Goal: Task Accomplishment & Management: Manage account settings

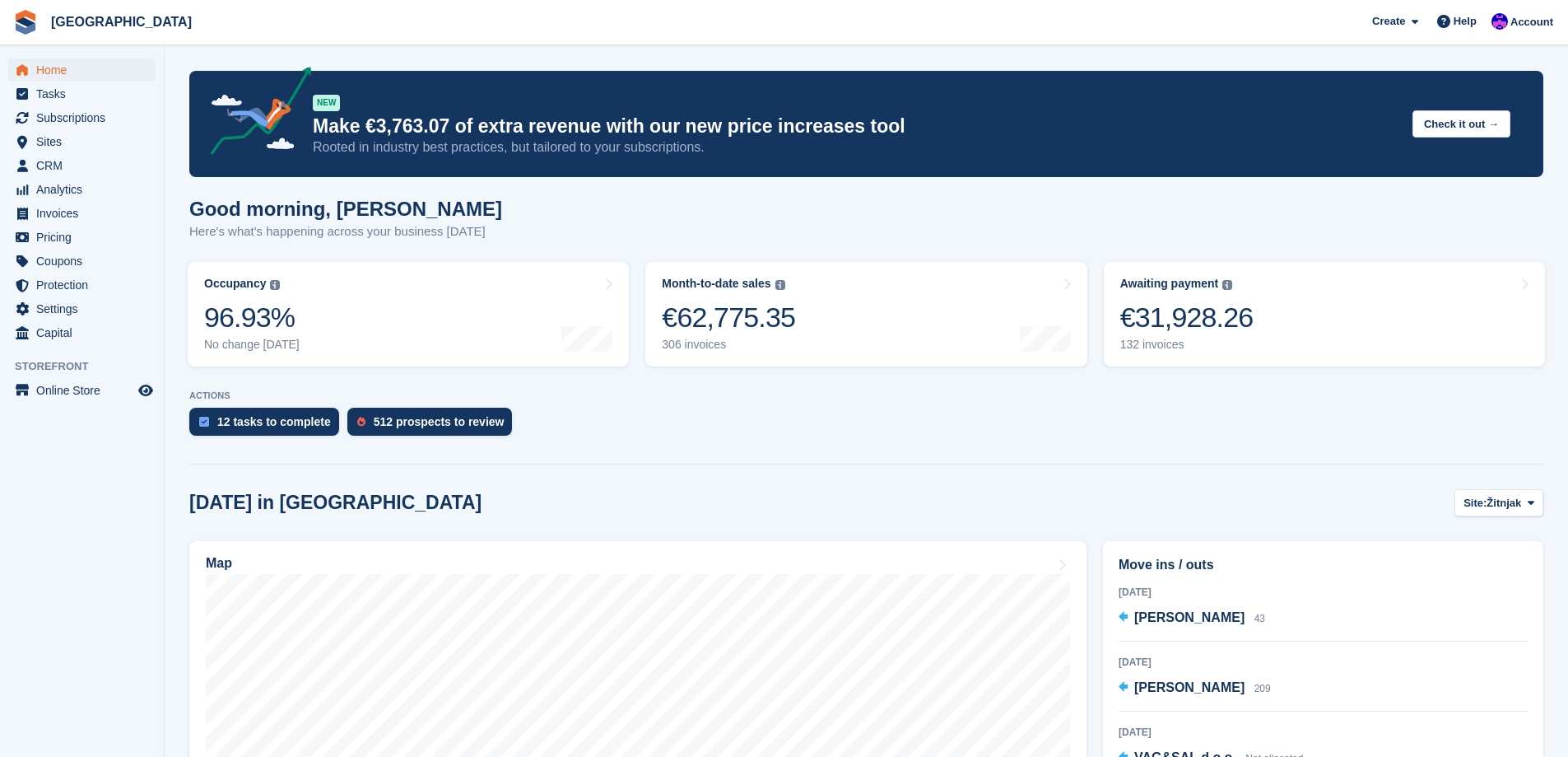
click at [653, 473] on section "Signed in successfully. NEW Make €3,763.07 of extra revenue with our new price …" at bounding box center [866, 656] width 1404 height 1312
click at [78, 215] on span "Invoices" at bounding box center [86, 213] width 99 height 23
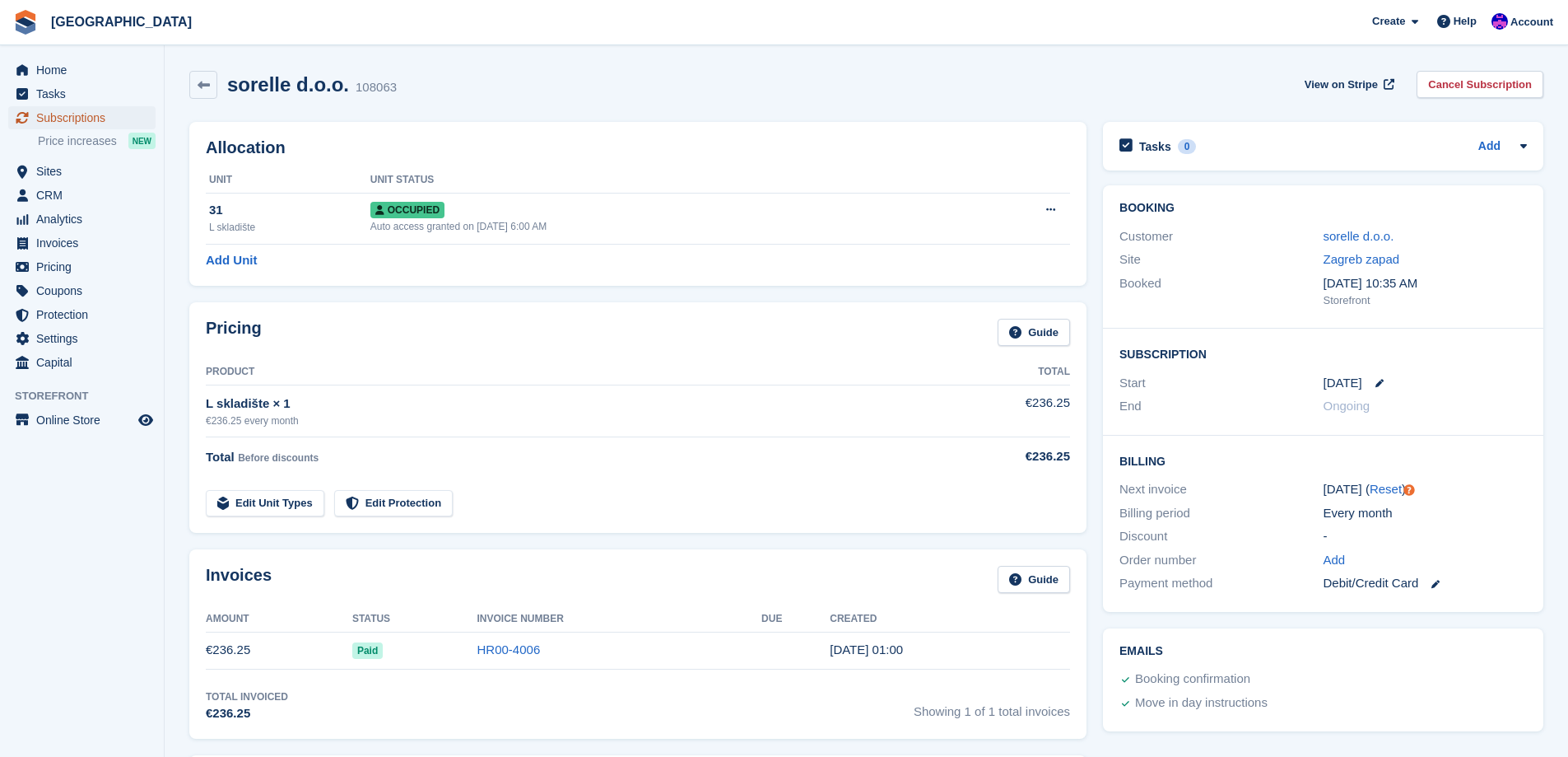
click at [99, 116] on span "Subscriptions" at bounding box center [86, 118] width 99 height 23
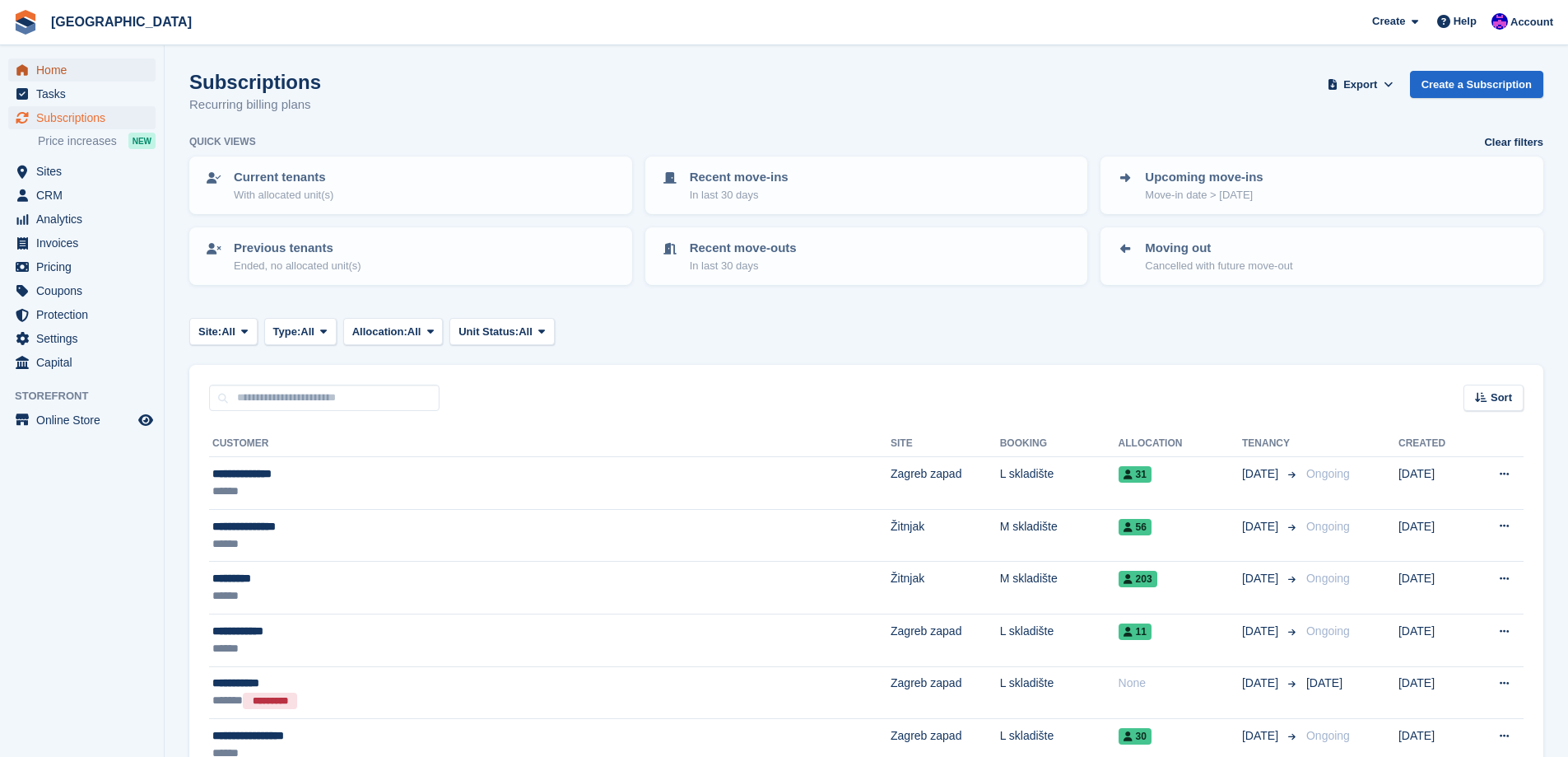
click at [92, 66] on span "Home" at bounding box center [86, 70] width 99 height 23
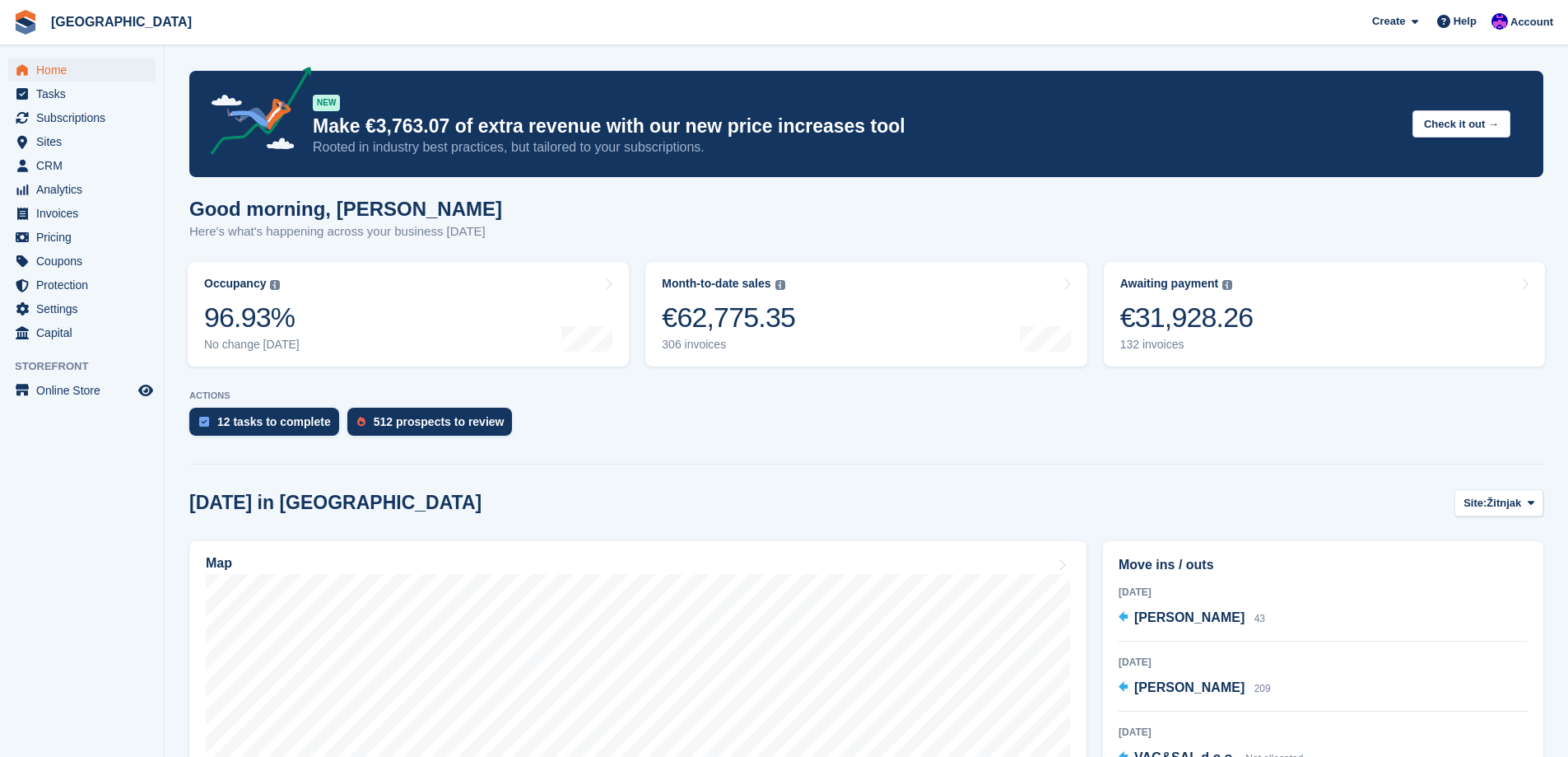
scroll to position [329, 0]
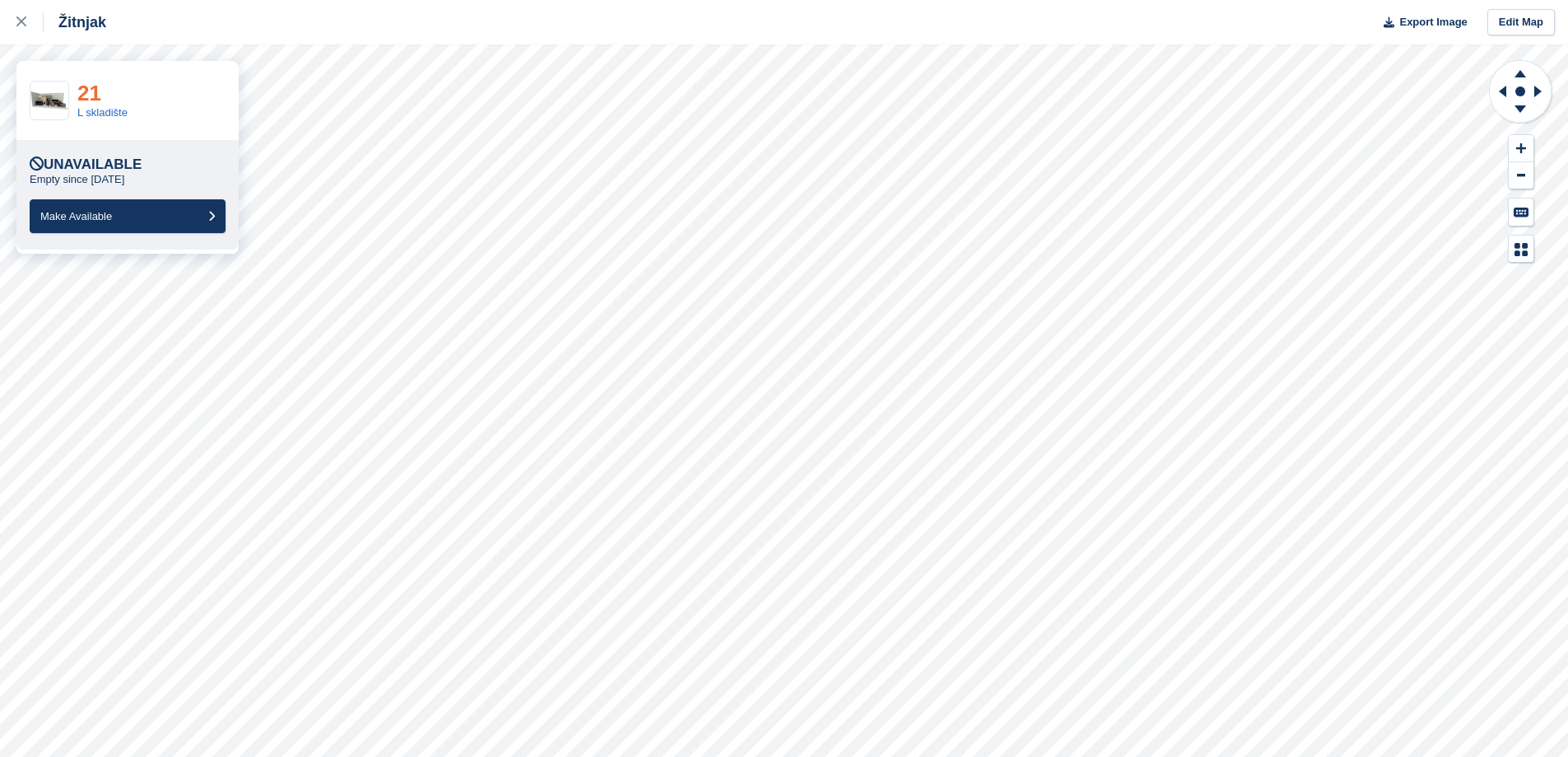
click at [86, 93] on link "21" at bounding box center [90, 93] width 24 height 24
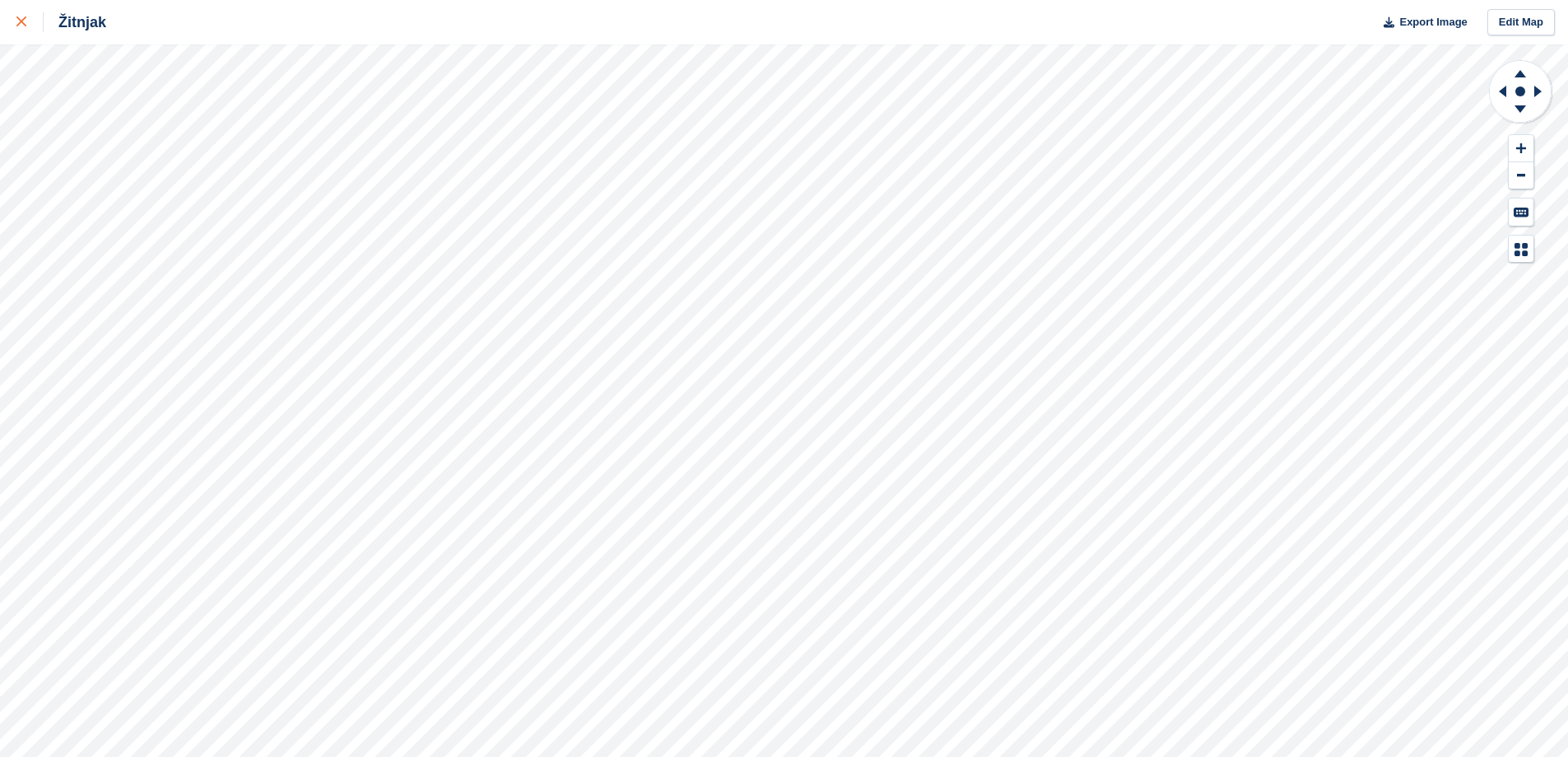
click at [19, 21] on icon at bounding box center [21, 21] width 10 height 10
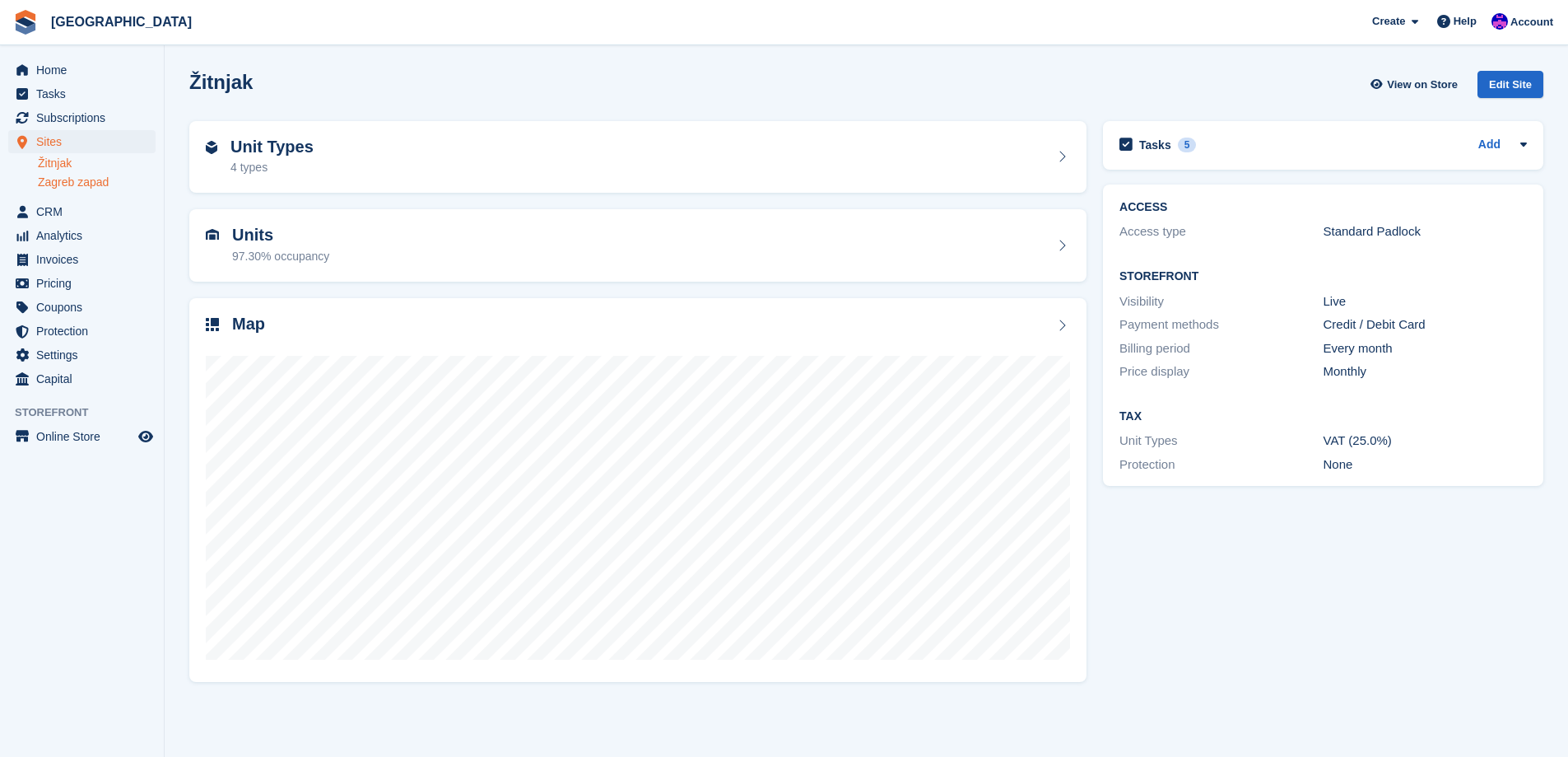
click at [100, 182] on link "Zagreb zapad" at bounding box center [97, 182] width 118 height 16
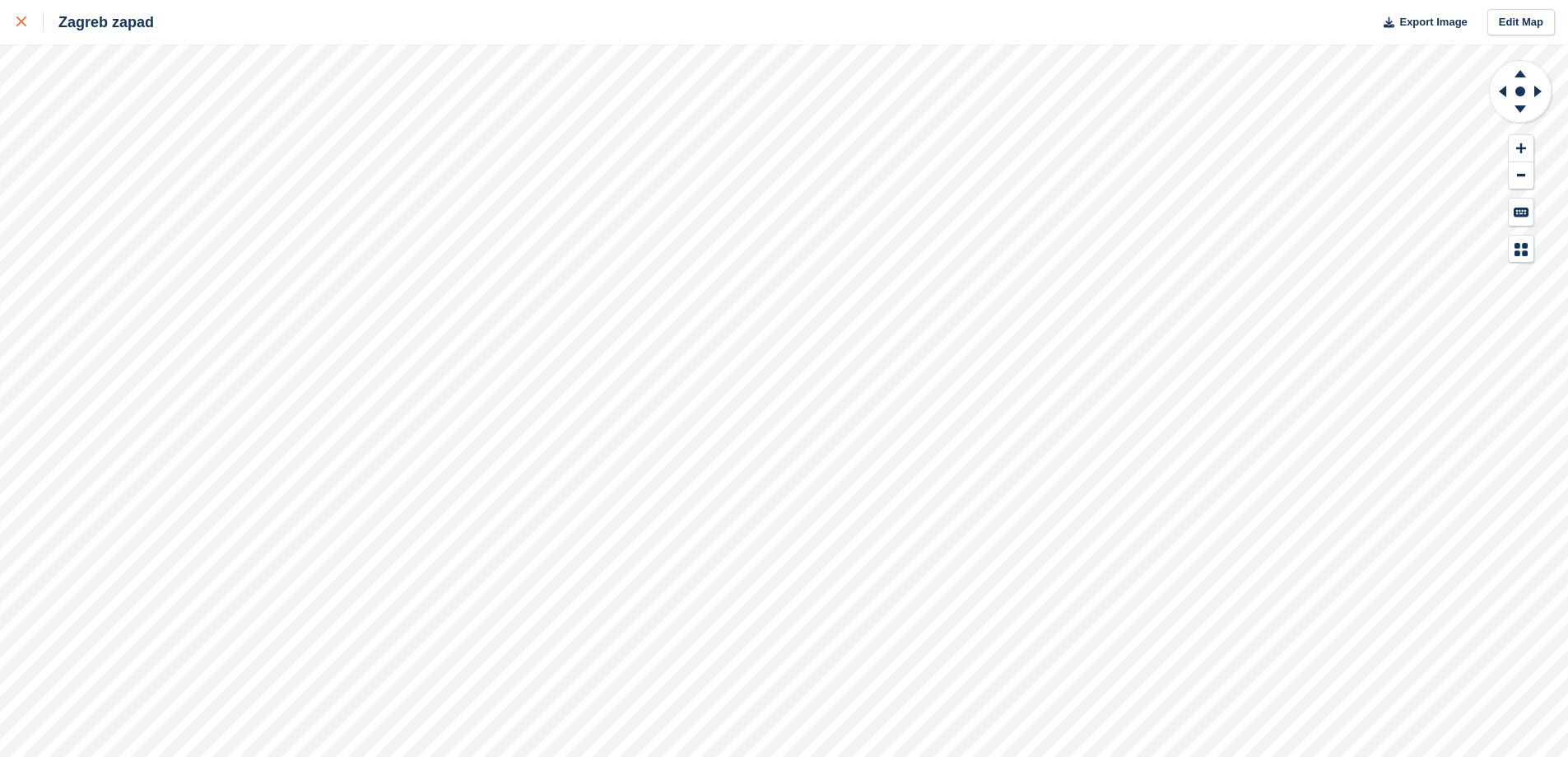
click at [10, 21] on link at bounding box center [21, 22] width 44 height 45
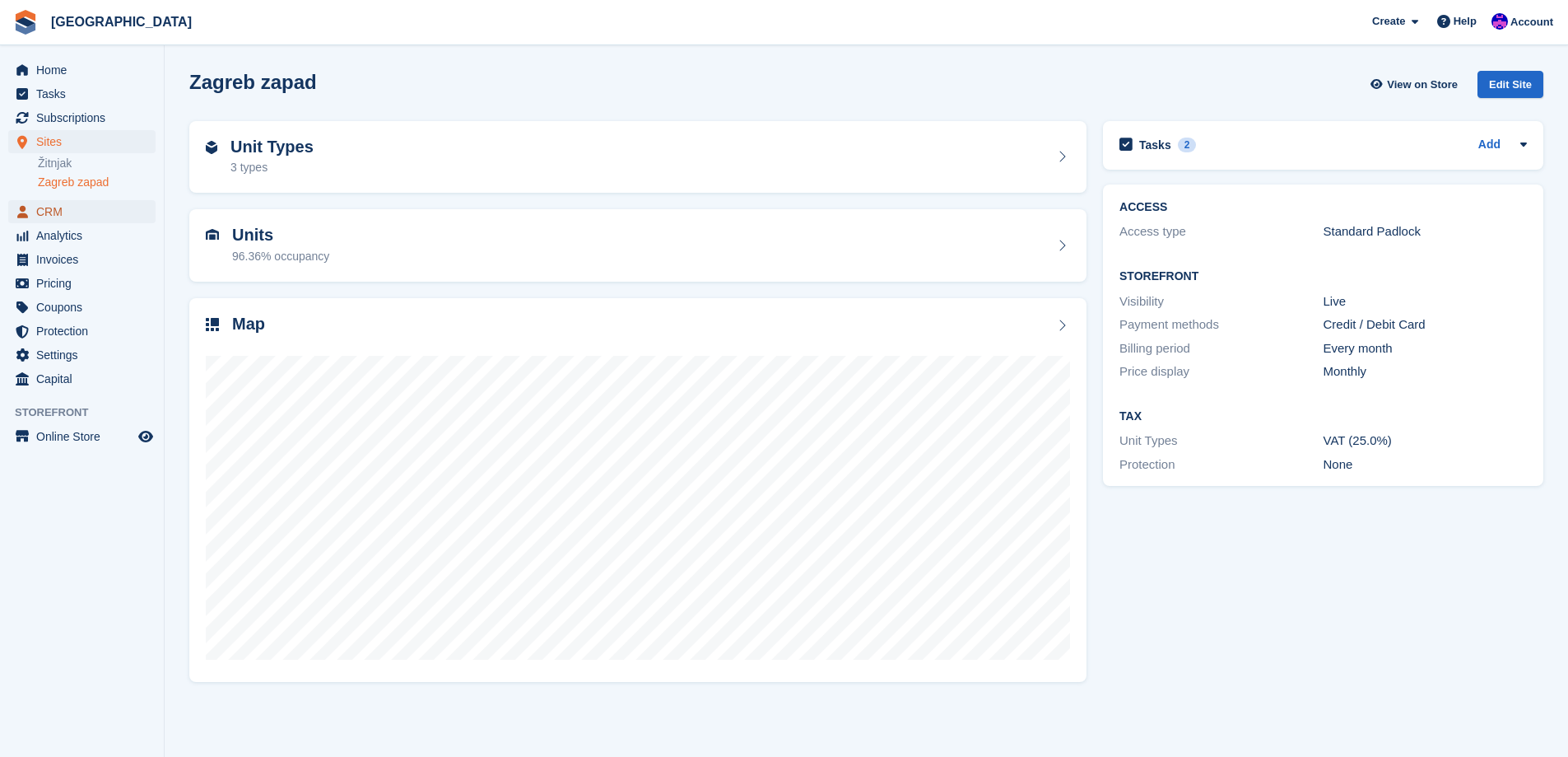
click at [63, 207] on span "CRM" at bounding box center [86, 211] width 99 height 23
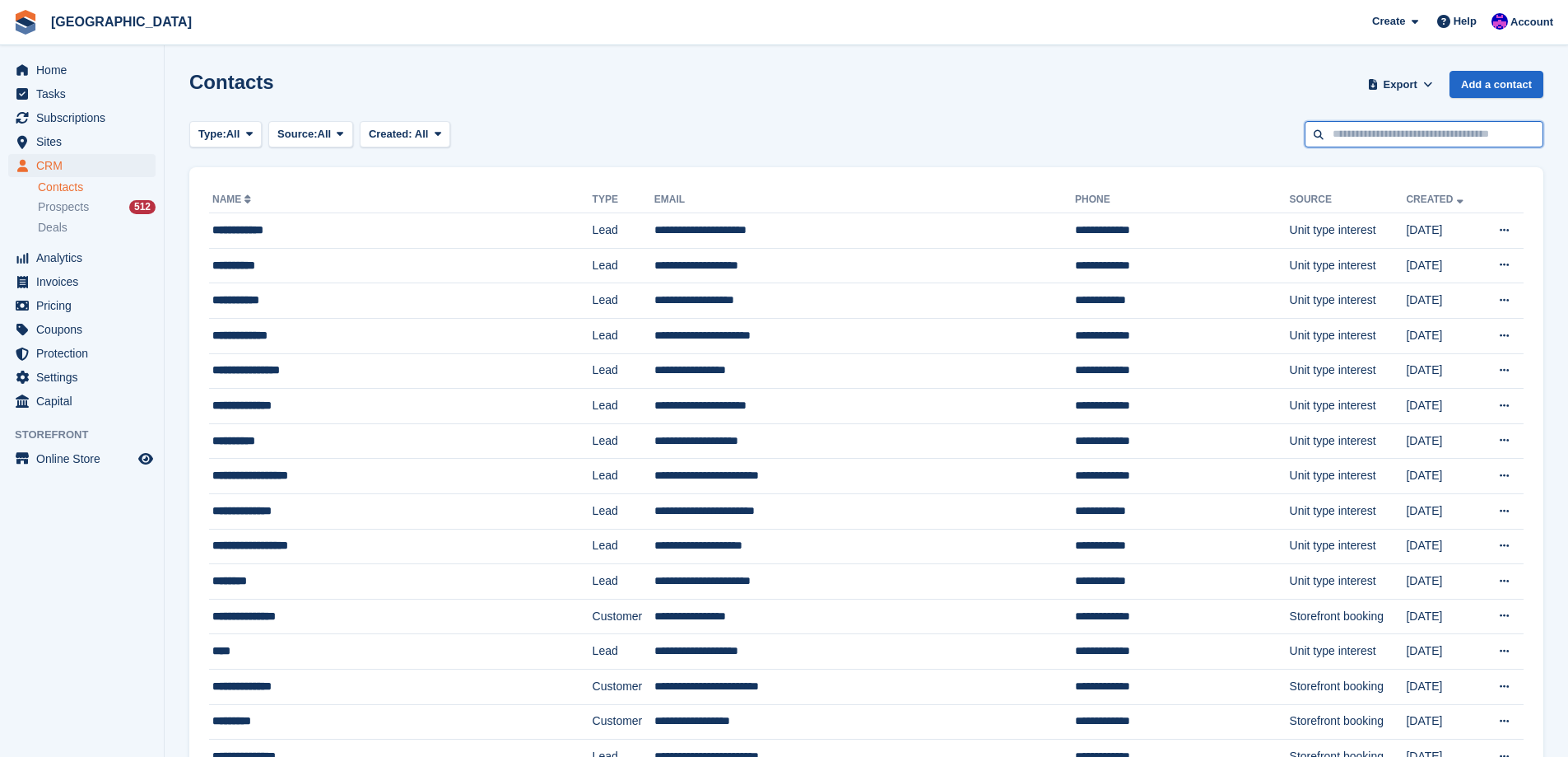
click at [1493, 130] on input "text" at bounding box center [1423, 134] width 238 height 27
type input "*"
click at [101, 281] on span "Invoices" at bounding box center [86, 281] width 99 height 23
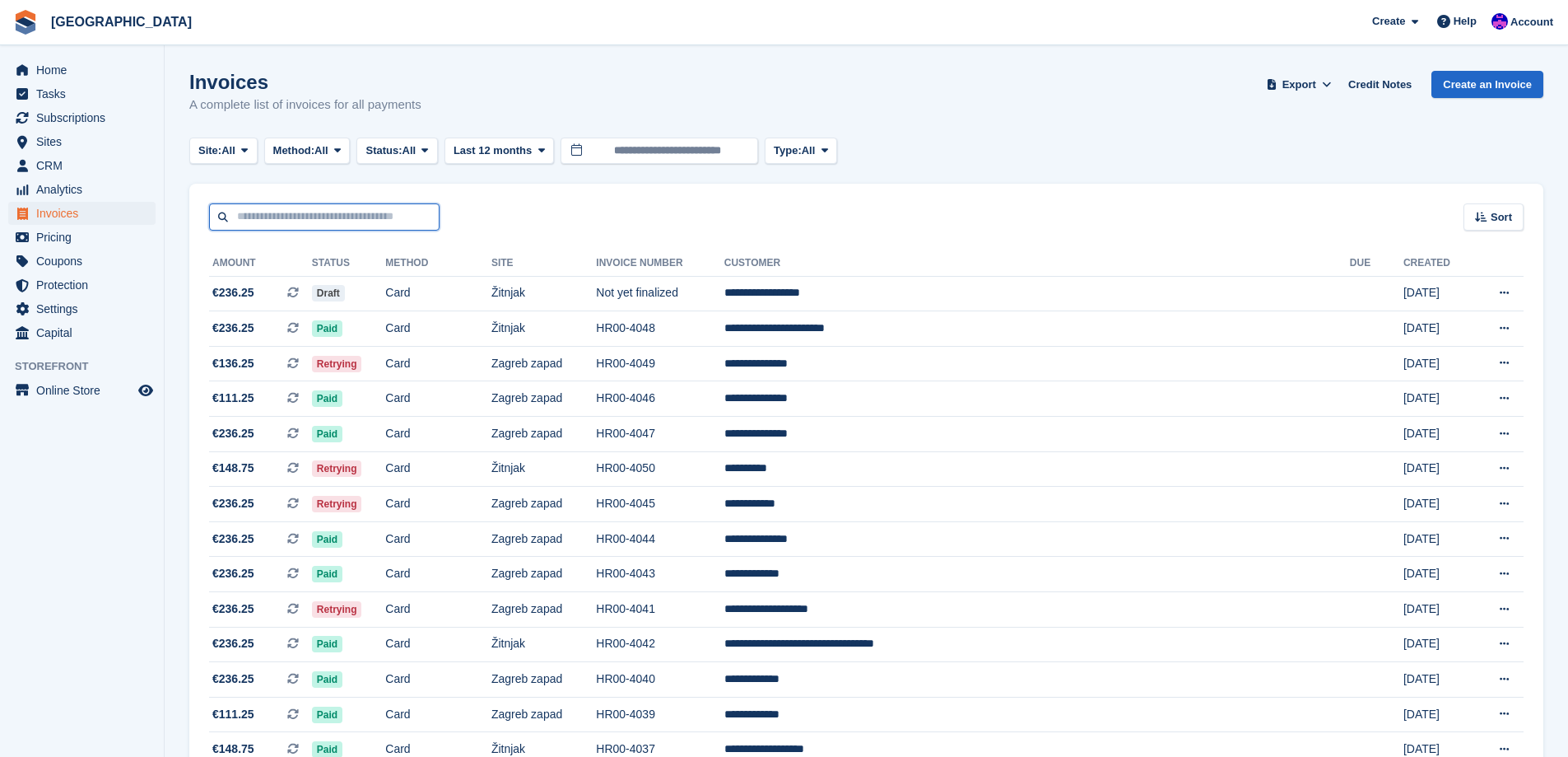
click at [330, 221] on input "text" at bounding box center [324, 217] width 231 height 27
type input "********"
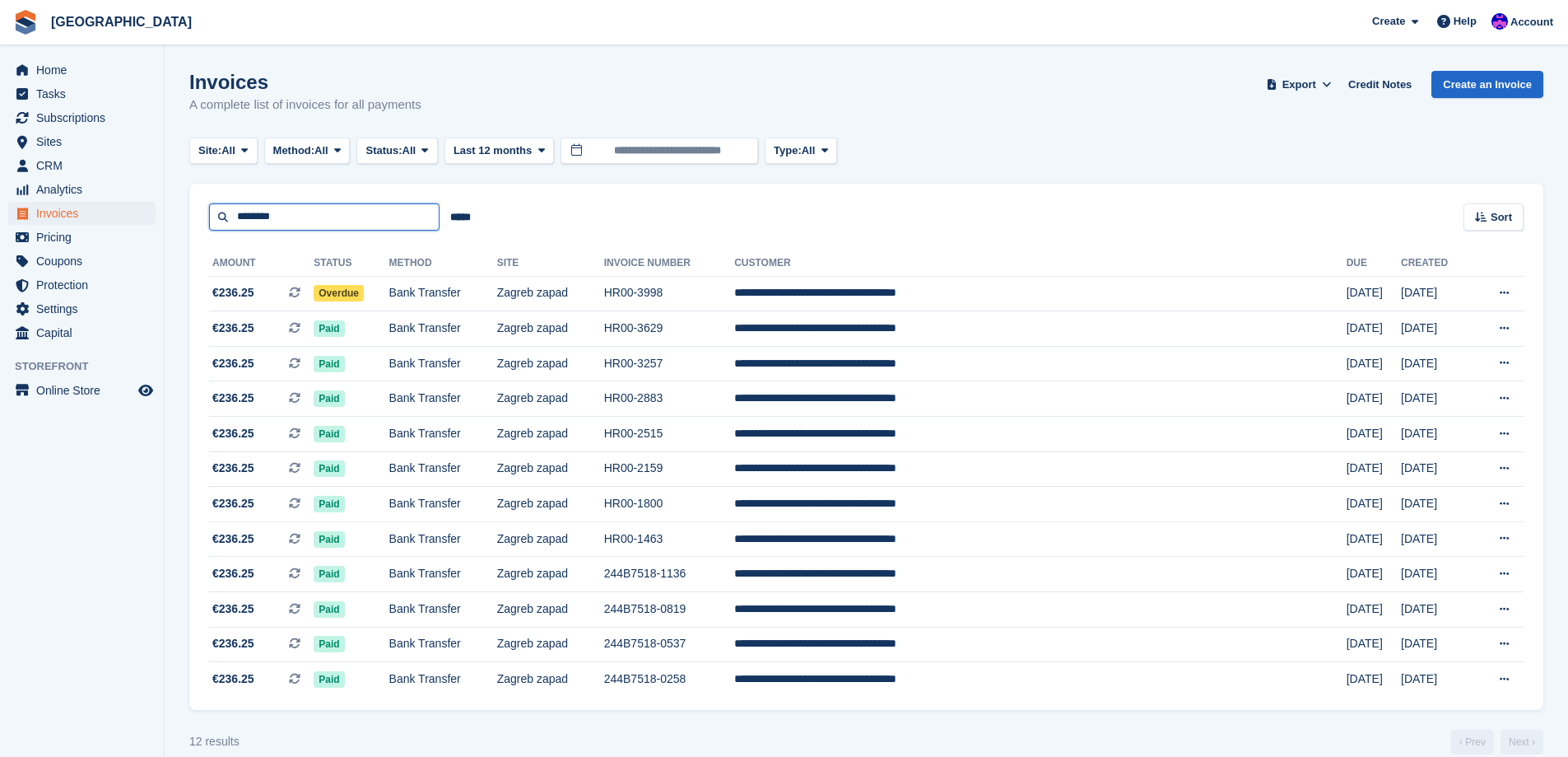
click at [345, 214] on input "********" at bounding box center [324, 217] width 231 height 27
type input "*******"
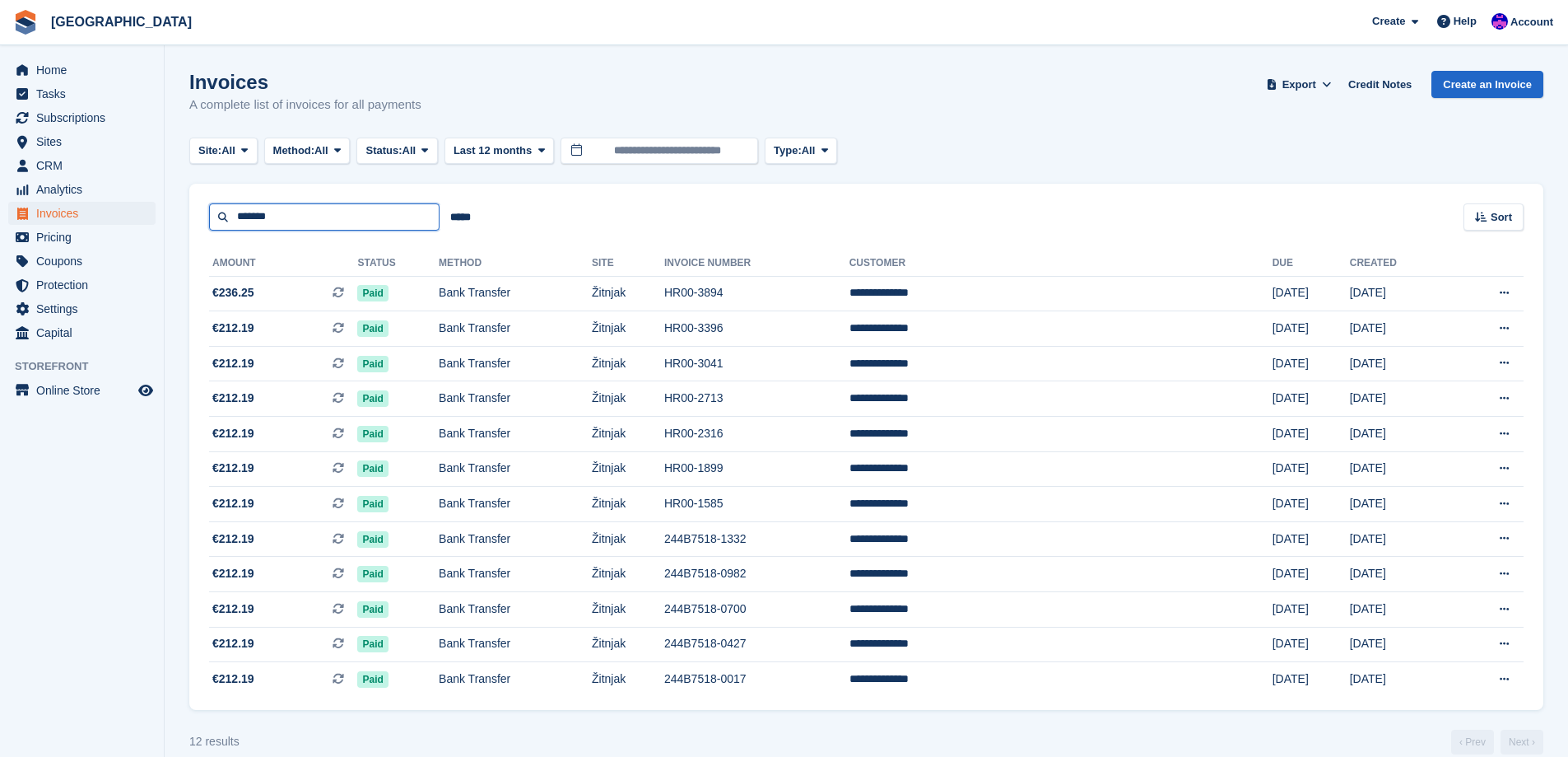
click at [366, 220] on input "*******" at bounding box center [324, 217] width 231 height 27
type input "*****"
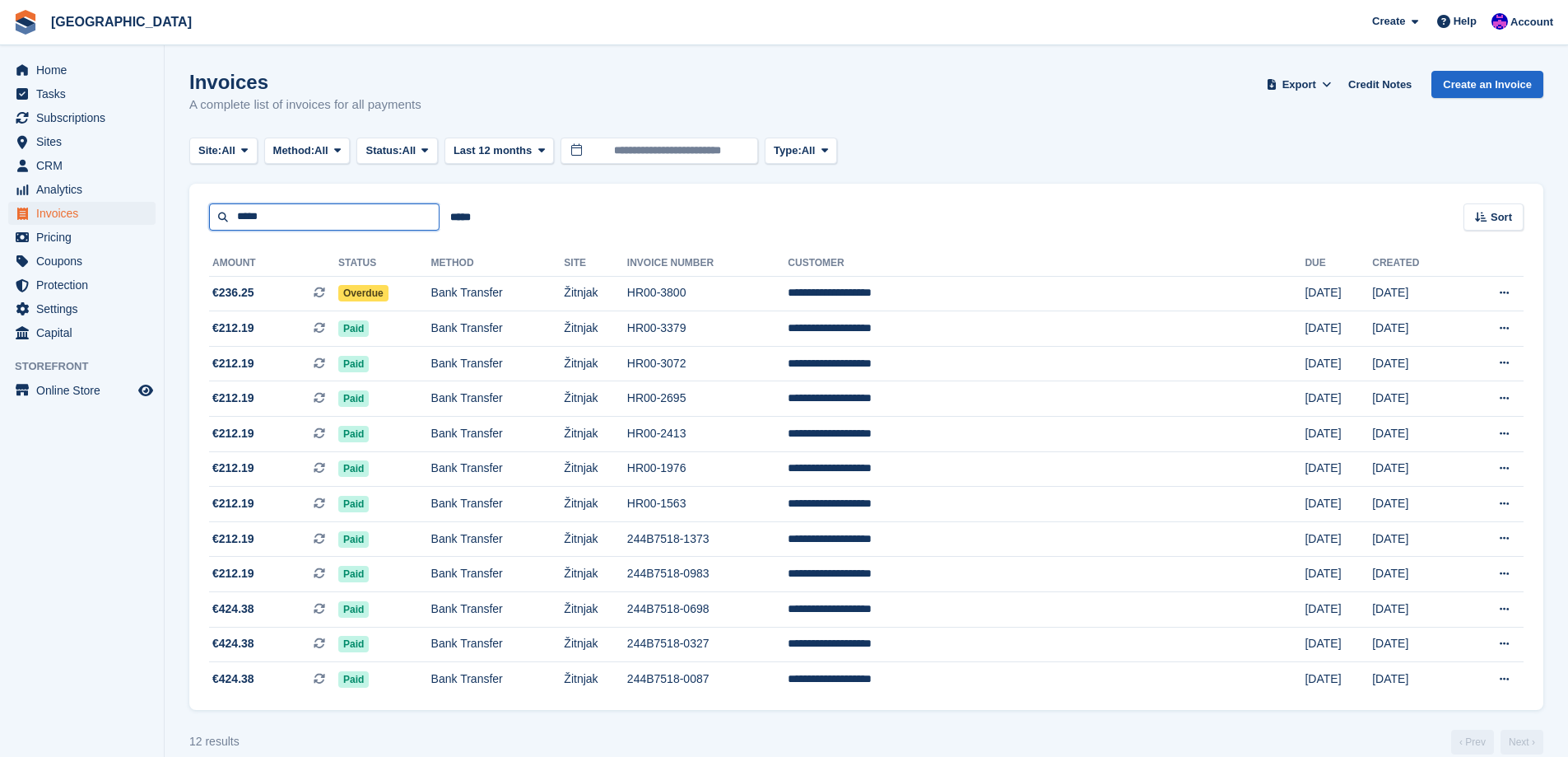
click at [315, 208] on input "*****" at bounding box center [324, 217] width 231 height 27
type input "*******"
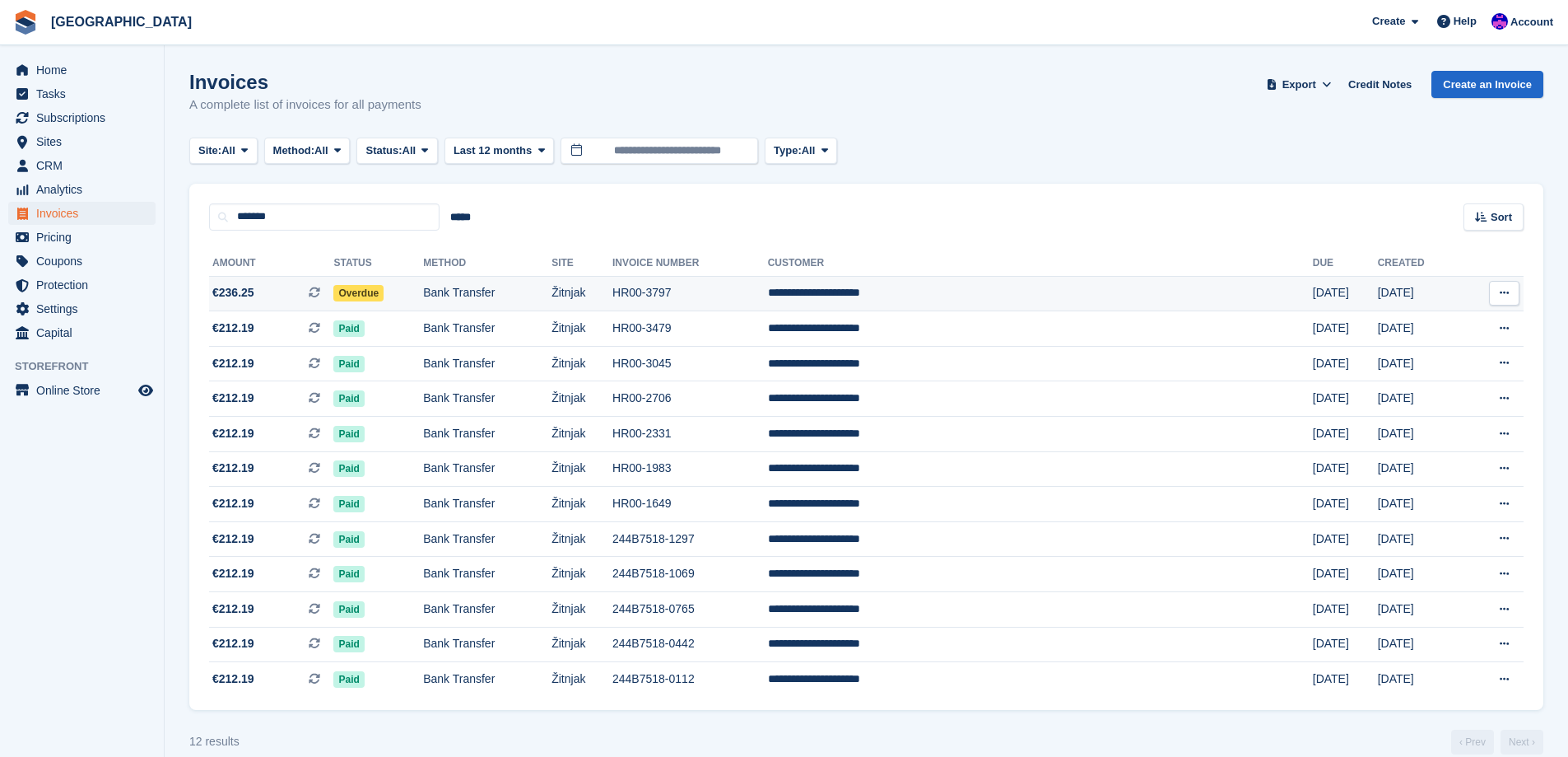
click at [612, 284] on td "Žitnjak" at bounding box center [581, 293] width 61 height 36
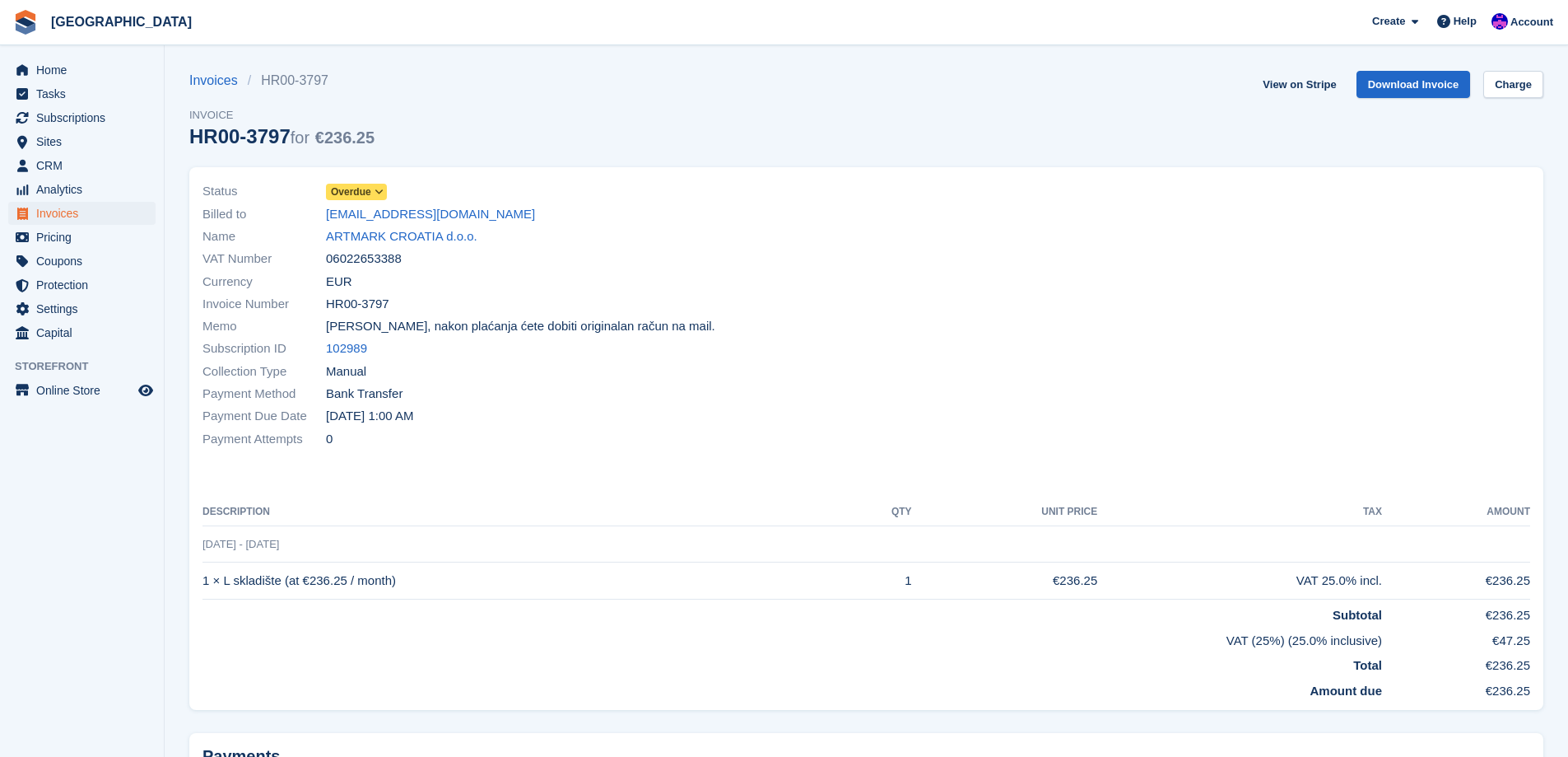
click at [383, 189] on icon at bounding box center [379, 192] width 9 height 10
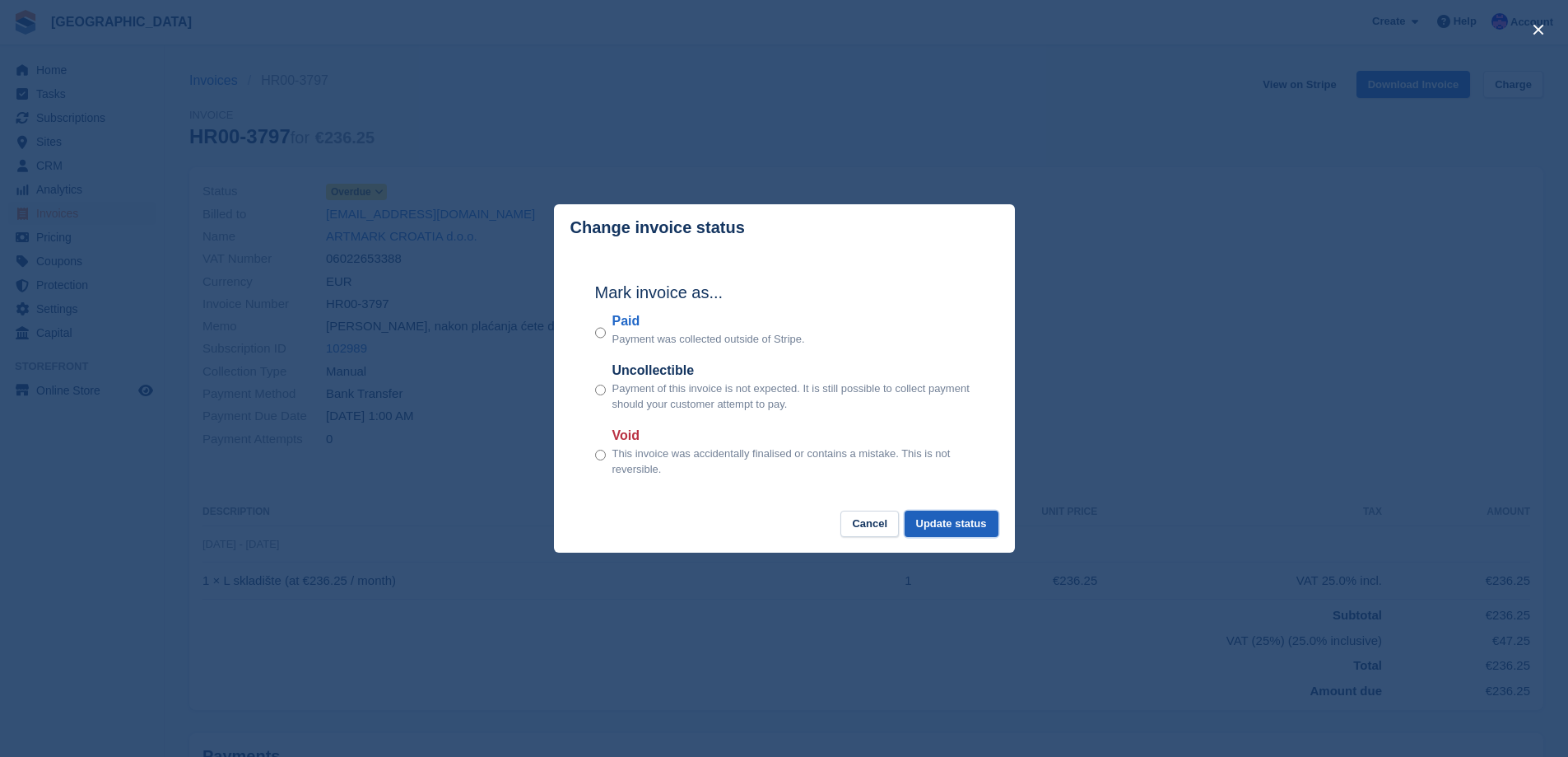
click at [943, 522] on button "Update status" at bounding box center [951, 523] width 93 height 27
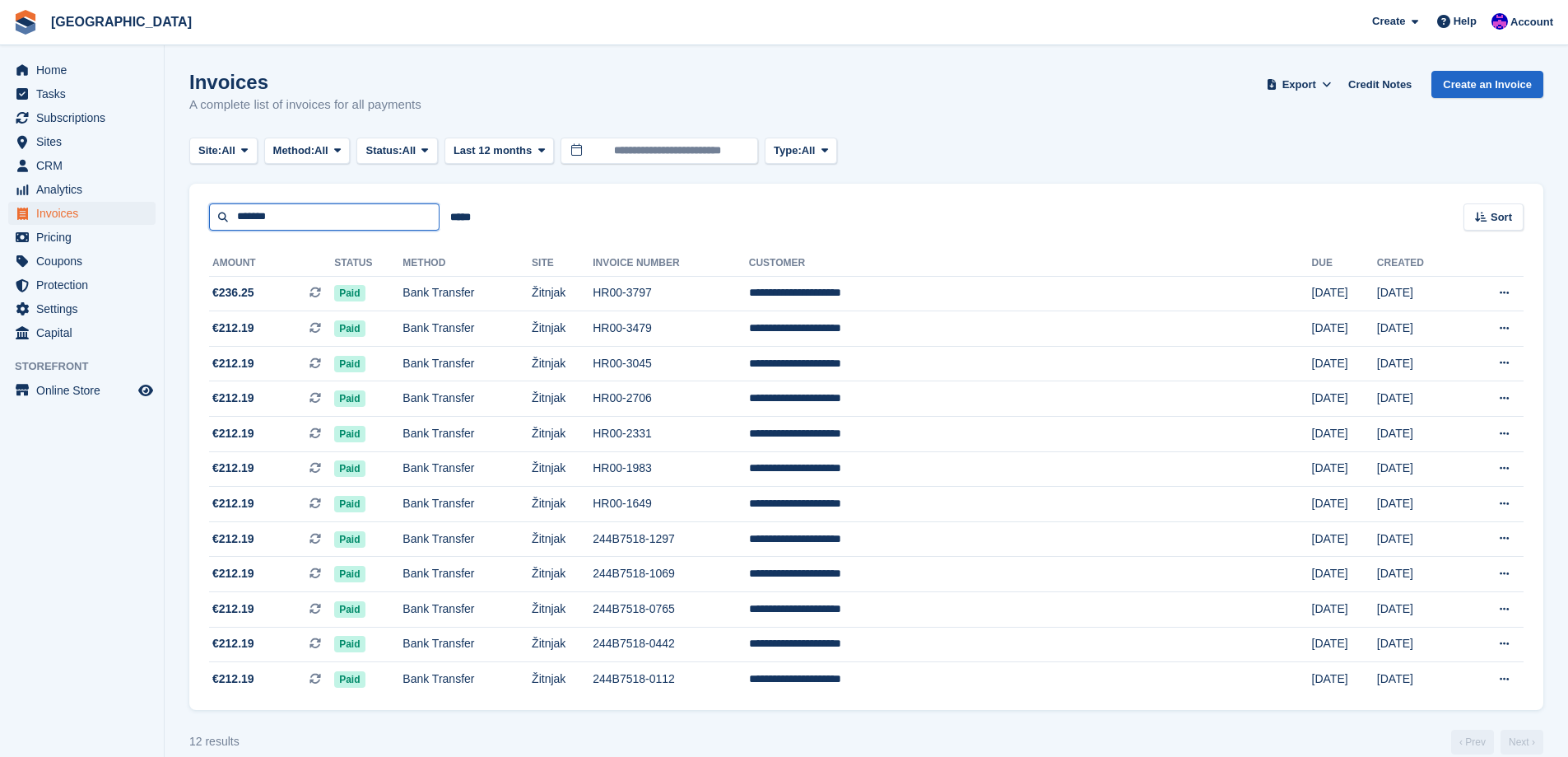
click at [335, 204] on input "*******" at bounding box center [324, 217] width 231 height 27
click at [333, 204] on input "*******" at bounding box center [324, 217] width 231 height 27
click at [329, 202] on div "******* ***** Sort Sort by Date created Created (oldest first) Created (newest …" at bounding box center [866, 207] width 1354 height 47
click at [323, 218] on input "*******" at bounding box center [324, 217] width 231 height 27
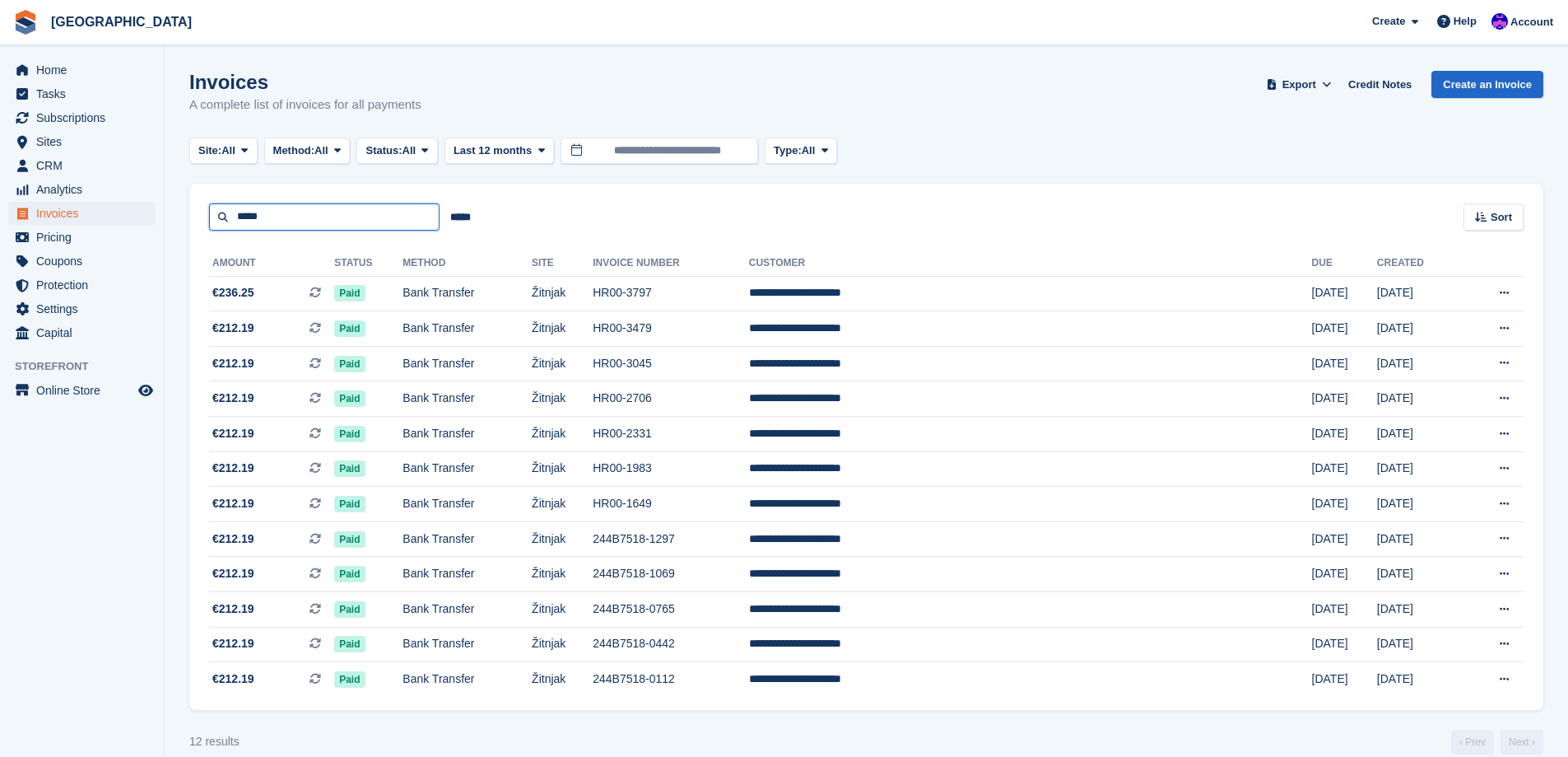
type input "*****"
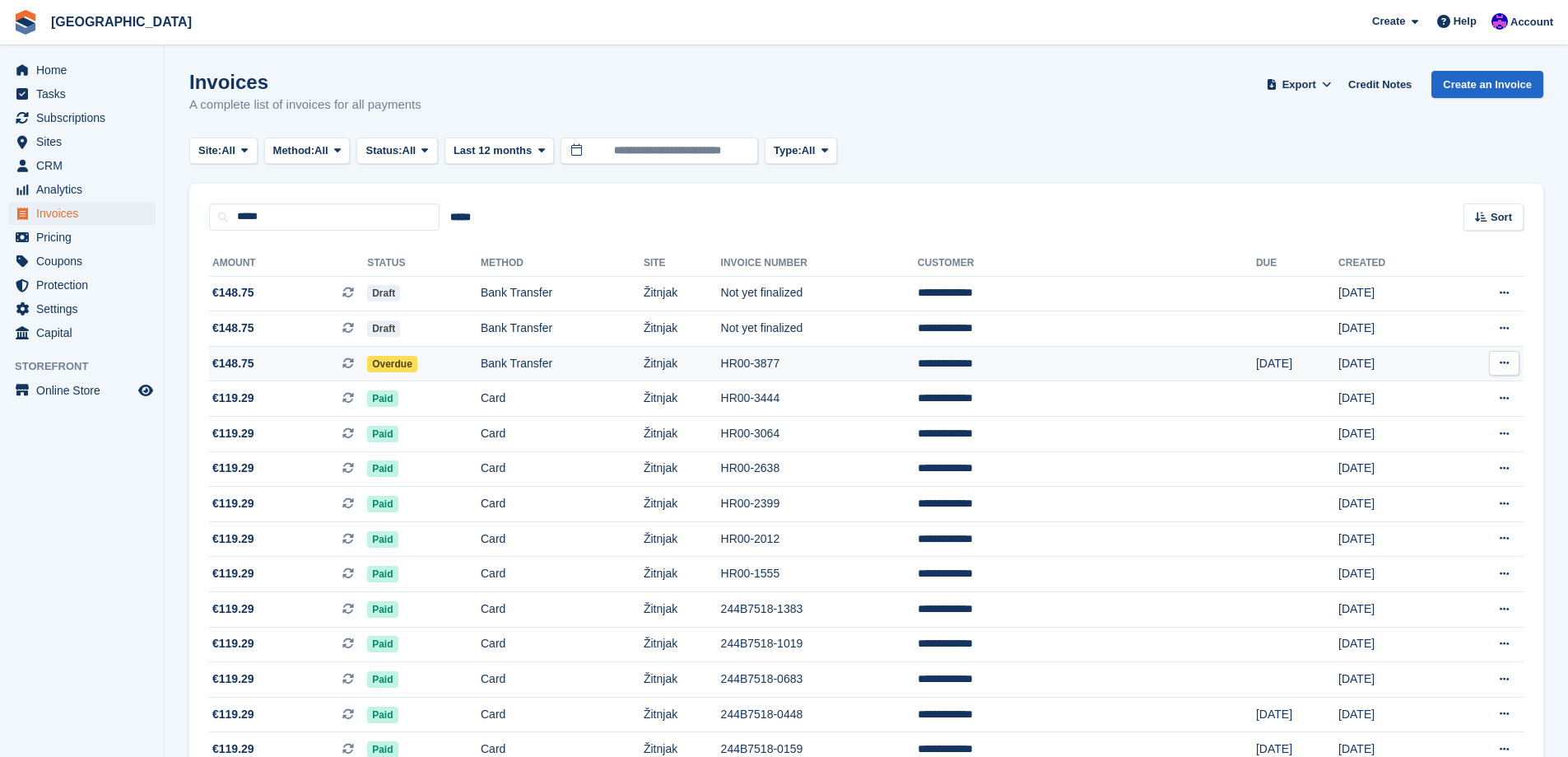
click at [582, 376] on td "Bank Transfer" at bounding box center [562, 364] width 163 height 36
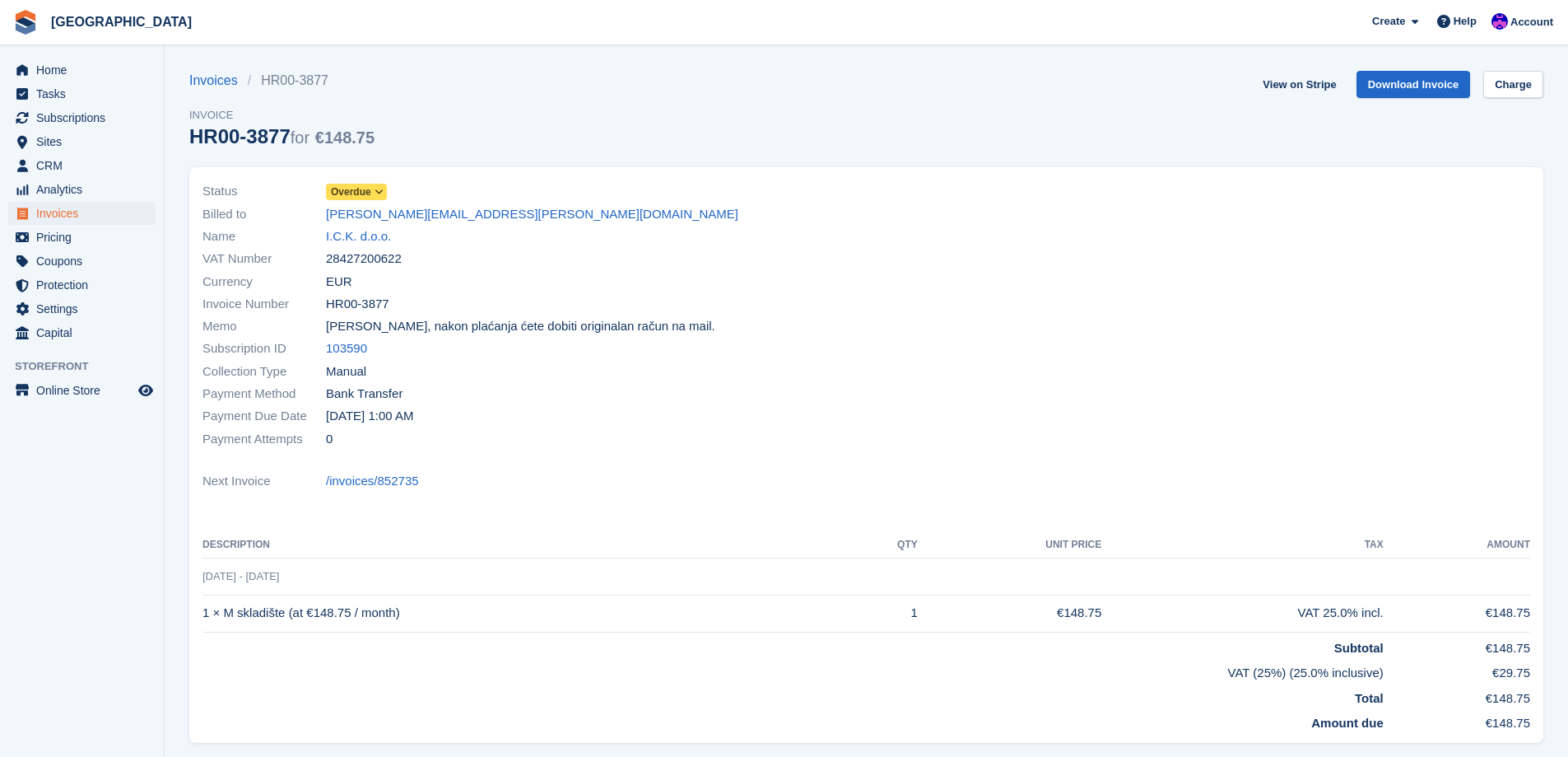
click at [365, 188] on span "Overdue" at bounding box center [350, 192] width 40 height 15
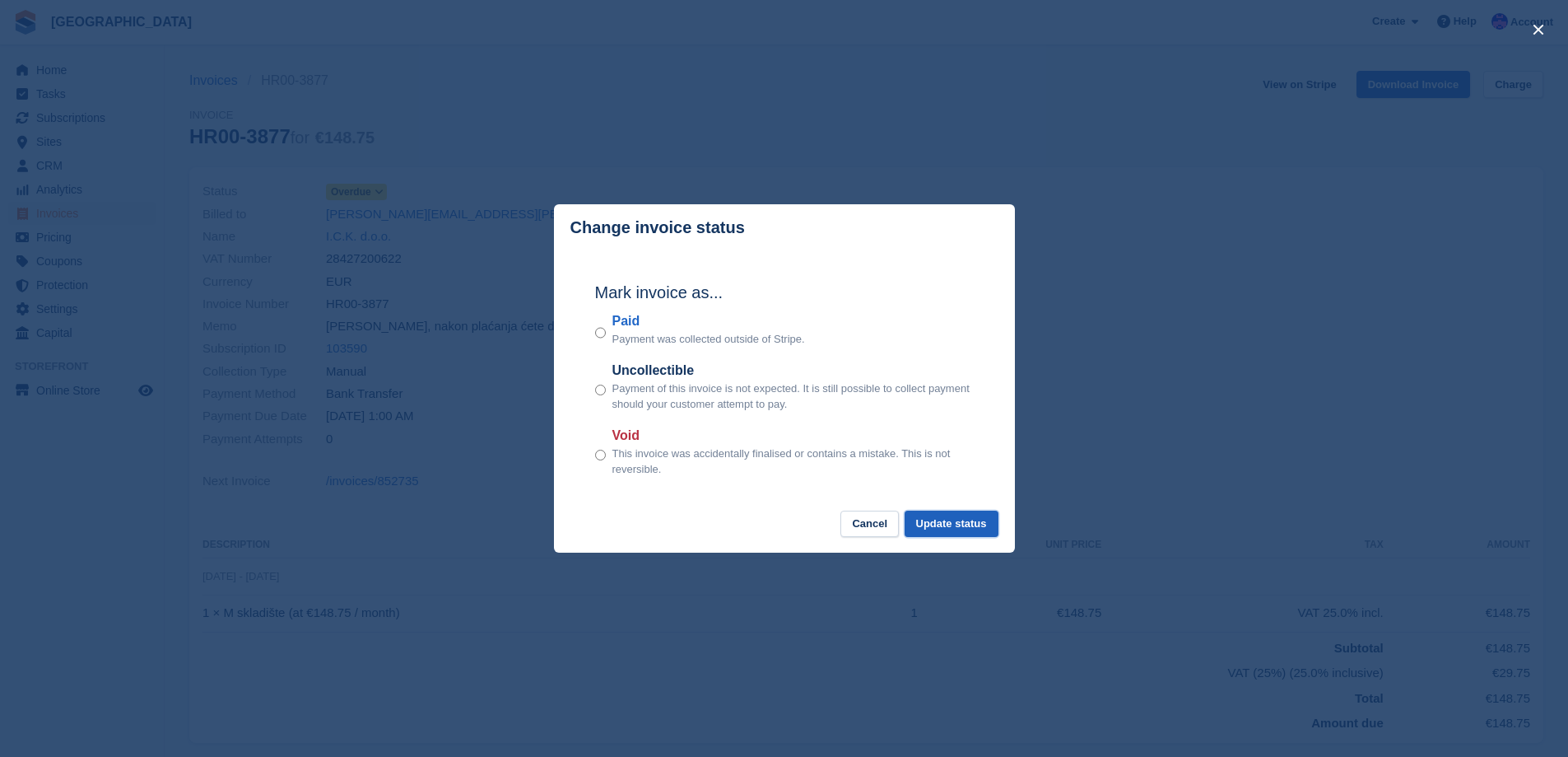
click at [938, 525] on button "Update status" at bounding box center [951, 523] width 93 height 27
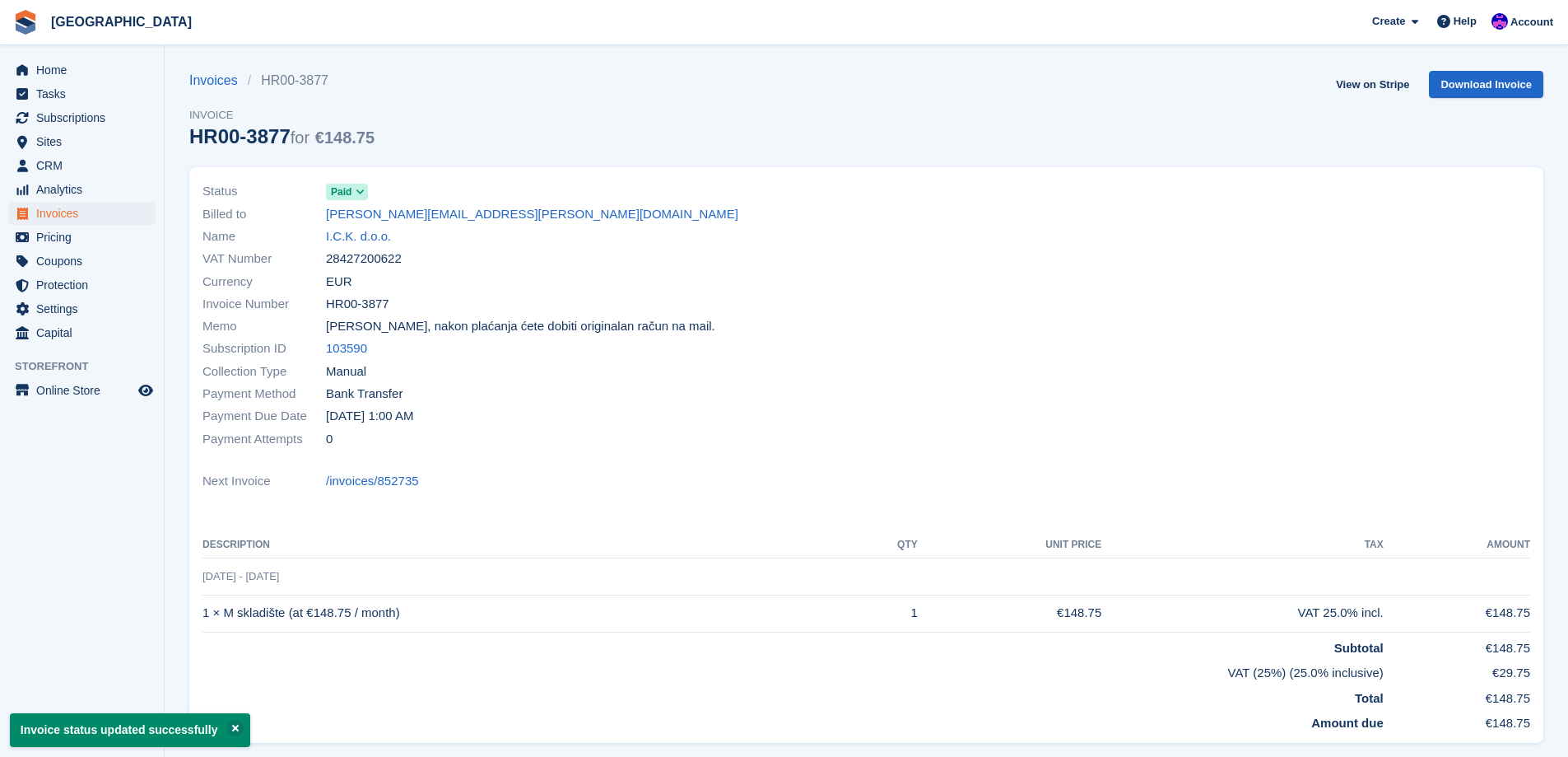
click at [368, 226] on div "Name I.C.K. d.o.o." at bounding box center [530, 236] width 654 height 22
click at [371, 234] on link "I.C.K. d.o.o." at bounding box center [359, 236] width 65 height 19
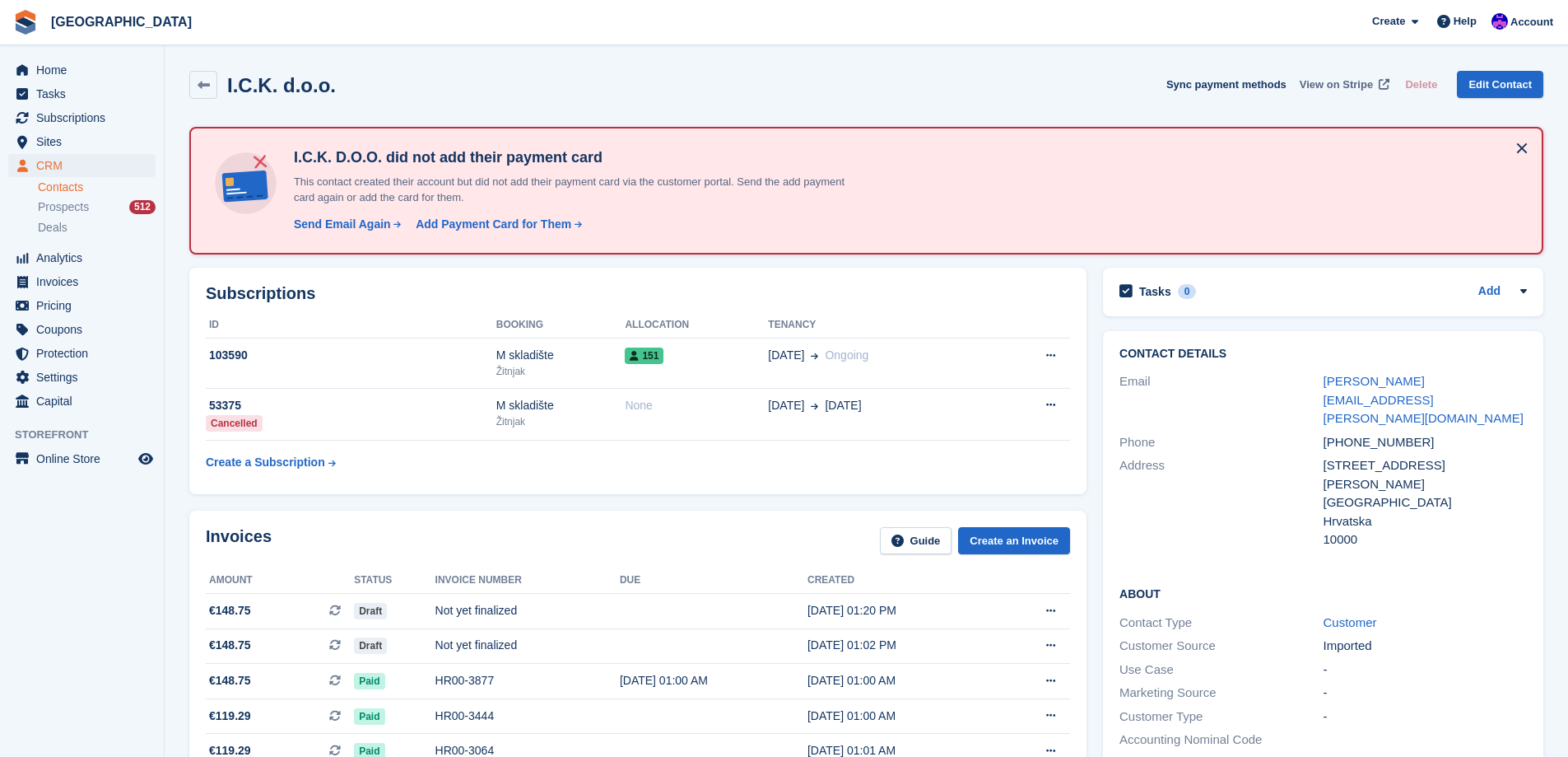
click at [1353, 84] on span "View on Stripe" at bounding box center [1336, 85] width 73 height 17
click at [50, 291] on span "Invoices" at bounding box center [86, 281] width 99 height 23
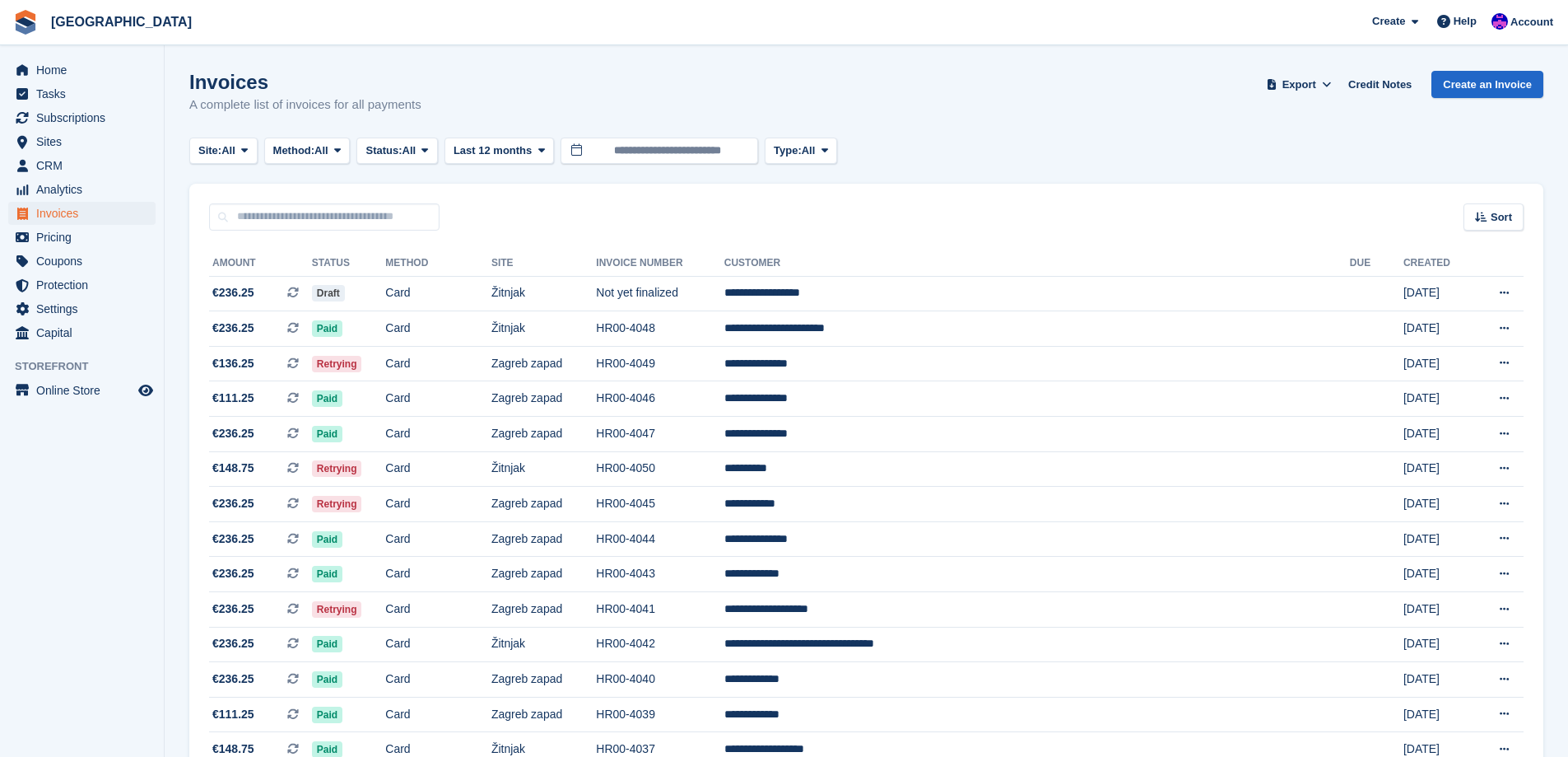
click at [292, 201] on div "Sort Sort by Date created Created (oldest first) Created (newest first)" at bounding box center [866, 207] width 1354 height 47
click at [285, 207] on input "text" at bounding box center [324, 217] width 231 height 27
type input "*****"
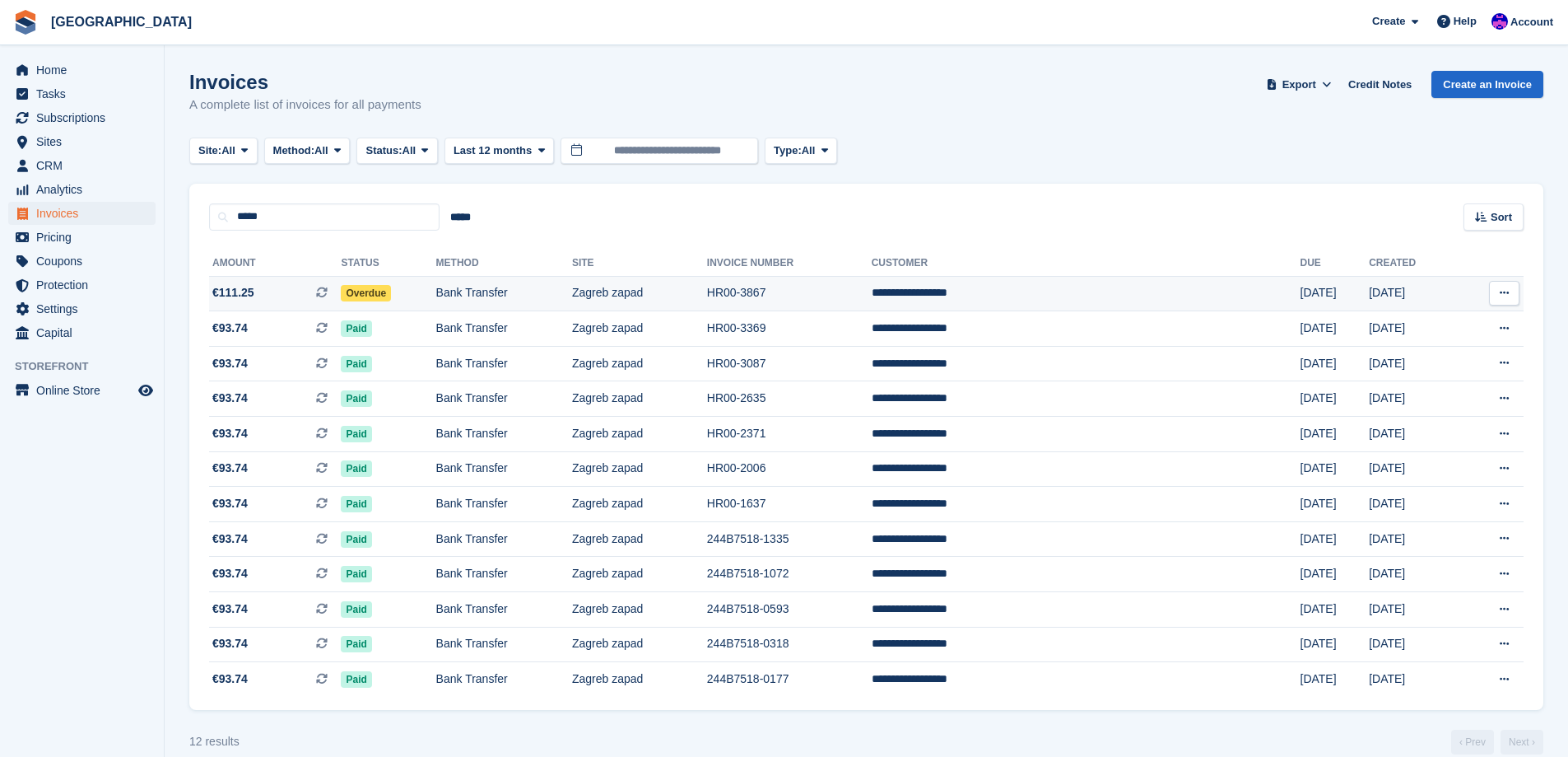
click at [435, 303] on td "Overdue" at bounding box center [388, 293] width 94 height 36
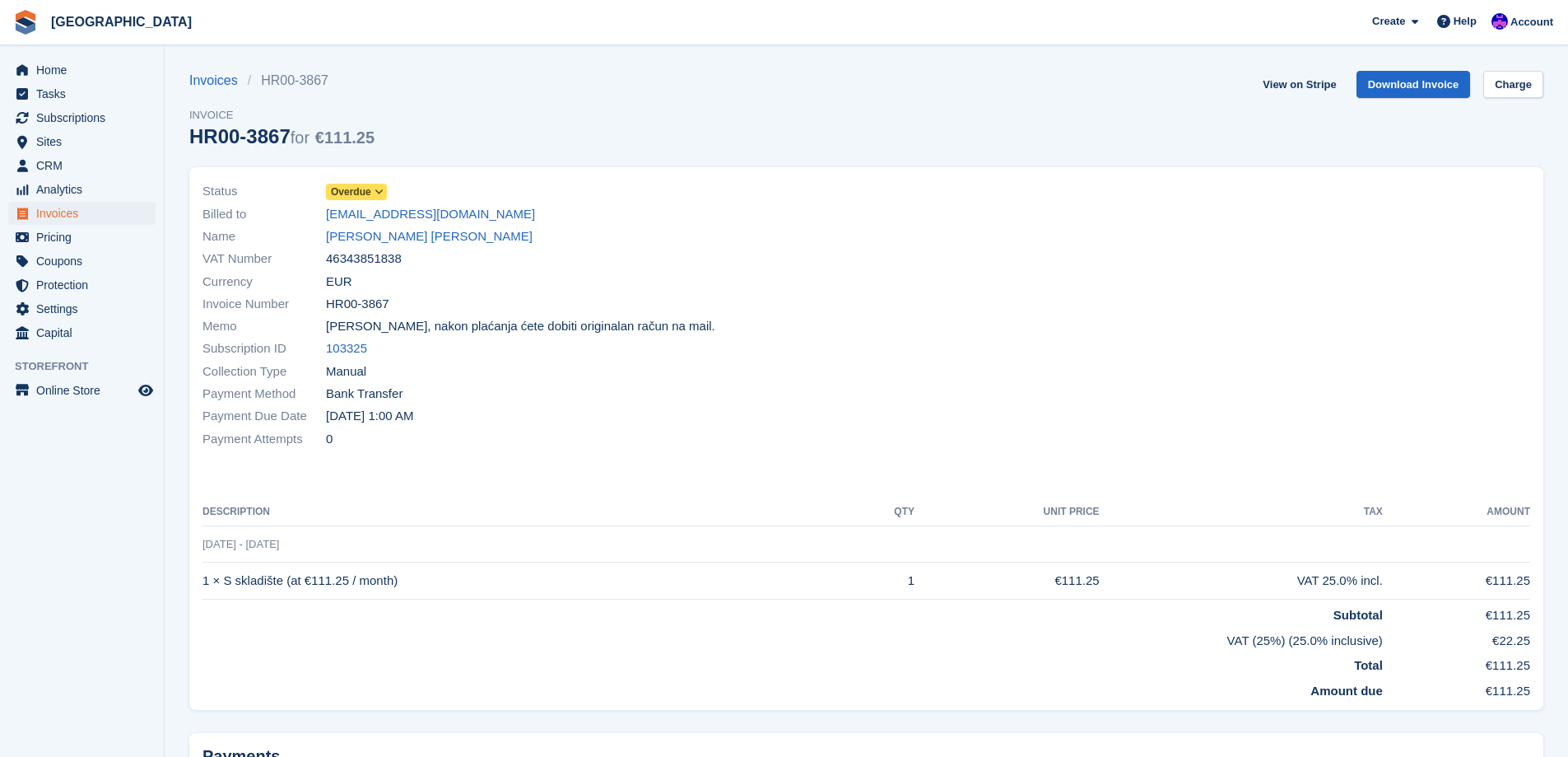
click at [367, 182] on link "Overdue" at bounding box center [356, 192] width 61 height 19
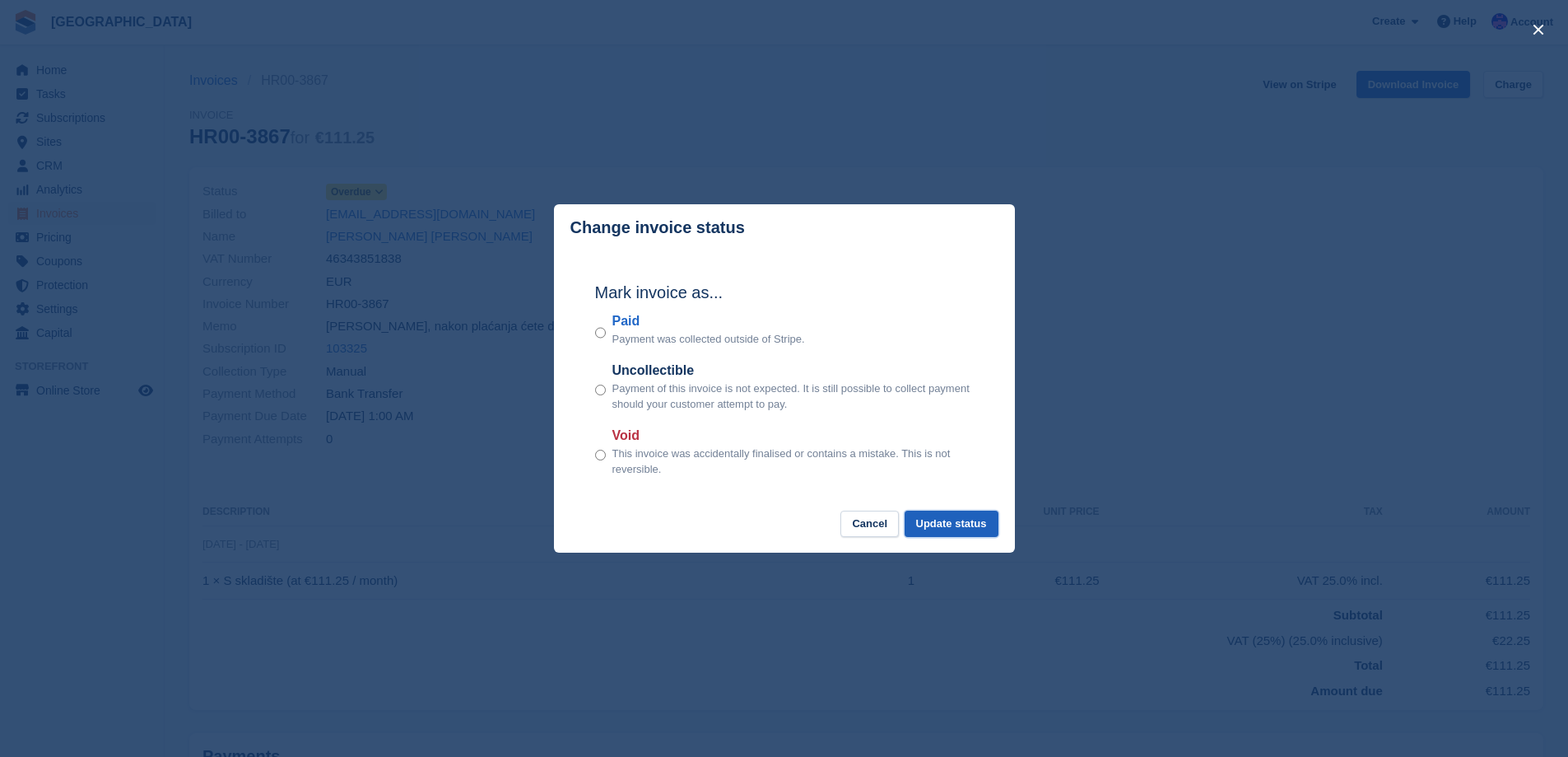
click at [959, 524] on button "Update status" at bounding box center [951, 523] width 93 height 27
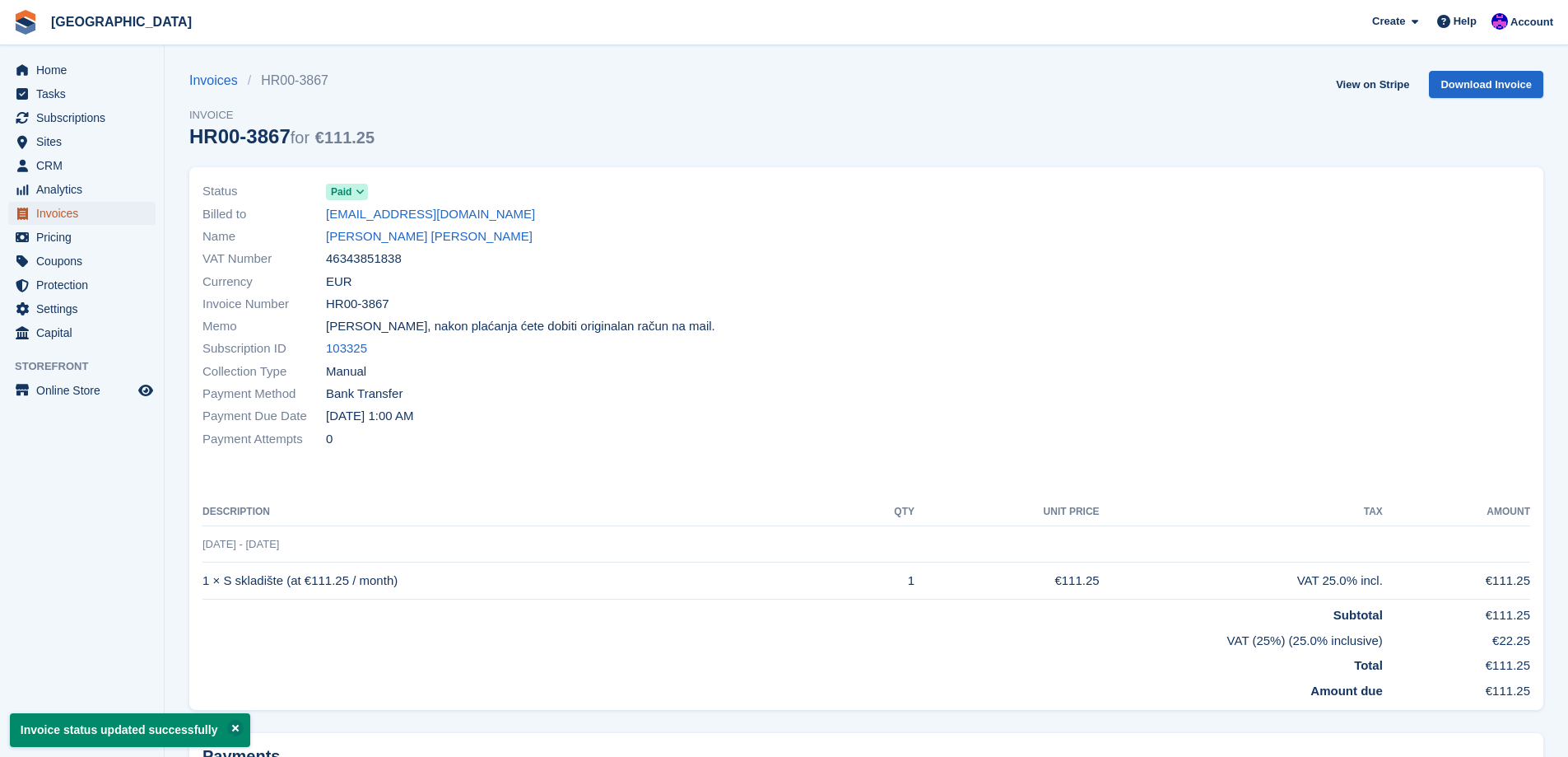
click at [90, 207] on span "Invoices" at bounding box center [86, 213] width 99 height 23
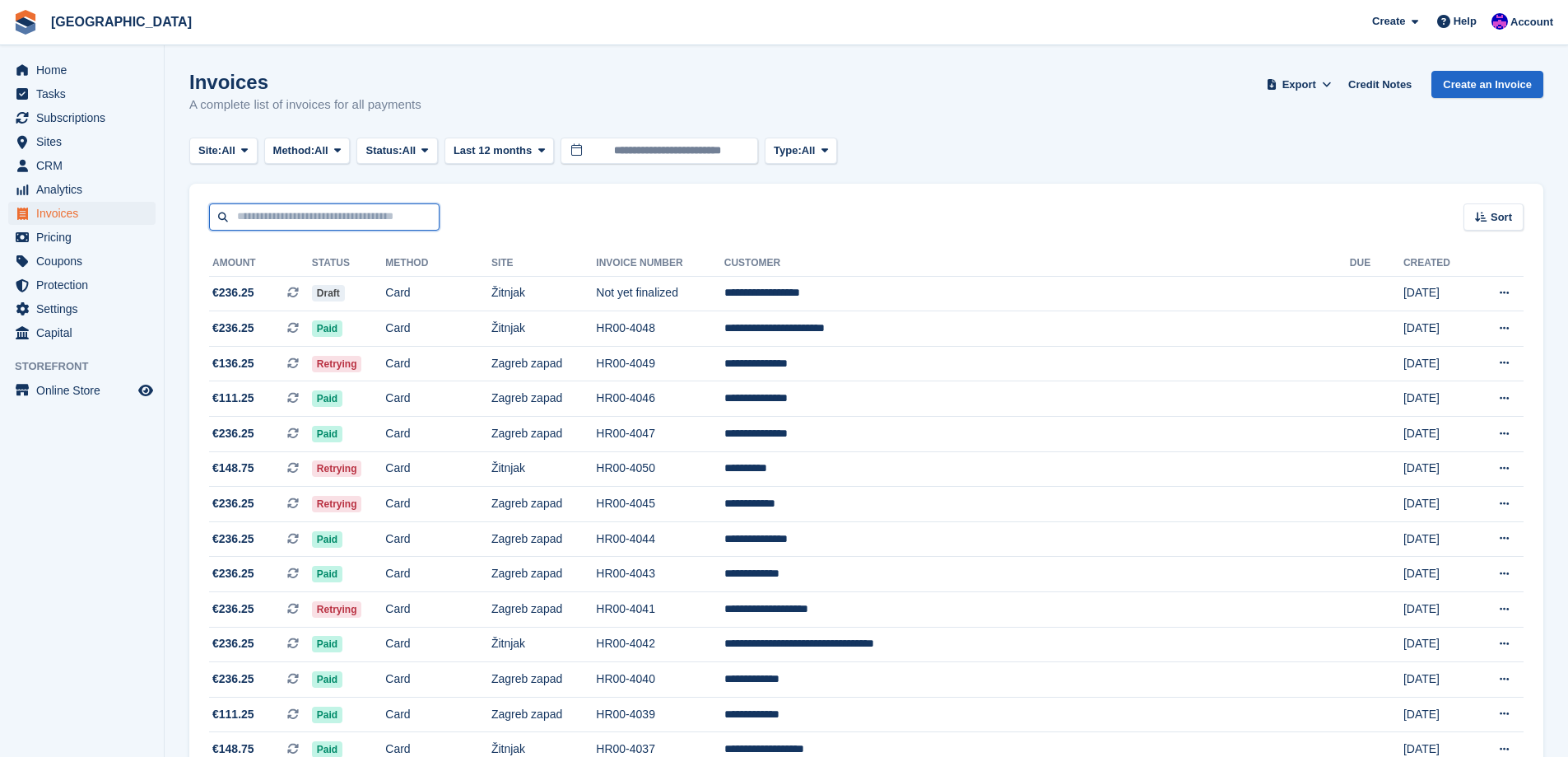
click at [369, 218] on input "text" at bounding box center [324, 217] width 231 height 27
type input "*****"
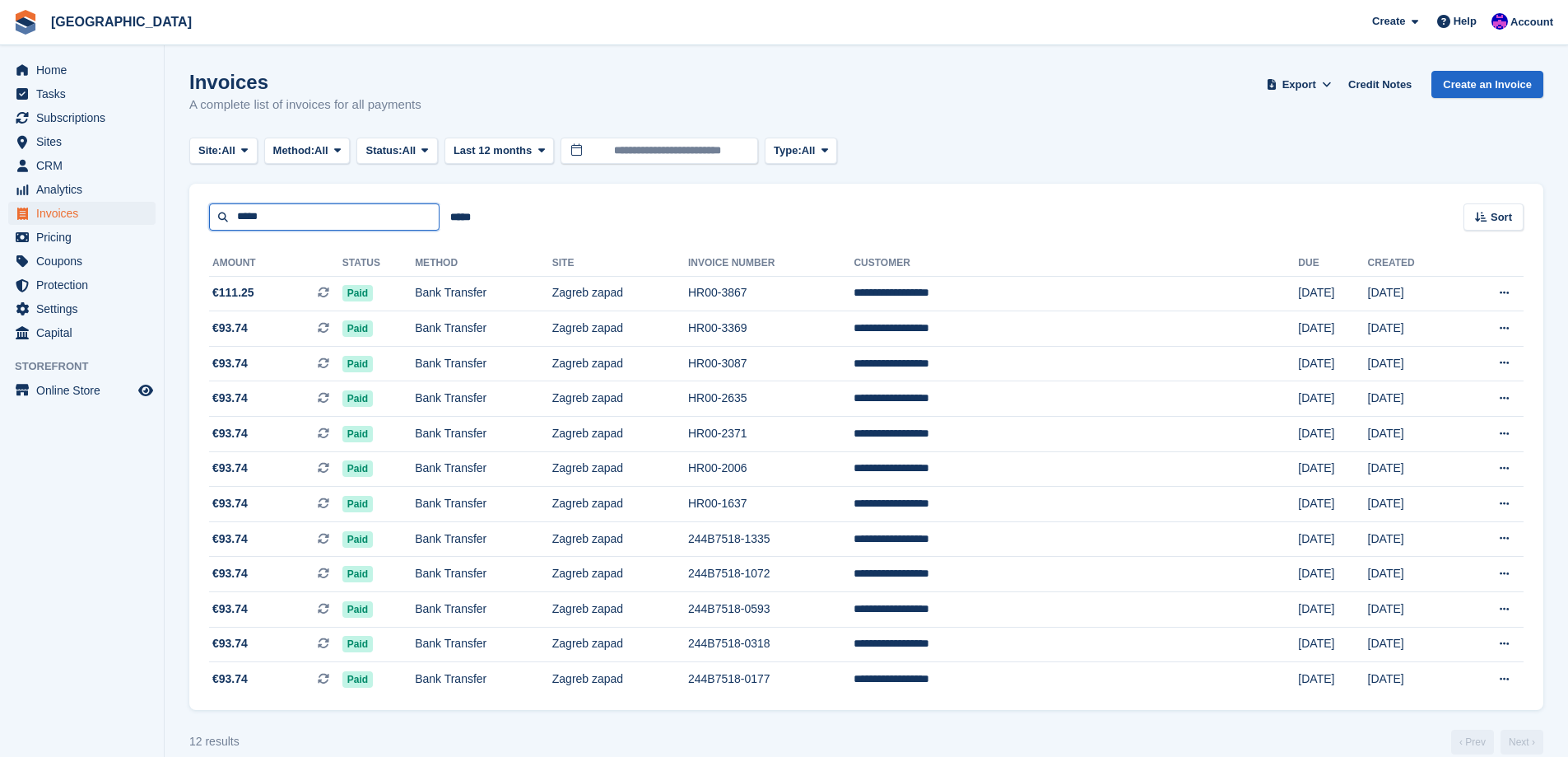
click at [368, 218] on input "*****" at bounding box center [324, 217] width 231 height 27
type input "*****"
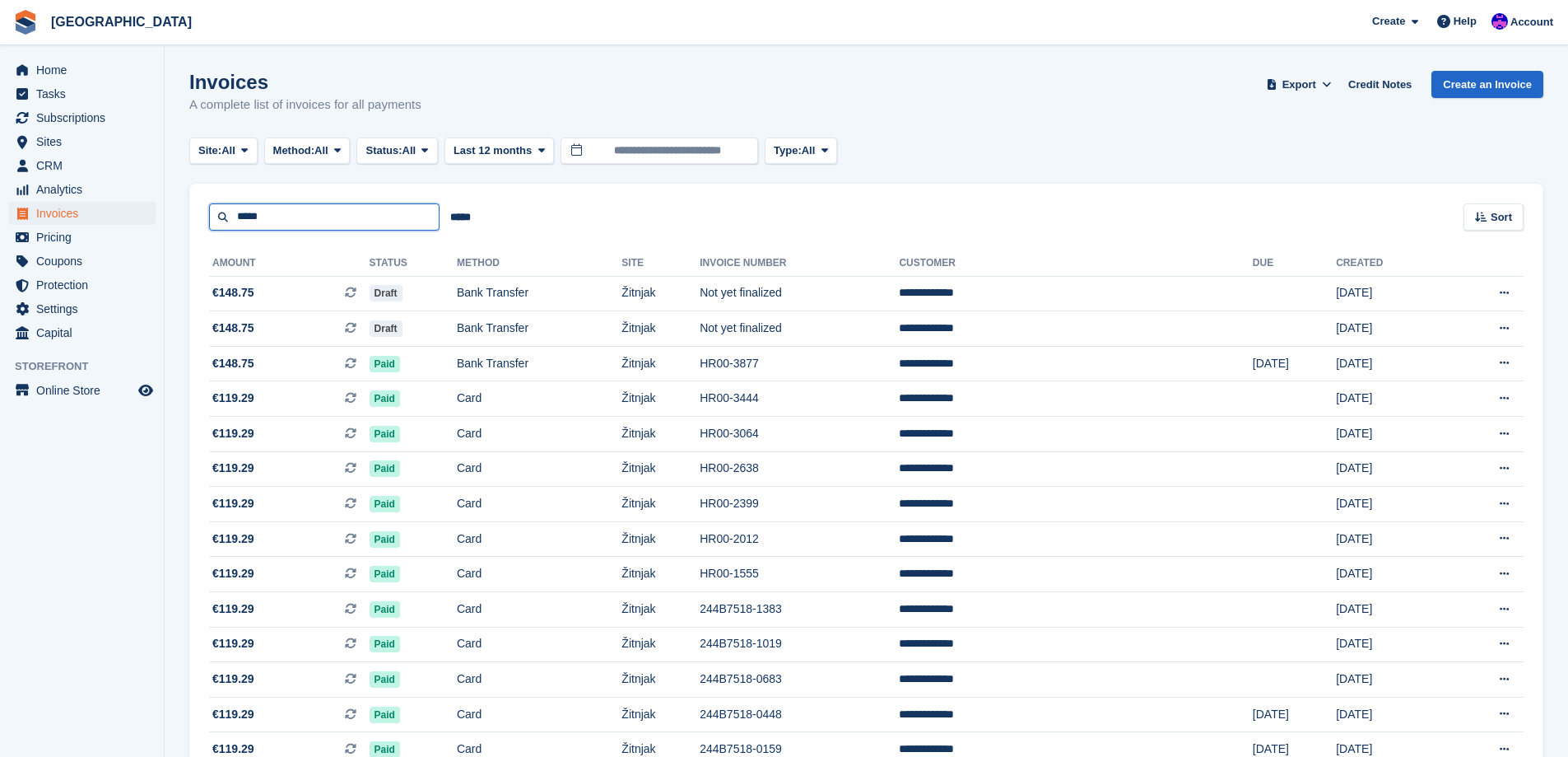
click at [321, 217] on input "*****" at bounding box center [324, 217] width 231 height 27
type input "*****"
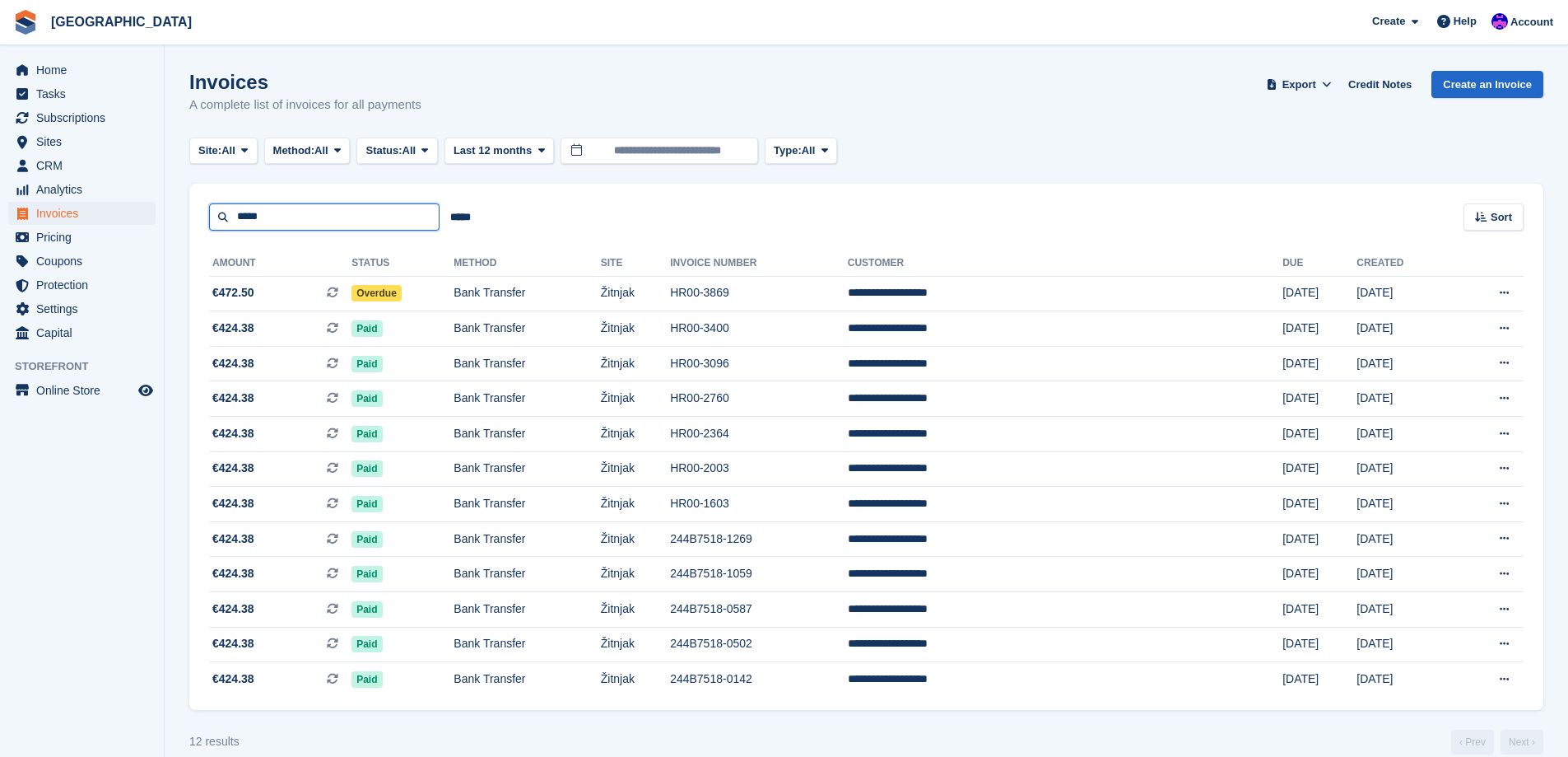
click at [294, 225] on input "*****" at bounding box center [324, 217] width 231 height 27
type input "*****"
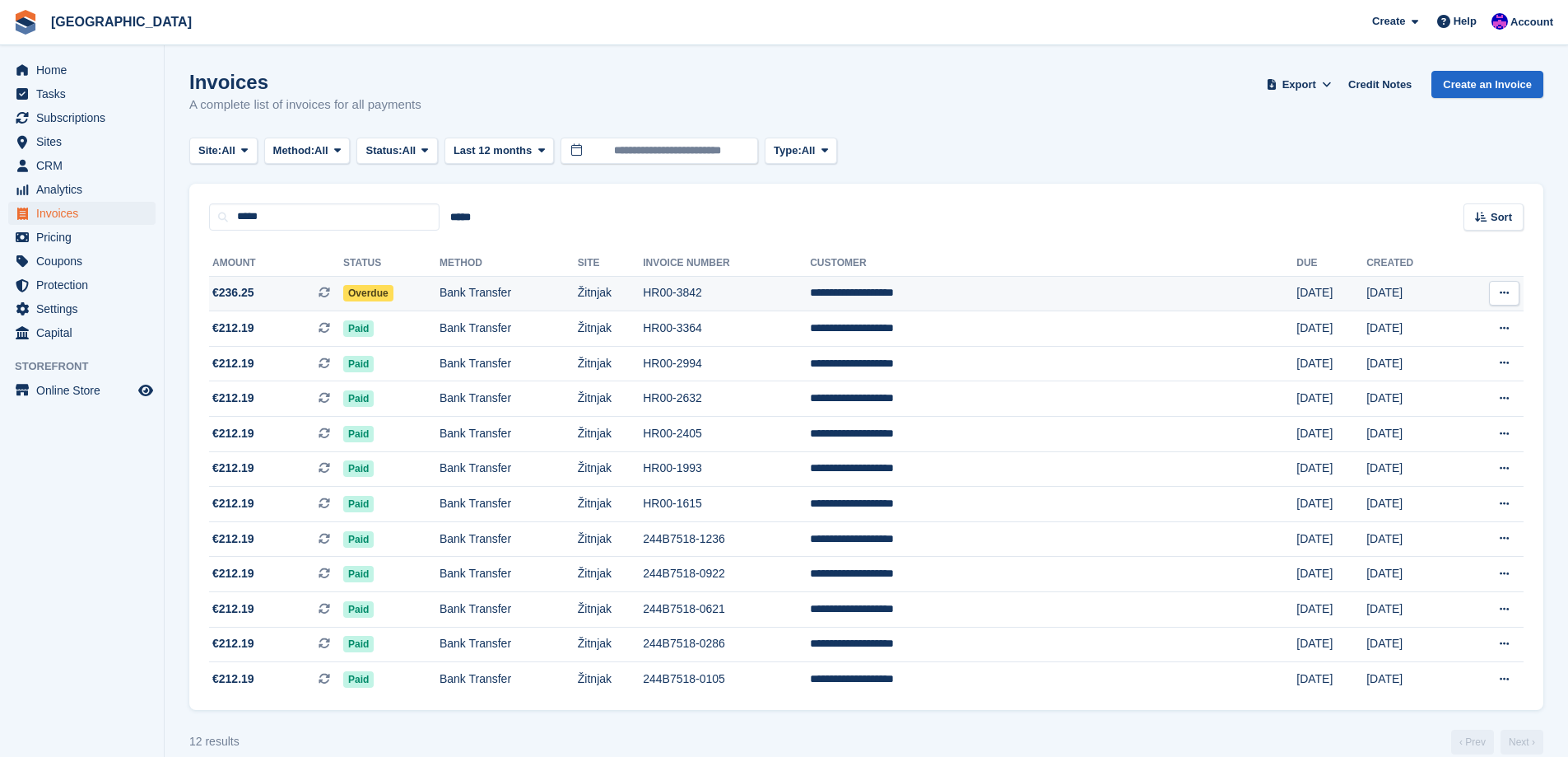
click at [798, 286] on td "HR00-3842" at bounding box center [726, 293] width 167 height 36
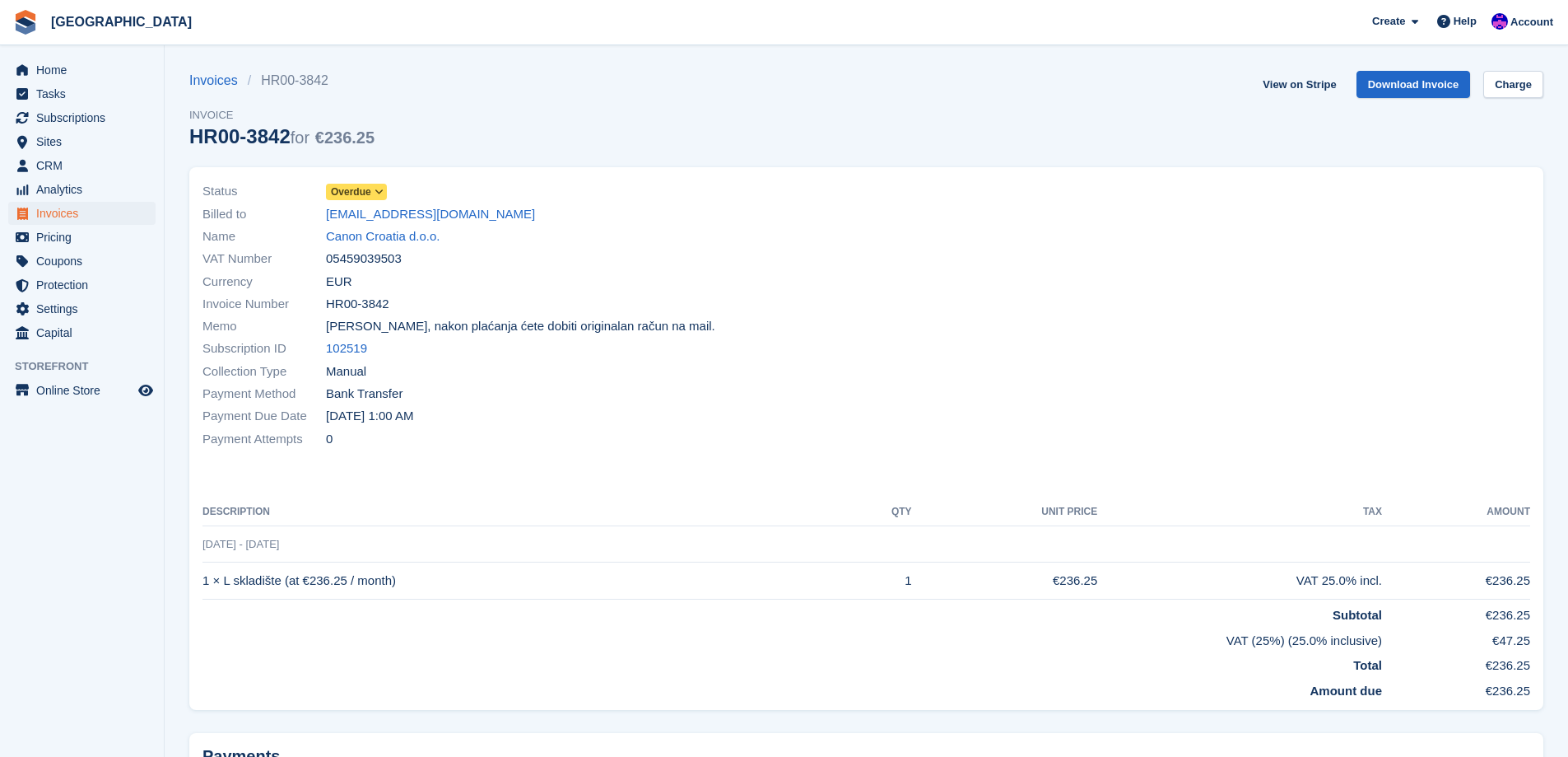
click at [350, 187] on span "Overdue" at bounding box center [350, 192] width 40 height 15
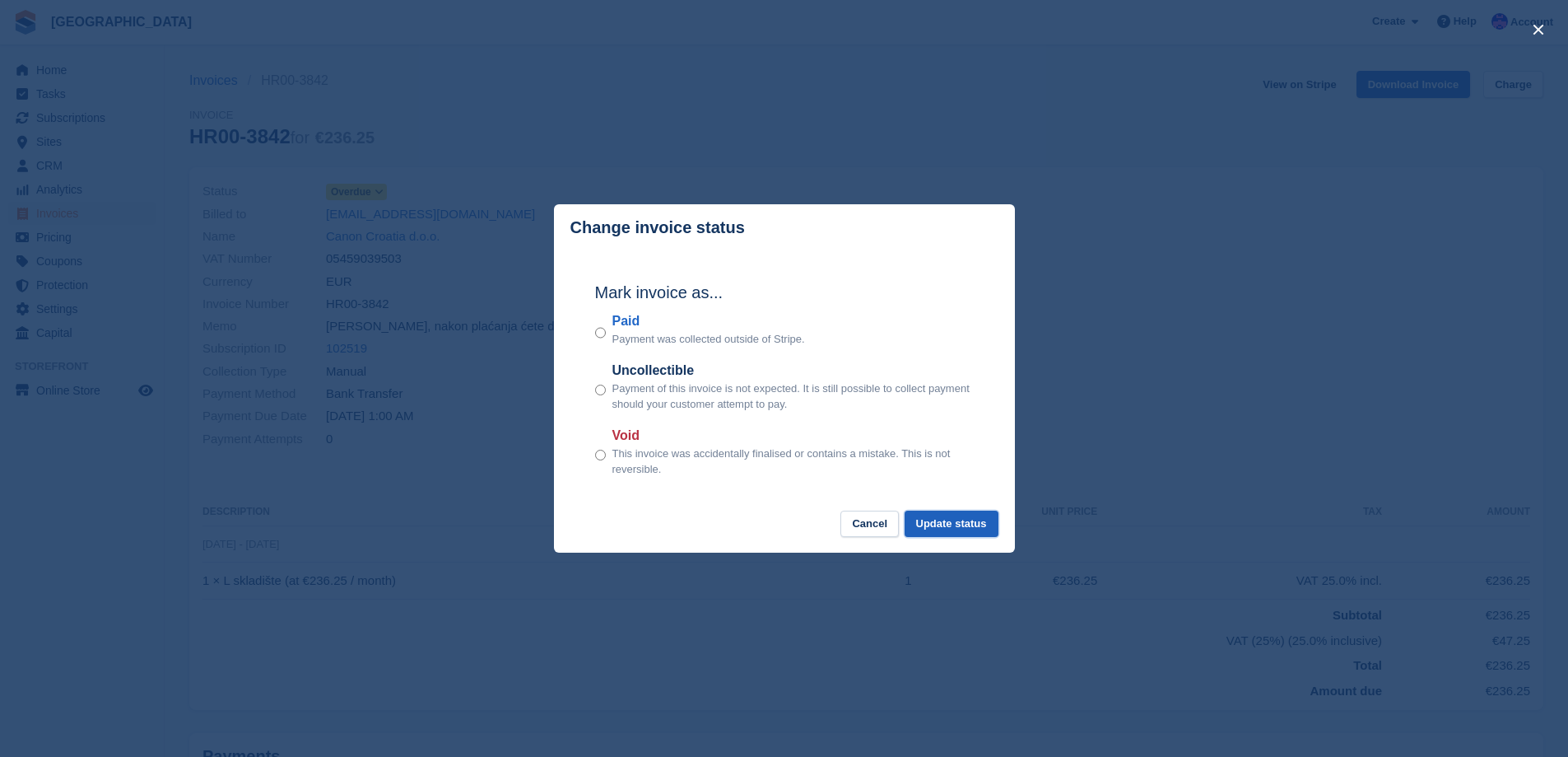
click at [937, 523] on button "Update status" at bounding box center [951, 523] width 93 height 27
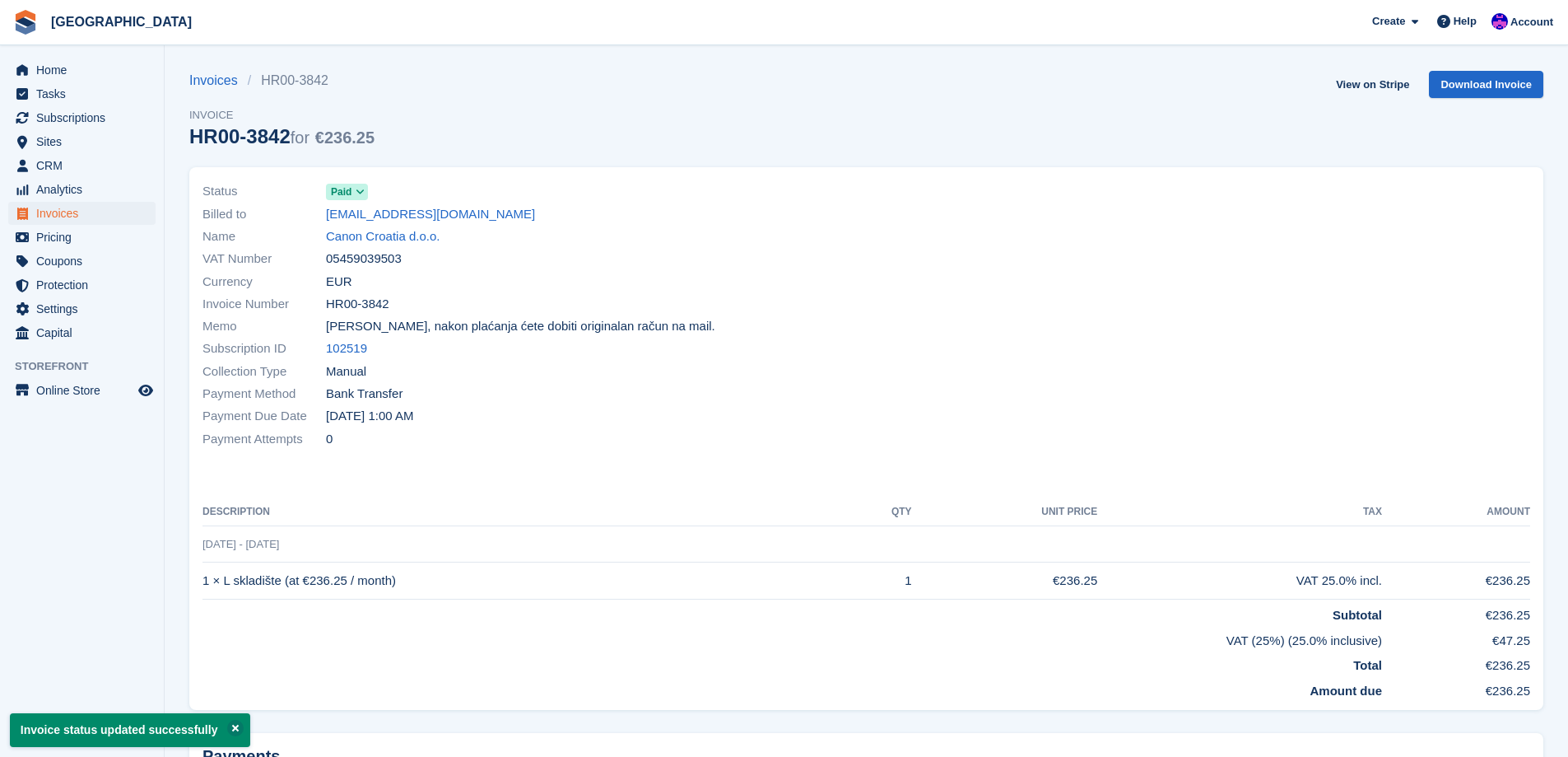
click at [661, 429] on div "Payment Attempts 0" at bounding box center [530, 438] width 654 height 22
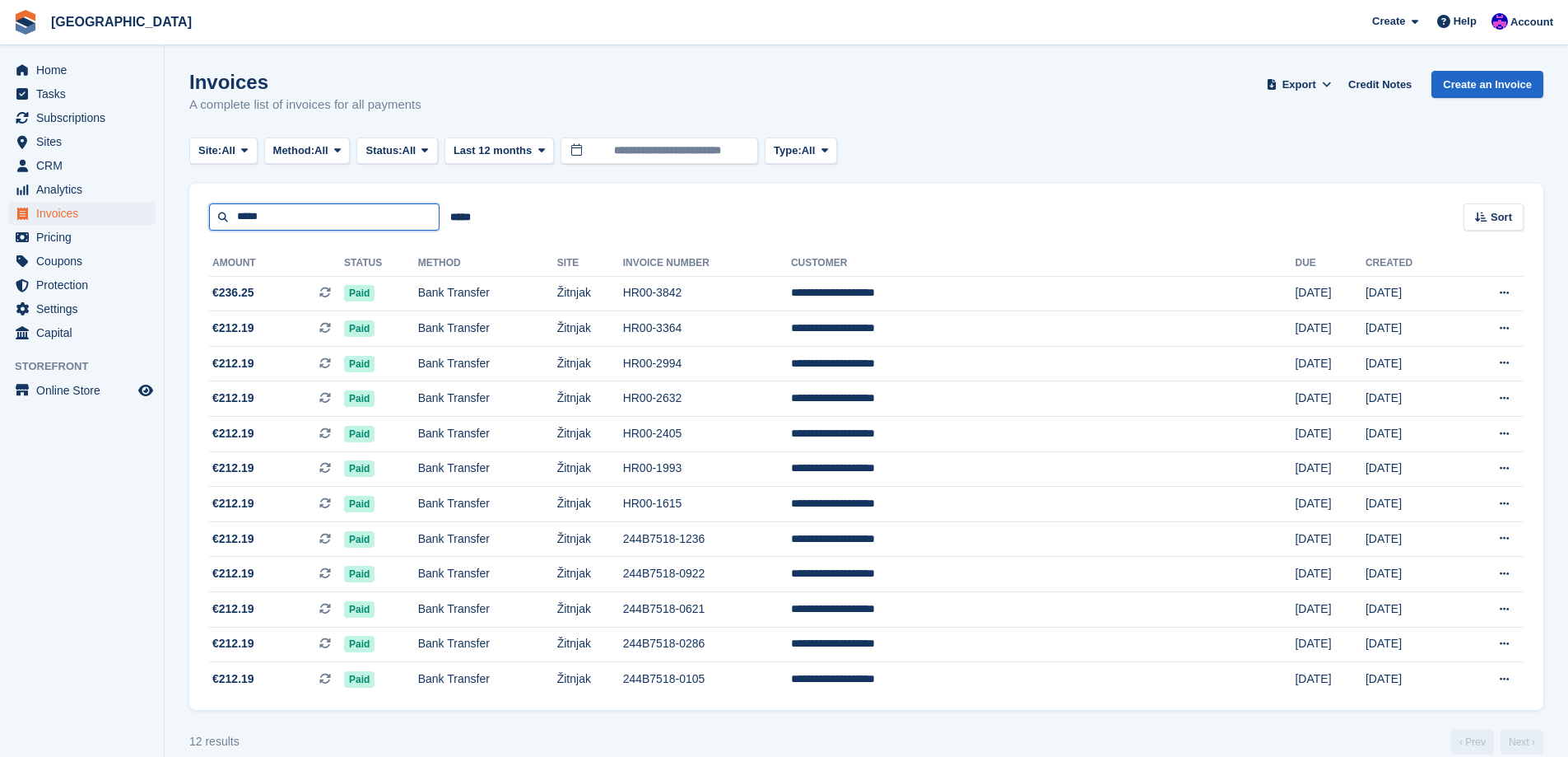
click at [303, 224] on input "*****" at bounding box center [324, 217] width 231 height 27
click at [302, 223] on input "*****" at bounding box center [324, 217] width 231 height 27
type input "**********"
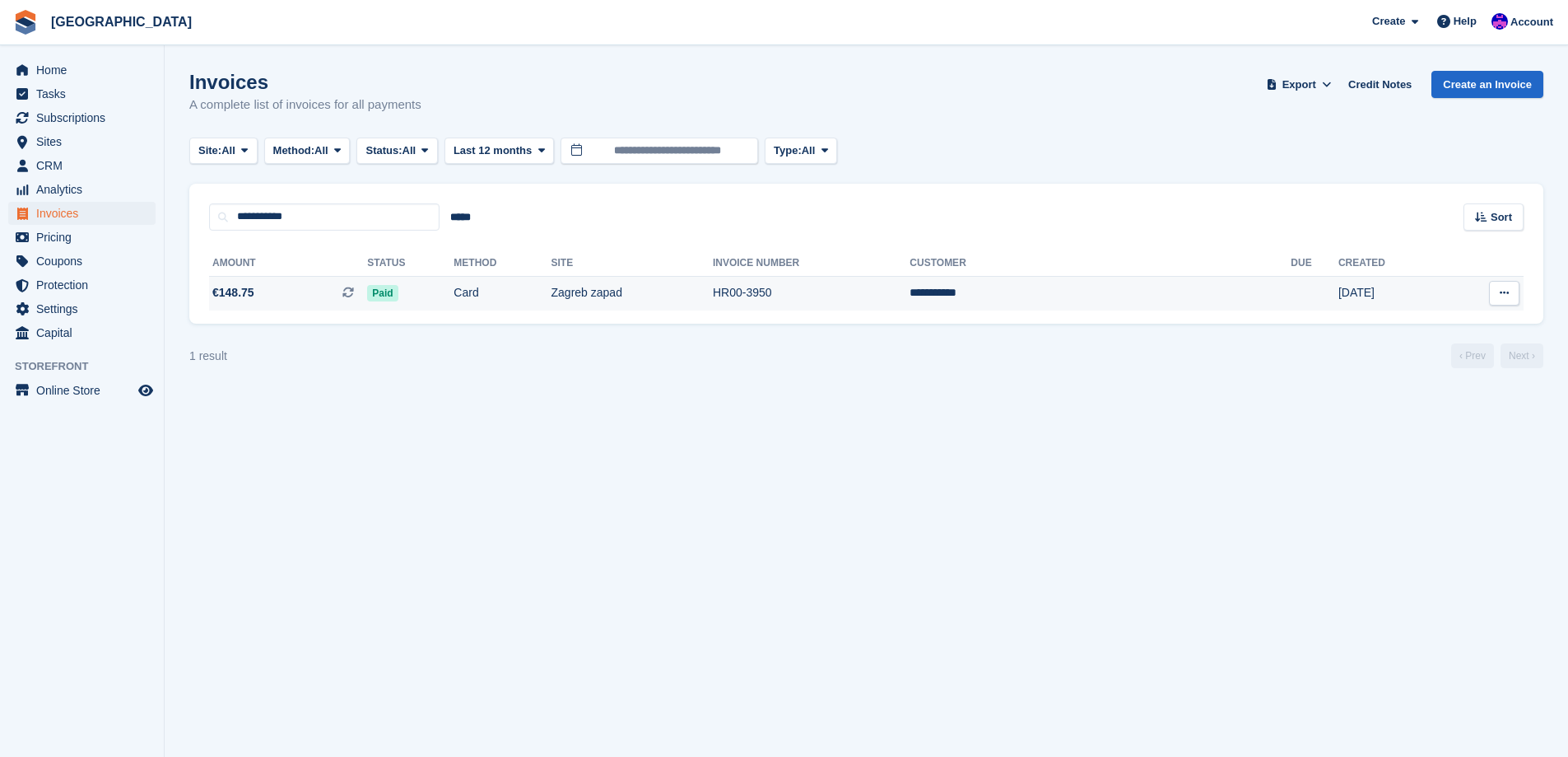
click at [535, 306] on td "Card" at bounding box center [502, 293] width 97 height 35
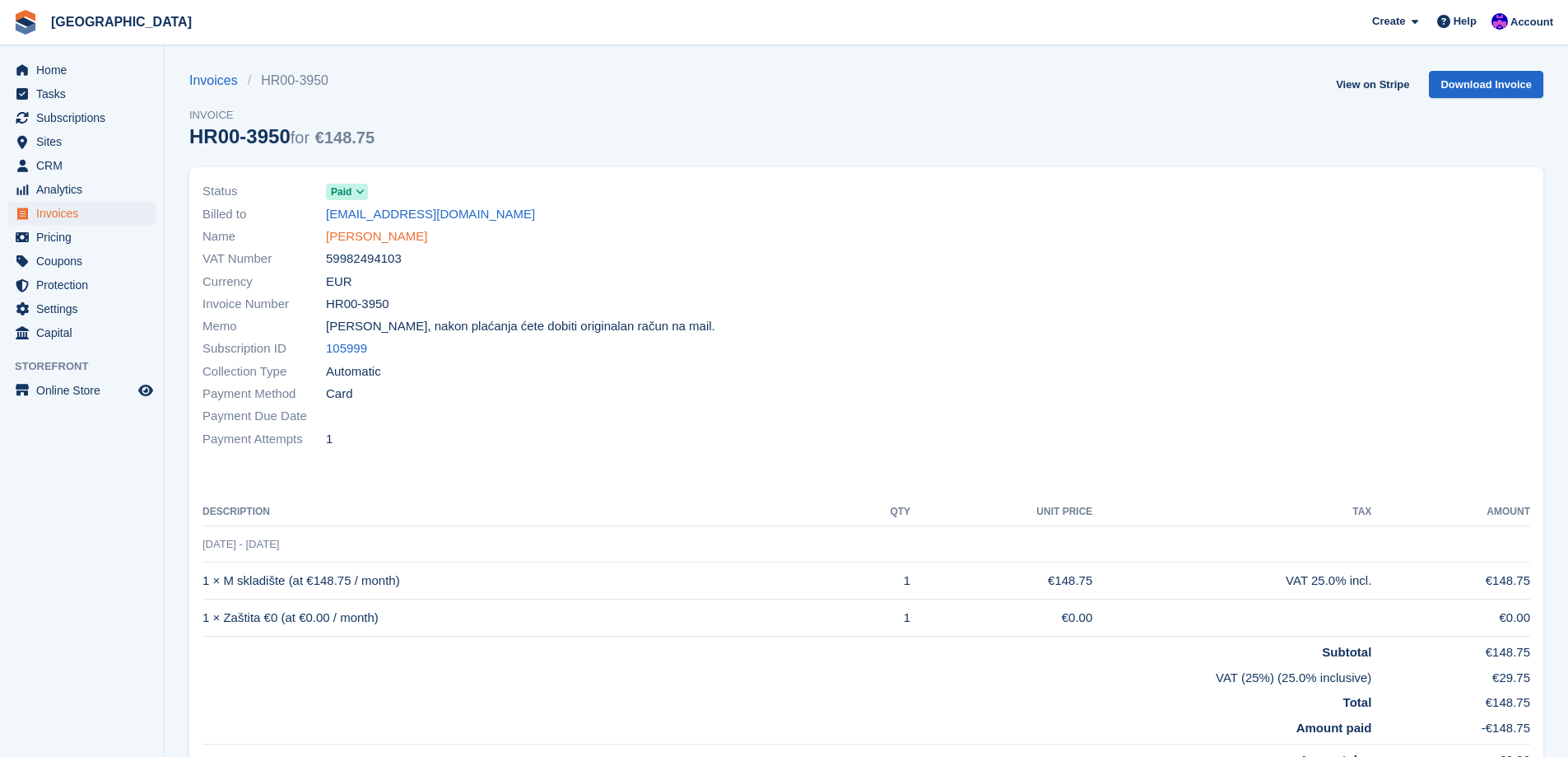
click at [362, 229] on link "[PERSON_NAME]" at bounding box center [377, 236] width 101 height 19
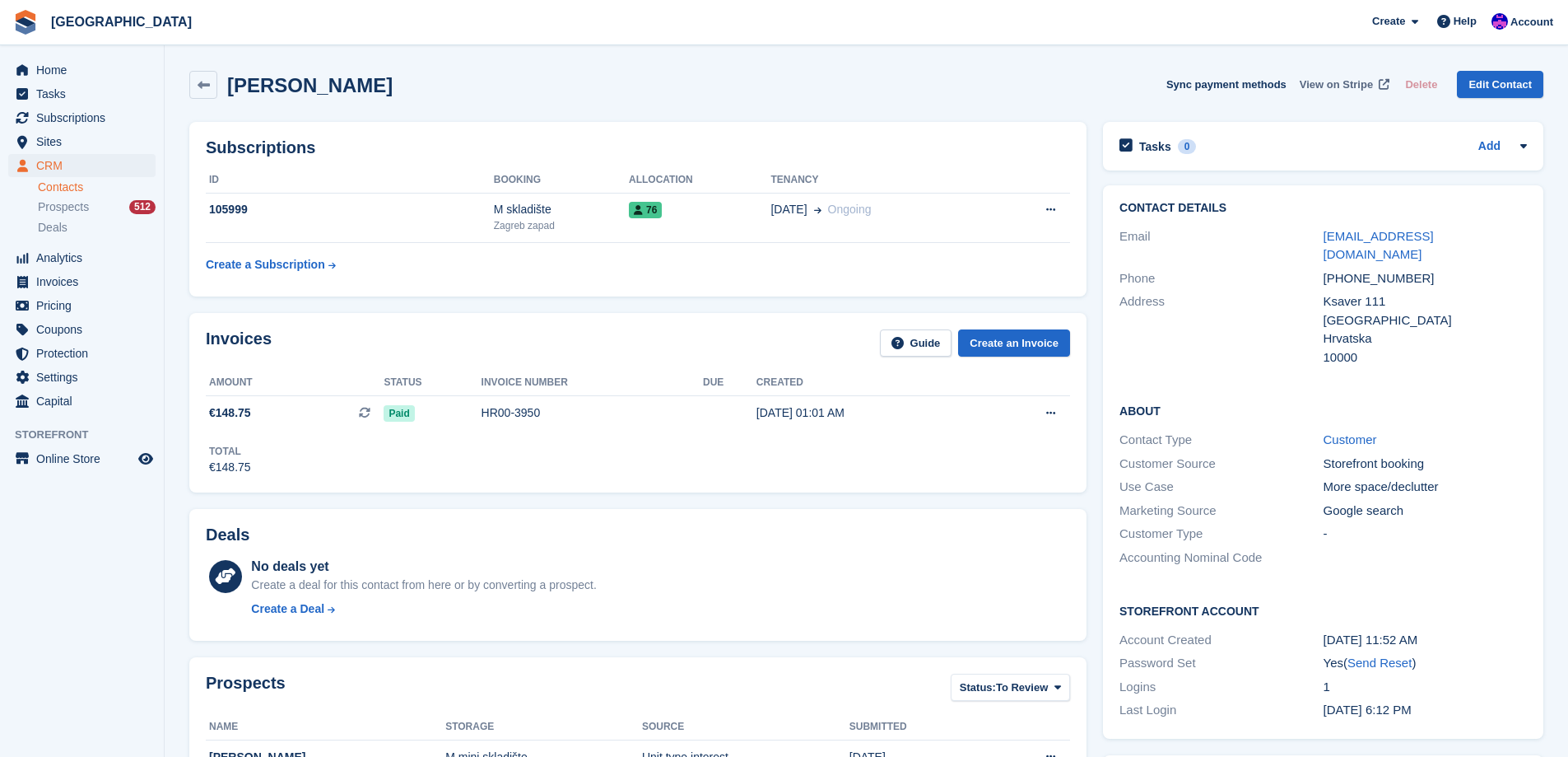
click at [1365, 81] on span "View on Stripe" at bounding box center [1336, 85] width 73 height 17
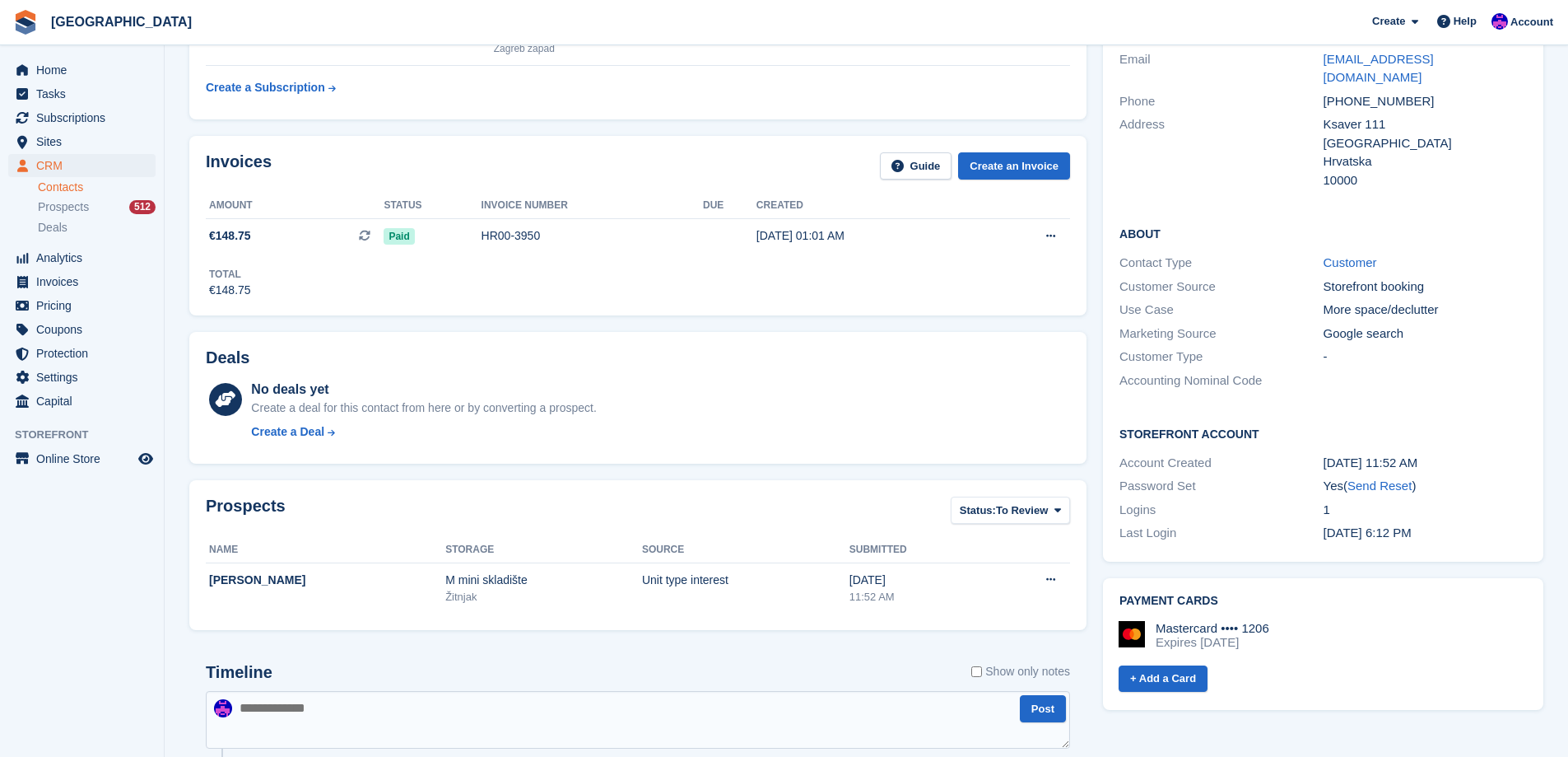
scroll to position [577, 0]
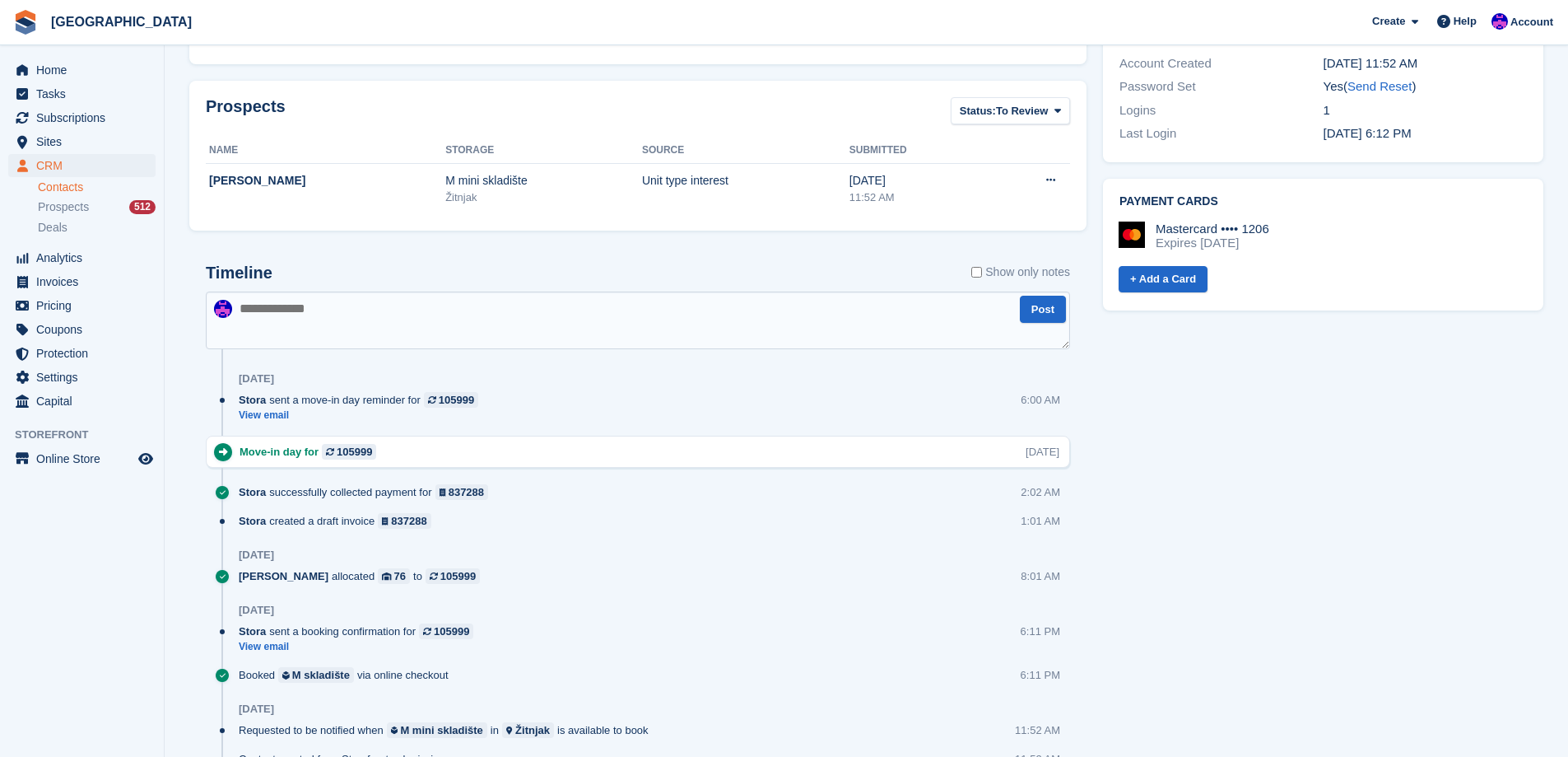
click at [376, 336] on textarea at bounding box center [637, 321] width 864 height 58
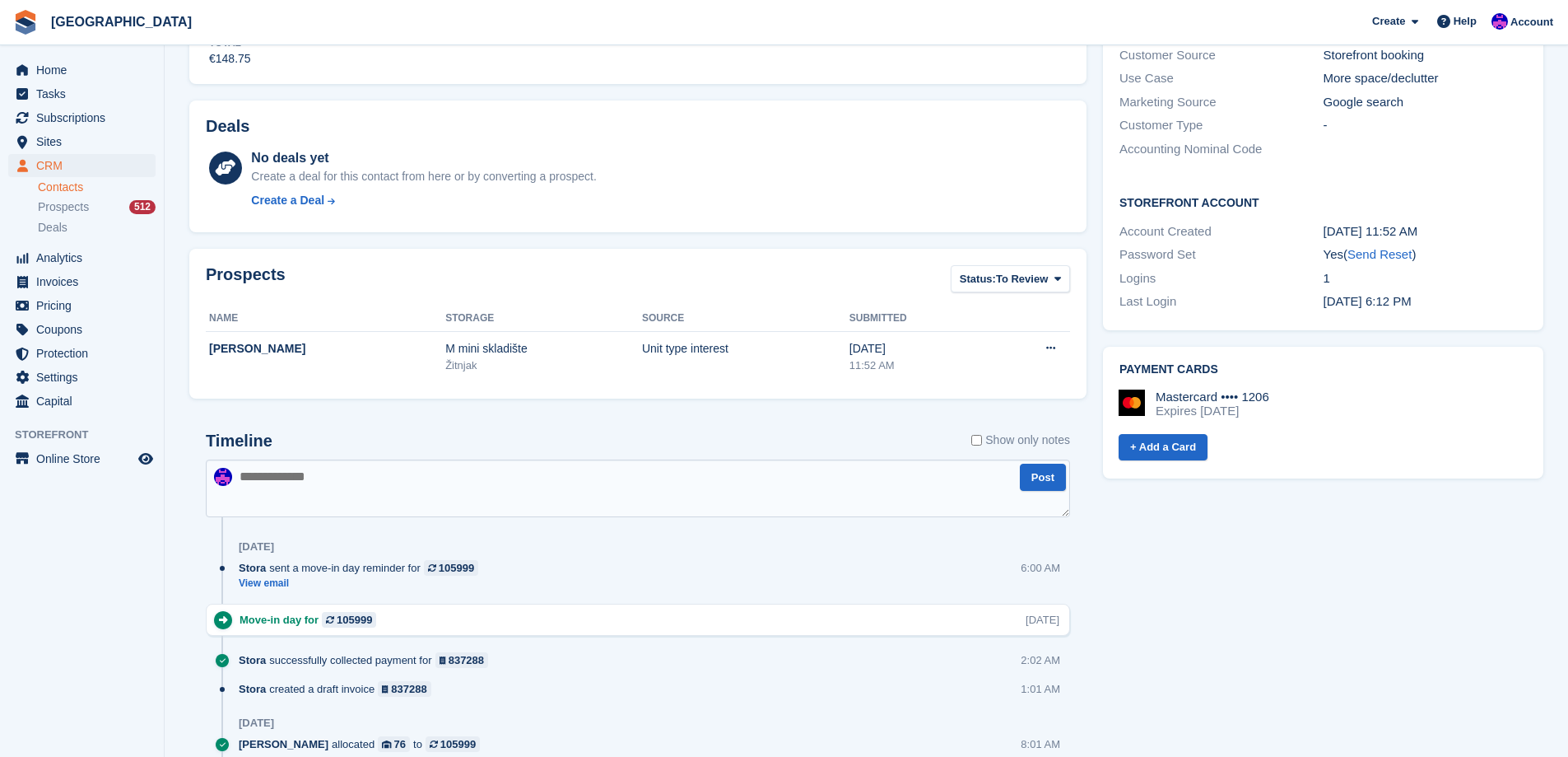
scroll to position [411, 0]
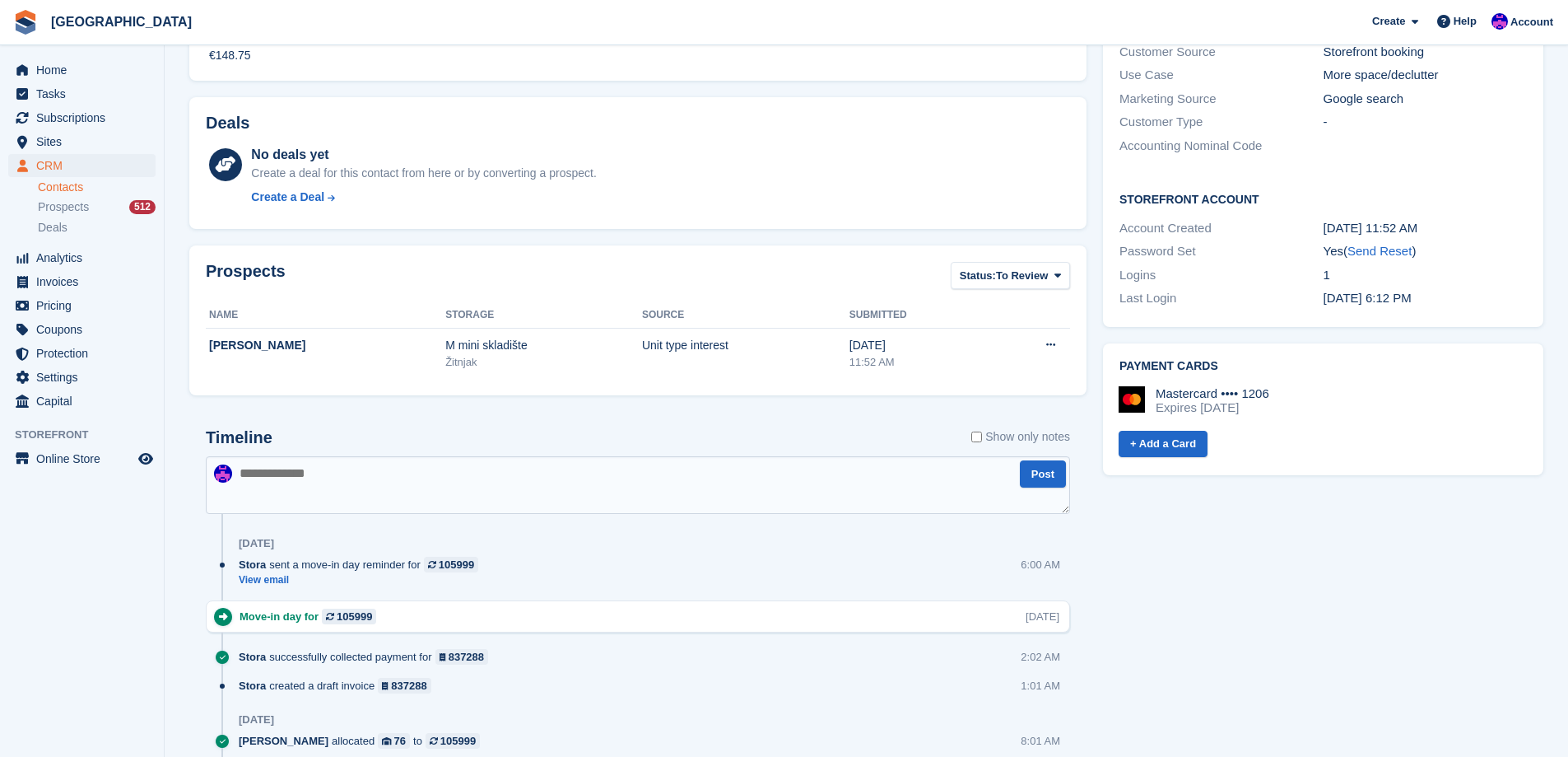
click at [280, 489] on textarea at bounding box center [637, 485] width 864 height 58
type textarea "**********"
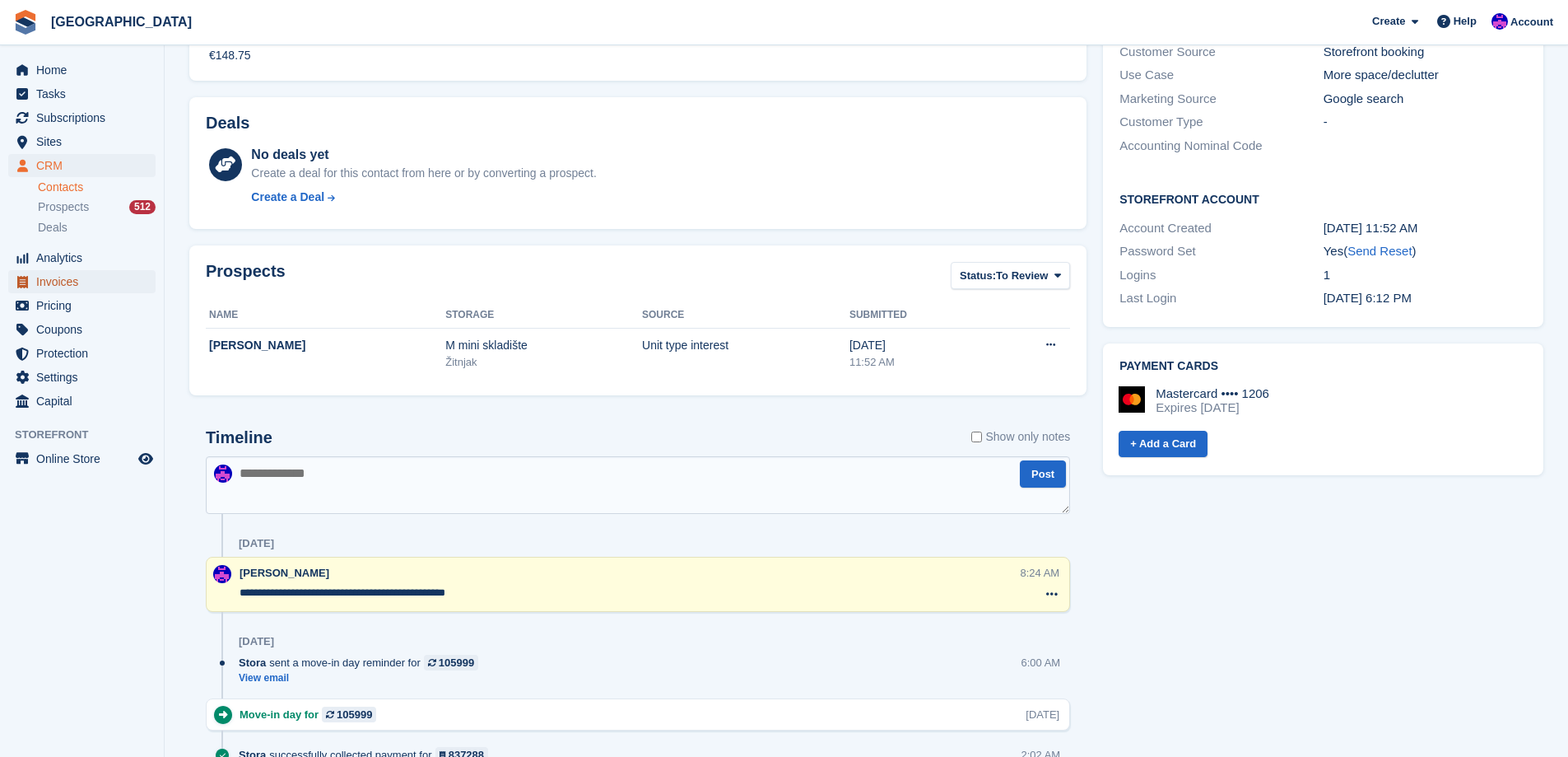
click at [61, 278] on span "Invoices" at bounding box center [86, 281] width 99 height 23
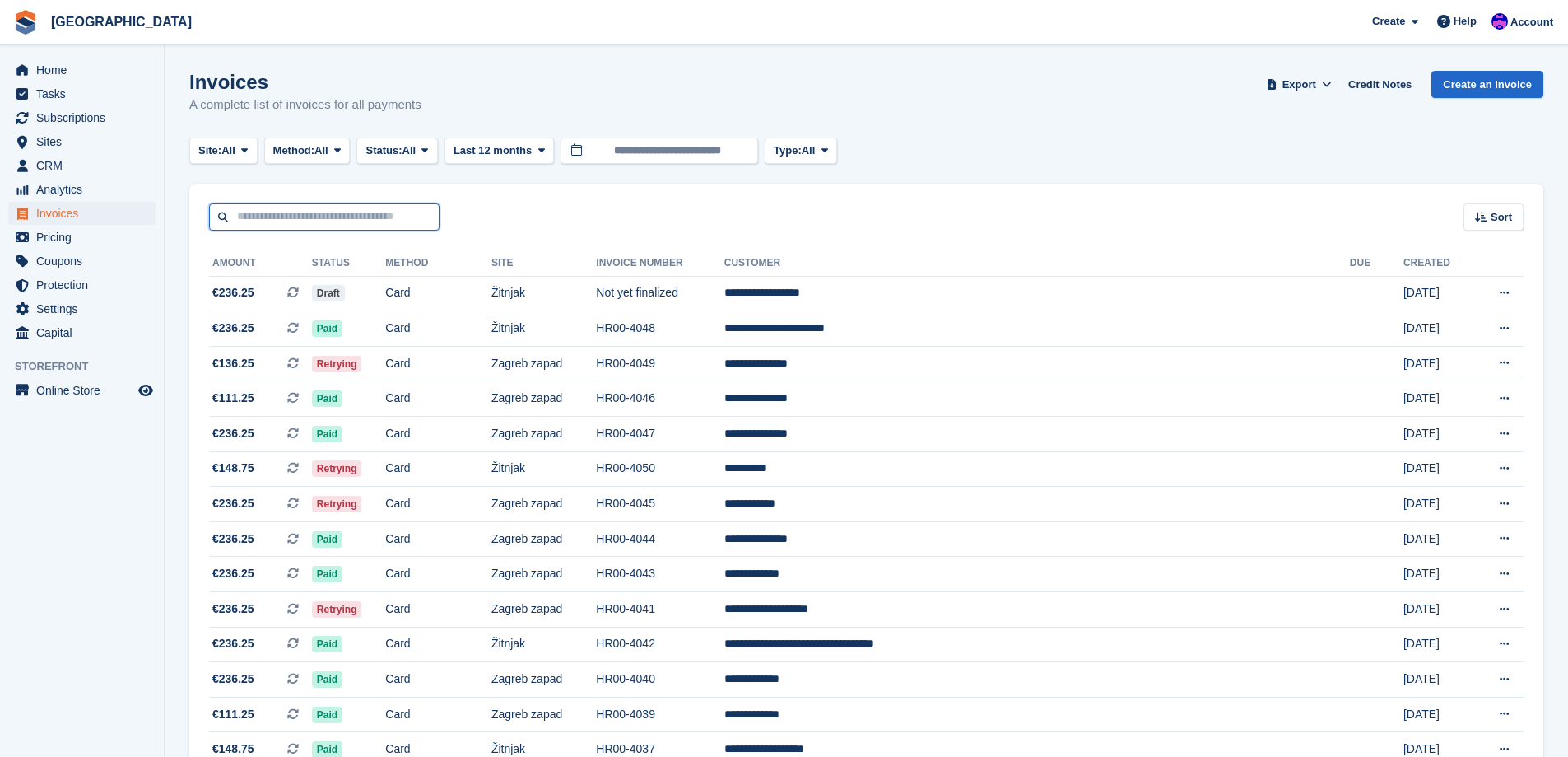
click at [391, 217] on input "text" at bounding box center [324, 217] width 231 height 27
type input "**********"
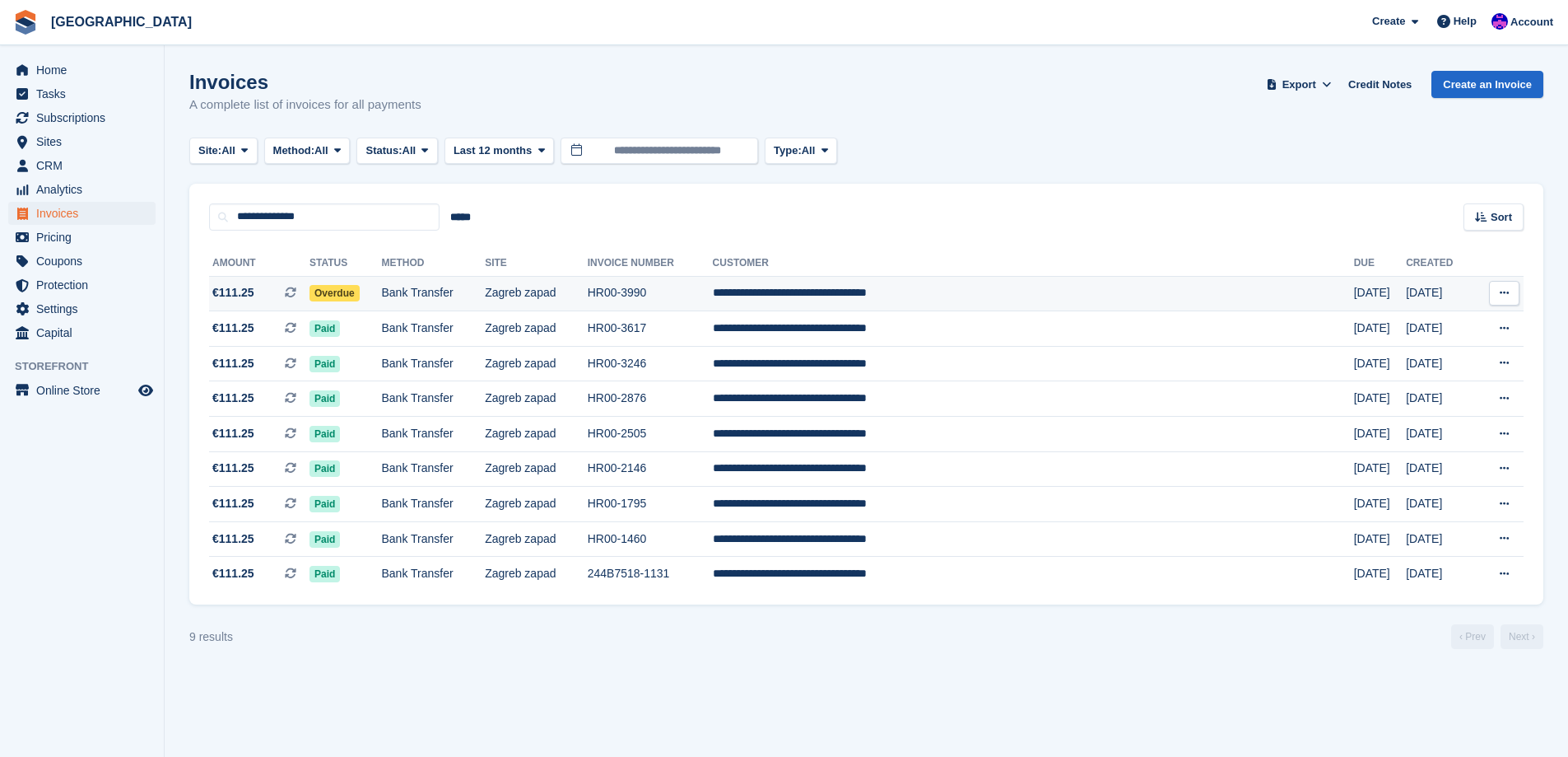
click at [588, 281] on td "Zagreb zapad" at bounding box center [536, 293] width 103 height 36
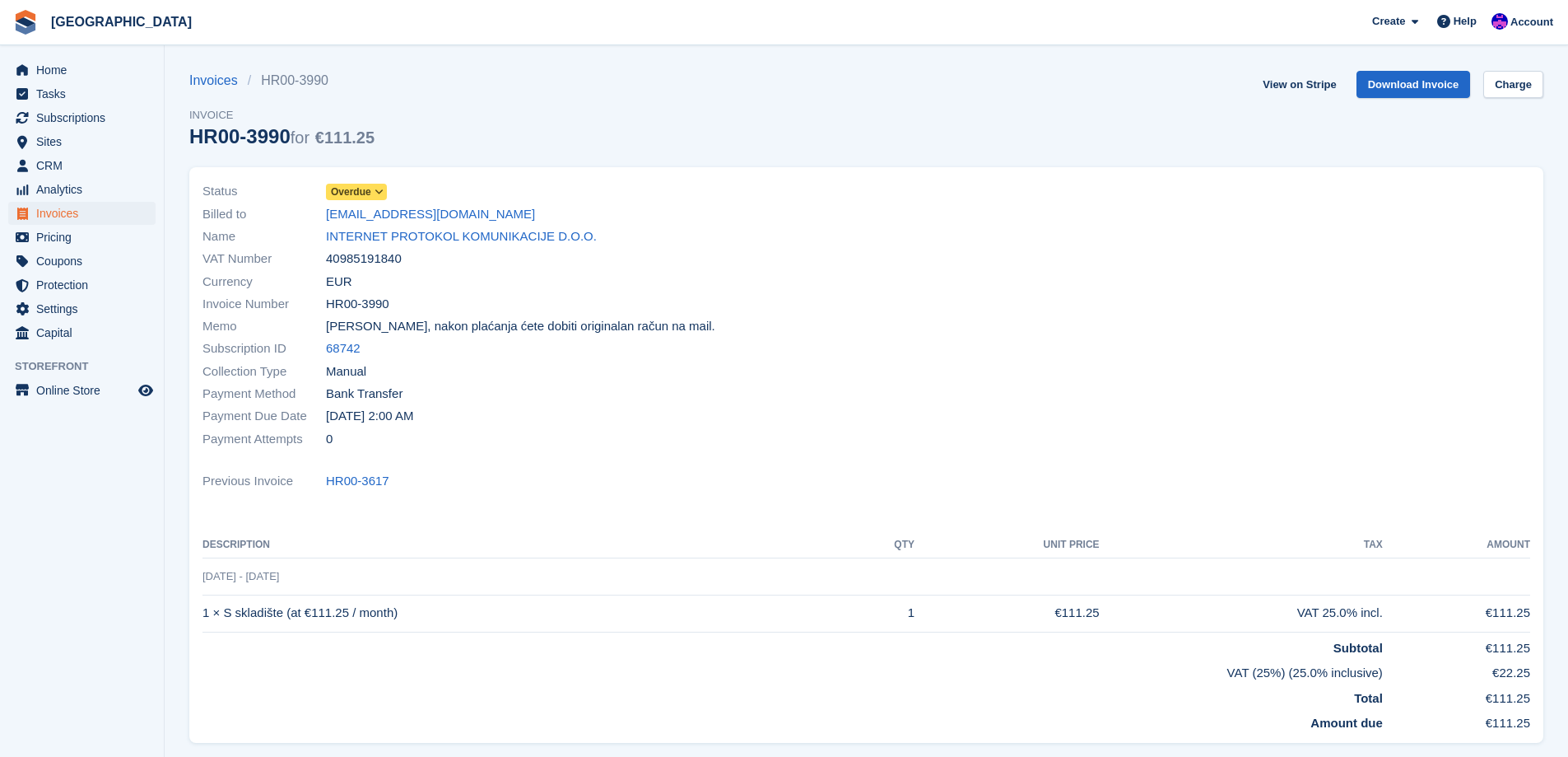
click at [367, 196] on span "Overdue" at bounding box center [350, 192] width 40 height 15
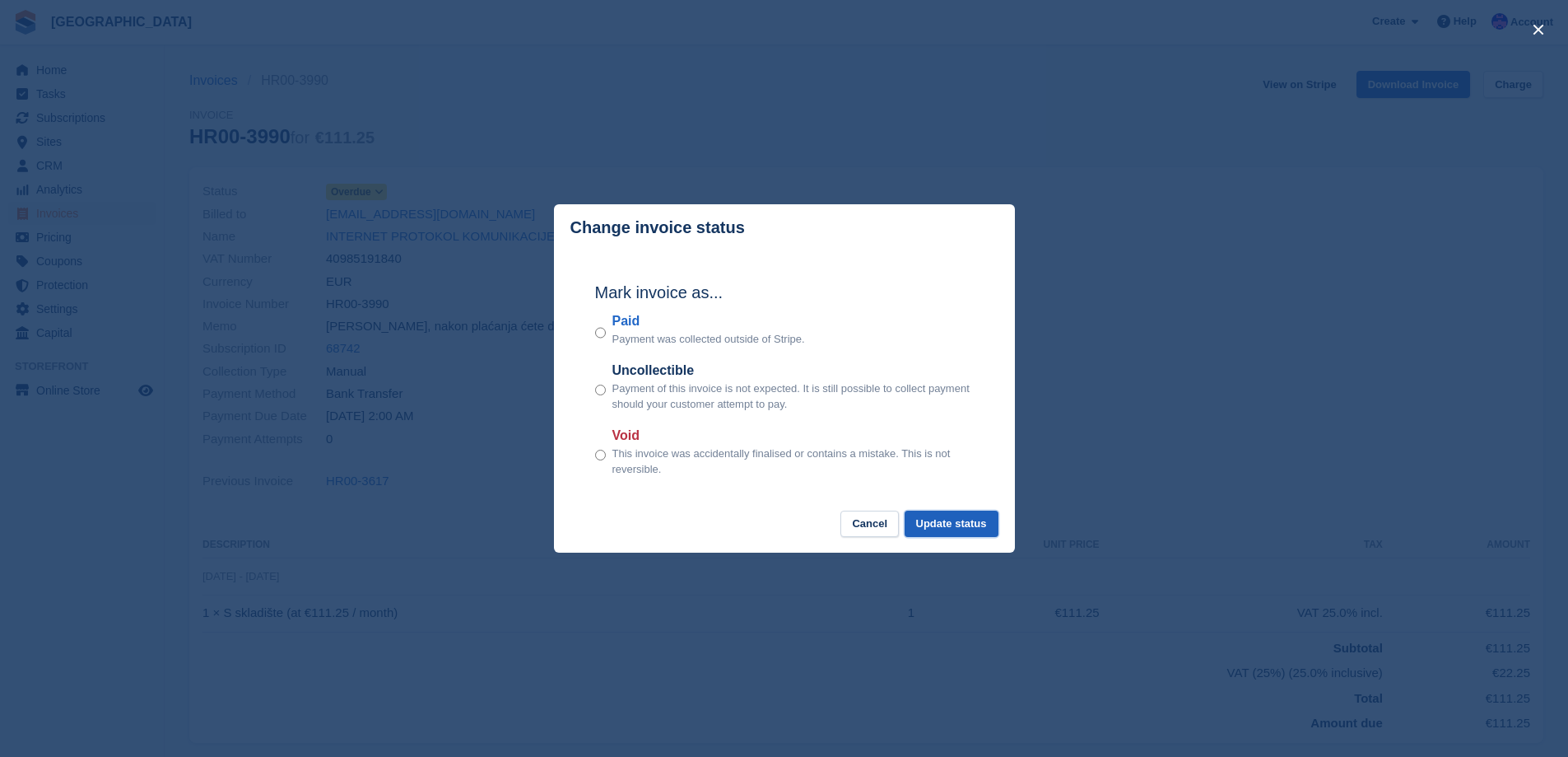
click at [958, 522] on button "Update status" at bounding box center [951, 523] width 93 height 27
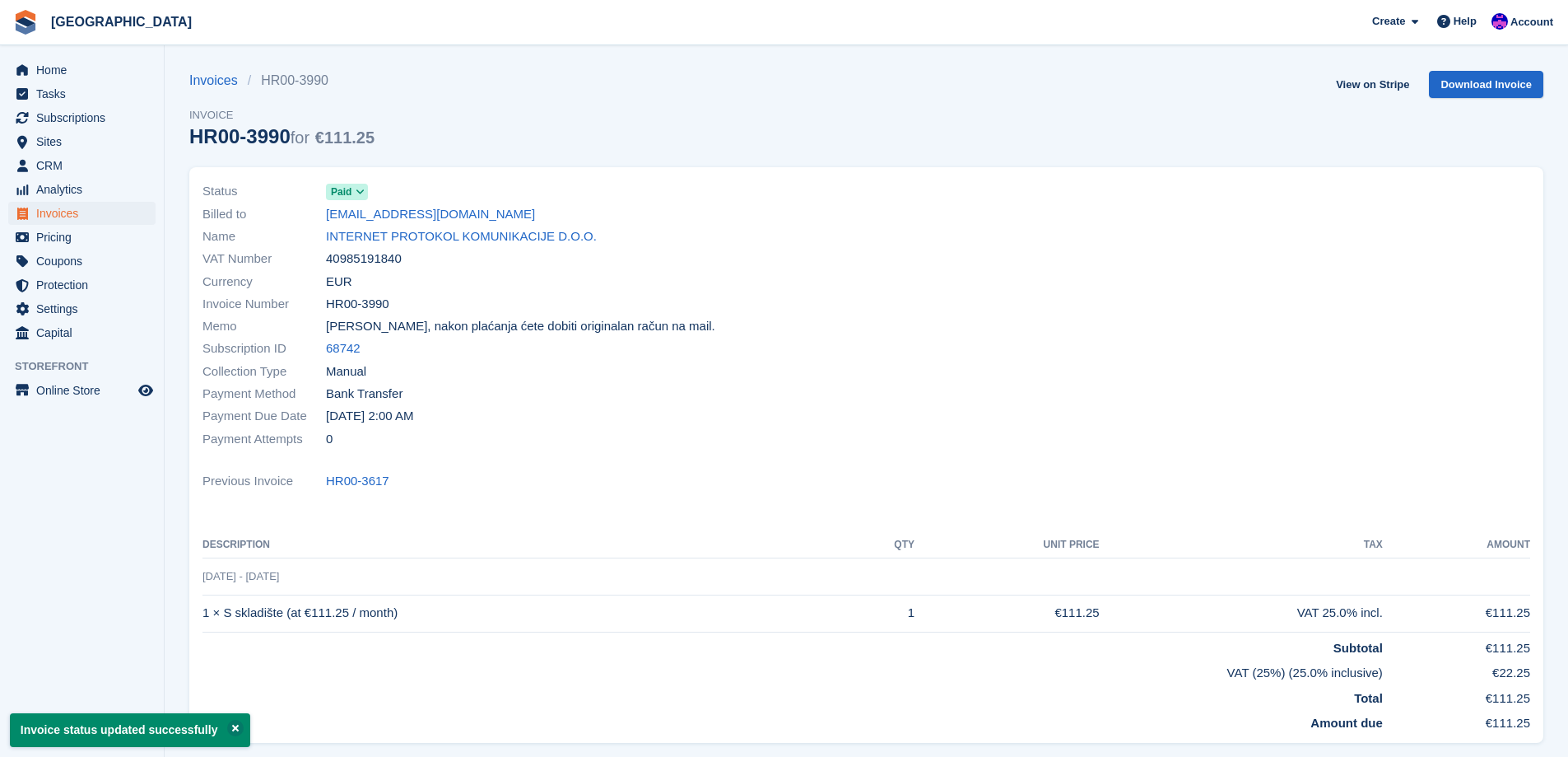
click at [508, 219] on div "Billed to [EMAIL_ADDRESS][DOMAIN_NAME]" at bounding box center [530, 214] width 654 height 22
click at [506, 225] on div "Name INTERNET PROTOKOL KOMUNIKACIJE D.O.O." at bounding box center [530, 236] width 654 height 22
click at [508, 228] on link "INTERNET PROTOKOL KOMUNIKACIJE D.O.O." at bounding box center [462, 236] width 271 height 19
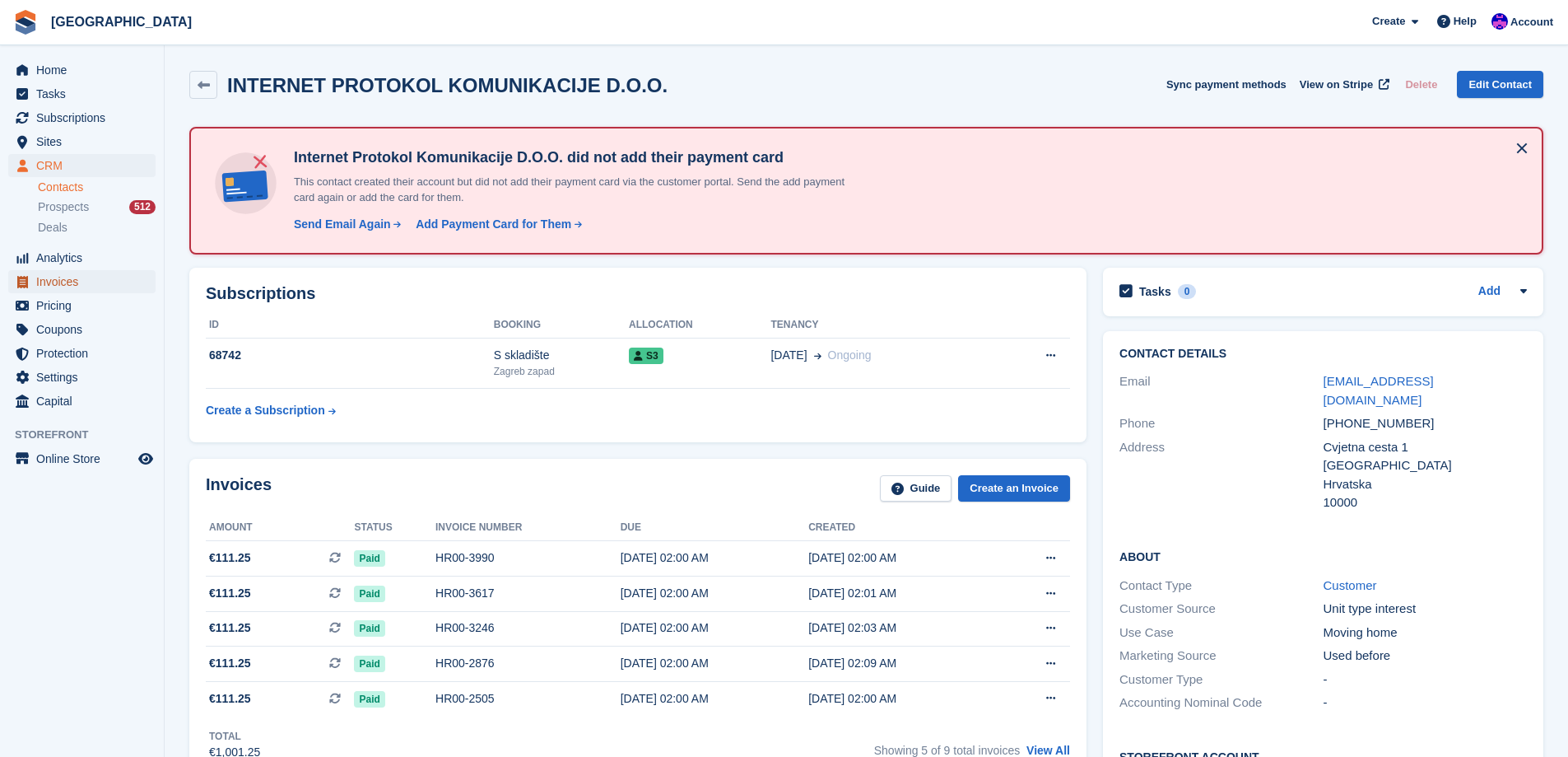
click at [66, 278] on span "Invoices" at bounding box center [86, 281] width 99 height 23
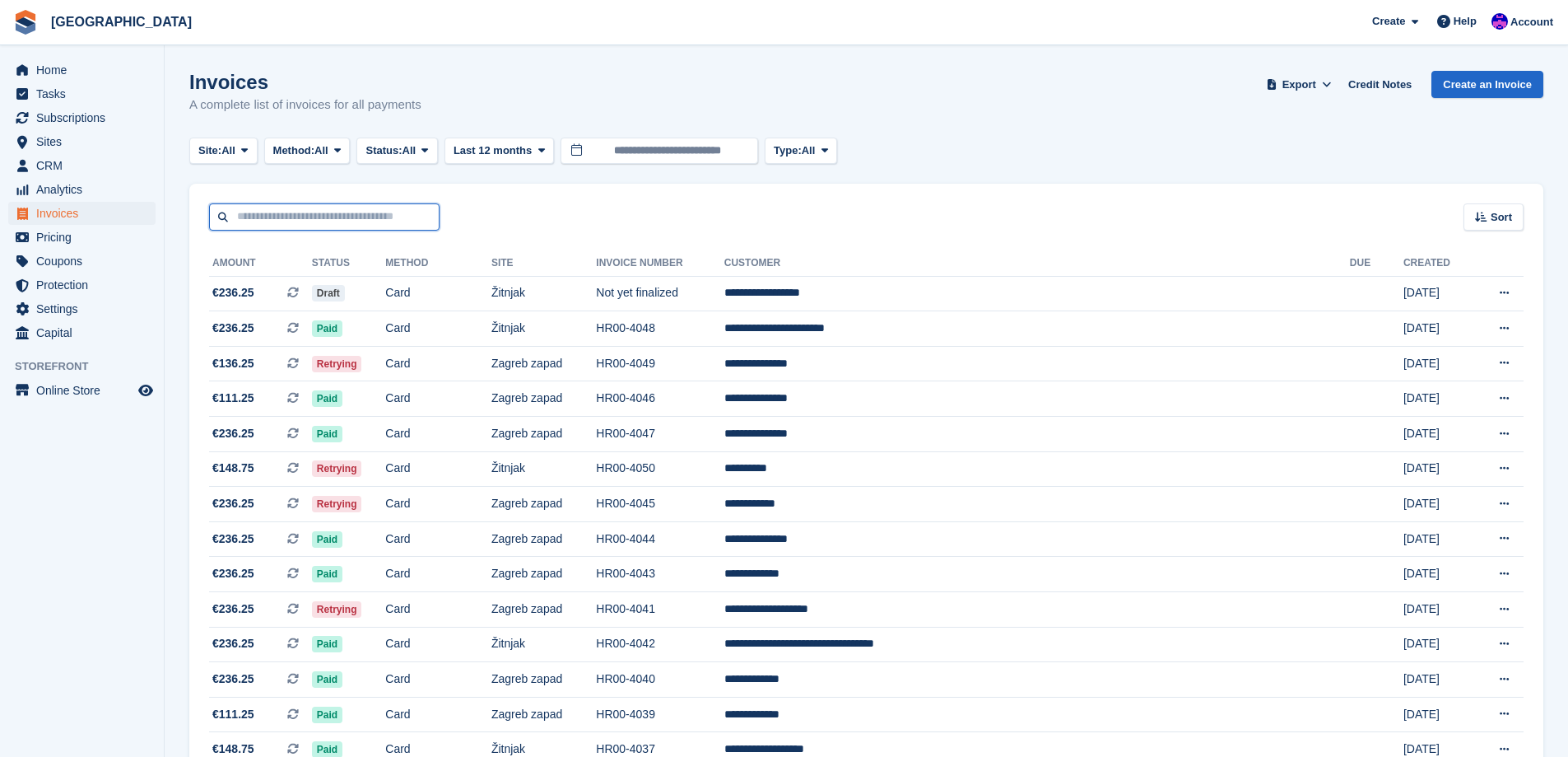
click at [379, 216] on input "text" at bounding box center [324, 217] width 231 height 27
type input "**********"
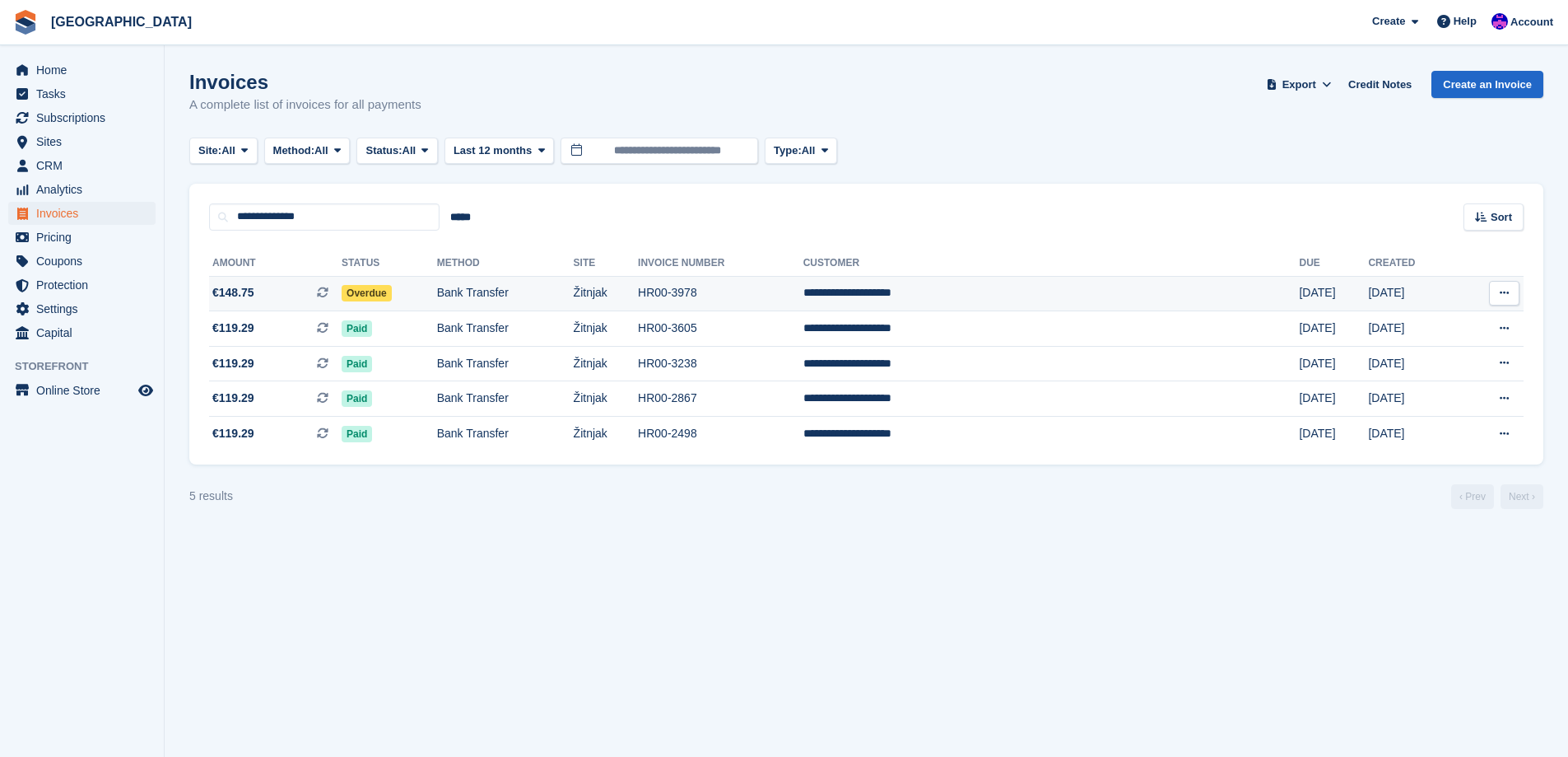
click at [437, 300] on td "Overdue" at bounding box center [390, 293] width 95 height 36
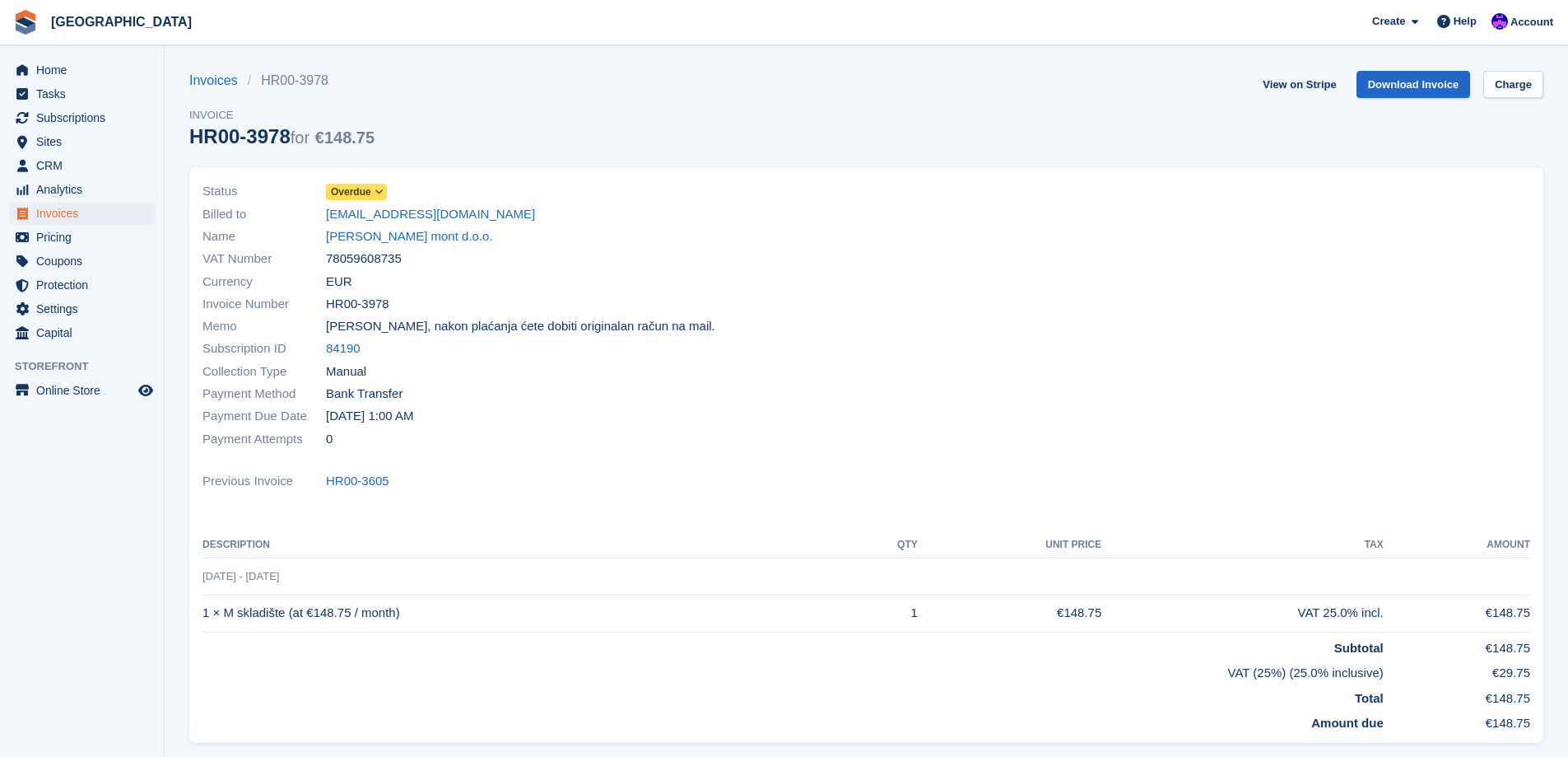
click at [358, 189] on span "Overdue" at bounding box center [350, 192] width 40 height 15
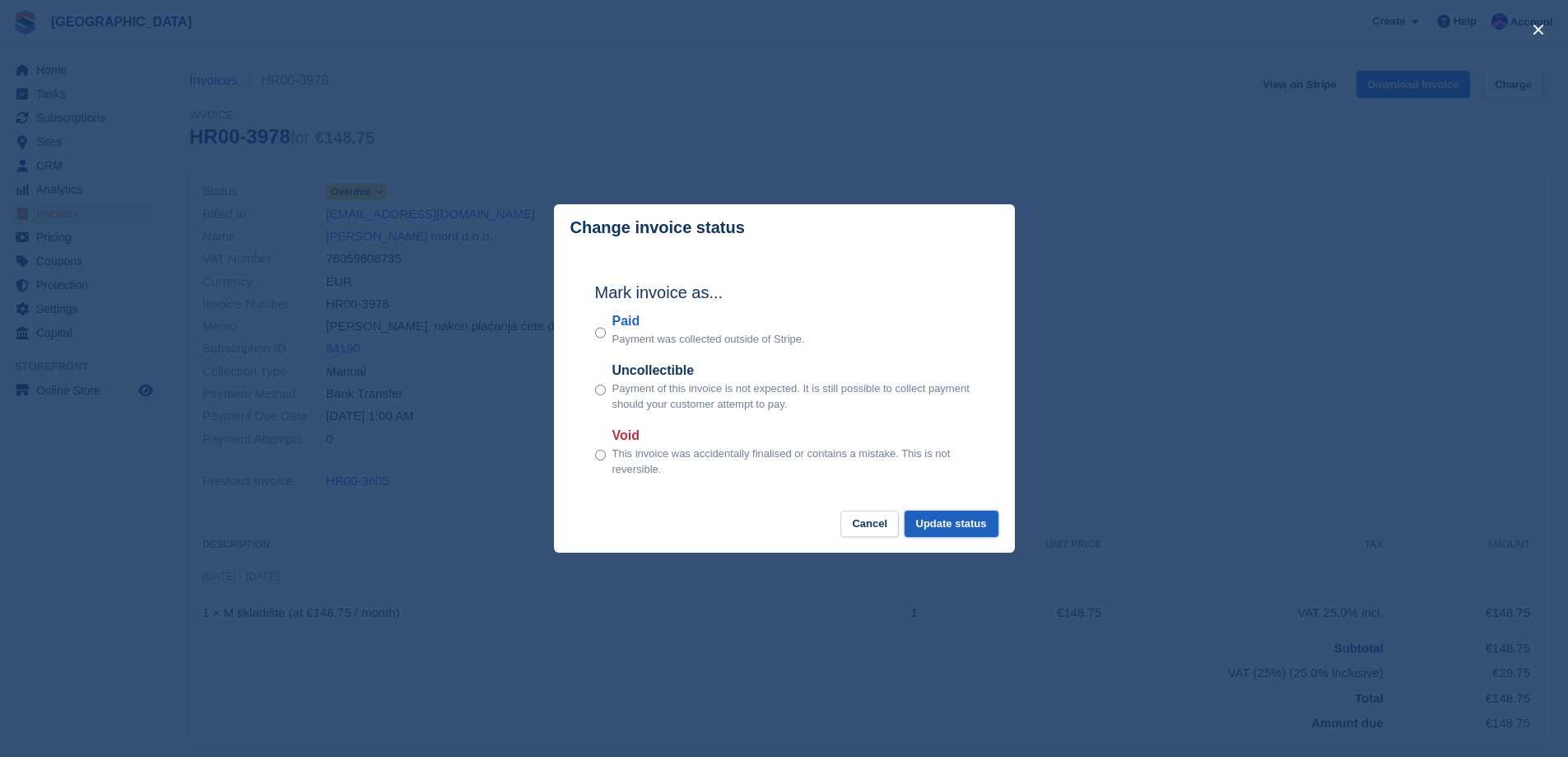
click at [962, 526] on button "Update status" at bounding box center [951, 523] width 93 height 27
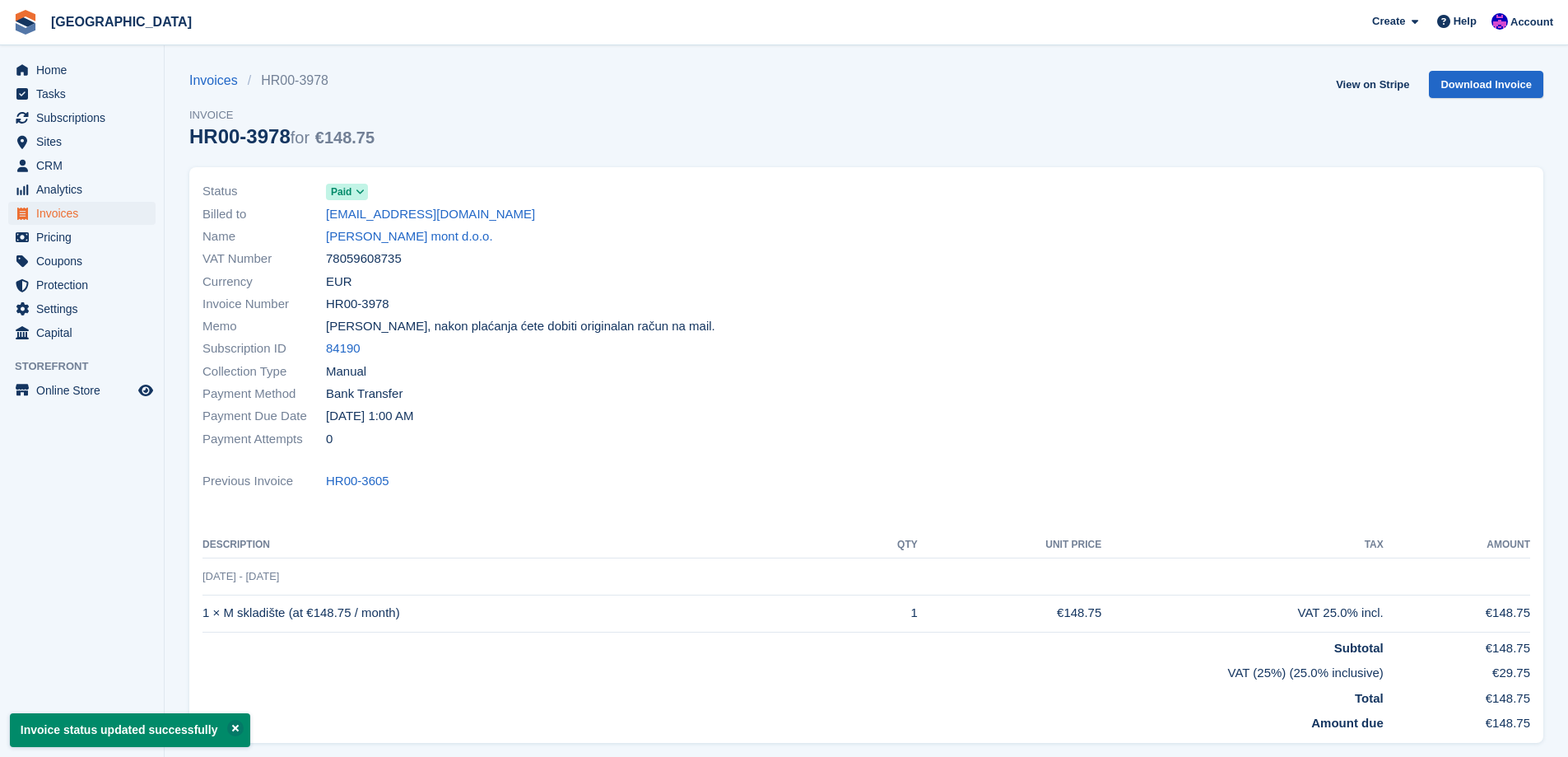
click at [415, 241] on link "[PERSON_NAME] mont d.o.o." at bounding box center [409, 236] width 167 height 19
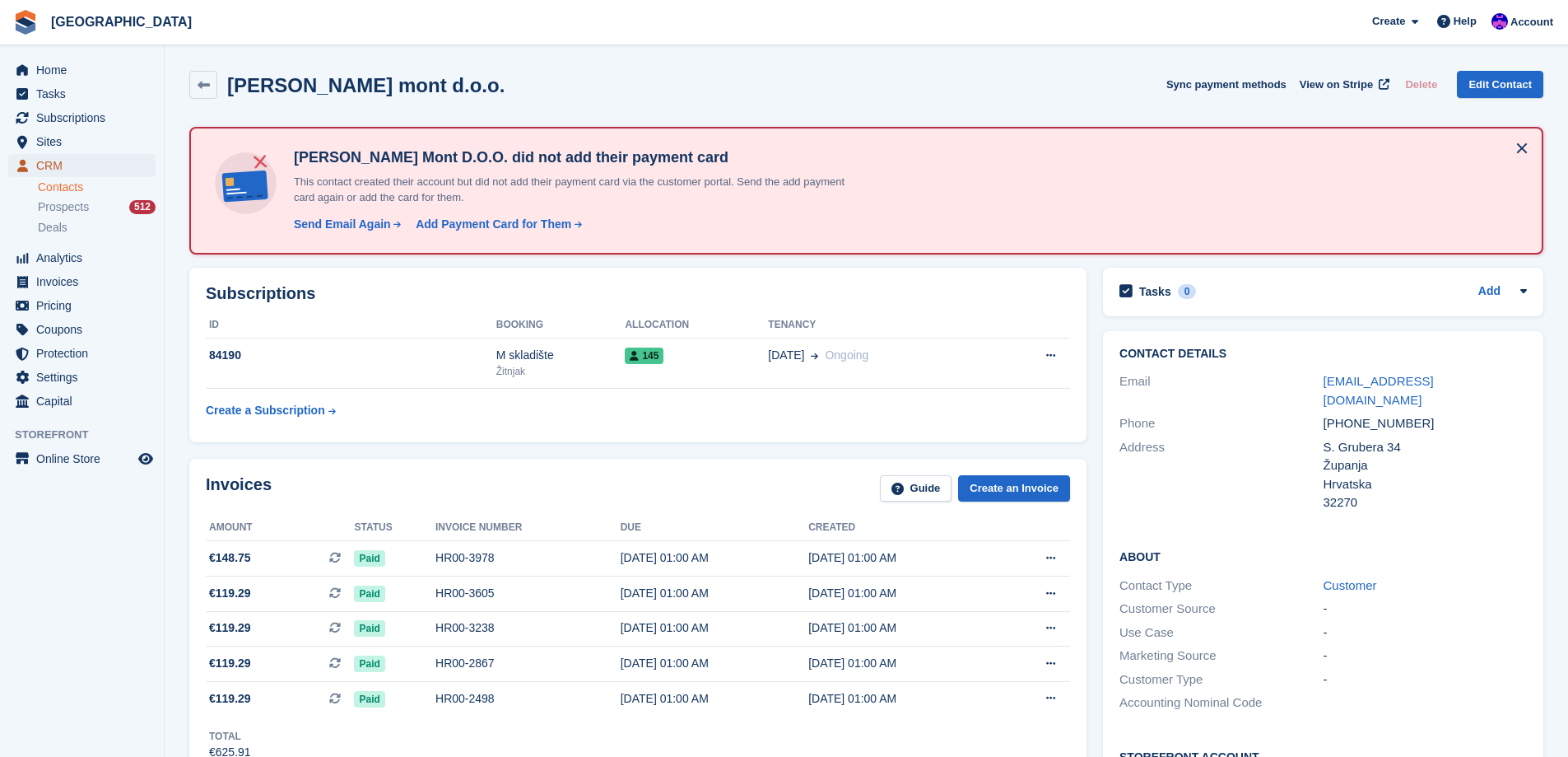
click at [63, 161] on span "CRM" at bounding box center [86, 165] width 99 height 23
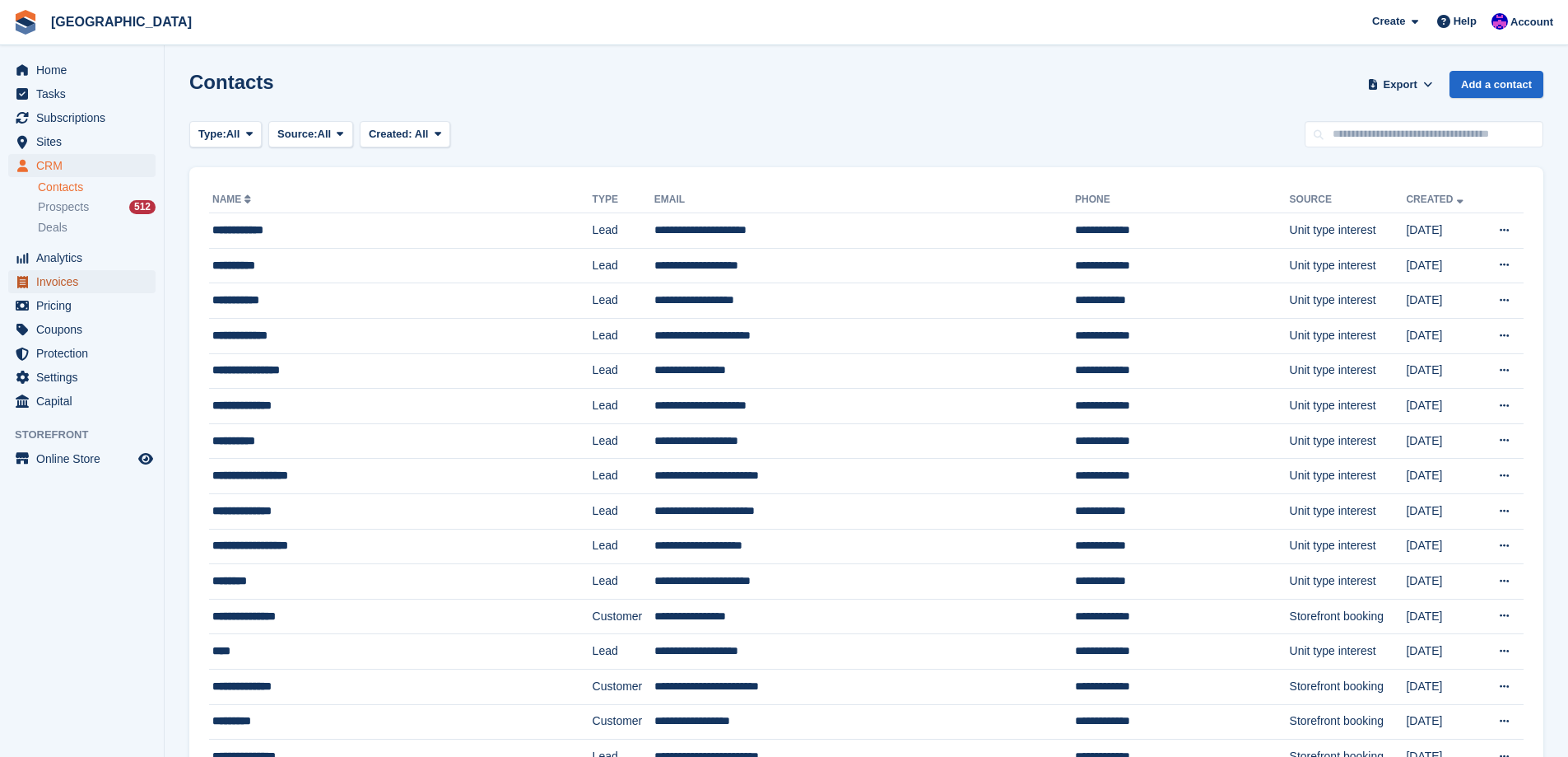
click at [66, 281] on span "Invoices" at bounding box center [86, 281] width 99 height 23
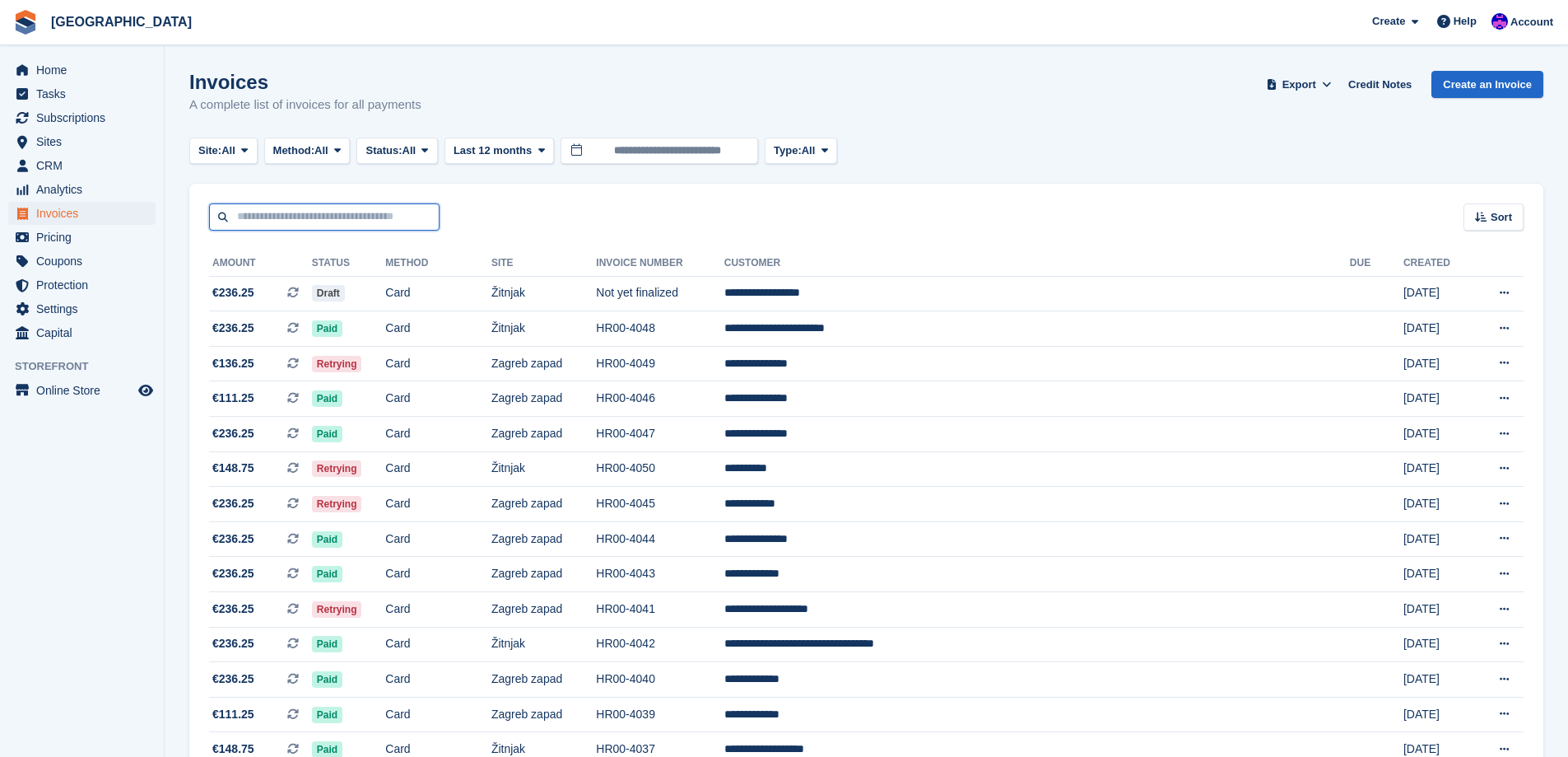
click at [352, 216] on input "text" at bounding box center [324, 217] width 231 height 27
type input "******"
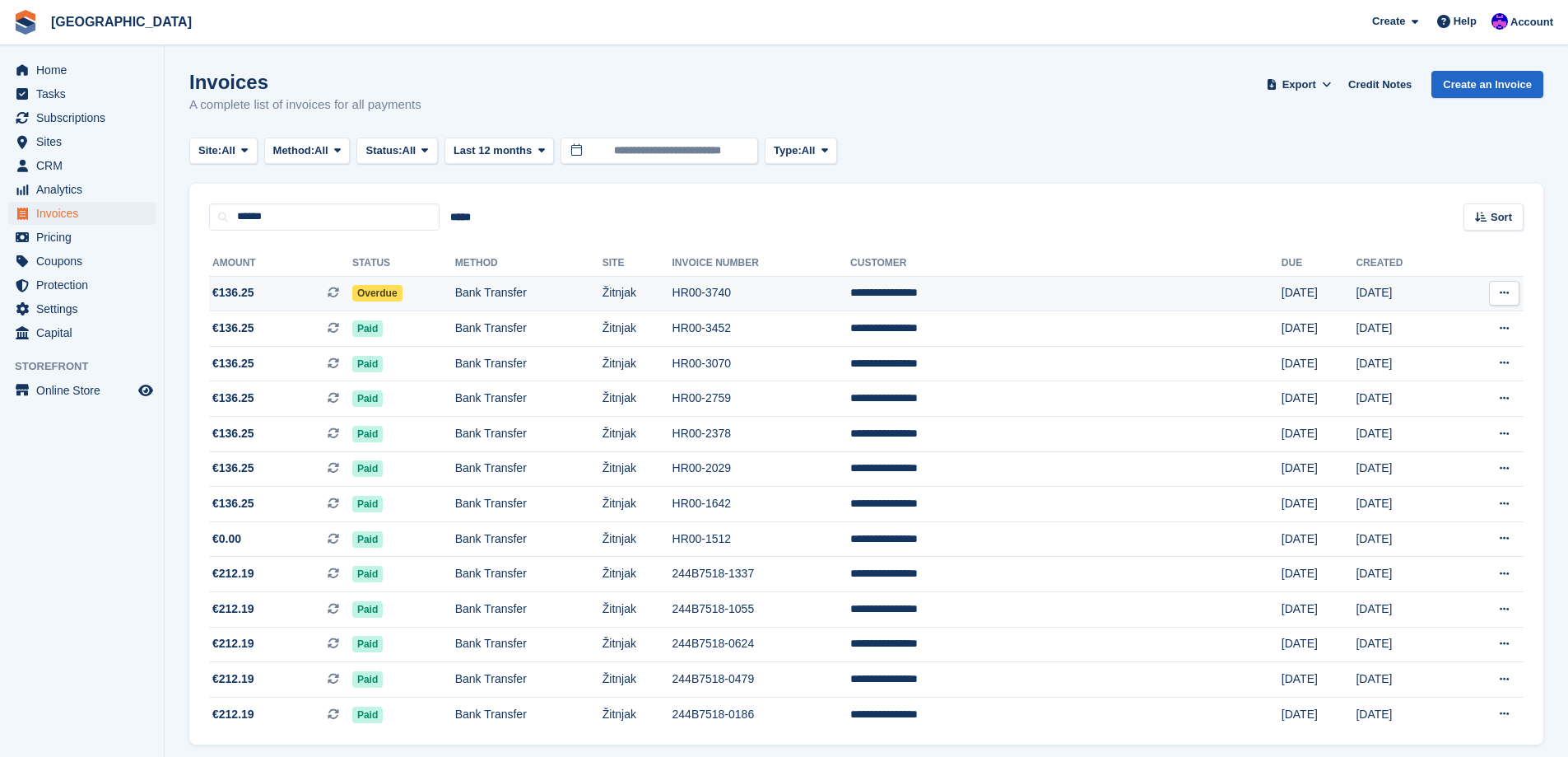
click at [432, 286] on td "Overdue" at bounding box center [404, 293] width 103 height 36
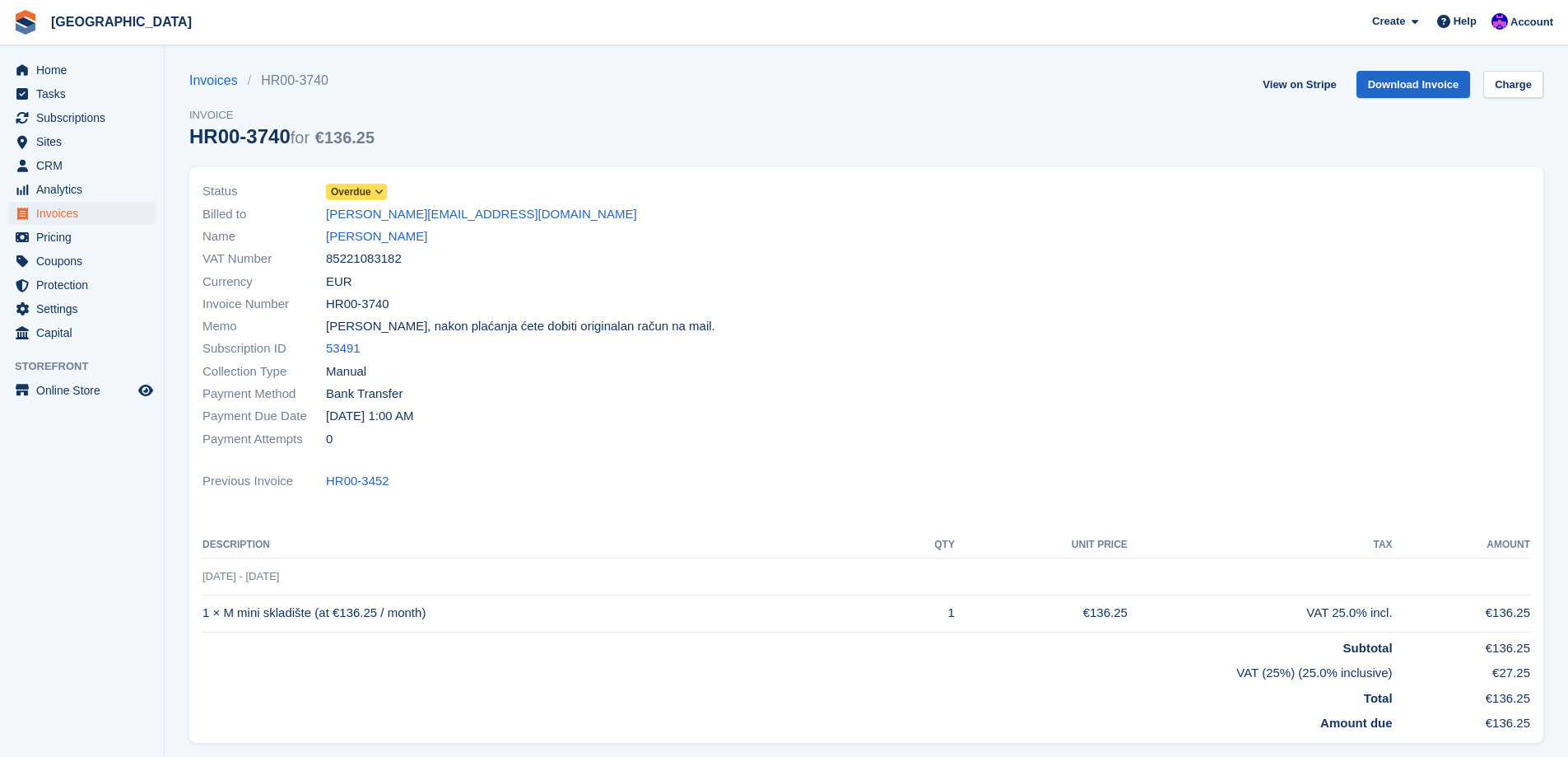
click at [368, 189] on span "Overdue" at bounding box center [350, 192] width 40 height 15
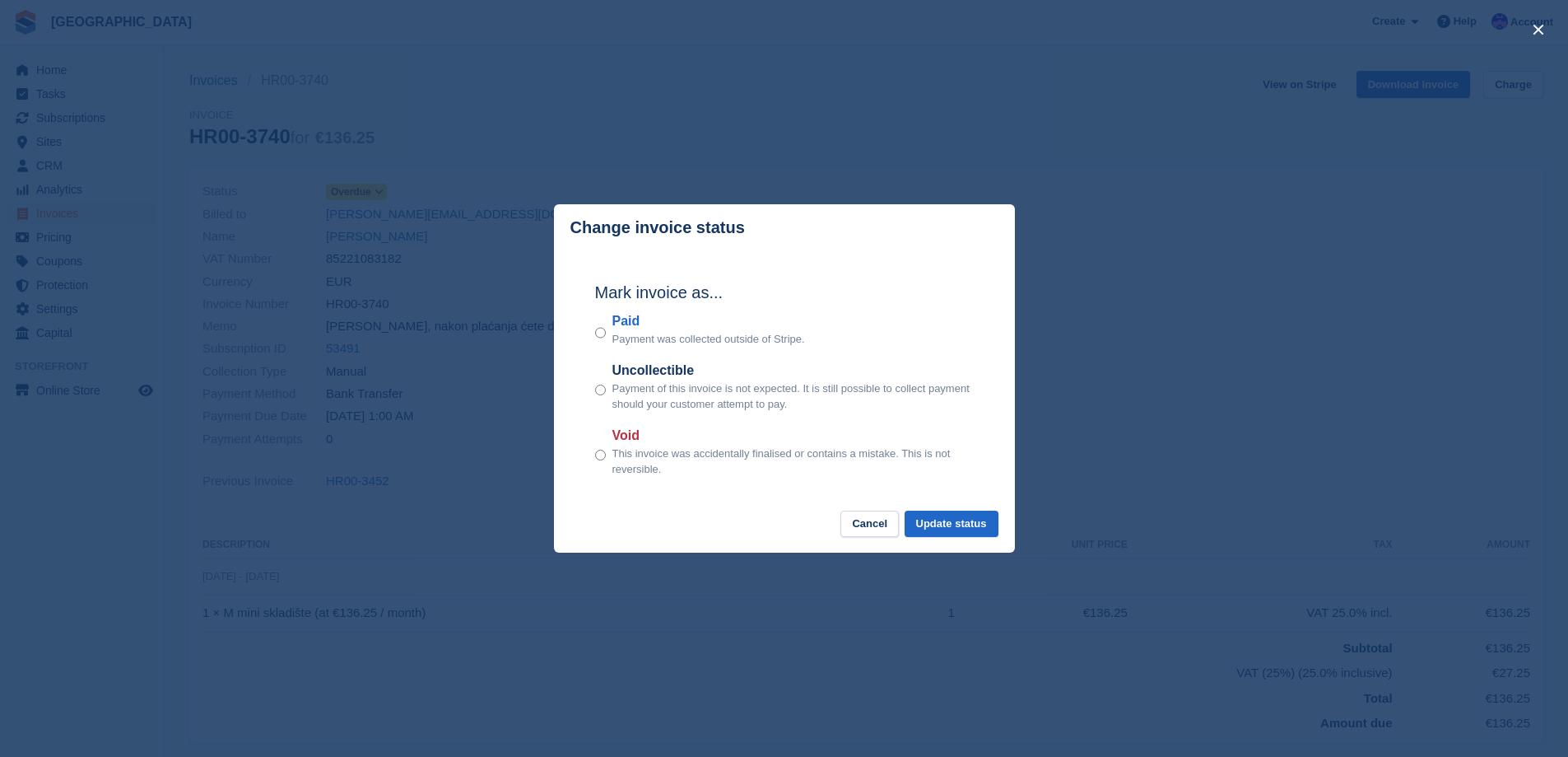
click at [981, 539] on footer "Cancel Update status" at bounding box center [784, 532] width 461 height 43
click at [976, 525] on button "Update status" at bounding box center [951, 523] width 93 height 27
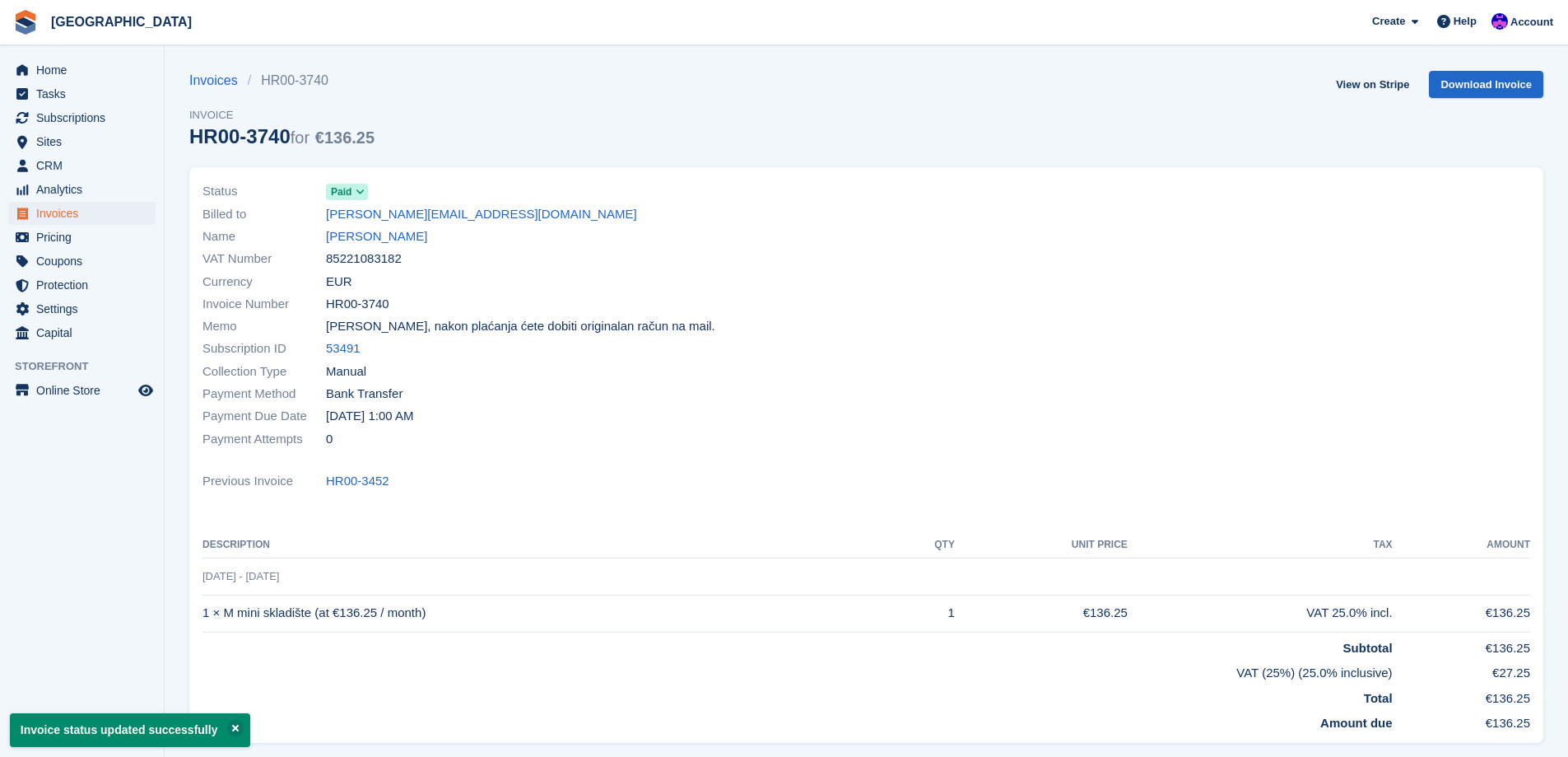
click at [378, 240] on link "Blaženka Rakijaš" at bounding box center [377, 236] width 101 height 19
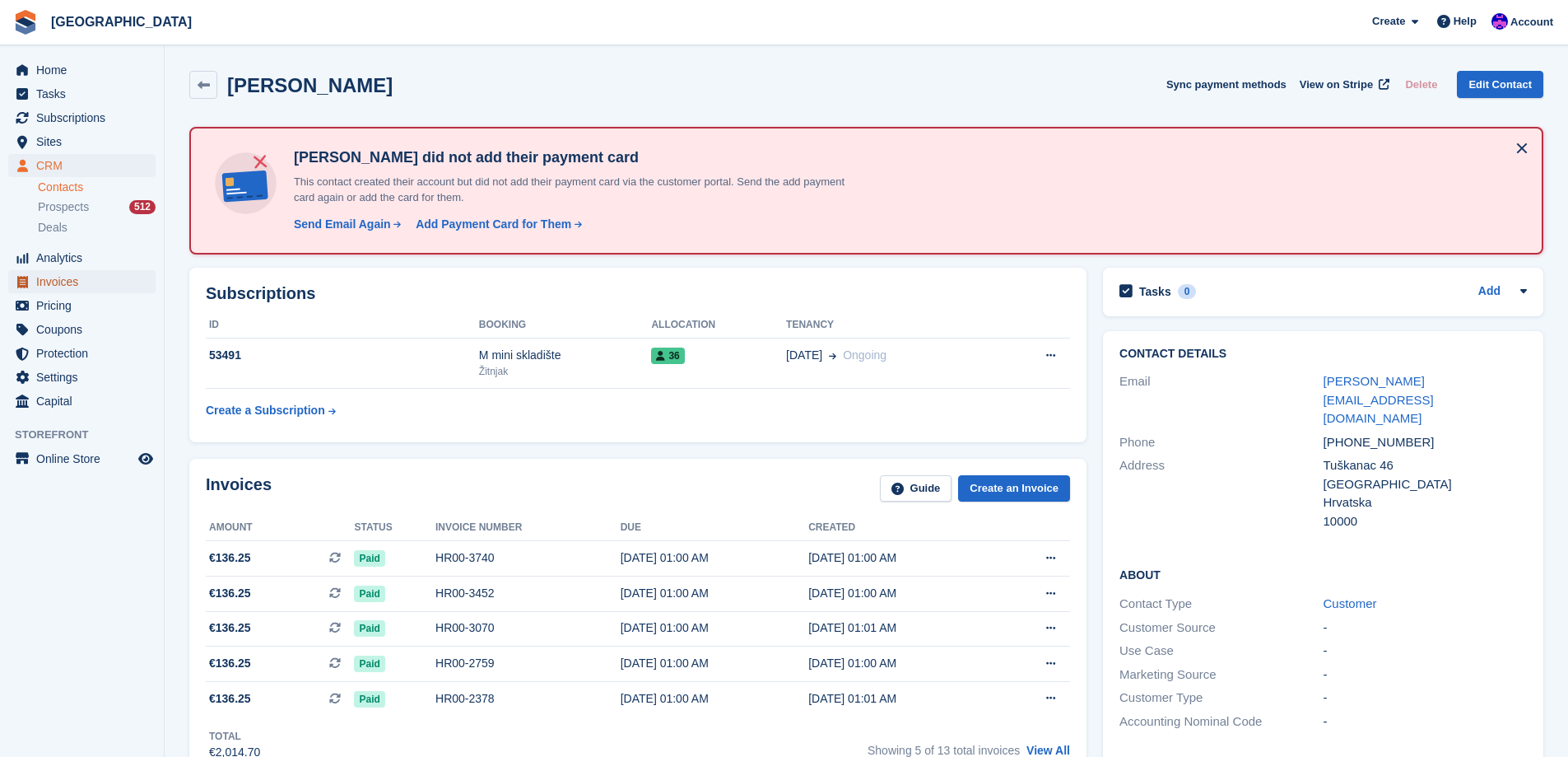
click at [86, 280] on span "Invoices" at bounding box center [86, 281] width 99 height 23
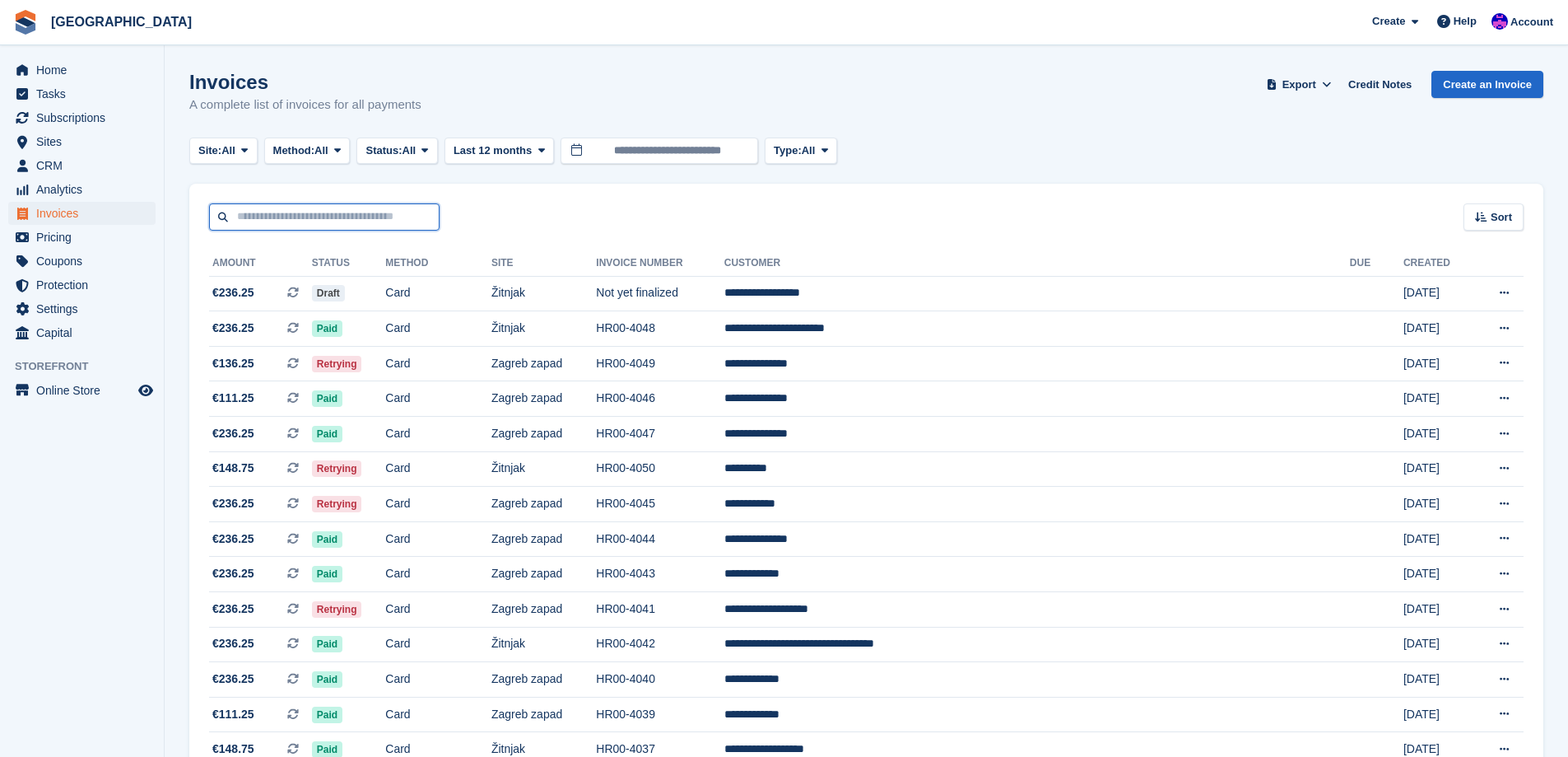
click at [350, 208] on input "text" at bounding box center [324, 217] width 231 height 27
type input "******"
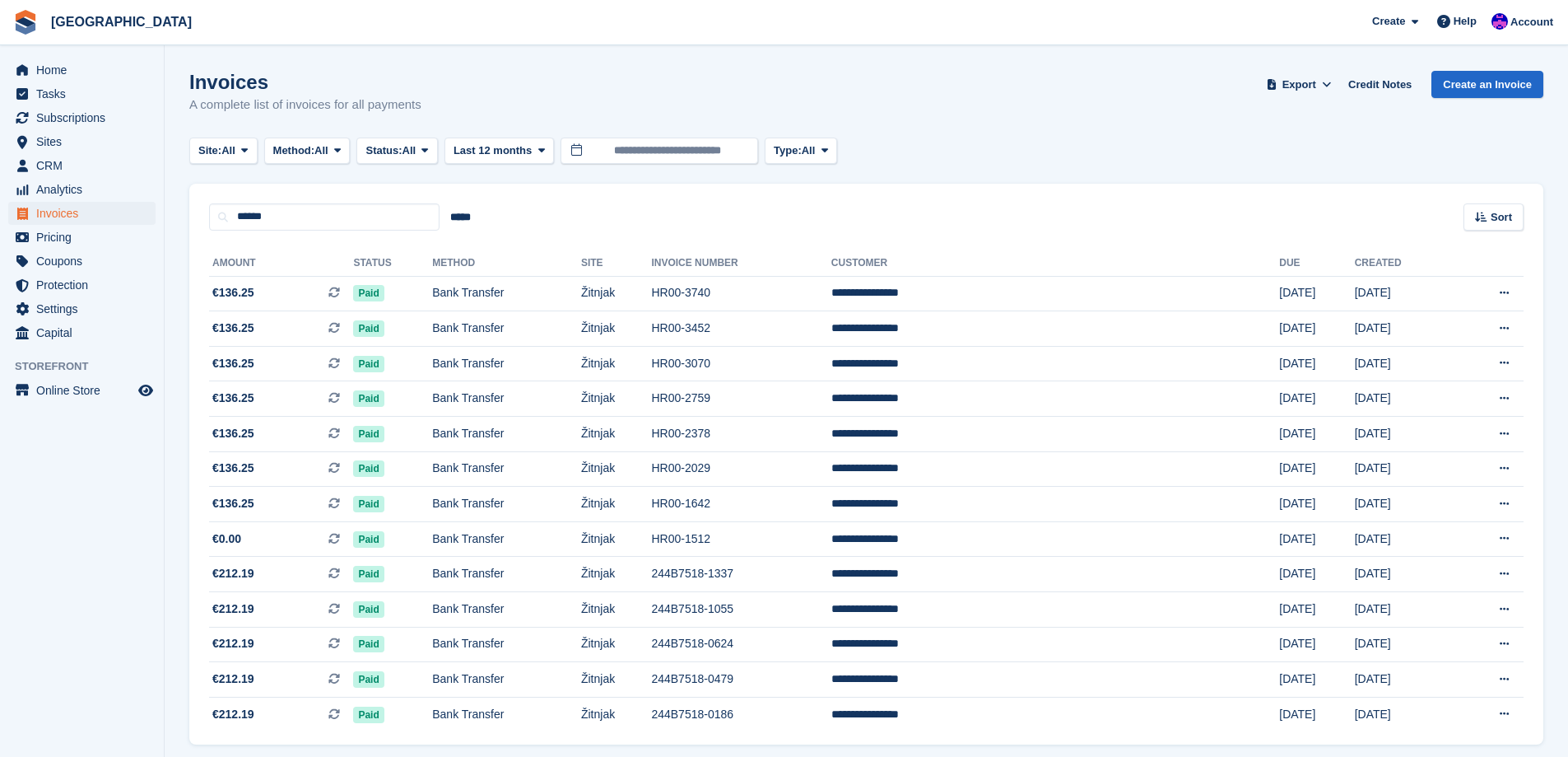
click at [377, 197] on div "****** ***** Sort Sort by Date created Created (oldest first) Created (newest f…" at bounding box center [866, 207] width 1354 height 47
click at [377, 207] on input "******" at bounding box center [324, 217] width 231 height 27
type input "**********"
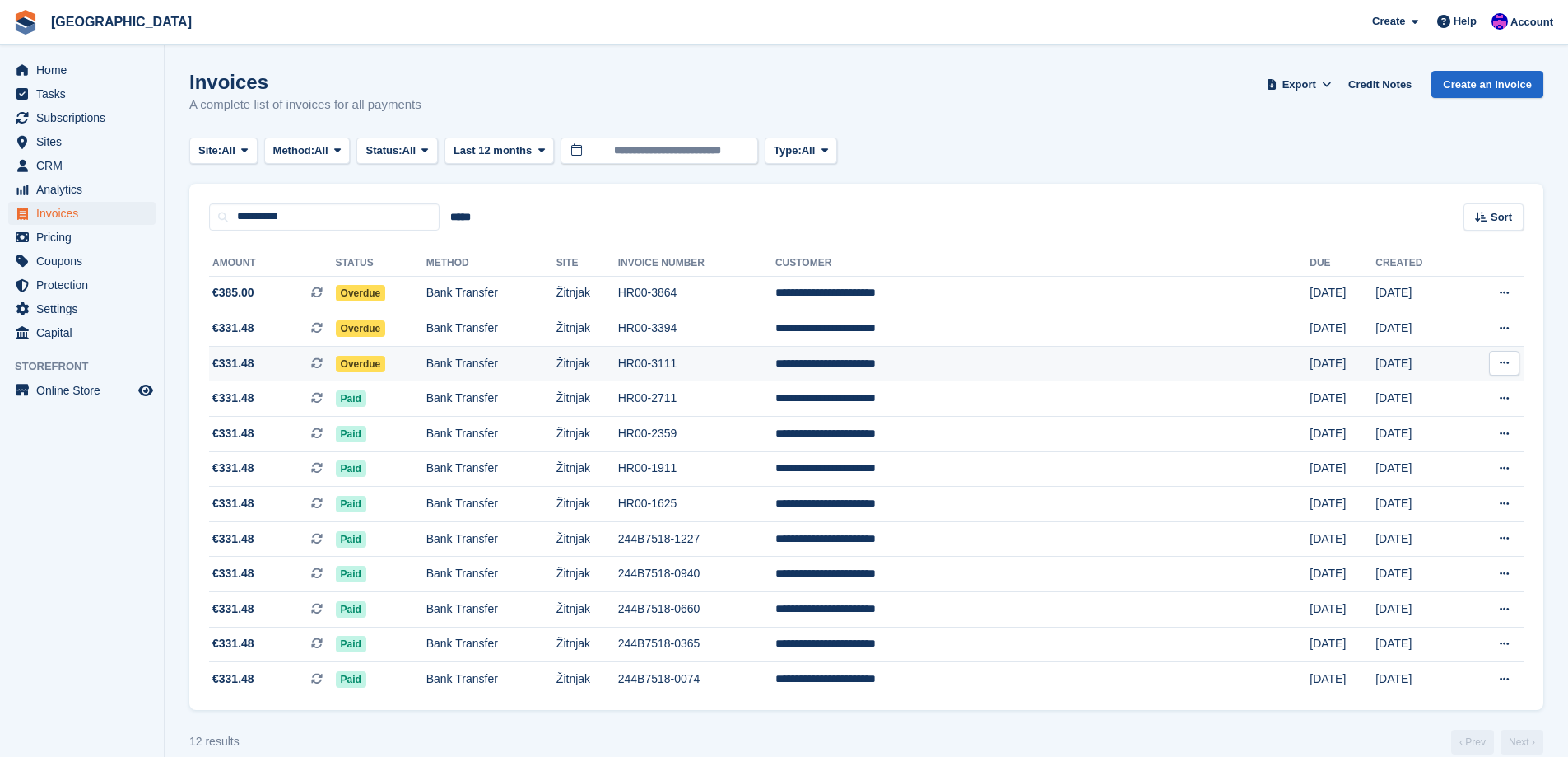
click at [332, 370] on span "€331.48 This is a recurring subscription invoice." at bounding box center [273, 364] width 127 height 17
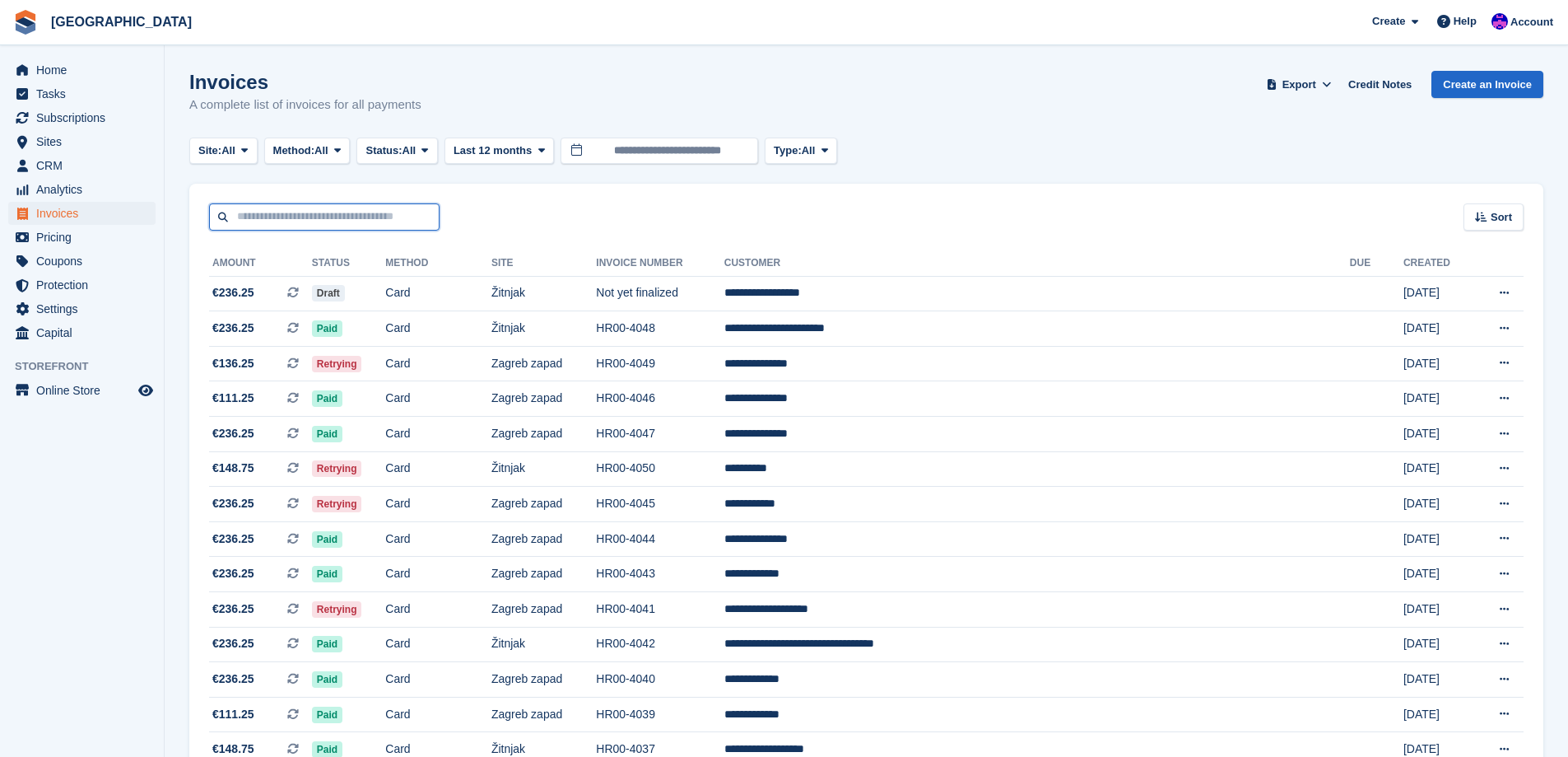
click at [353, 218] on input "text" at bounding box center [324, 217] width 231 height 27
type input "*******"
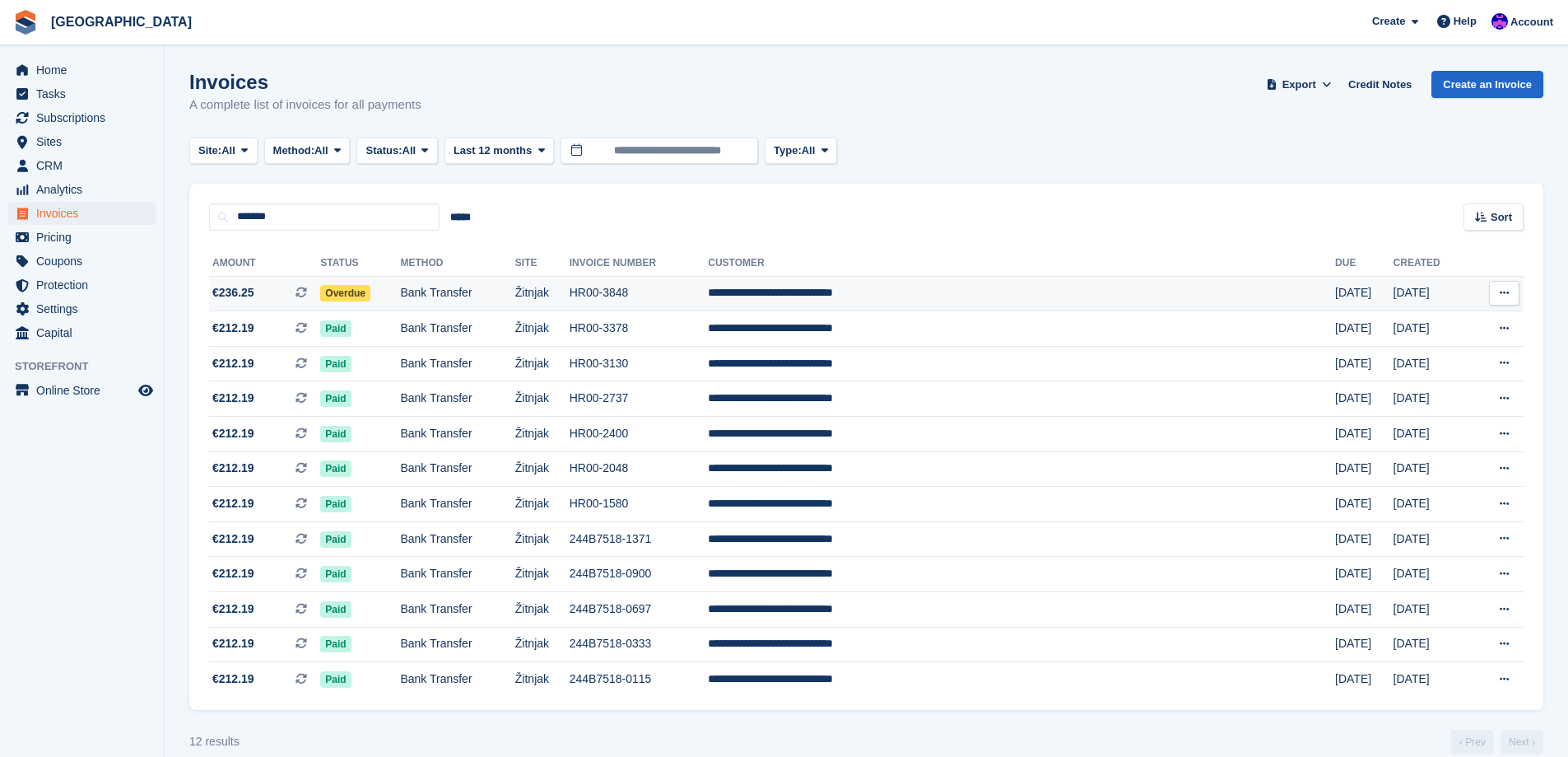
click at [515, 296] on td "Bank Transfer" at bounding box center [457, 293] width 114 height 36
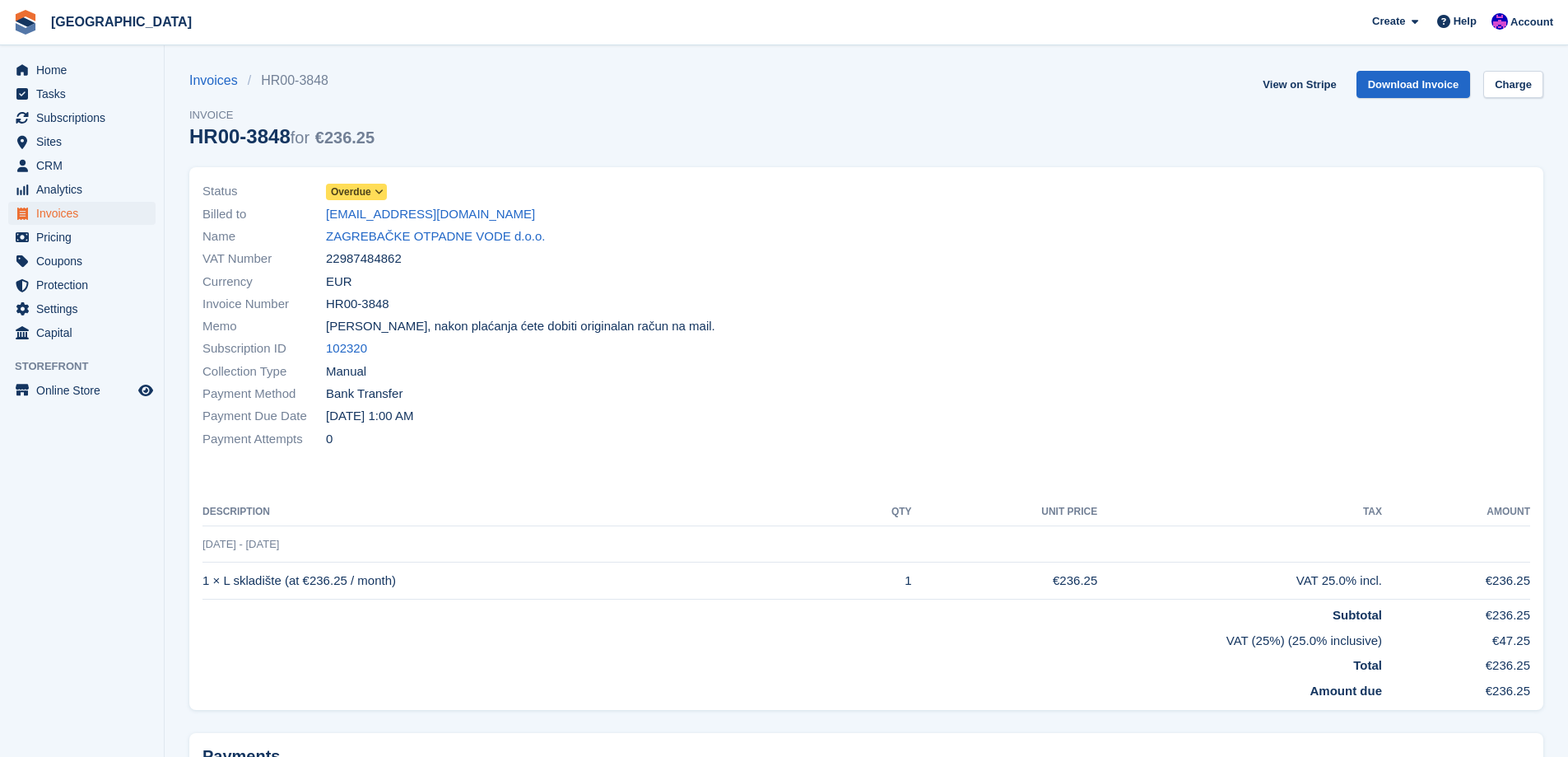
click at [360, 193] on span "Overdue" at bounding box center [350, 192] width 40 height 15
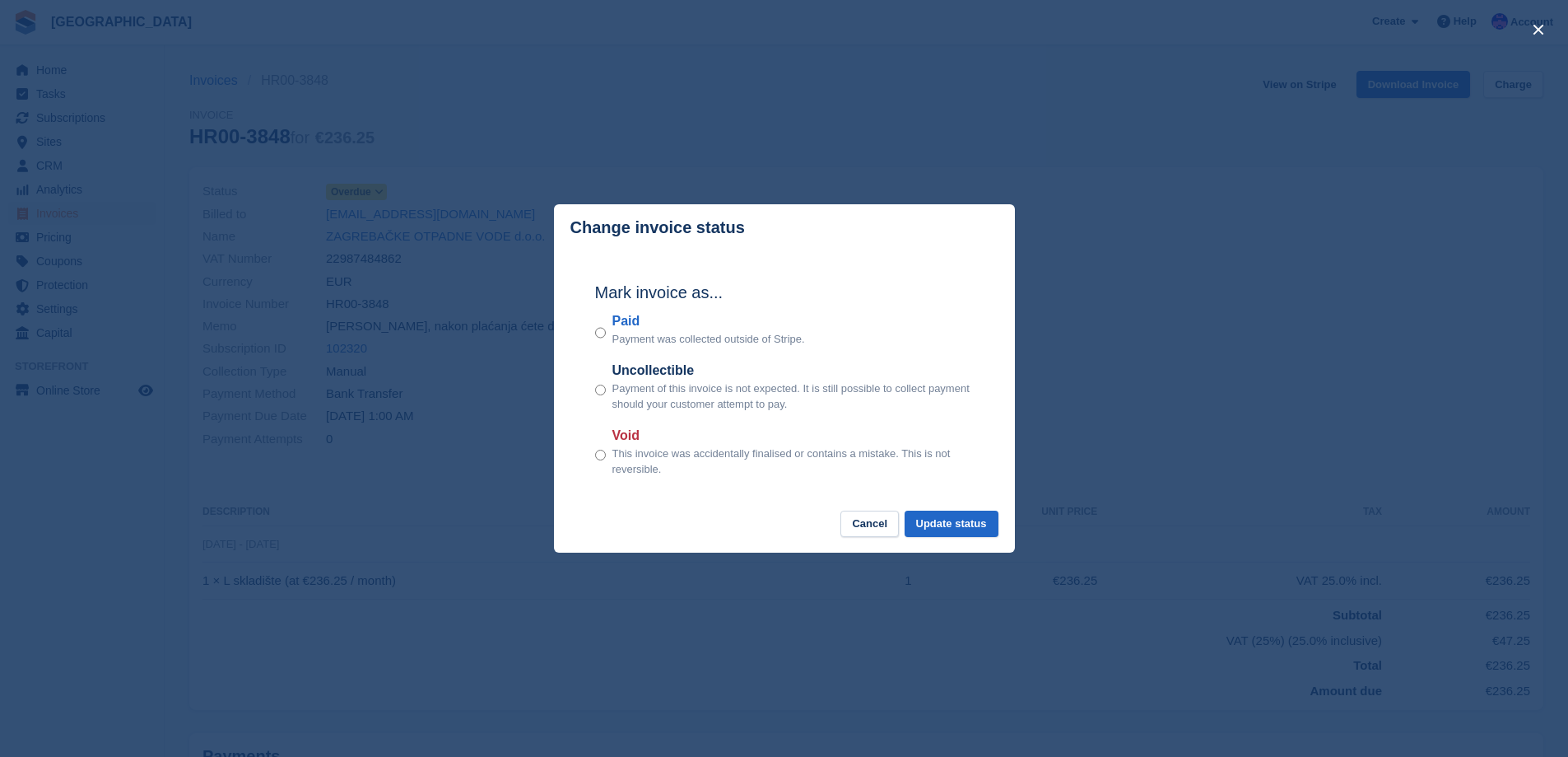
click at [575, 330] on section "Mark invoice as... Paid Payment was collected outside of Stripe. Uncollectible …" at bounding box center [784, 380] width 461 height 259
click at [991, 521] on button "Update status" at bounding box center [951, 523] width 93 height 27
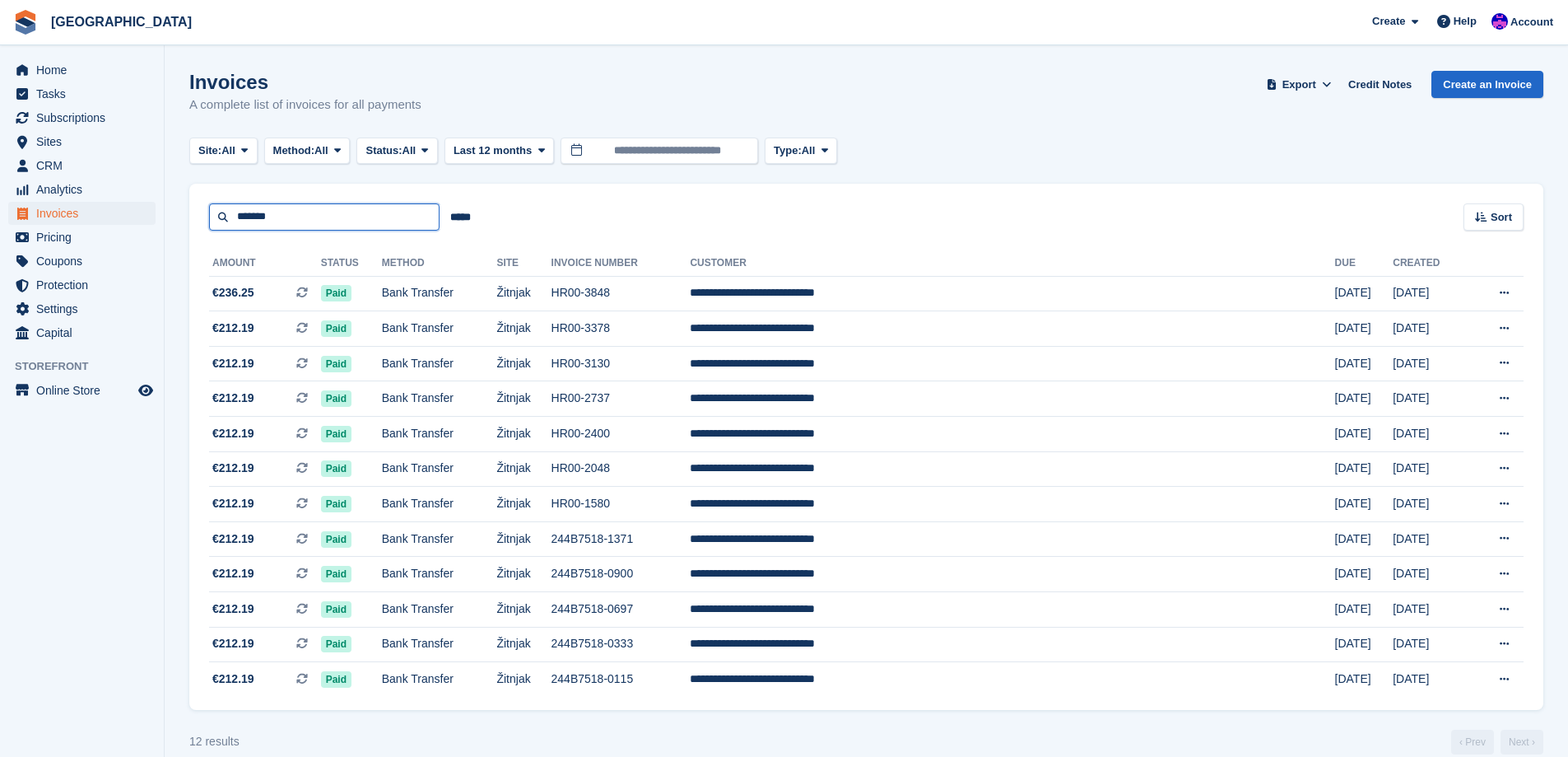
click at [289, 214] on input "*******" at bounding box center [324, 217] width 231 height 27
type input "**********"
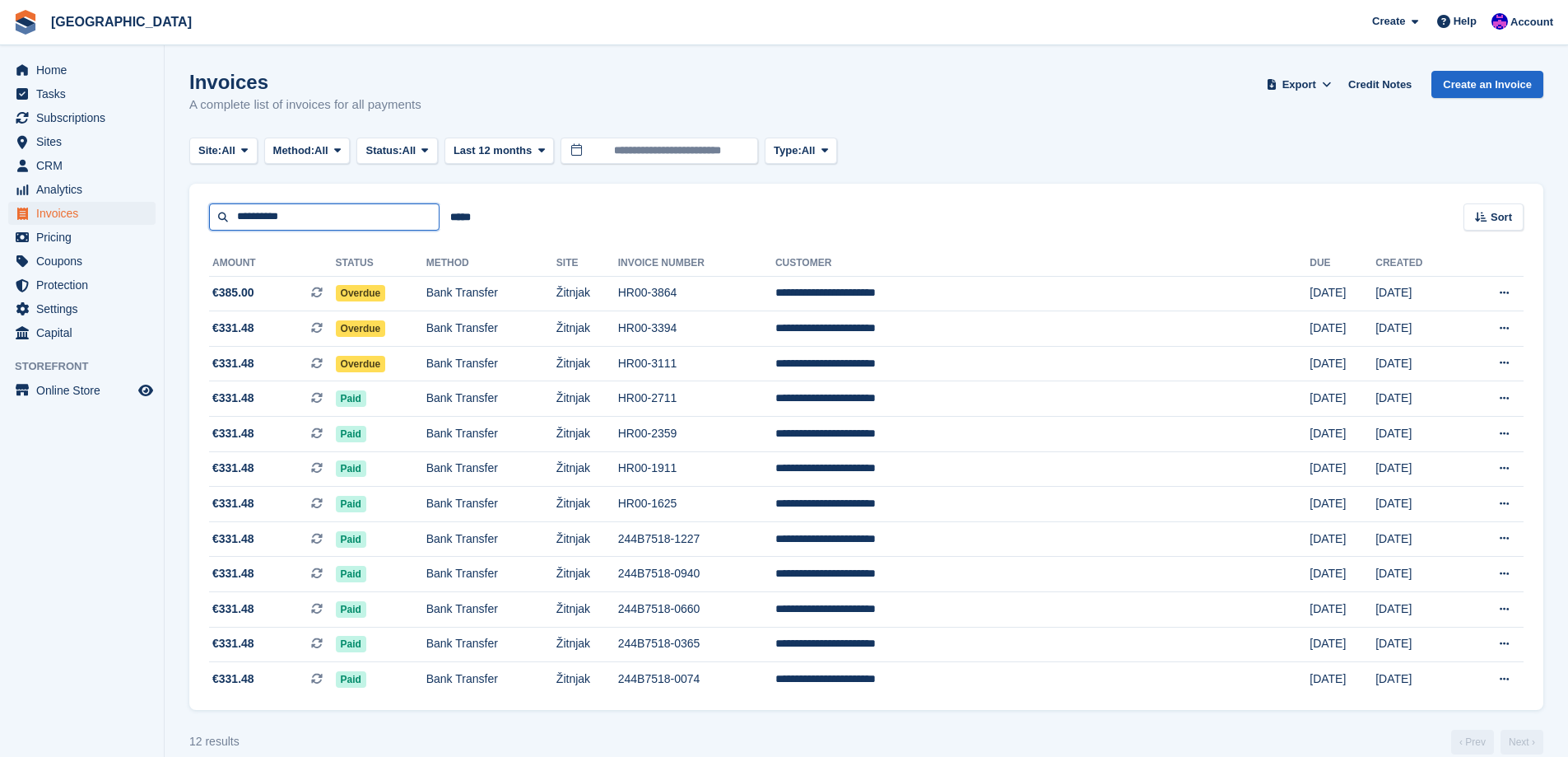
click at [382, 221] on input "**********" at bounding box center [324, 217] width 231 height 27
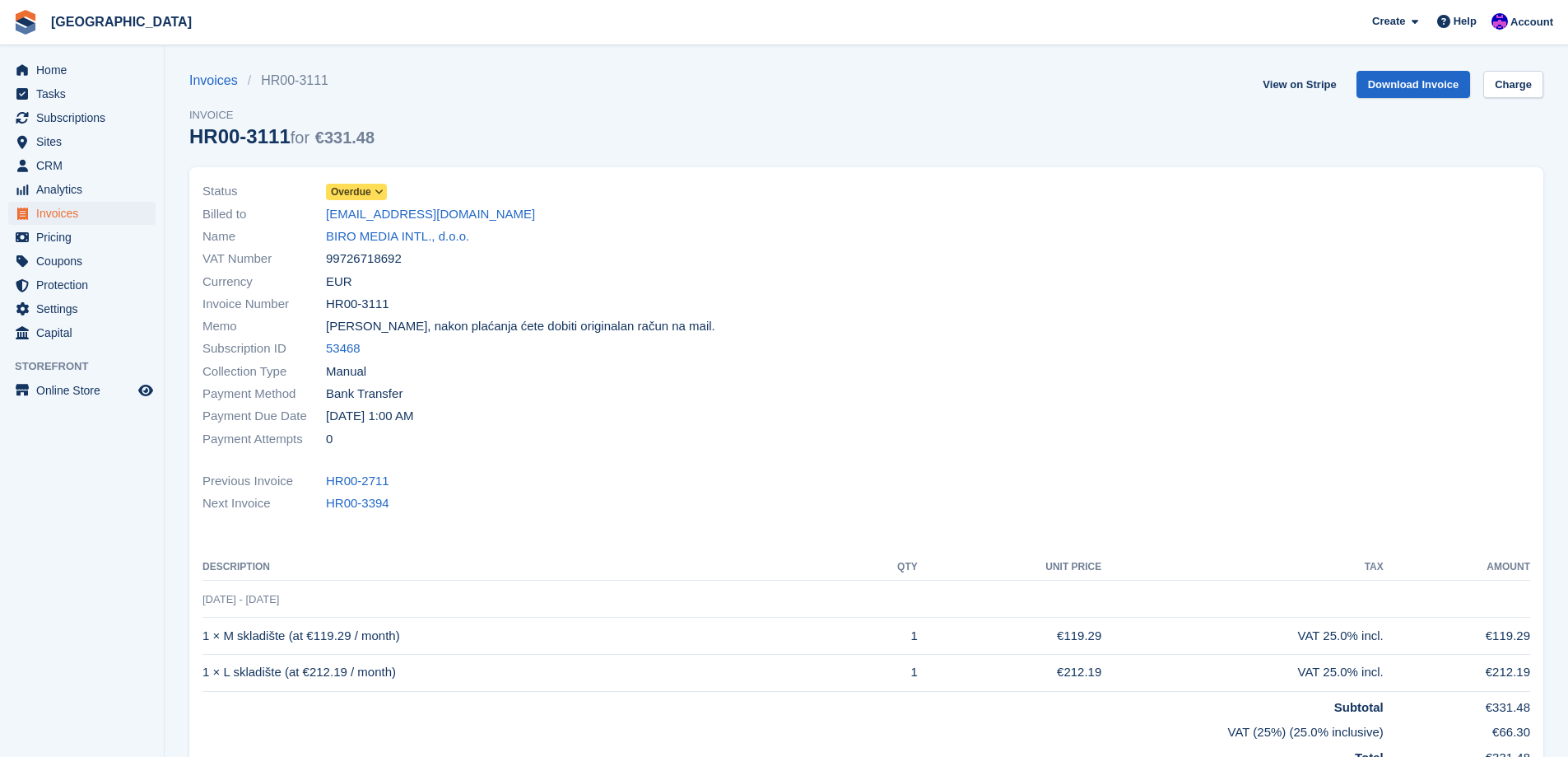
click at [389, 190] on div "Status Overdue" at bounding box center [530, 192] width 654 height 22
click at [375, 190] on icon at bounding box center [379, 192] width 9 height 10
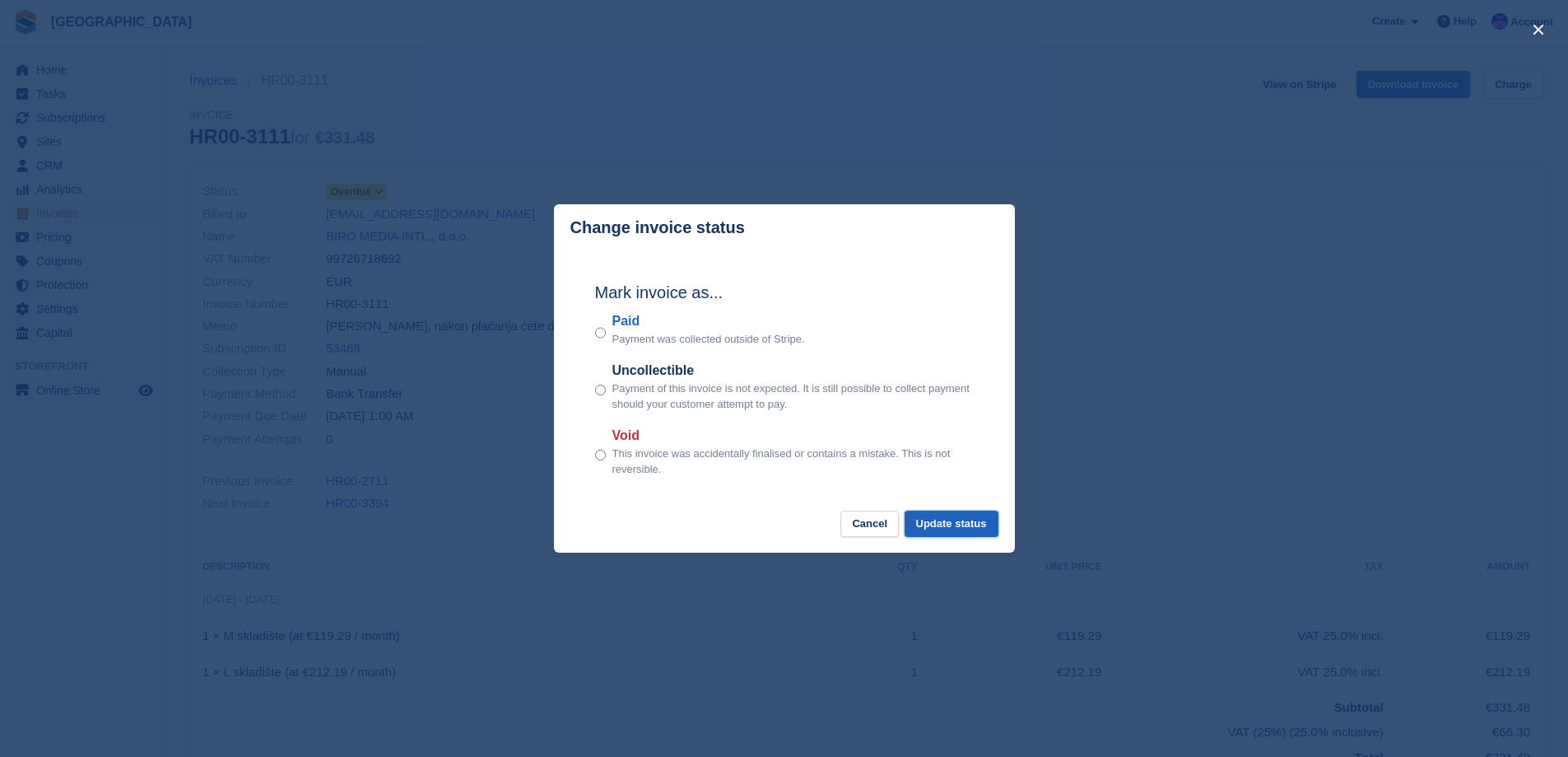
click at [979, 533] on button "Update status" at bounding box center [951, 523] width 93 height 27
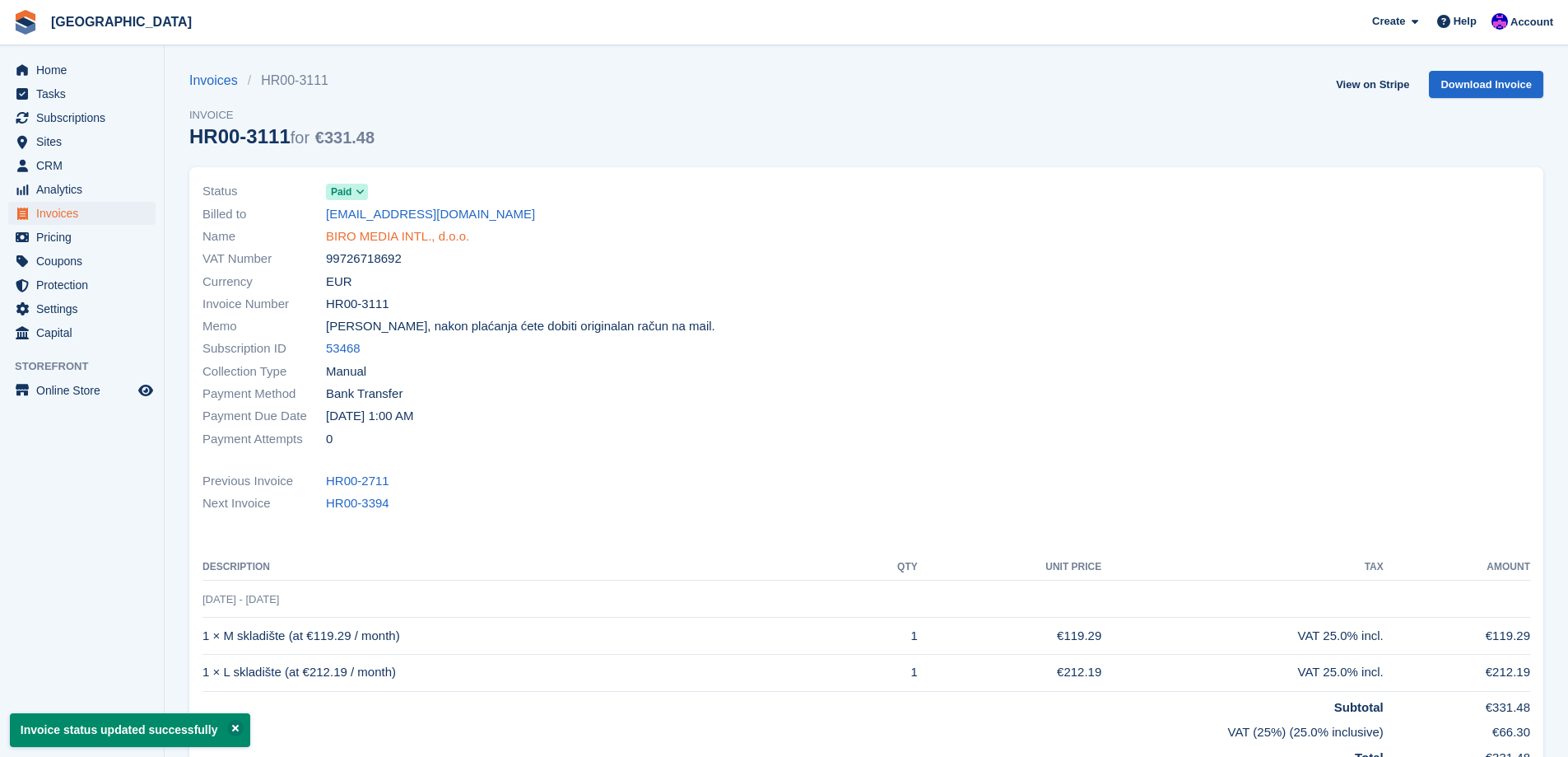
click at [430, 230] on link "BIRO MEDIA INTL., d.o.o." at bounding box center [397, 236] width 143 height 19
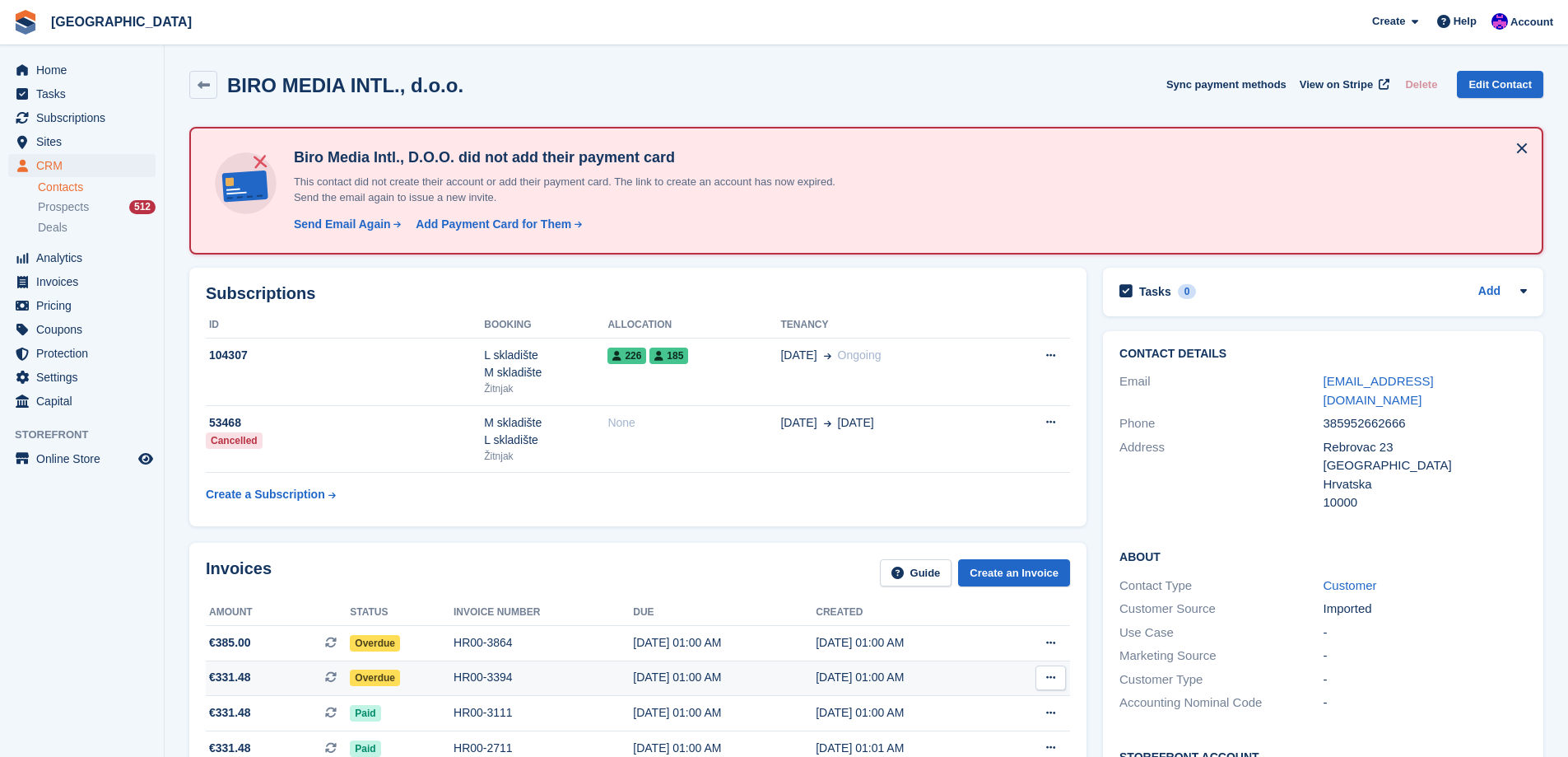
click at [496, 667] on td "HR00-3394" at bounding box center [543, 678] width 179 height 36
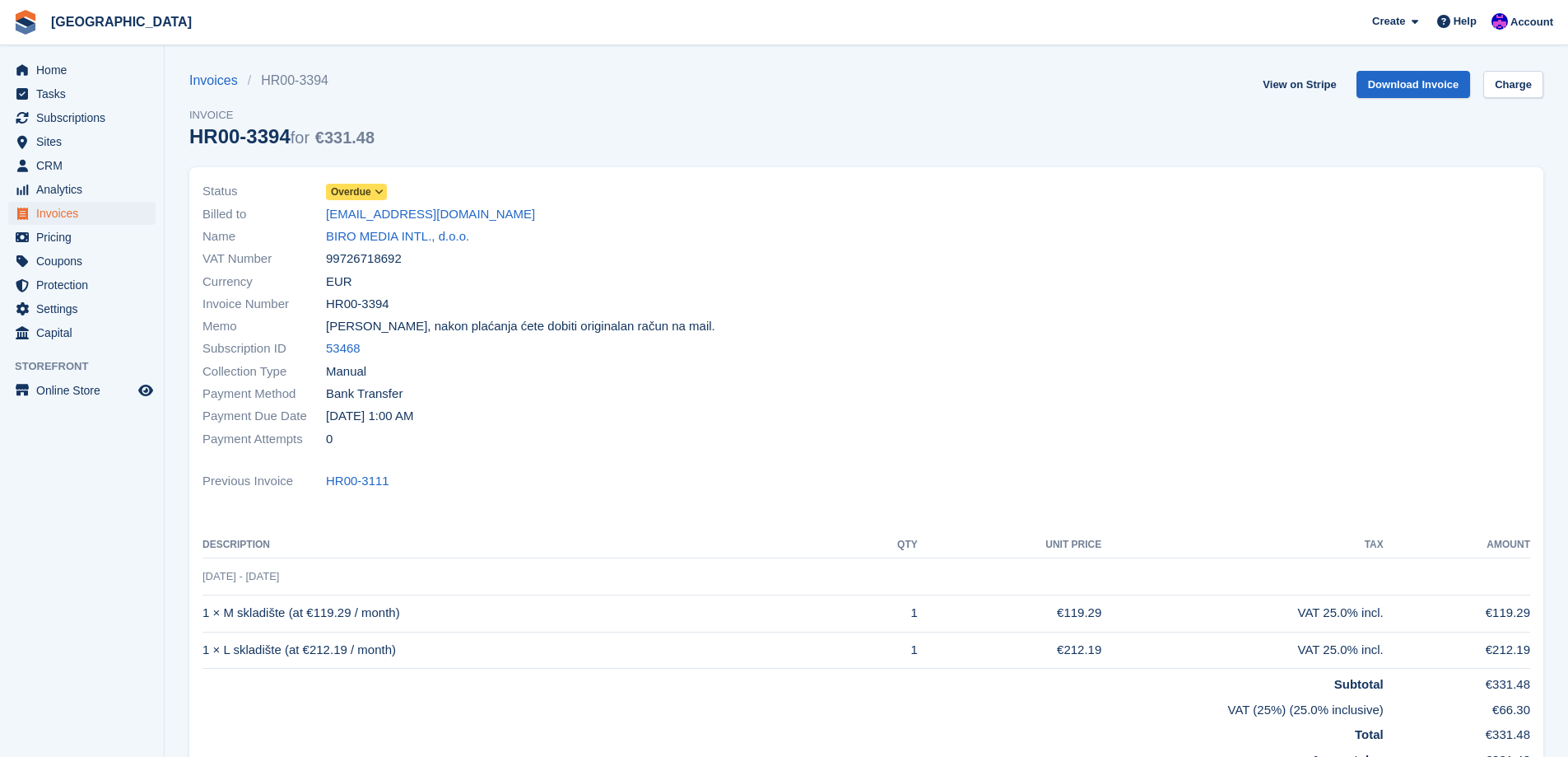
click at [351, 177] on div "Status Overdue Billed to [EMAIL_ADDRESS][DOMAIN_NAME] Name BIRO MEDIA INTL., d.…" at bounding box center [529, 314] width 674 height 289
click at [355, 187] on span "Overdue" at bounding box center [350, 192] width 40 height 15
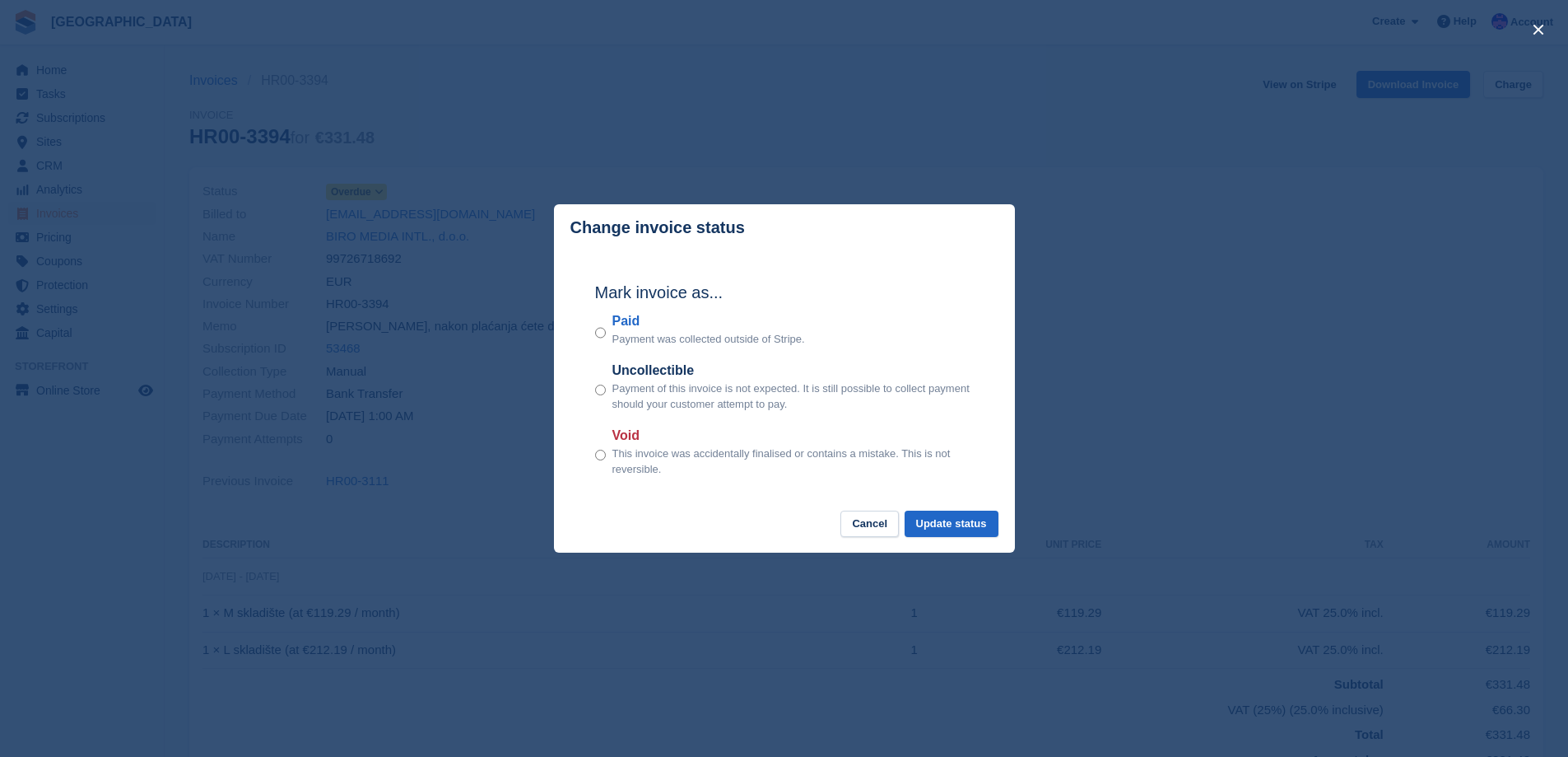
click at [605, 332] on div "Paid Payment was collected outside of Stripe." at bounding box center [784, 329] width 378 height 36
click at [944, 525] on button "Update status" at bounding box center [951, 523] width 93 height 27
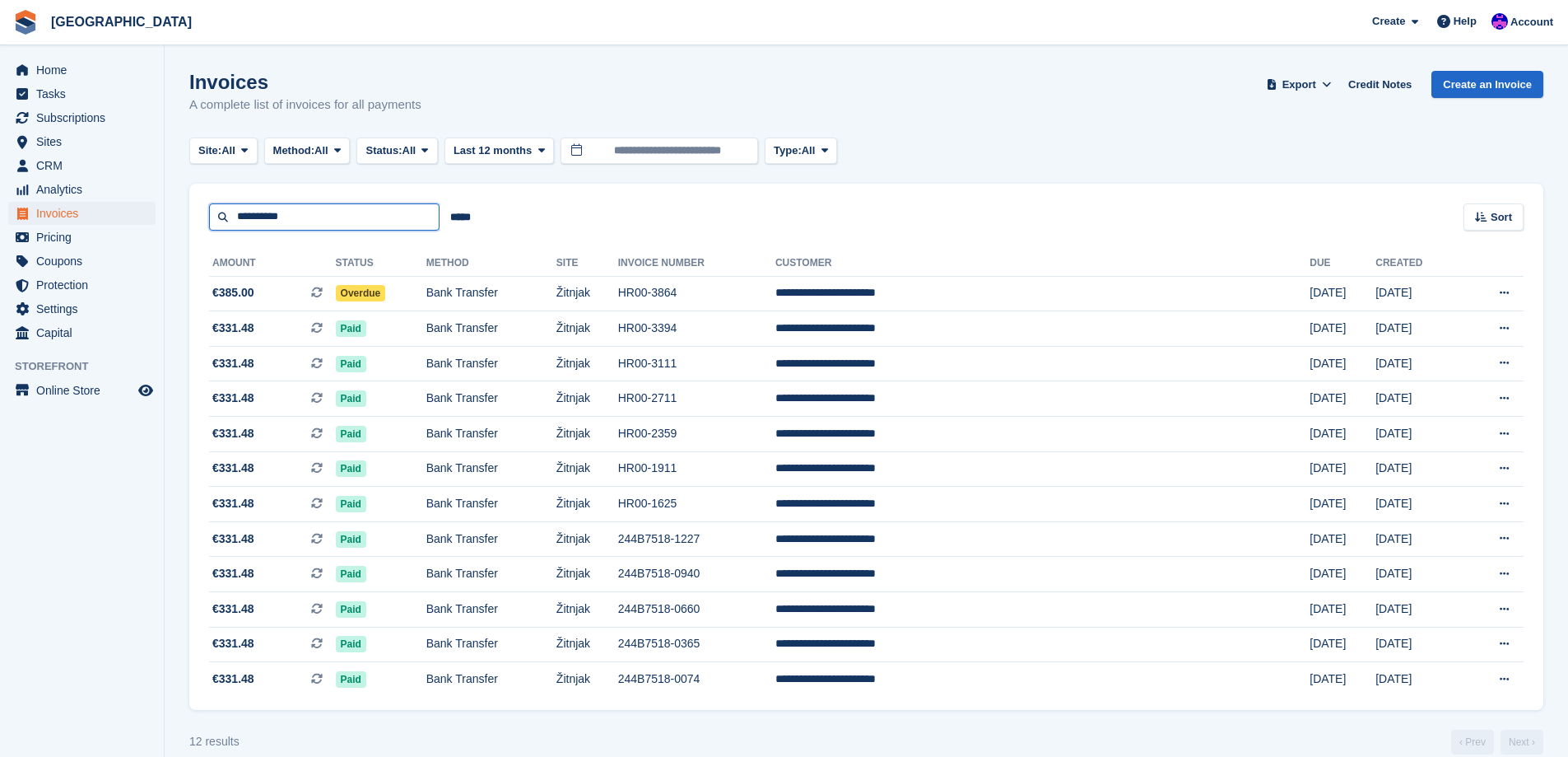
click at [329, 229] on input "**********" at bounding box center [324, 217] width 231 height 27
click at [329, 228] on input "**********" at bounding box center [324, 217] width 231 height 27
type input "****"
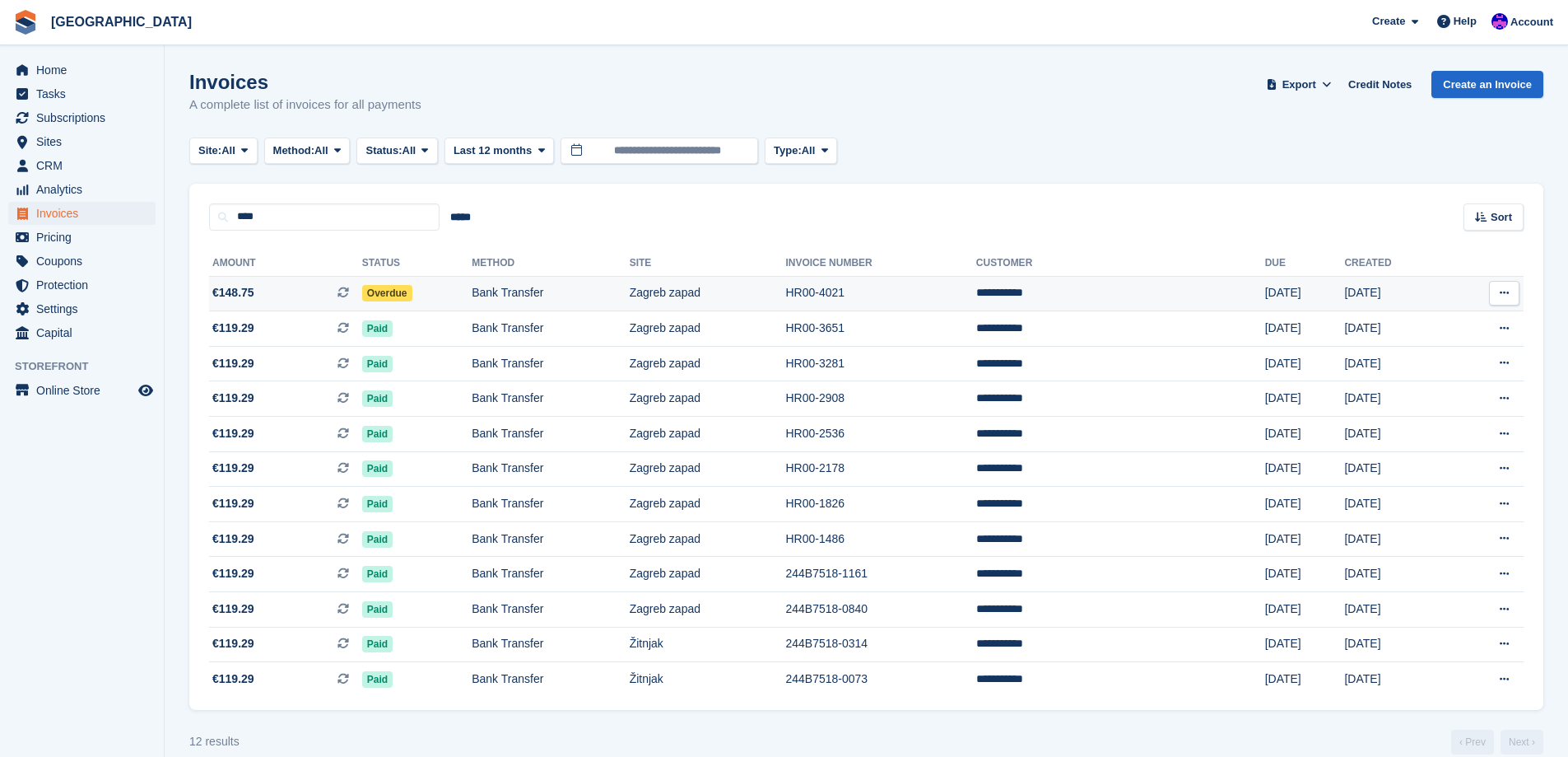
click at [554, 305] on td "Bank Transfer" at bounding box center [550, 293] width 157 height 36
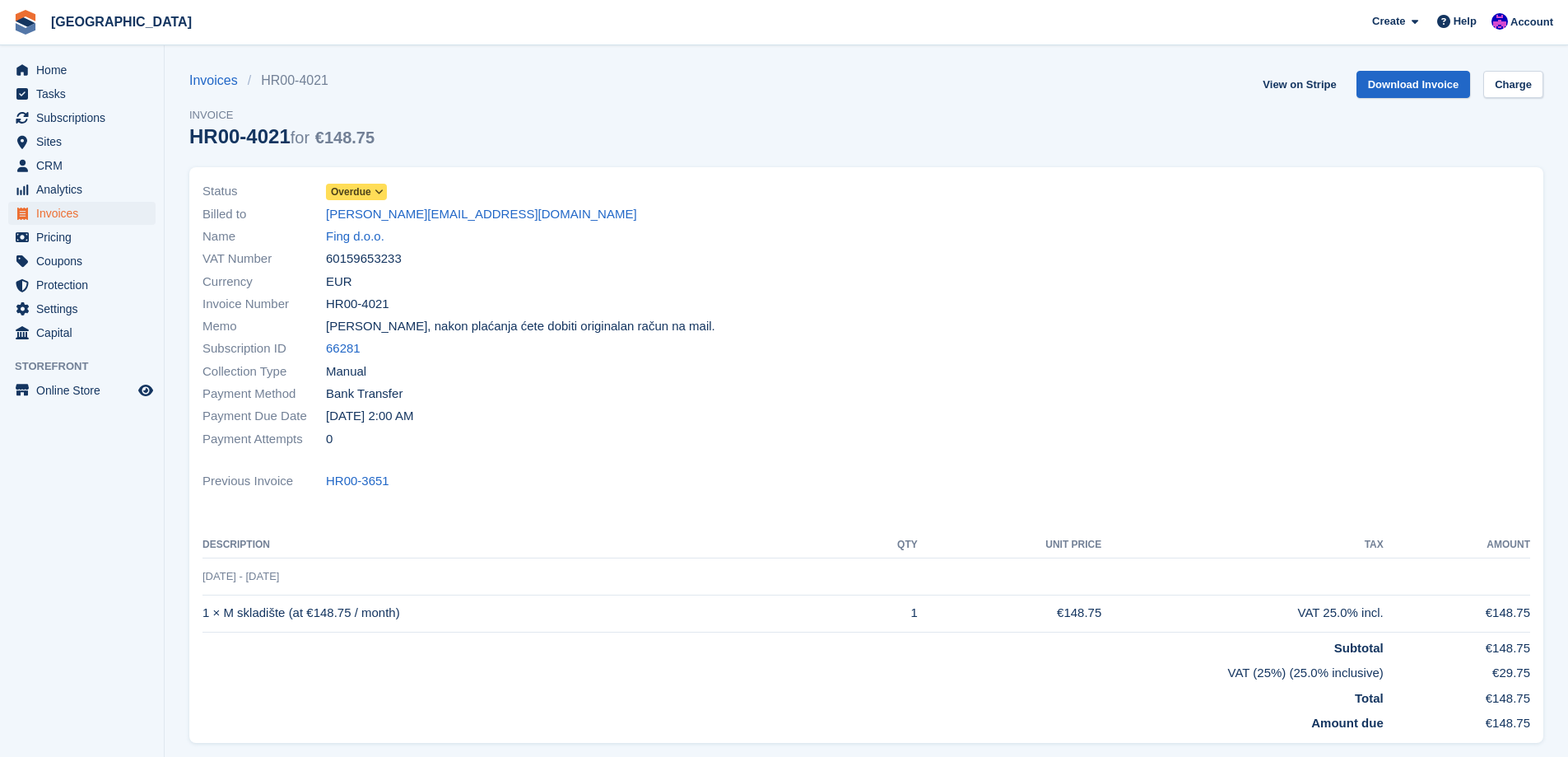
click at [349, 183] on link "Overdue" at bounding box center [356, 192] width 61 height 19
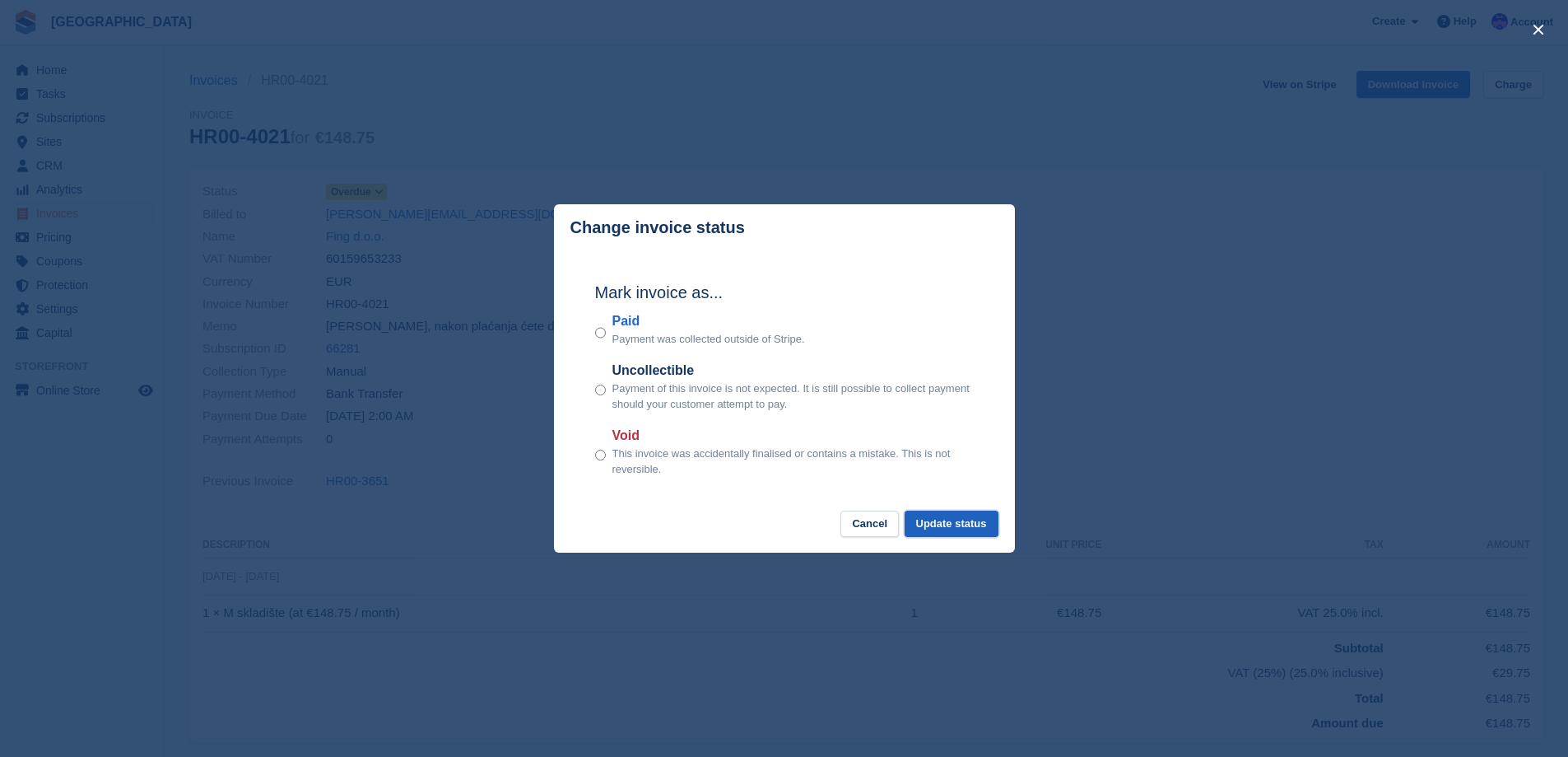
click at [978, 518] on button "Update status" at bounding box center [951, 523] width 93 height 27
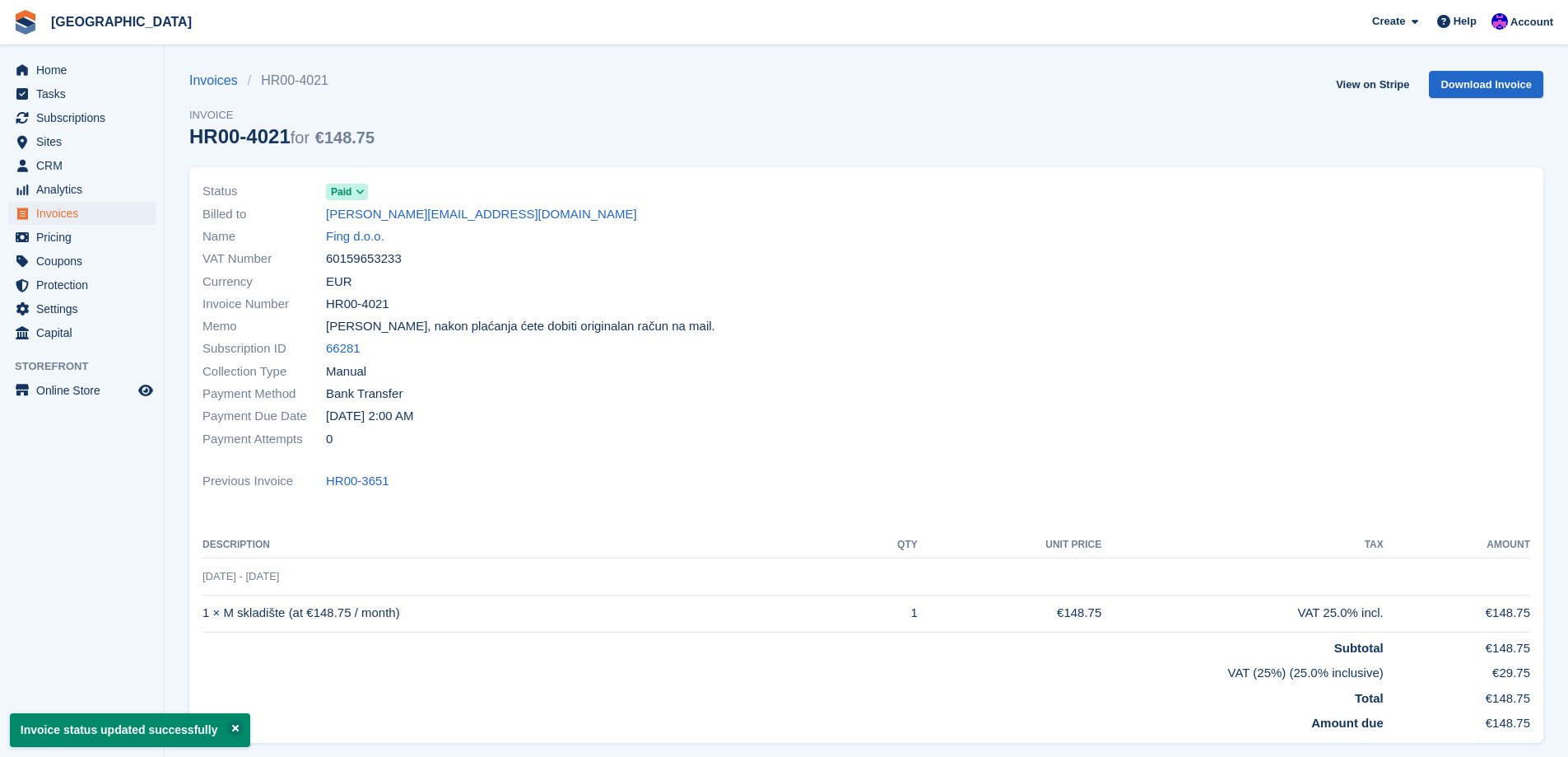
click at [364, 238] on link "Fing d.o.o." at bounding box center [355, 236] width 59 height 19
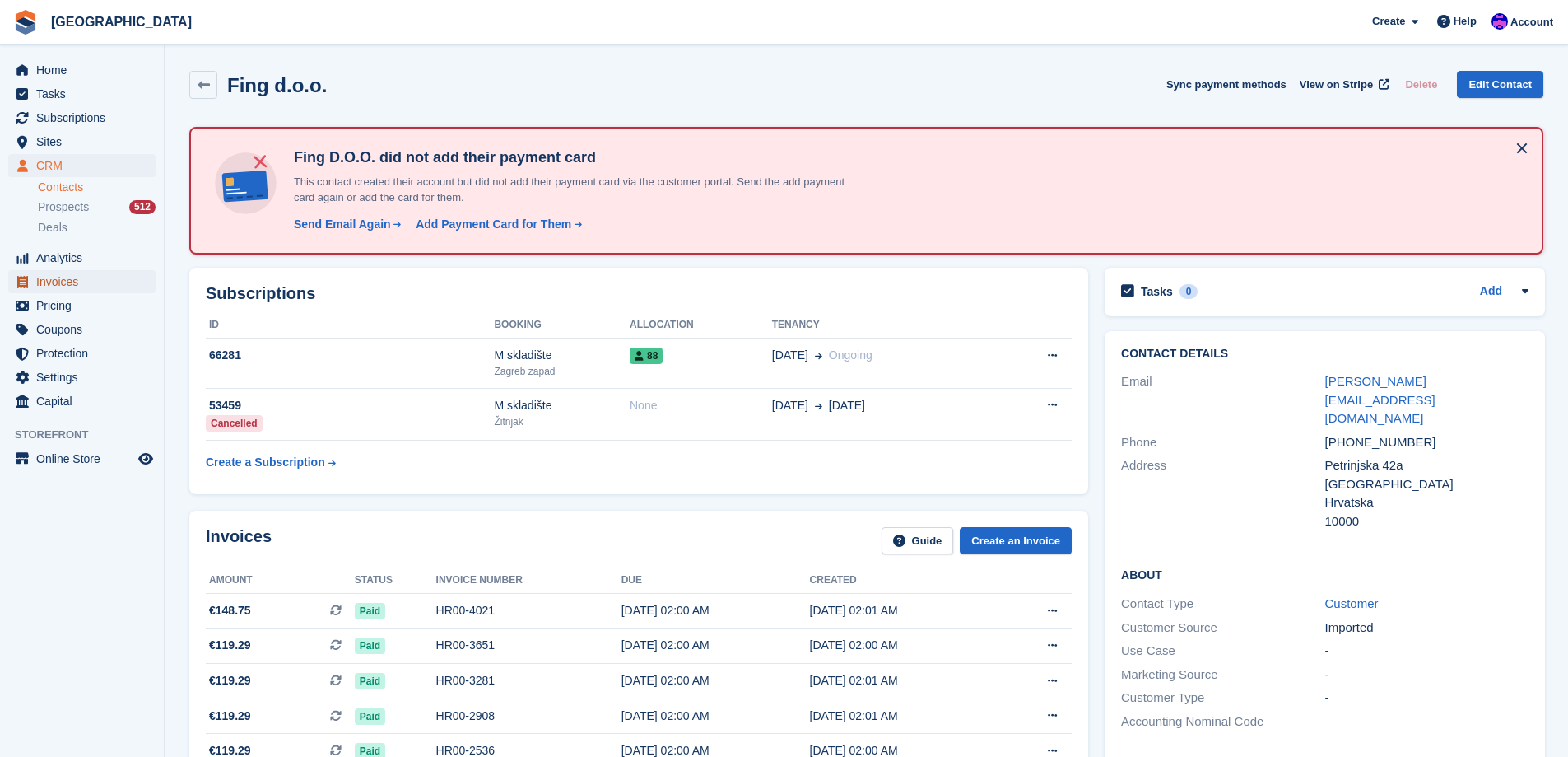
click at [82, 281] on span "Invoices" at bounding box center [86, 281] width 99 height 23
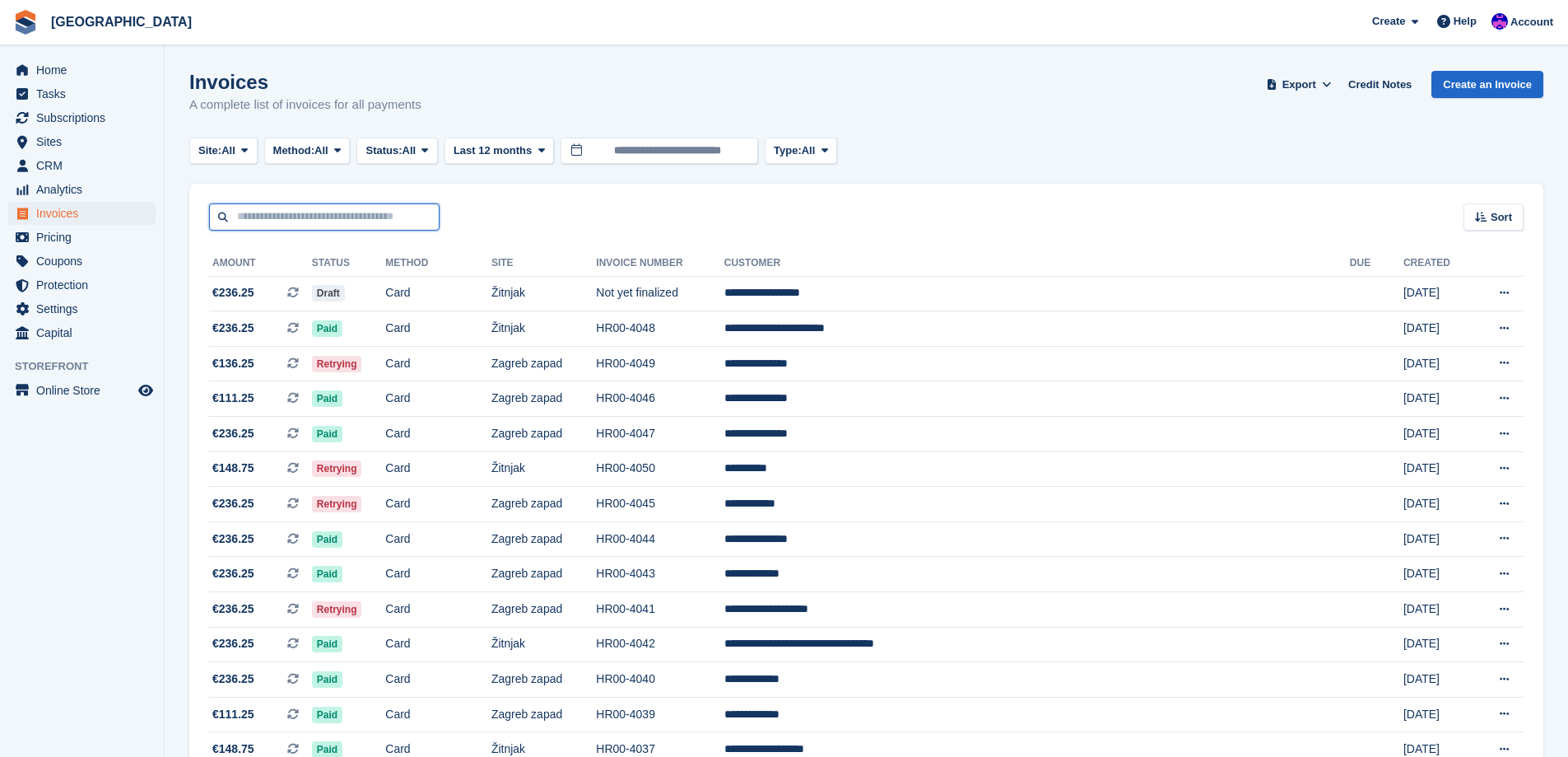
click at [316, 216] on input "text" at bounding box center [324, 217] width 231 height 27
type input "*******"
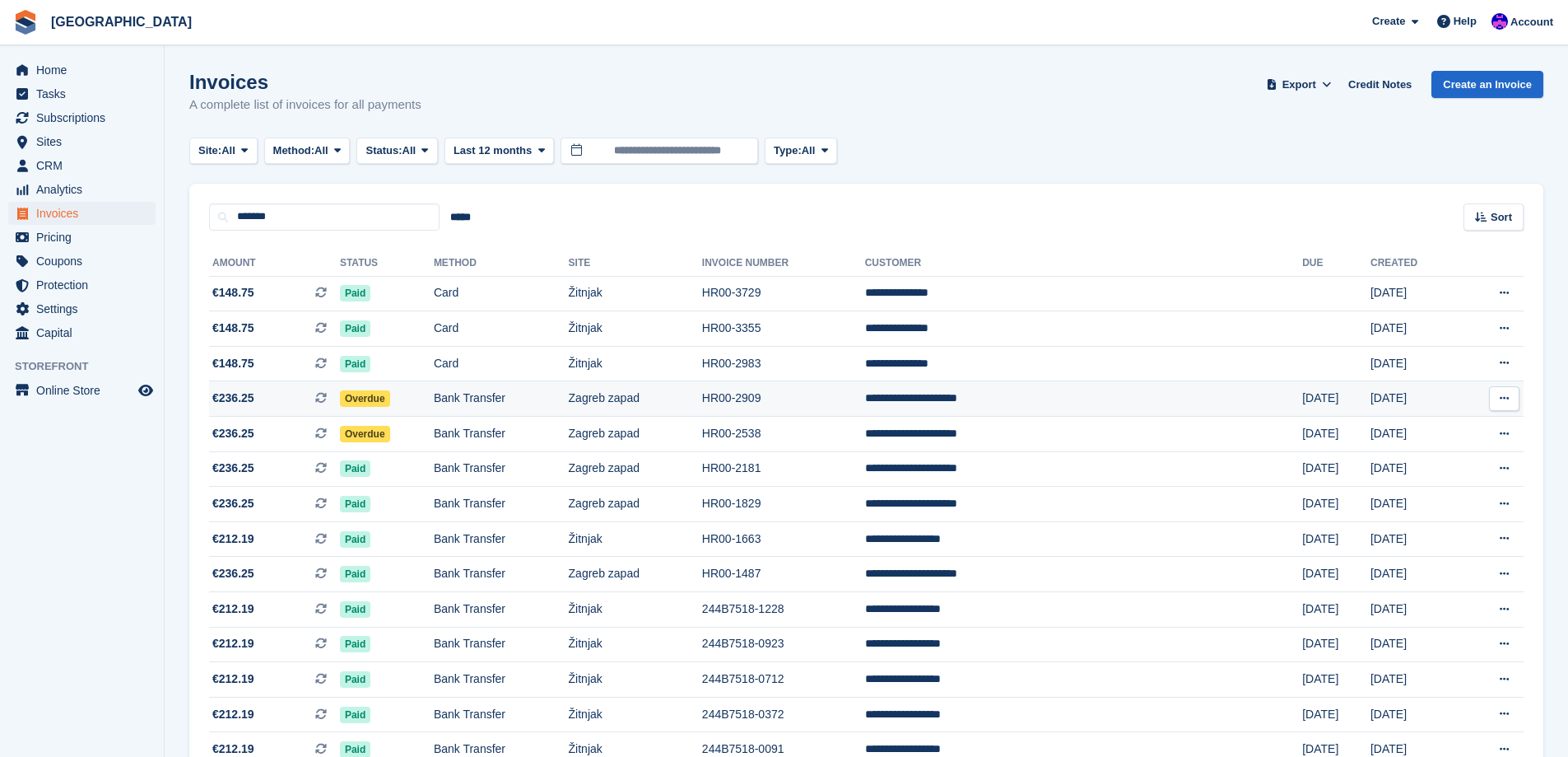
click at [546, 407] on td "Bank Transfer" at bounding box center [501, 399] width 135 height 36
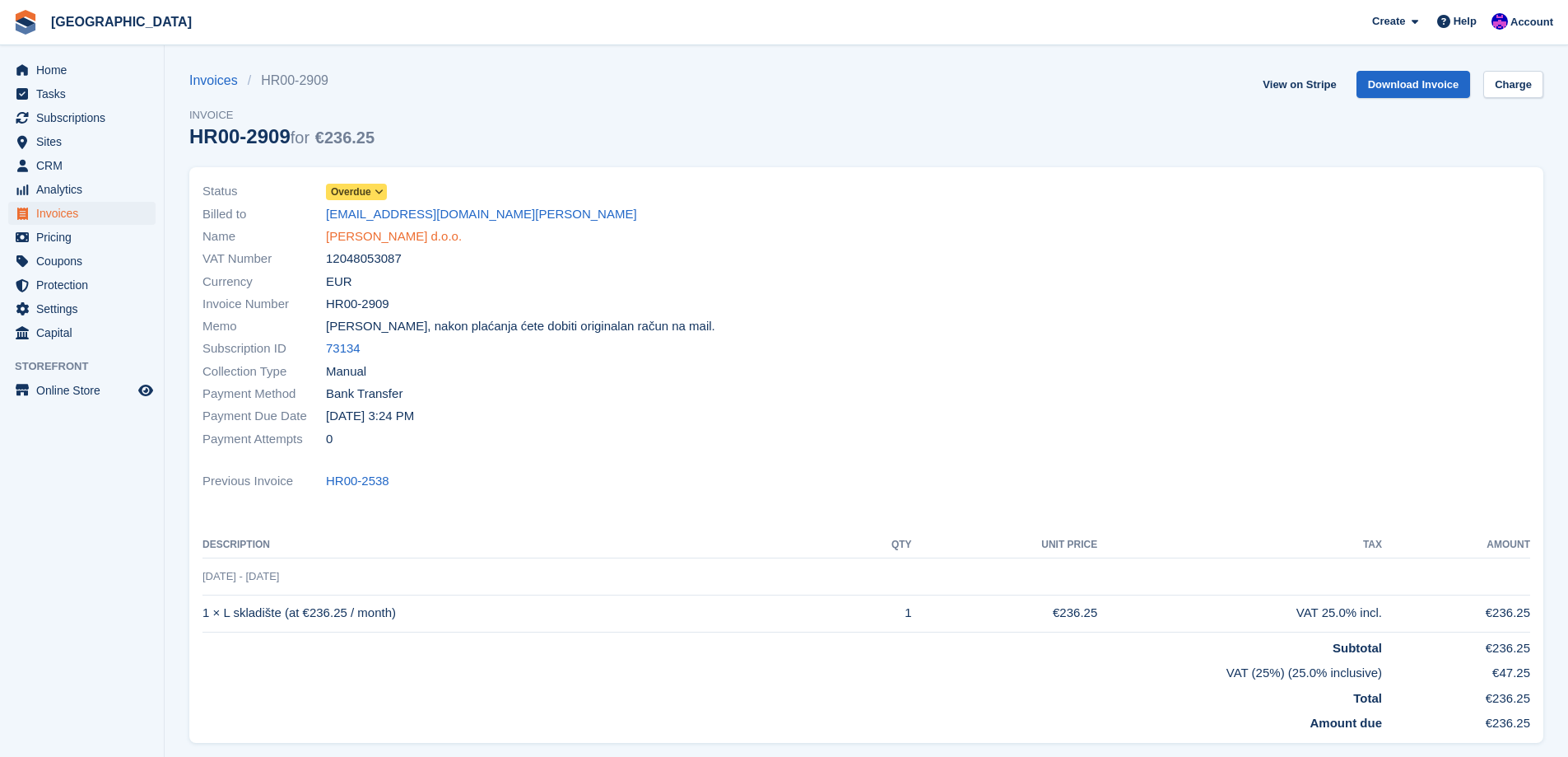
click at [419, 234] on link "Elektro Jaklić d.o.o." at bounding box center [393, 236] width 135 height 19
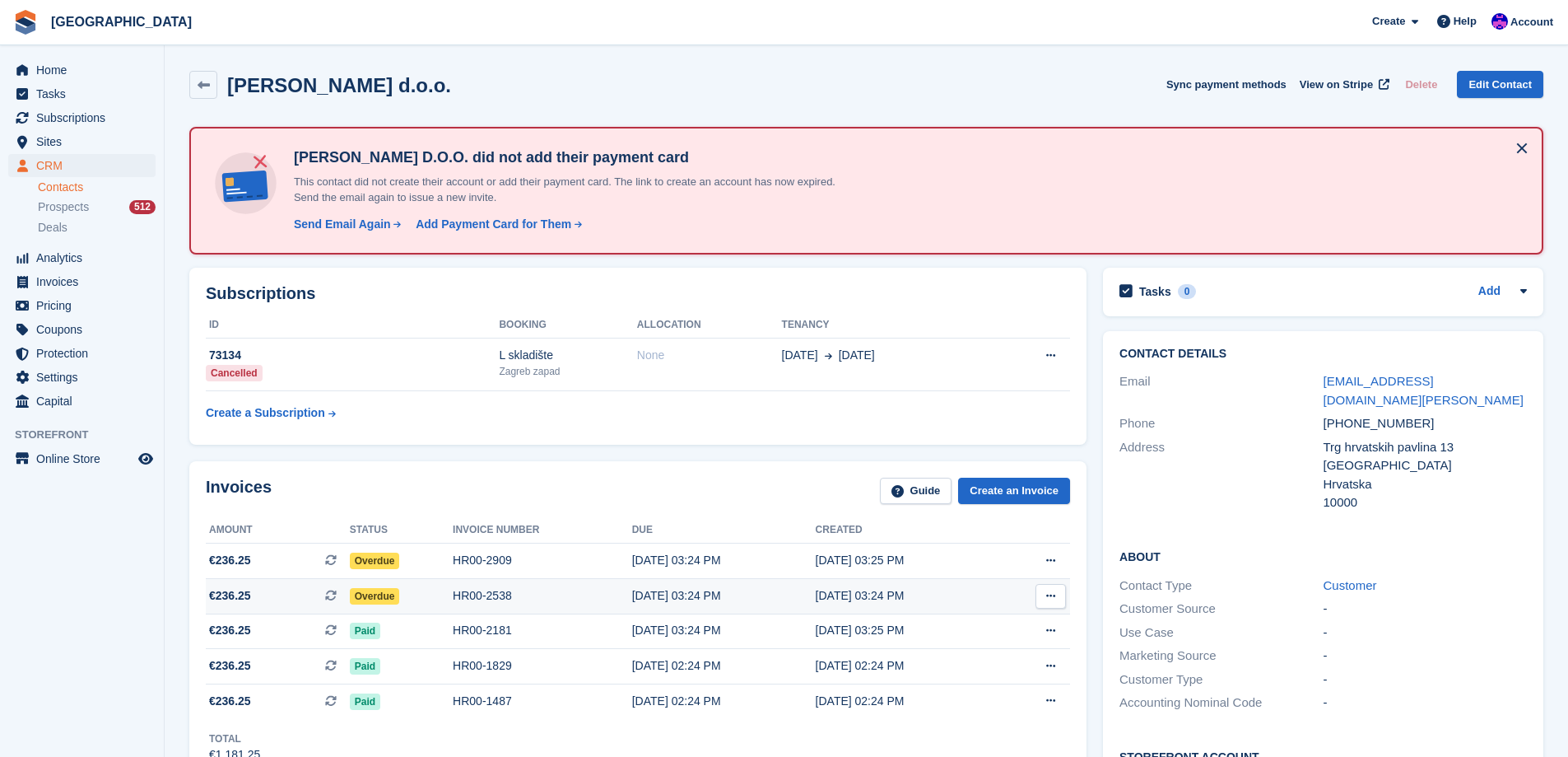
click at [647, 597] on div "19 May, 03:24 PM" at bounding box center [724, 595] width 183 height 17
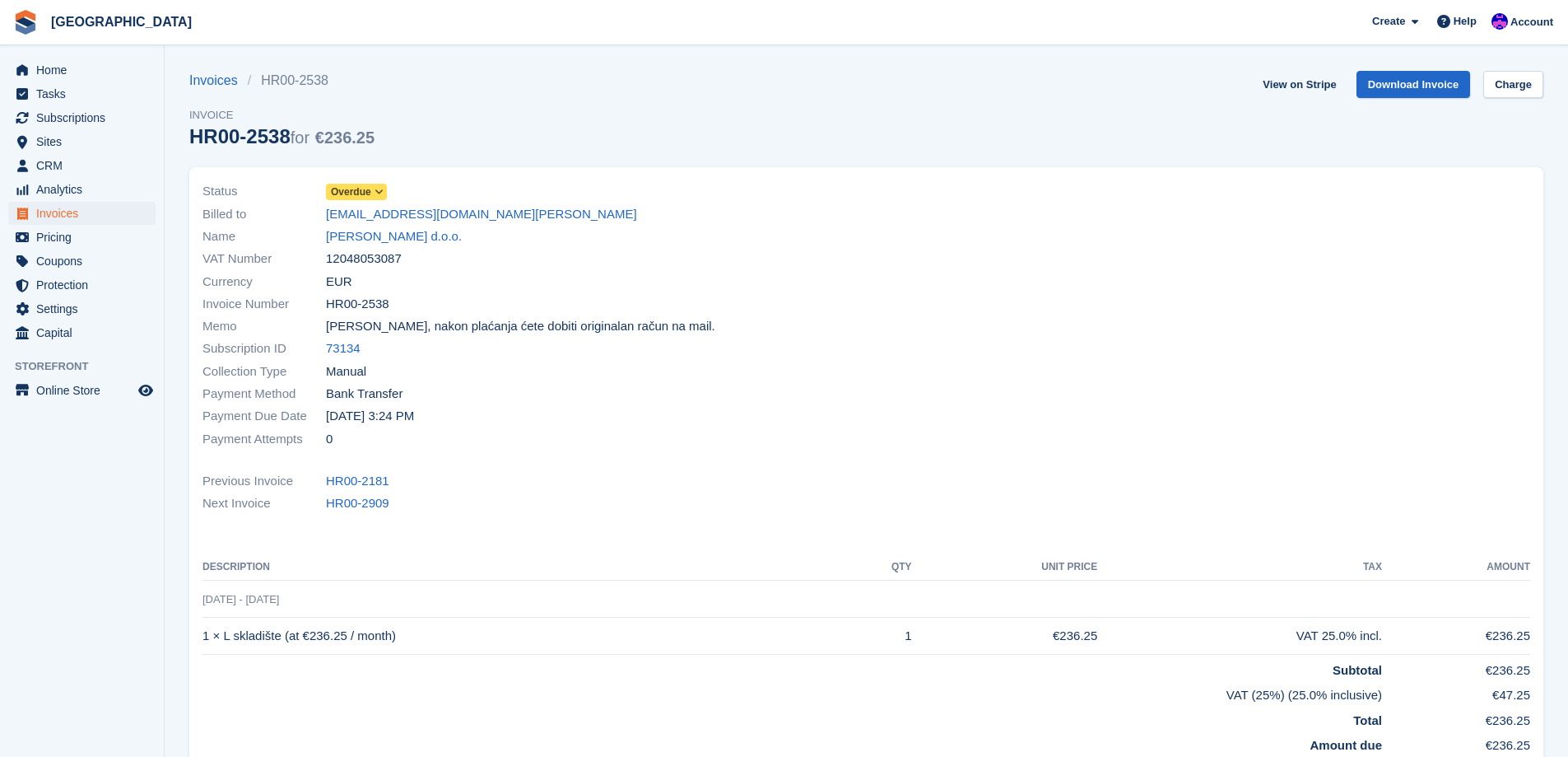
click at [353, 183] on span "Overdue" at bounding box center [356, 192] width 61 height 17
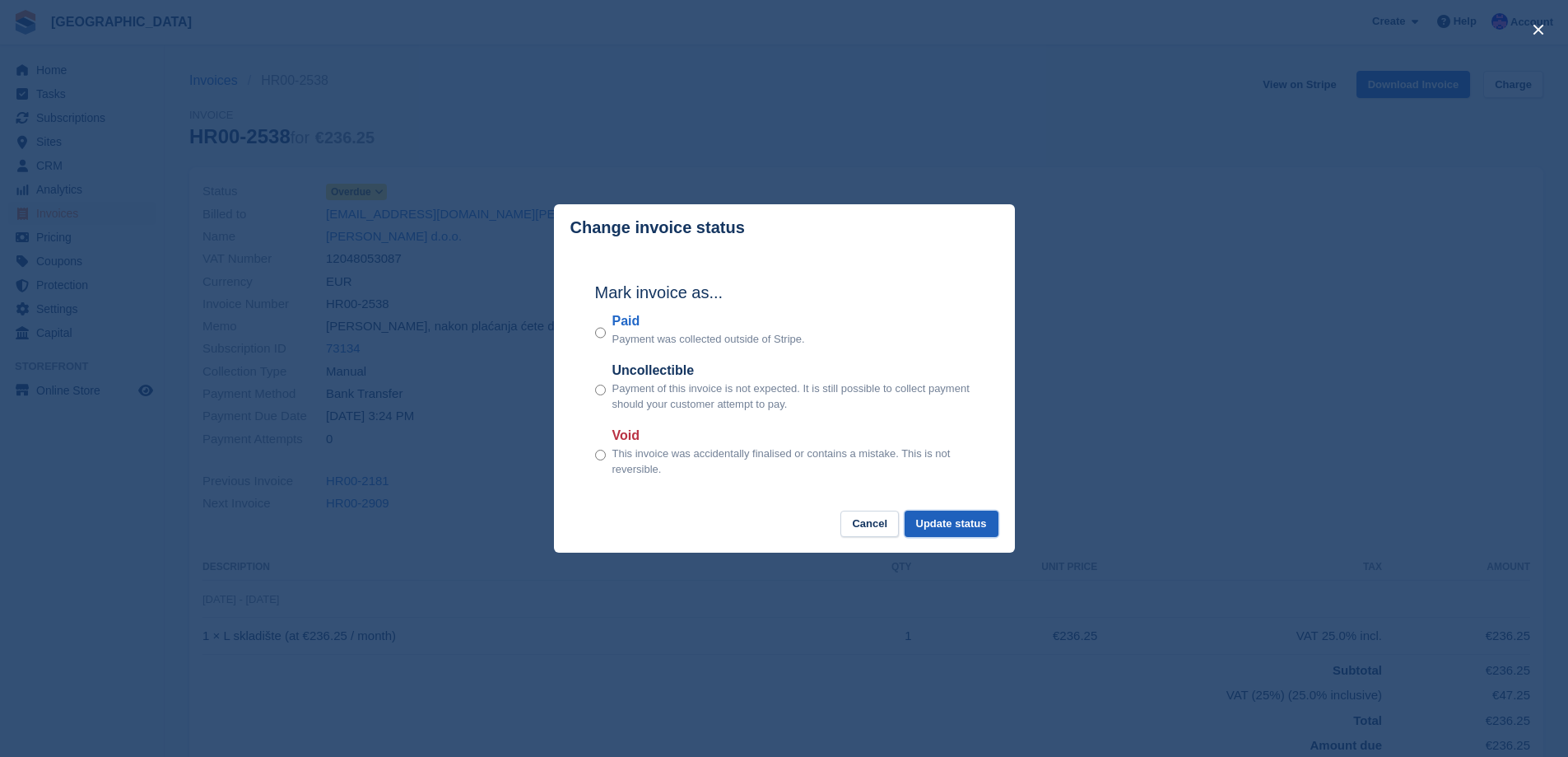
click at [978, 533] on button "Update status" at bounding box center [951, 523] width 93 height 27
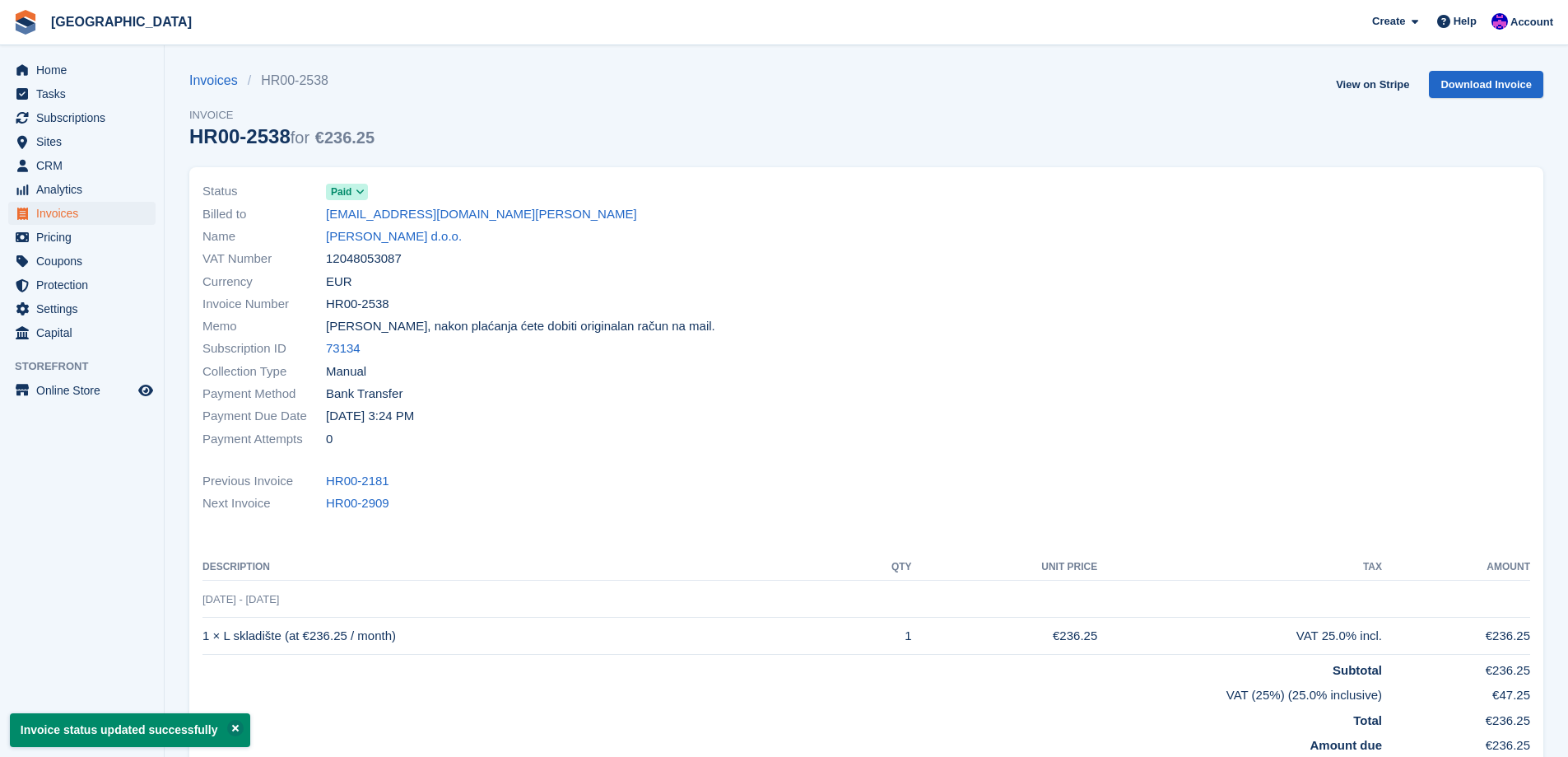
click at [410, 235] on link "[PERSON_NAME] d.o.o." at bounding box center [393, 236] width 135 height 19
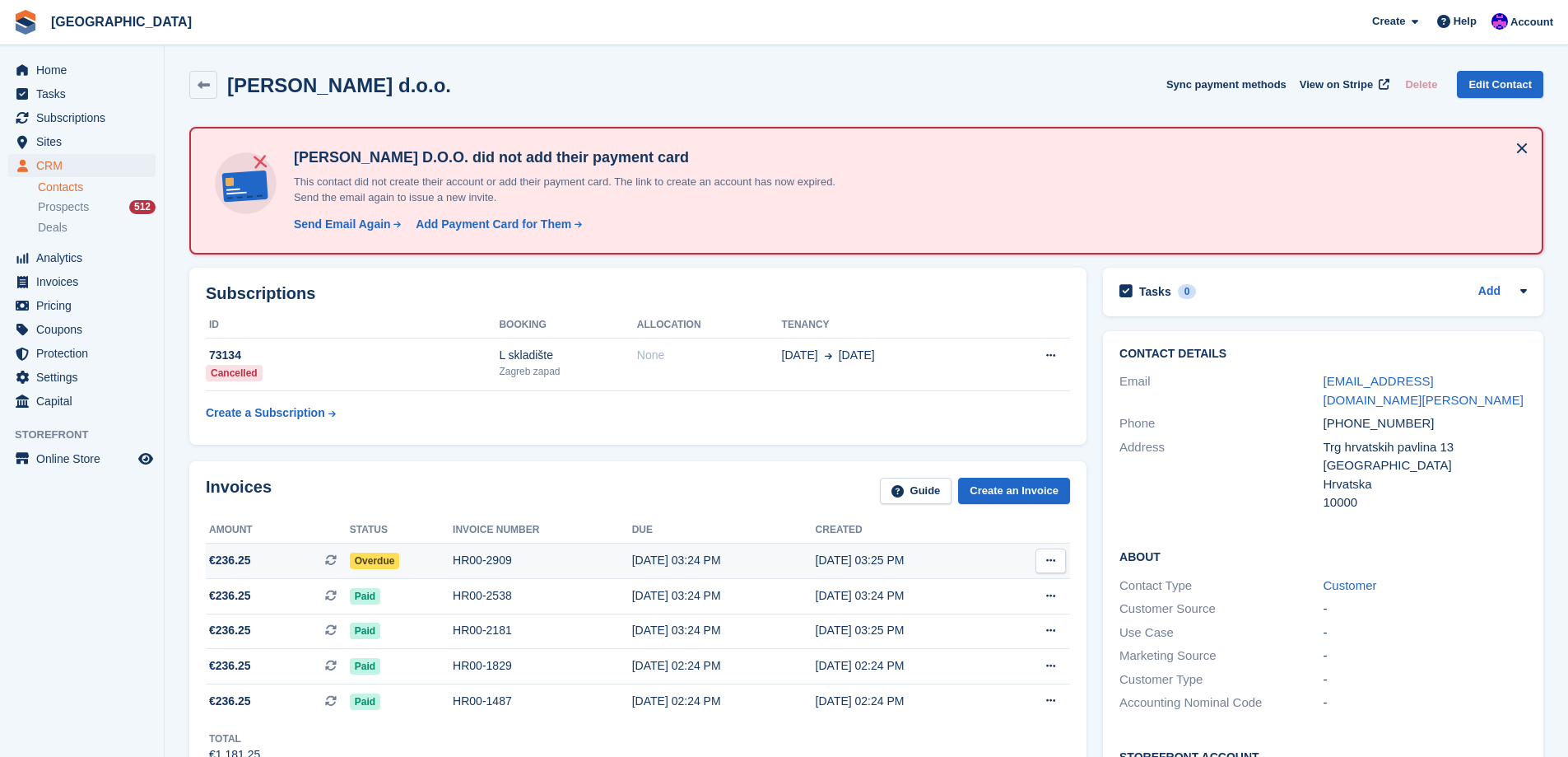
click at [412, 550] on td "Overdue" at bounding box center [401, 561] width 103 height 36
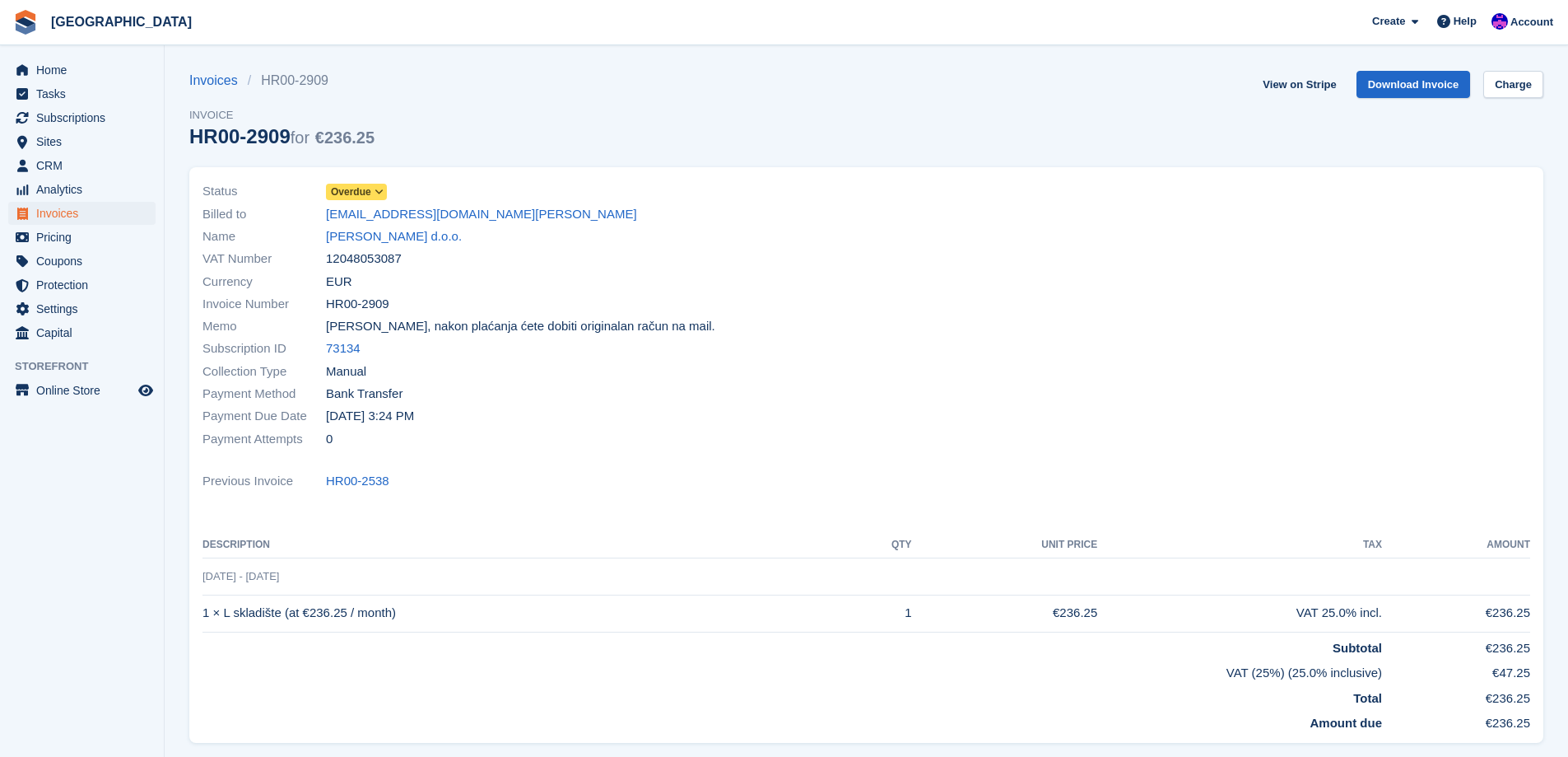
click at [366, 187] on span "Overdue" at bounding box center [350, 192] width 40 height 15
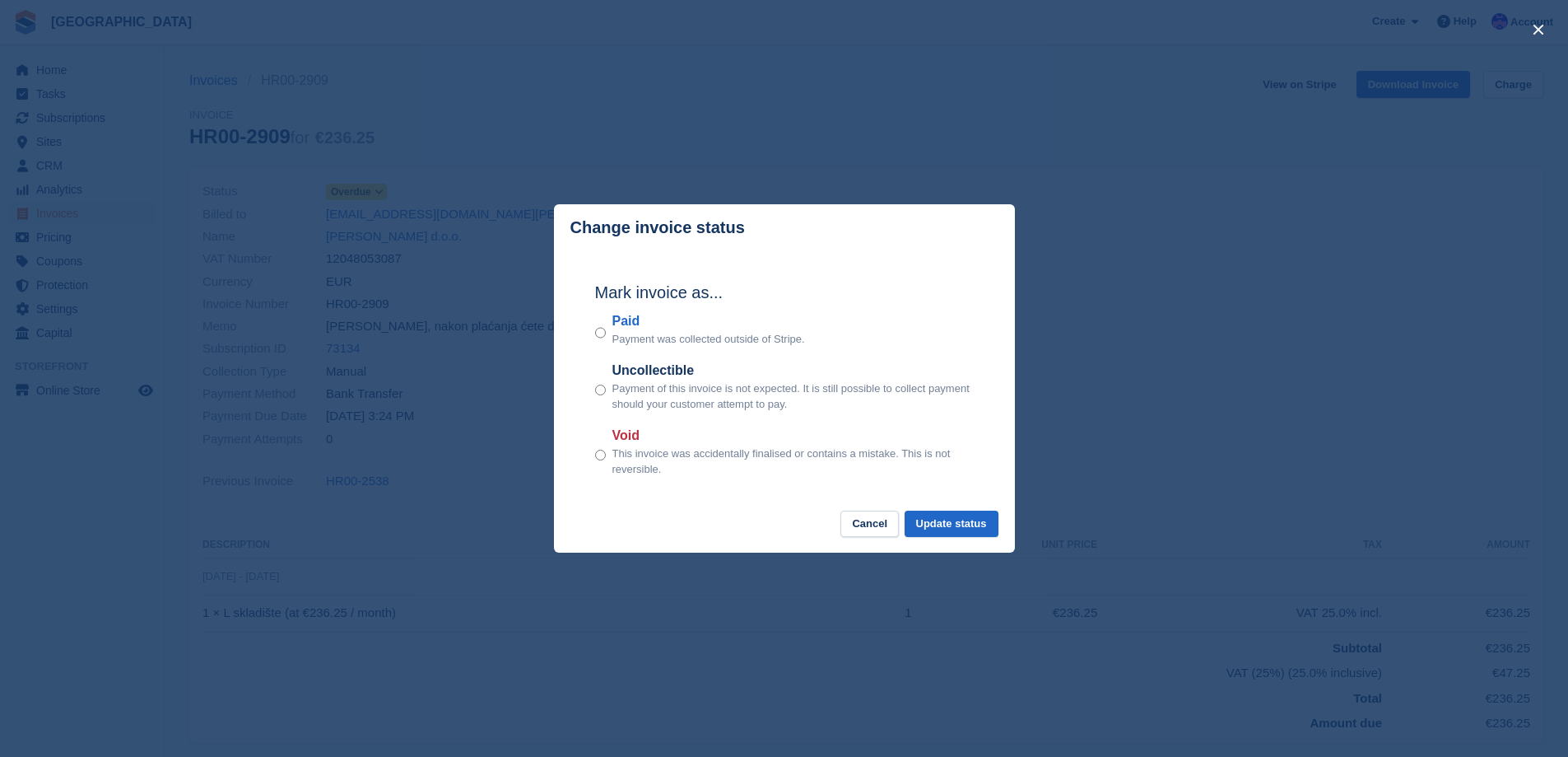
click at [591, 335] on div "Mark invoice as... Paid Payment was collected outside of Stripe. Uncollectible …" at bounding box center [784, 380] width 411 height 259
click at [593, 335] on div "Mark invoice as... Paid Payment was collected outside of Stripe. Uncollectible …" at bounding box center [784, 380] width 411 height 259
click at [978, 528] on button "Update status" at bounding box center [951, 523] width 93 height 27
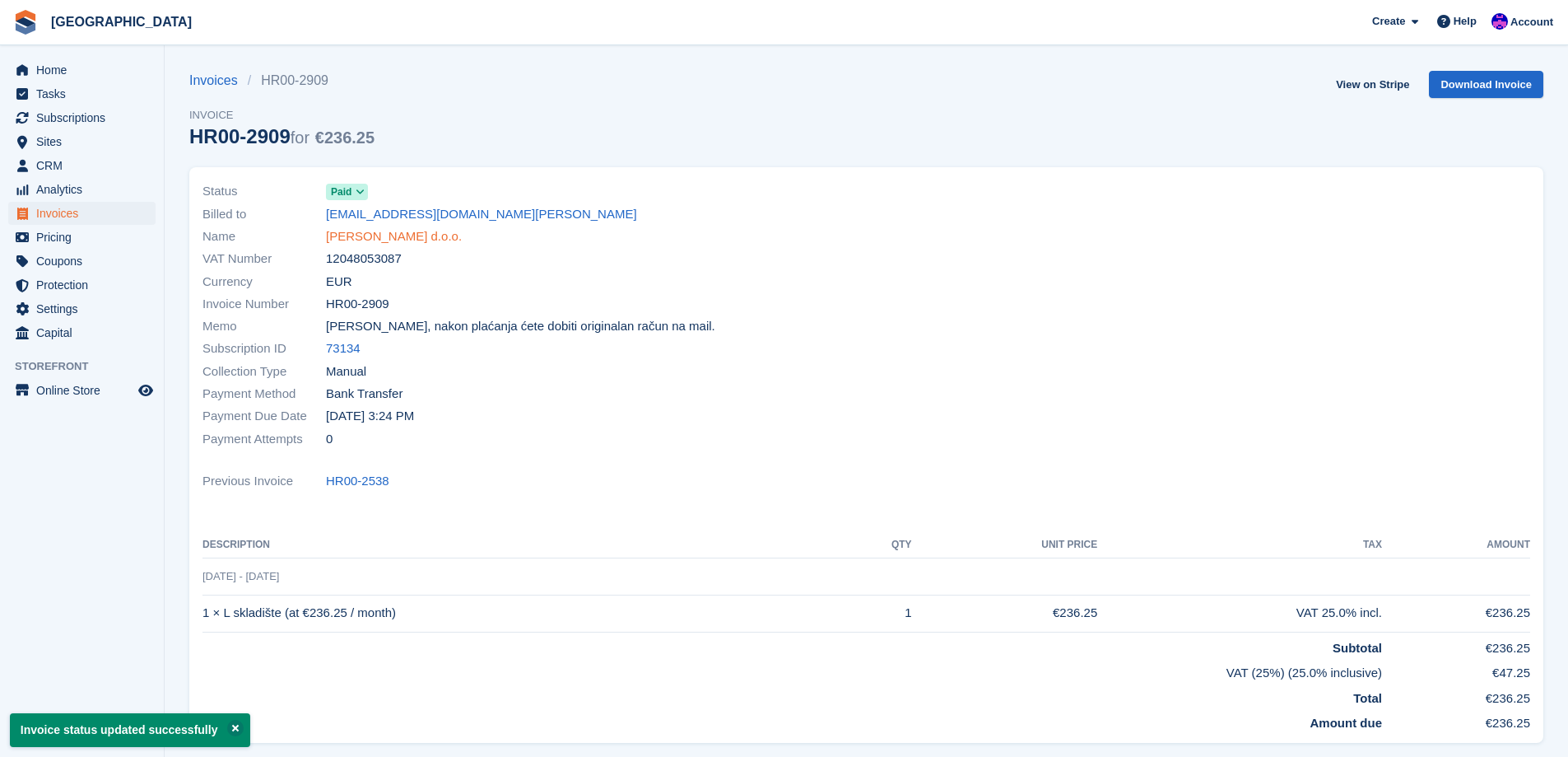
click at [400, 236] on link "Elektro Jaklić d.o.o." at bounding box center [393, 236] width 135 height 19
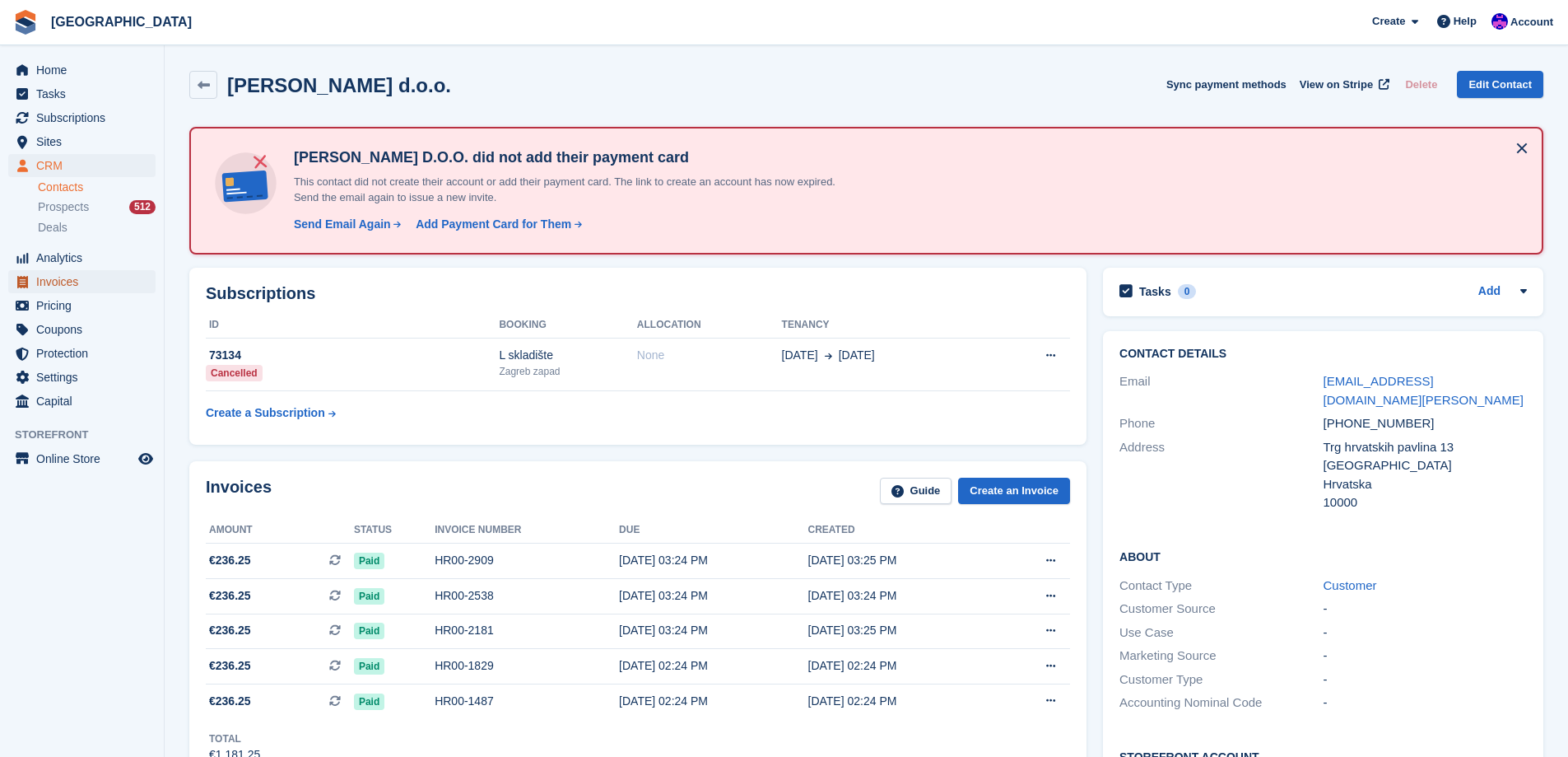
click at [61, 285] on span "Invoices" at bounding box center [86, 281] width 99 height 23
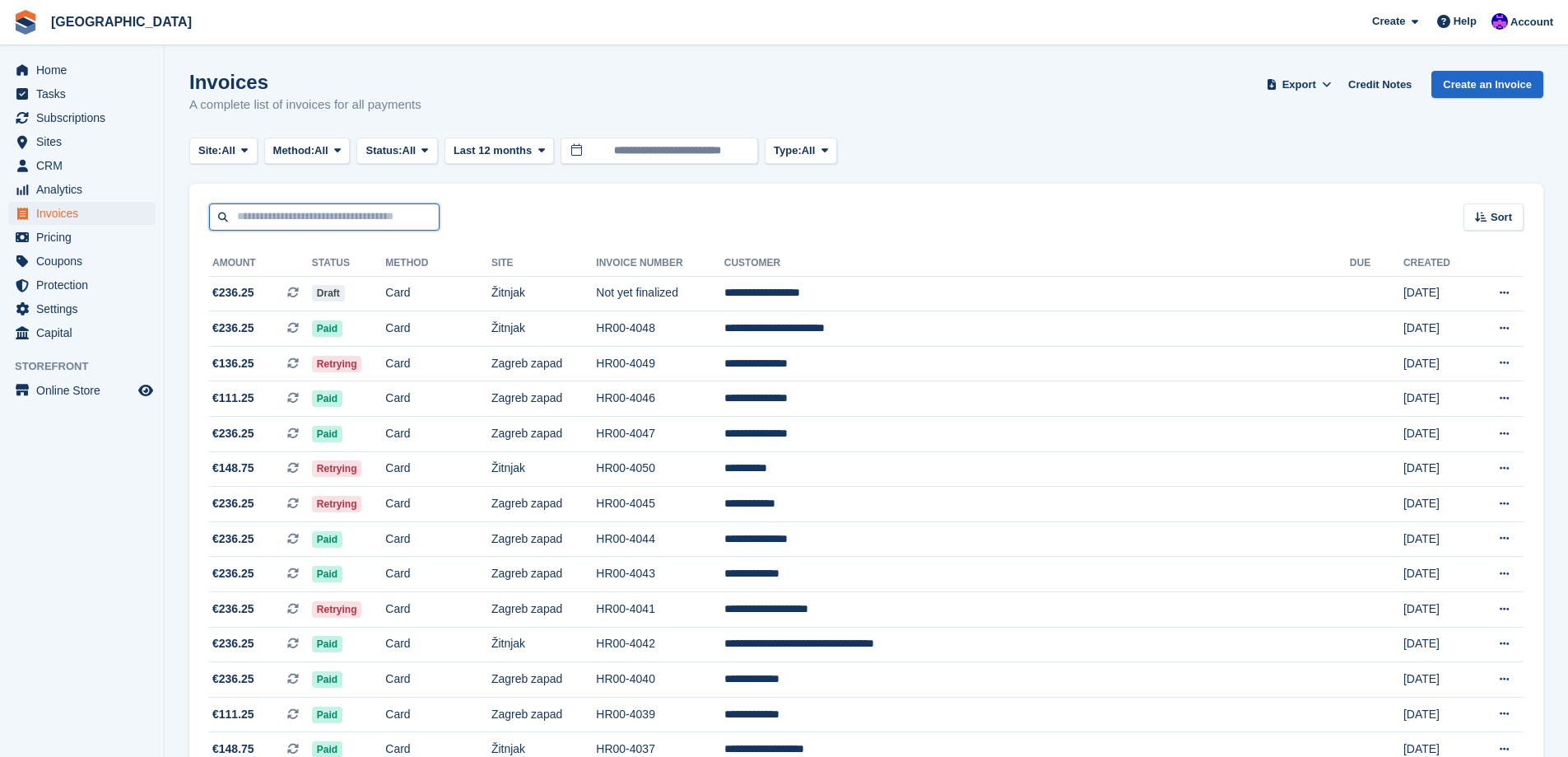
click at [366, 212] on input "text" at bounding box center [324, 217] width 231 height 27
type input "*****"
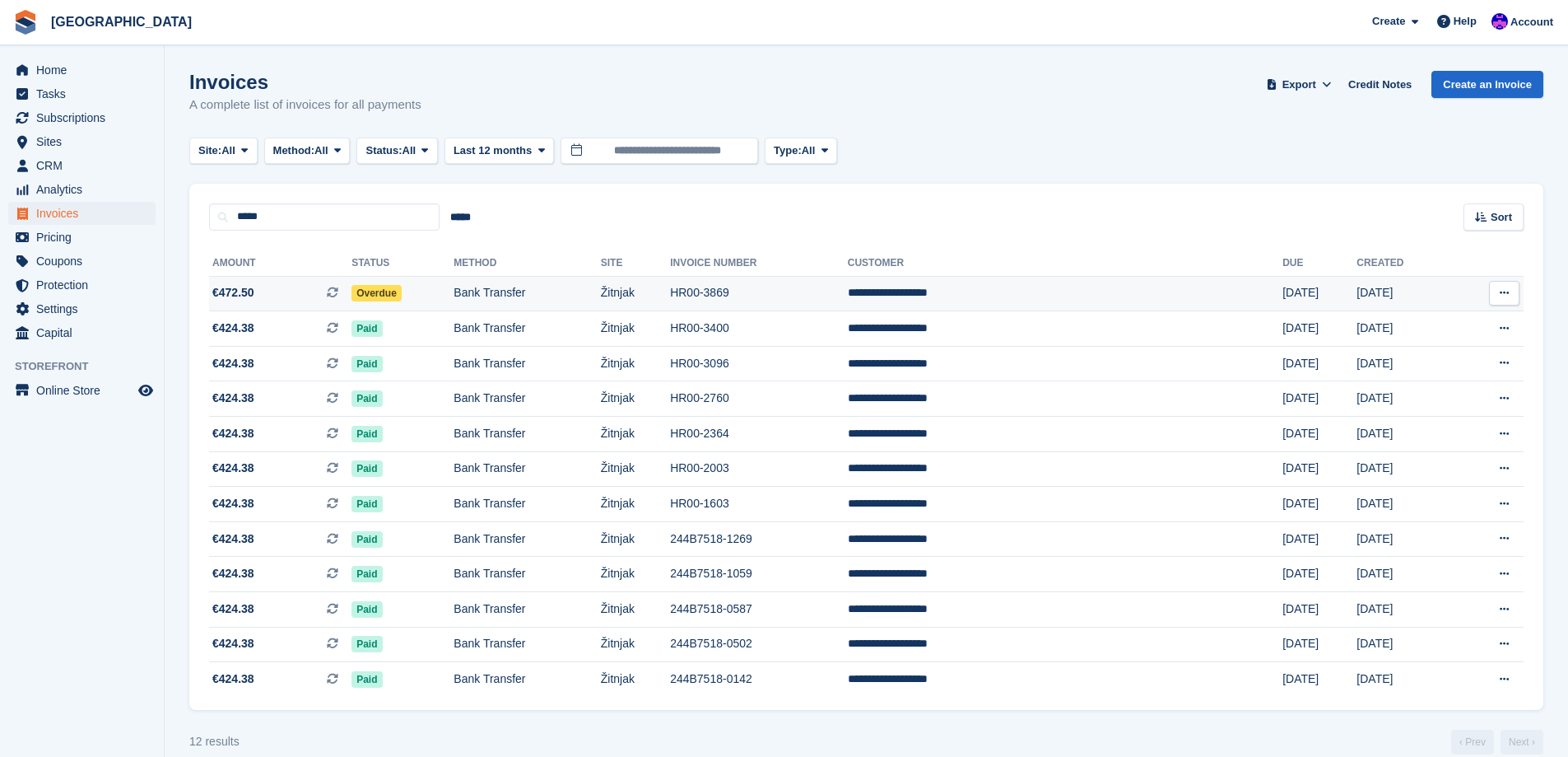
click at [581, 290] on td "Bank Transfer" at bounding box center [526, 293] width 147 height 36
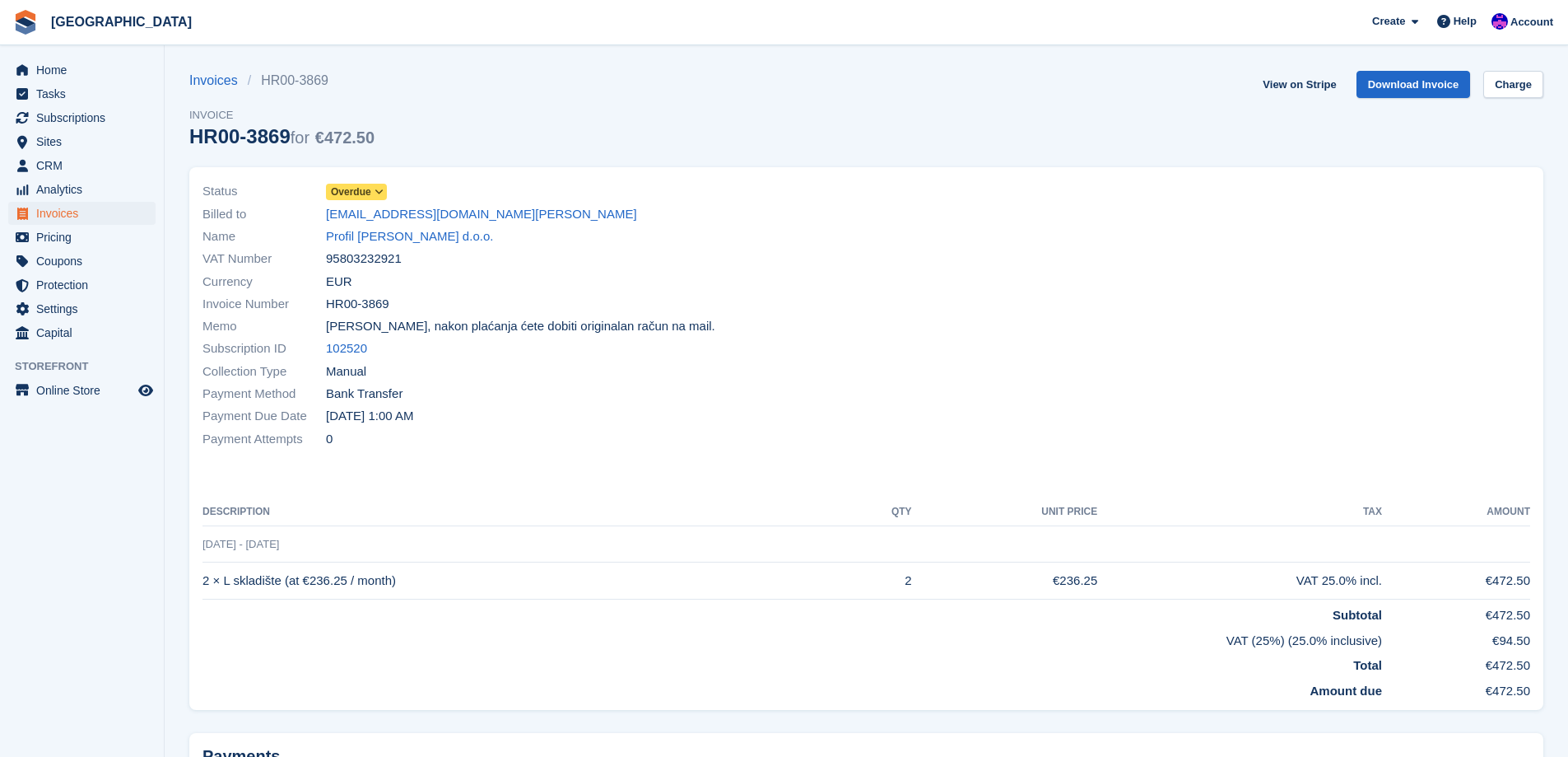
click at [371, 187] on span "Overdue" at bounding box center [356, 192] width 61 height 17
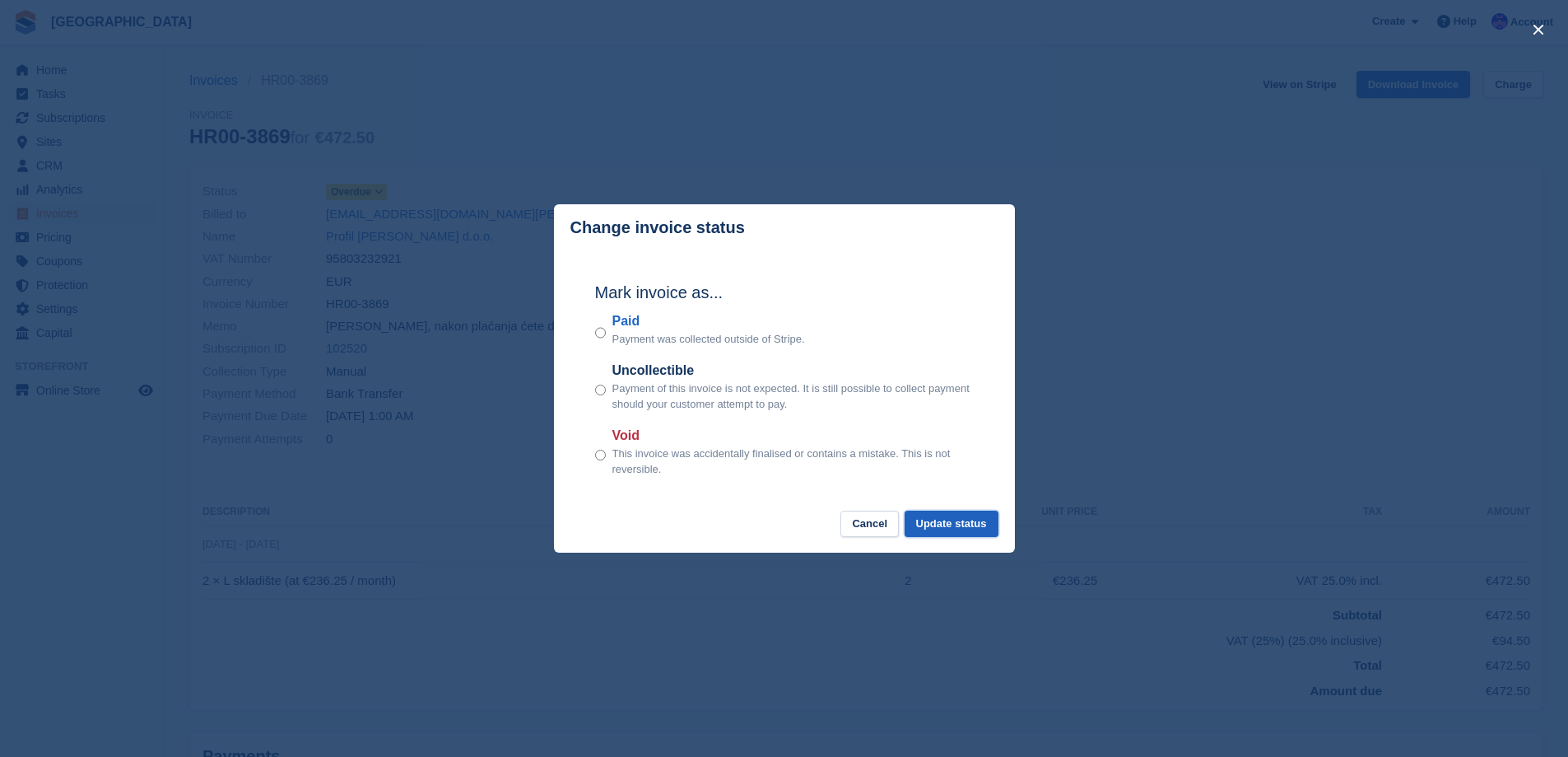
click at [967, 522] on button "Update status" at bounding box center [951, 523] width 93 height 27
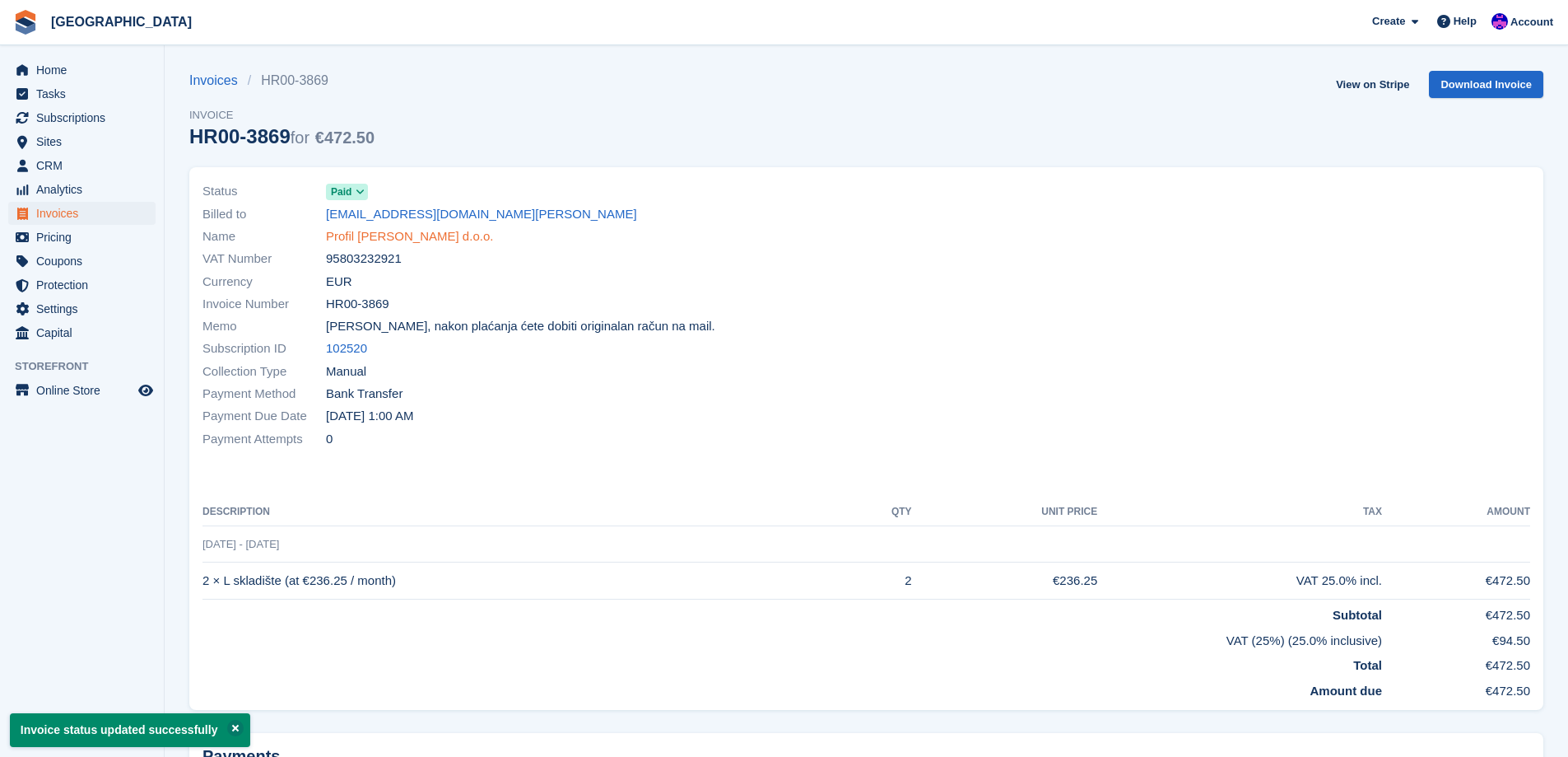
click at [392, 238] on link "Profil [PERSON_NAME] d.o.o." at bounding box center [409, 236] width 167 height 19
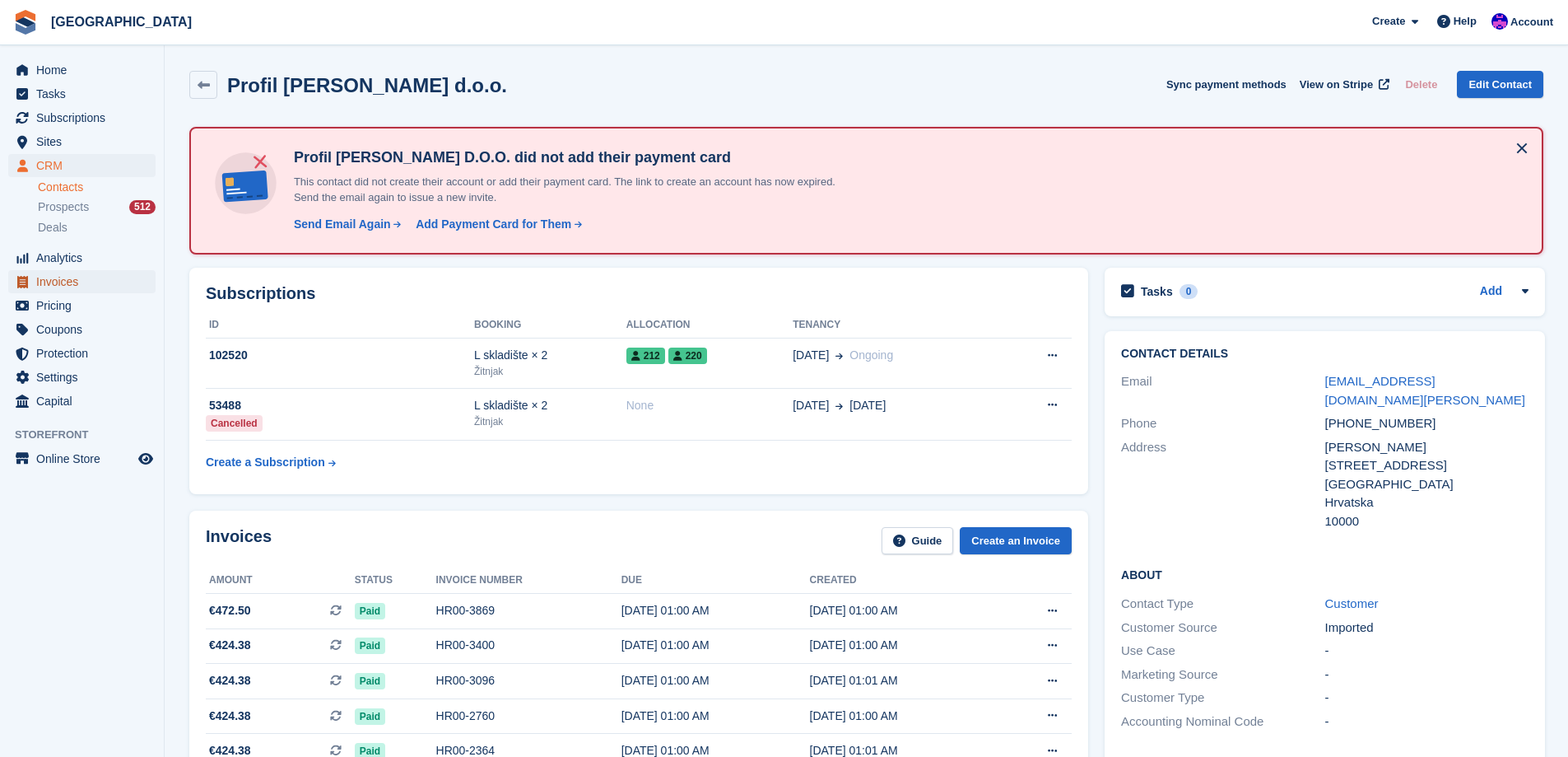
click at [48, 286] on span "Invoices" at bounding box center [86, 281] width 99 height 23
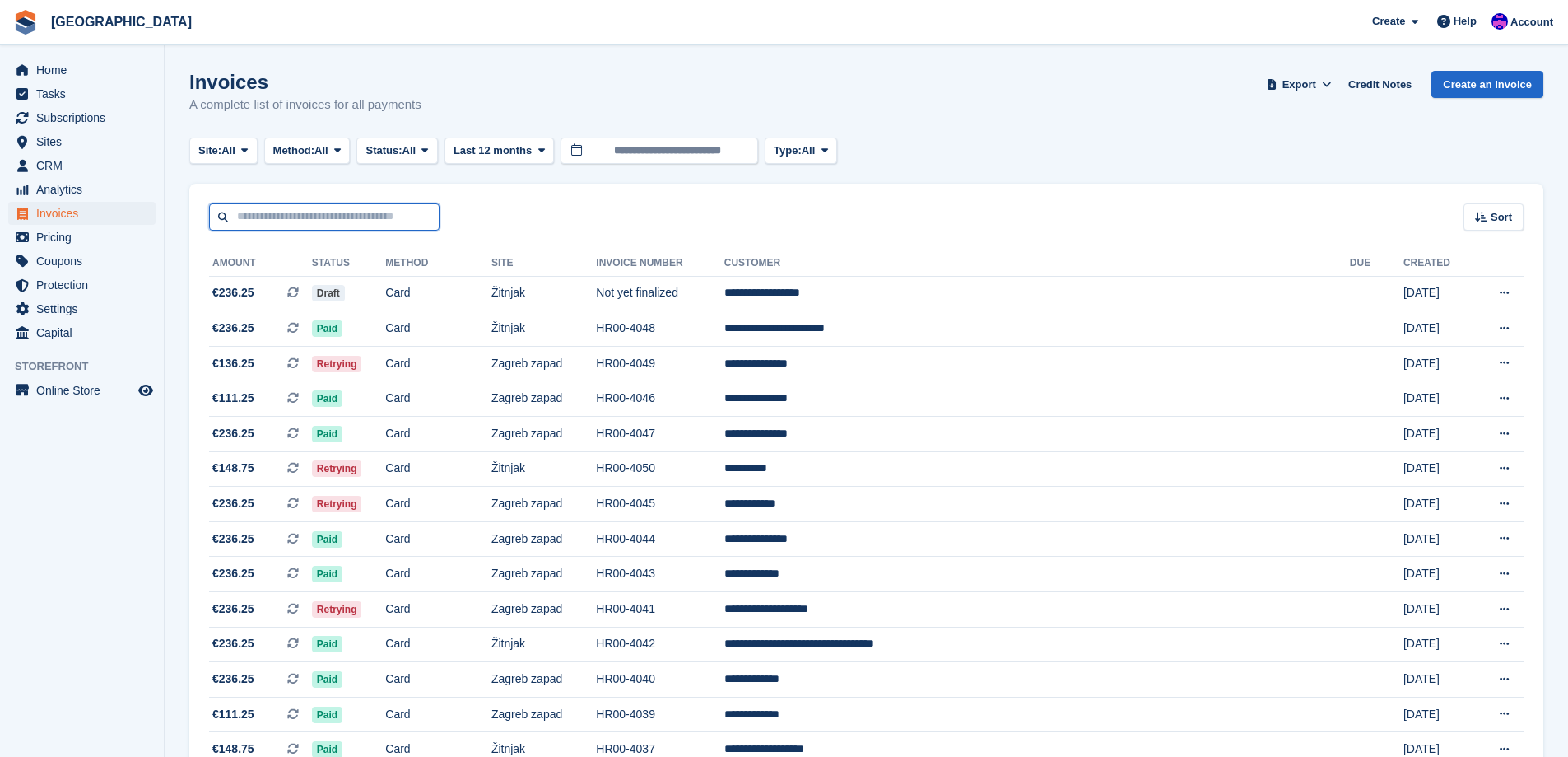
click at [291, 213] on input "text" at bounding box center [324, 217] width 231 height 27
type input "********"
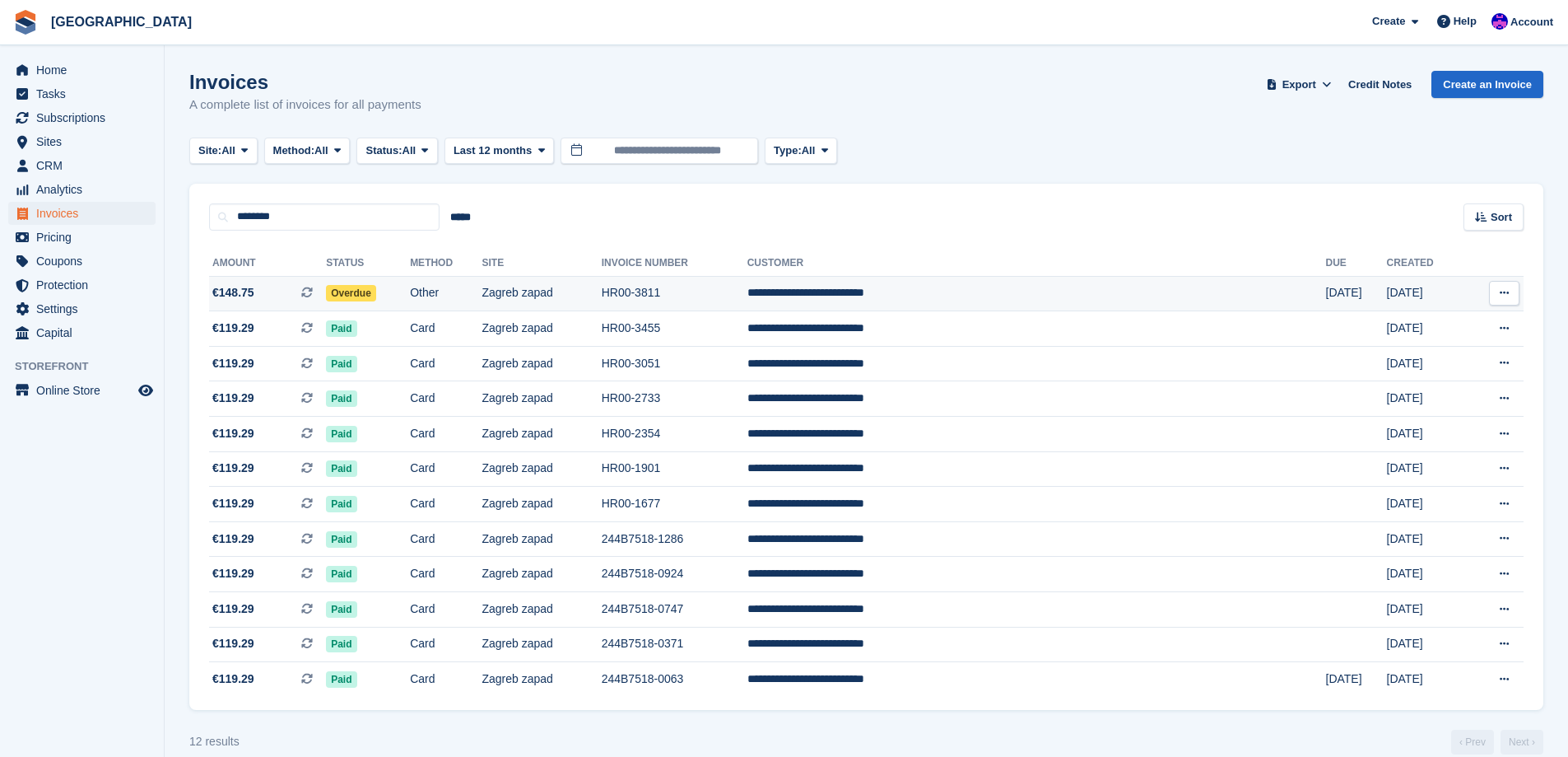
click at [481, 287] on td "Other" at bounding box center [446, 293] width 72 height 36
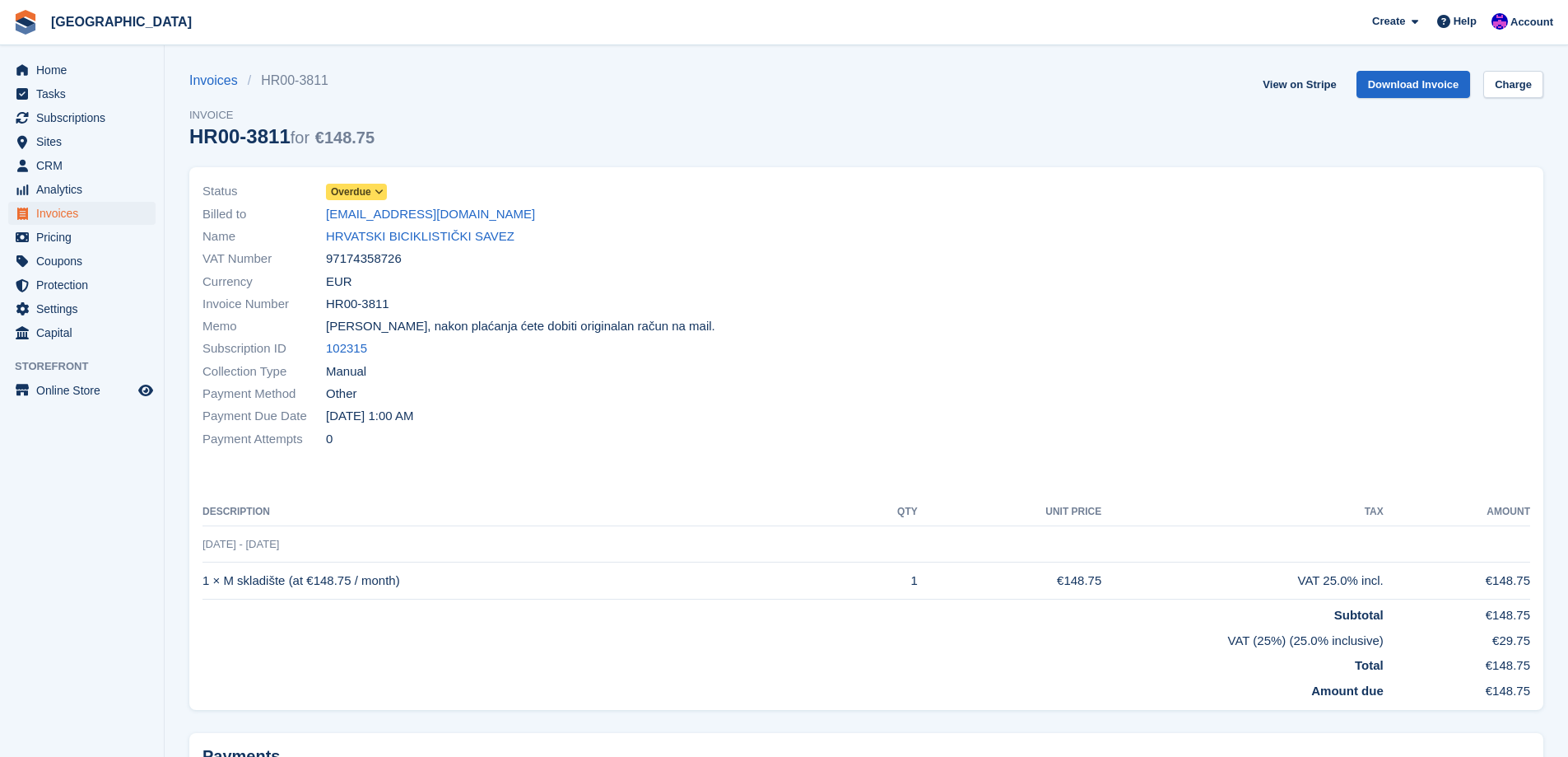
click at [363, 189] on span "Overdue" at bounding box center [350, 192] width 40 height 15
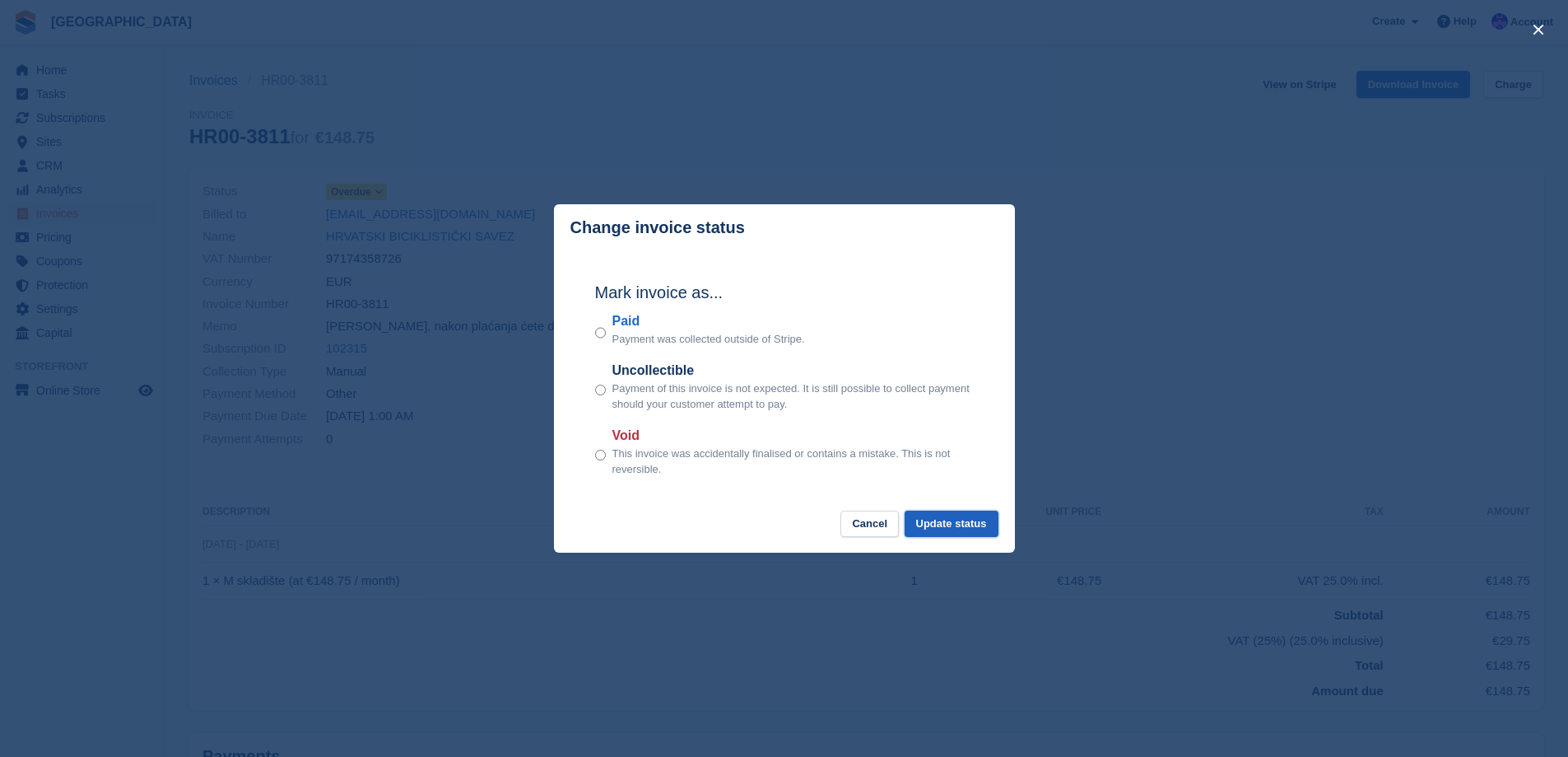
click at [945, 521] on button "Update status" at bounding box center [951, 523] width 93 height 27
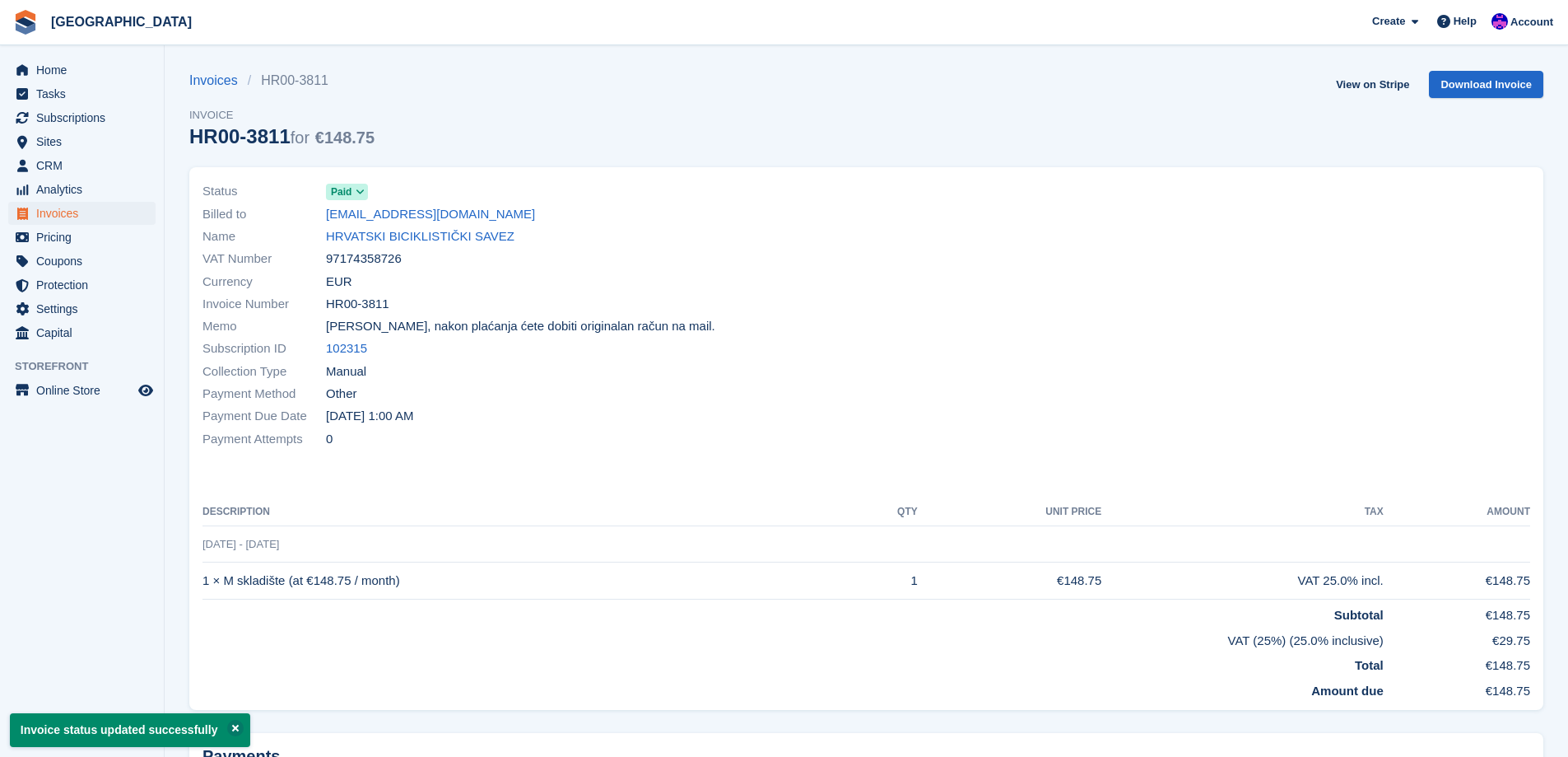
click at [427, 237] on link "HRVATSKI BICIKLISTIČKI SAVEZ" at bounding box center [421, 236] width 189 height 19
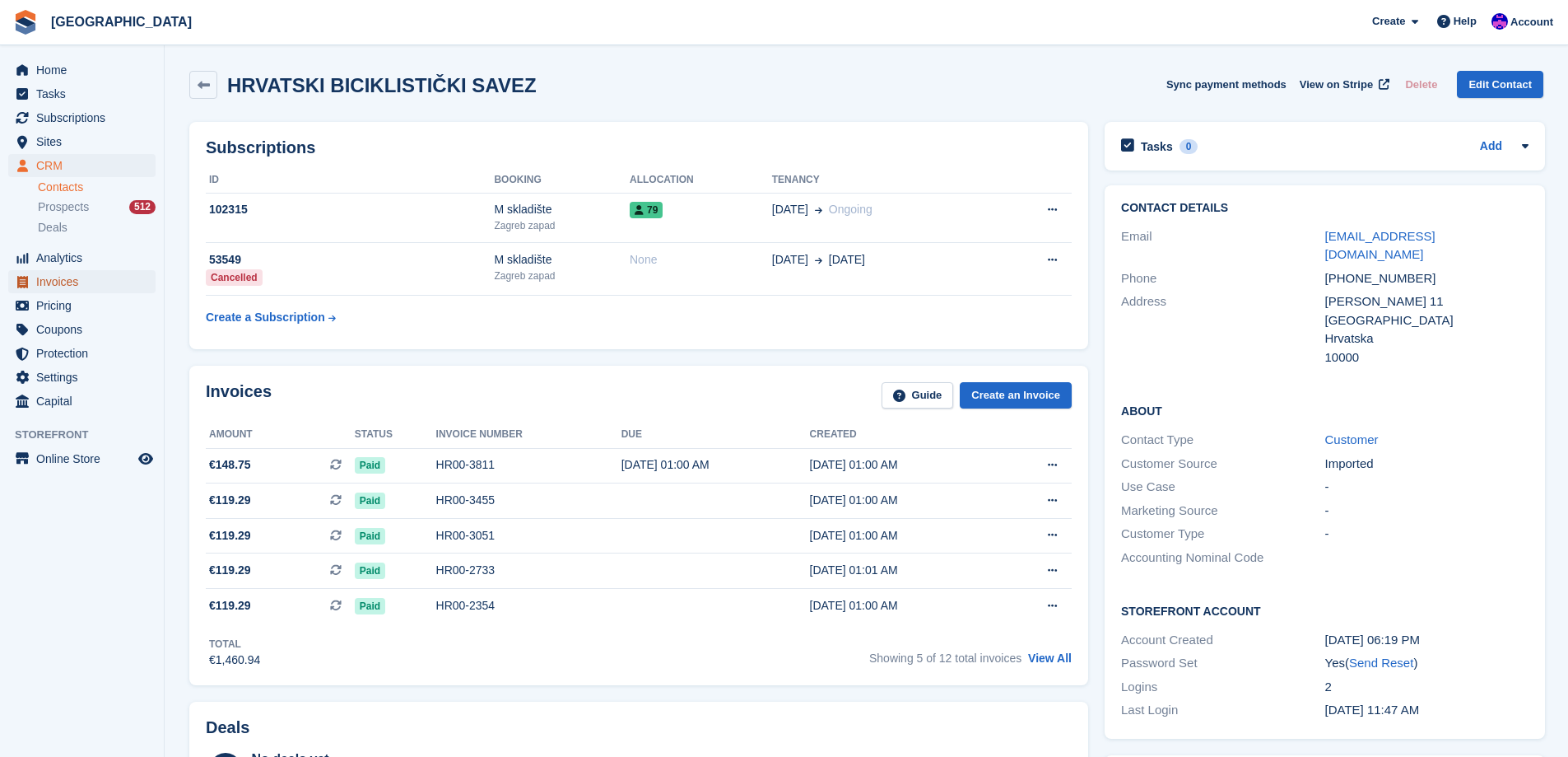
click at [77, 286] on span "Invoices" at bounding box center [86, 281] width 99 height 23
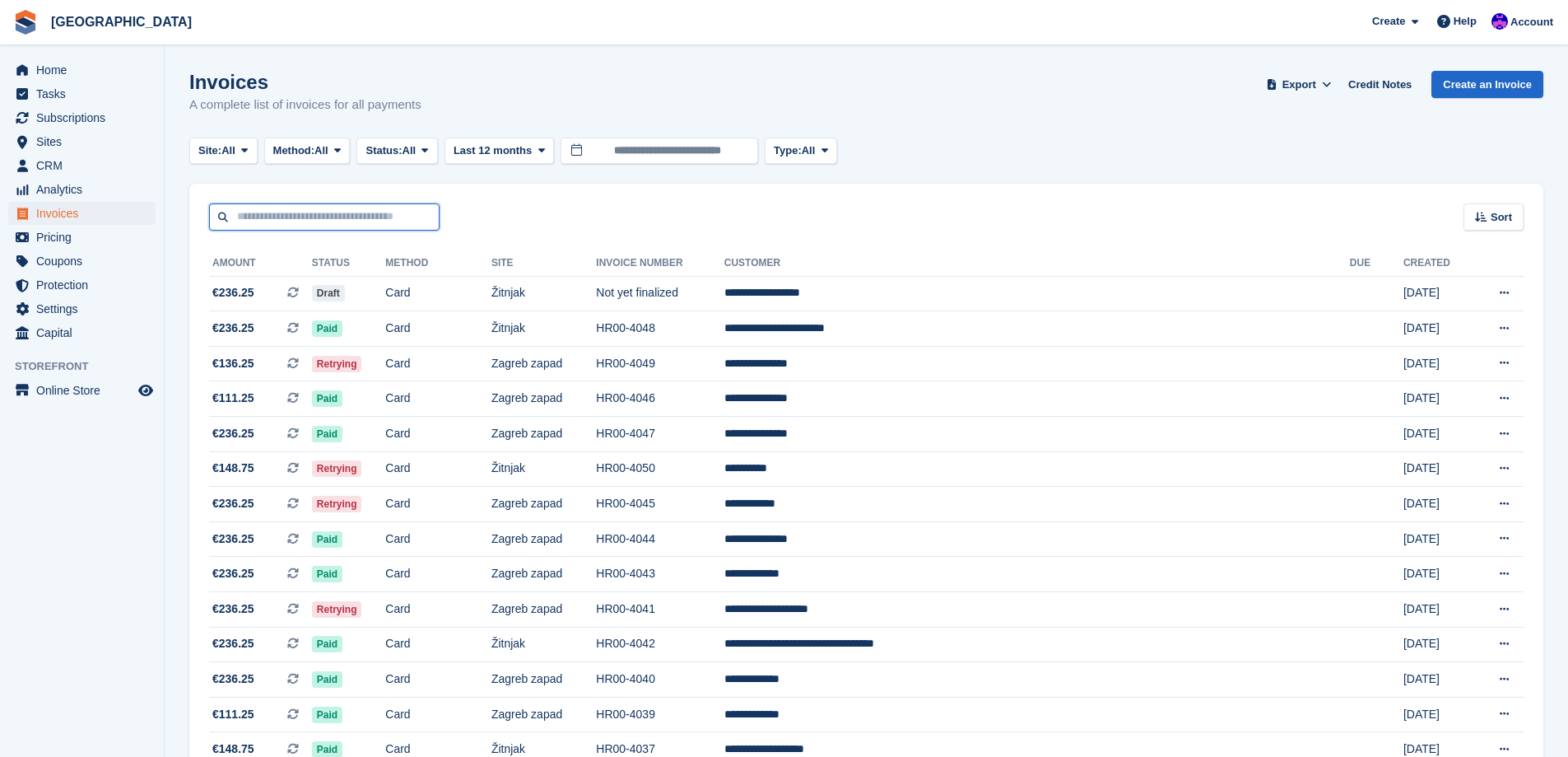
click at [364, 225] on input "text" at bounding box center [324, 217] width 231 height 27
type input "*******"
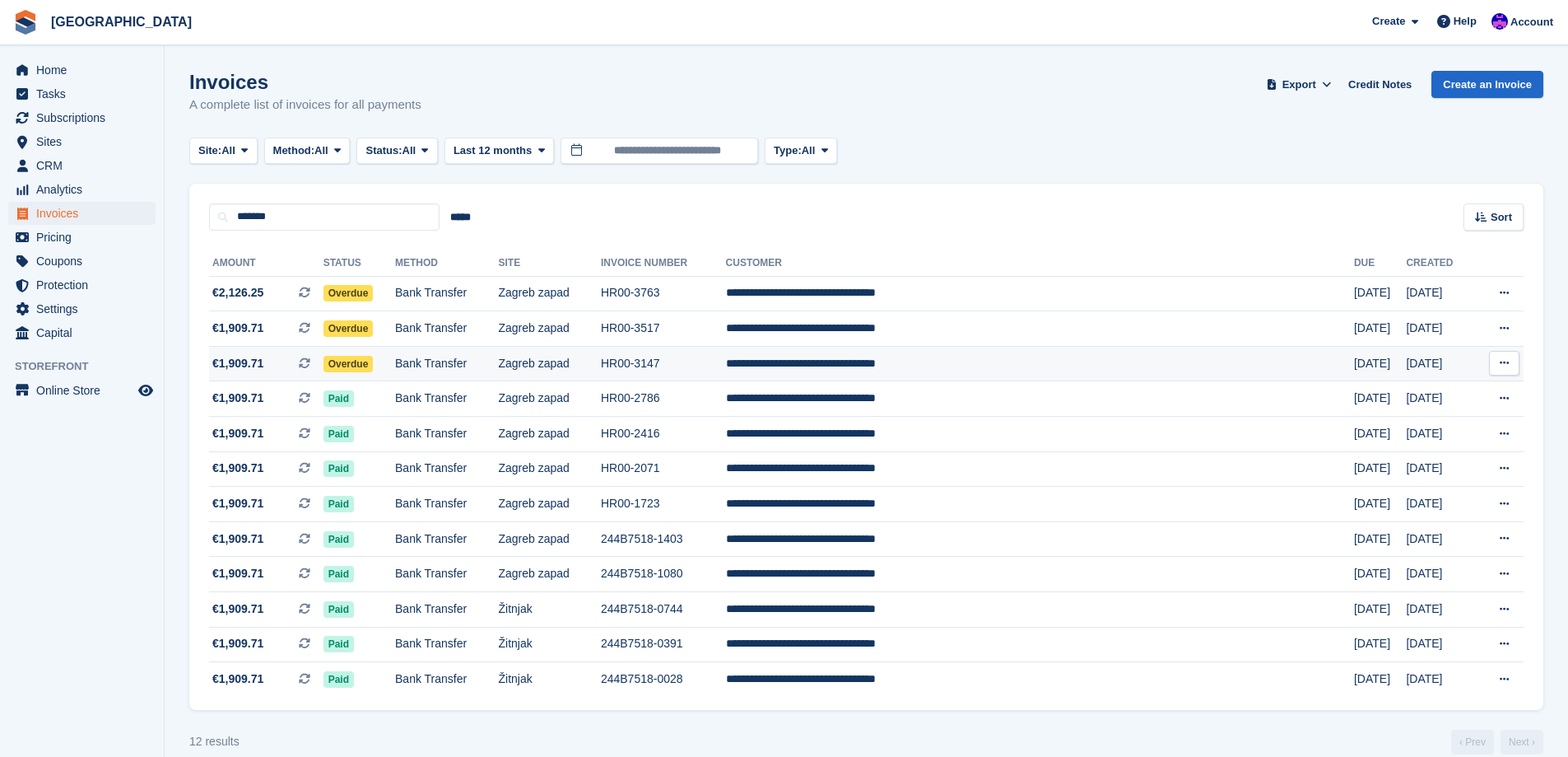
click at [498, 371] on td "Bank Transfer" at bounding box center [447, 364] width 103 height 36
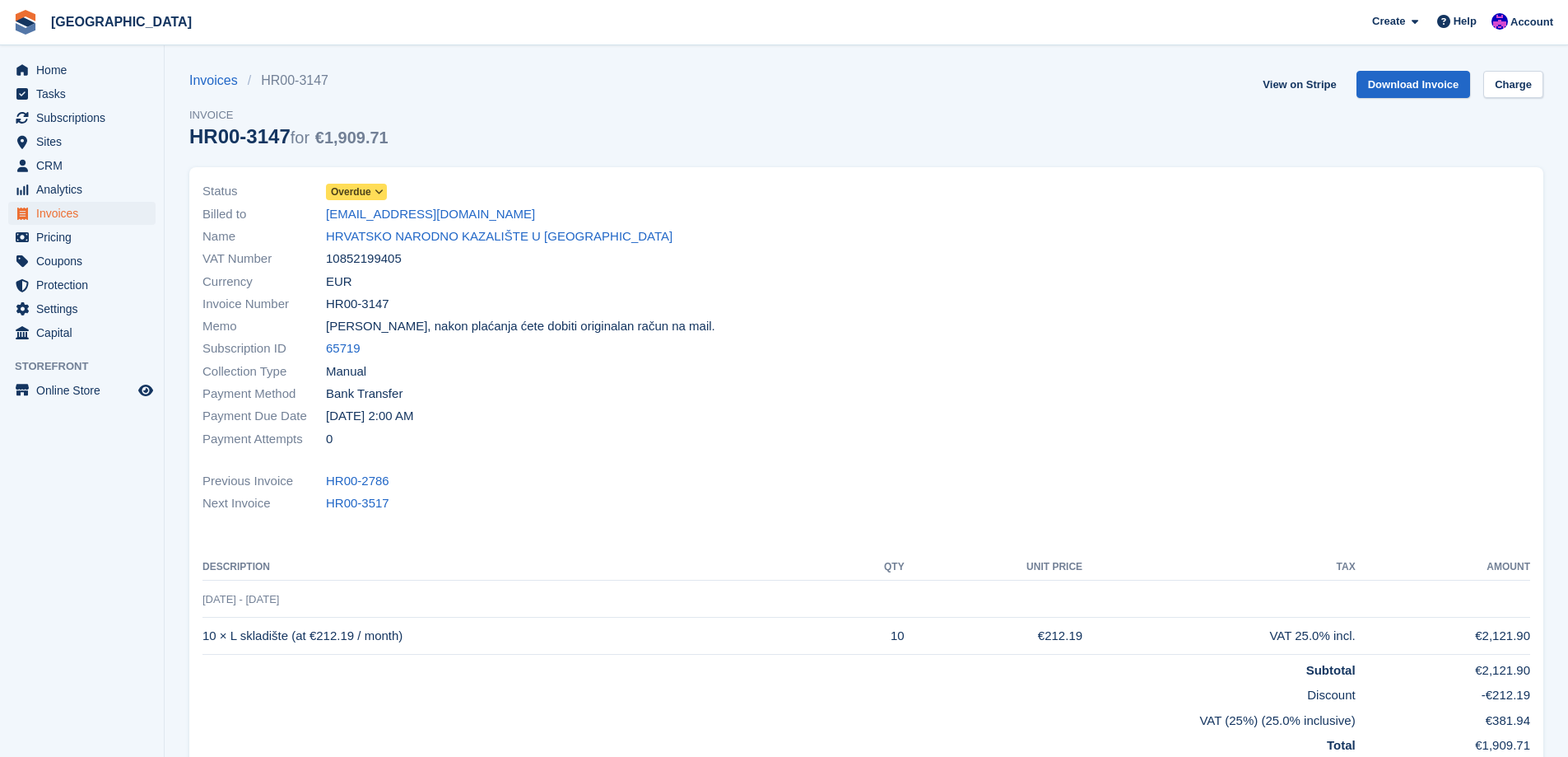
click at [368, 193] on span "Overdue" at bounding box center [350, 192] width 40 height 15
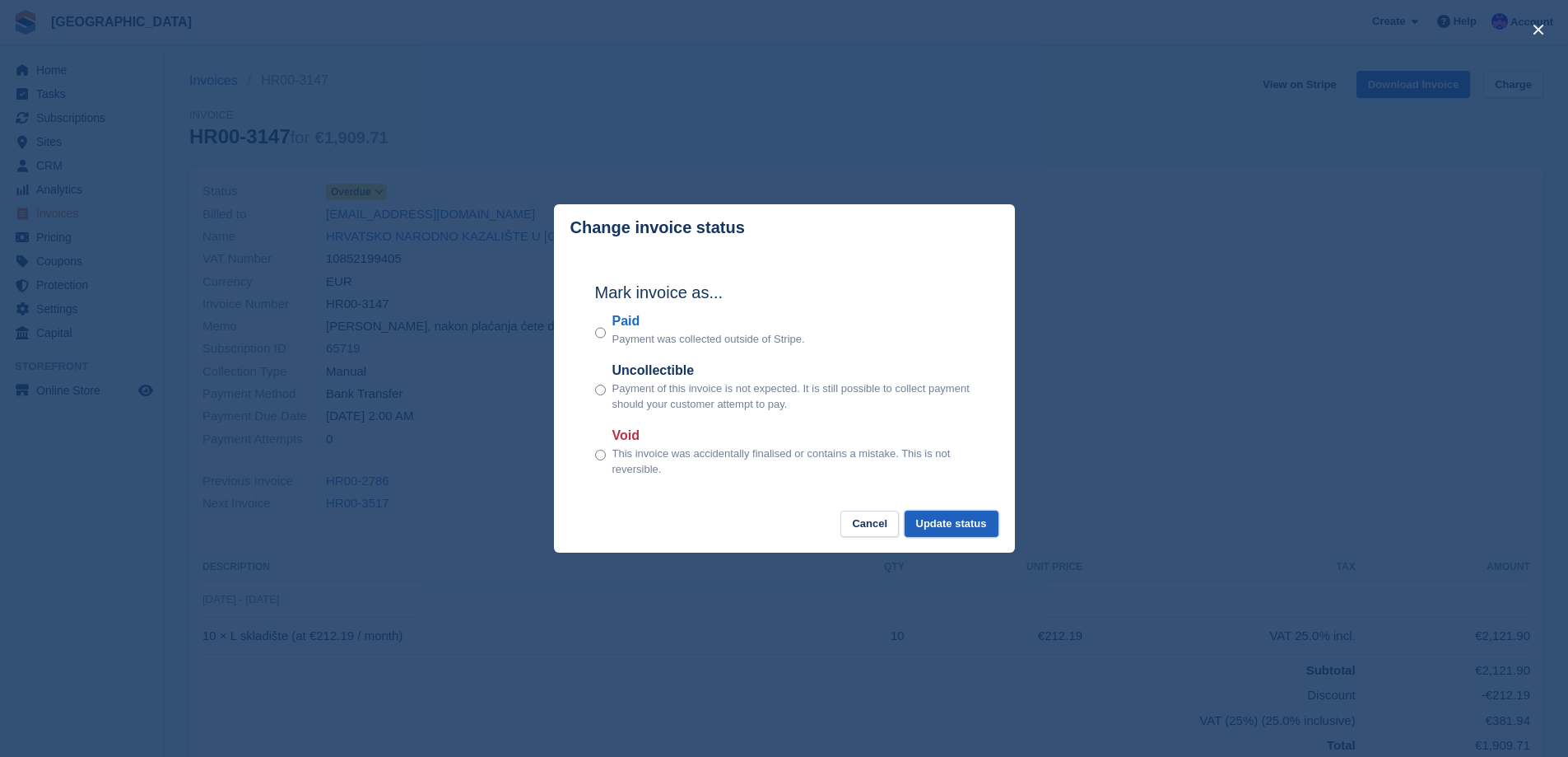
click at [984, 530] on button "Update status" at bounding box center [951, 523] width 93 height 27
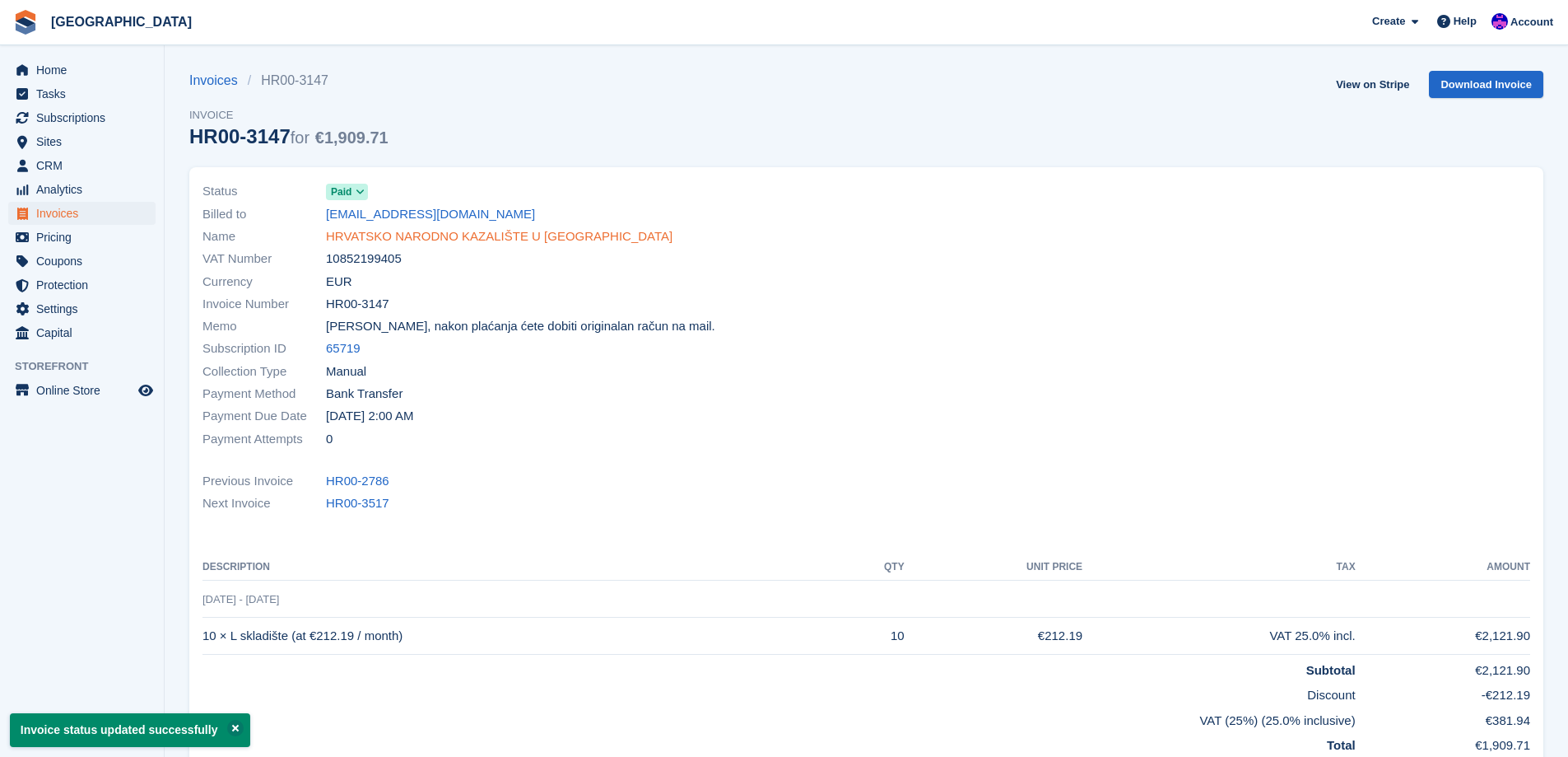
click at [368, 238] on link "HRVATSKO NARODNO KAZALIŠTE U [GEOGRAPHIC_DATA]" at bounding box center [499, 236] width 347 height 19
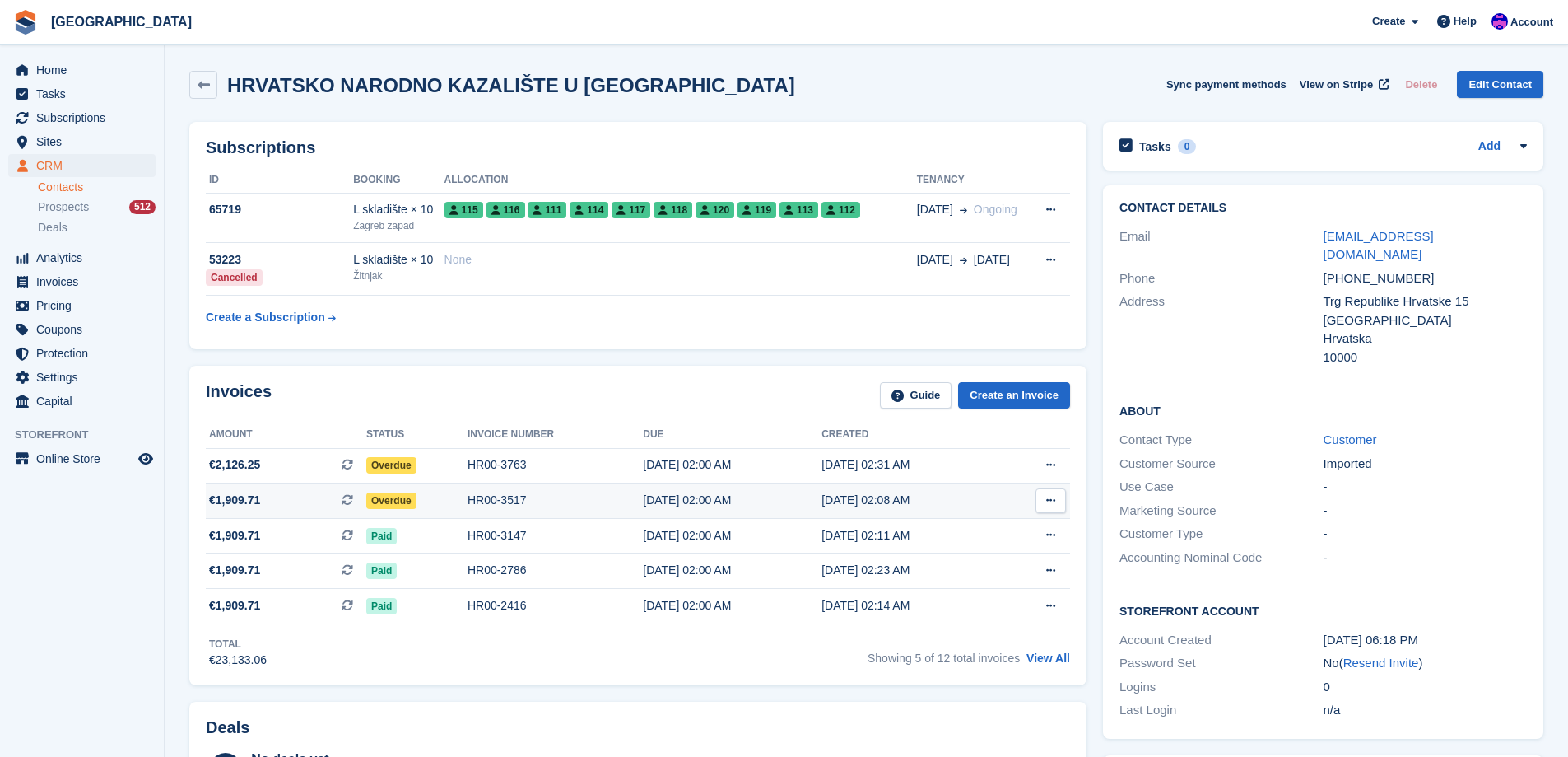
click at [437, 503] on div "Overdue" at bounding box center [417, 500] width 101 height 17
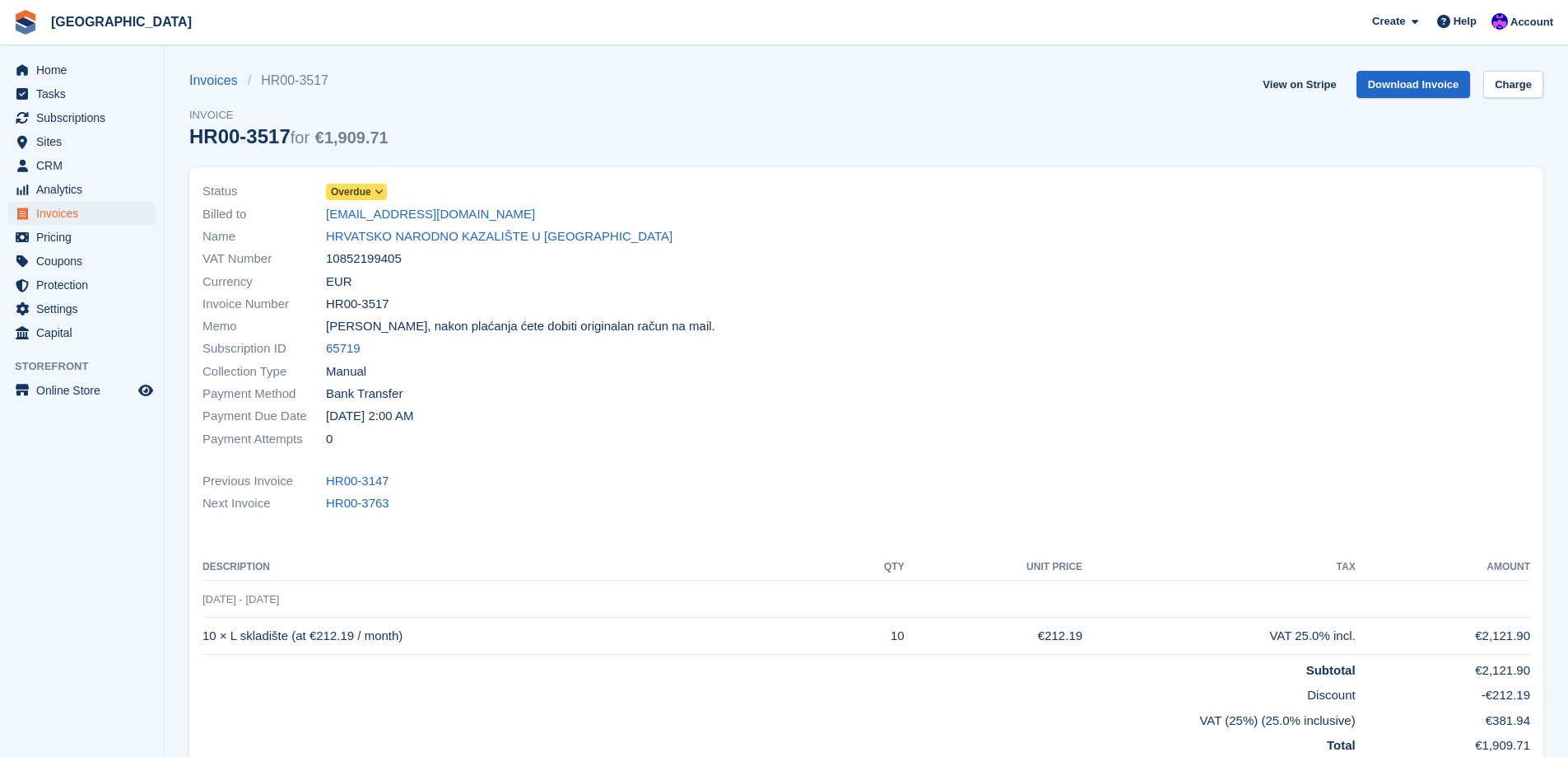
click at [363, 183] on link "Overdue" at bounding box center [356, 192] width 61 height 19
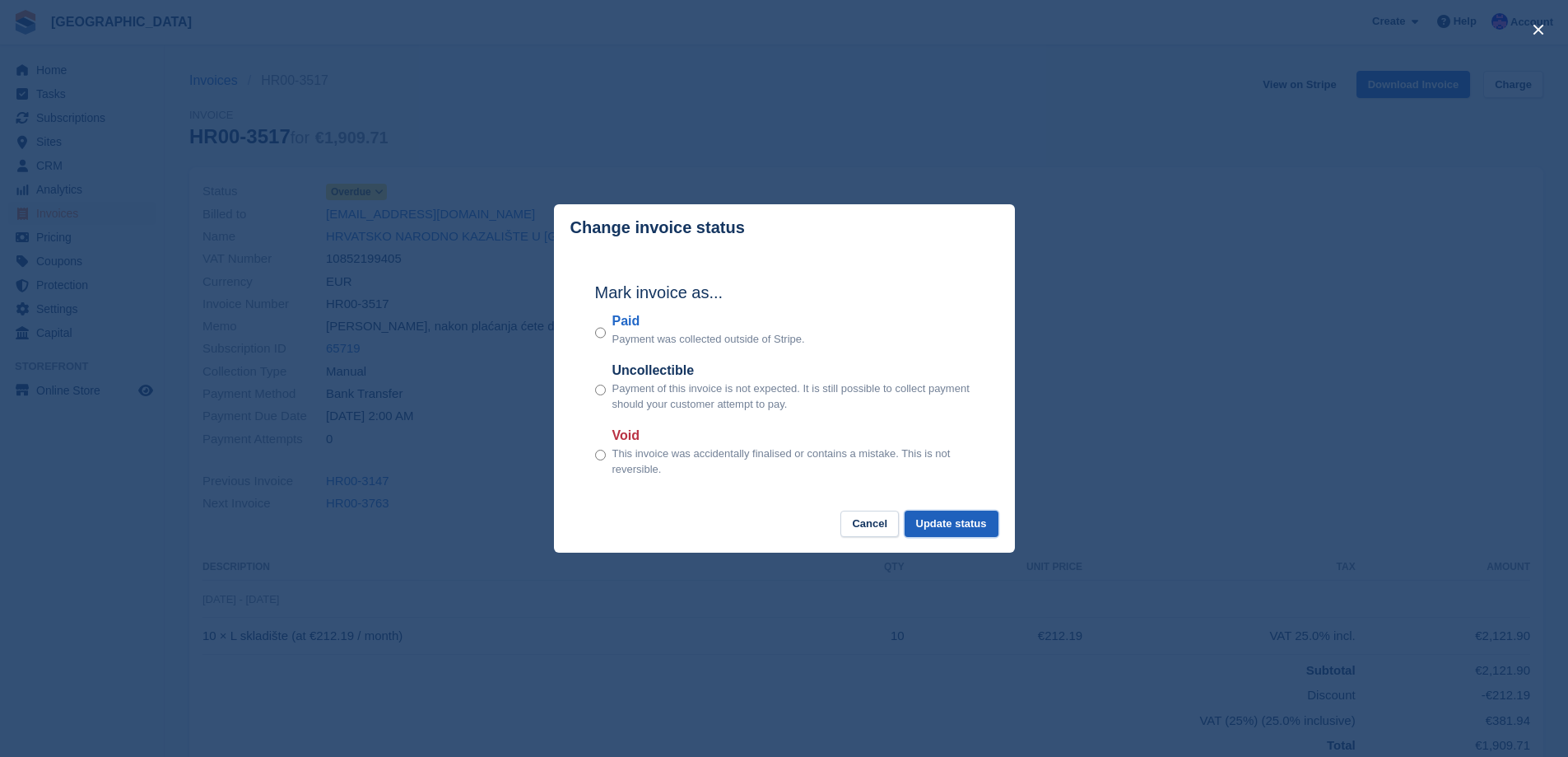
click at [967, 533] on button "Update status" at bounding box center [951, 523] width 93 height 27
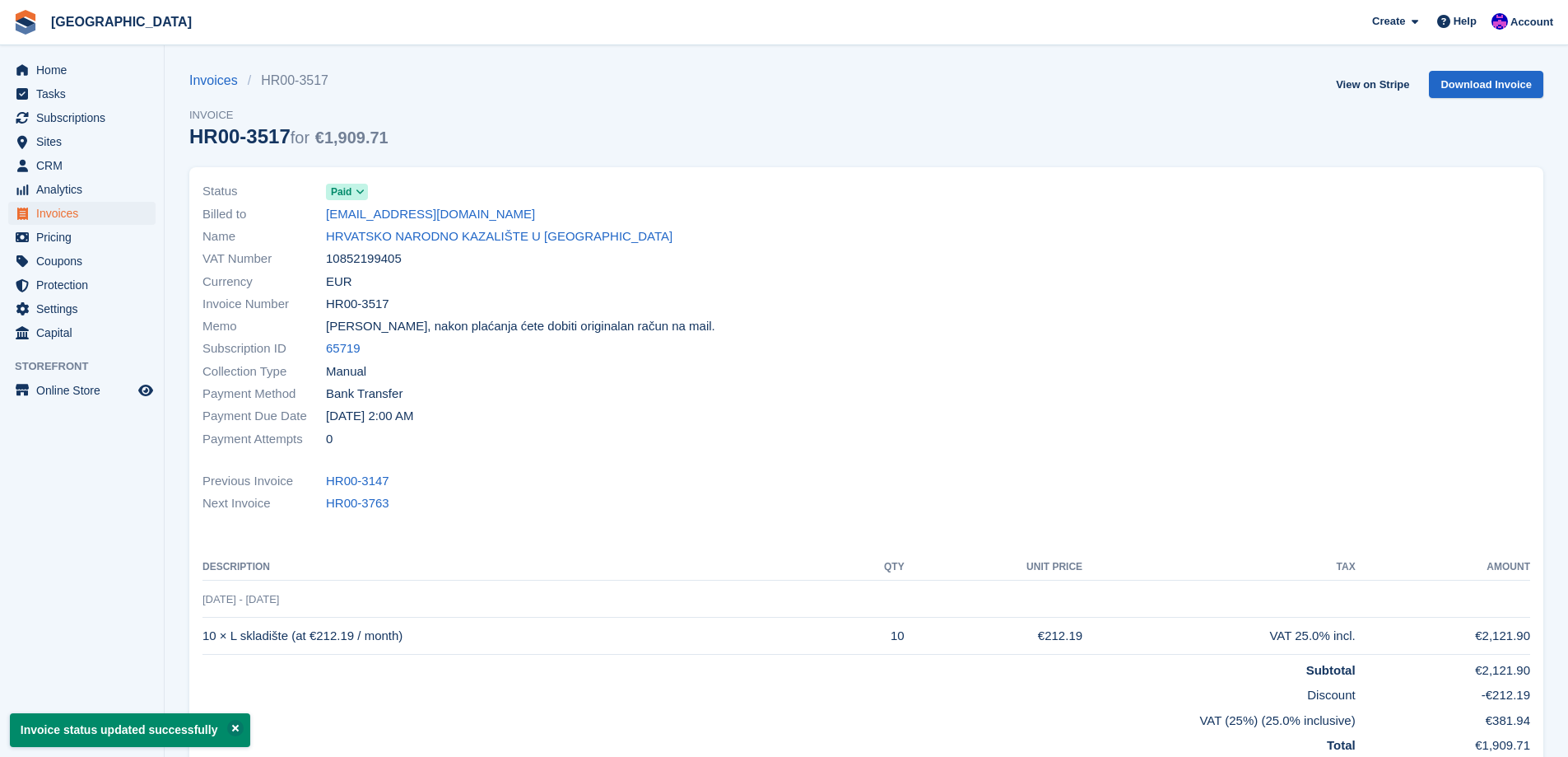
click at [465, 243] on link "HRVATSKO NARODNO KAZALIŠTE U [GEOGRAPHIC_DATA]" at bounding box center [499, 236] width 347 height 19
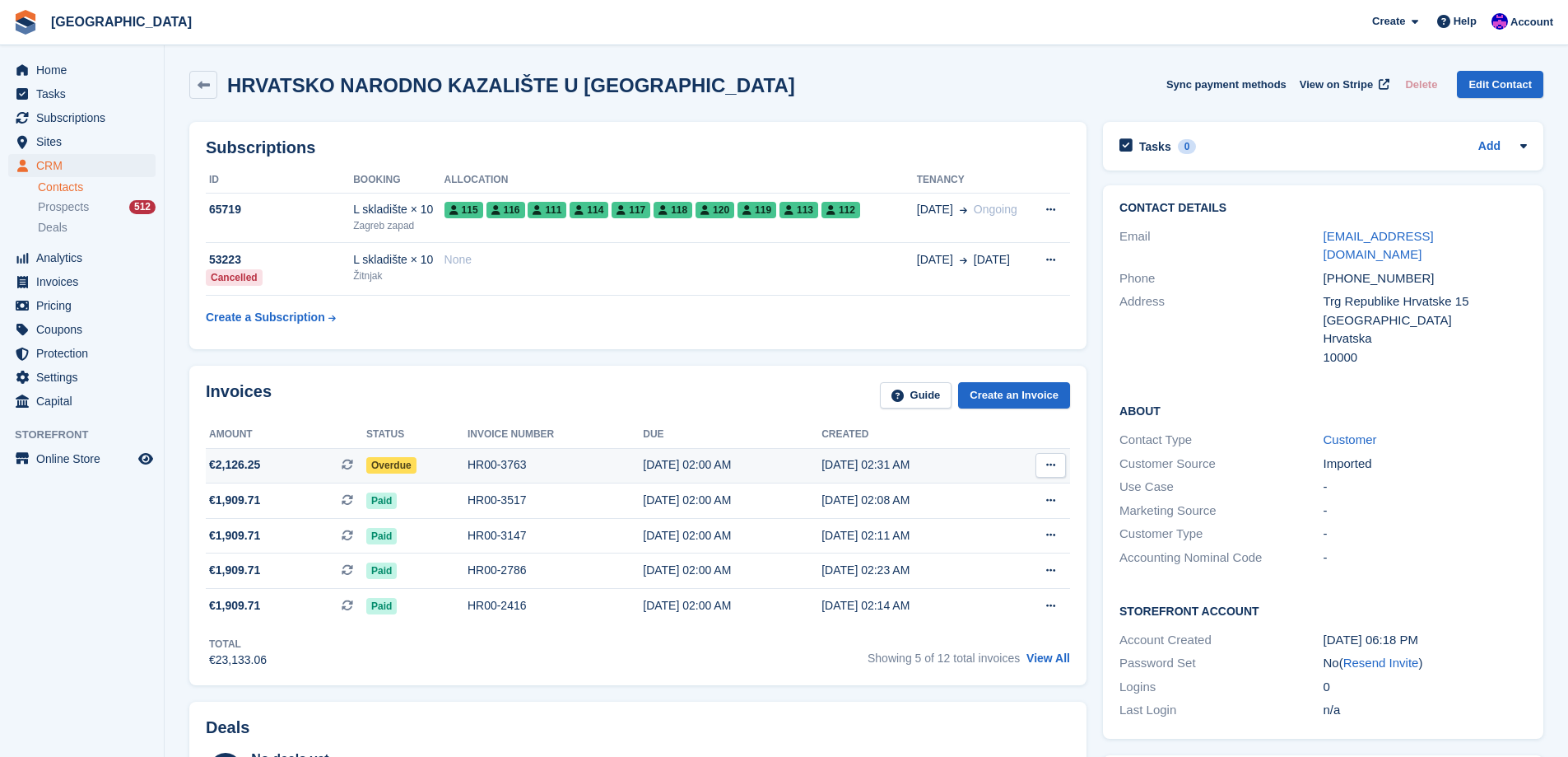
click at [480, 459] on div "HR00-3763" at bounding box center [555, 464] width 176 height 17
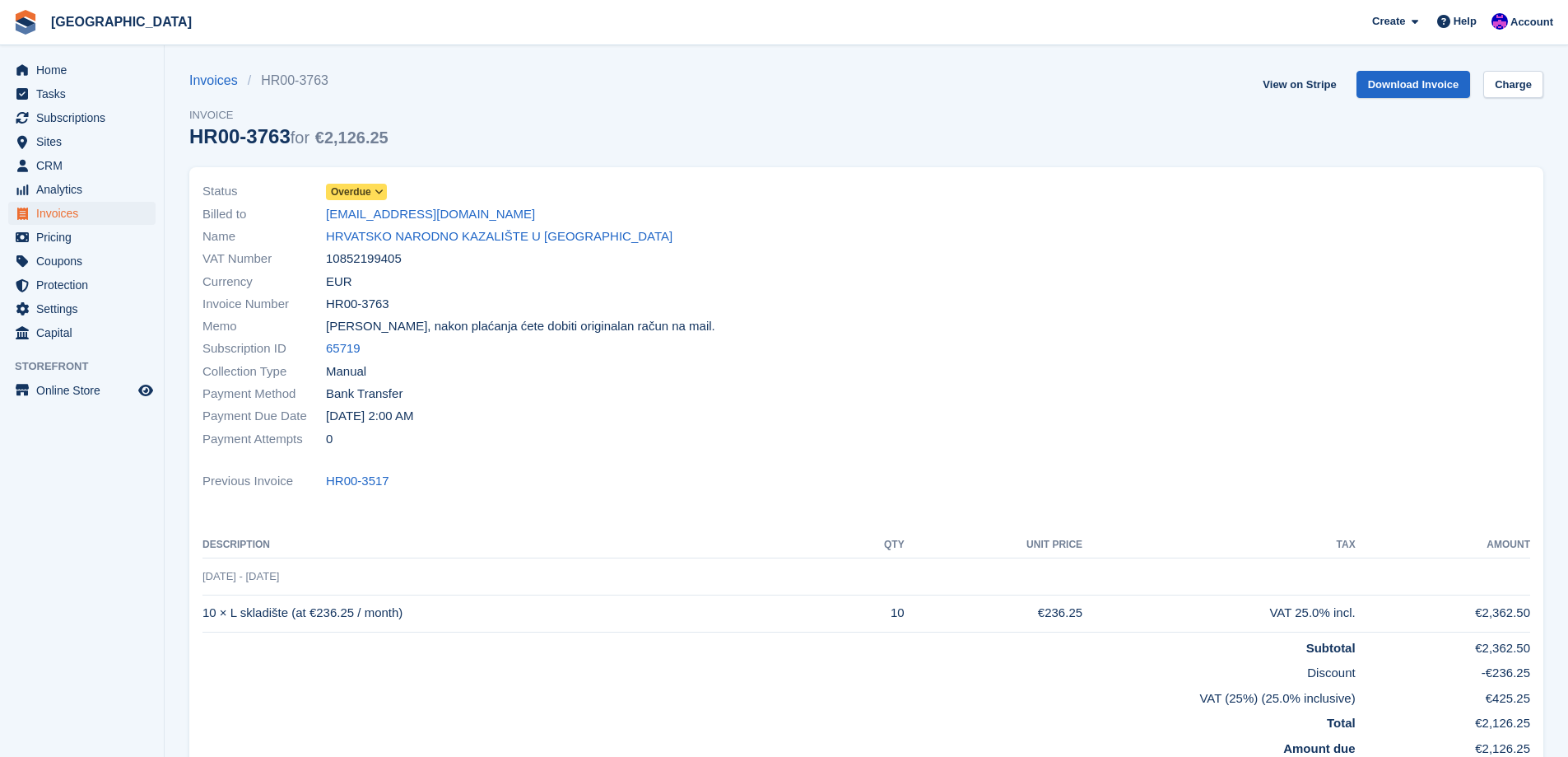
click at [377, 184] on span "Overdue" at bounding box center [356, 192] width 61 height 17
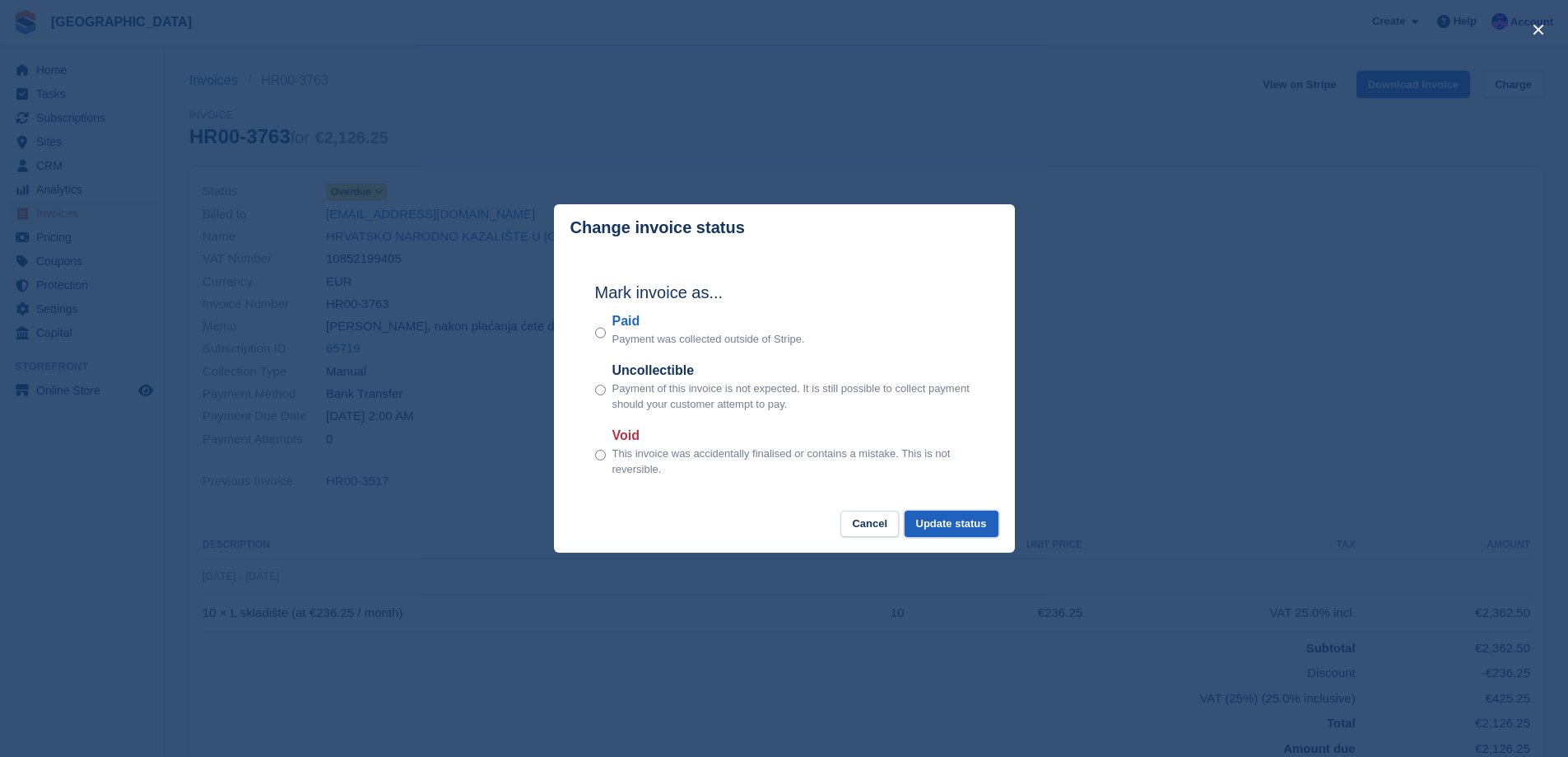
click at [989, 522] on button "Update status" at bounding box center [951, 523] width 93 height 27
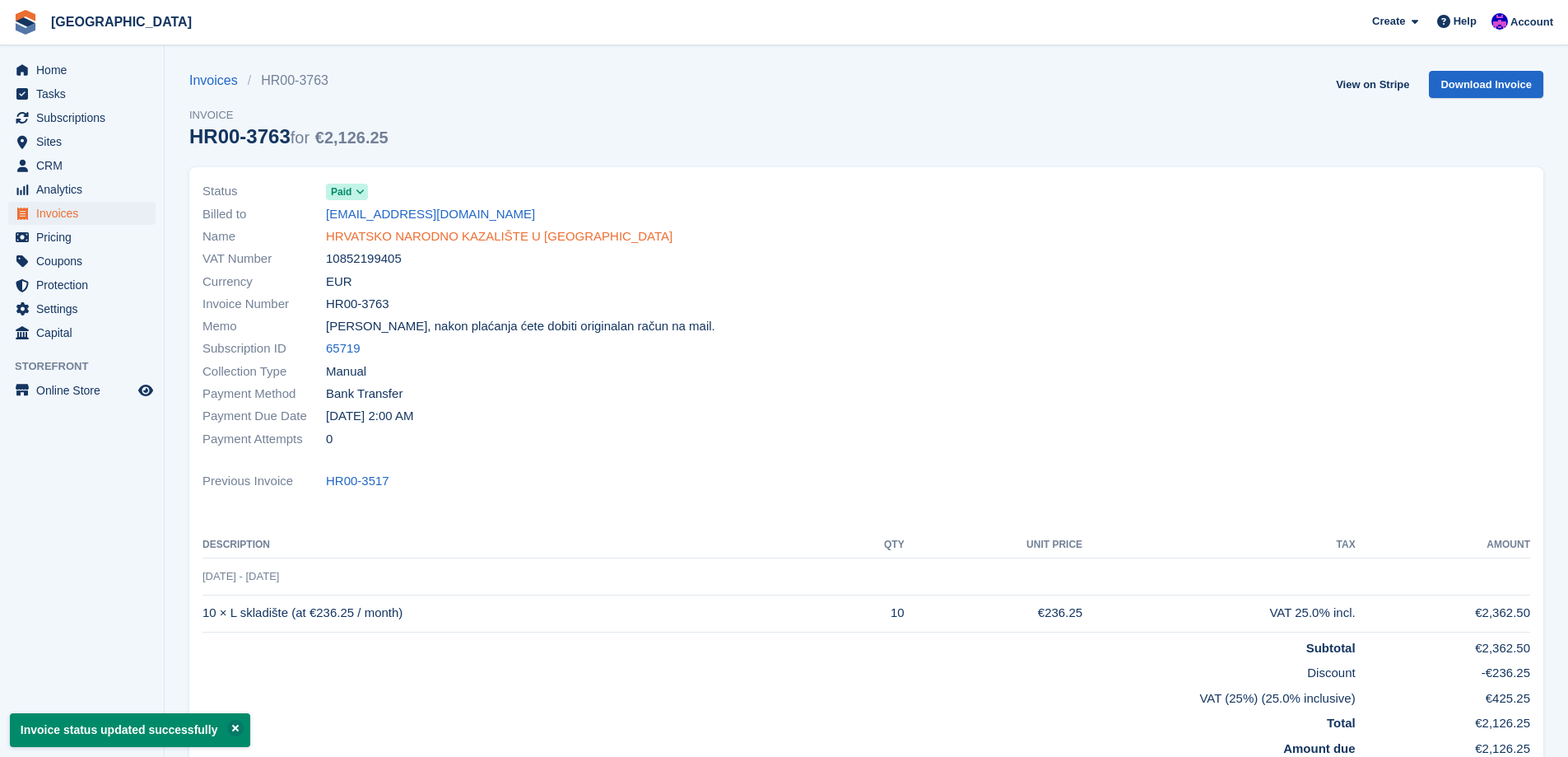
click at [446, 233] on link "HRVATSKO NARODNO KAZALIŠTE U ZAGREBU" at bounding box center [499, 236] width 347 height 19
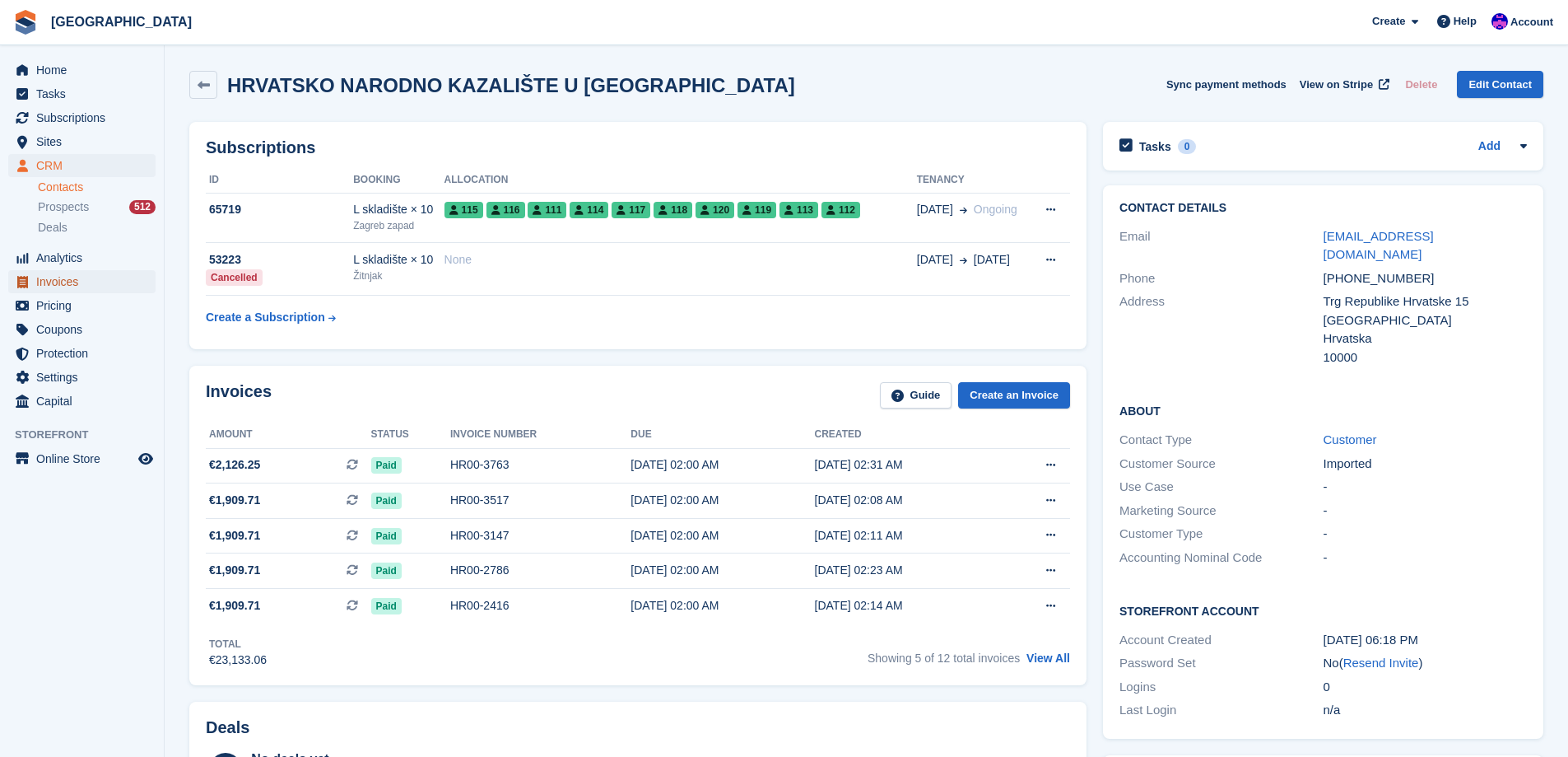
click at [53, 281] on span "Invoices" at bounding box center [86, 281] width 99 height 23
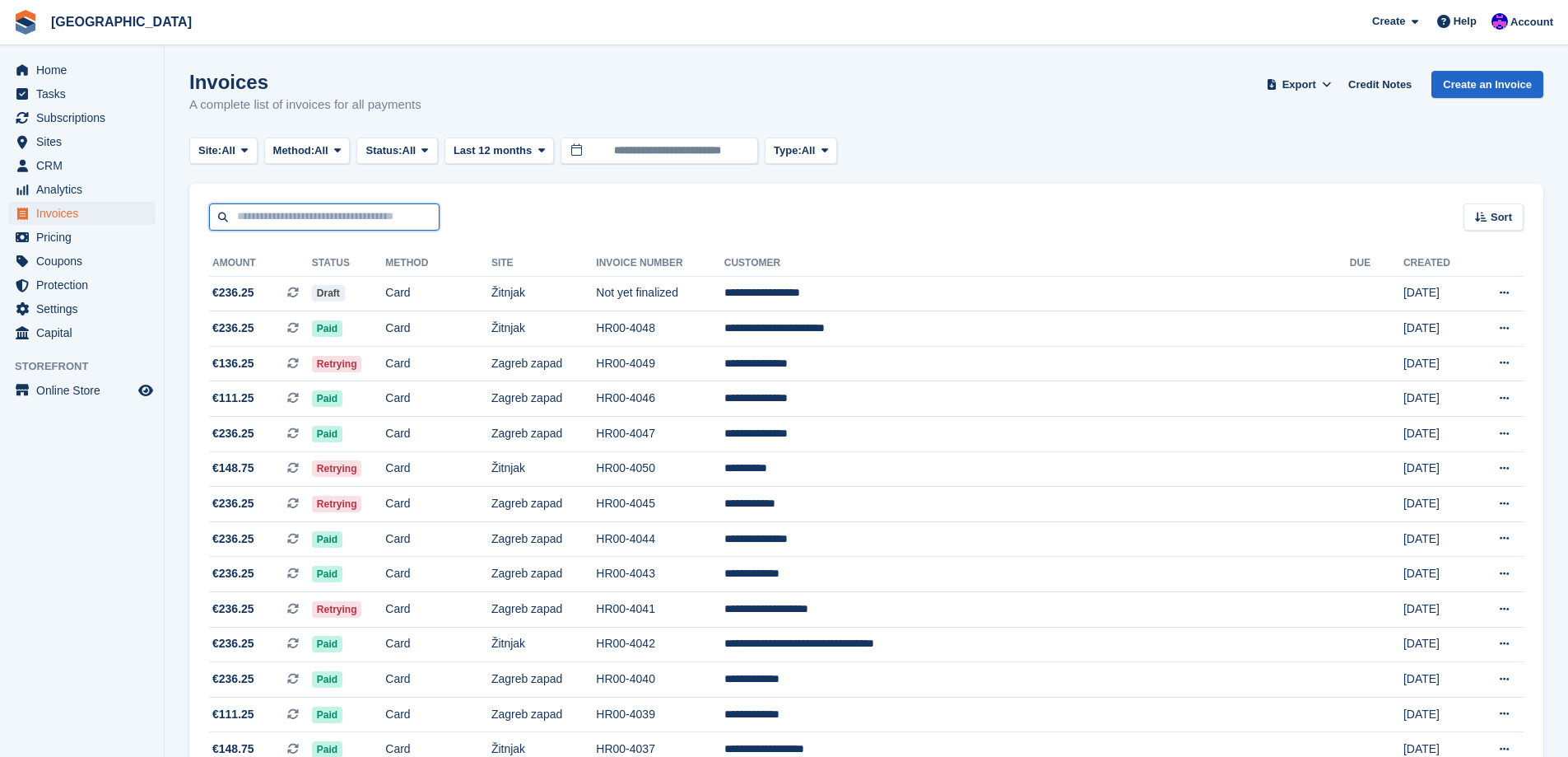
click at [320, 213] on input "text" at bounding box center [324, 217] width 231 height 27
type input "*******"
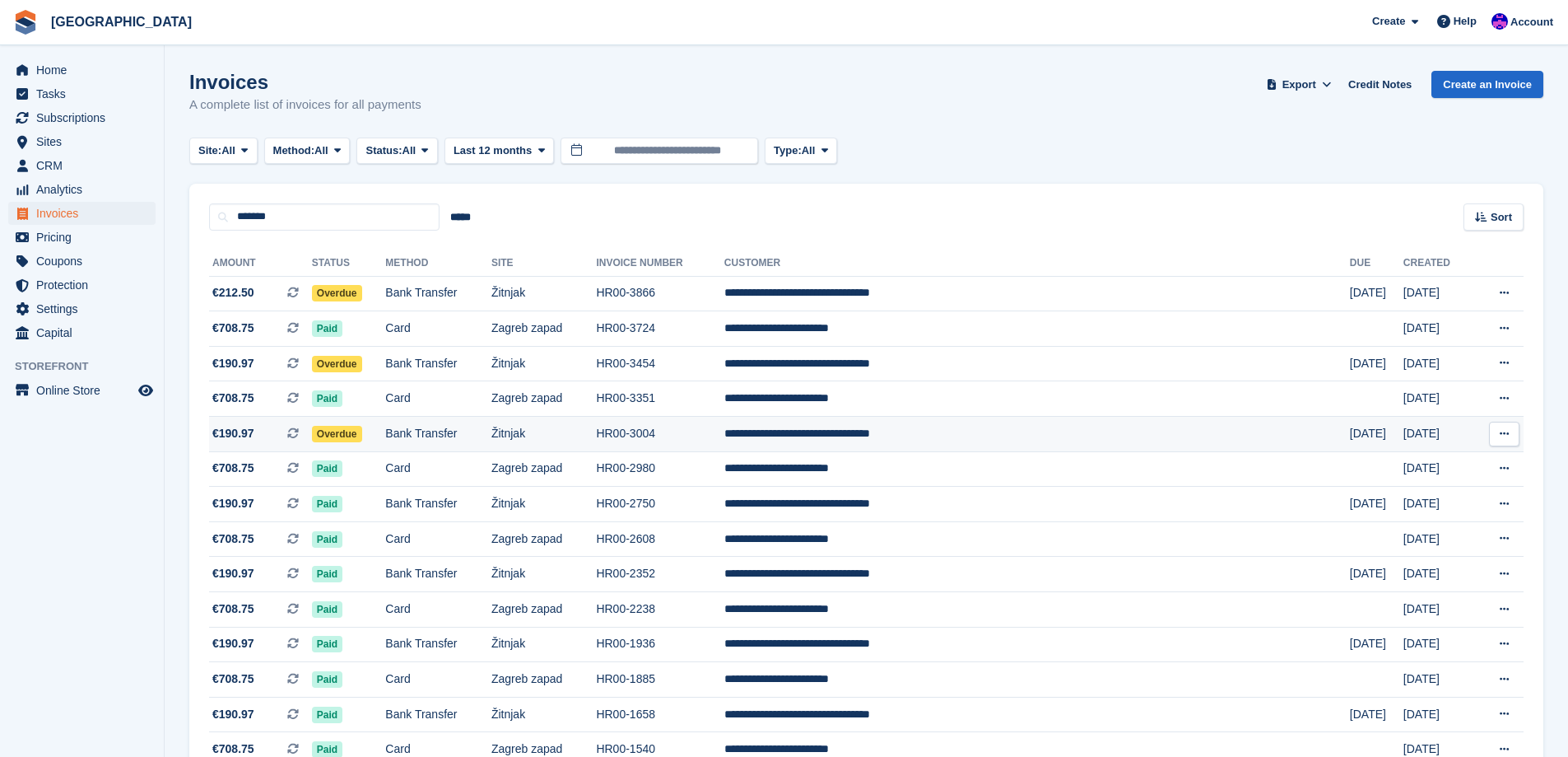
click at [574, 434] on td "Žitnjak" at bounding box center [544, 435] width 105 height 36
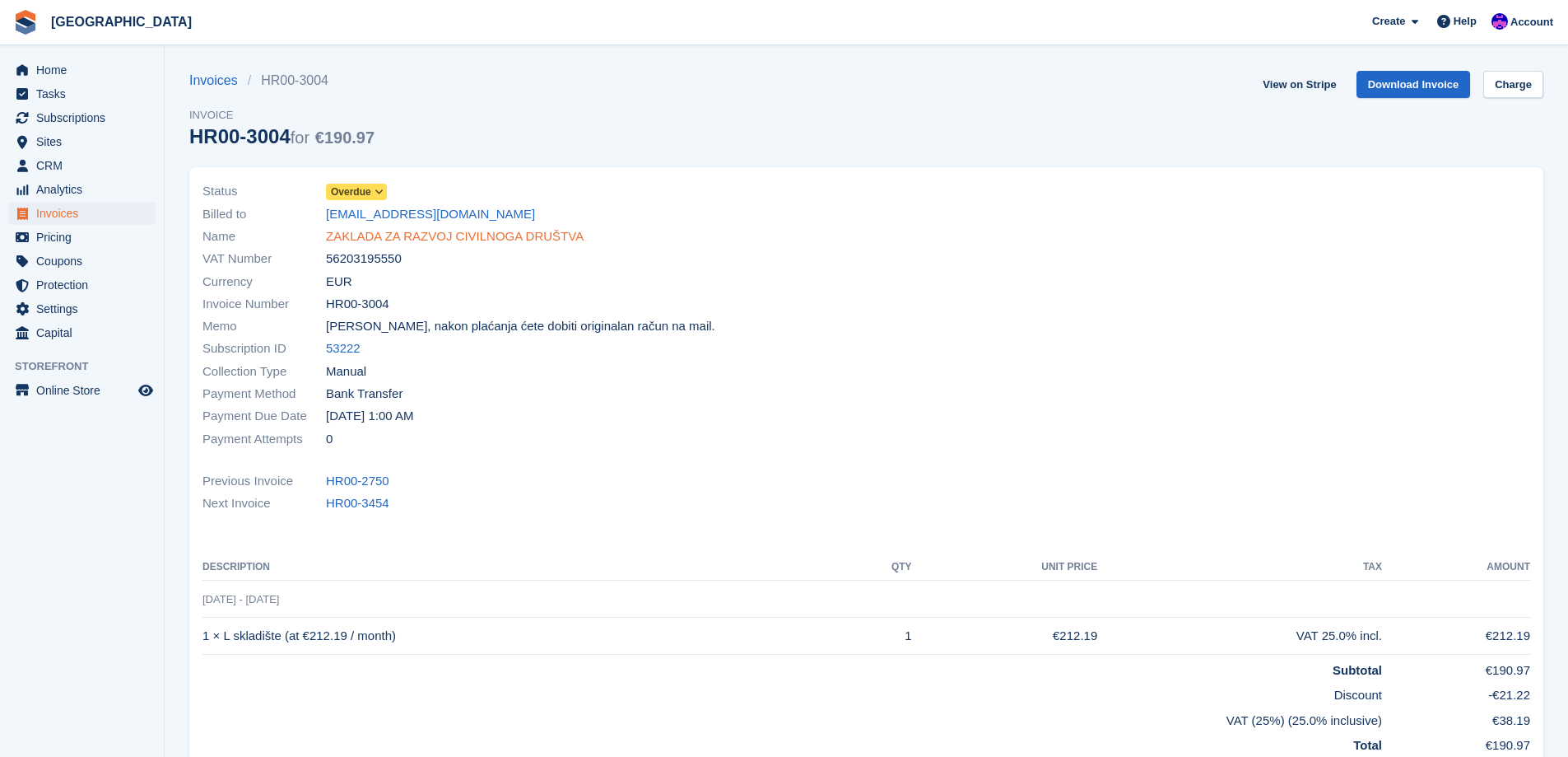
click at [390, 242] on link "ZAKLADA ZA RAZVOJ CIVILNOGA DRUŠTVA" at bounding box center [455, 236] width 258 height 19
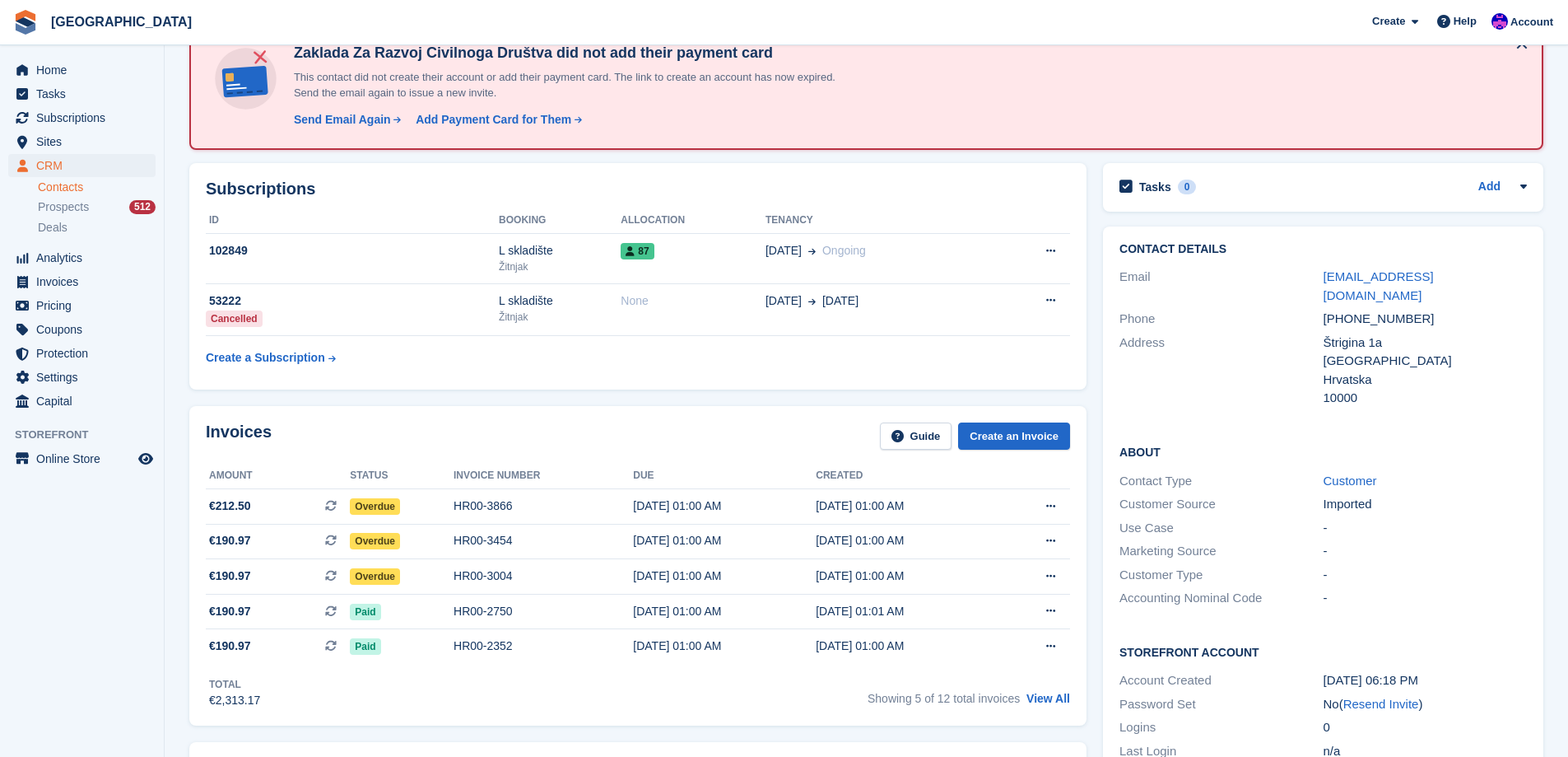
scroll to position [247, 0]
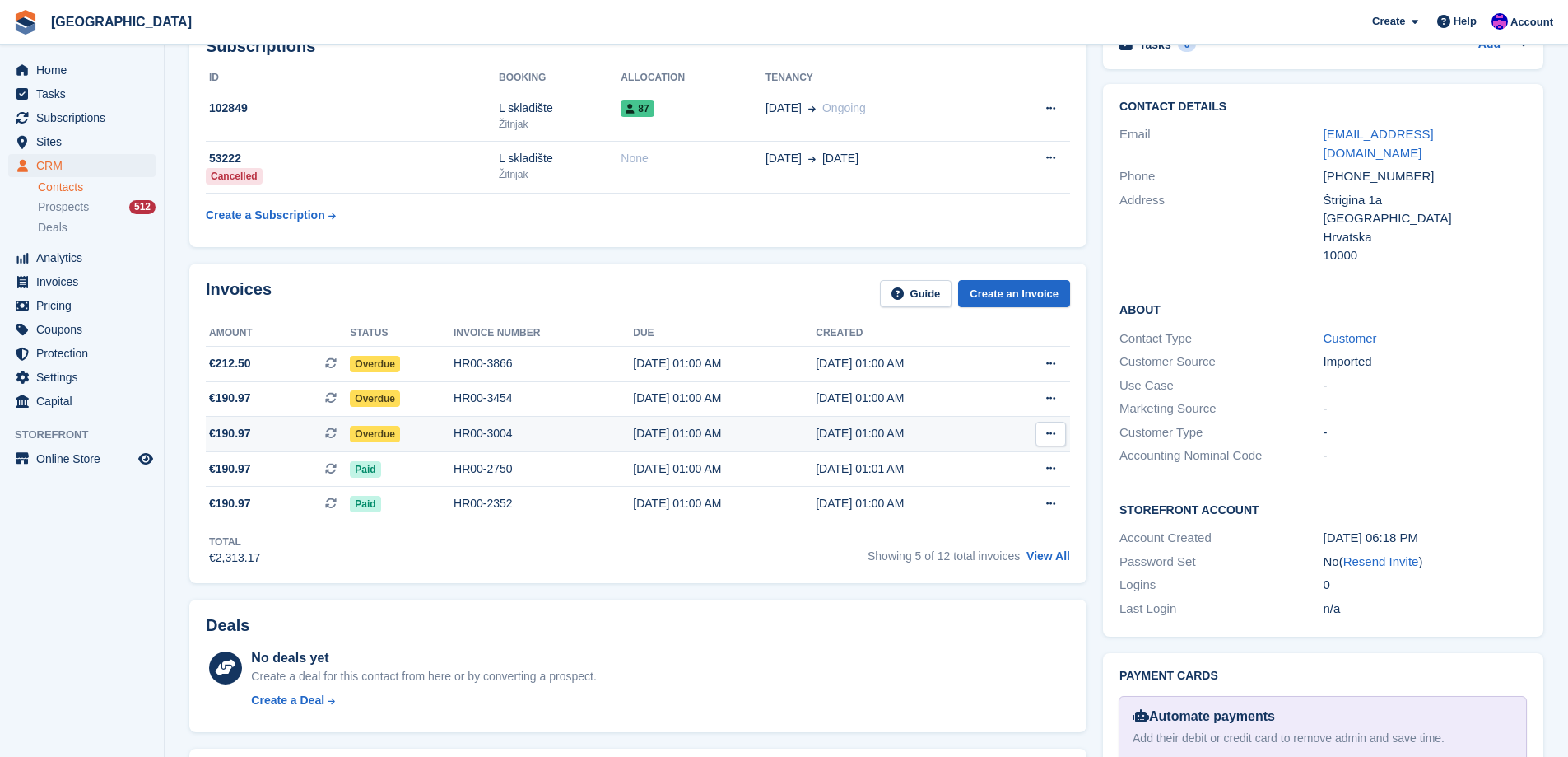
click at [580, 437] on div "HR00-3004" at bounding box center [543, 434] width 179 height 17
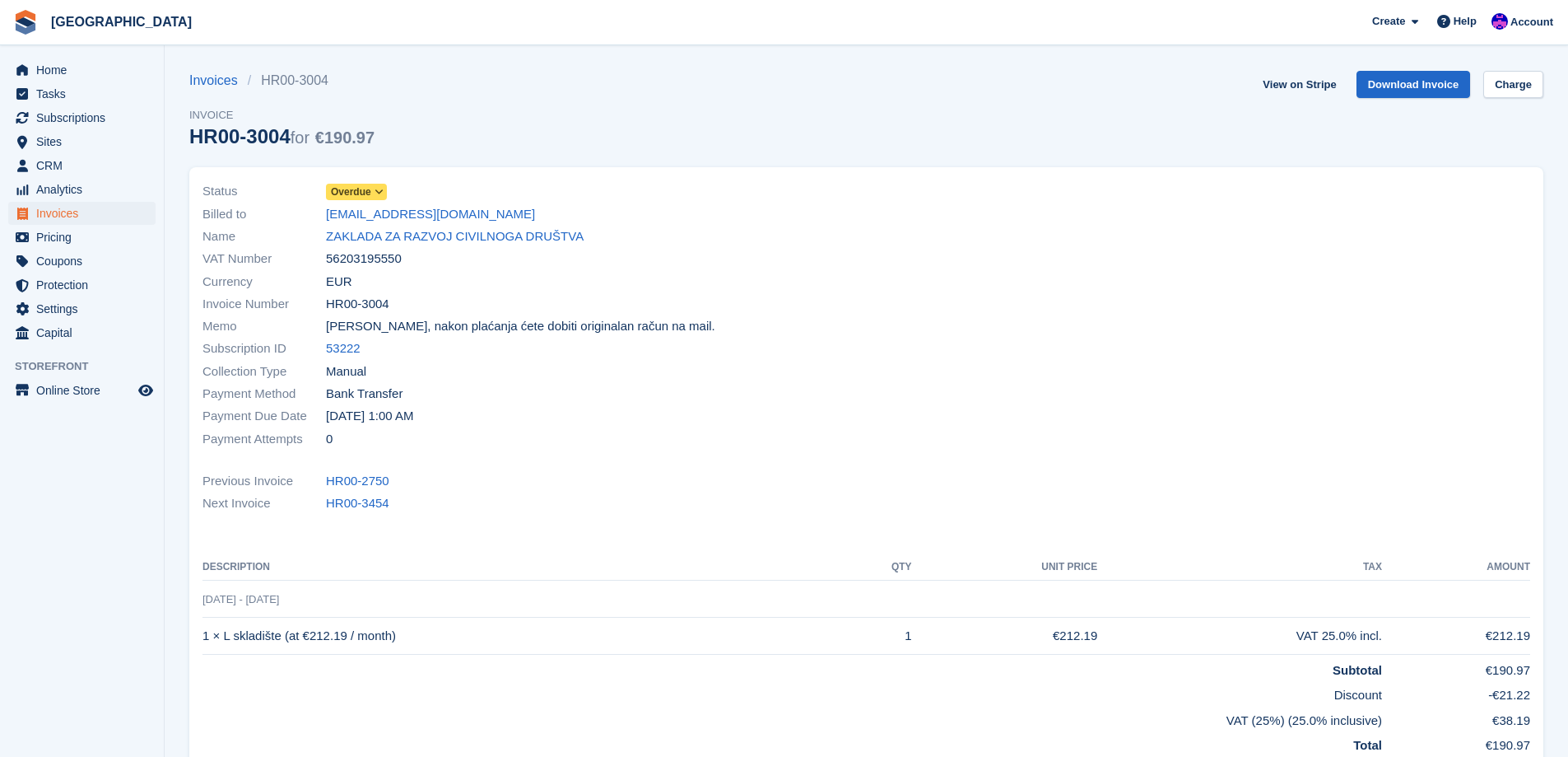
click at [360, 181] on div "Status Overdue" at bounding box center [530, 192] width 654 height 22
click at [360, 189] on span "Overdue" at bounding box center [350, 192] width 40 height 15
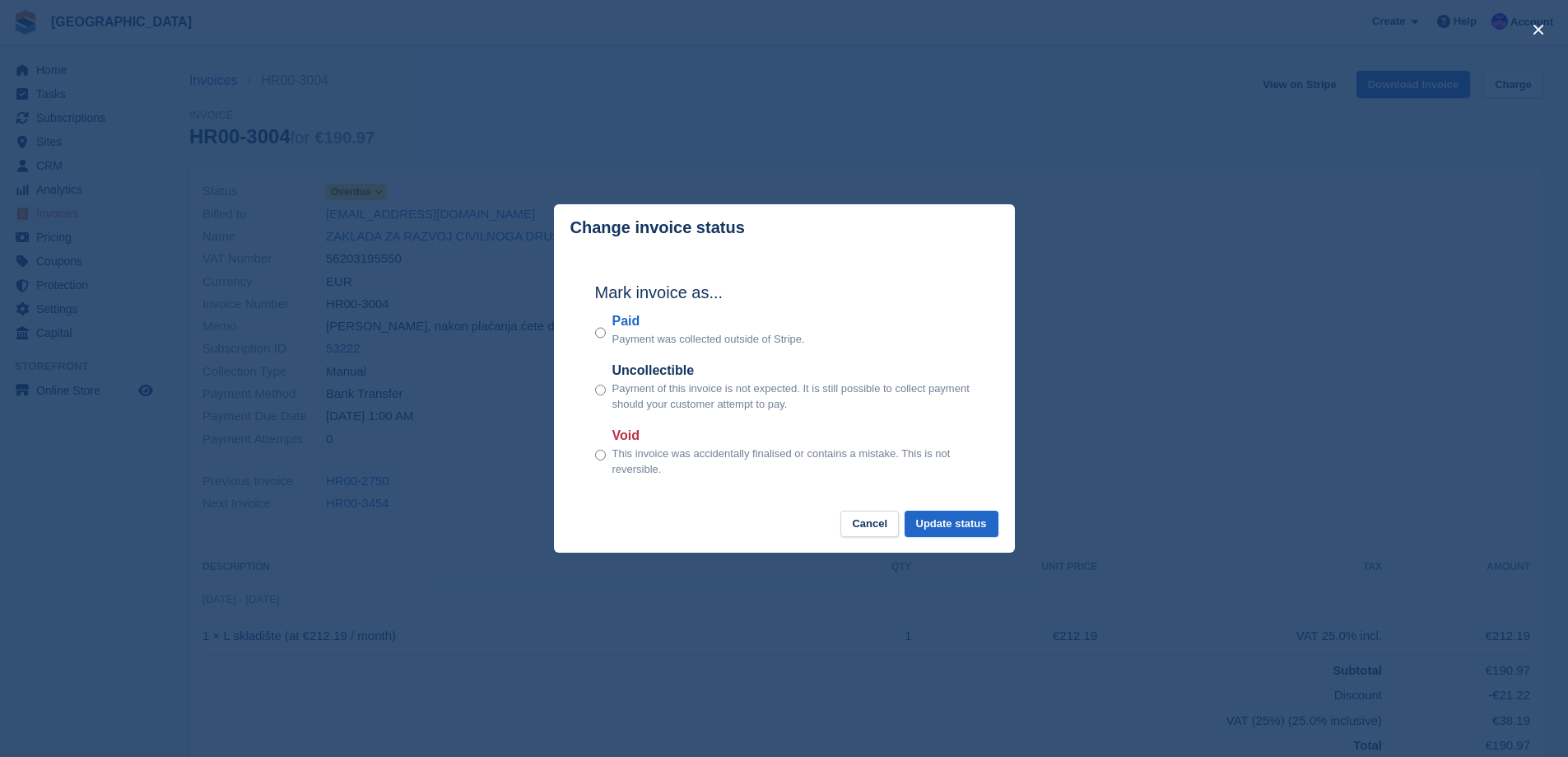
click at [613, 321] on label "Paid" at bounding box center [708, 321] width 192 height 20
click at [593, 335] on div "Mark invoice as... Paid Payment was collected outside of Stripe. Uncollectible …" at bounding box center [784, 380] width 411 height 259
click at [985, 527] on button "Update status" at bounding box center [951, 523] width 93 height 27
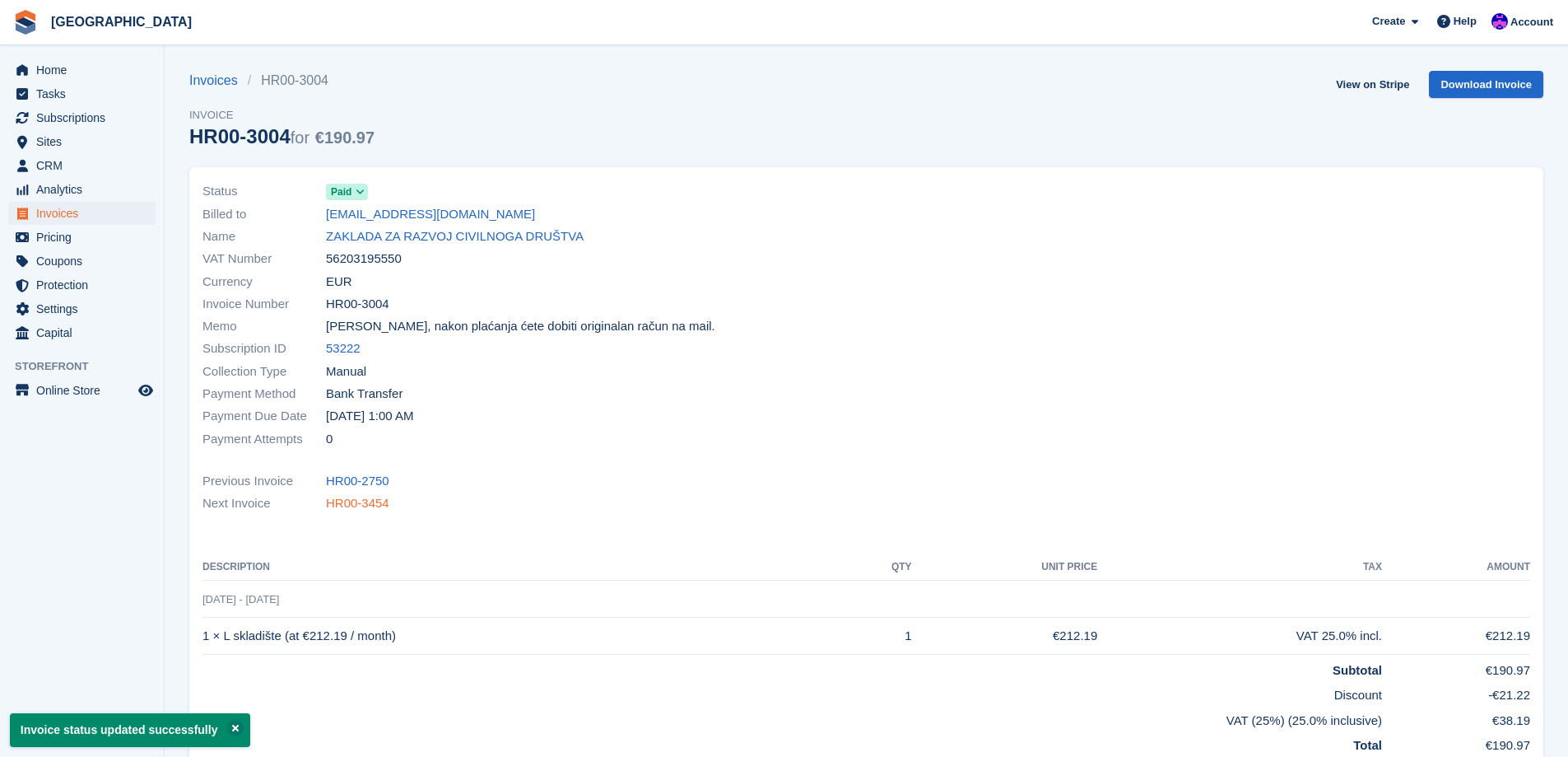
click at [363, 505] on link "HR00-3454" at bounding box center [358, 504] width 64 height 19
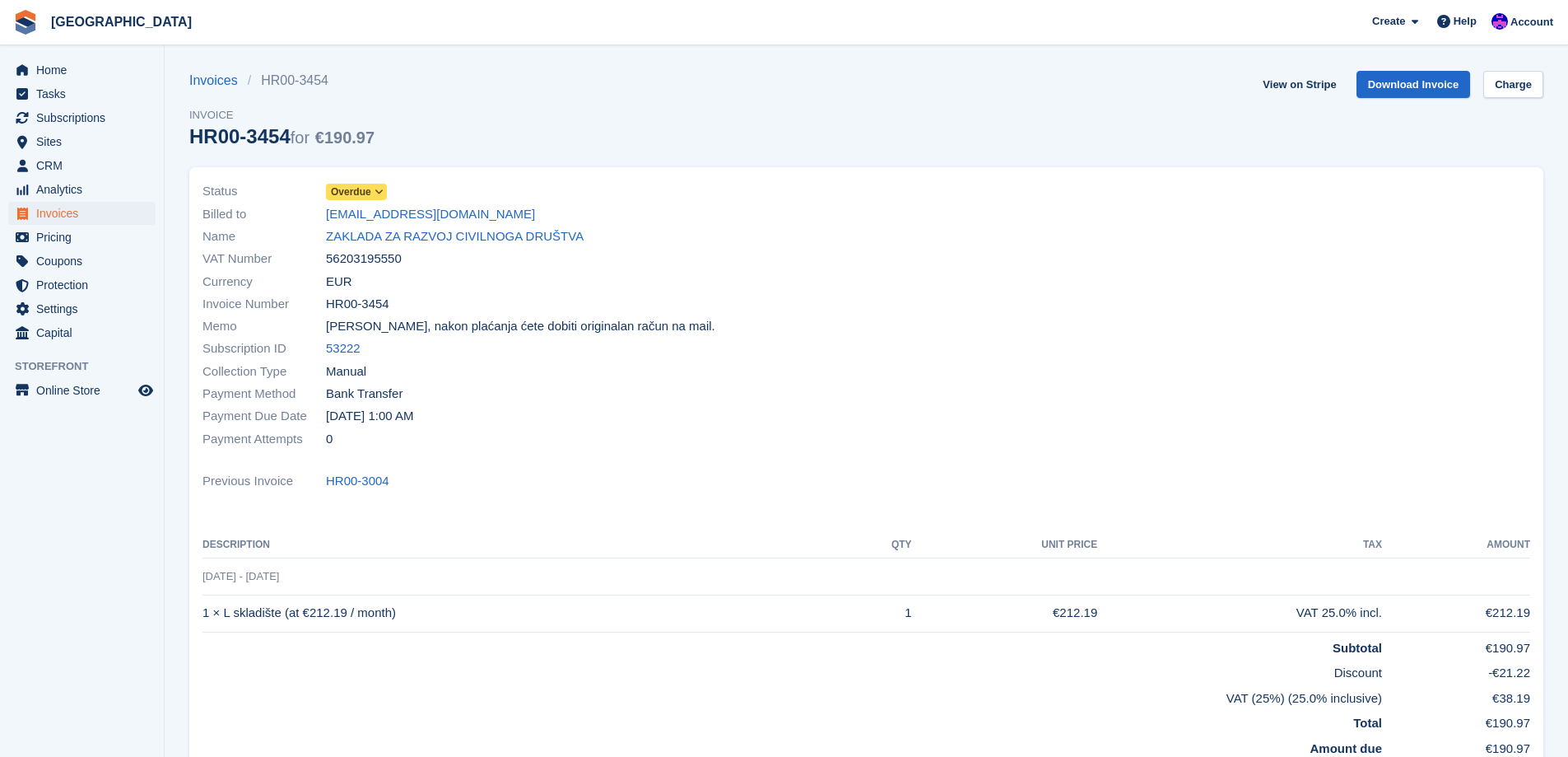
click at [364, 188] on span "Overdue" at bounding box center [350, 192] width 40 height 15
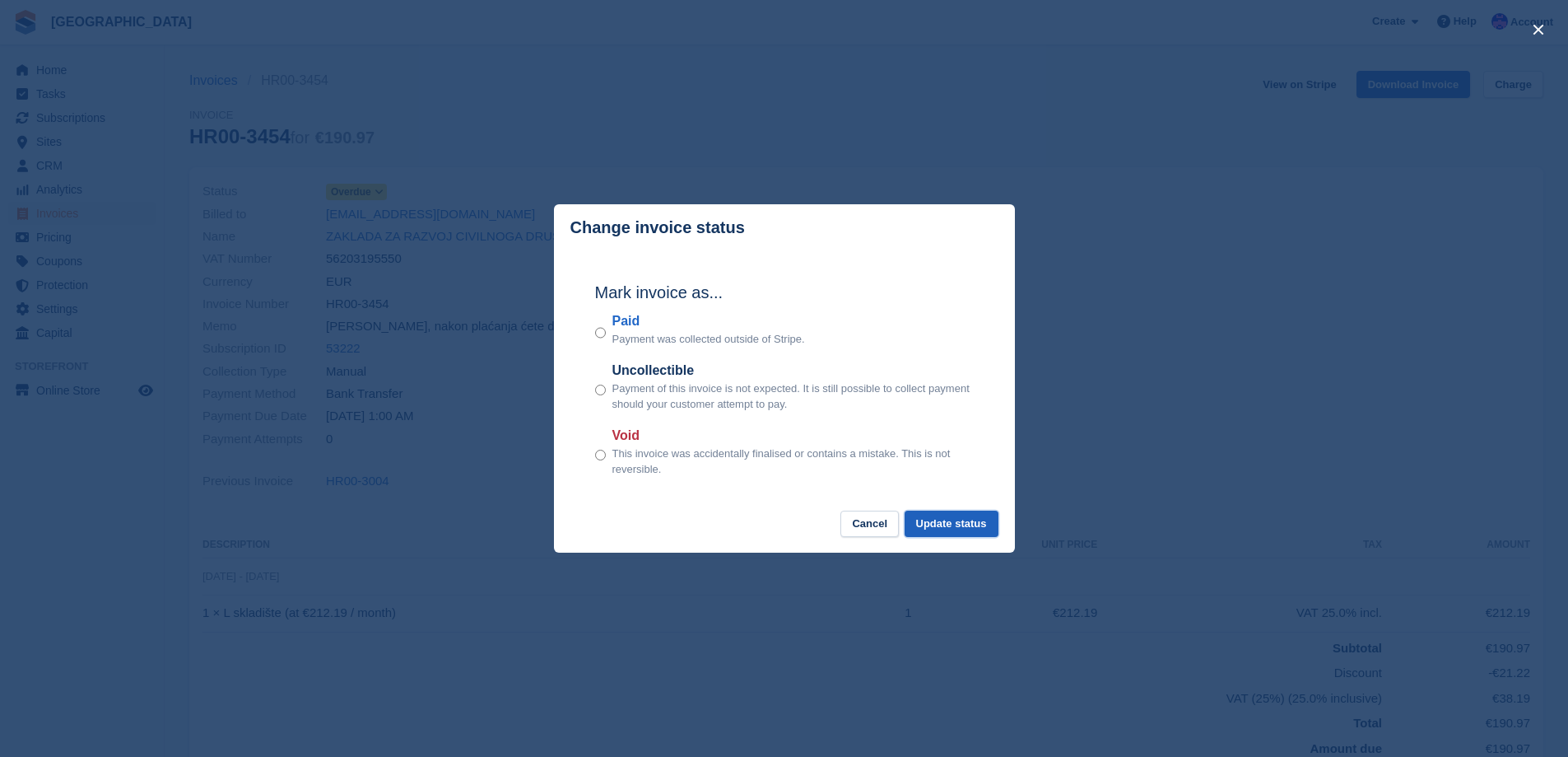
click at [960, 524] on button "Update status" at bounding box center [951, 523] width 93 height 27
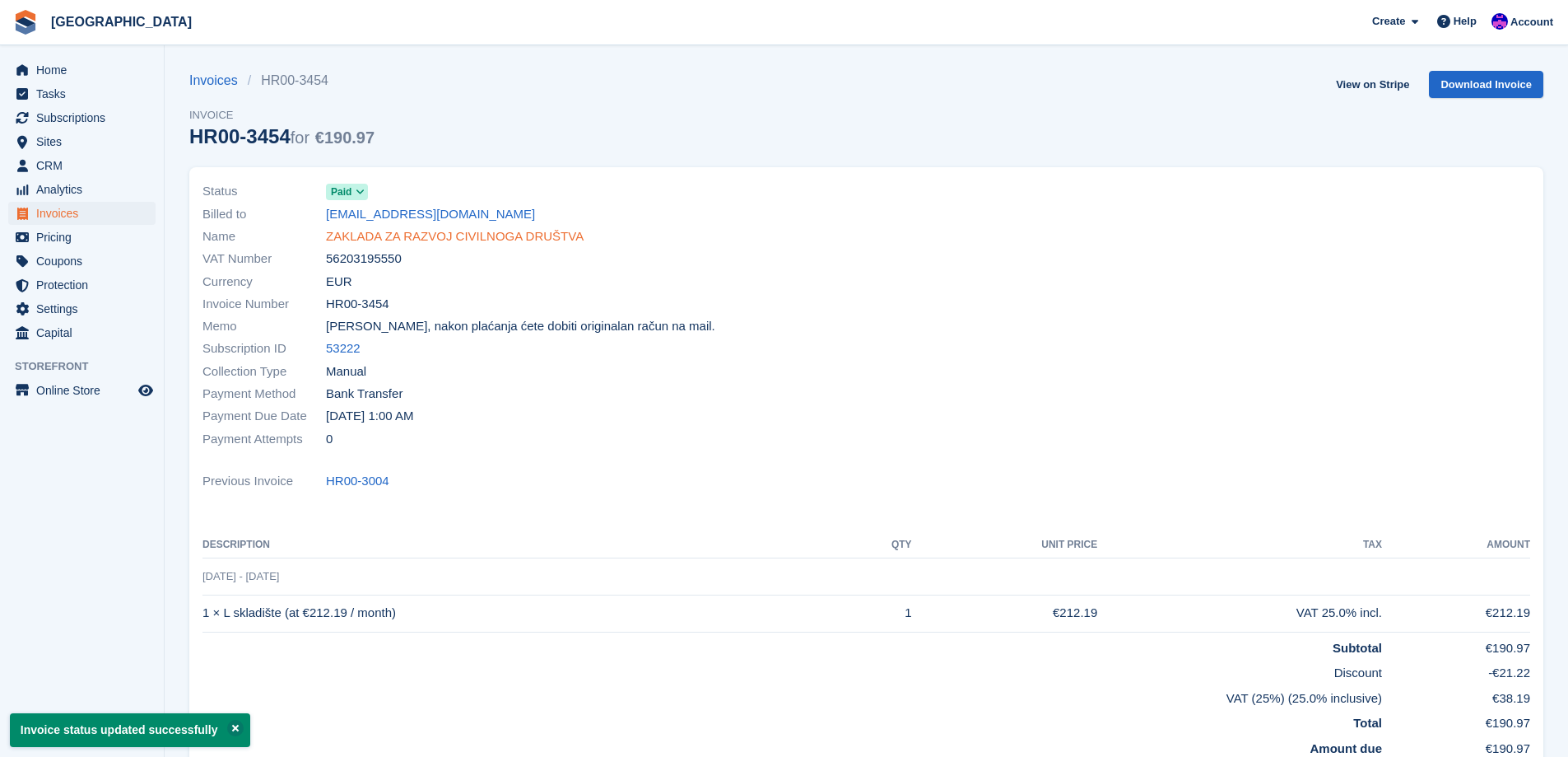
click at [355, 237] on link "ZAKLADA ZA RAZVOJ CIVILNOGA DRUŠTVA" at bounding box center [455, 236] width 258 height 19
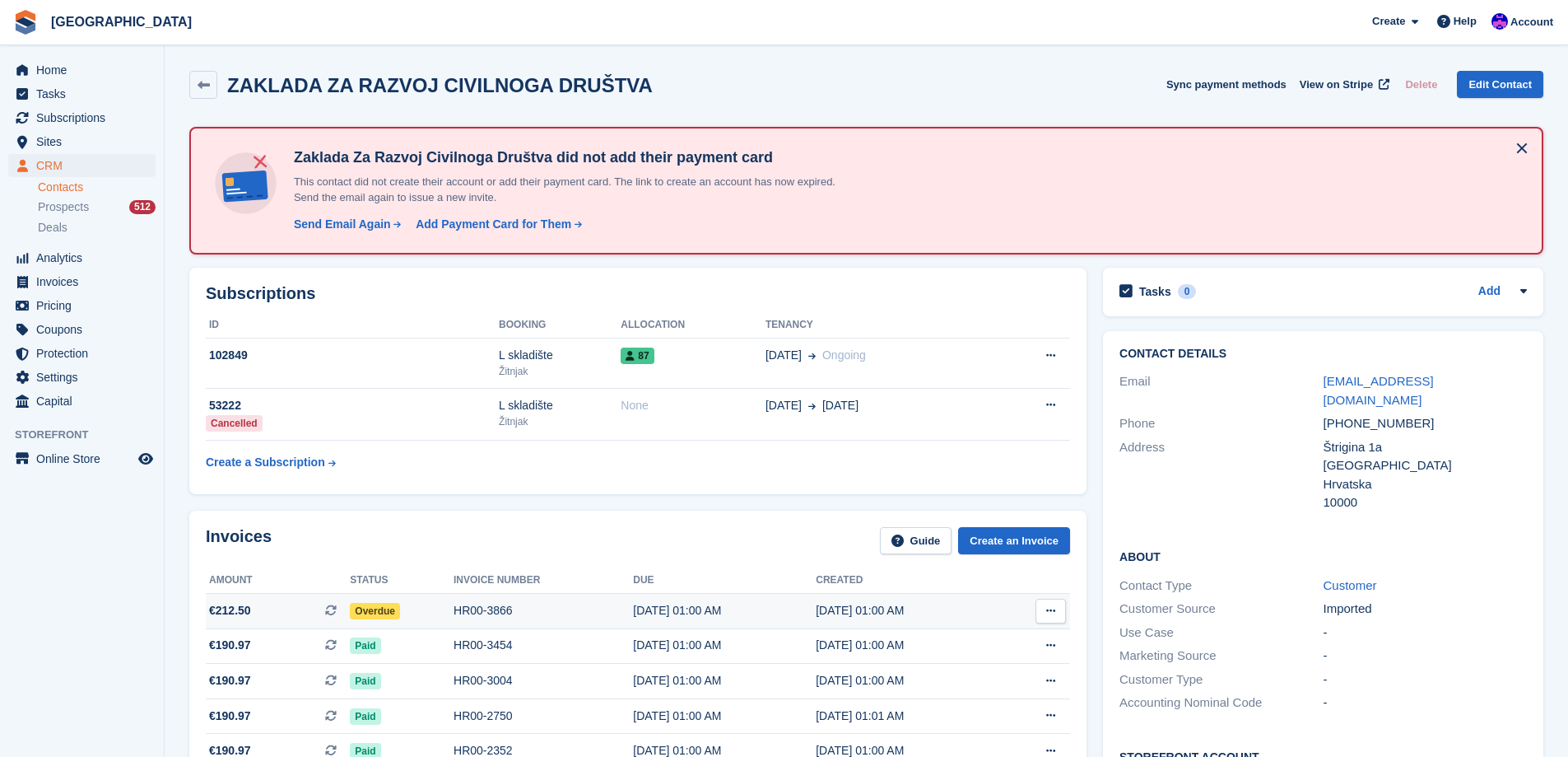
click at [453, 602] on div "HR00-3866" at bounding box center [543, 610] width 179 height 17
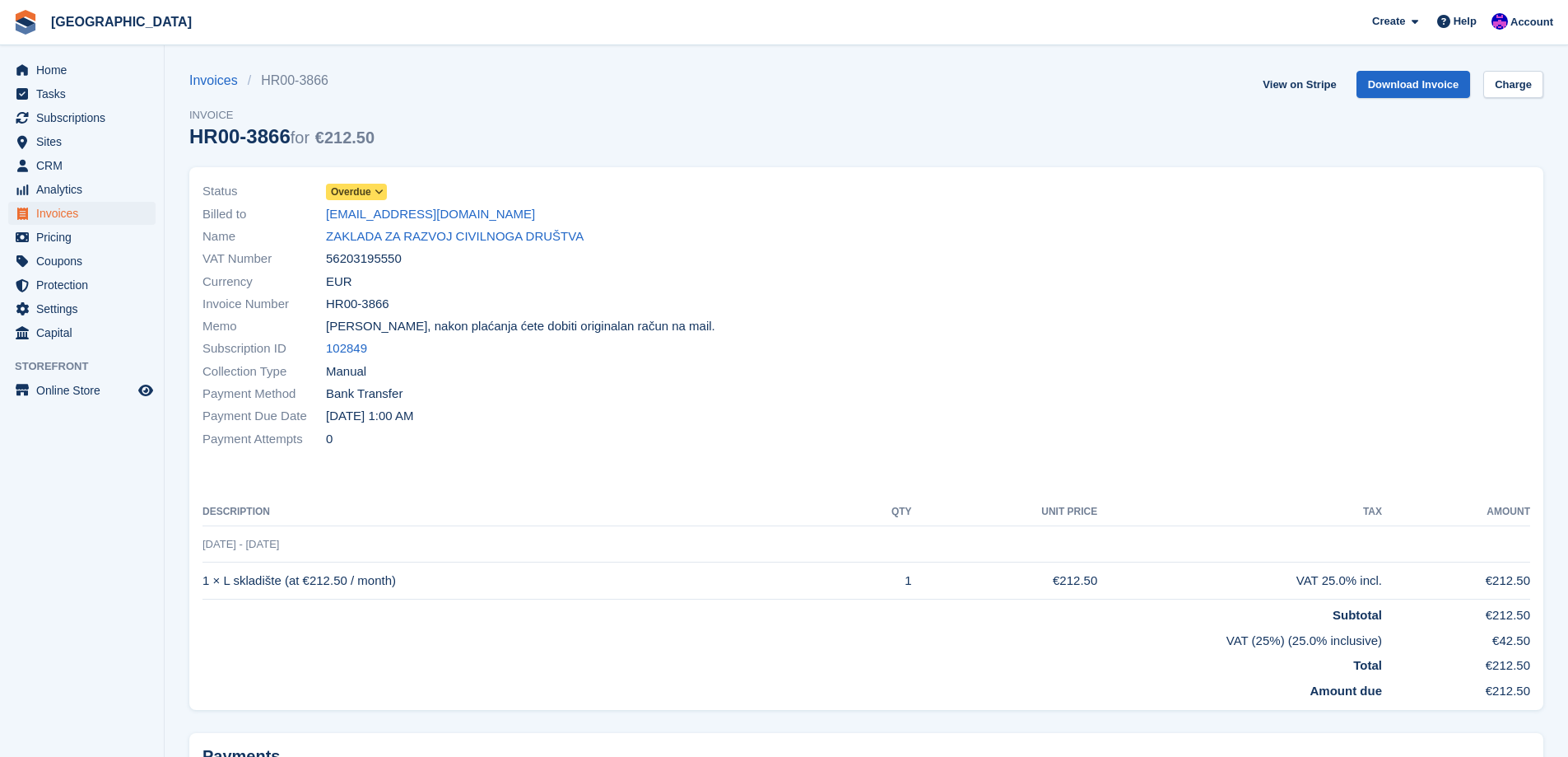
click at [359, 178] on div "Status Overdue Billed to [EMAIL_ADDRESS][DOMAIN_NAME] Name ZAKLADA ZA RAZVOJ CI…" at bounding box center [529, 314] width 674 height 289
click at [360, 189] on span "Overdue" at bounding box center [350, 192] width 40 height 15
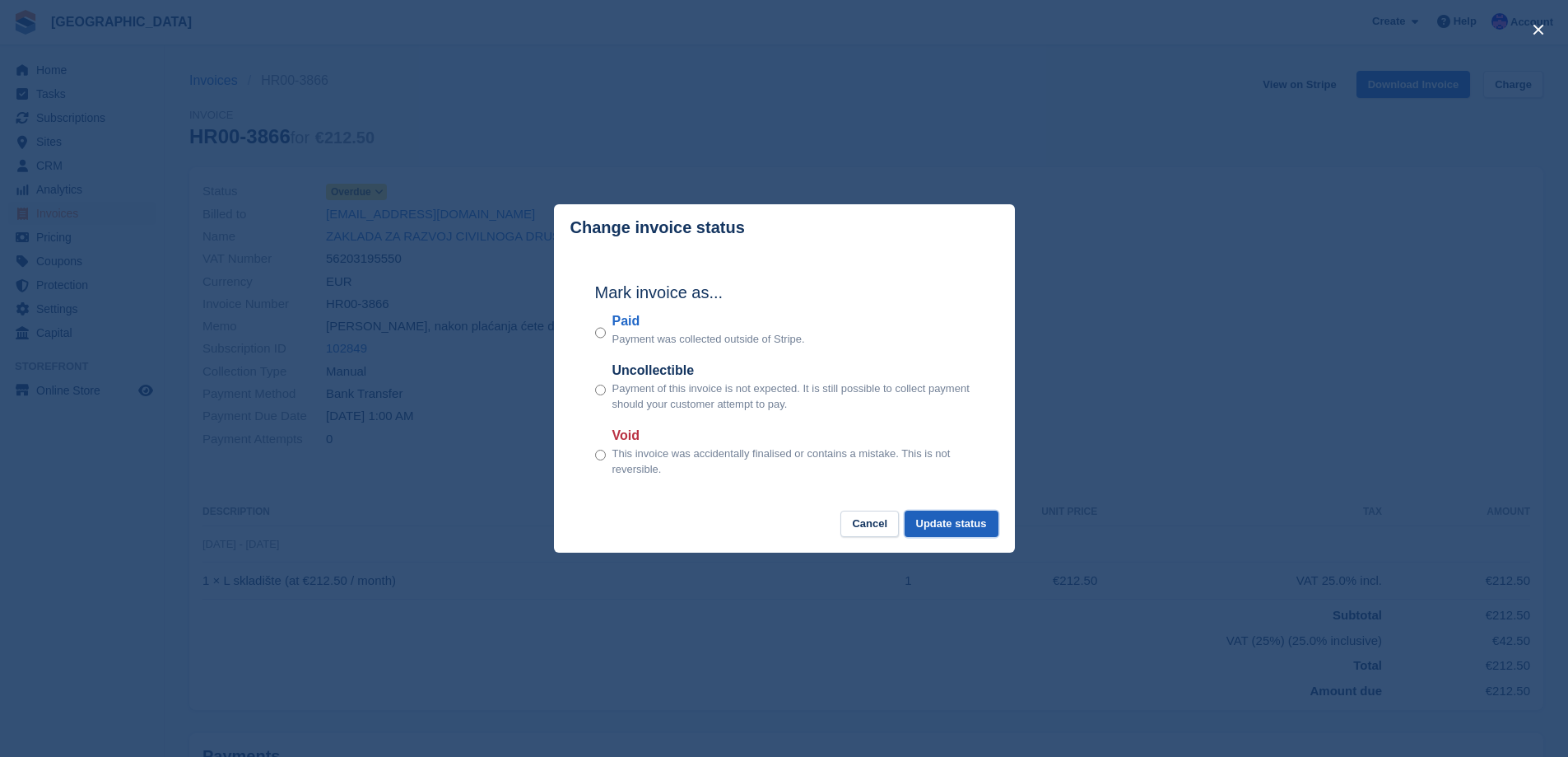
click at [950, 520] on button "Update status" at bounding box center [951, 523] width 93 height 27
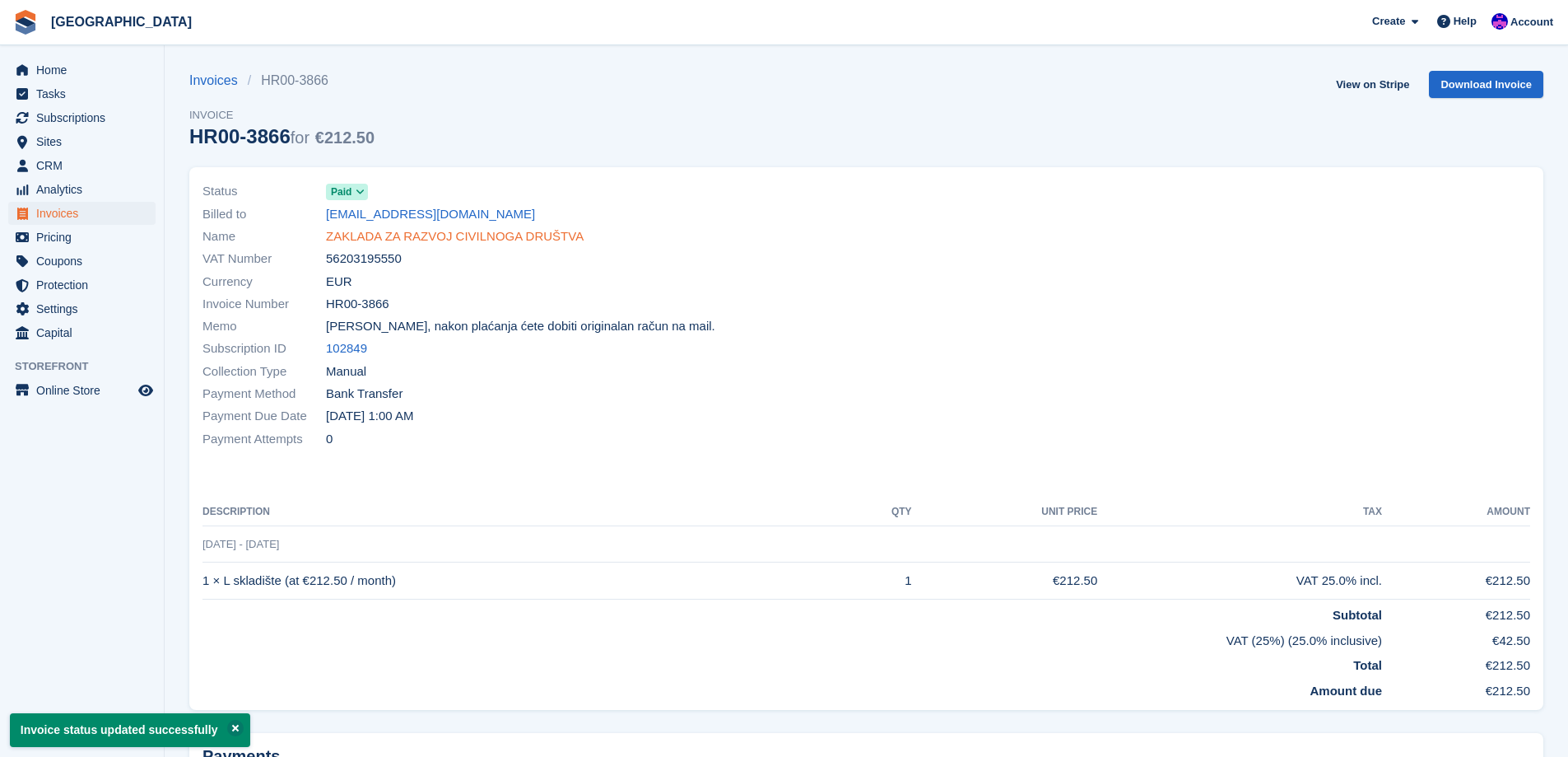
click at [461, 234] on link "ZAKLADA ZA RAZVOJ CIVILNOGA DRUŠTVA" at bounding box center [455, 236] width 258 height 19
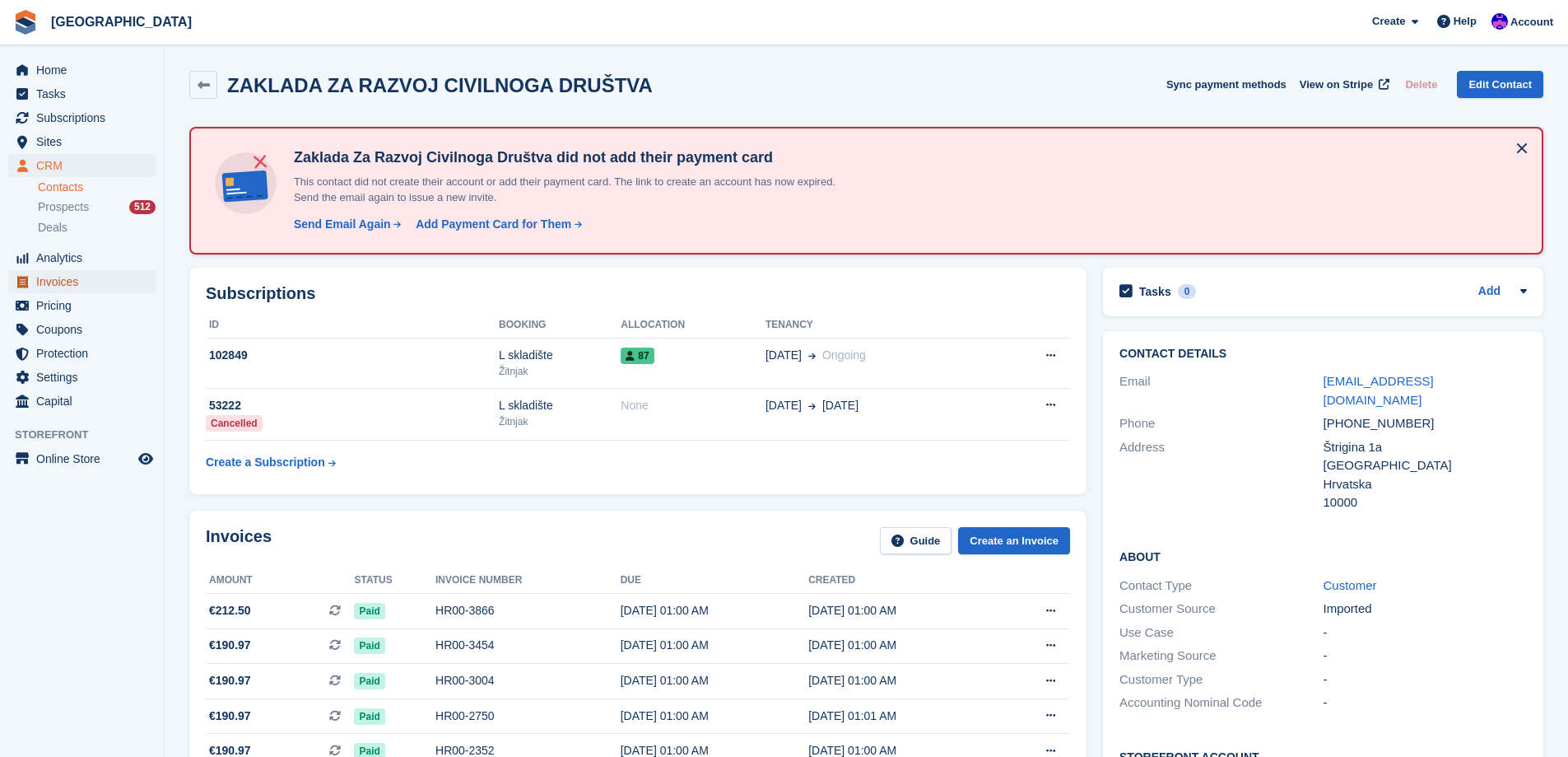
click at [100, 285] on span "Invoices" at bounding box center [86, 281] width 99 height 23
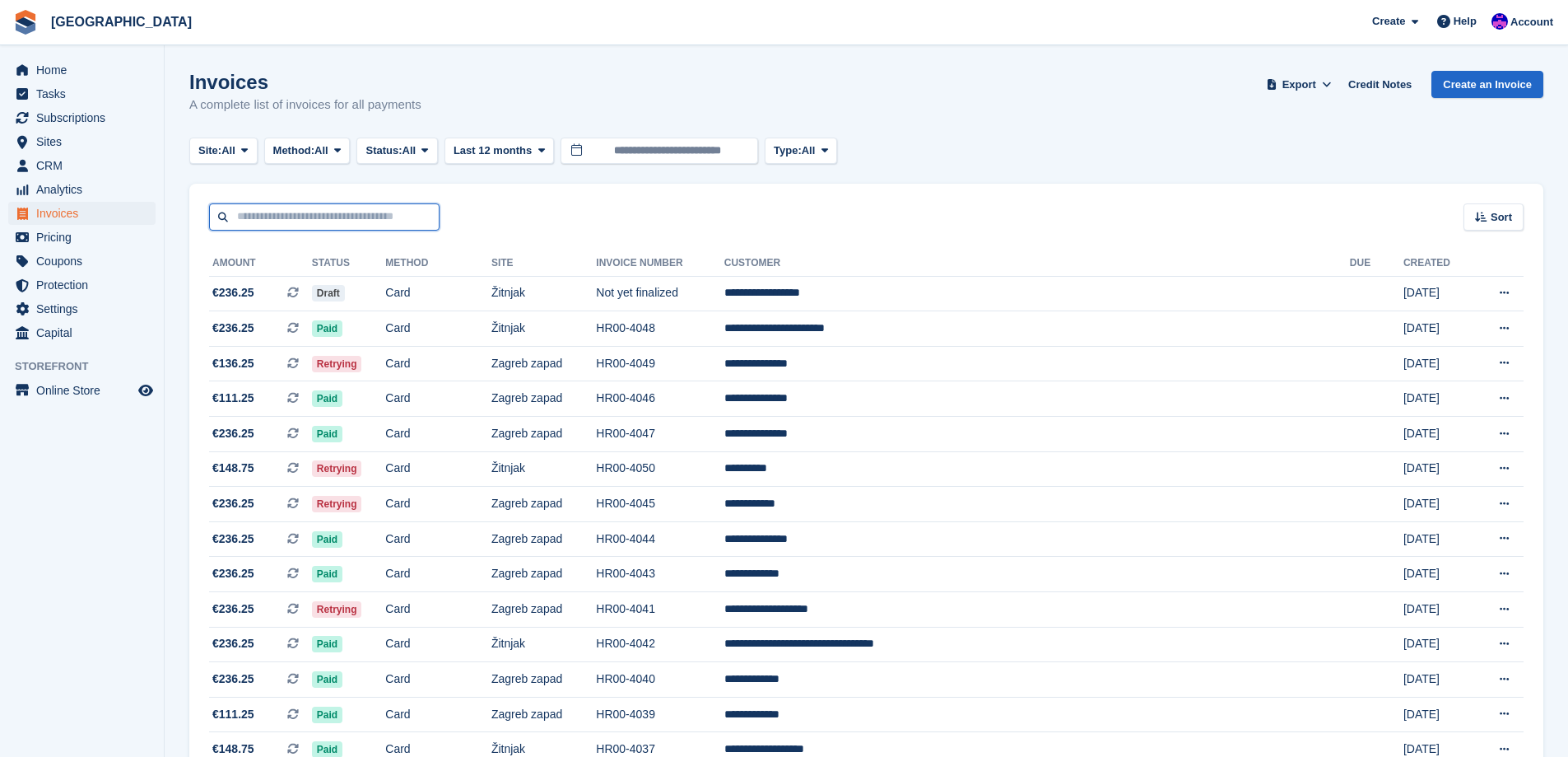
click at [382, 218] on input "text" at bounding box center [324, 217] width 231 height 27
type input "*********"
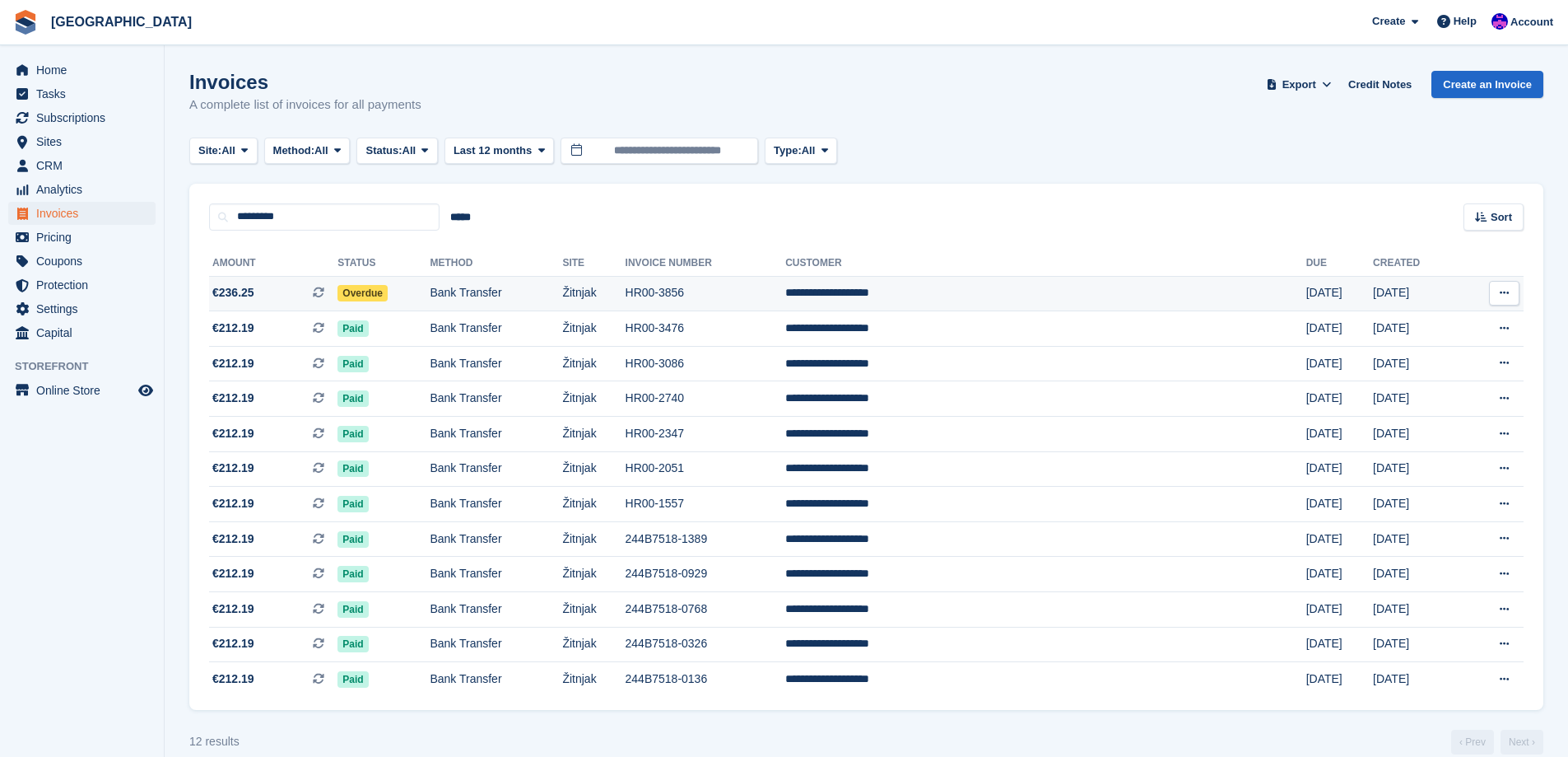
click at [548, 293] on td "Bank Transfer" at bounding box center [496, 293] width 133 height 36
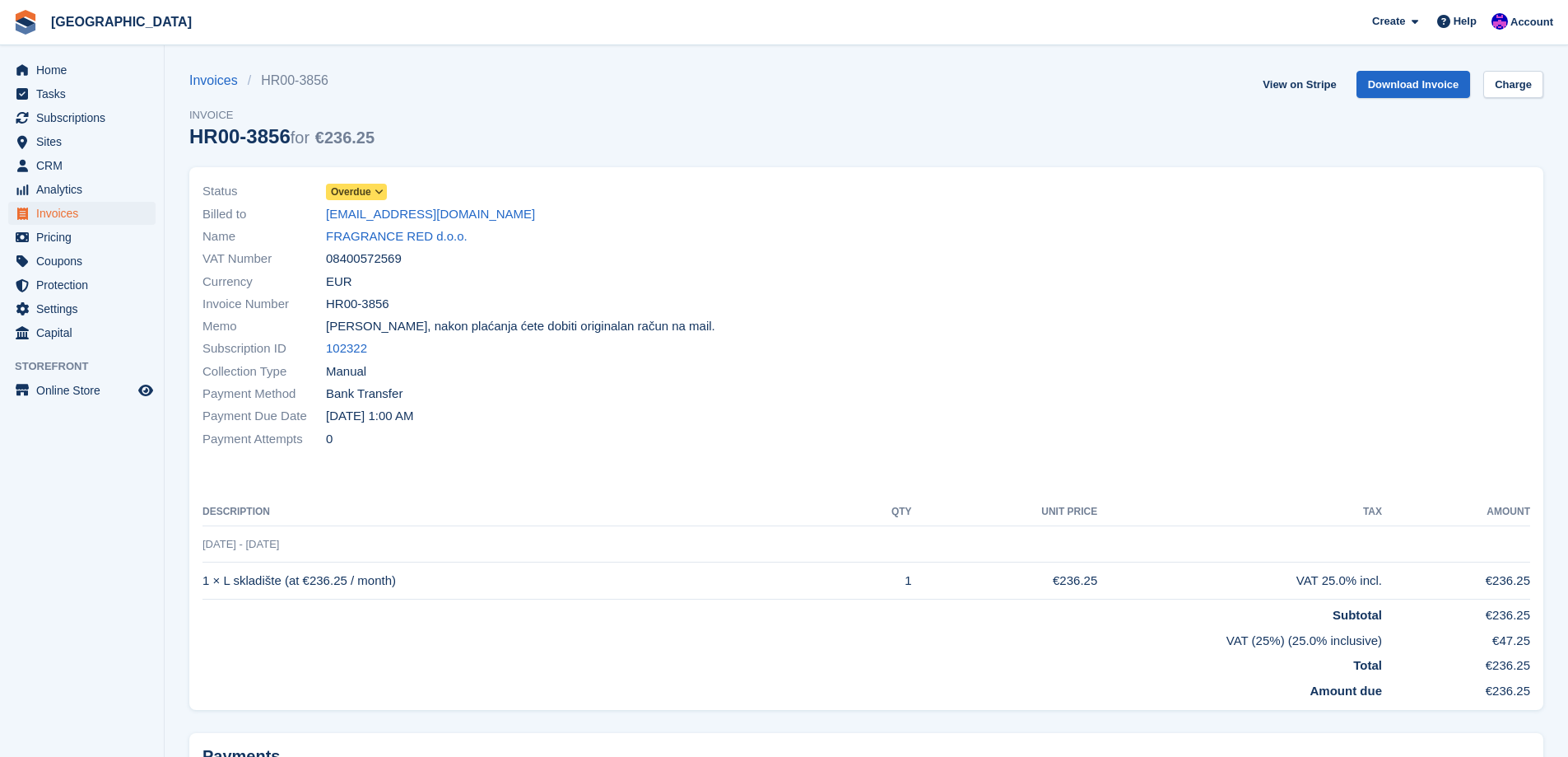
click at [369, 195] on span "Overdue" at bounding box center [350, 192] width 40 height 15
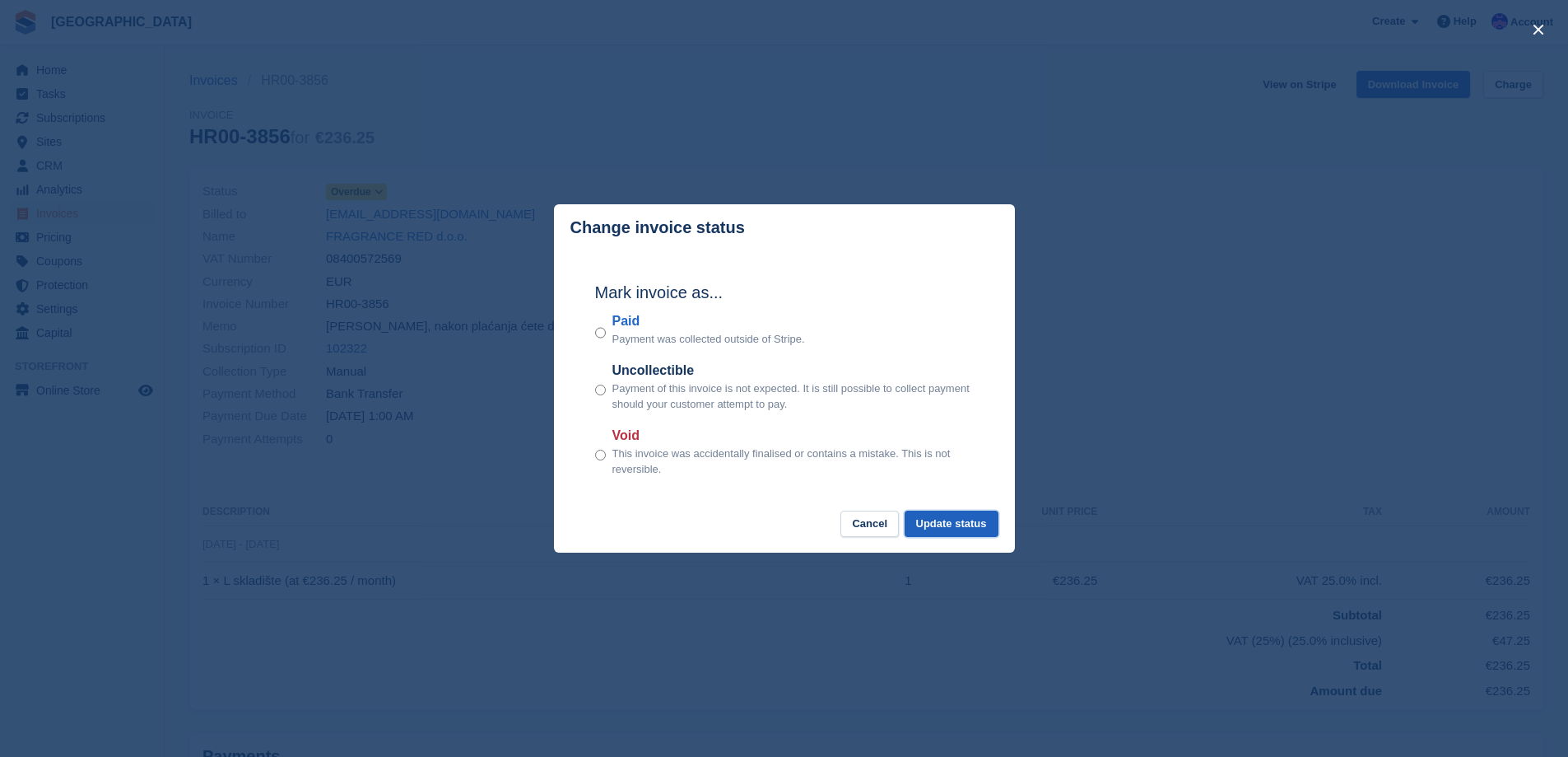
click at [951, 525] on button "Update status" at bounding box center [951, 523] width 93 height 27
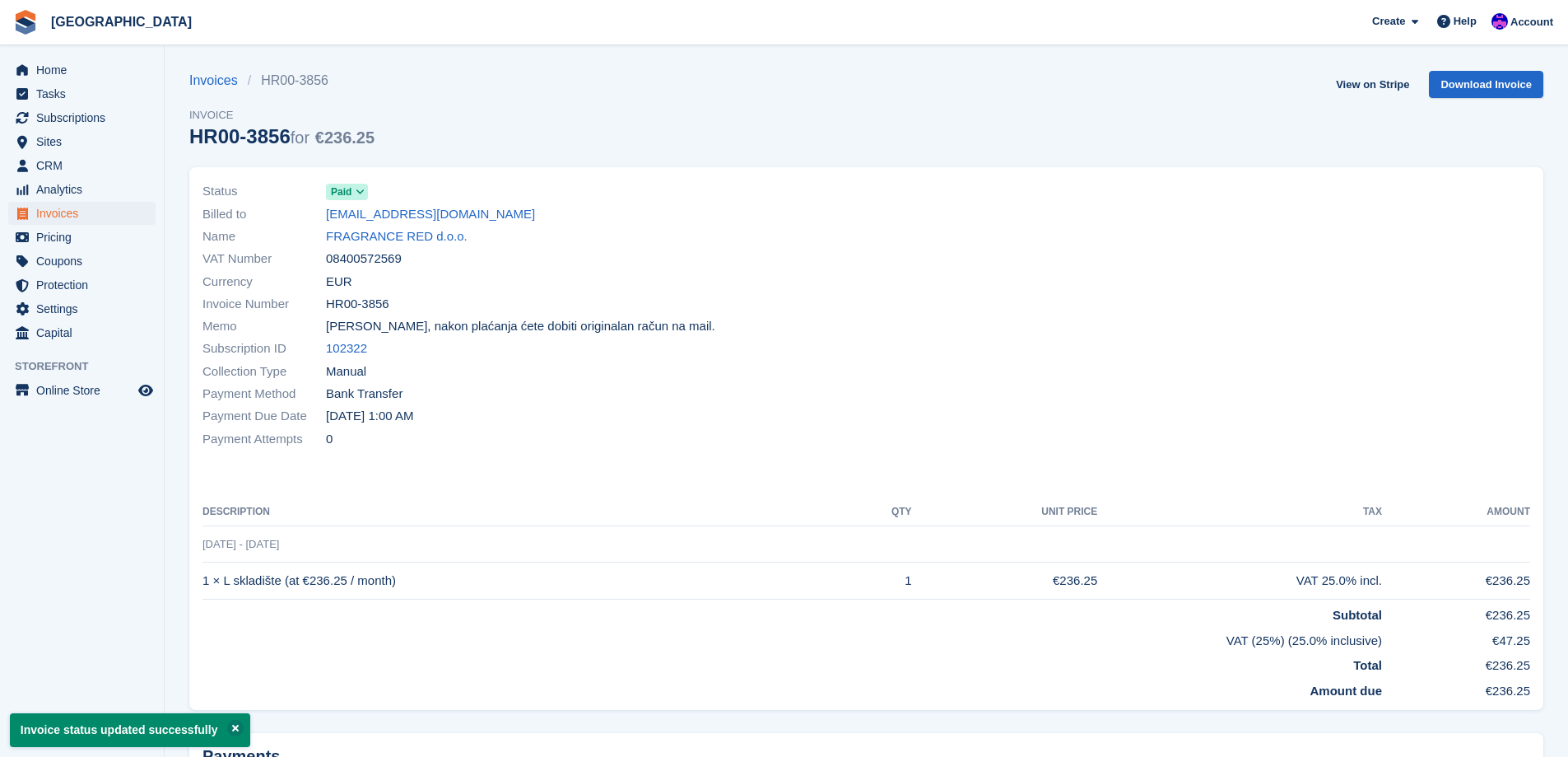
click at [406, 239] on link "FRAGRANCE RED d.o.o." at bounding box center [397, 236] width 142 height 19
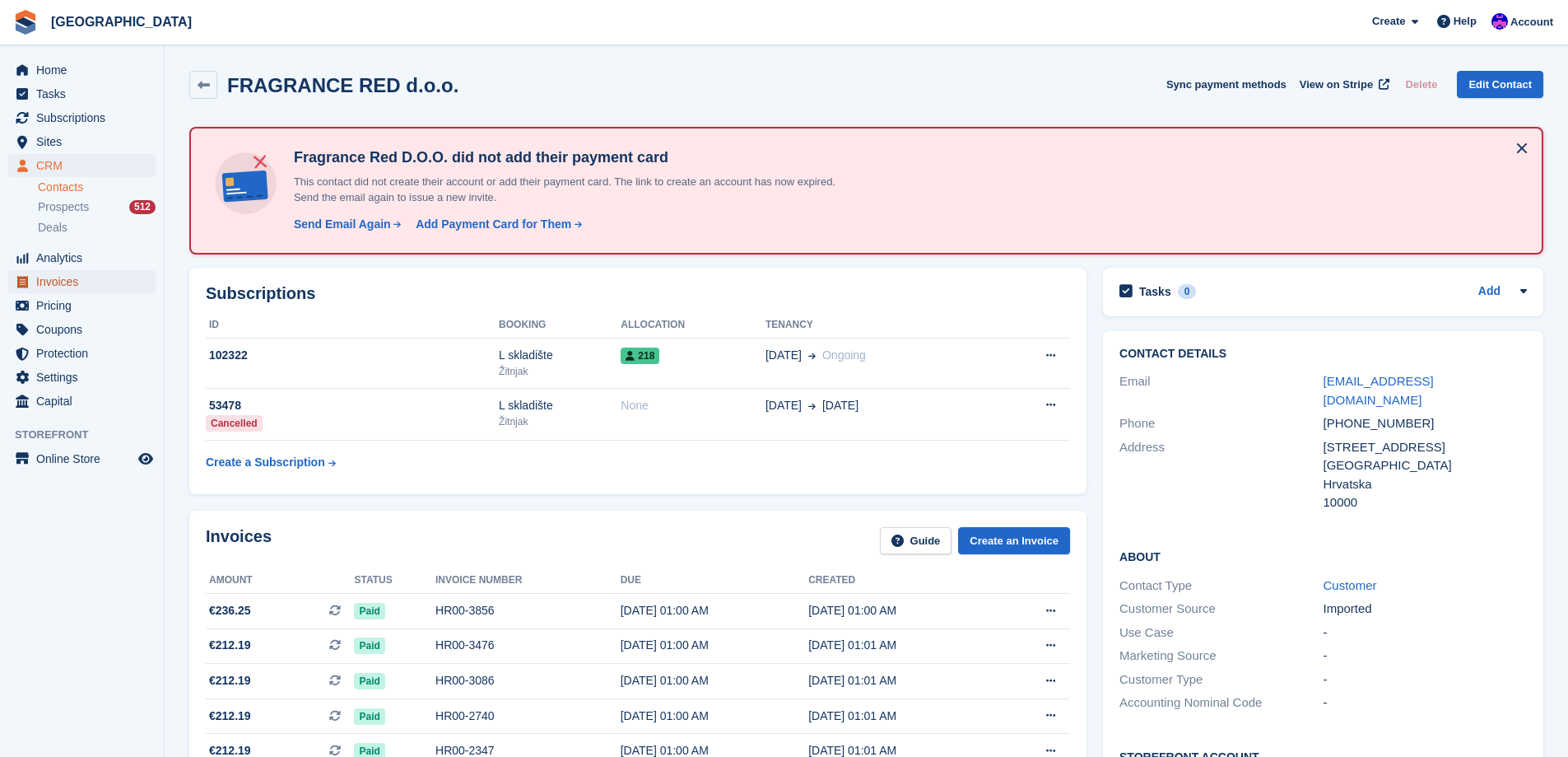
click at [65, 283] on span "Invoices" at bounding box center [86, 281] width 99 height 23
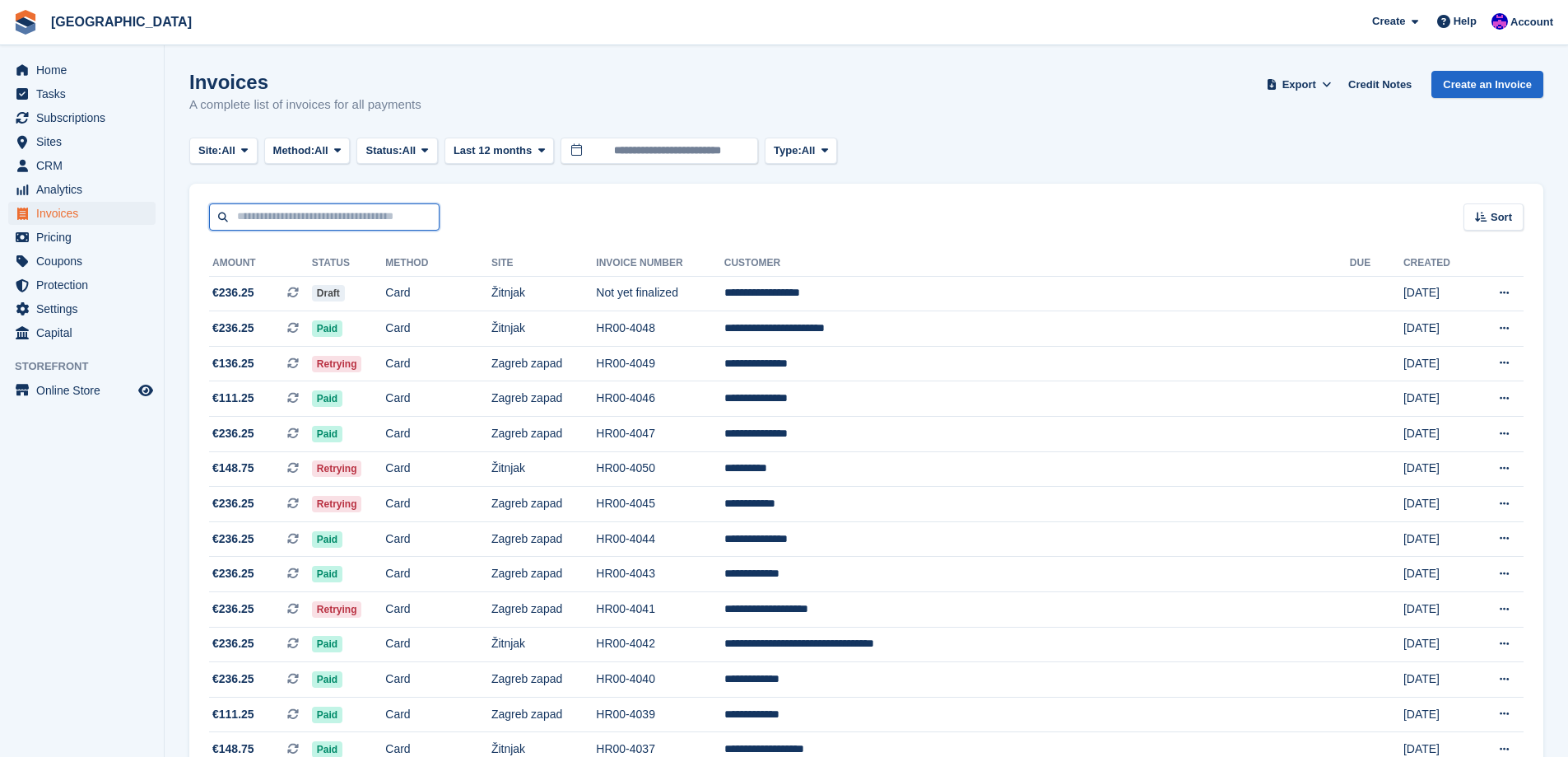
click at [349, 224] on input "text" at bounding box center [324, 217] width 231 height 27
type input "*******"
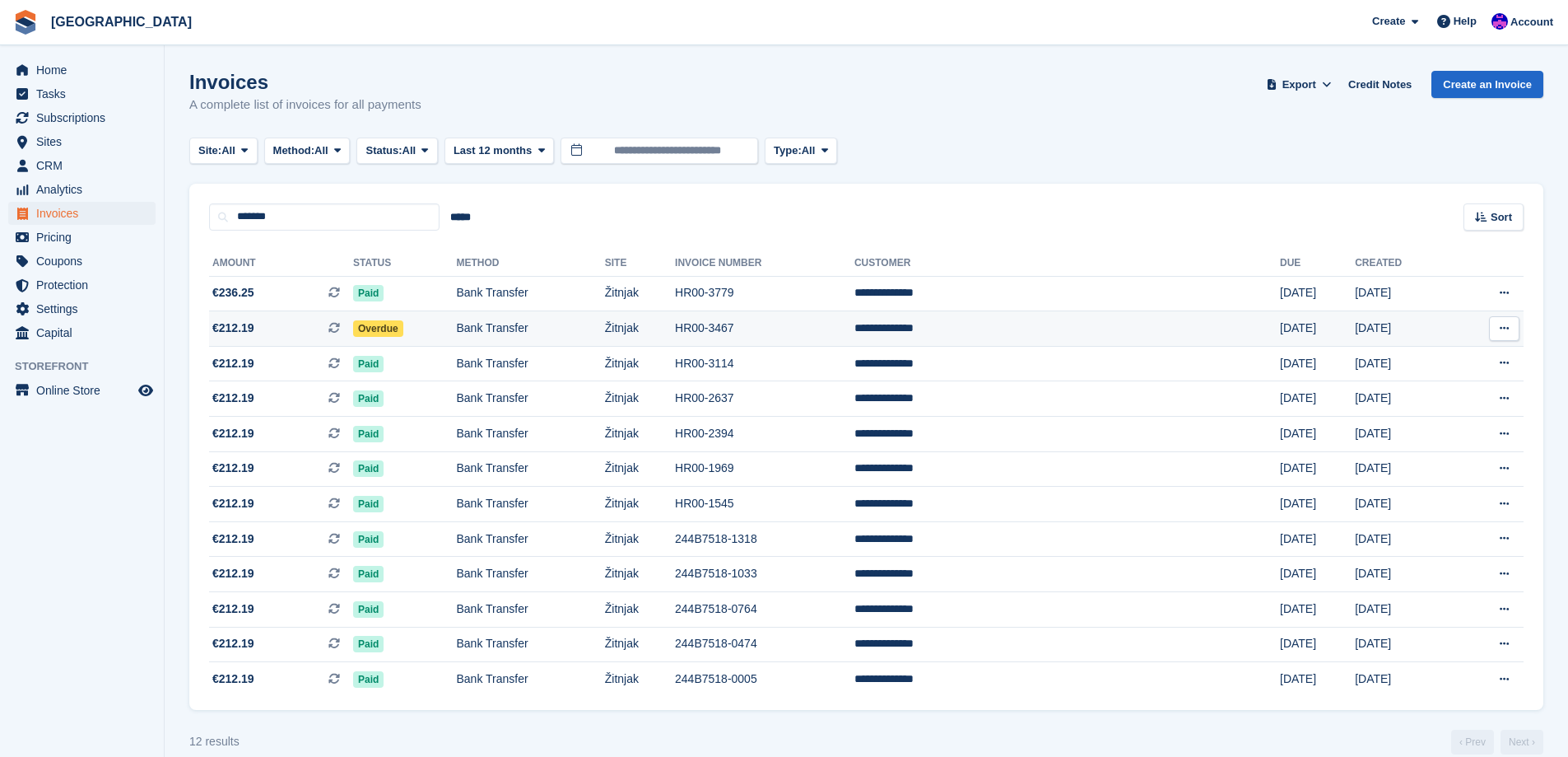
click at [511, 343] on td "Bank Transfer" at bounding box center [531, 329] width 149 height 36
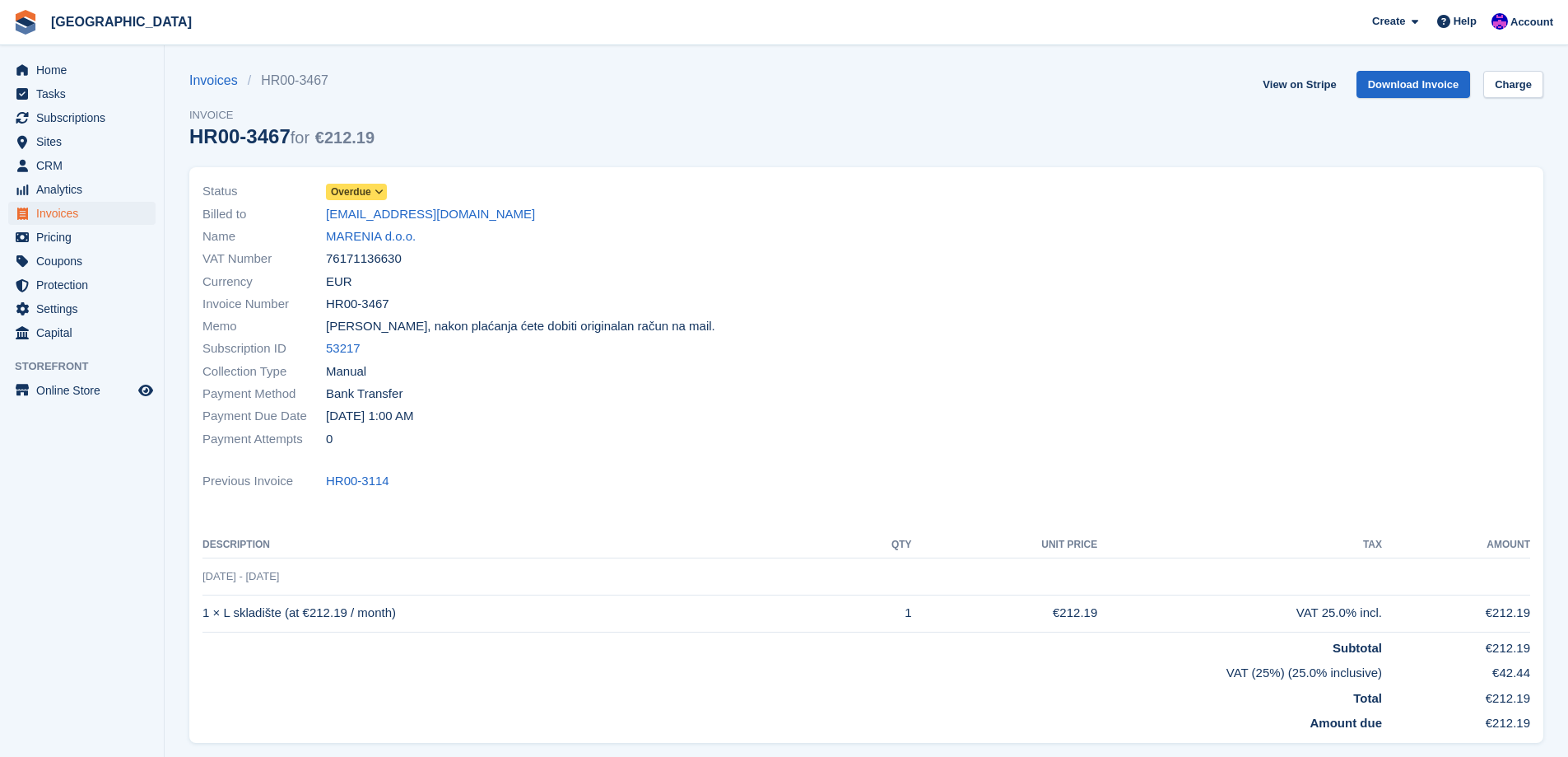
click at [376, 193] on icon at bounding box center [379, 192] width 9 height 10
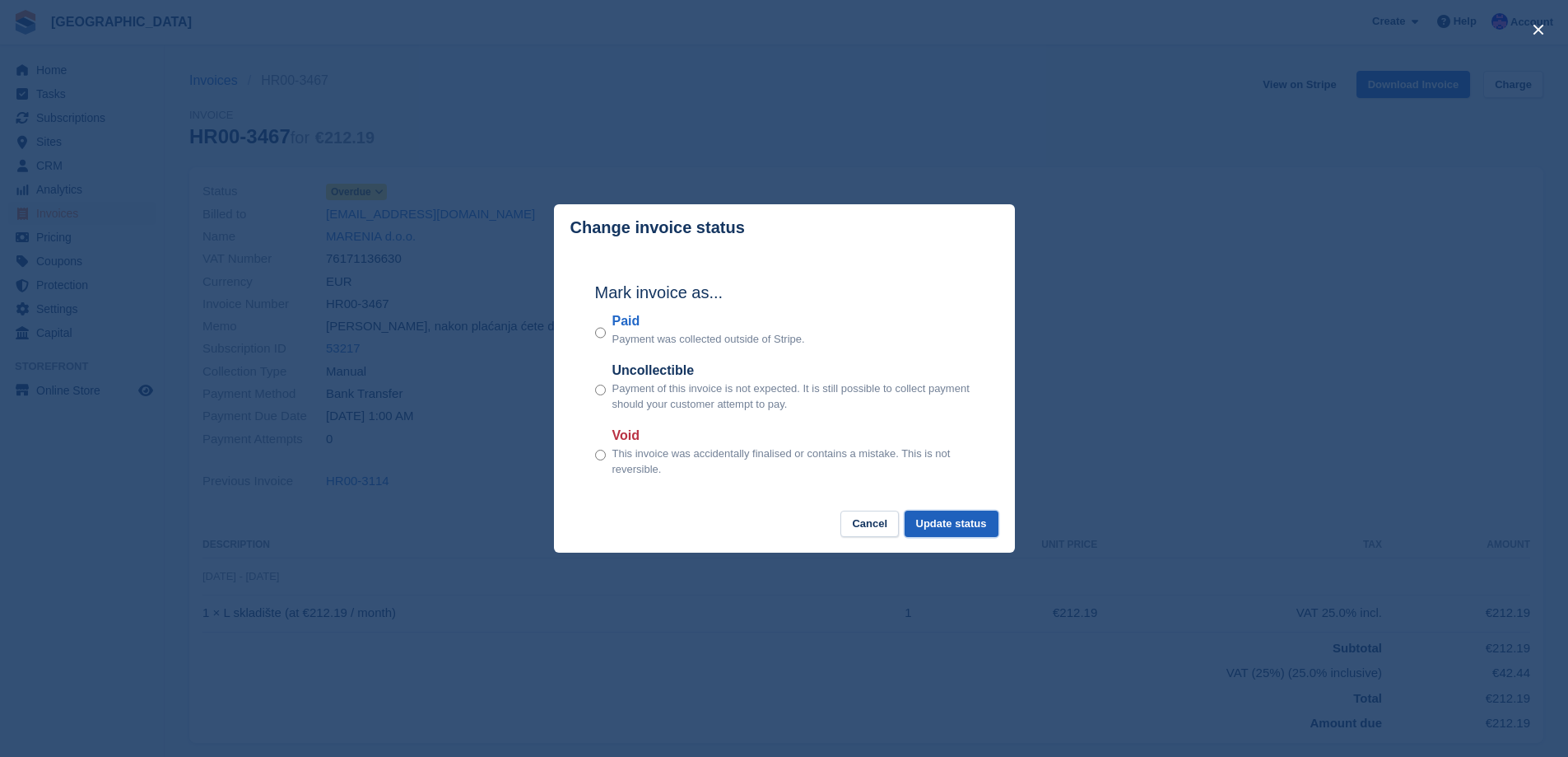
click at [958, 529] on button "Update status" at bounding box center [951, 523] width 93 height 27
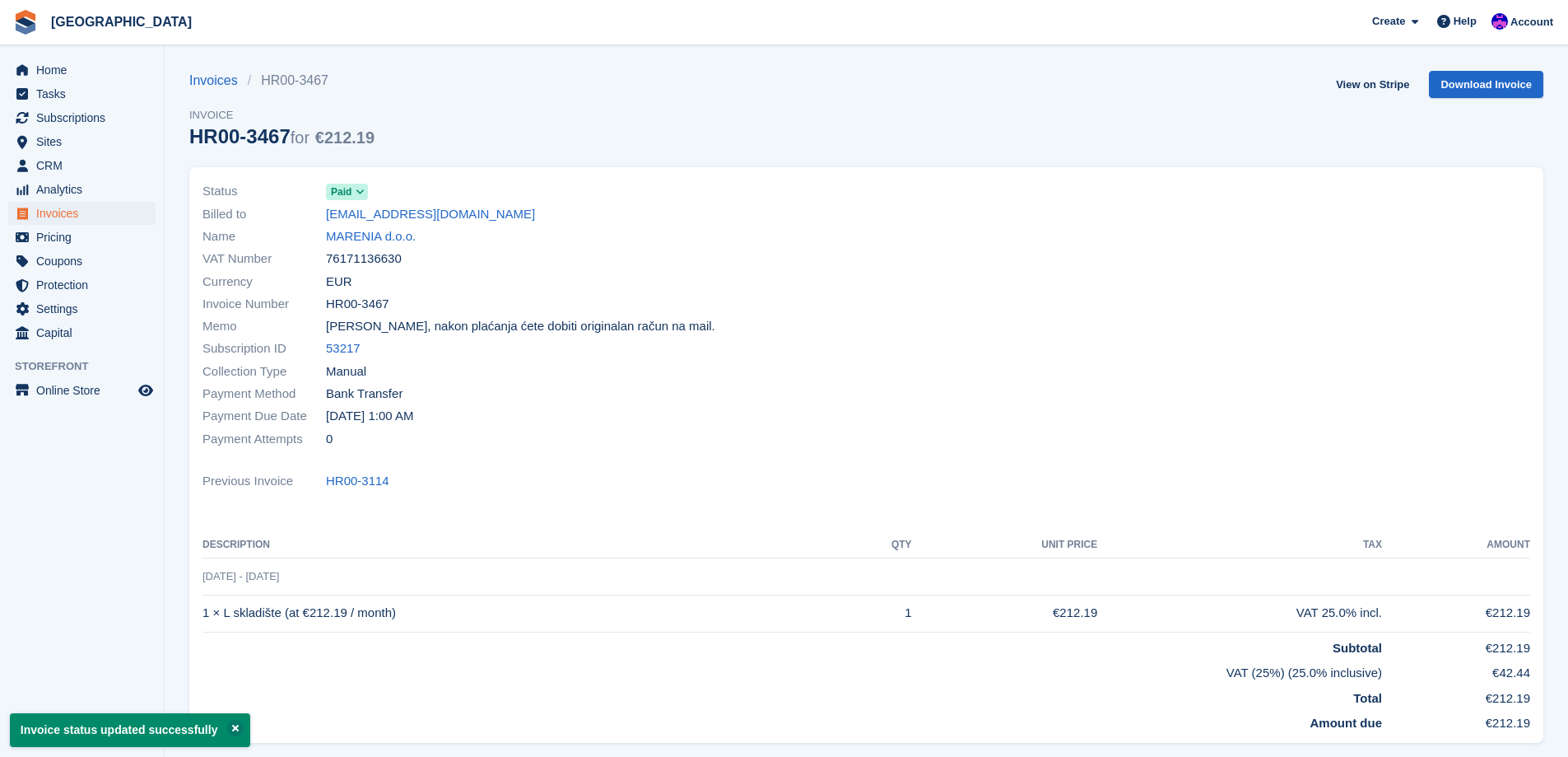
click at [681, 266] on div "VAT Number 76171136630" at bounding box center [530, 259] width 654 height 22
click at [67, 216] on span "Invoices" at bounding box center [86, 213] width 99 height 23
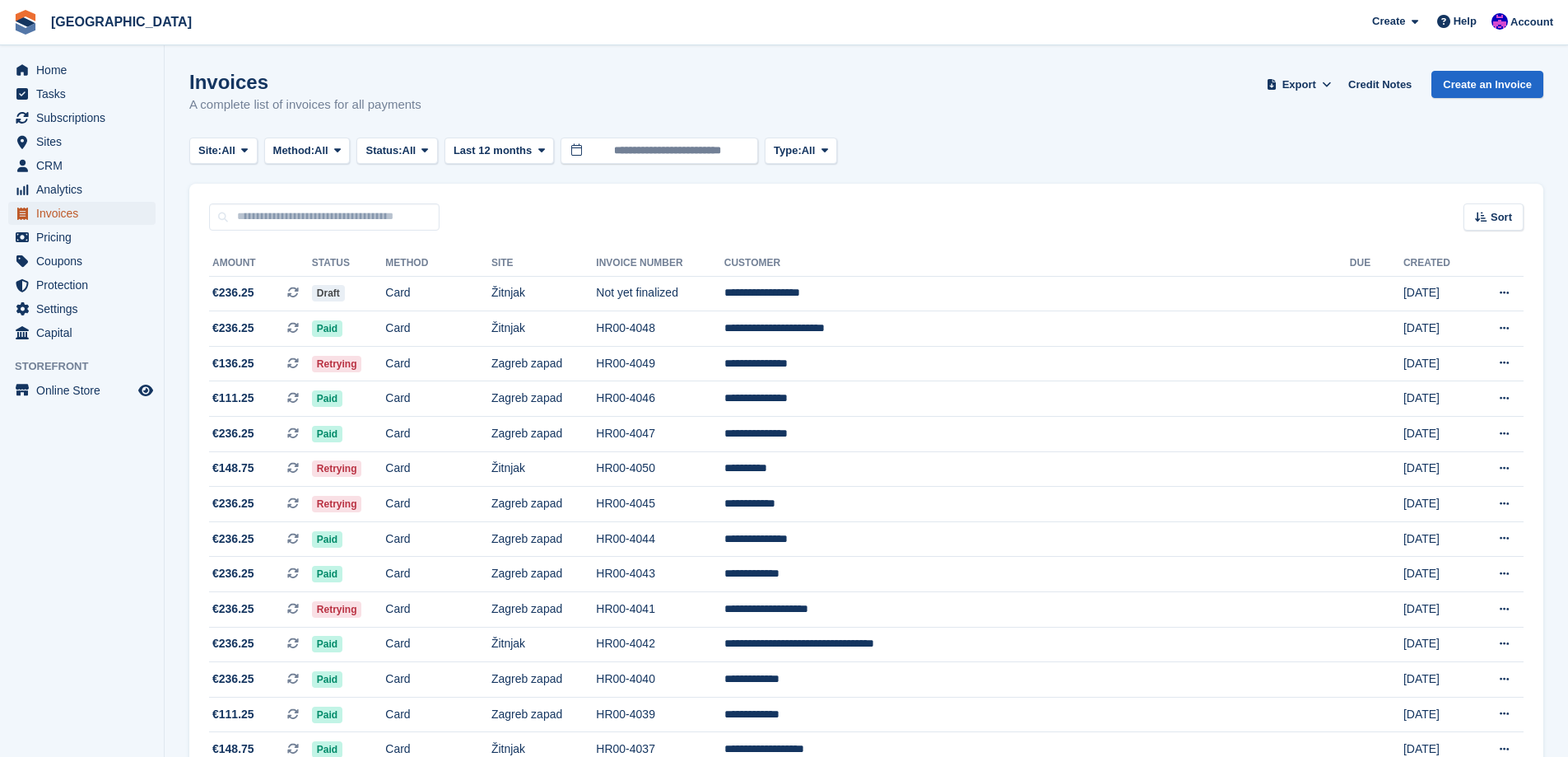
click at [93, 206] on span "Invoices" at bounding box center [86, 213] width 99 height 23
type input "*******"
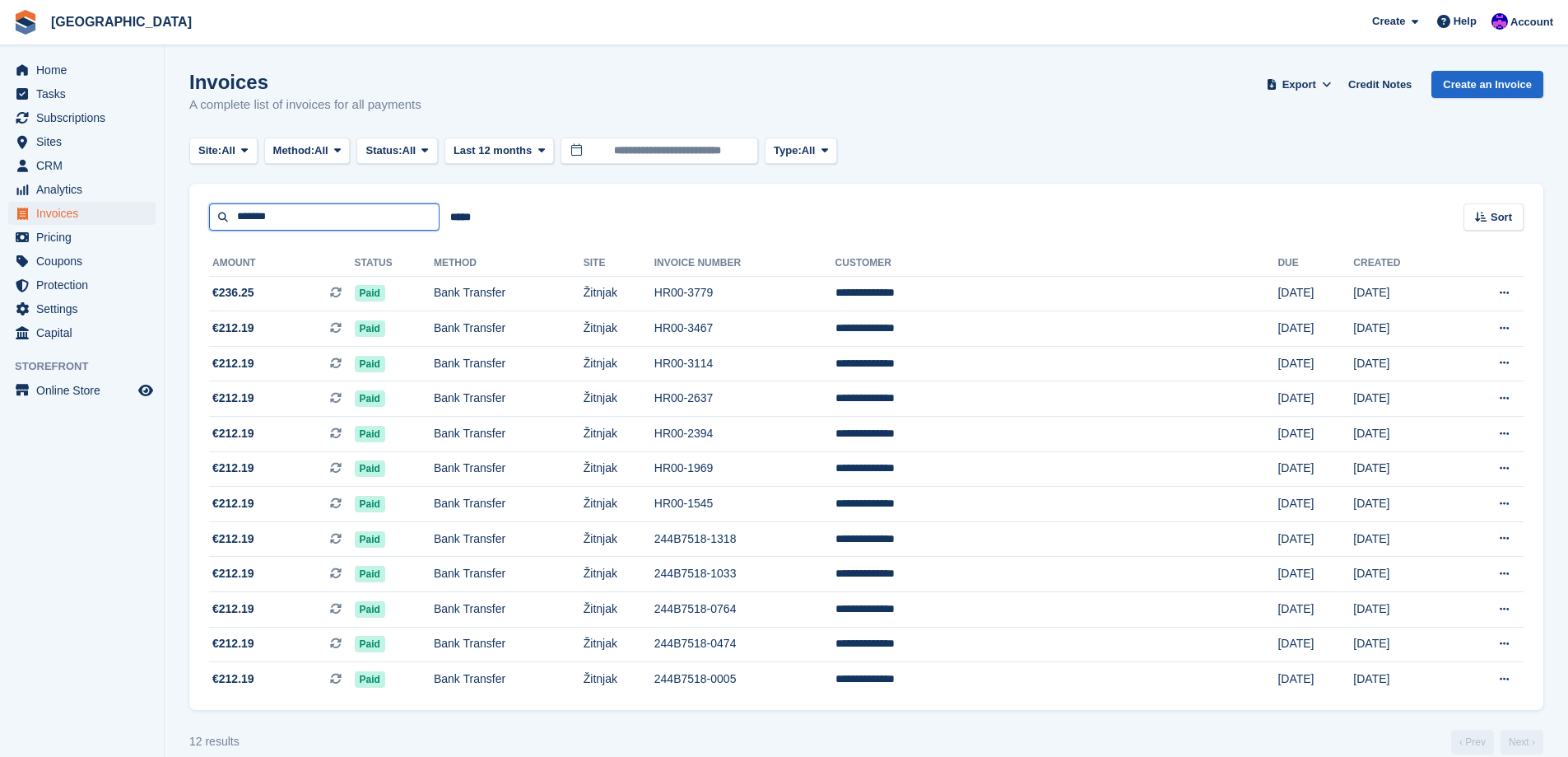
click at [275, 215] on input "*******" at bounding box center [324, 217] width 231 height 27
type input "********"
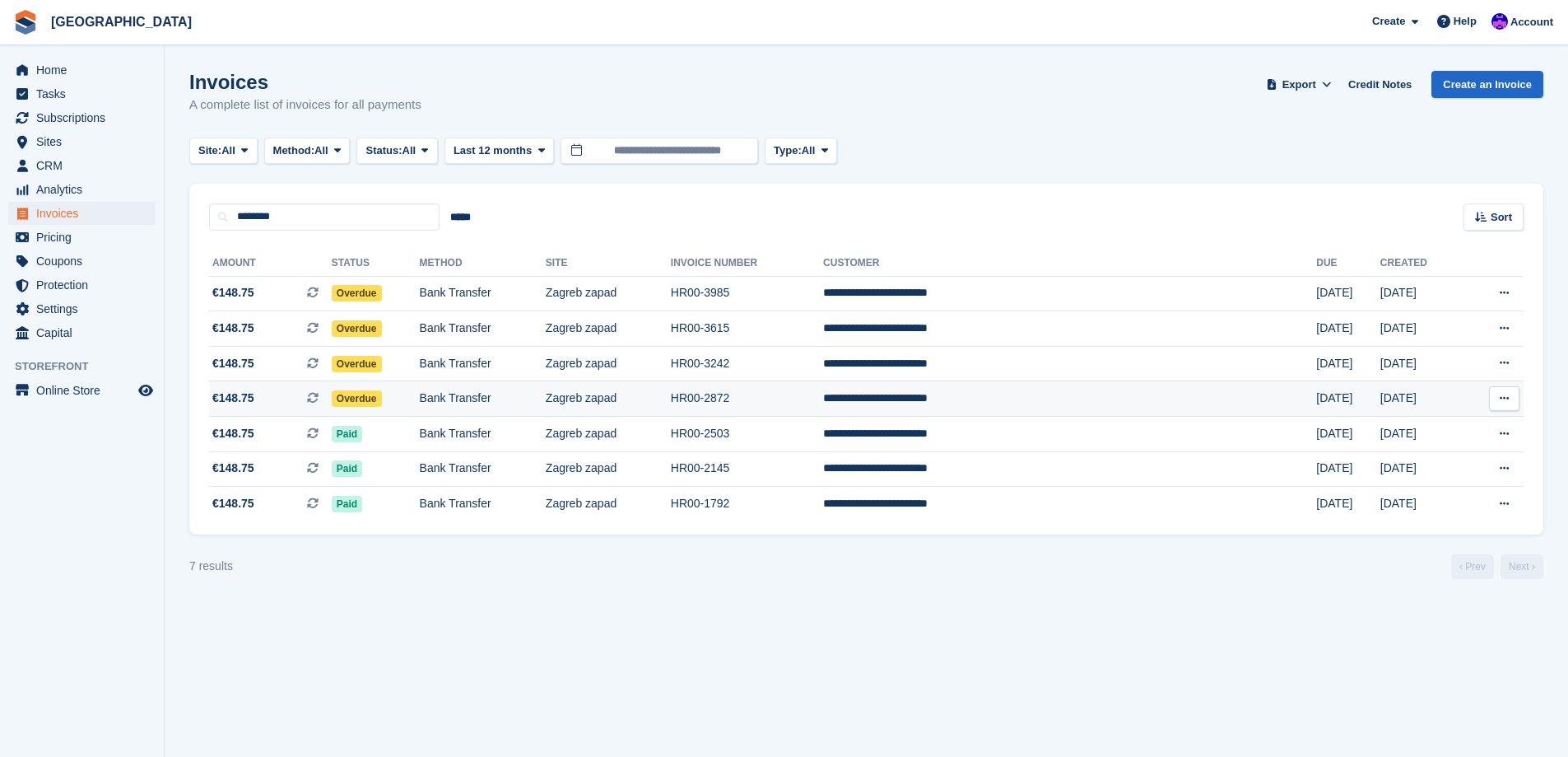
click at [546, 410] on td "Bank Transfer" at bounding box center [482, 399] width 126 height 36
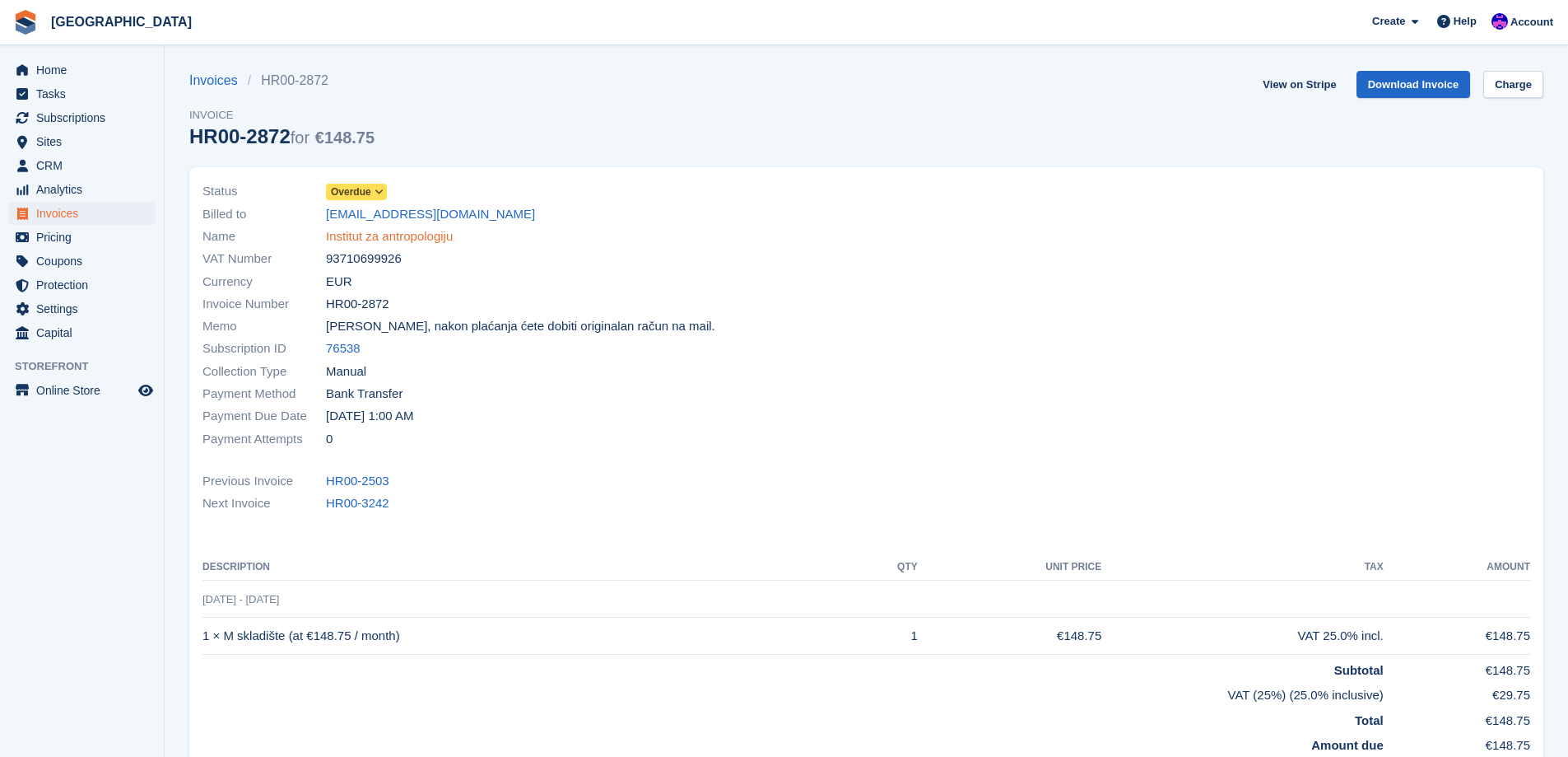
click at [402, 235] on link "Institut za antropologiju" at bounding box center [390, 236] width 127 height 19
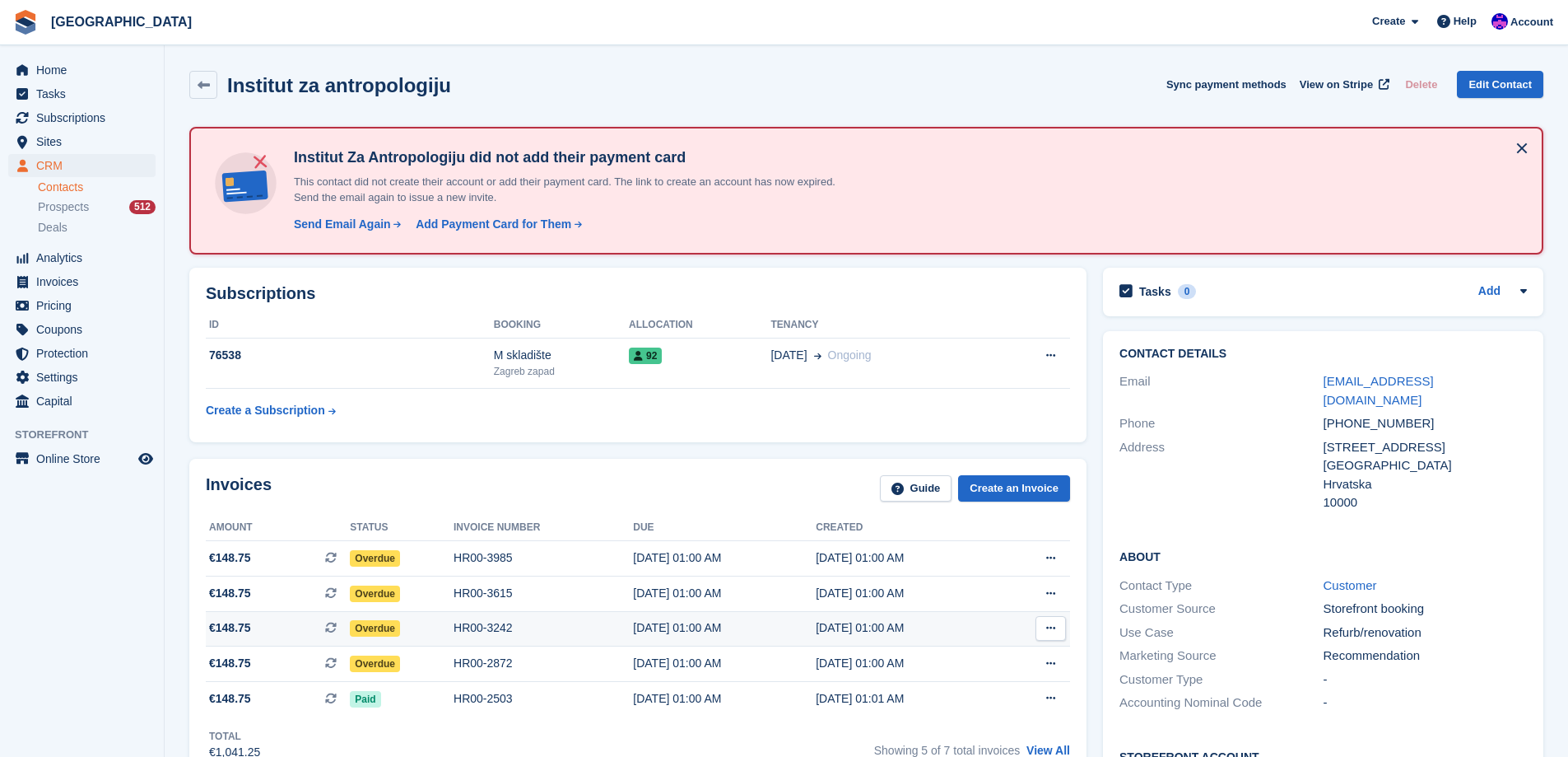
click at [707, 623] on div "15 Jul, 01:00 AM" at bounding box center [724, 627] width 183 height 17
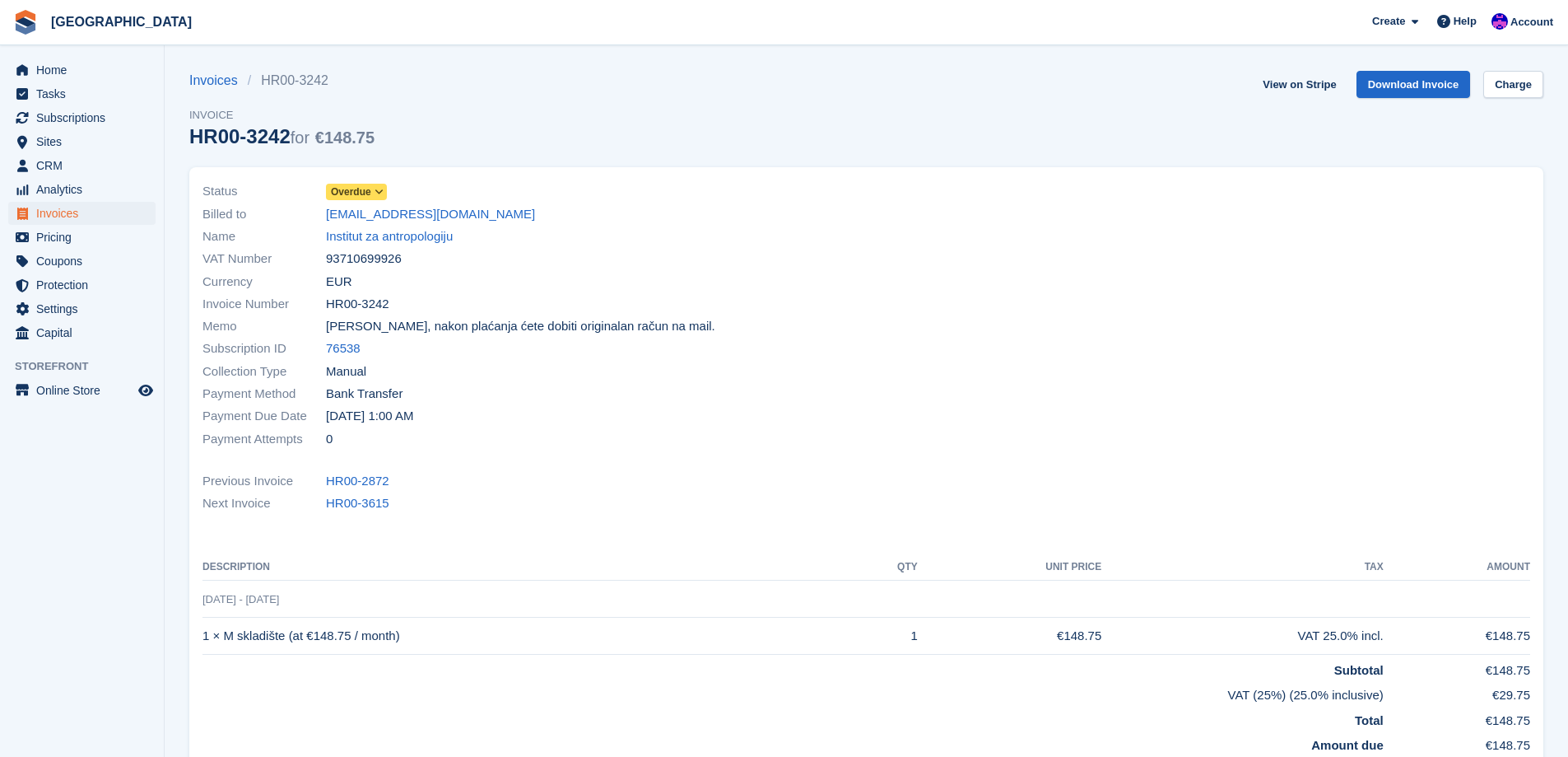
click at [382, 191] on icon at bounding box center [379, 192] width 9 height 10
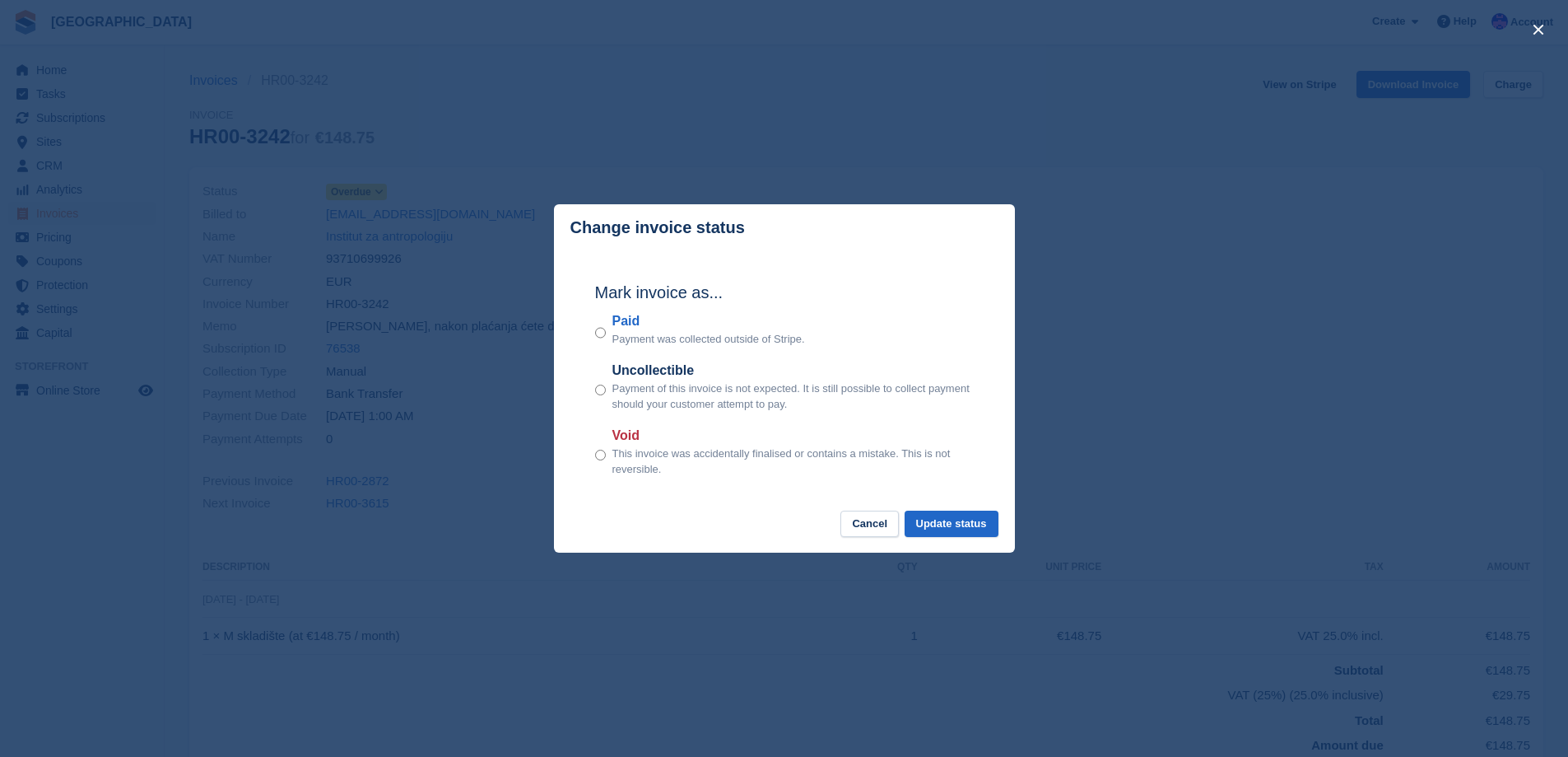
click at [959, 539] on footer "Cancel Update status" at bounding box center [784, 532] width 461 height 43
click at [963, 525] on button "Update status" at bounding box center [951, 523] width 93 height 27
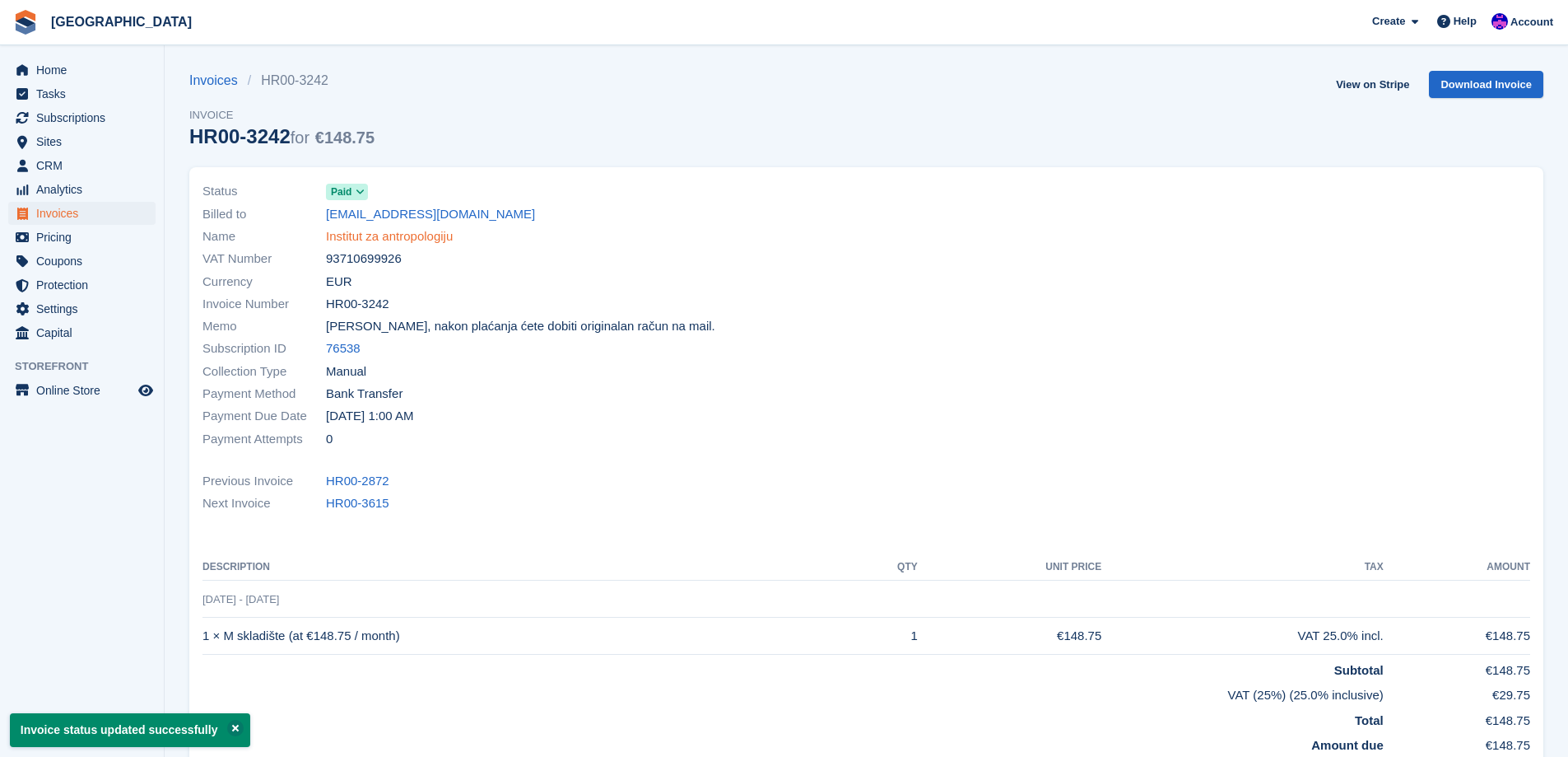
click at [443, 241] on link "Institut za antropologiju" at bounding box center [390, 236] width 127 height 19
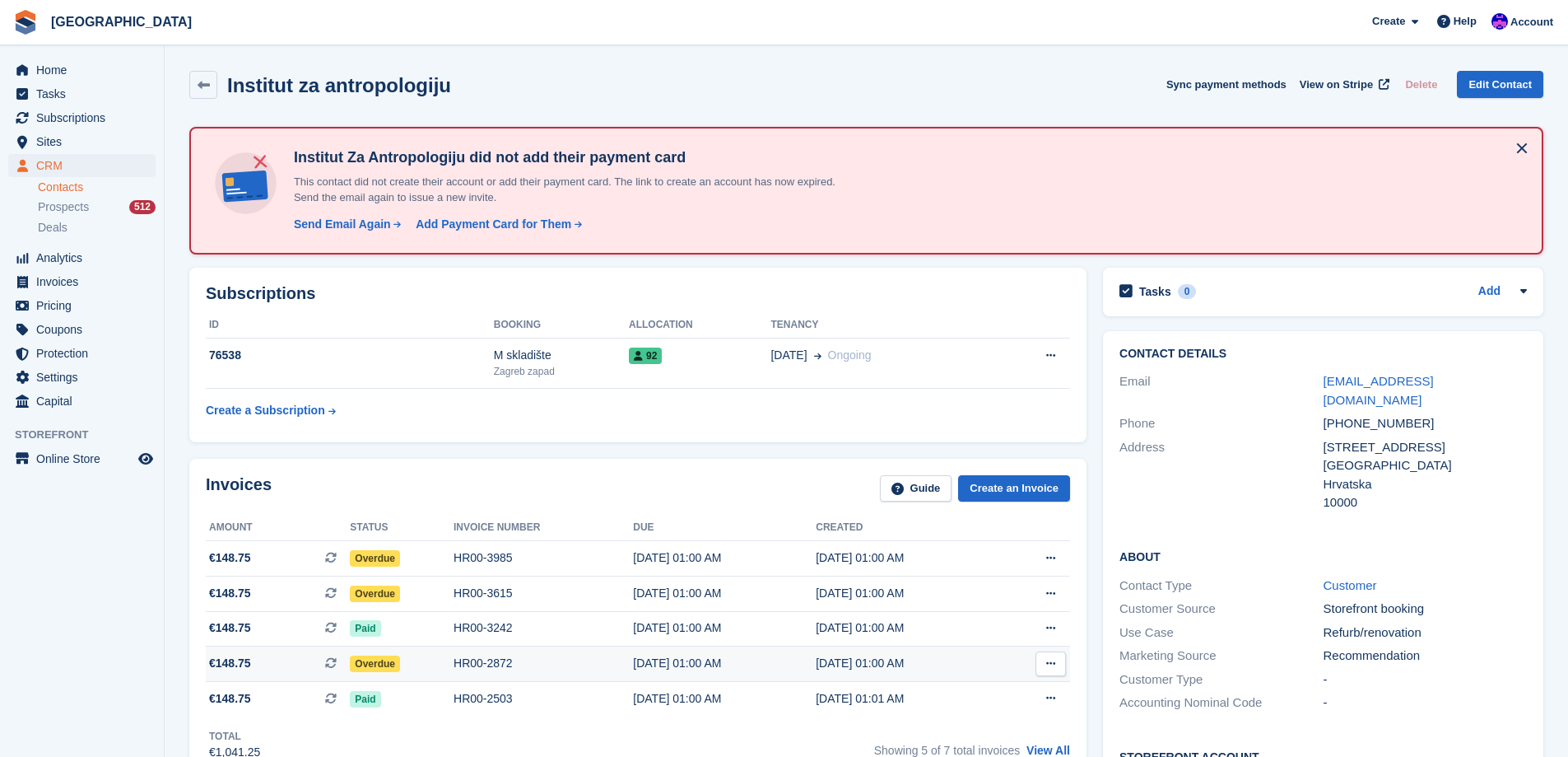
click at [670, 666] on div "15 Jun, 01:00 AM" at bounding box center [724, 663] width 183 height 17
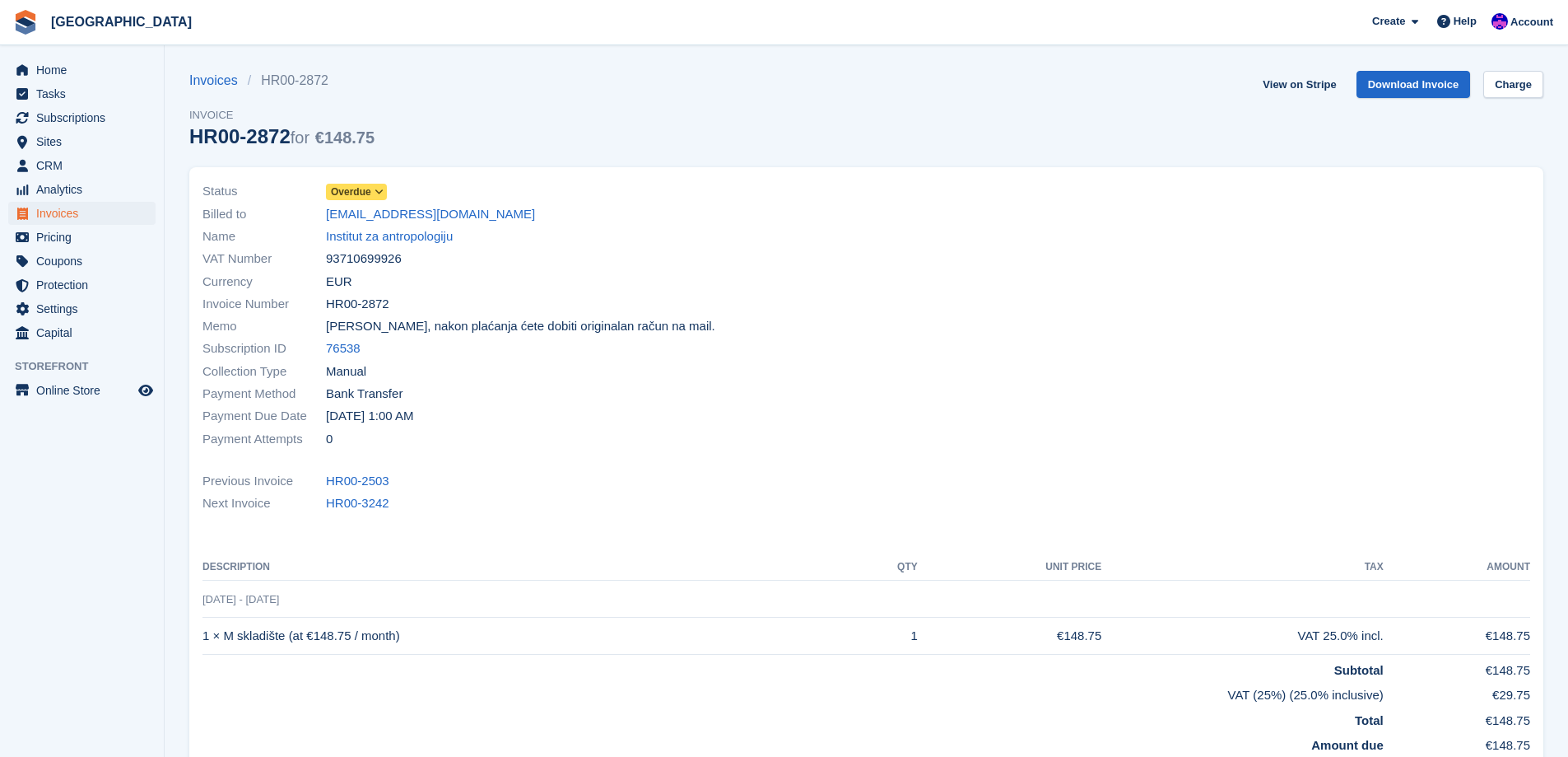
click at [378, 202] on div "Status Overdue" at bounding box center [530, 192] width 654 height 22
click at [373, 197] on span at bounding box center [379, 192] width 13 height 13
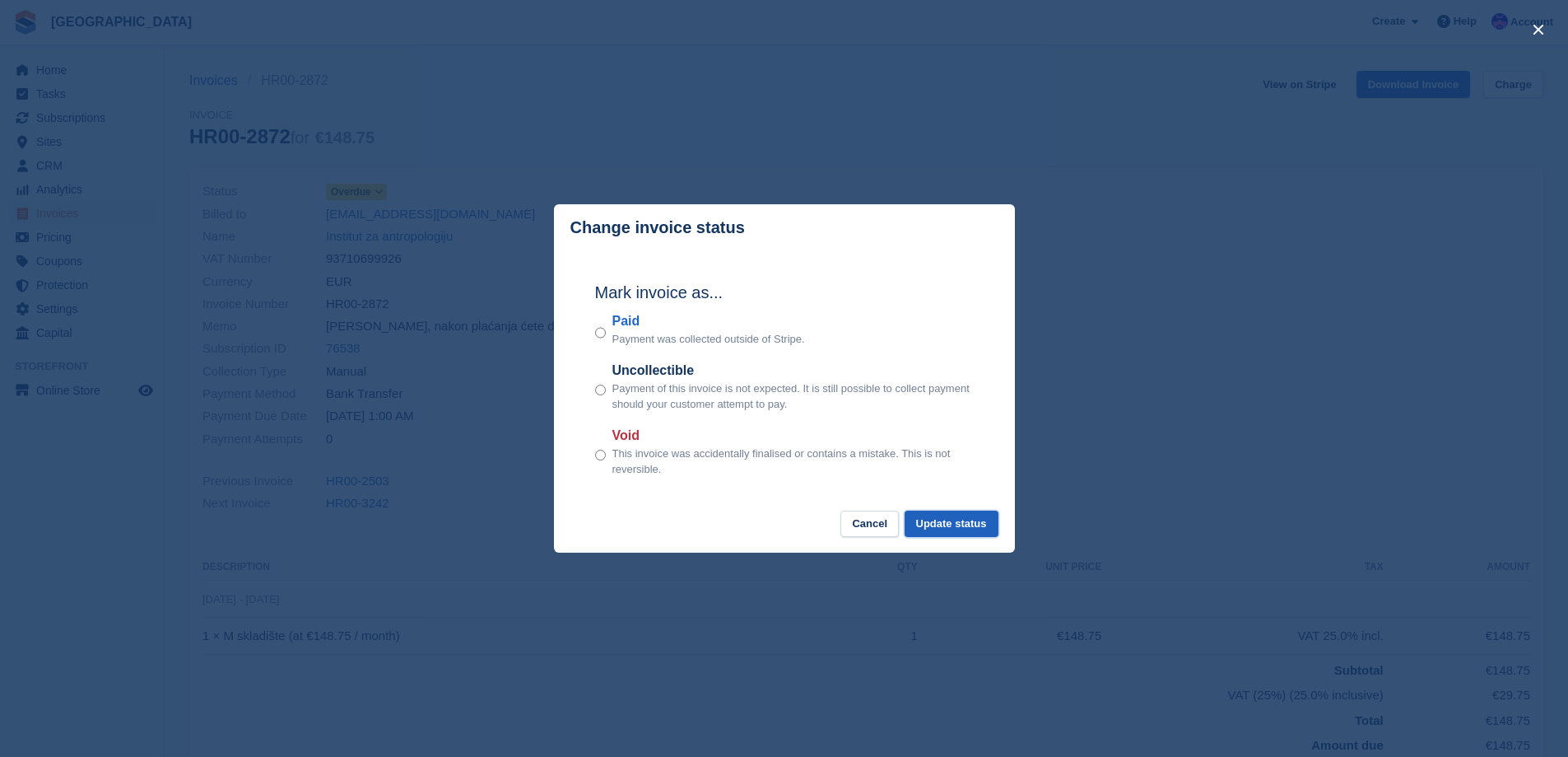
click at [949, 535] on button "Update status" at bounding box center [951, 523] width 93 height 27
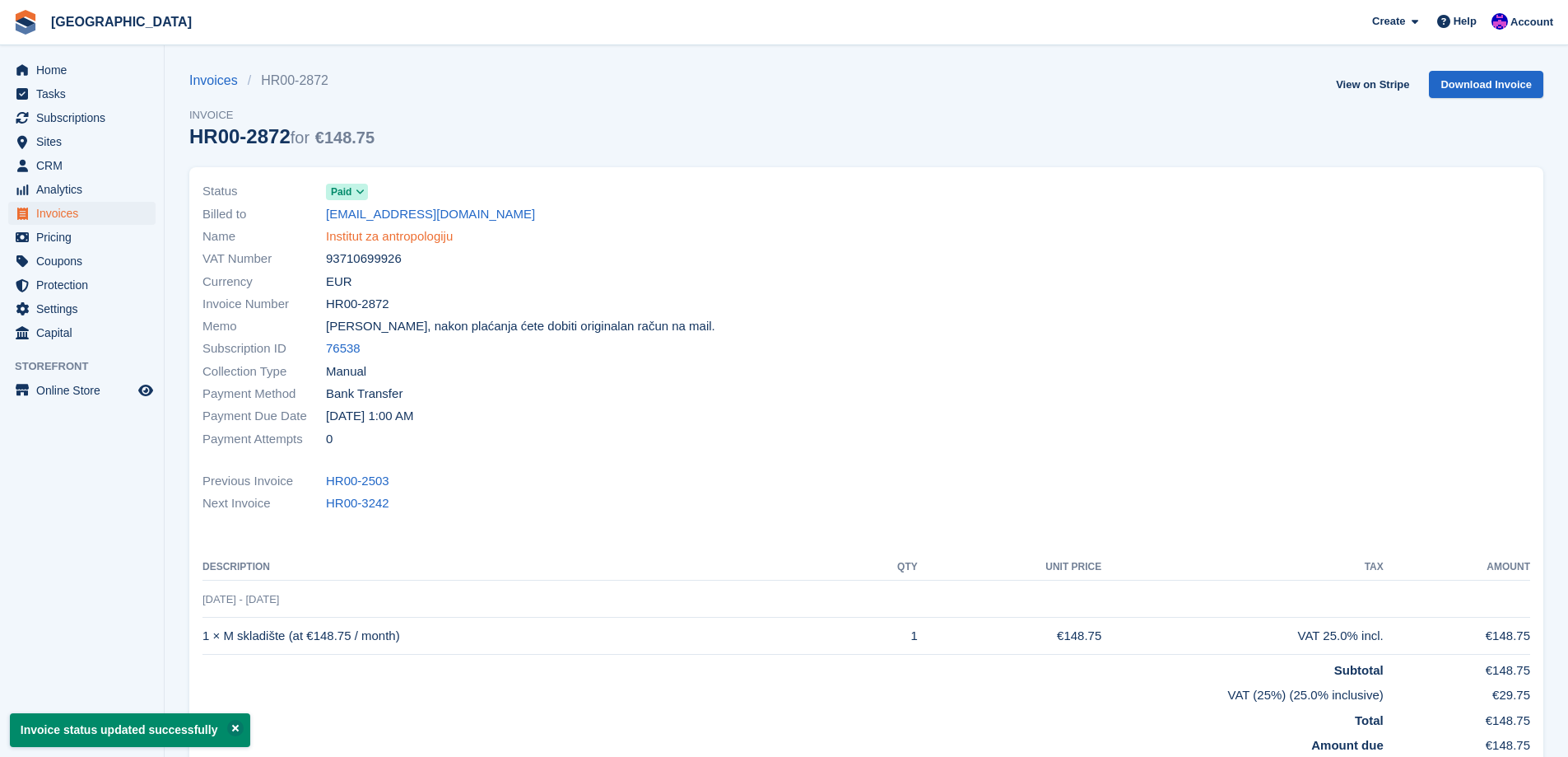
click at [429, 240] on link "Institut za antropologiju" at bounding box center [390, 236] width 127 height 19
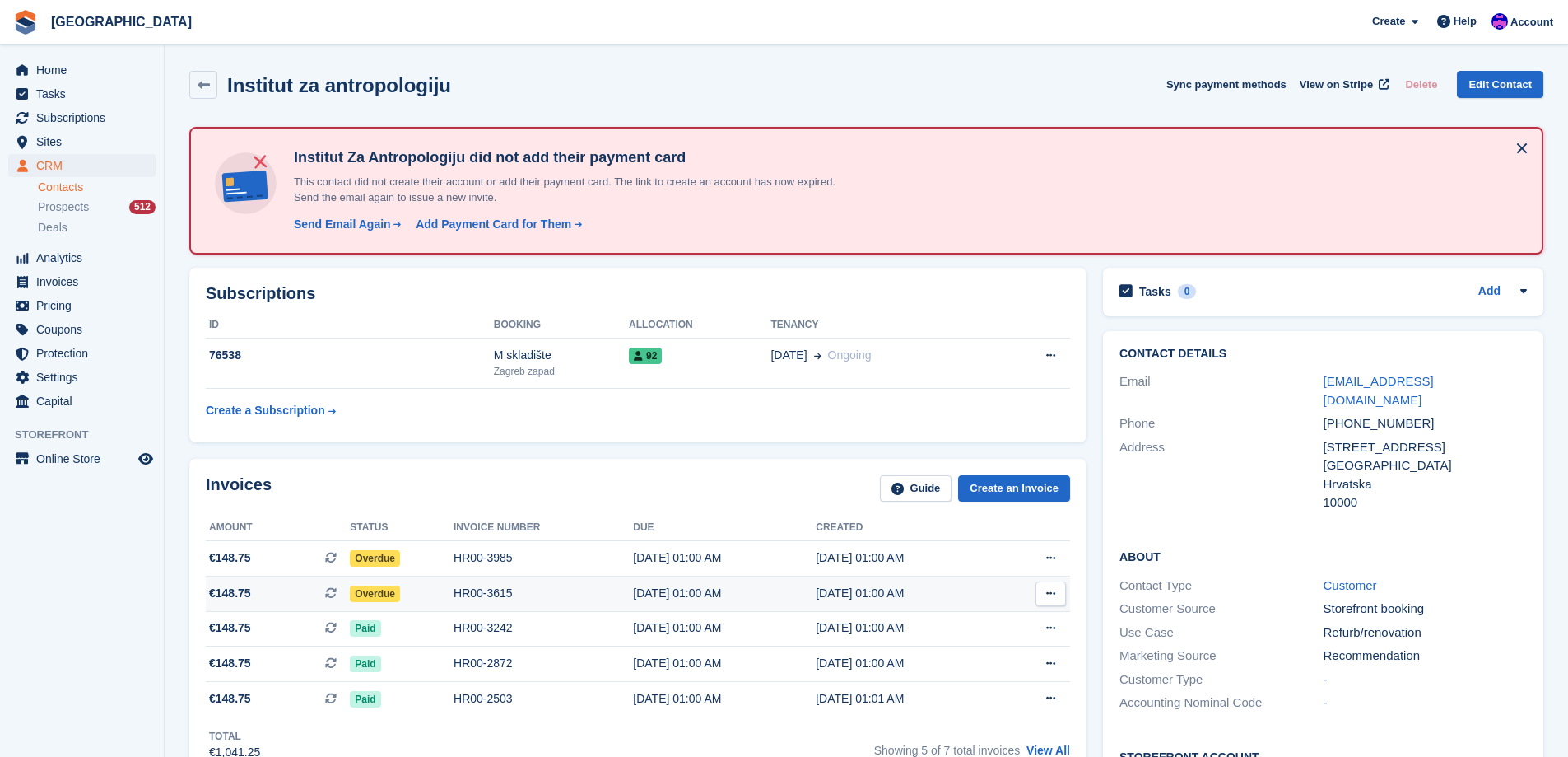
click at [616, 599] on div "HR00-3615" at bounding box center [543, 593] width 179 height 17
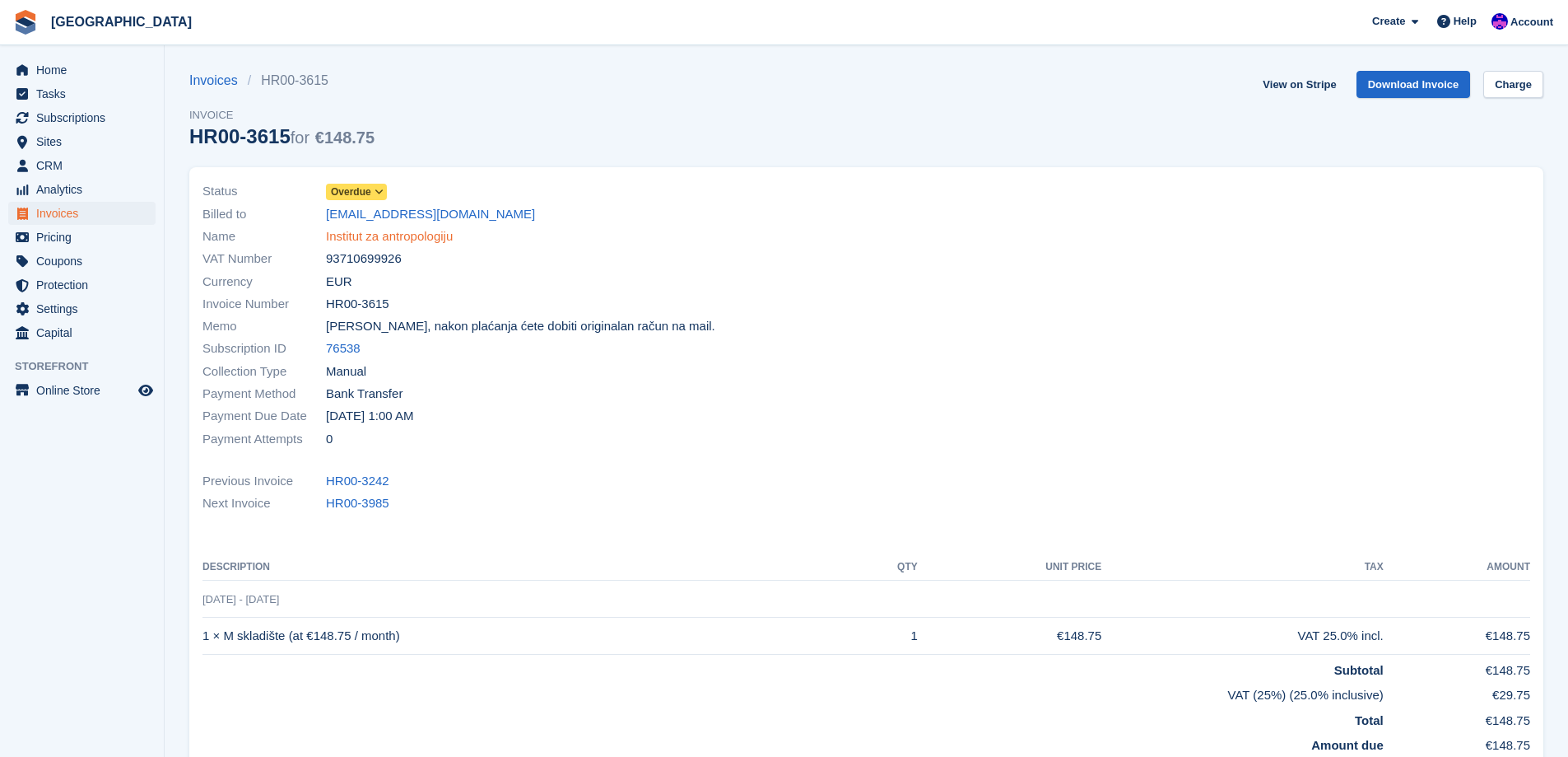
click at [405, 232] on link "Institut za antropologiju" at bounding box center [390, 236] width 127 height 19
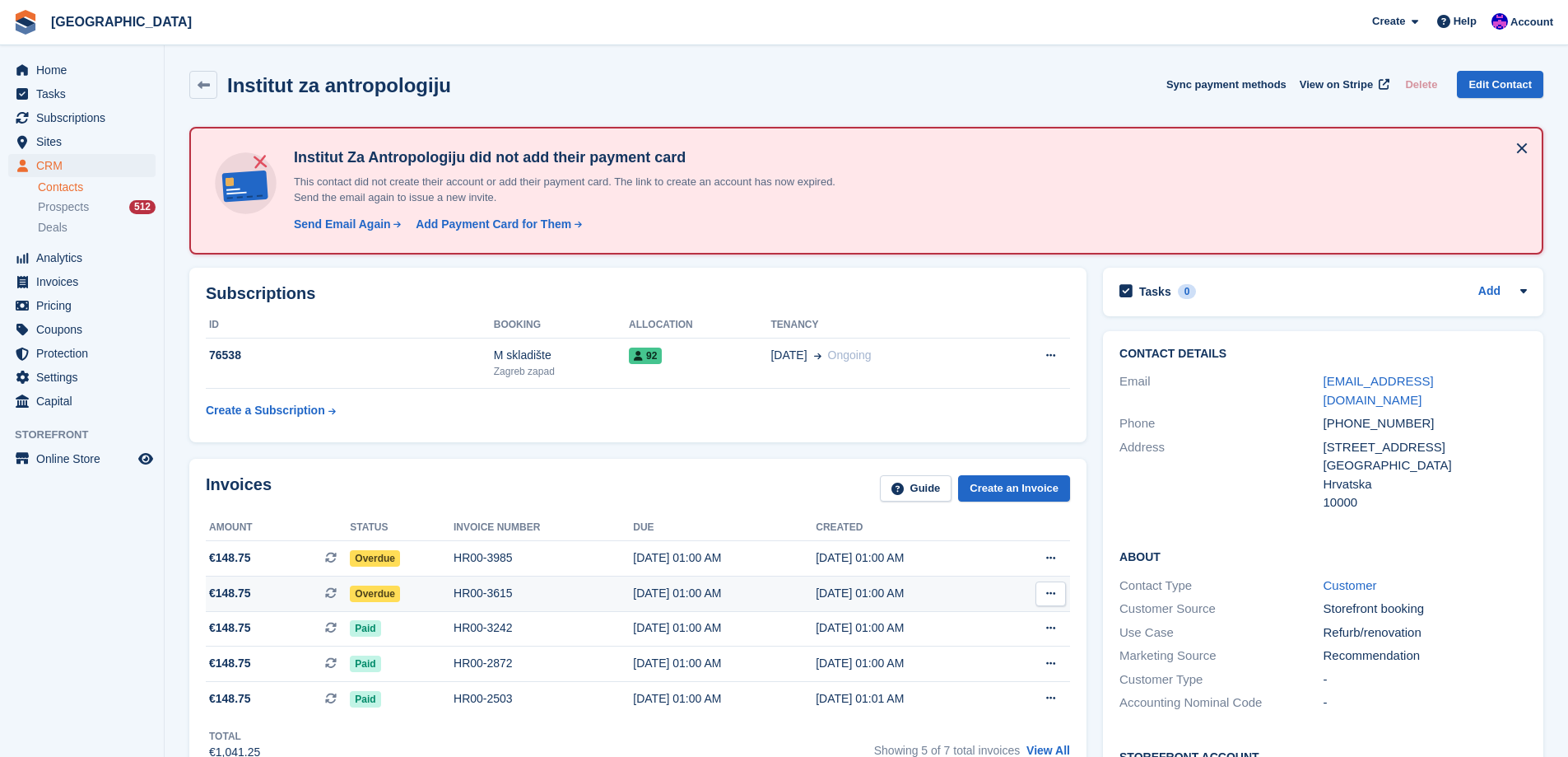
click at [543, 598] on div "HR00-3615" at bounding box center [543, 593] width 179 height 17
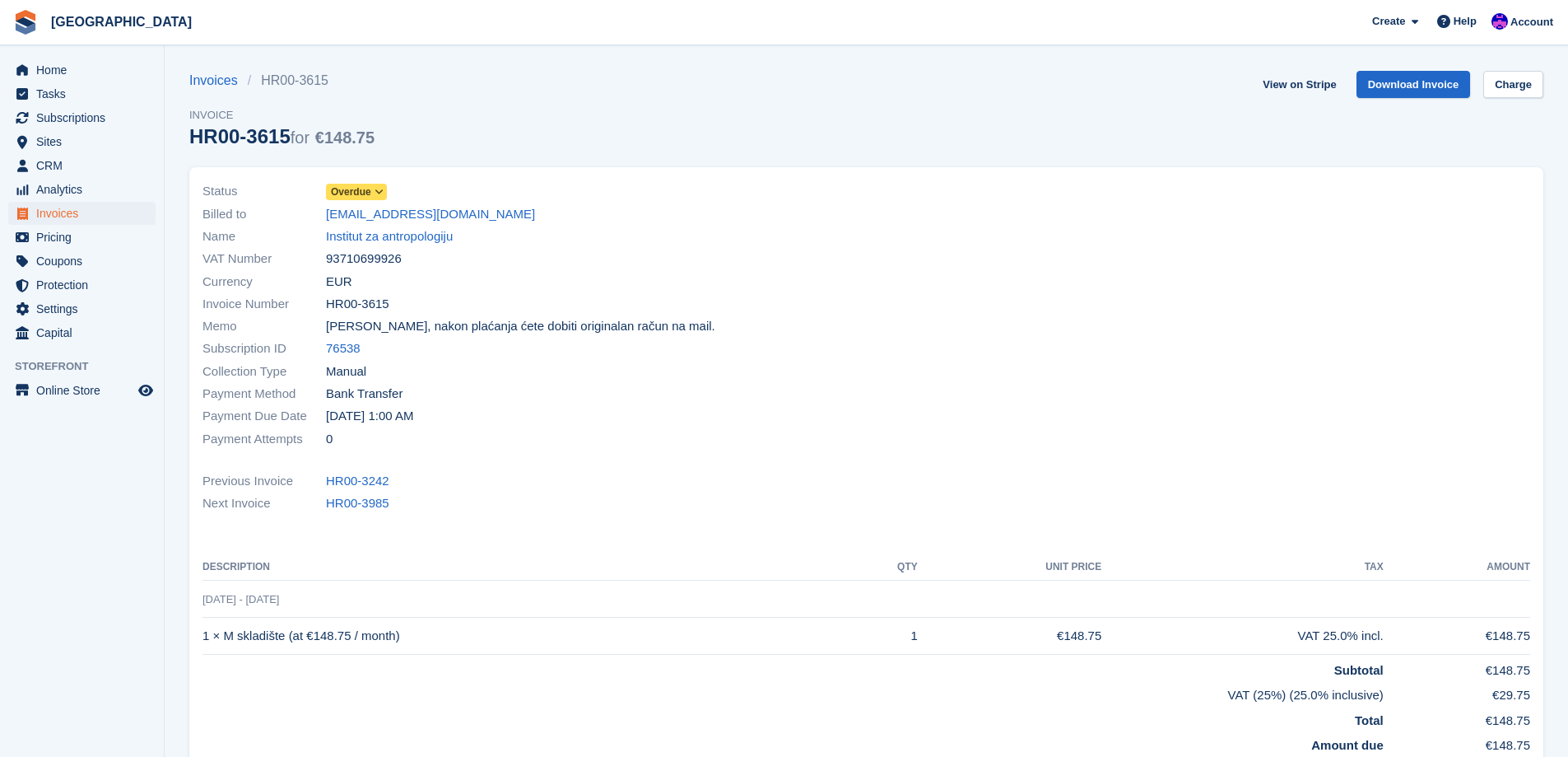
click at [376, 193] on icon at bounding box center [379, 192] width 9 height 10
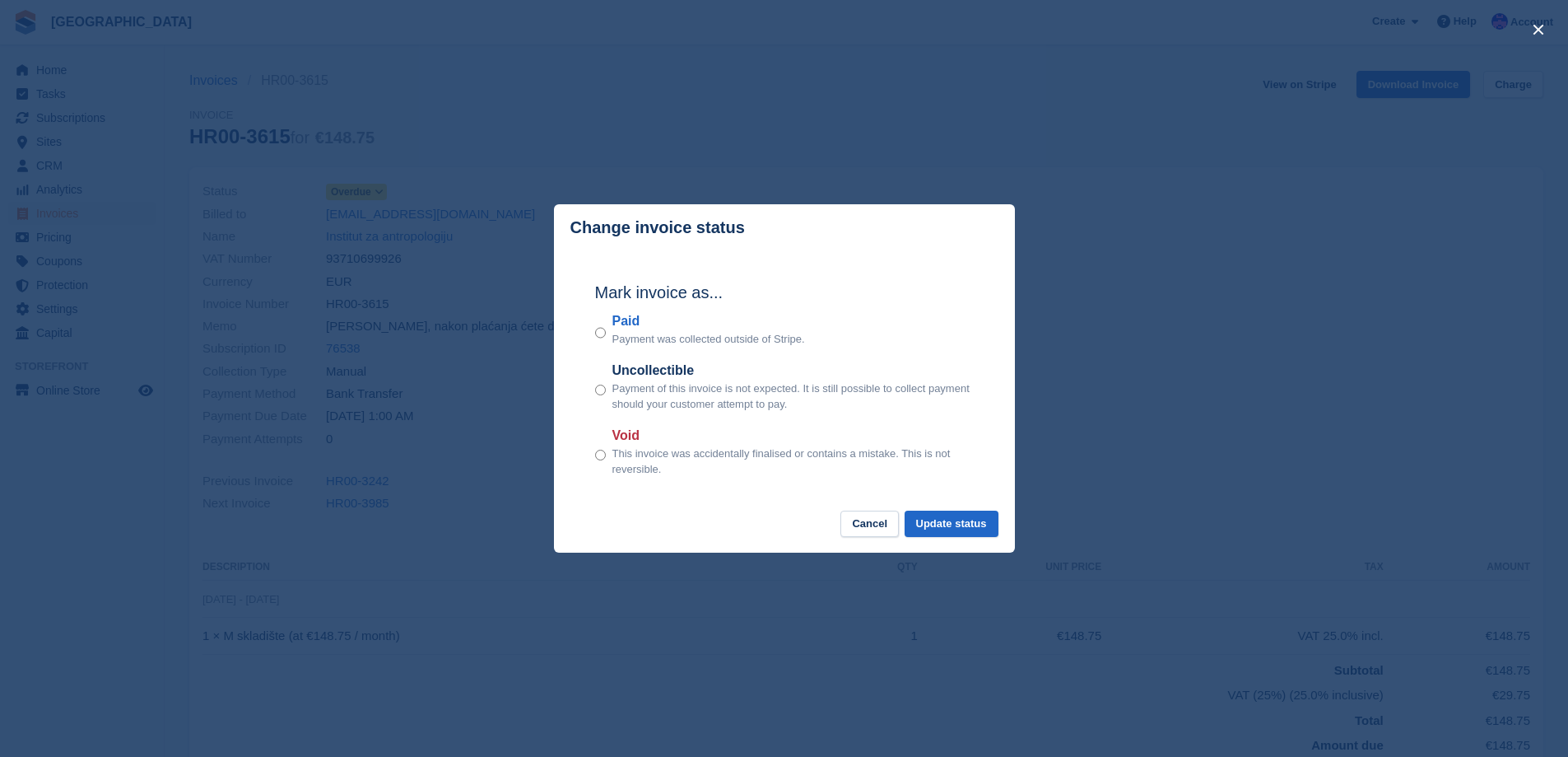
click at [953, 509] on div "Mark invoice as... Paid Payment was collected outside of Stripe. Uncollectible …" at bounding box center [784, 380] width 411 height 259
click at [956, 518] on button "Update status" at bounding box center [951, 523] width 93 height 27
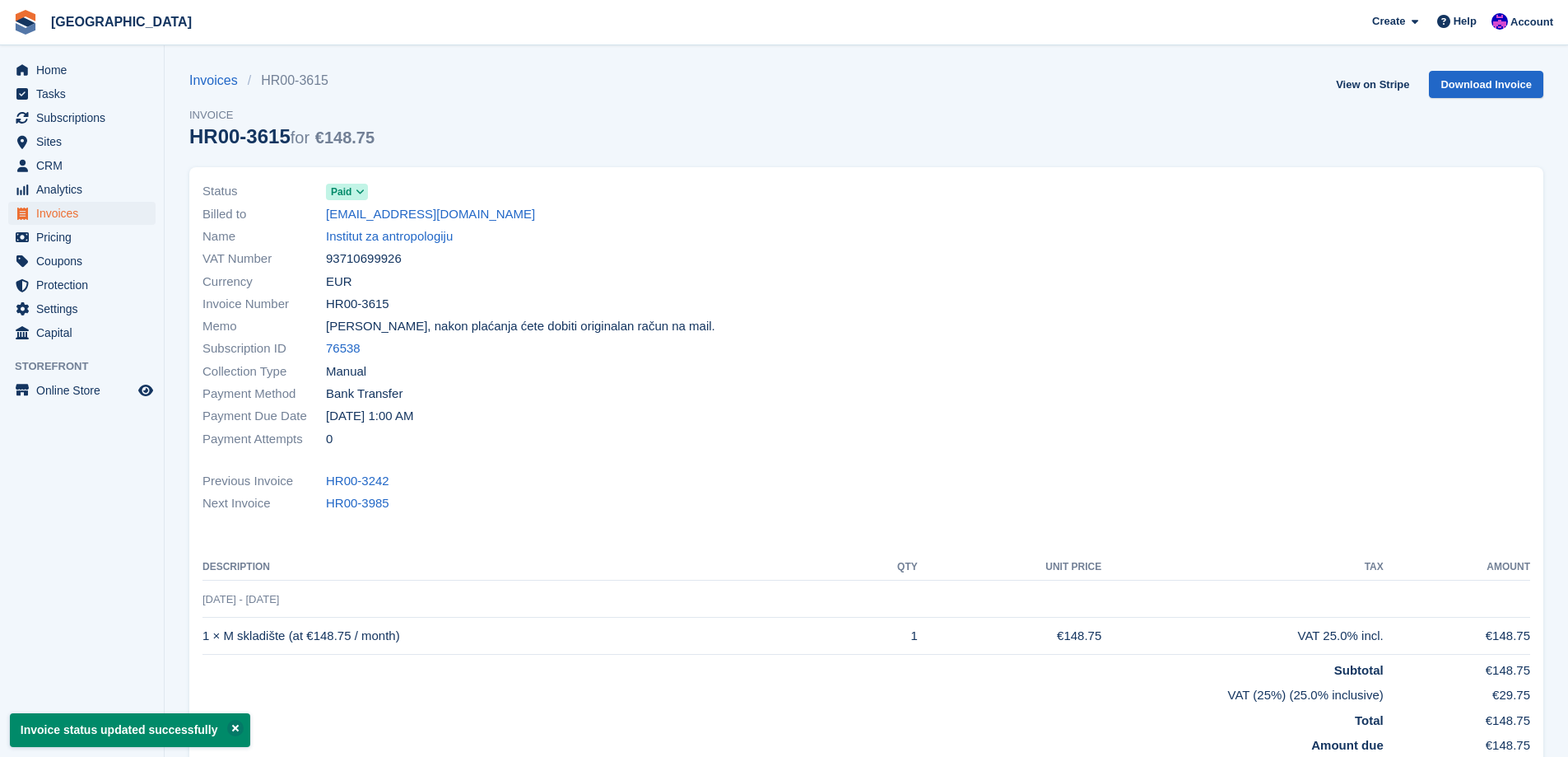
click at [408, 238] on link "Institut za antropologiju" at bounding box center [390, 236] width 127 height 19
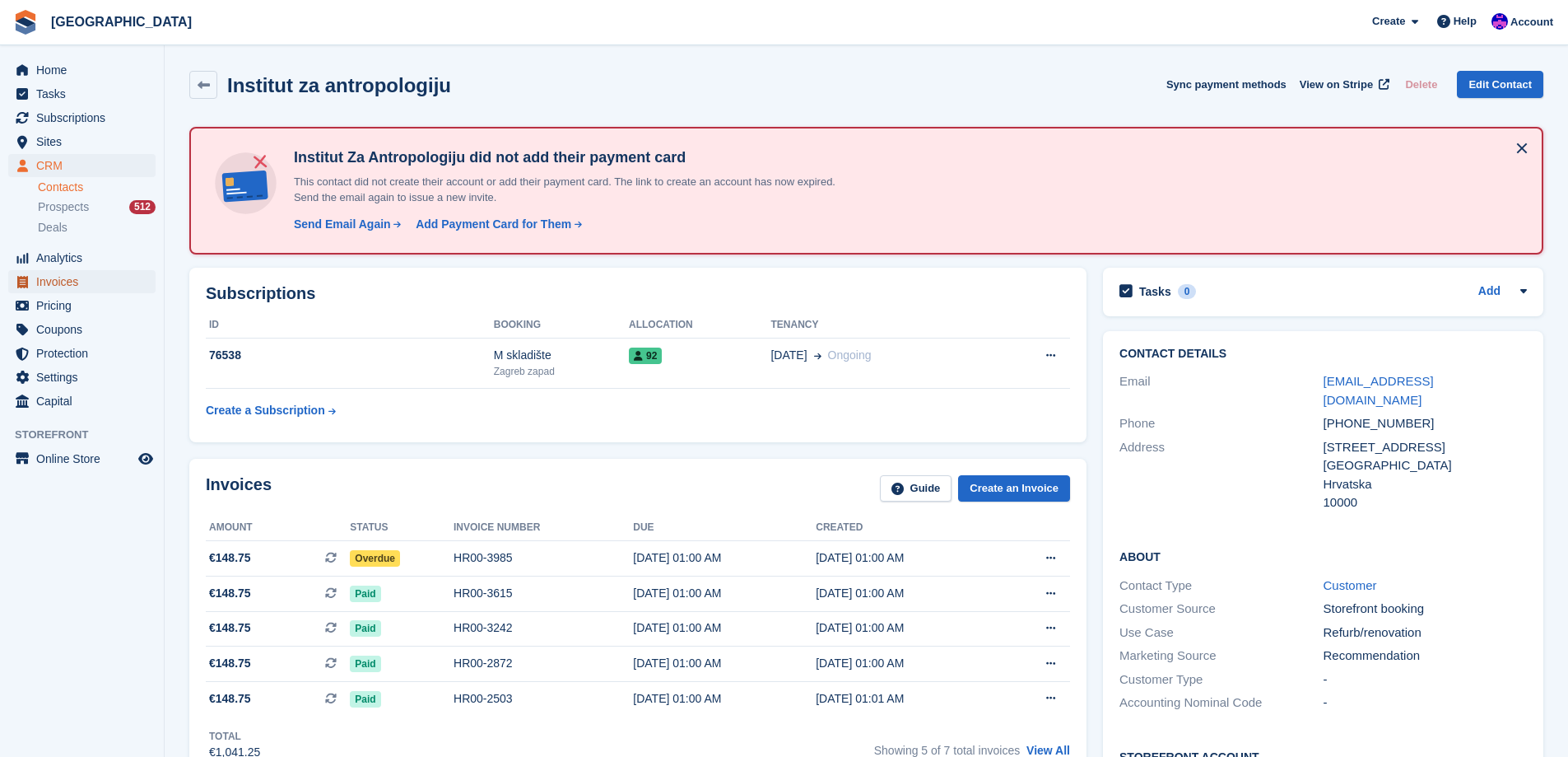
click at [69, 272] on span "Invoices" at bounding box center [86, 281] width 99 height 23
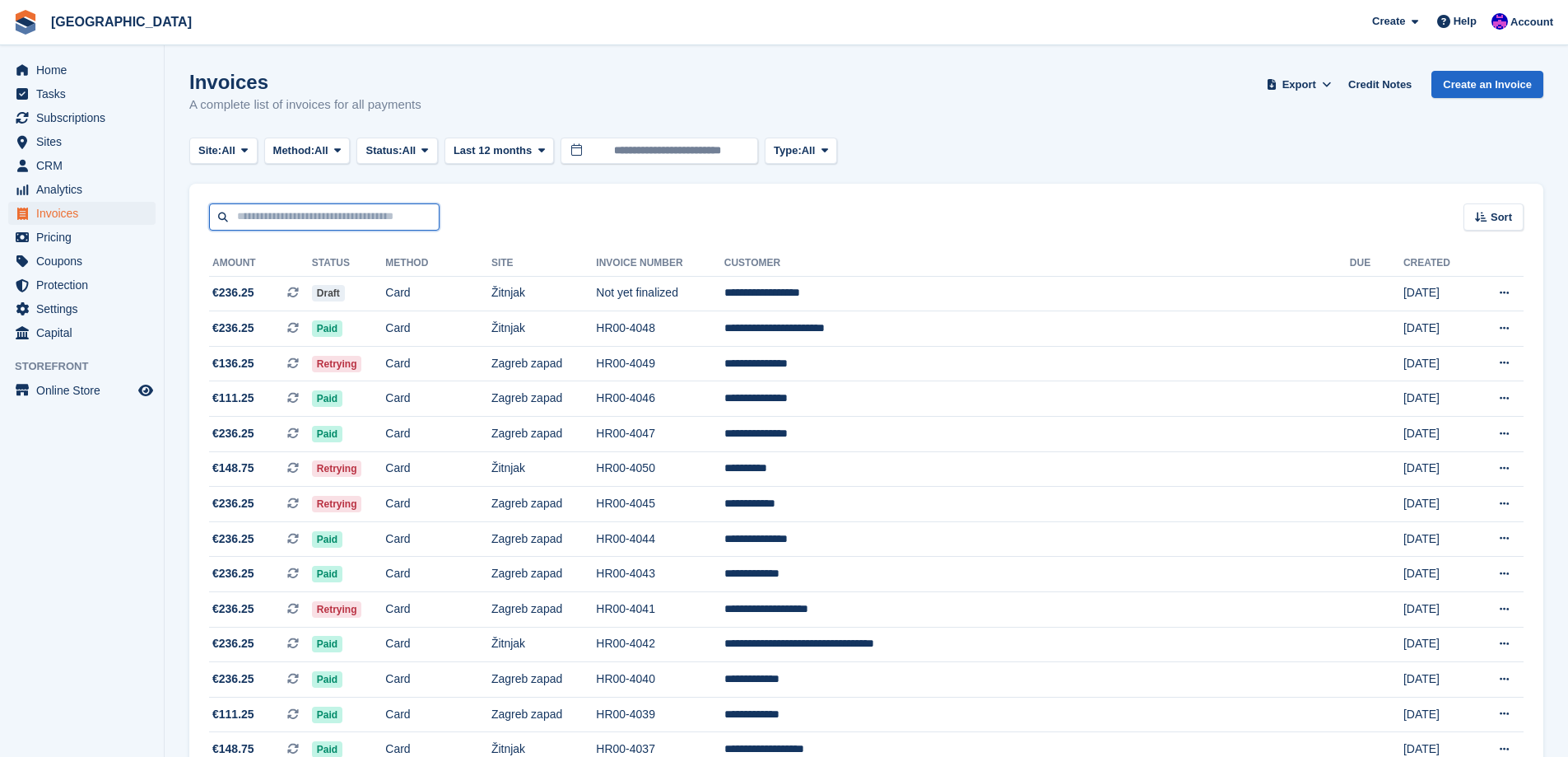
click at [266, 211] on input "text" at bounding box center [324, 217] width 231 height 27
type input "*******"
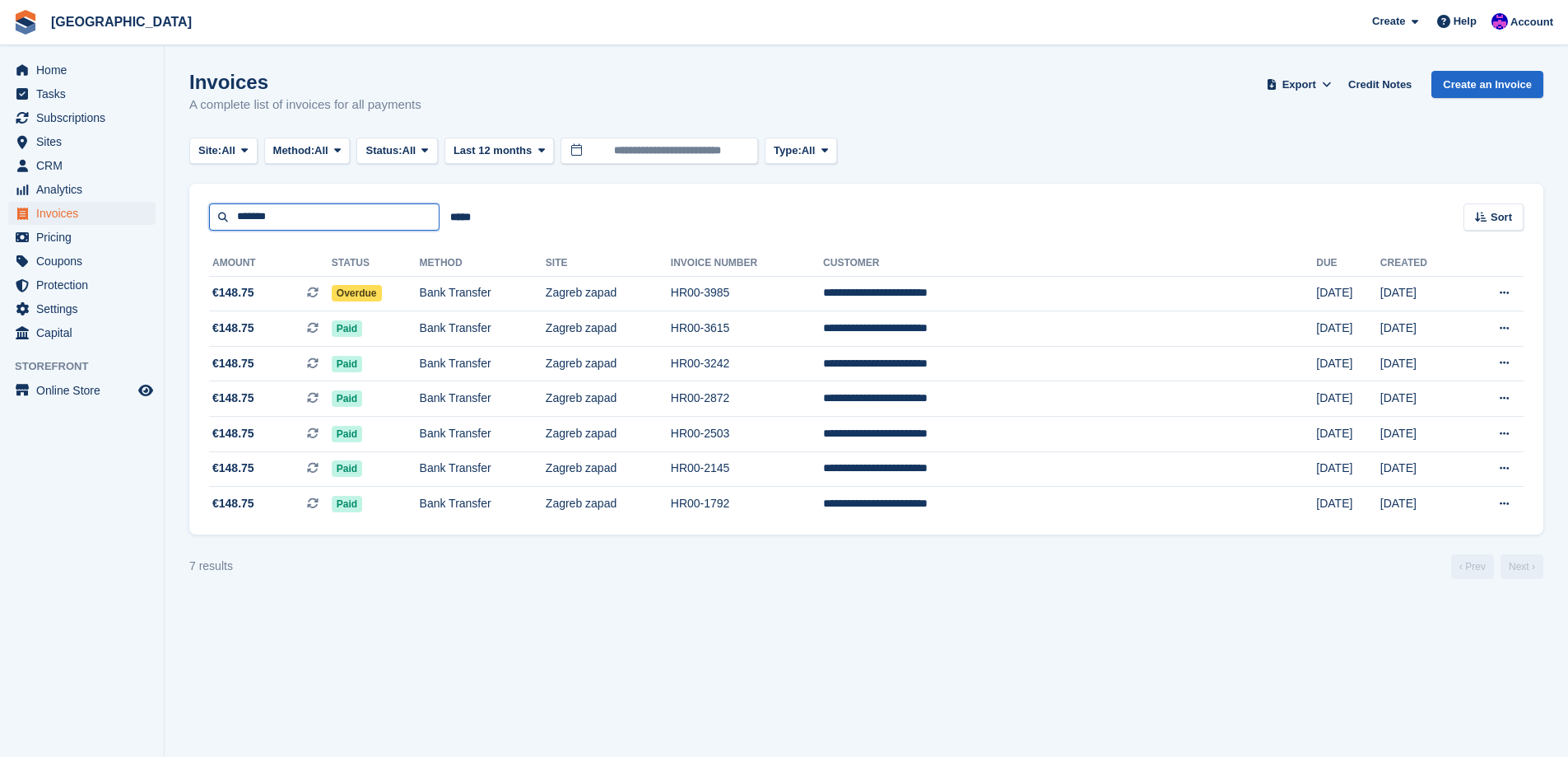
click at [377, 207] on input "*******" at bounding box center [324, 217] width 231 height 27
type input "*"
click at [546, 284] on td "Bank Transfer" at bounding box center [482, 293] width 126 height 36
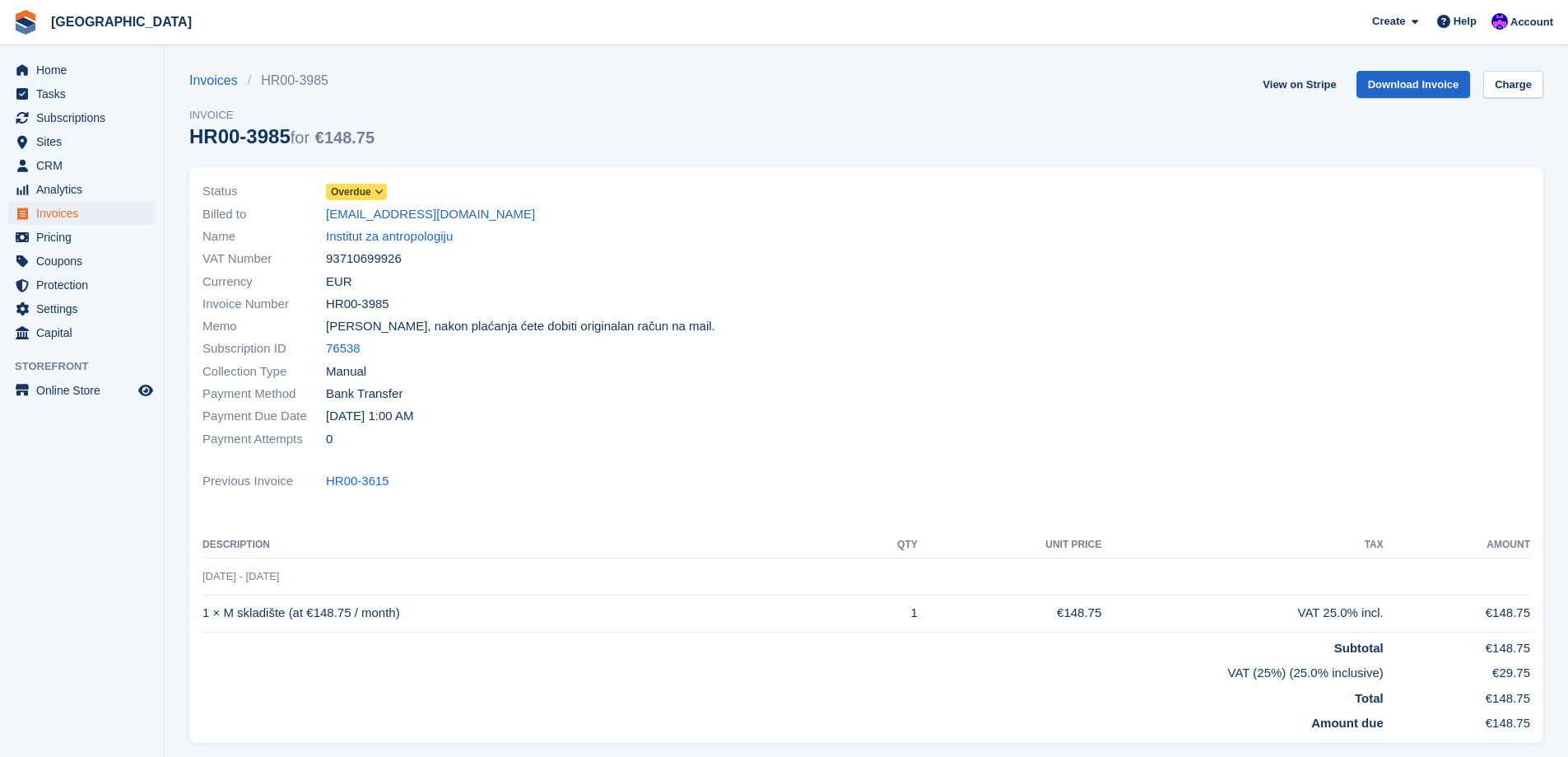
click at [357, 193] on span "Overdue" at bounding box center [350, 192] width 40 height 15
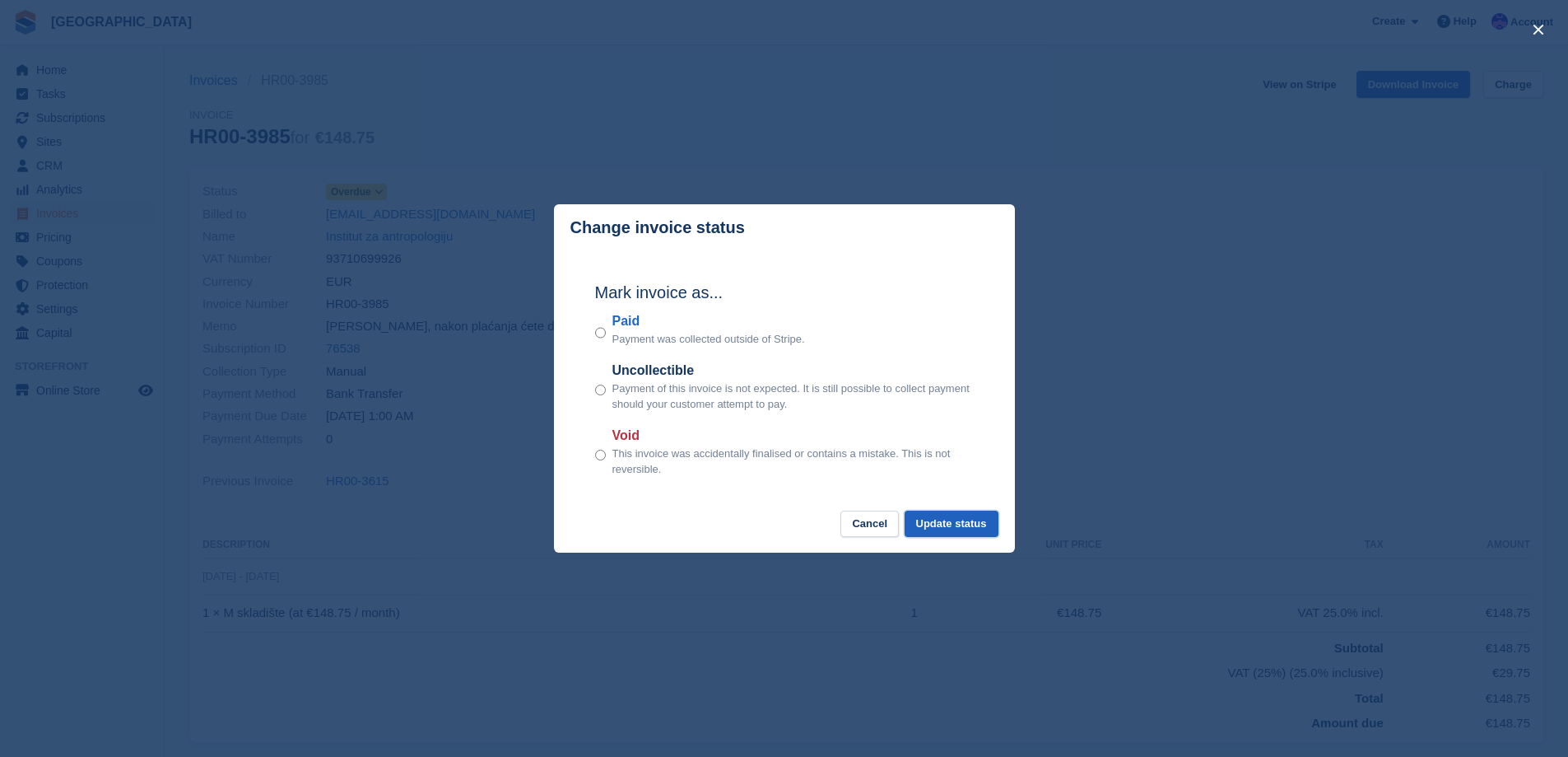
click at [948, 524] on button "Update status" at bounding box center [951, 523] width 93 height 27
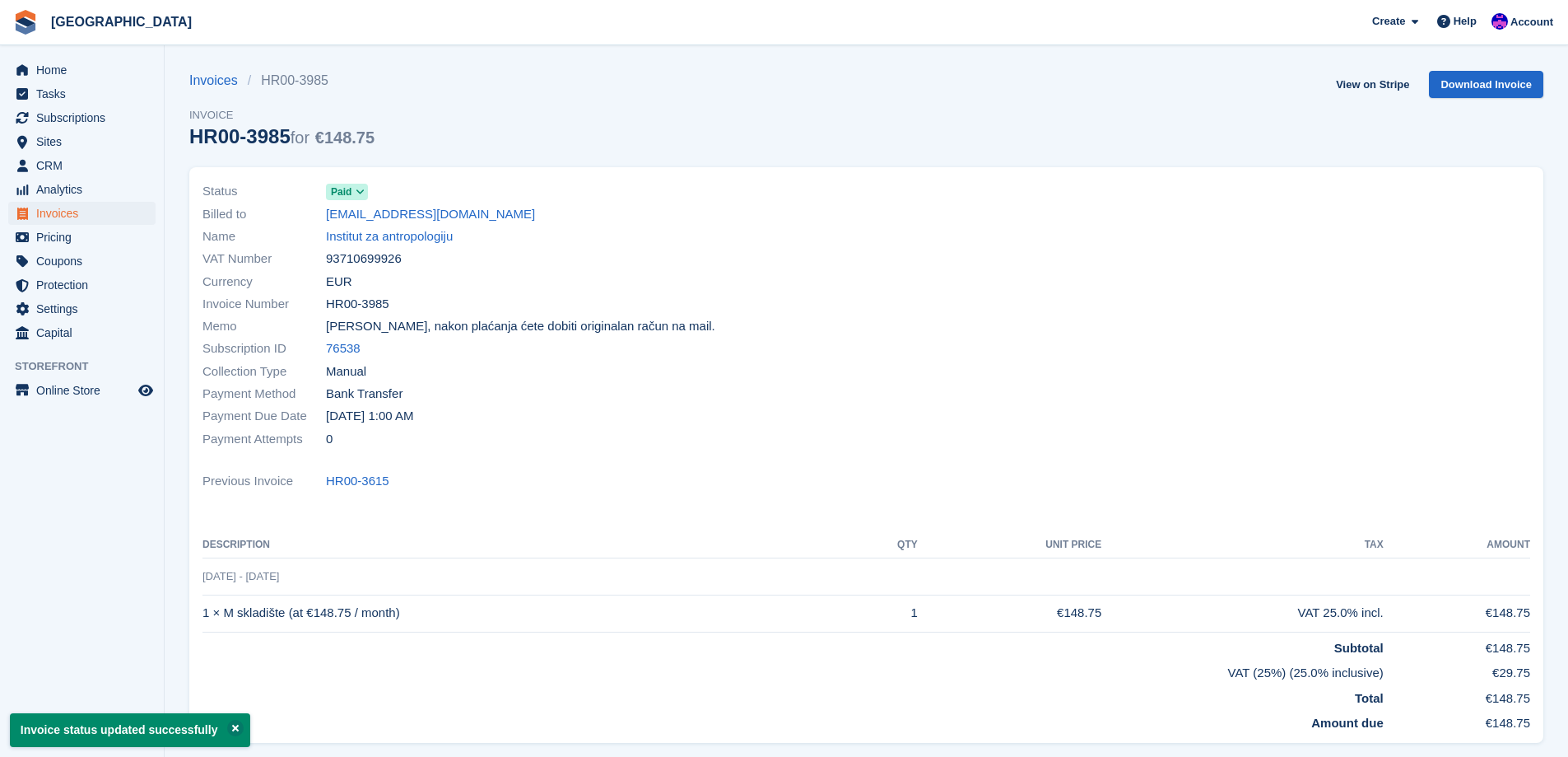
click at [414, 241] on link "Institut za antropologiju" at bounding box center [390, 236] width 127 height 19
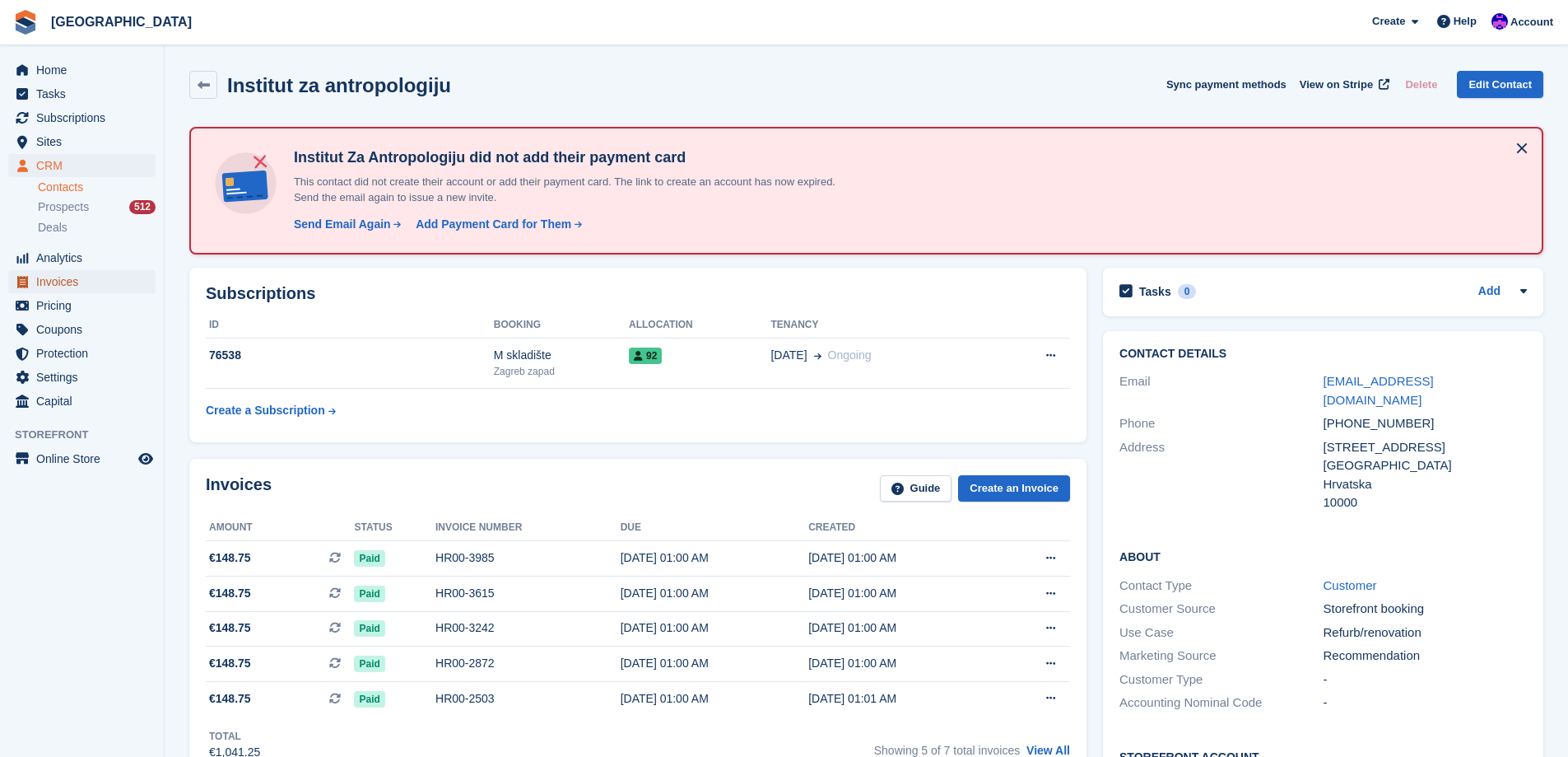
click at [90, 280] on span "Invoices" at bounding box center [86, 281] width 99 height 23
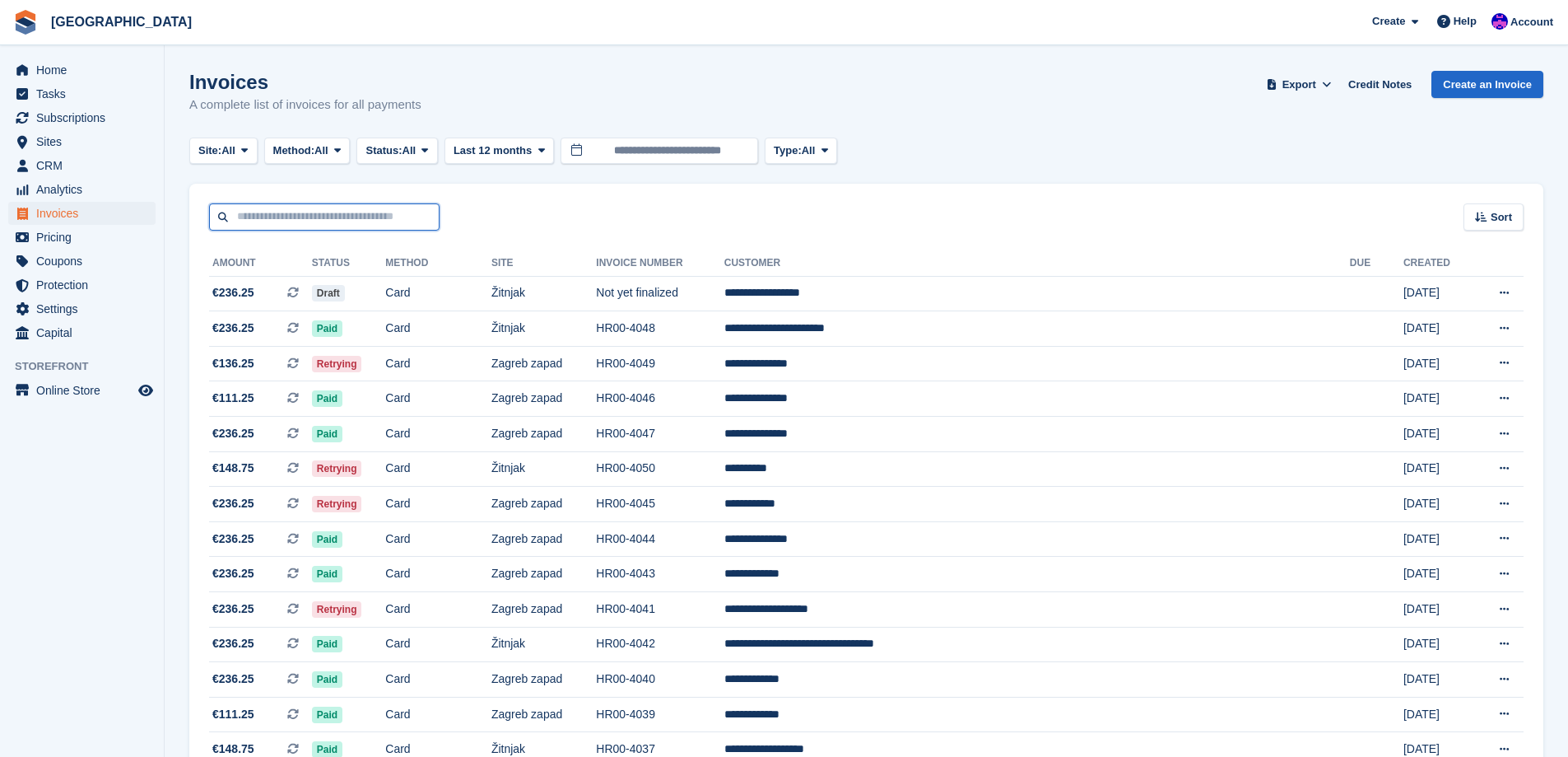
click at [364, 219] on input "text" at bounding box center [324, 217] width 231 height 27
click at [752, 205] on div "Sort Sort by Date created Created (oldest first) Created (newest first)" at bounding box center [866, 207] width 1354 height 47
click at [307, 211] on input "text" at bounding box center [324, 217] width 231 height 27
type input "******"
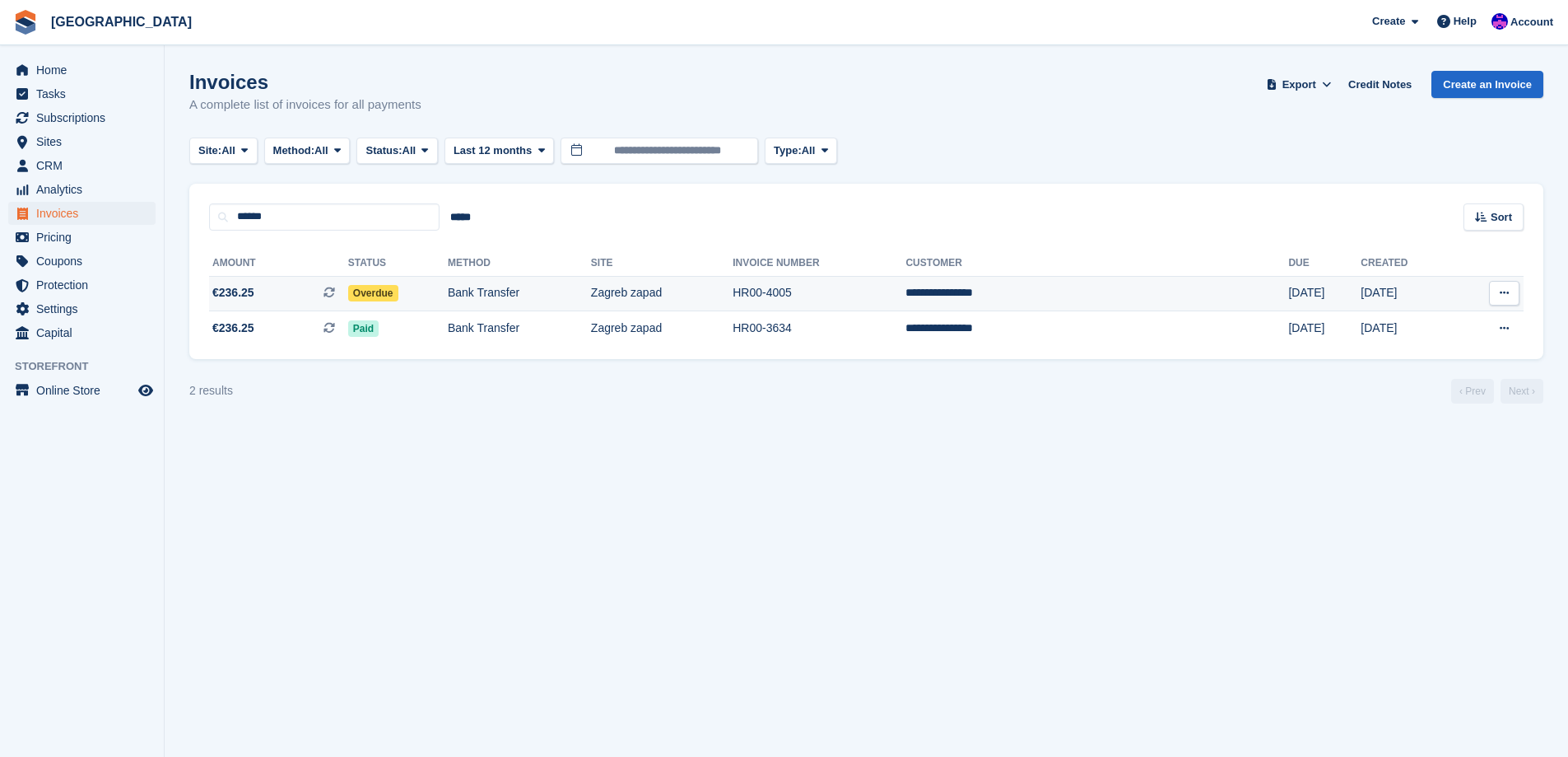
click at [592, 288] on td "Bank Transfer" at bounding box center [519, 293] width 143 height 36
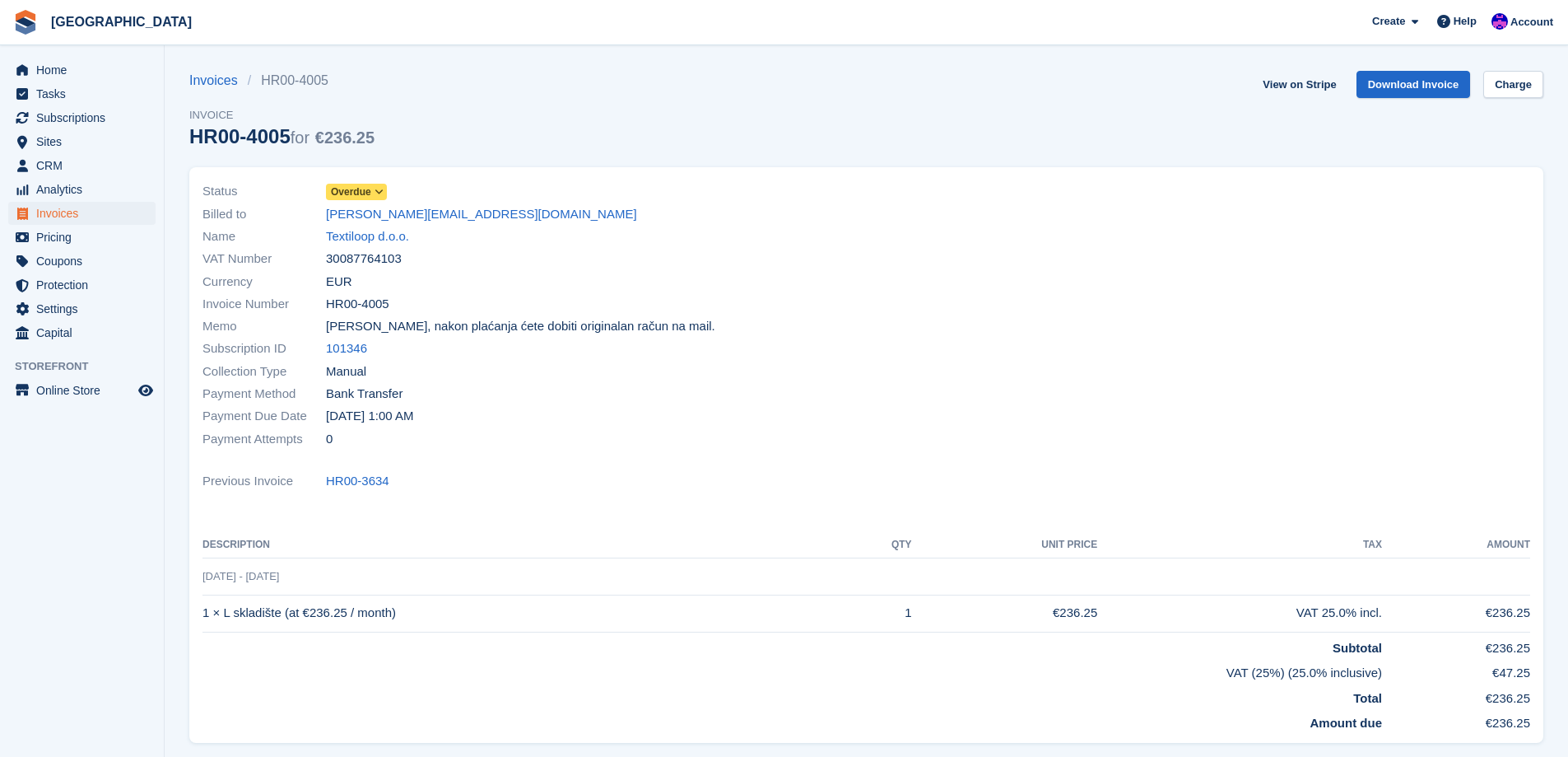
click at [364, 188] on span "Overdue" at bounding box center [350, 192] width 40 height 15
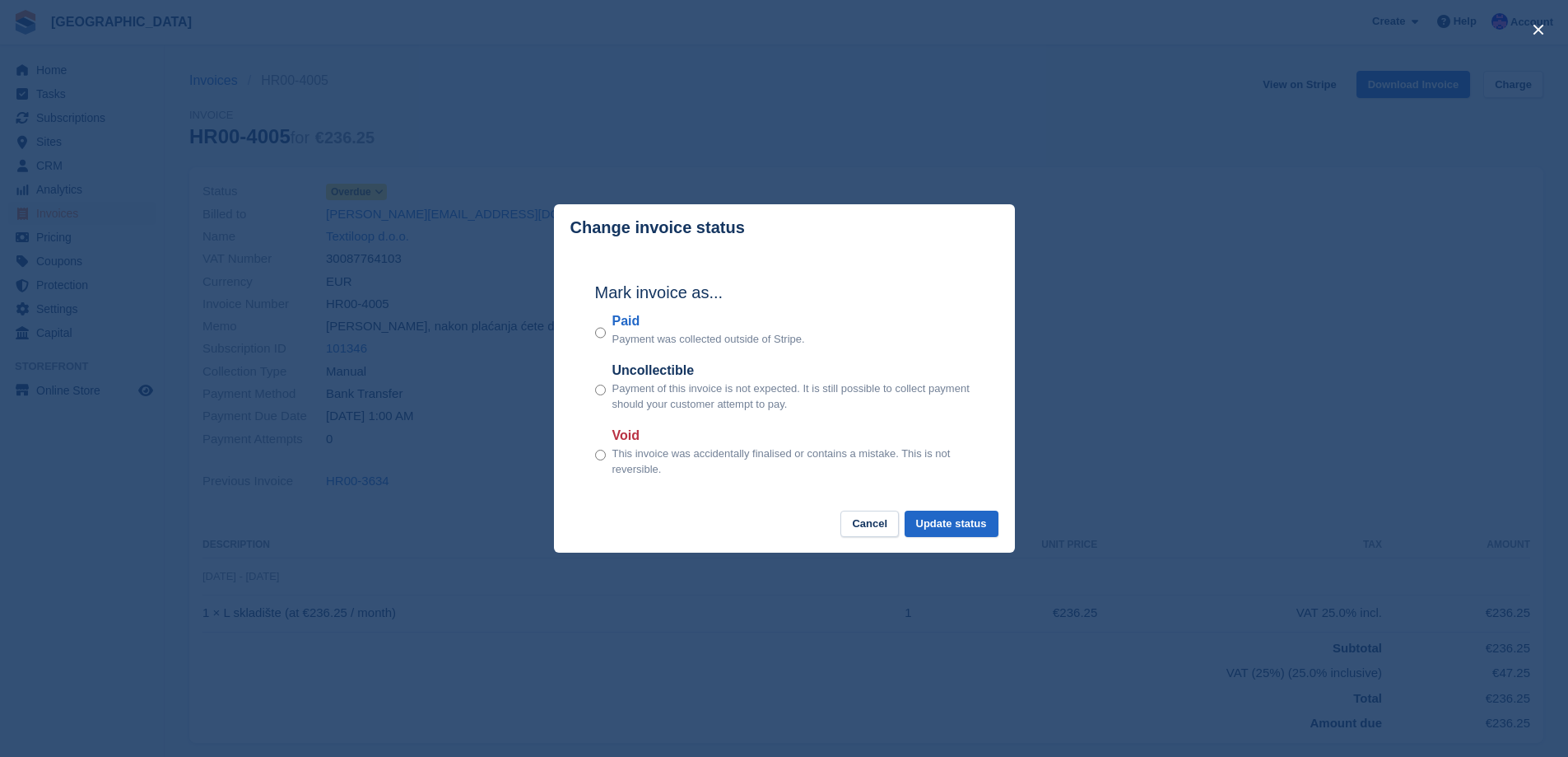
click at [608, 336] on div "Paid Payment was collected outside of Stripe." at bounding box center [784, 329] width 378 height 36
click at [964, 512] on button "Update status" at bounding box center [951, 523] width 93 height 27
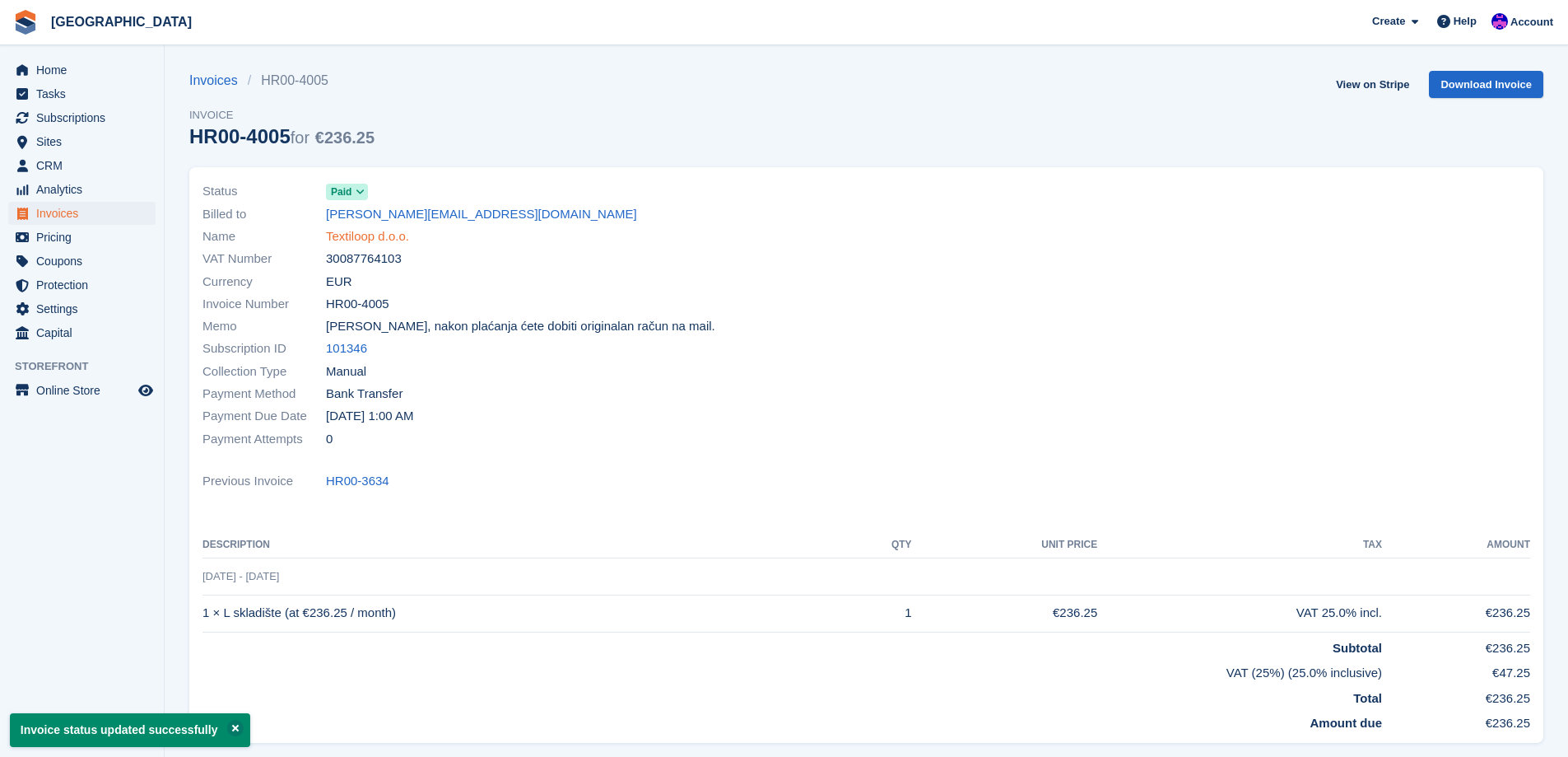
click at [396, 229] on link "Textiloop d.o.o." at bounding box center [367, 236] width 83 height 19
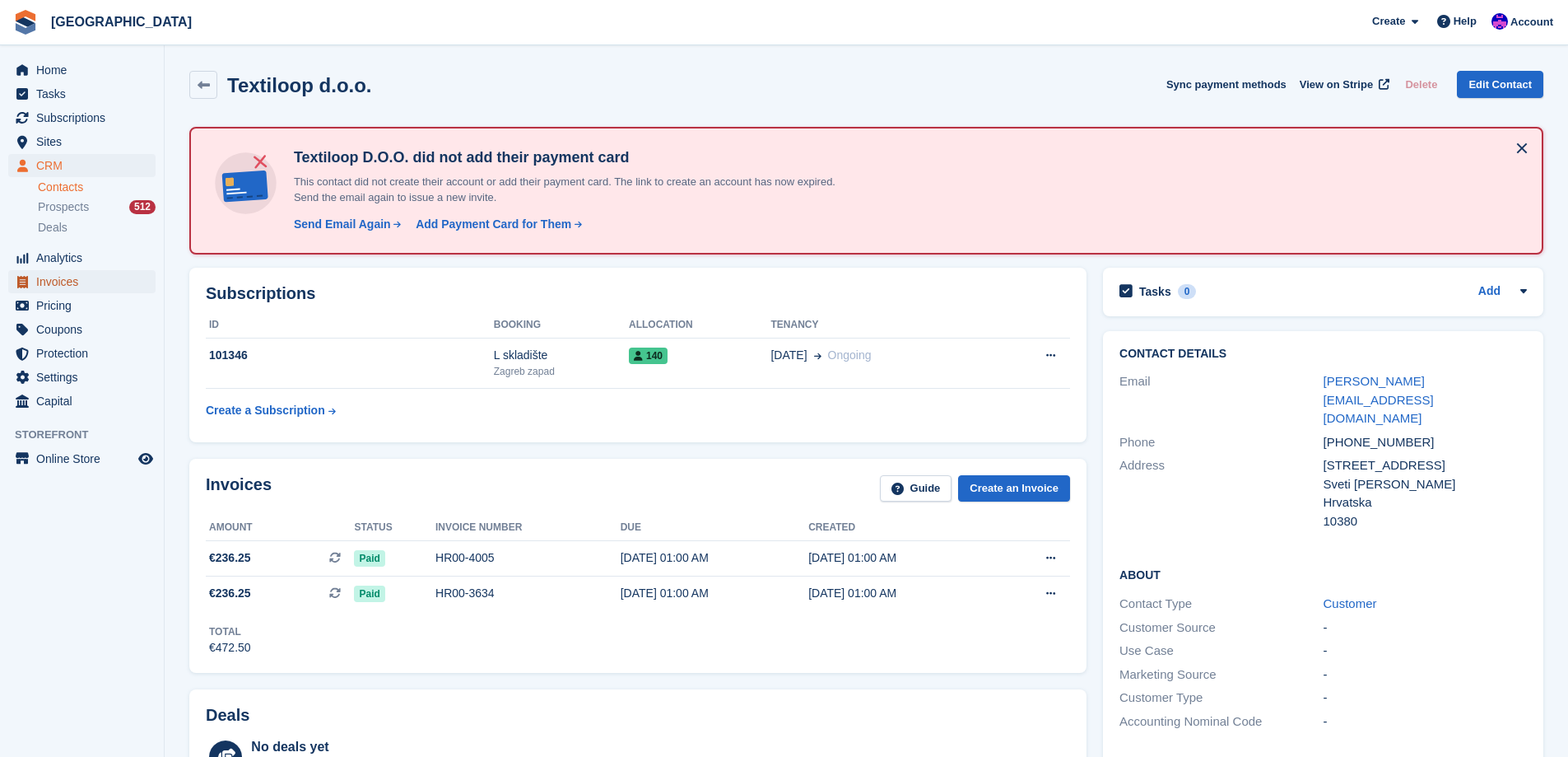
click at [67, 283] on span "Invoices" at bounding box center [86, 281] width 99 height 23
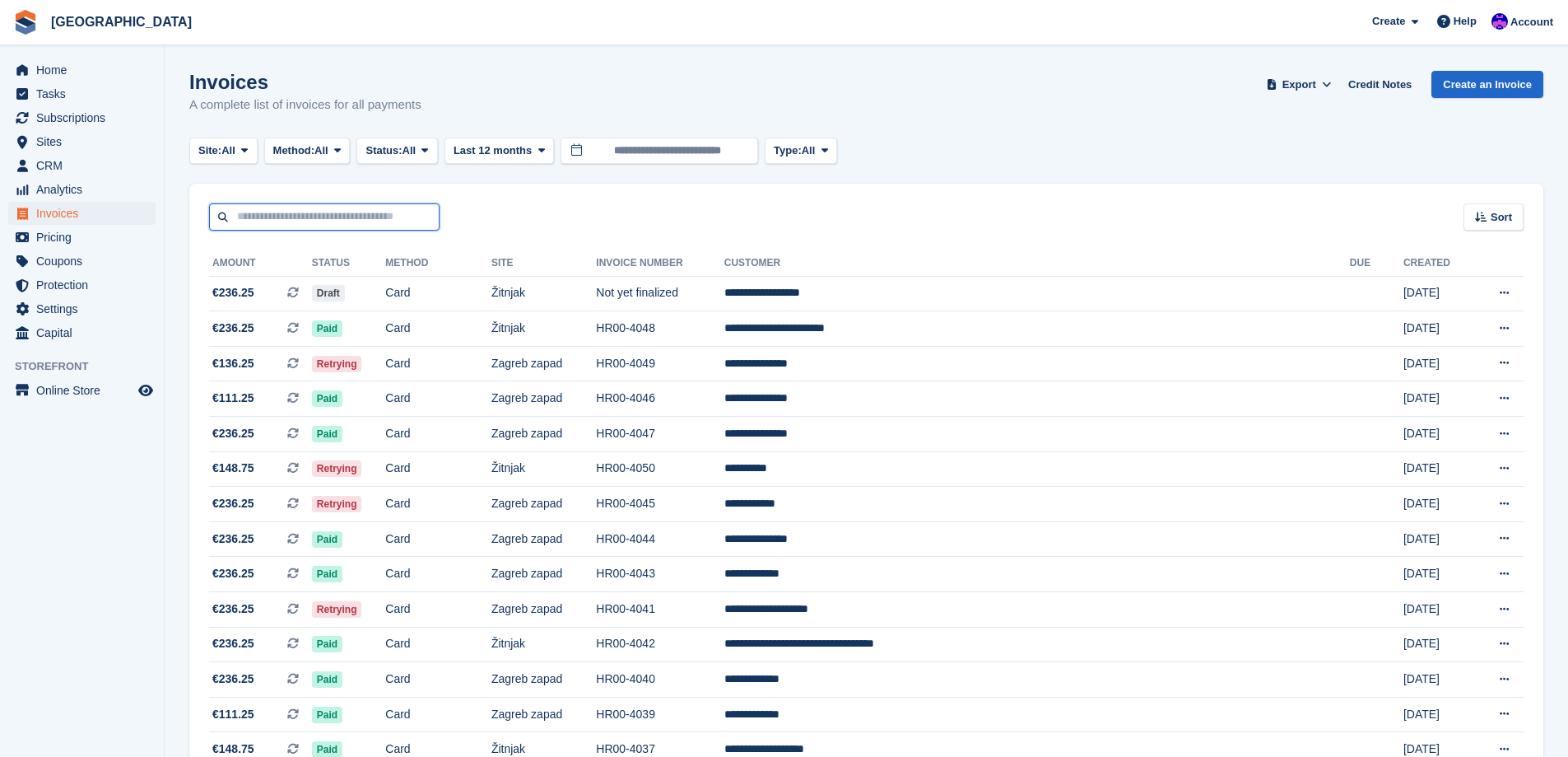
click at [404, 218] on input "text" at bounding box center [324, 217] width 231 height 27
type input "*********"
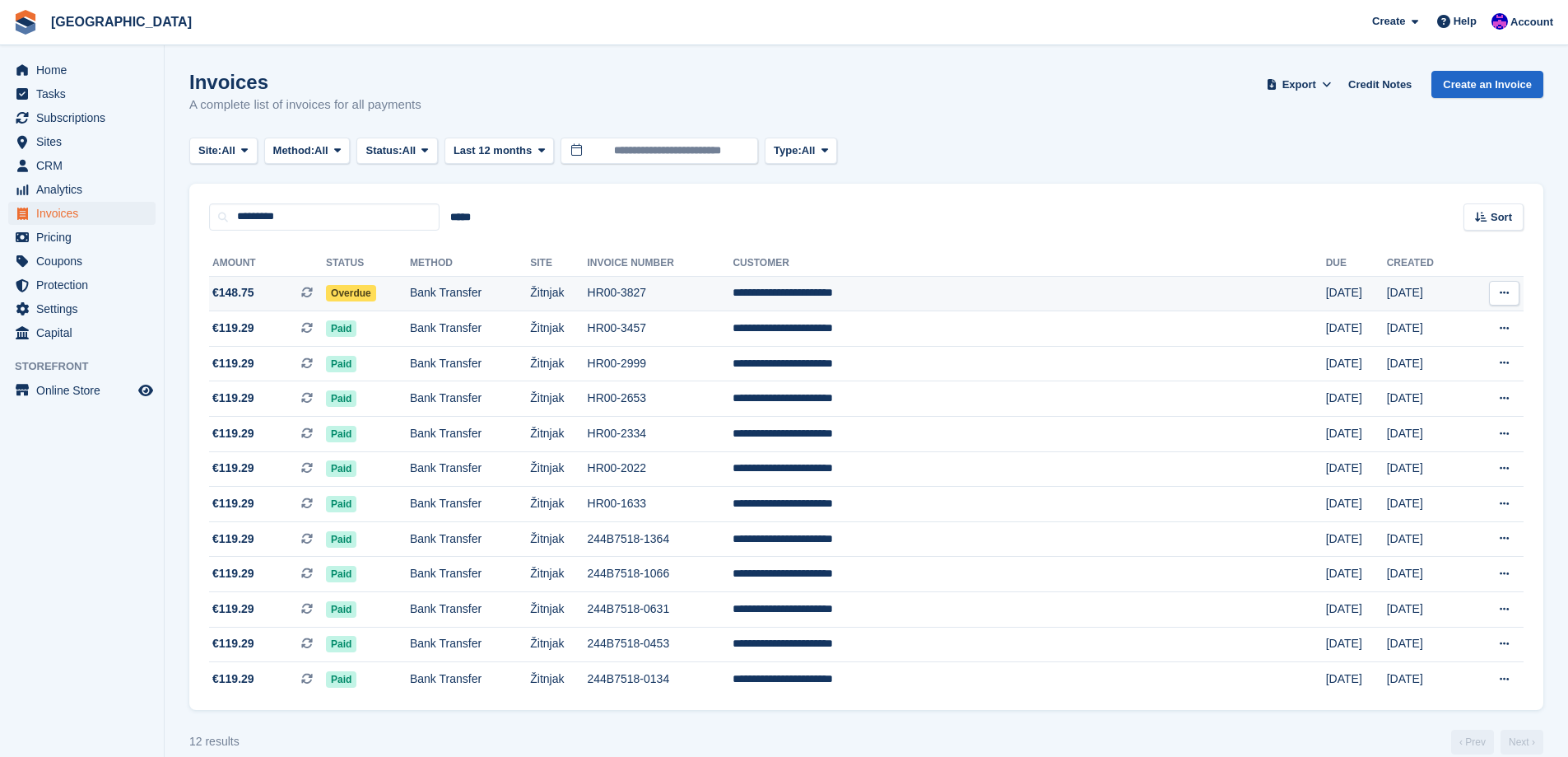
click at [587, 288] on td "Žitnjak" at bounding box center [558, 293] width 57 height 36
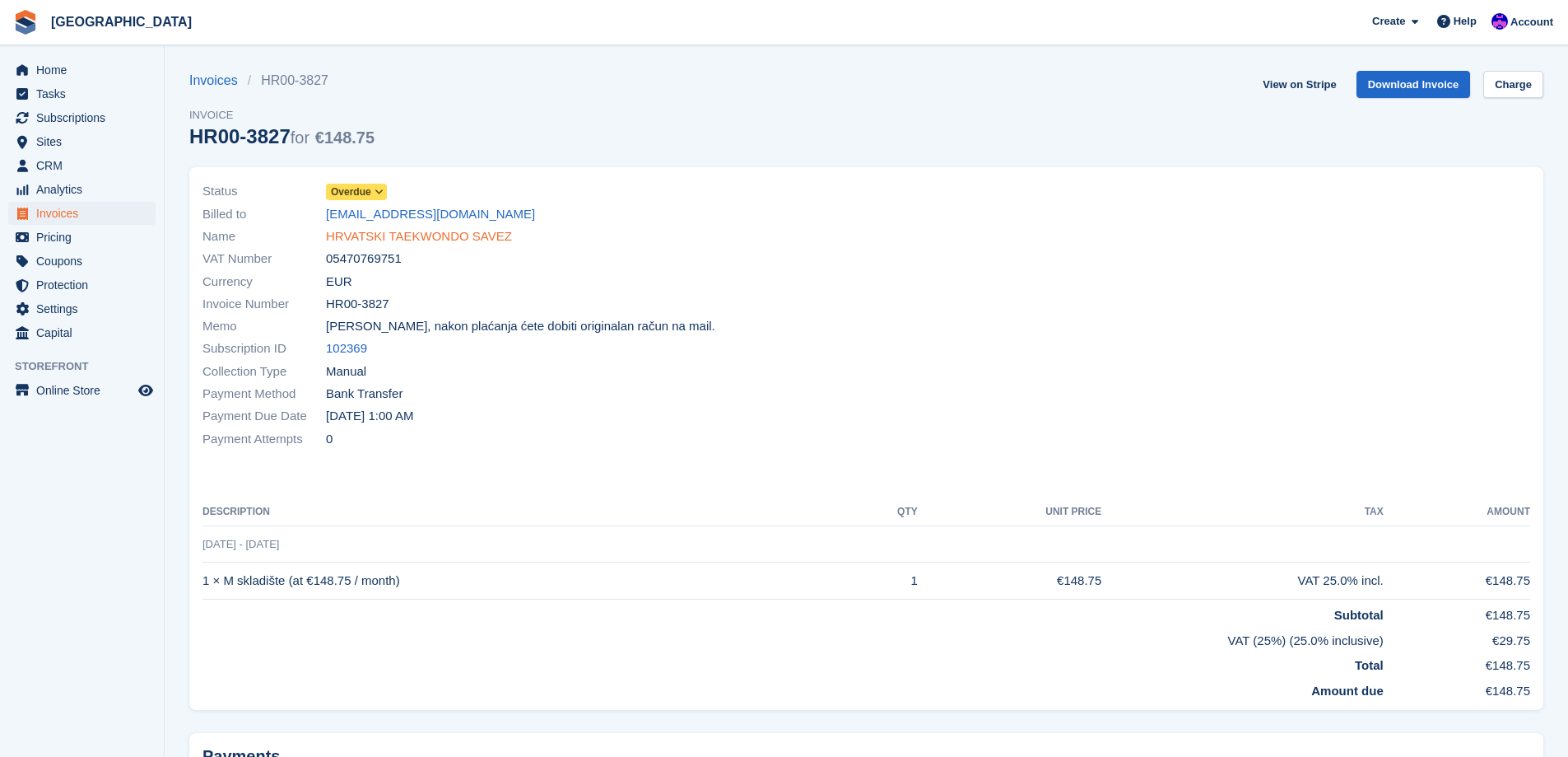
click at [414, 244] on link "HRVATSKI TAEKWONDO SAVEZ" at bounding box center [419, 236] width 186 height 19
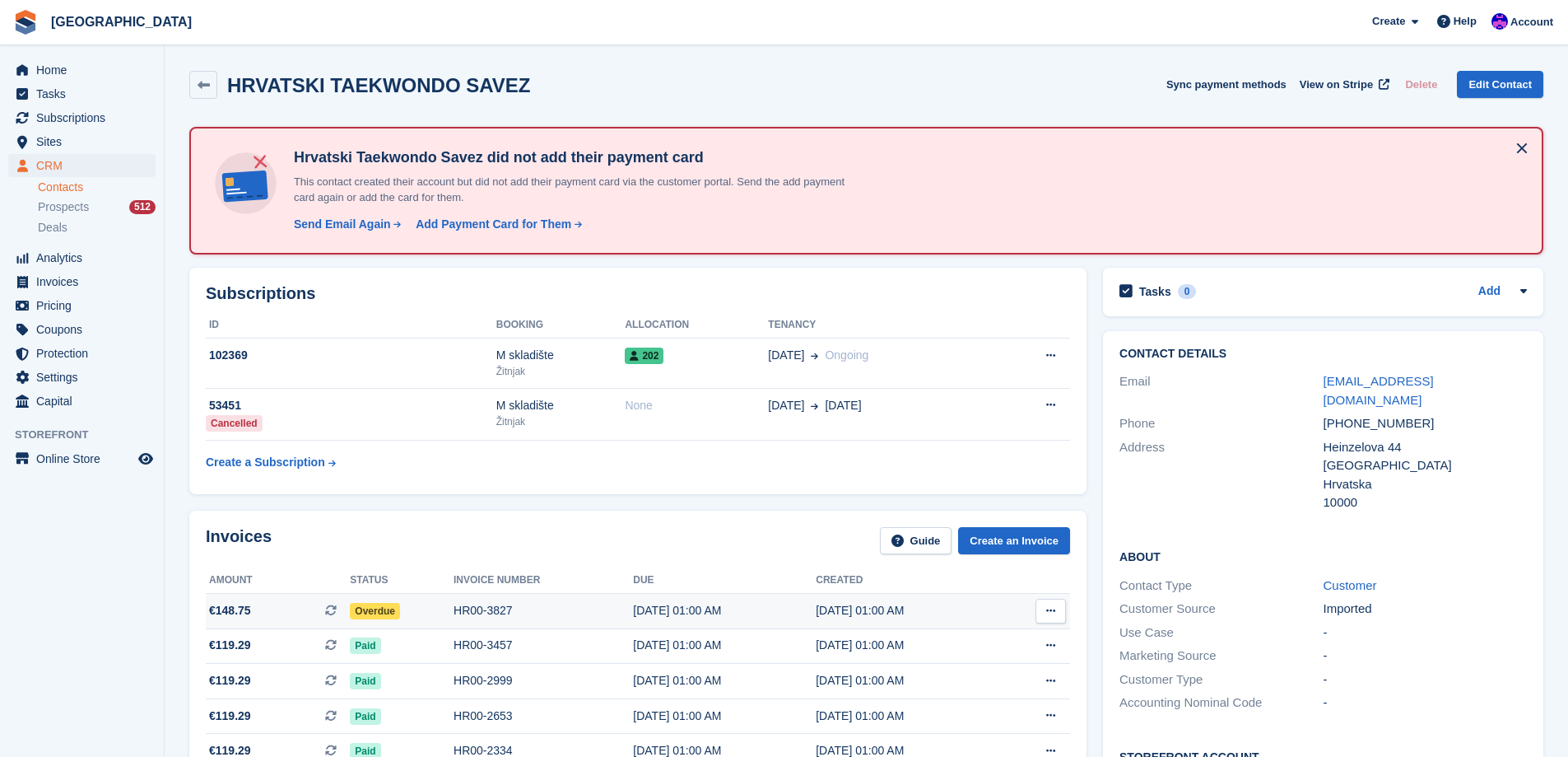
click at [634, 605] on div "[DATE] 01:00 AM" at bounding box center [724, 610] width 183 height 17
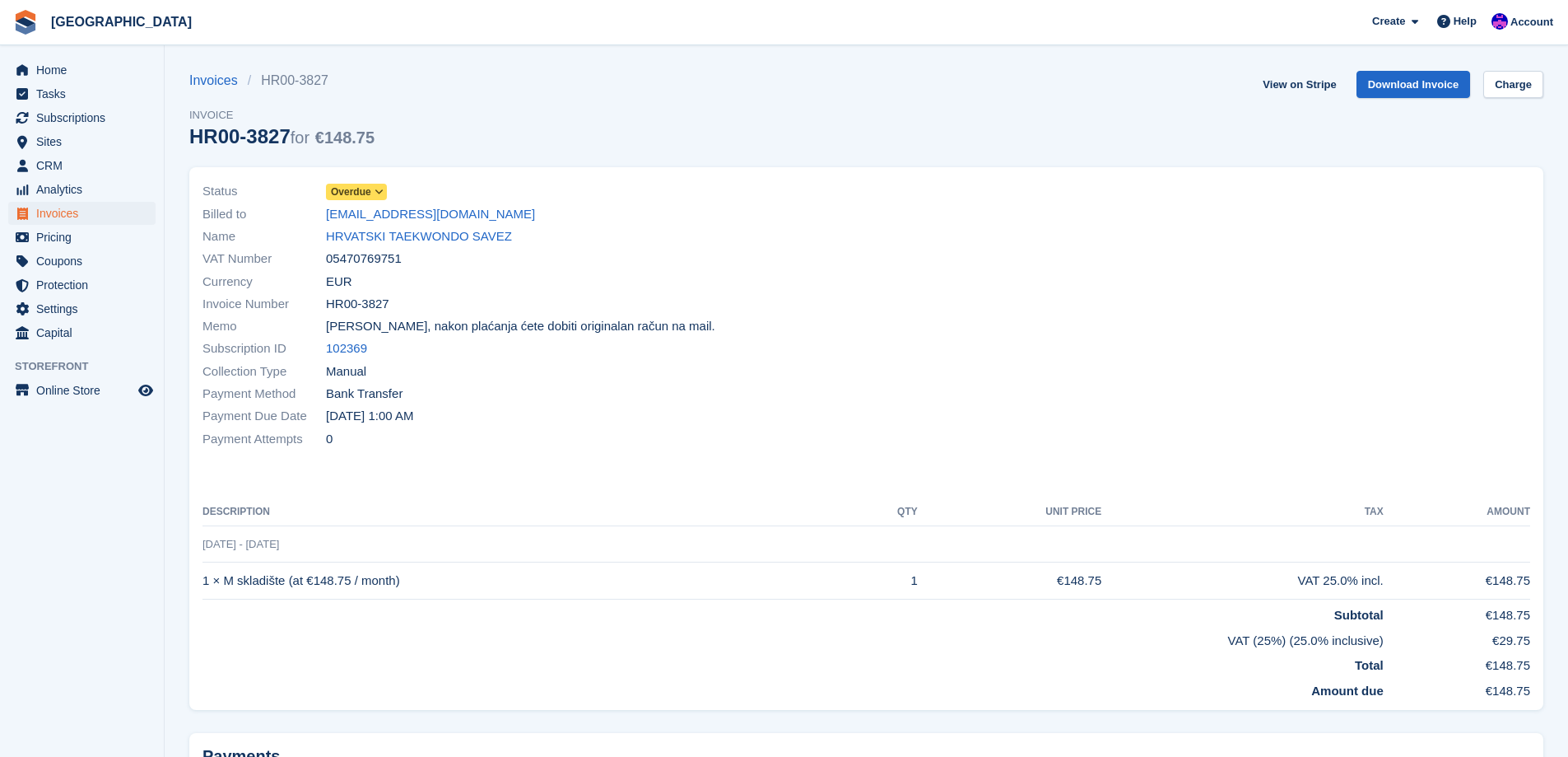
click at [375, 190] on icon at bounding box center [379, 192] width 9 height 10
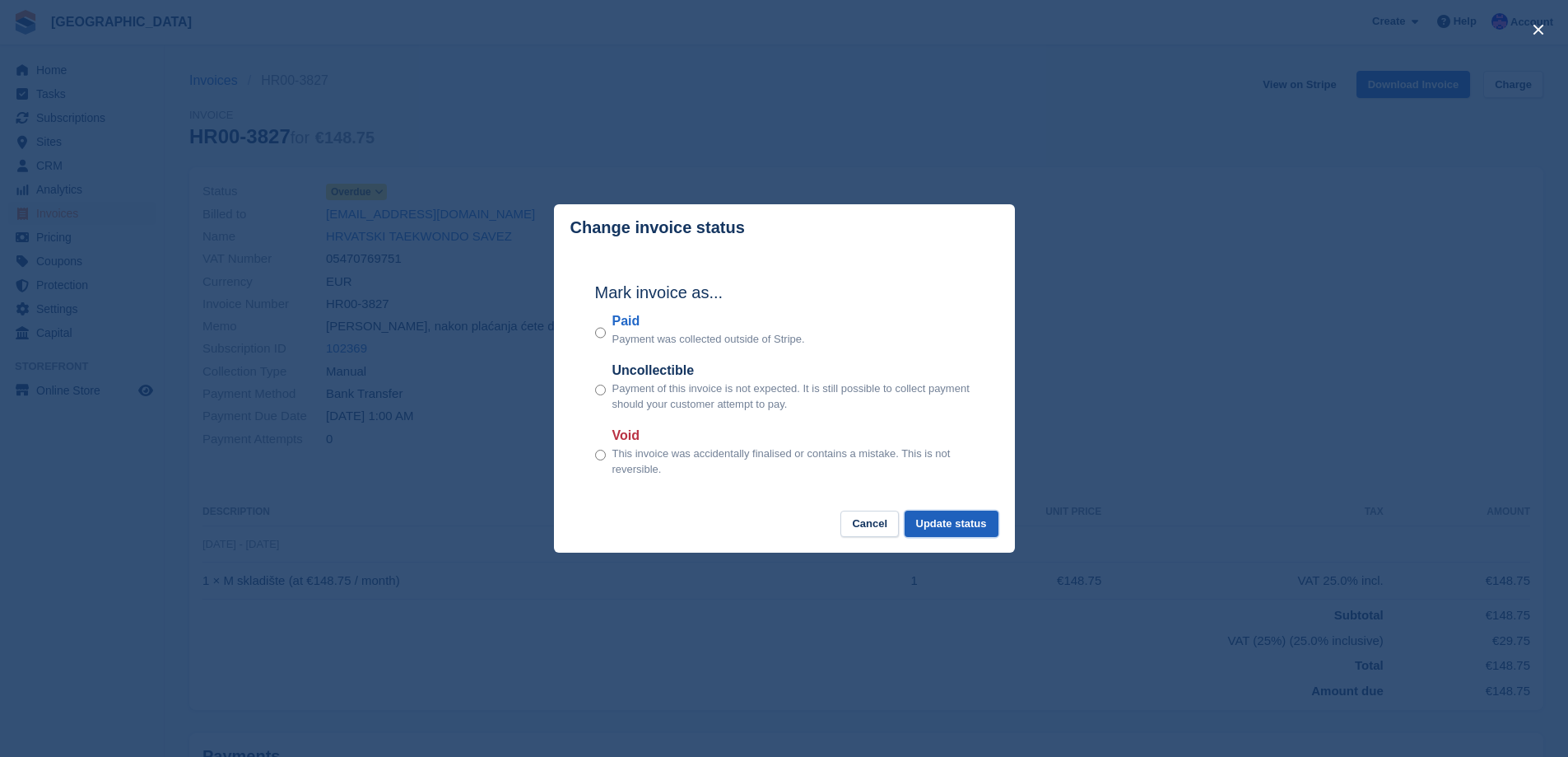
click at [966, 533] on button "Update status" at bounding box center [951, 523] width 93 height 27
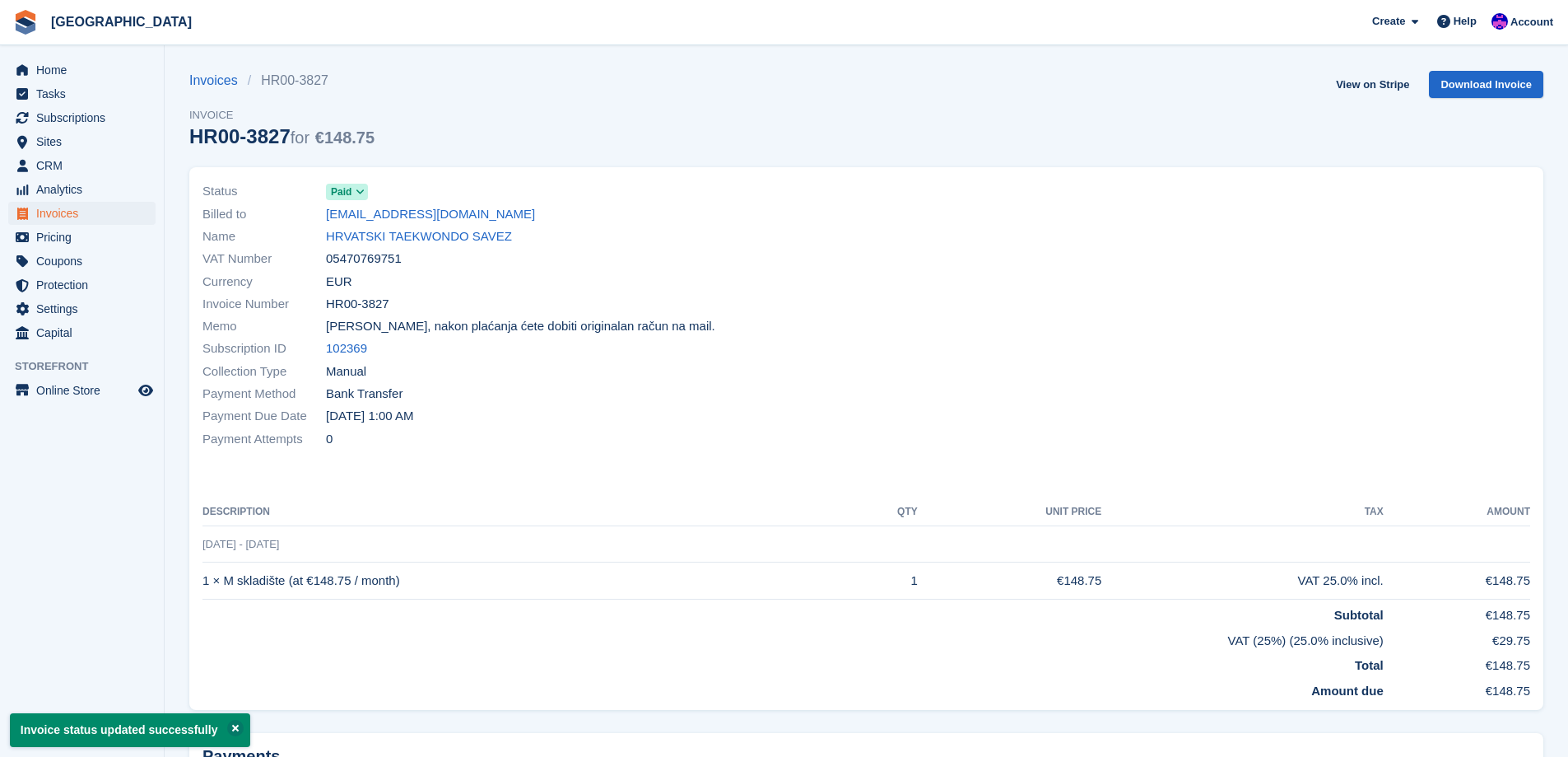
click at [460, 242] on link "HRVATSKI TAEKWONDO SAVEZ" at bounding box center [419, 236] width 186 height 19
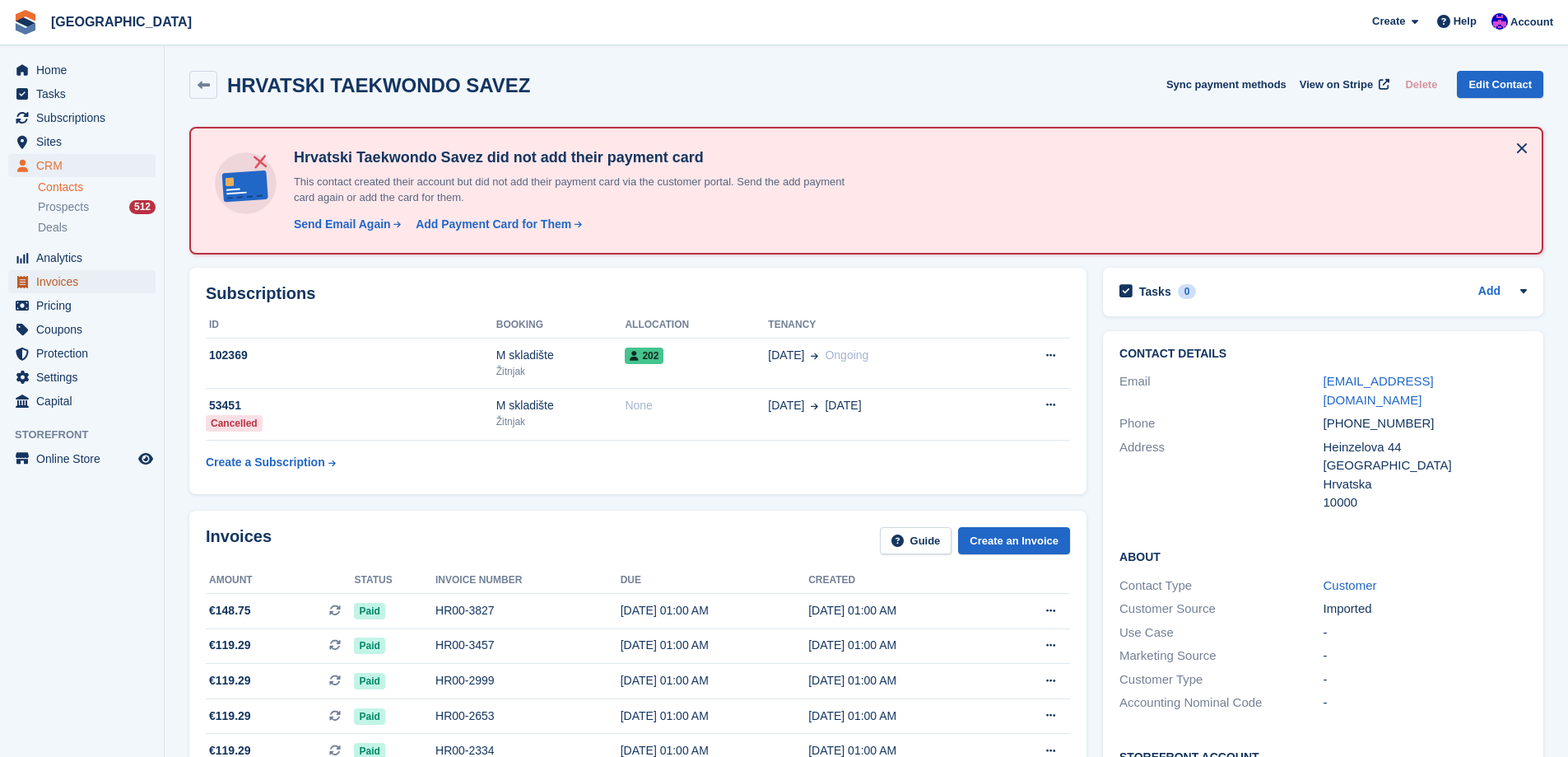
click at [100, 283] on span "Invoices" at bounding box center [86, 281] width 99 height 23
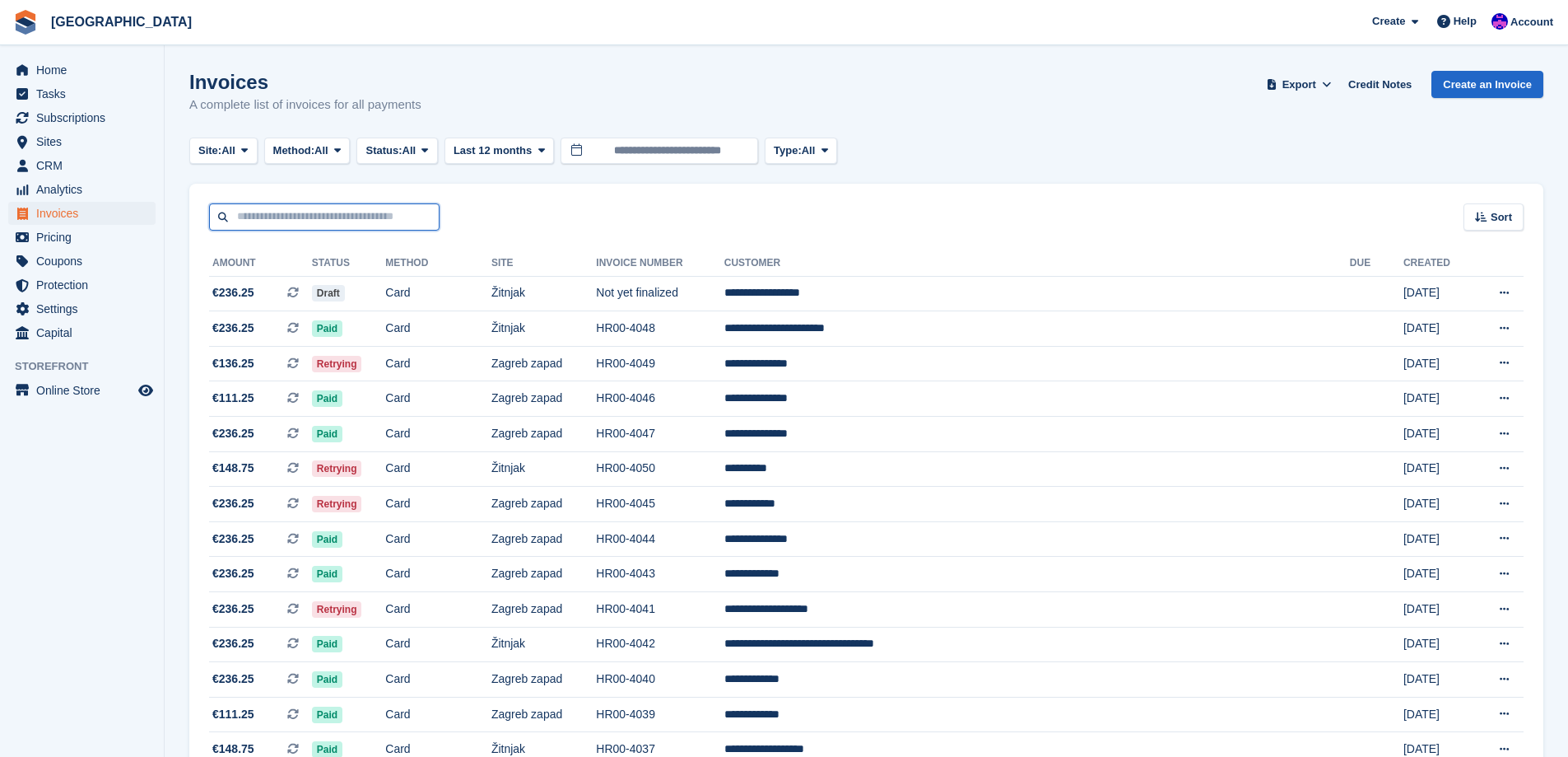
click at [398, 220] on input "text" at bounding box center [324, 217] width 231 height 27
click at [88, 75] on span "Home" at bounding box center [86, 70] width 99 height 23
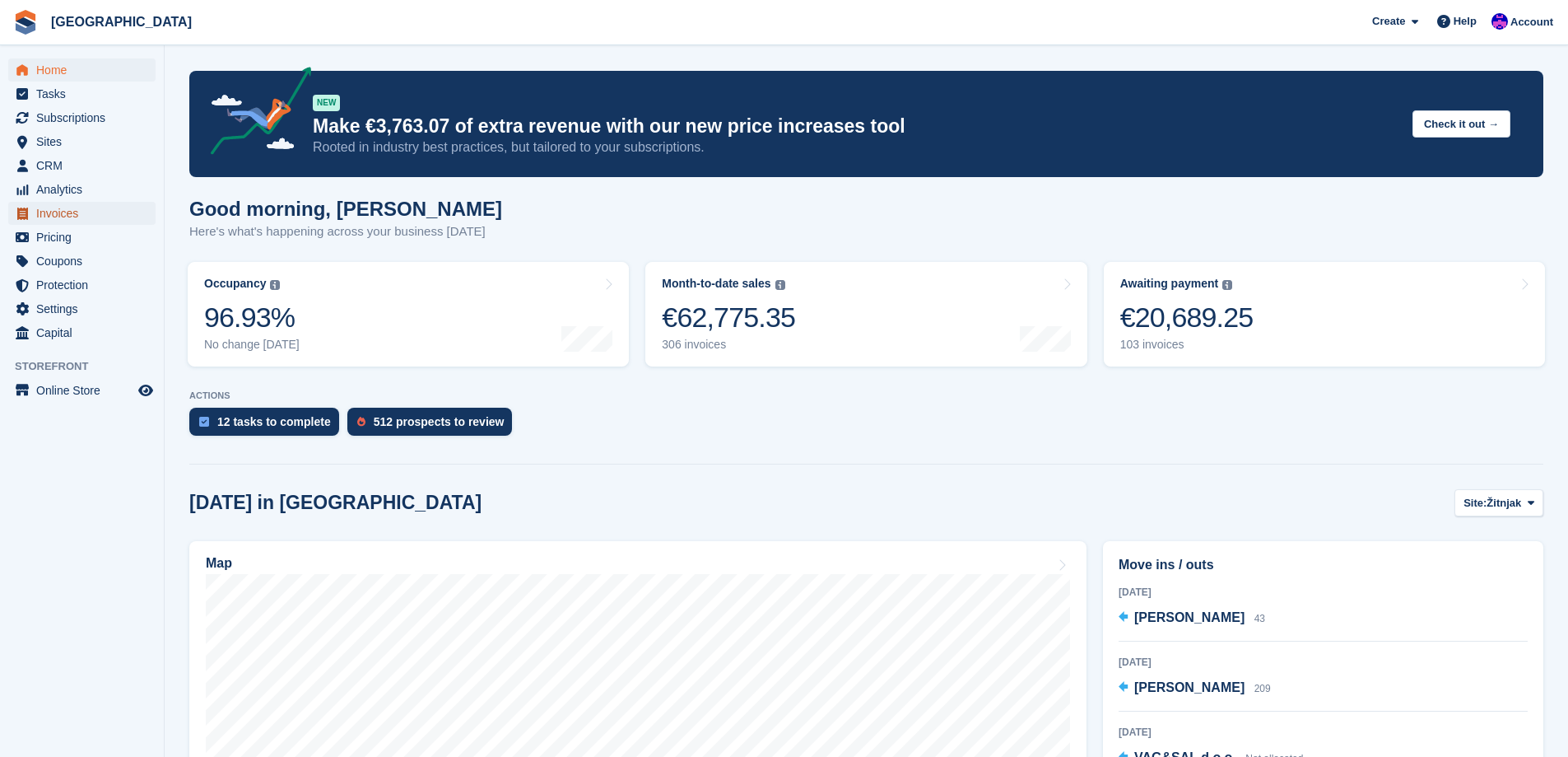
click at [84, 213] on span "Invoices" at bounding box center [86, 213] width 99 height 23
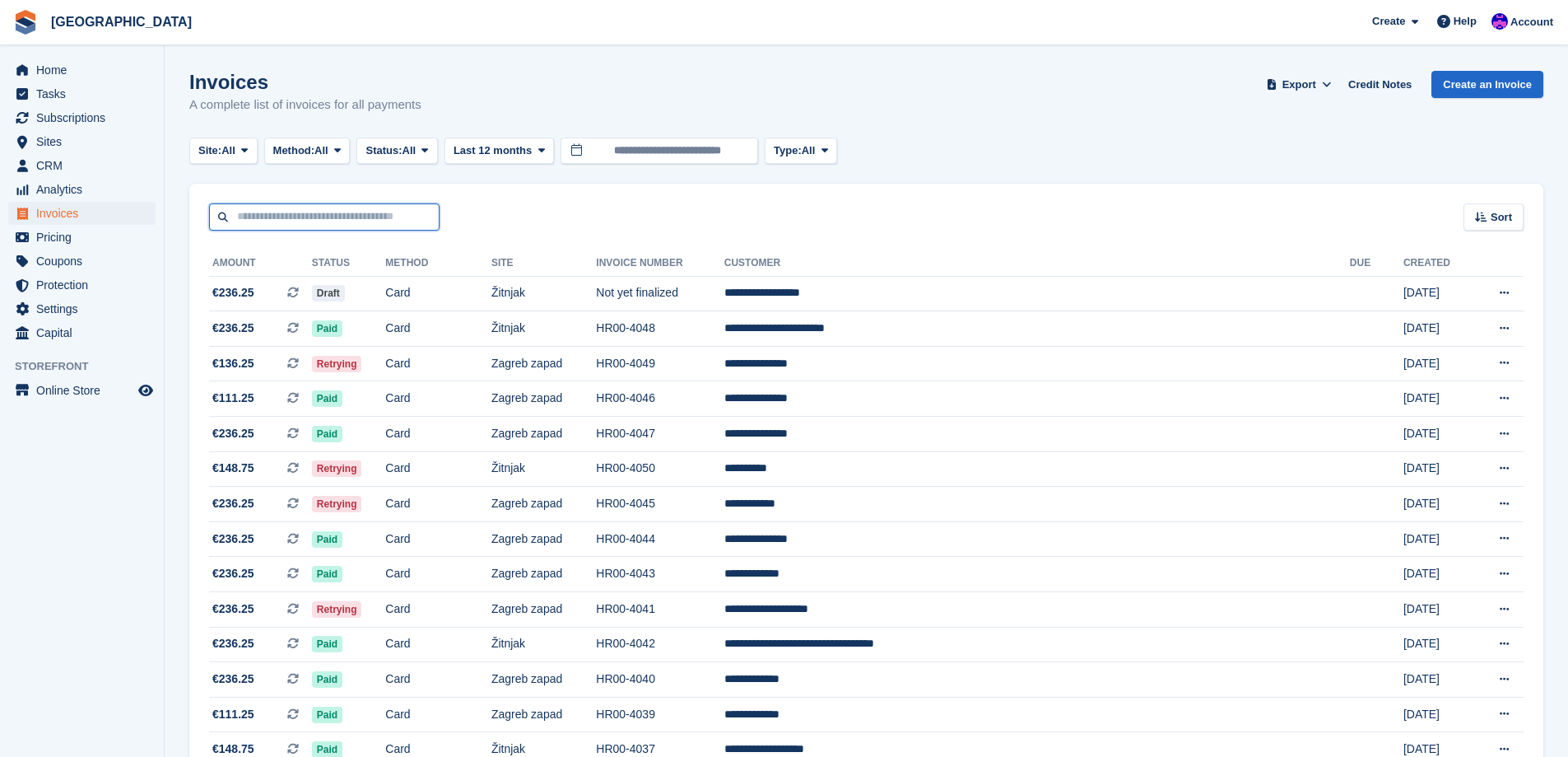
click at [333, 223] on input "text" at bounding box center [324, 217] width 231 height 27
type input "******"
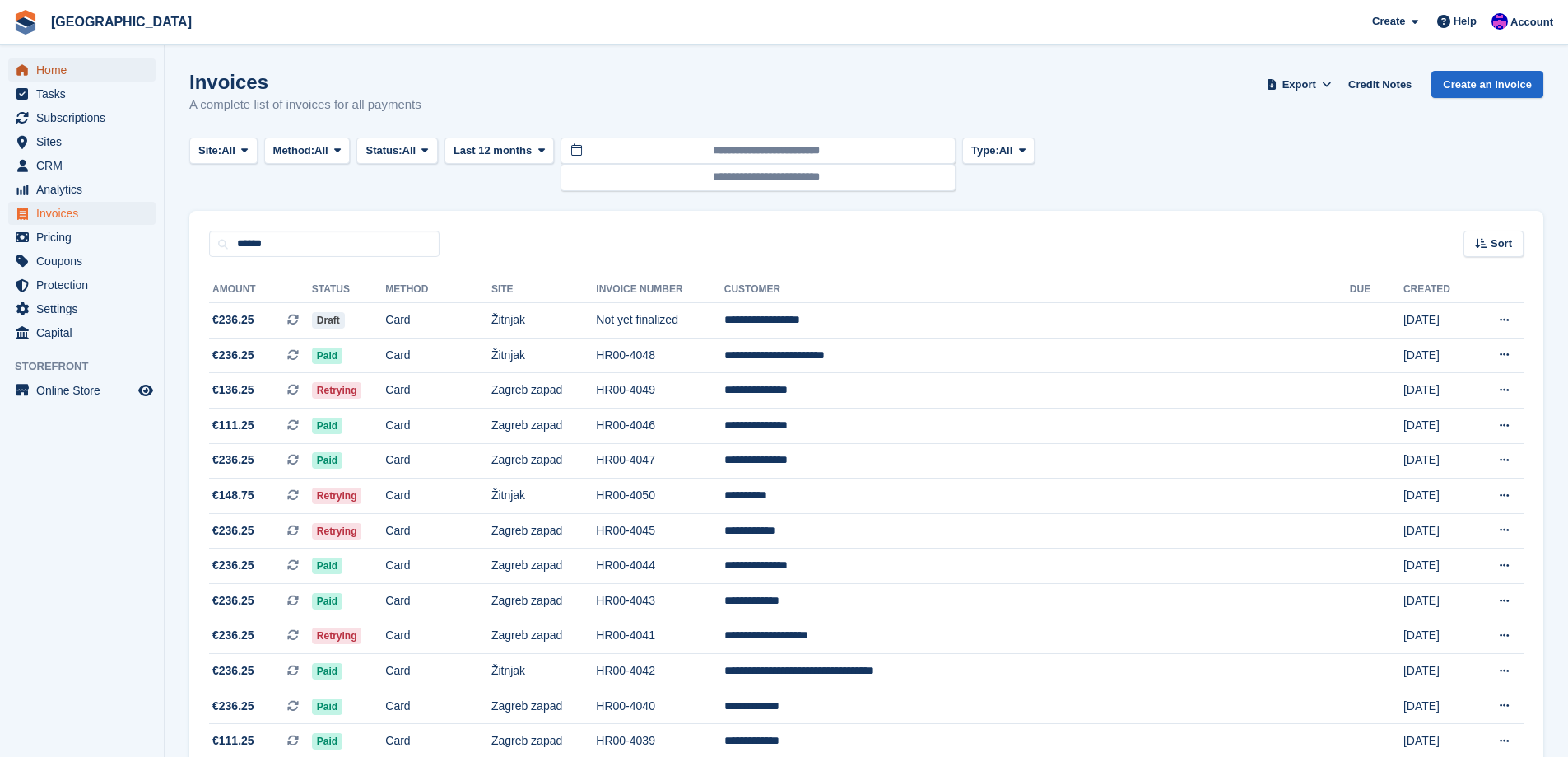
click at [93, 67] on span "Home" at bounding box center [86, 70] width 99 height 23
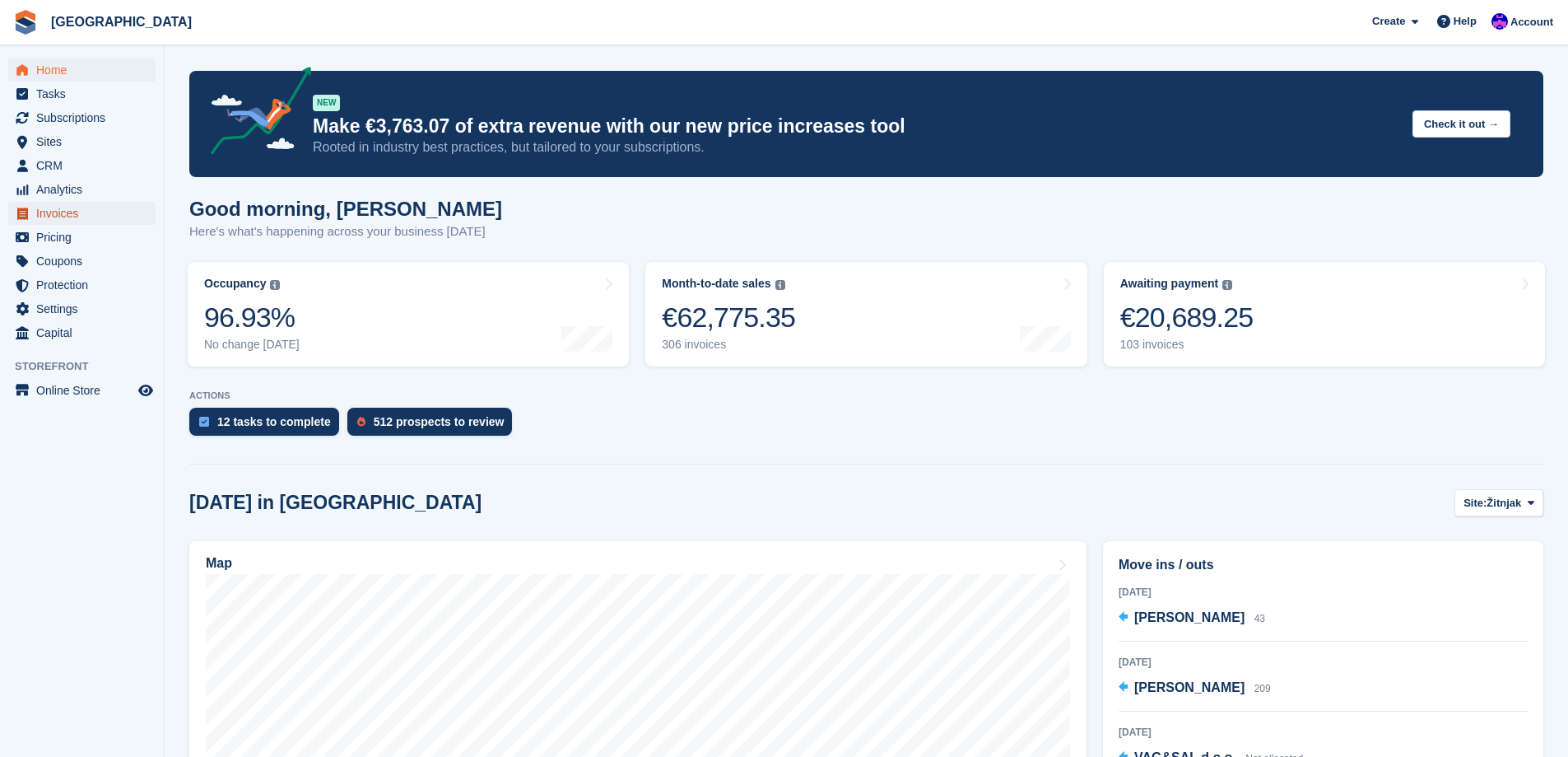
click at [54, 217] on span "Invoices" at bounding box center [86, 213] width 99 height 23
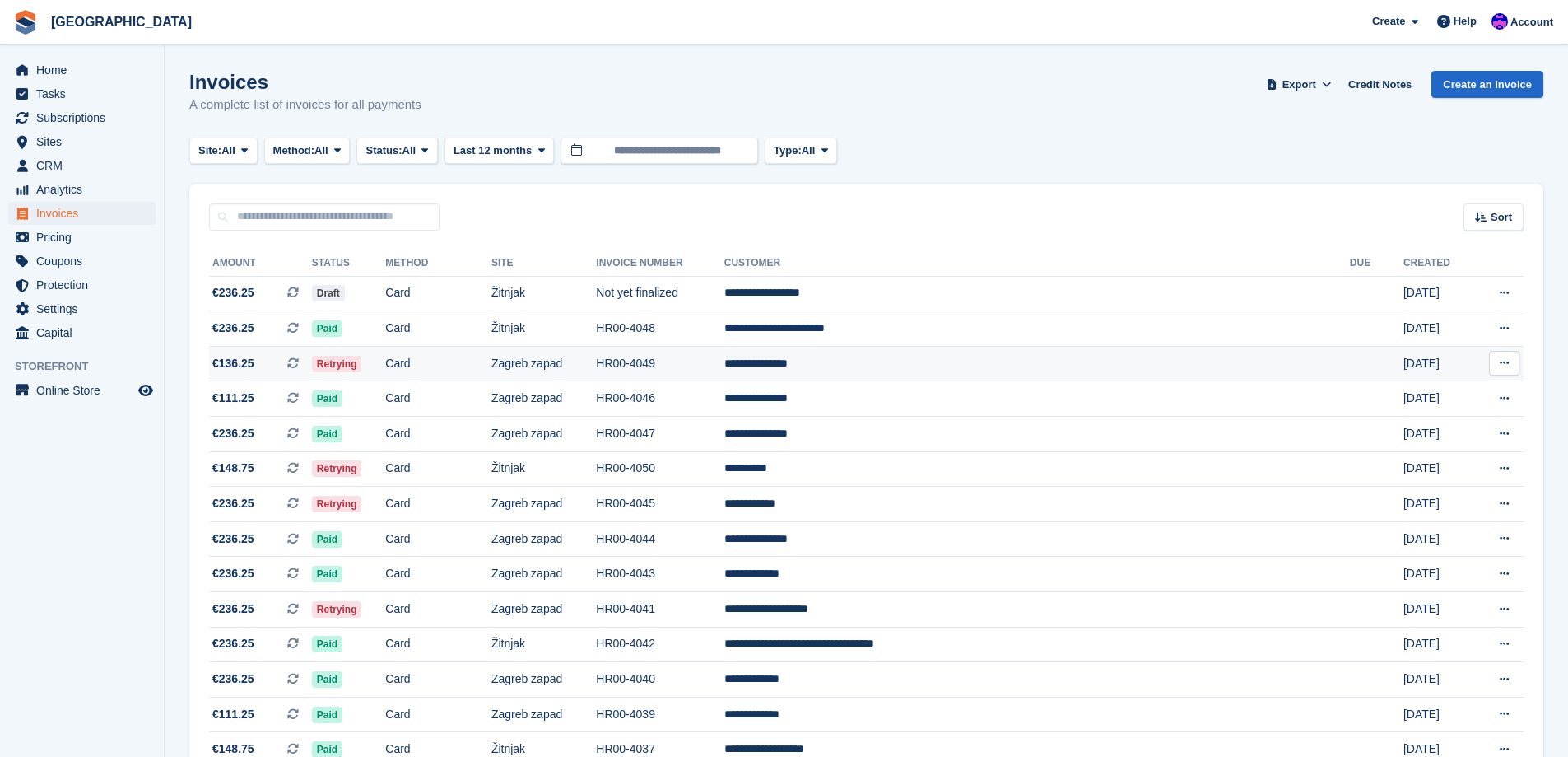
click at [926, 371] on td "**********" at bounding box center [1037, 364] width 626 height 36
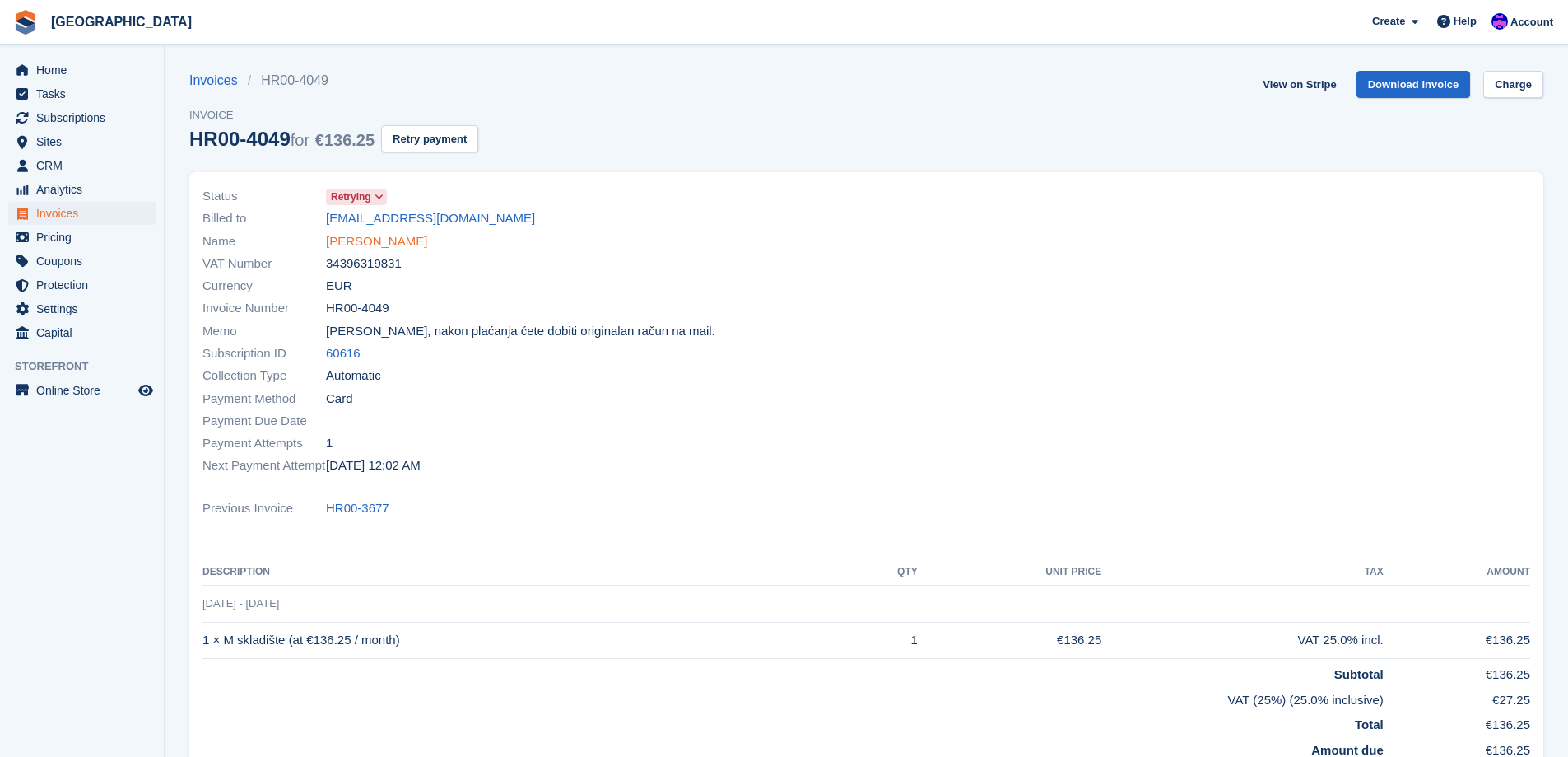
click at [377, 242] on link "[PERSON_NAME]" at bounding box center [377, 241] width 101 height 19
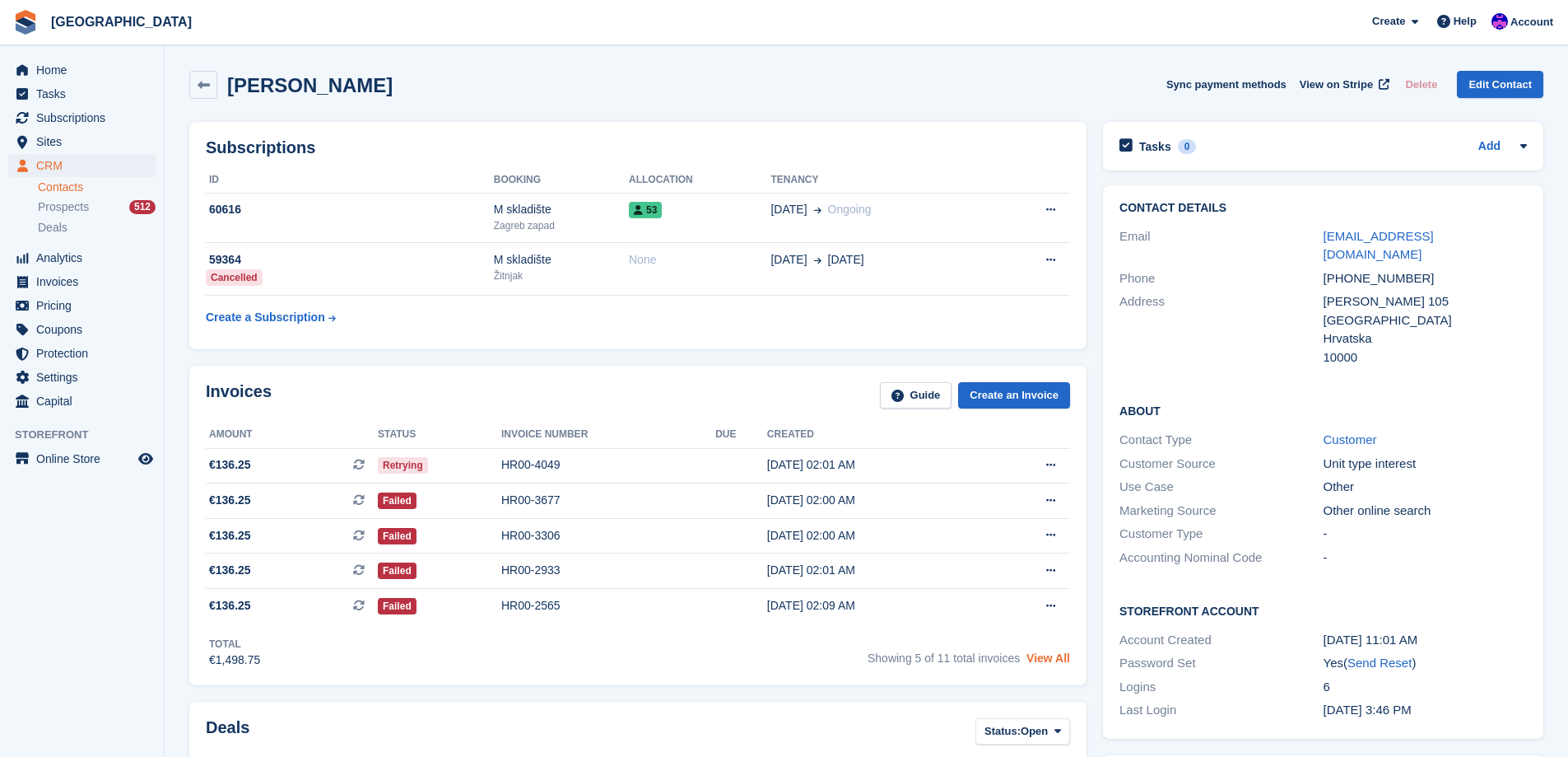
click at [1062, 660] on link "View All" at bounding box center [1048, 658] width 44 height 13
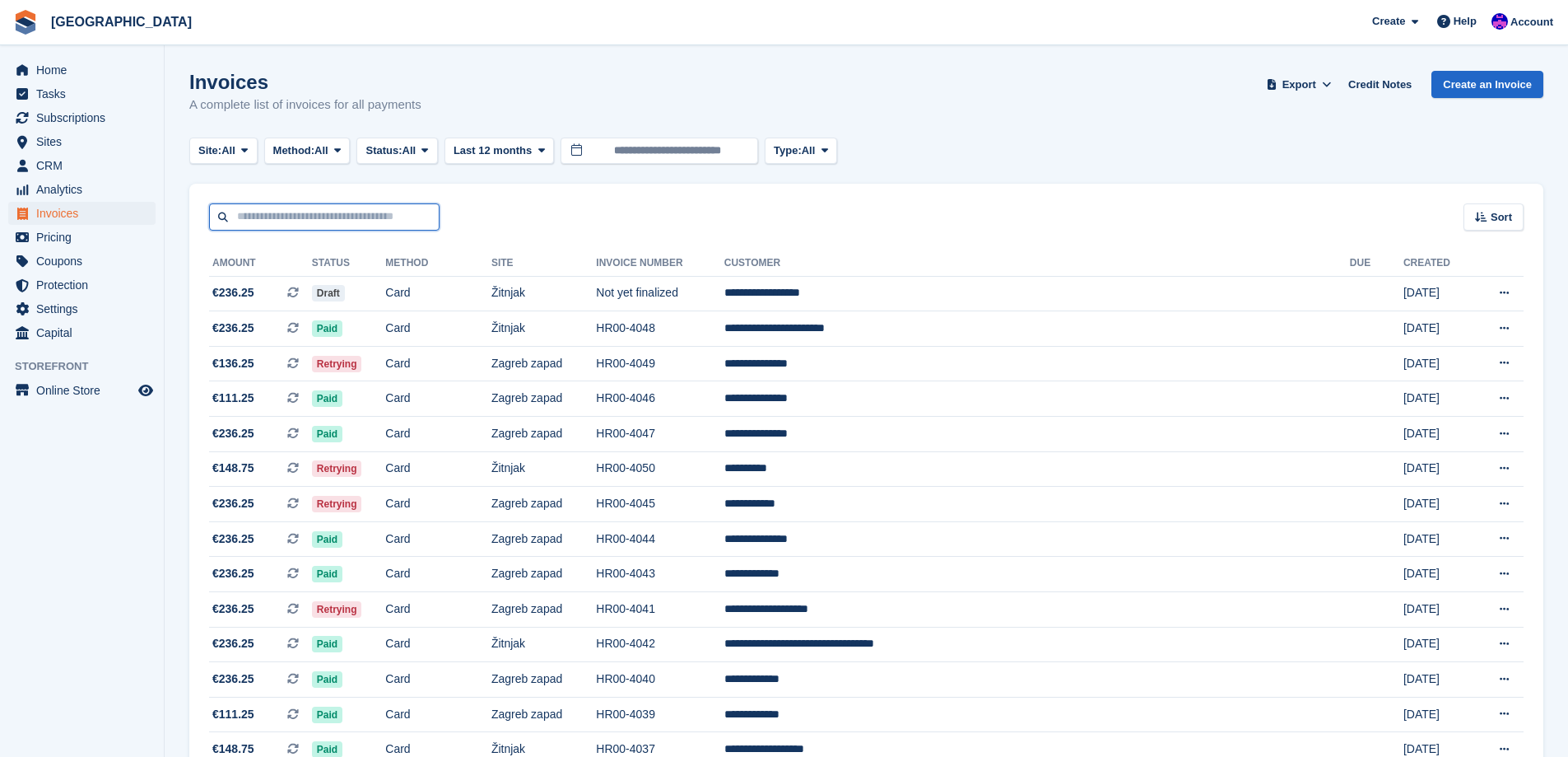
click at [405, 220] on input "text" at bounding box center [324, 217] width 231 height 27
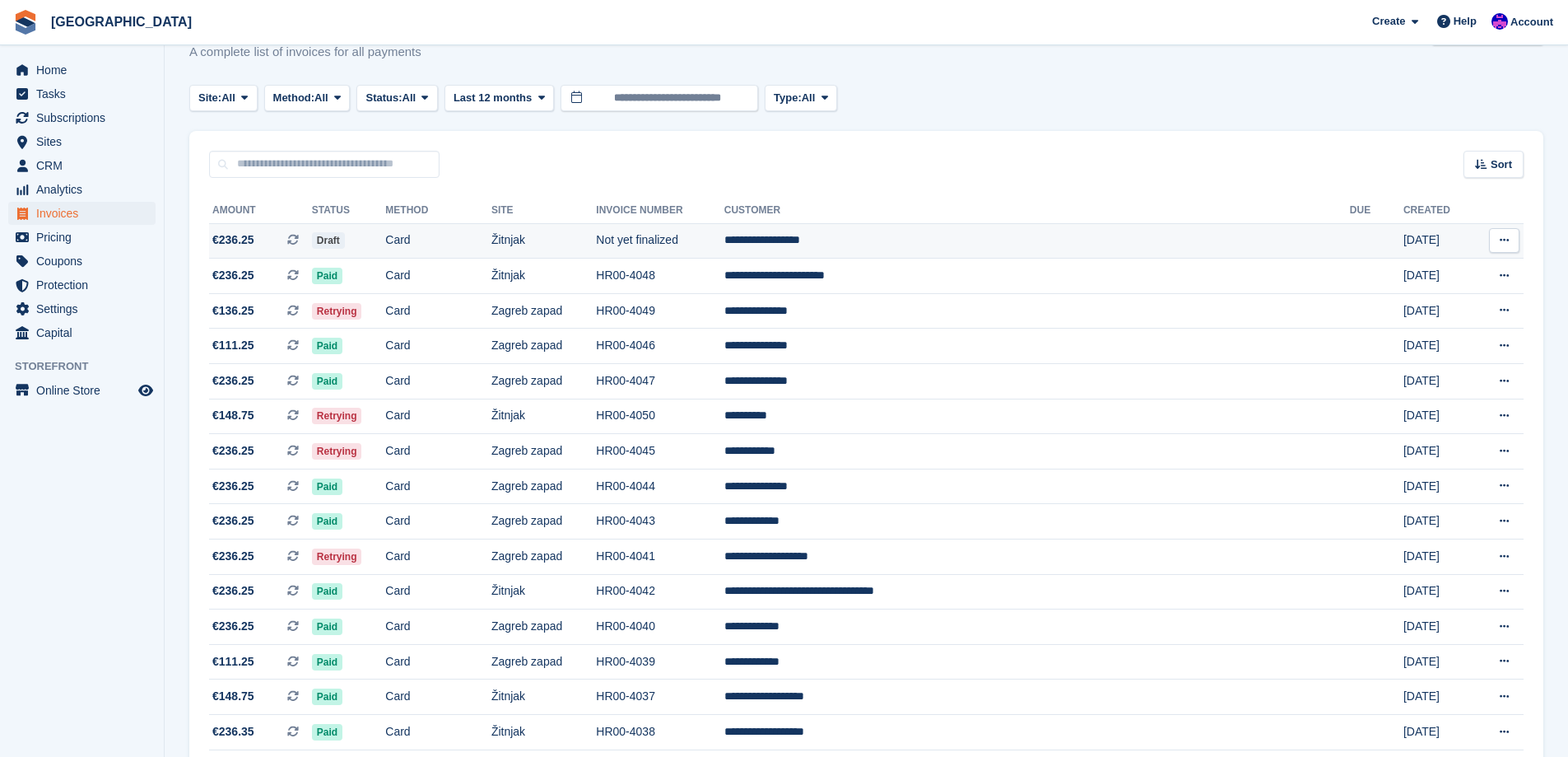
scroll to position [82, 0]
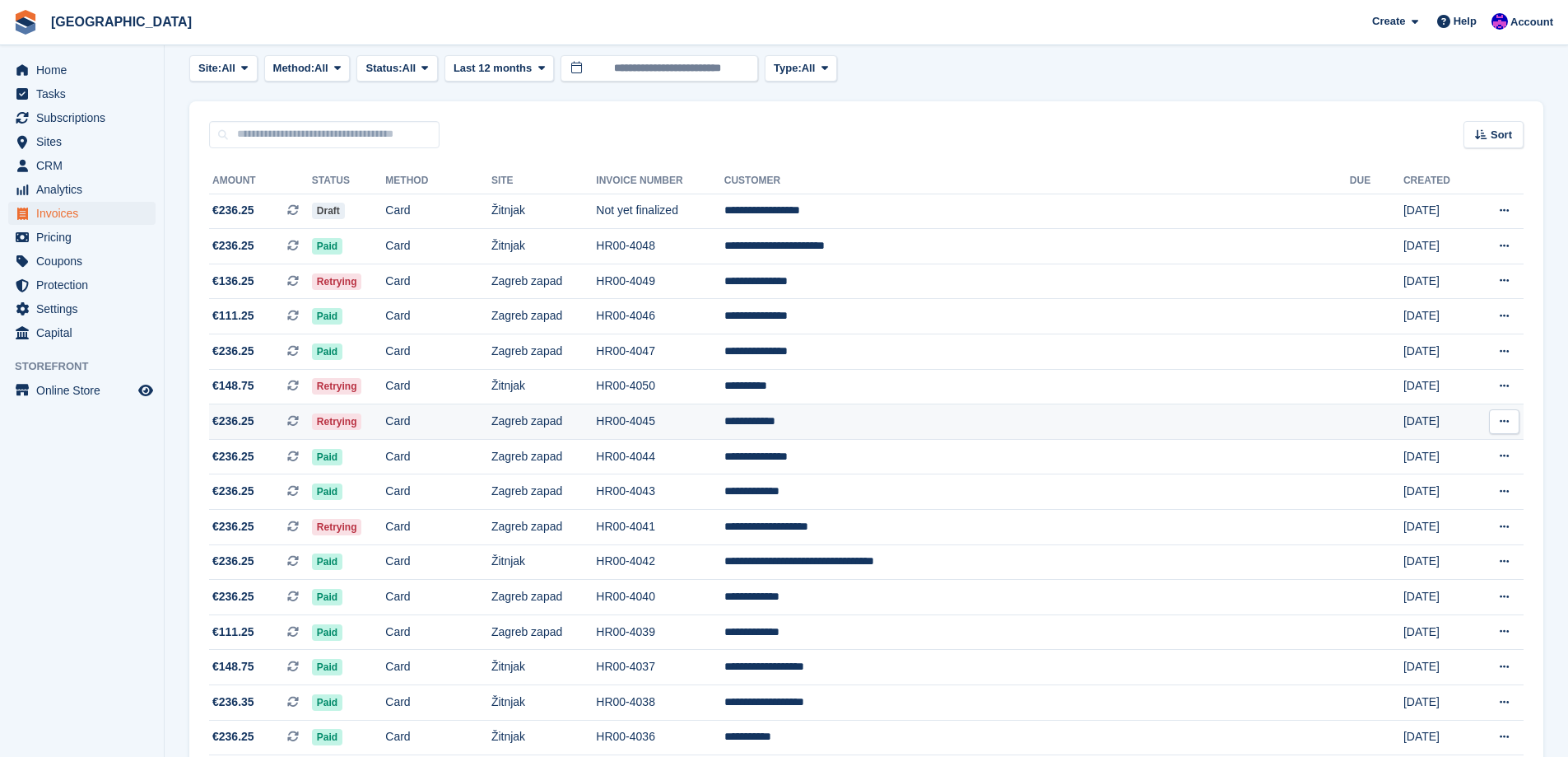
click at [972, 419] on td "**********" at bounding box center [1037, 422] width 626 height 36
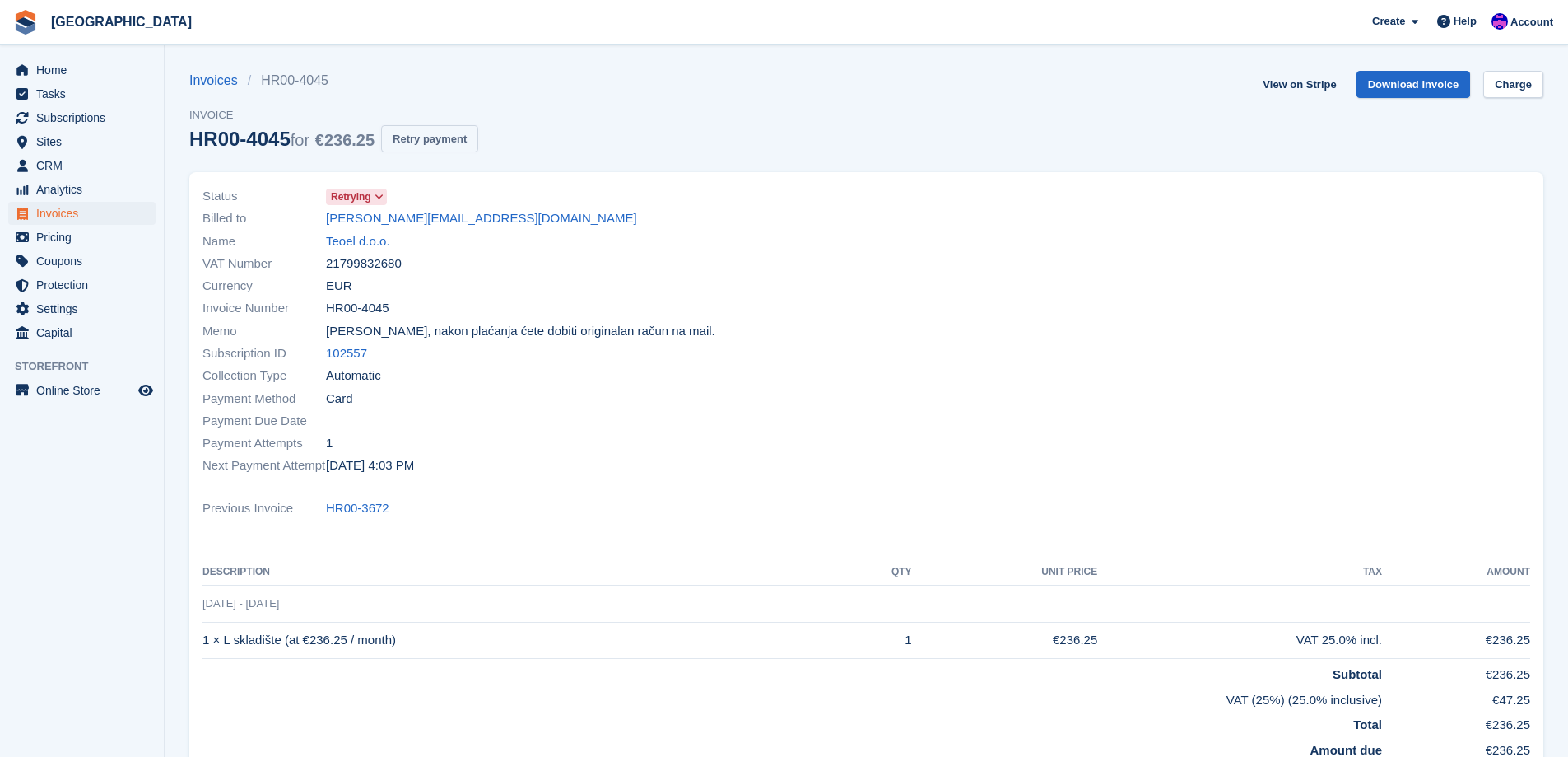
click at [428, 148] on button "Retry payment" at bounding box center [430, 138] width 97 height 27
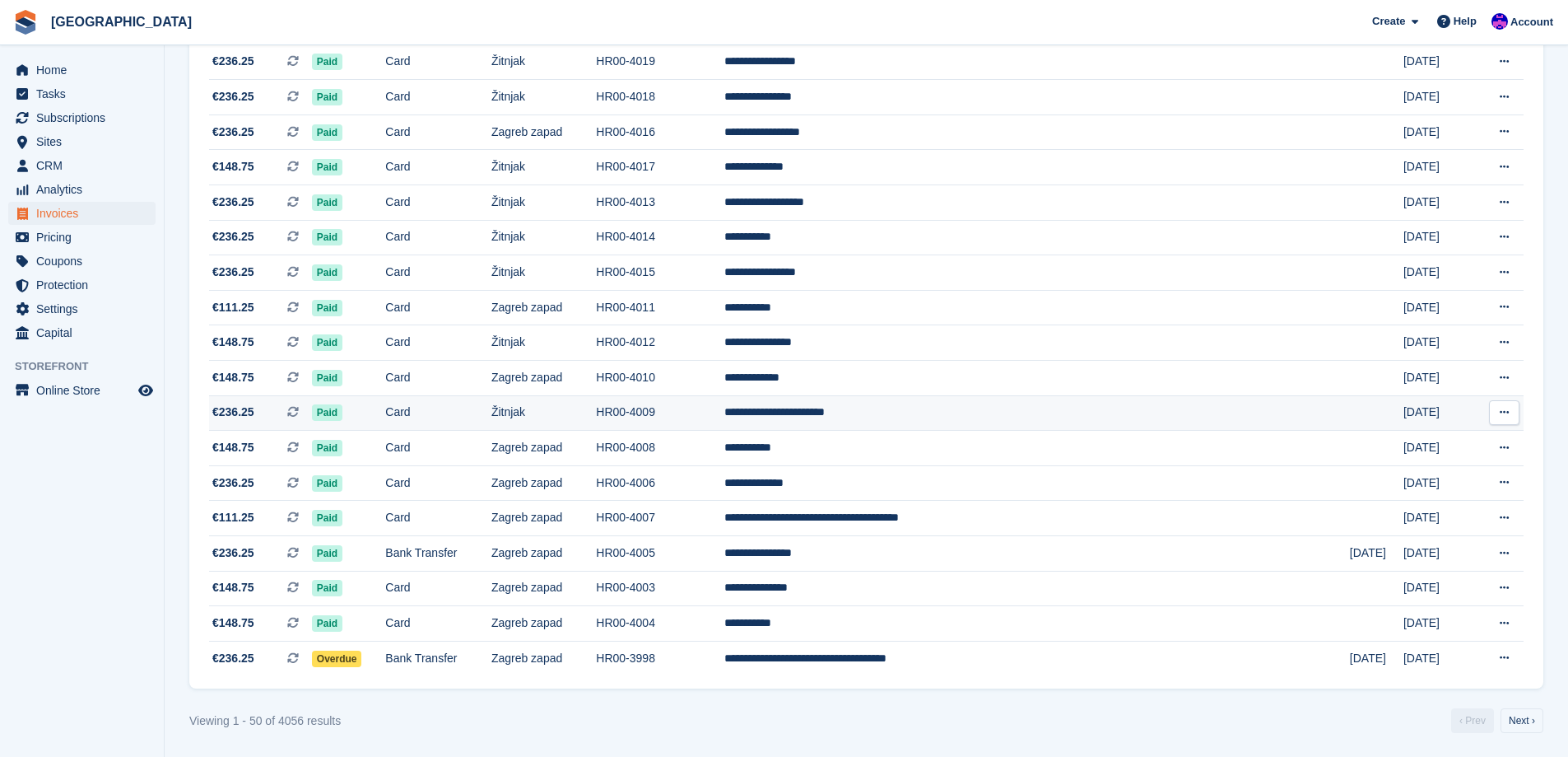
scroll to position [1354, 0]
click at [1531, 722] on link "Next ›" at bounding box center [1522, 720] width 43 height 24
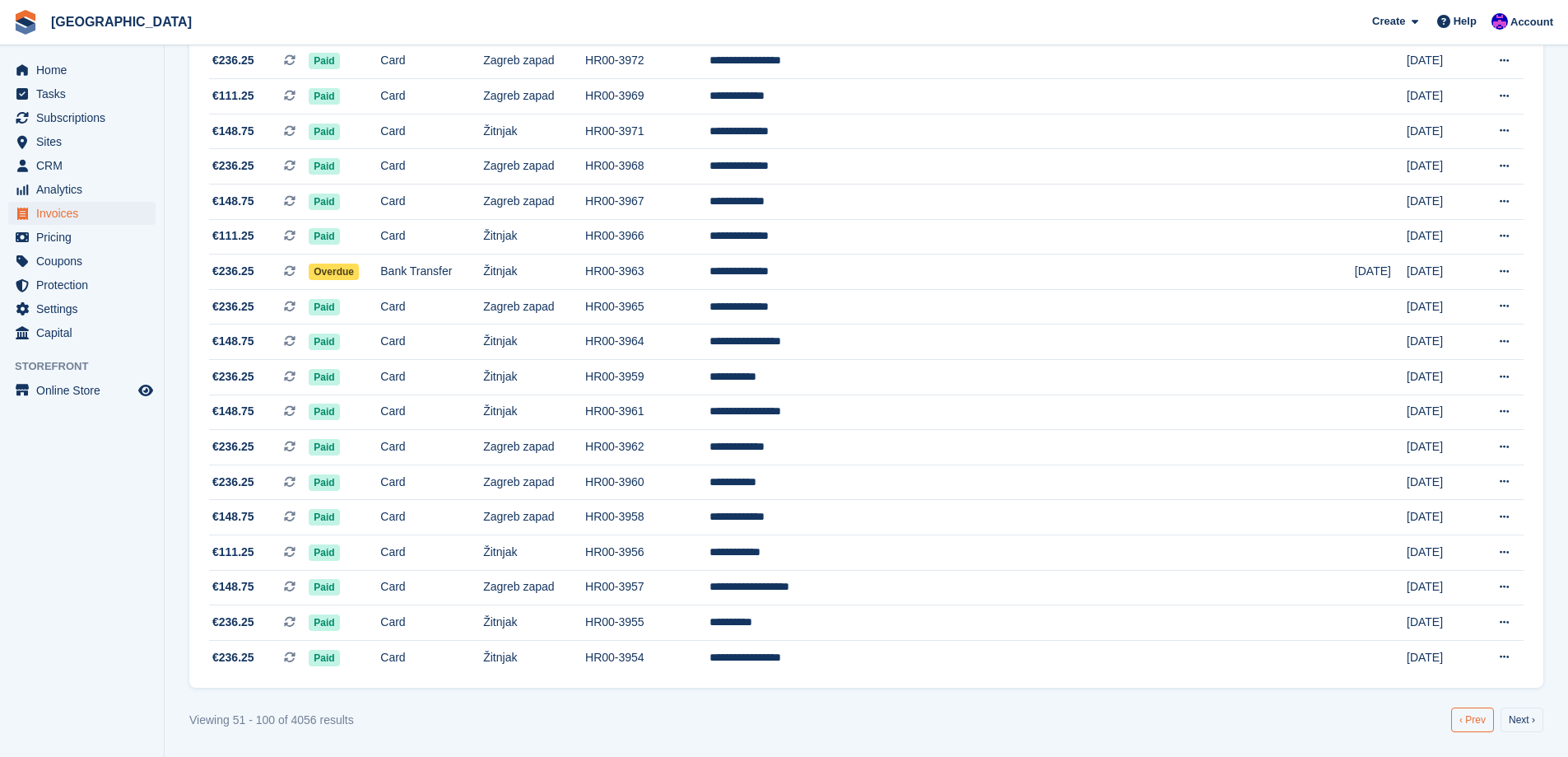
click at [1482, 718] on link "‹ Prev" at bounding box center [1473, 720] width 43 height 24
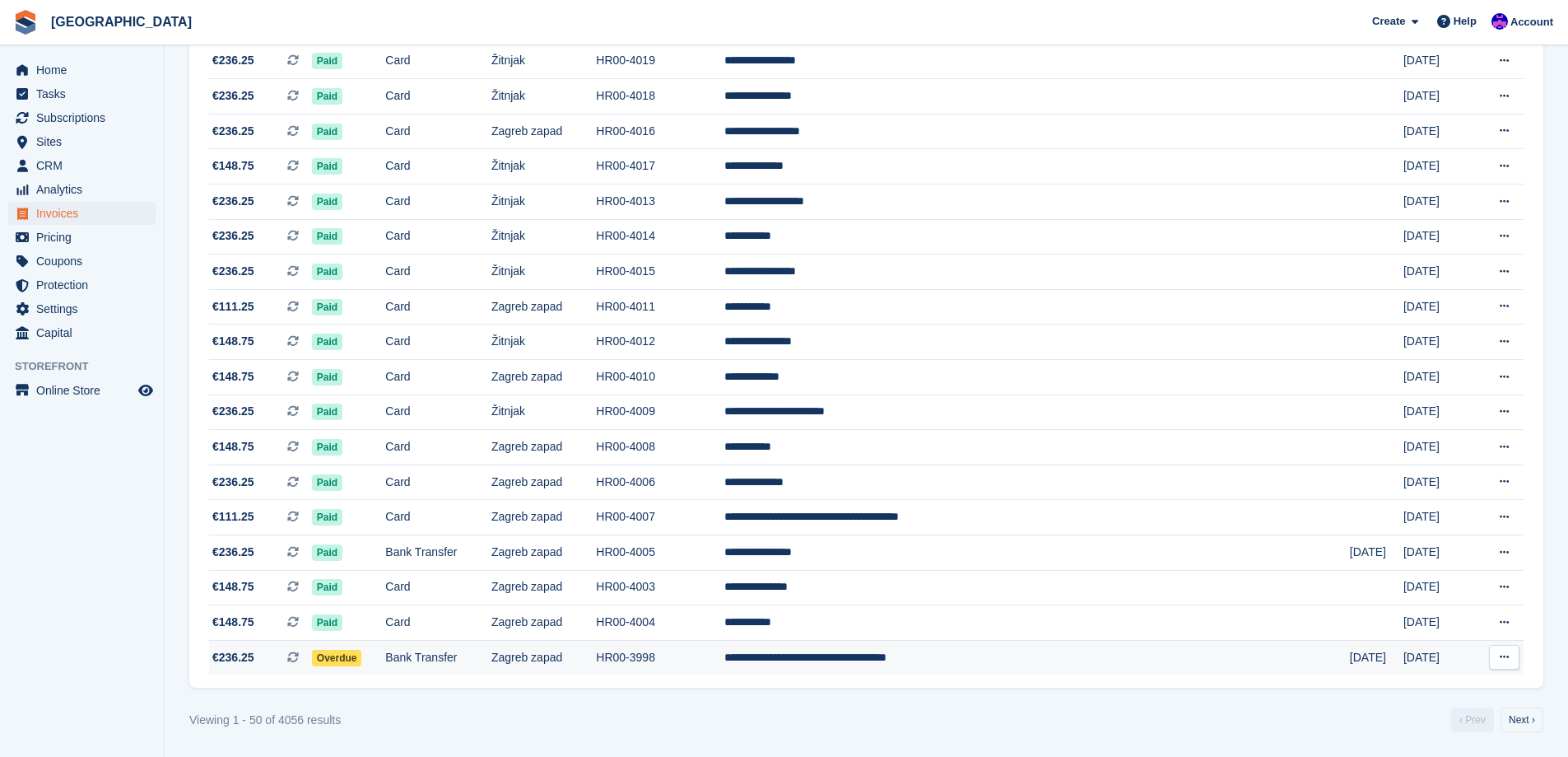
click at [1076, 658] on td "**********" at bounding box center [1037, 656] width 626 height 35
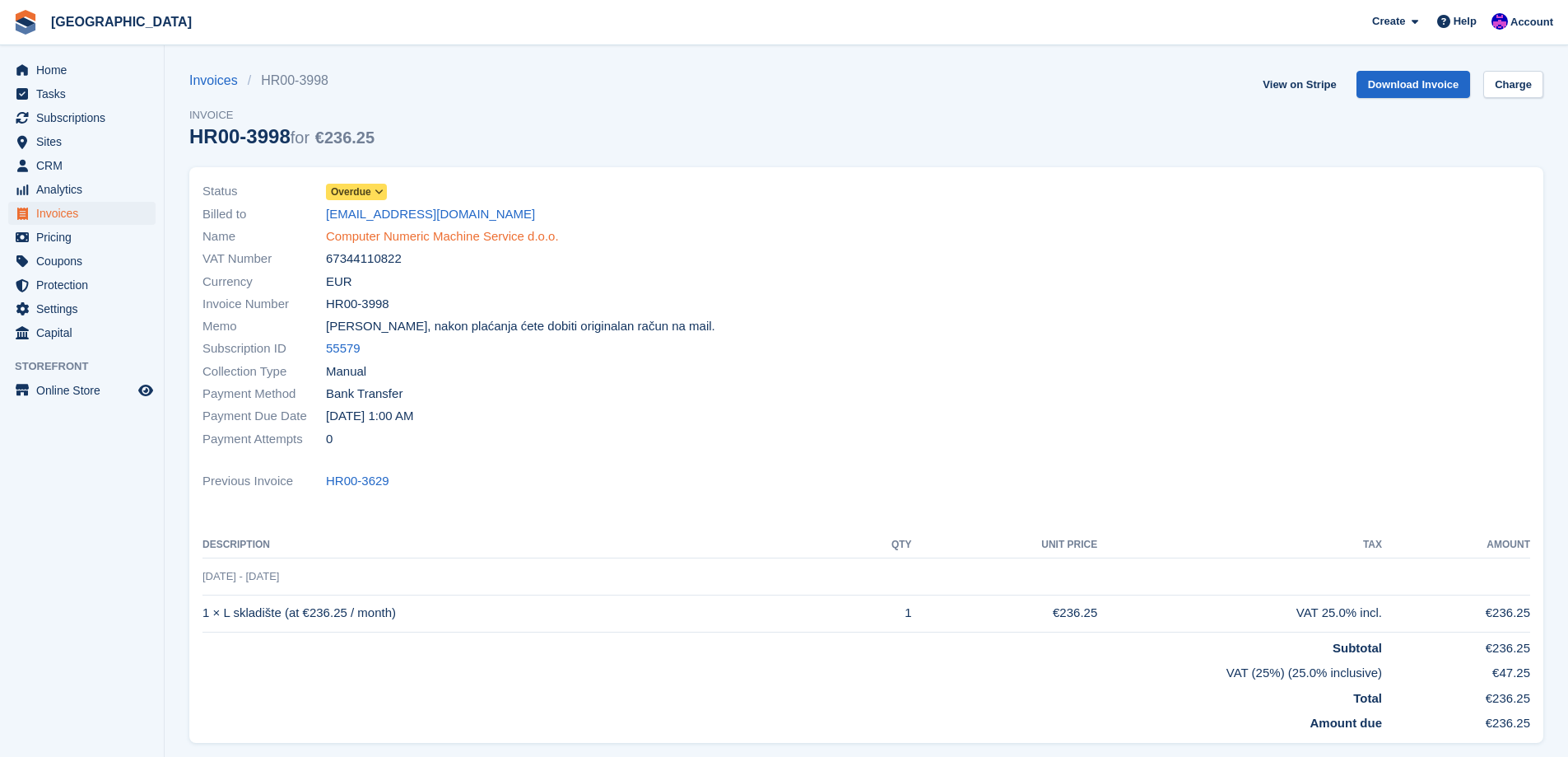
click at [438, 238] on link "Computer Numeric Machine Service d.o.o." at bounding box center [442, 236] width 233 height 19
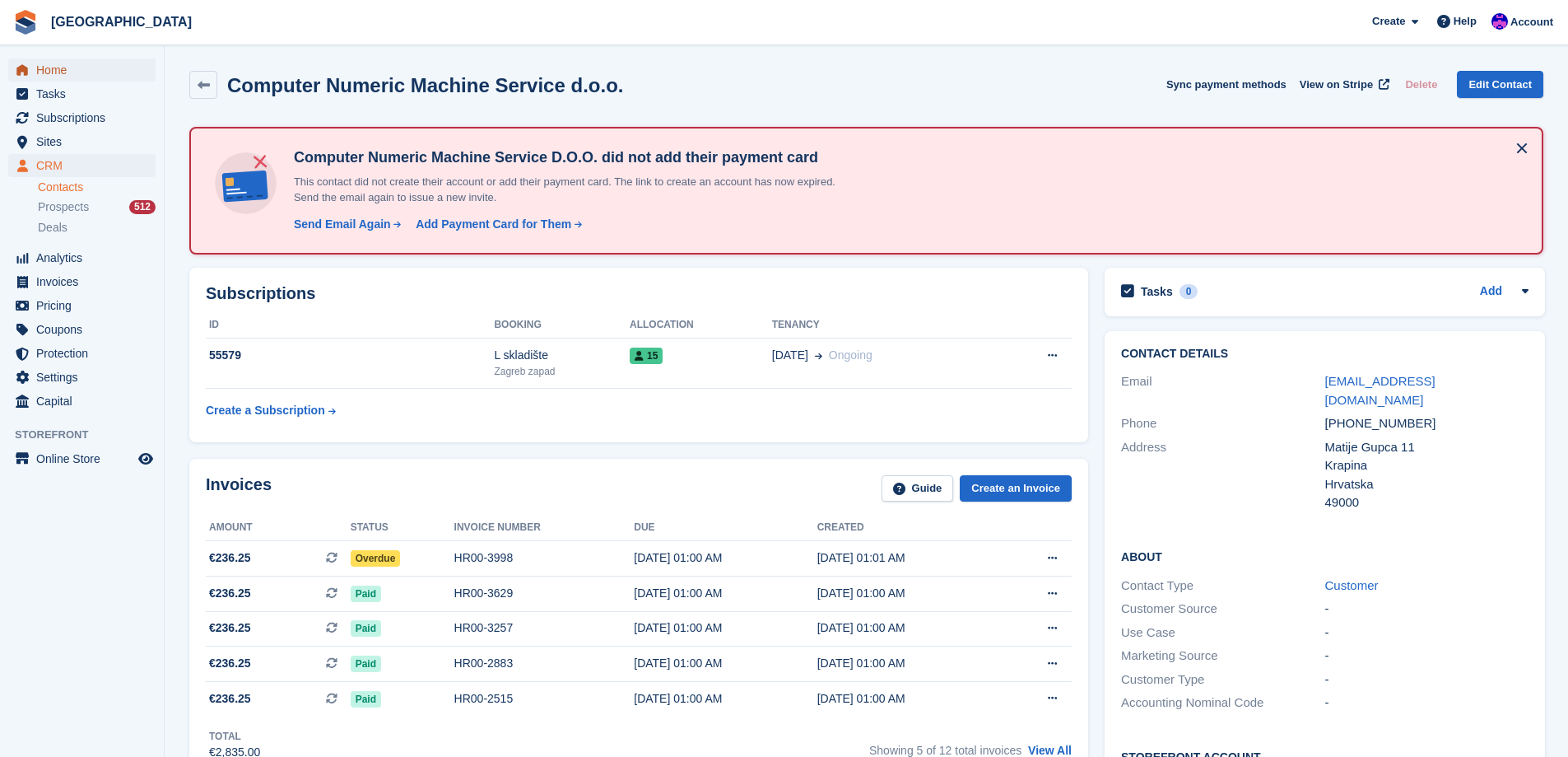
click at [89, 64] on span "Home" at bounding box center [86, 70] width 99 height 23
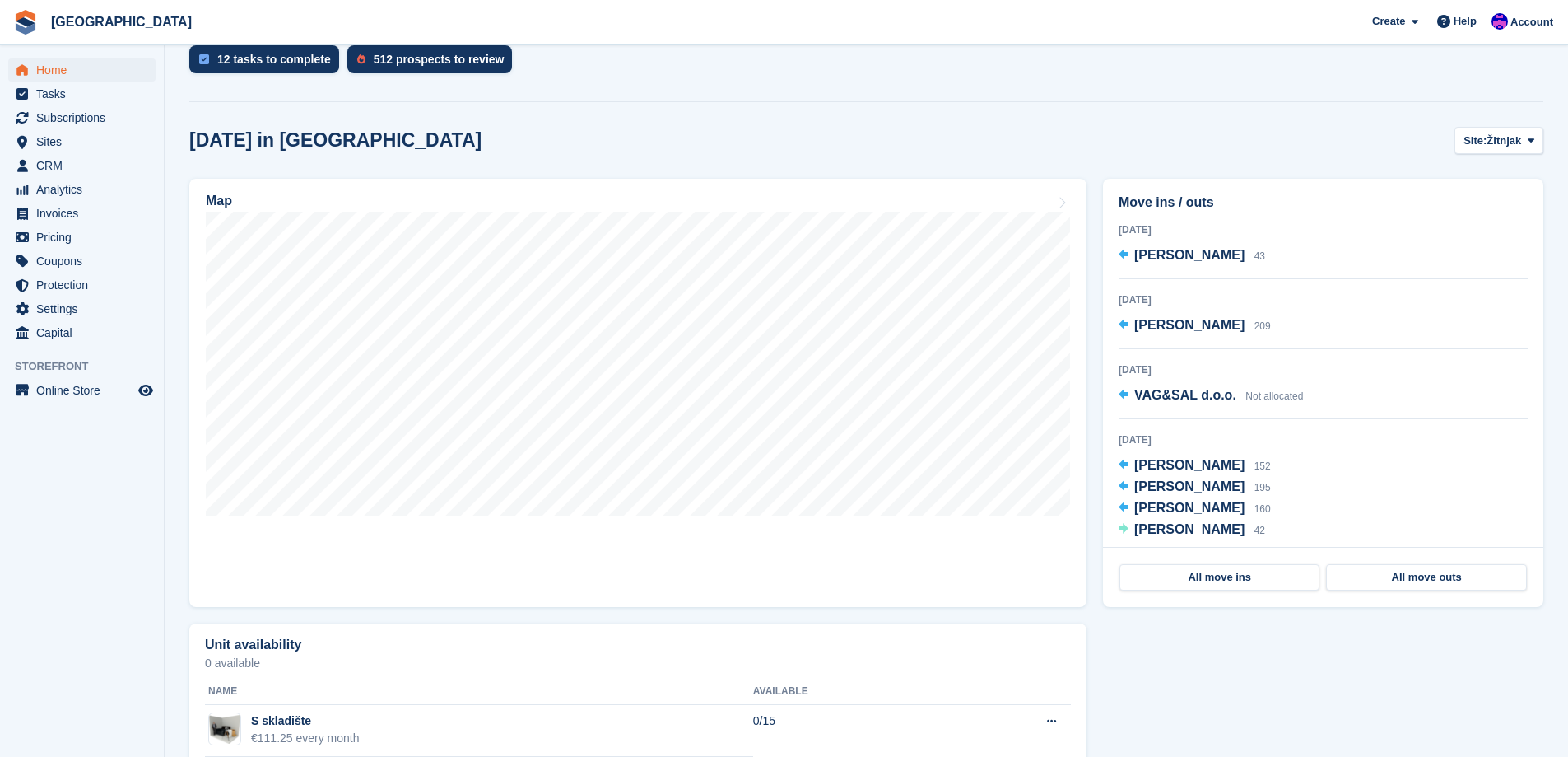
scroll to position [145, 0]
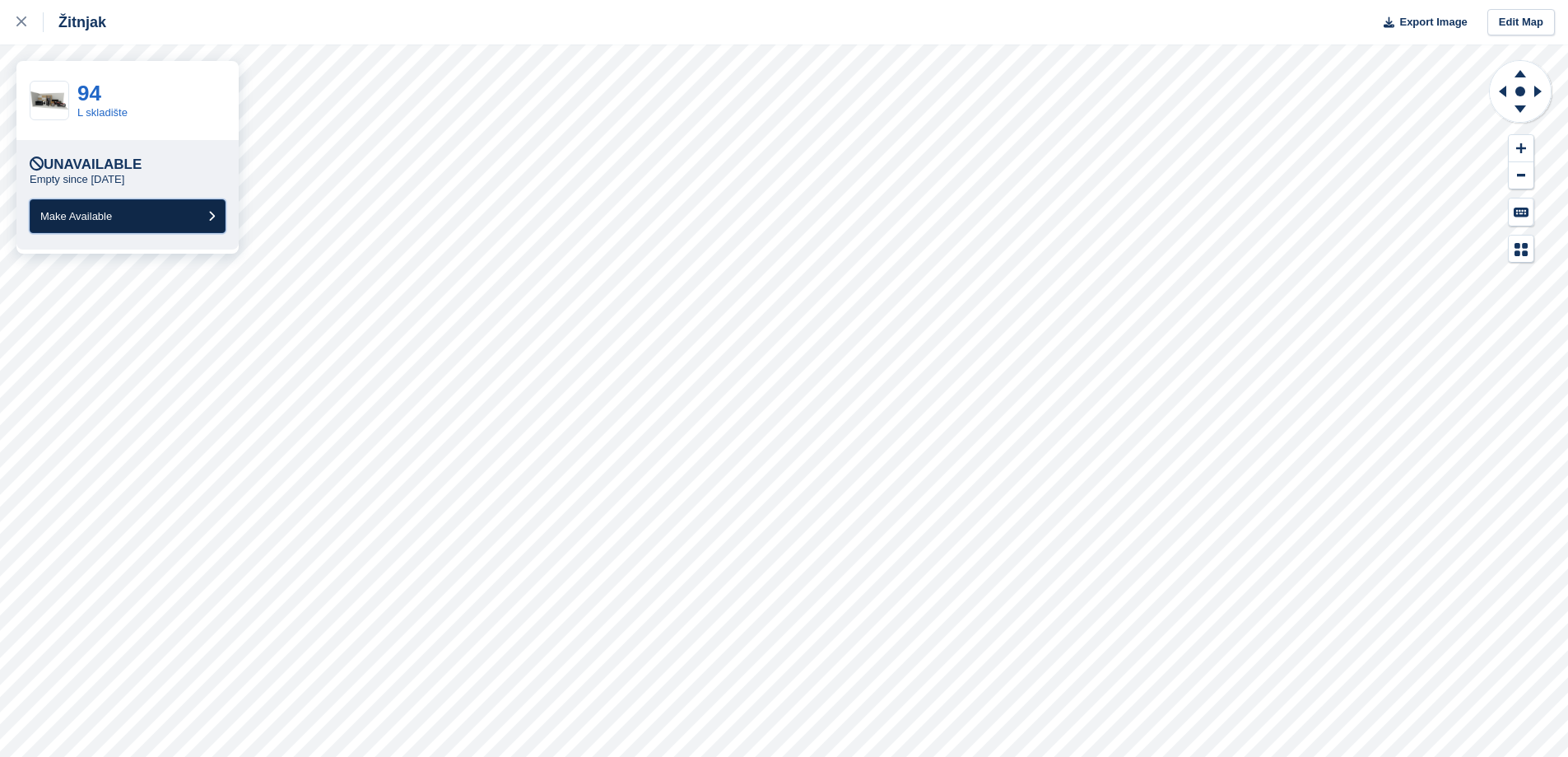
click at [123, 217] on button "Make Available" at bounding box center [128, 216] width 196 height 34
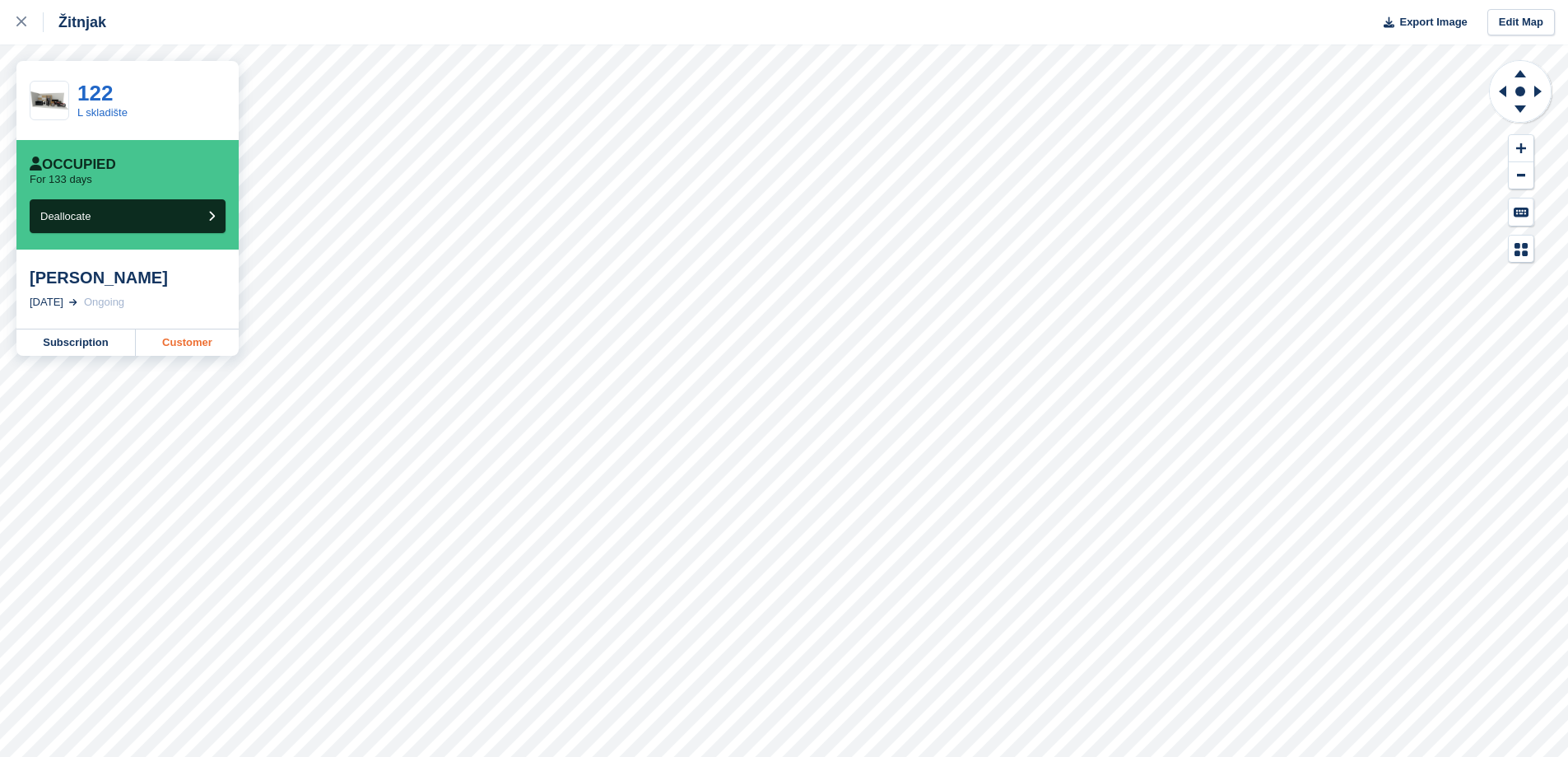
click at [184, 336] on link "Customer" at bounding box center [187, 342] width 103 height 26
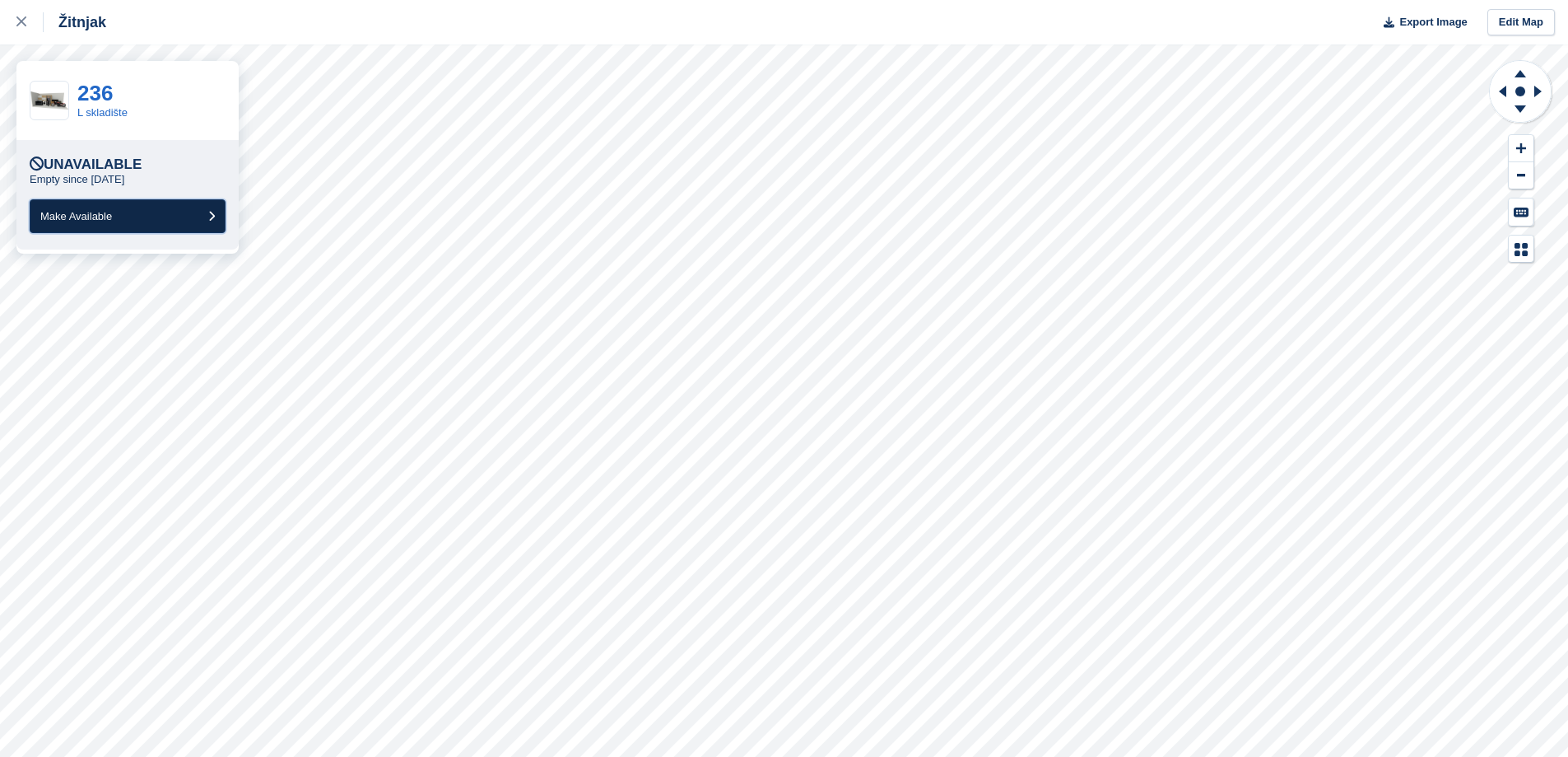
click at [193, 223] on button "Make Available" at bounding box center [128, 216] width 196 height 34
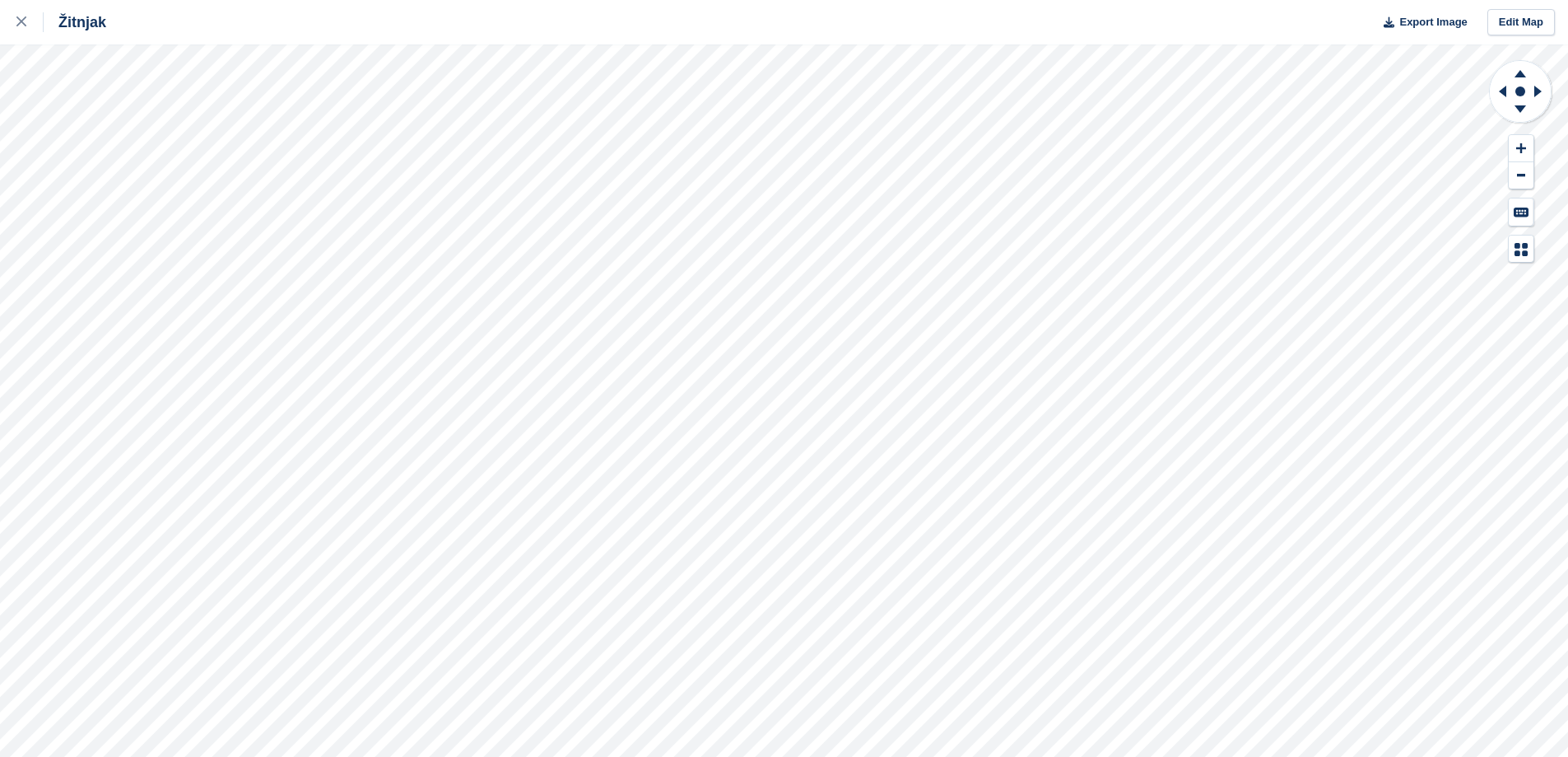
drag, startPoint x: 28, startPoint y: 17, endPoint x: 50, endPoint y: 19, distance: 22.1
click at [28, 17] on div at bounding box center [30, 21] width 27 height 20
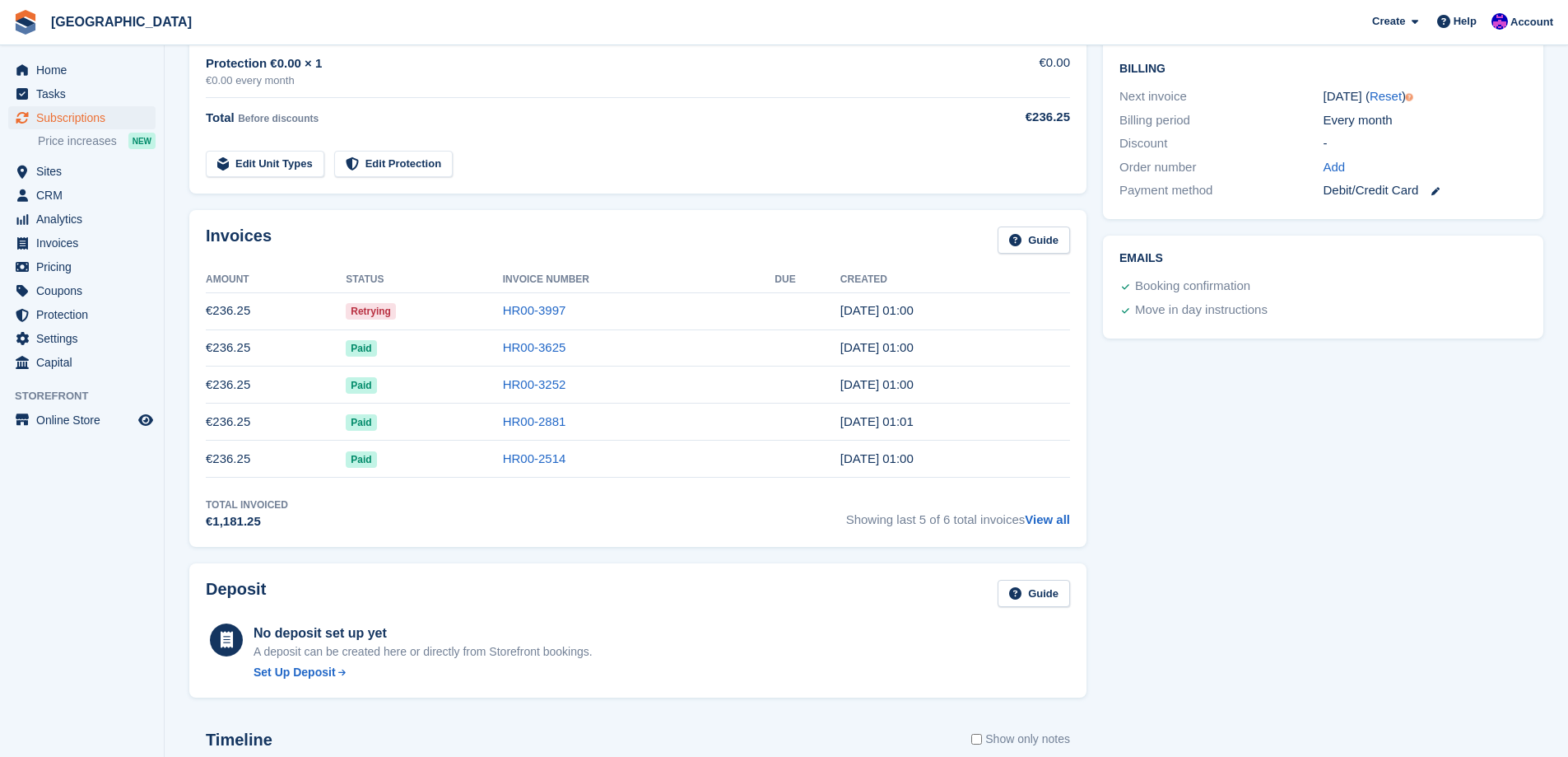
scroll to position [494, 0]
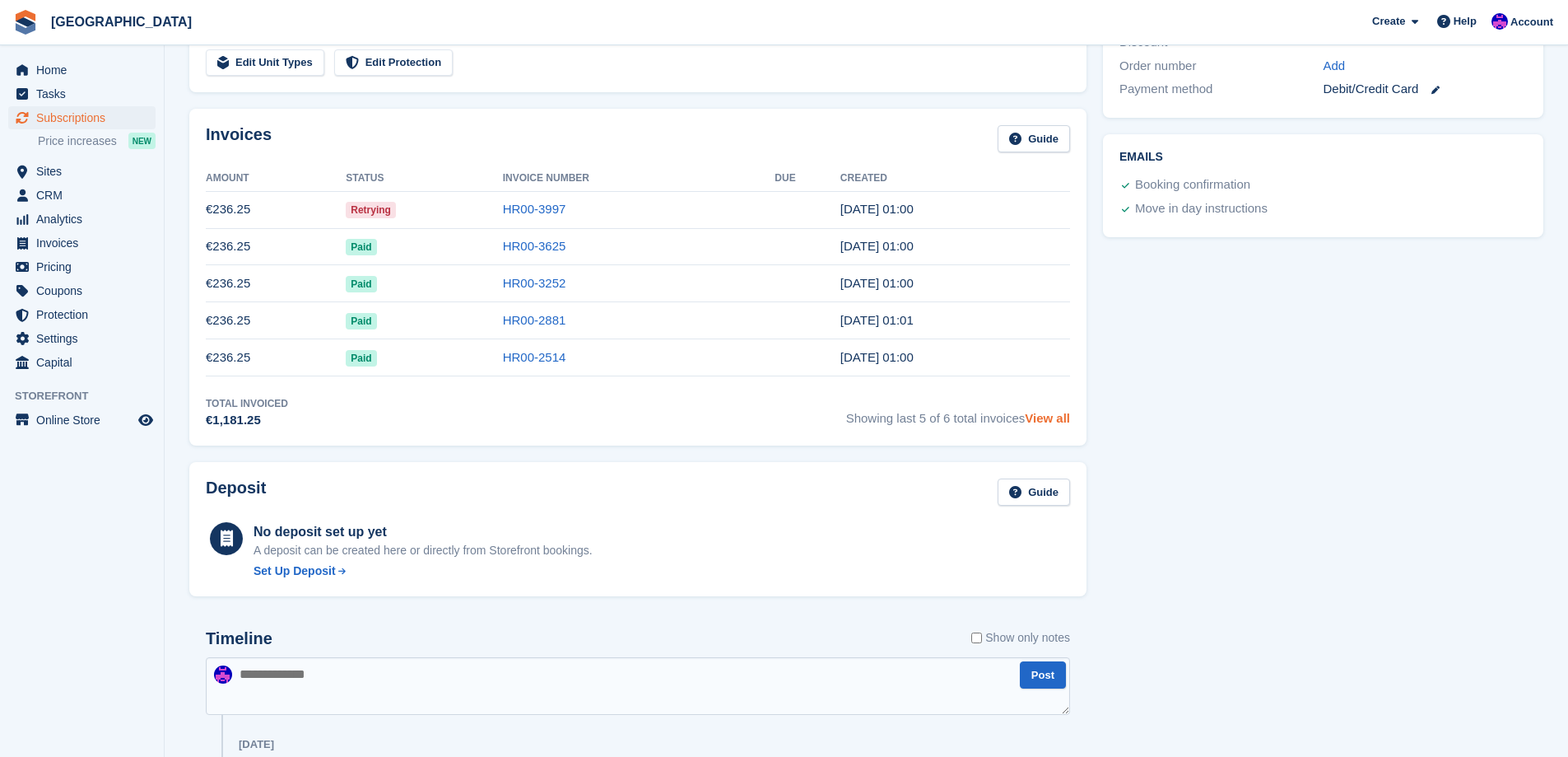
click at [1047, 419] on link "View all" at bounding box center [1048, 418] width 45 height 14
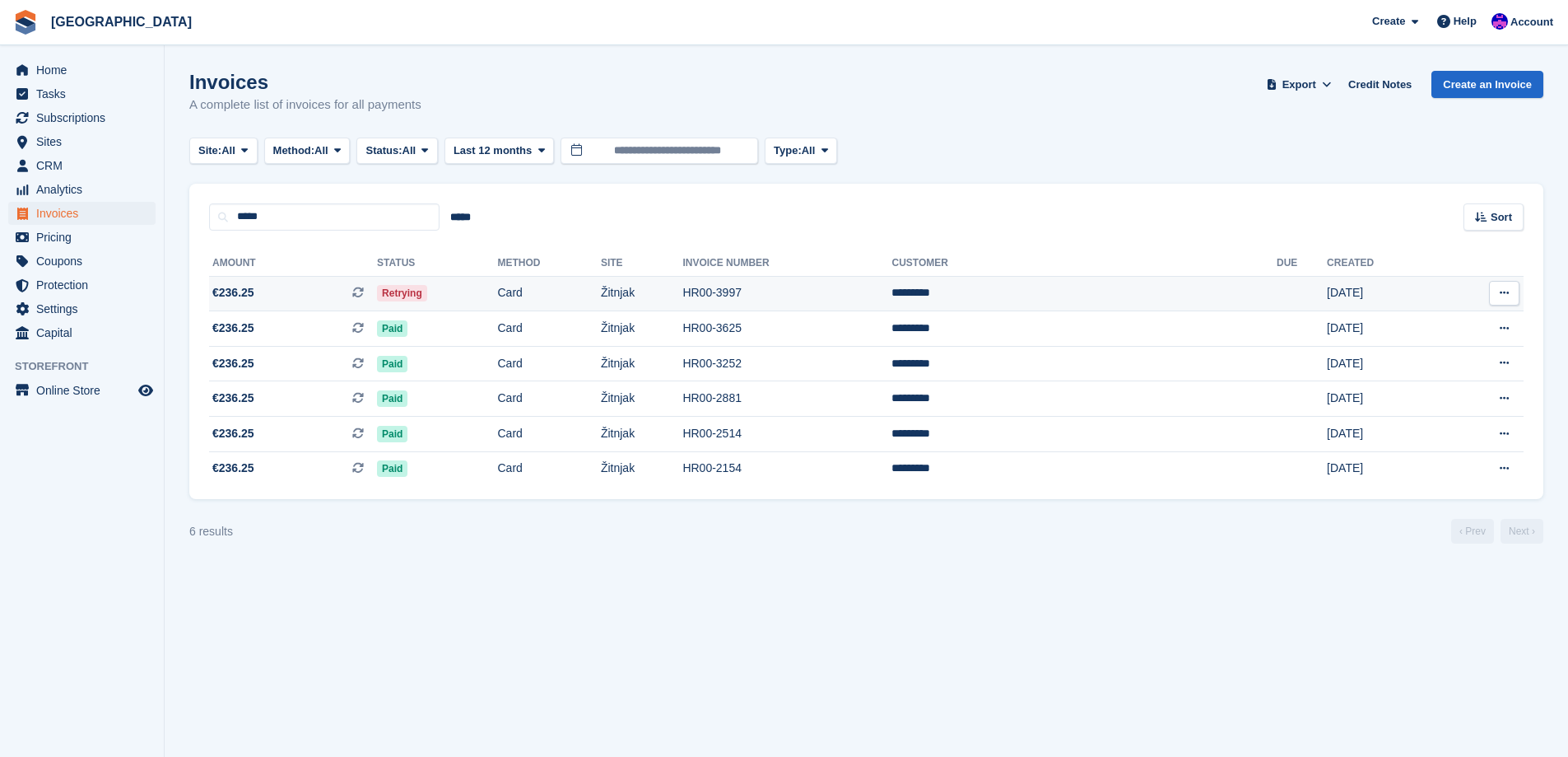
click at [820, 291] on td "HR00-3997" at bounding box center [787, 293] width 209 height 36
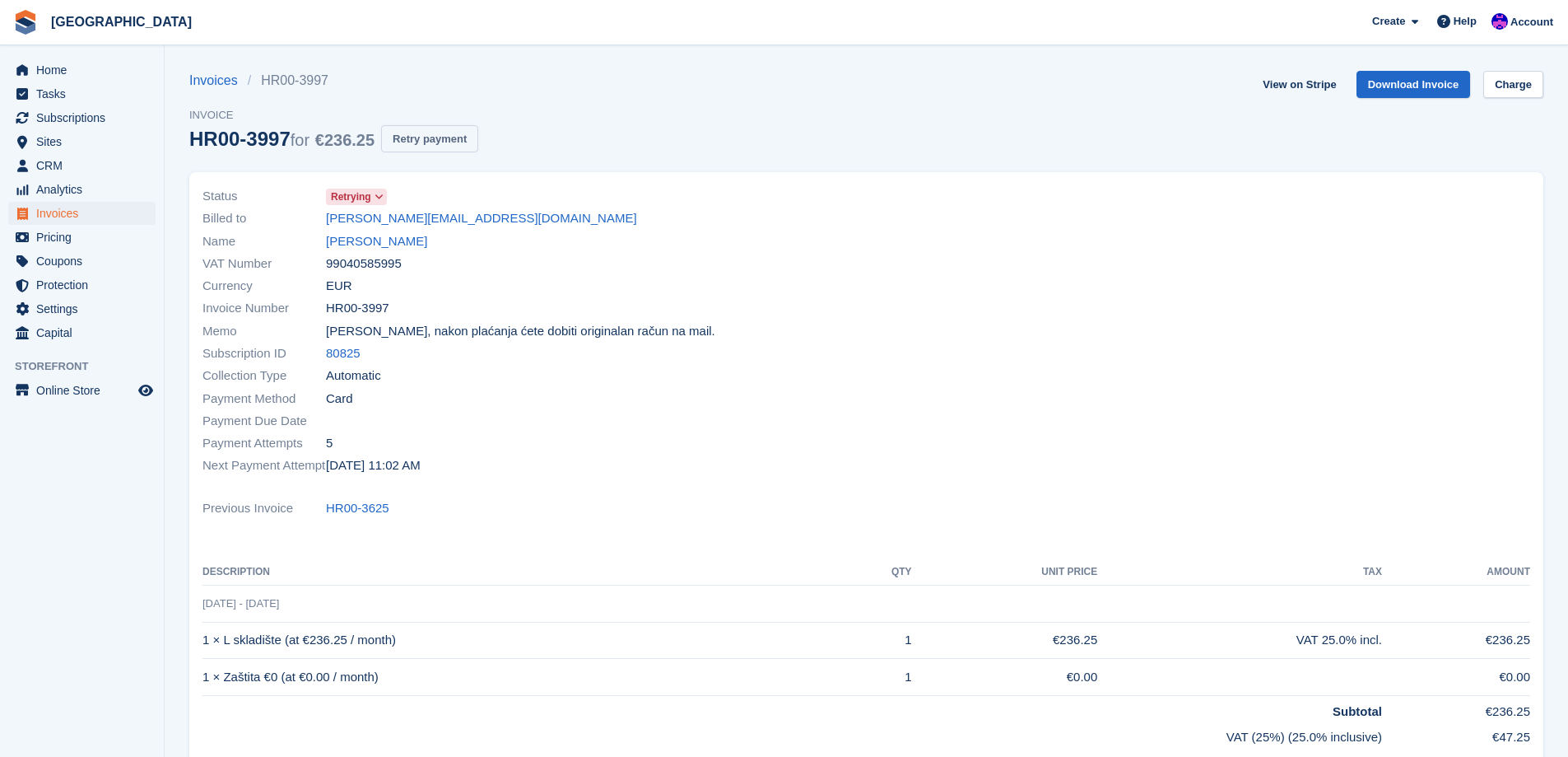
click at [454, 150] on button "Retry payment" at bounding box center [430, 138] width 97 height 27
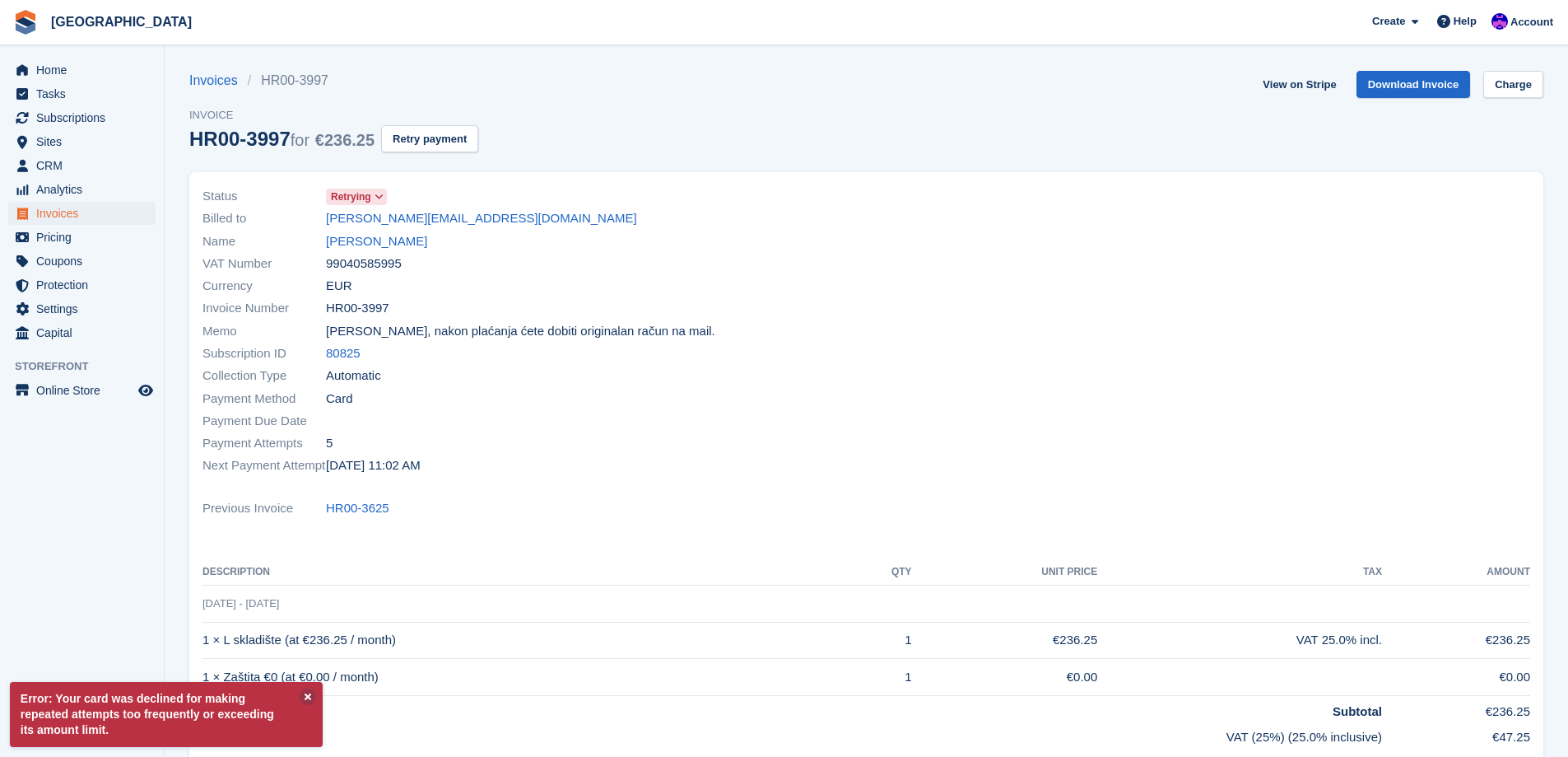
click at [373, 190] on span at bounding box center [379, 196] width 13 height 13
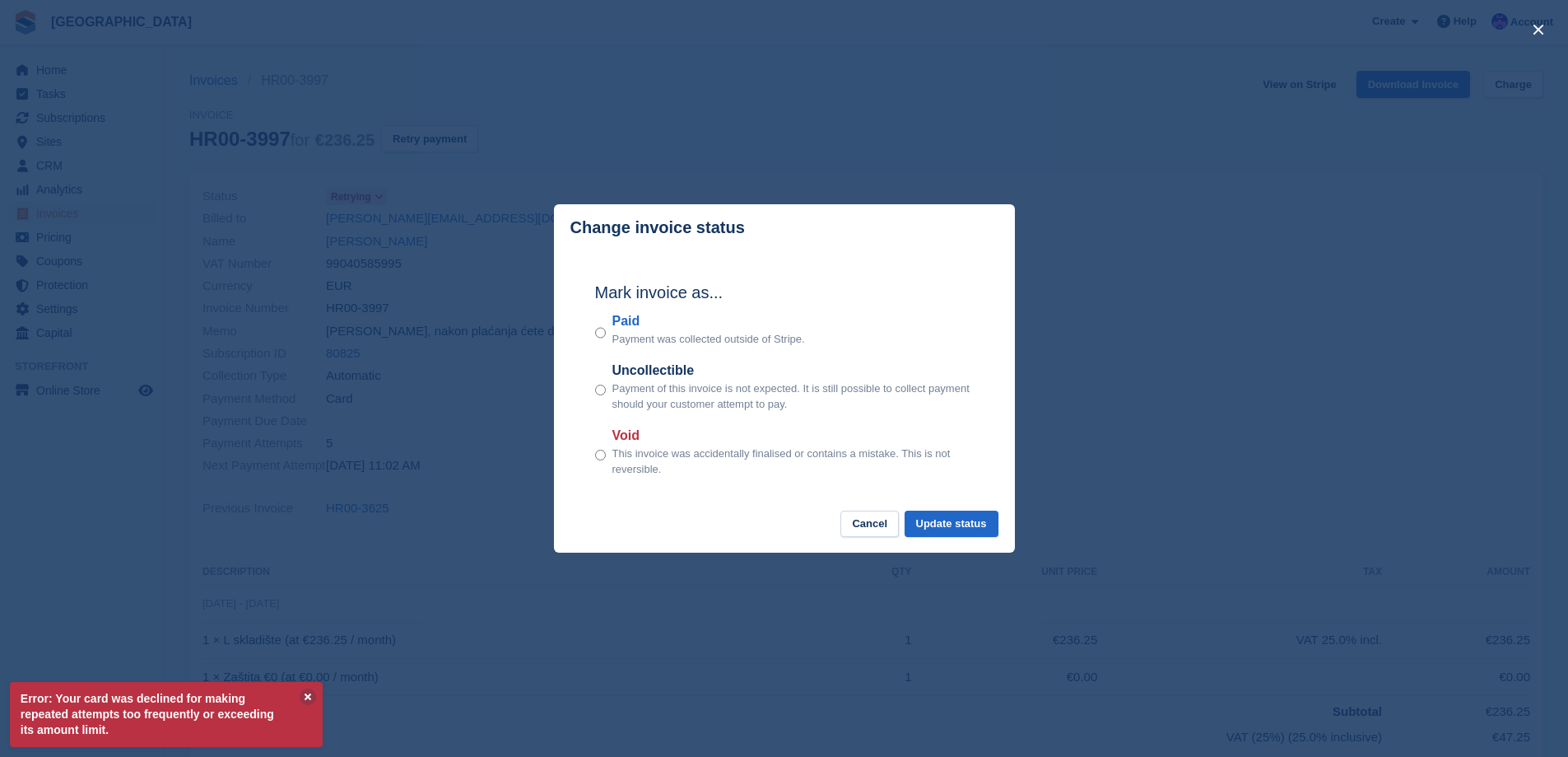
click at [590, 332] on div "Mark invoice as... Paid Payment was collected outside of Stripe. Uncollectible …" at bounding box center [784, 380] width 411 height 259
click at [939, 521] on button "Update status" at bounding box center [951, 523] width 93 height 27
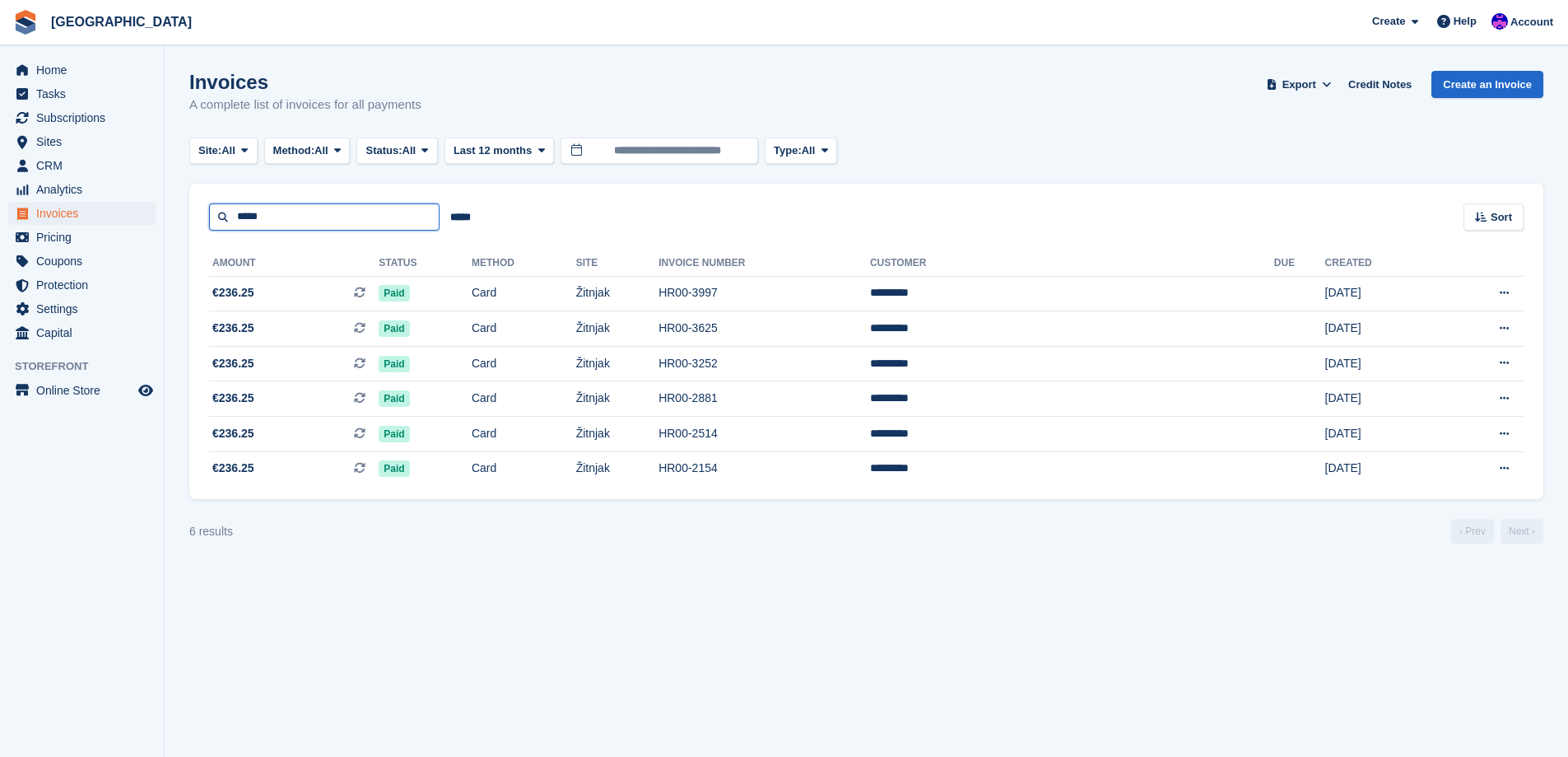
click at [292, 220] on input "*****" at bounding box center [324, 217] width 231 height 27
type input "****"
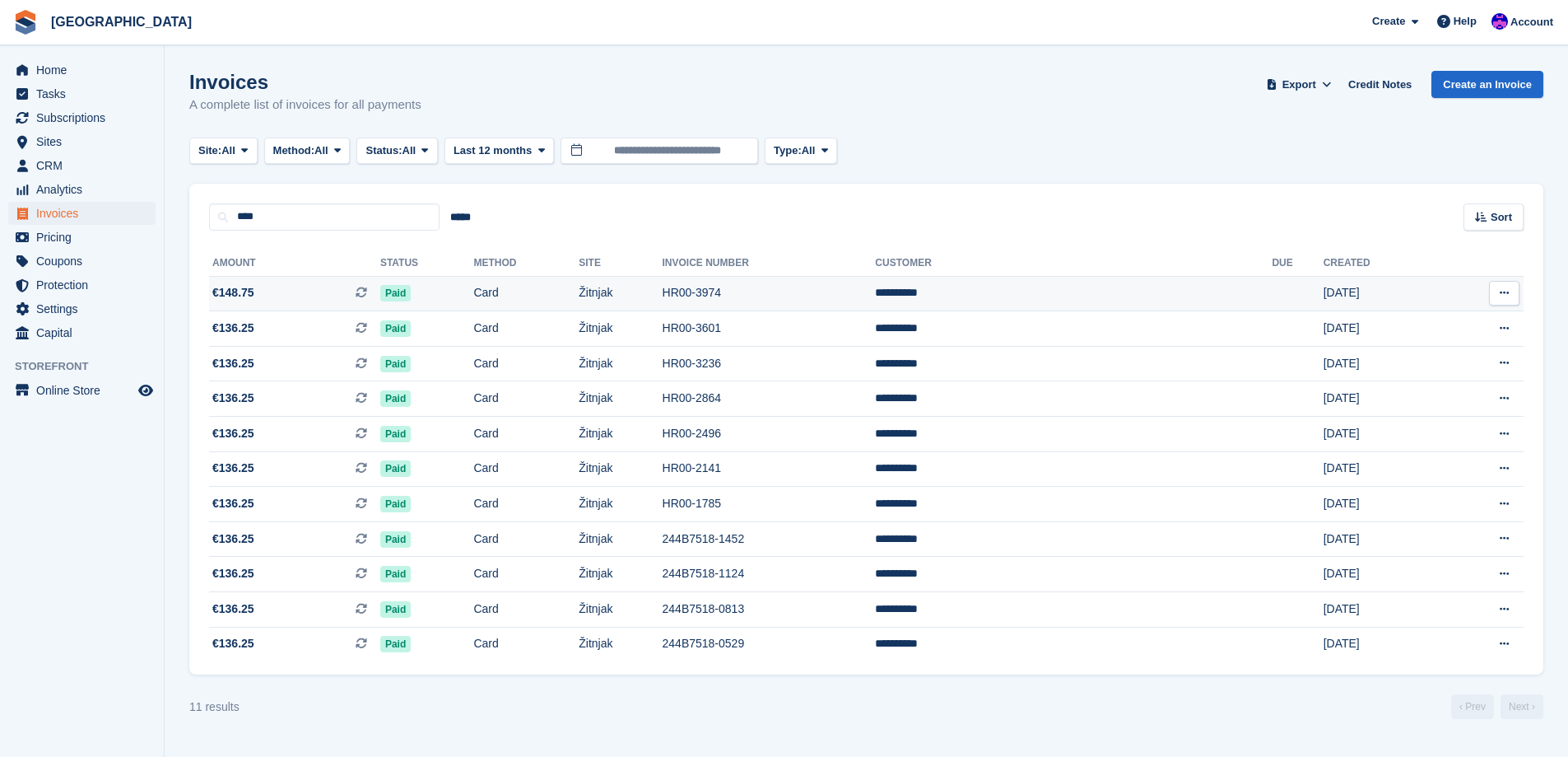
click at [662, 307] on td "Žitnjak" at bounding box center [620, 293] width 83 height 36
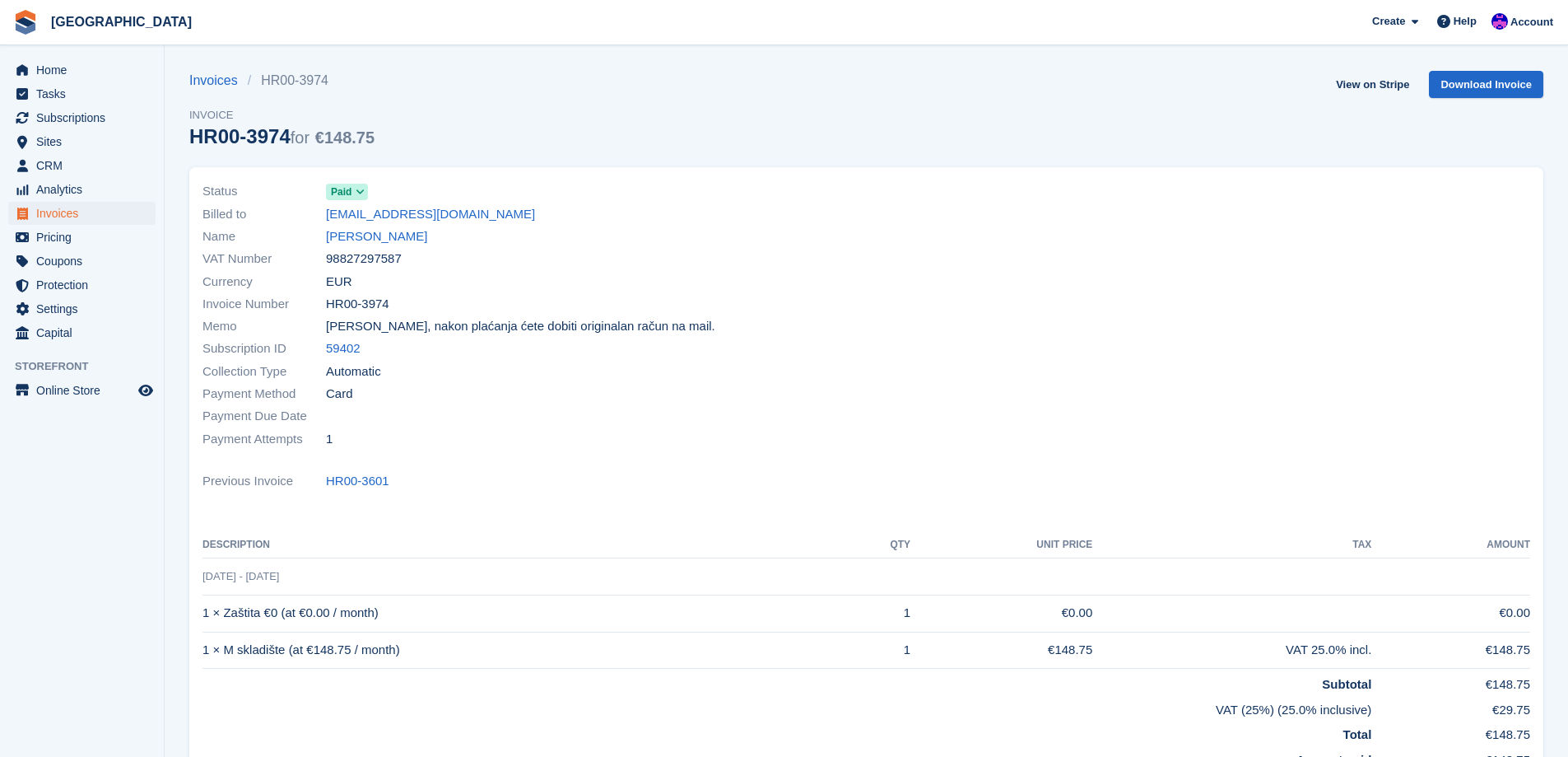
click at [349, 246] on div "Name [PERSON_NAME]" at bounding box center [530, 236] width 654 height 22
click at [354, 240] on link "[PERSON_NAME]" at bounding box center [377, 236] width 101 height 19
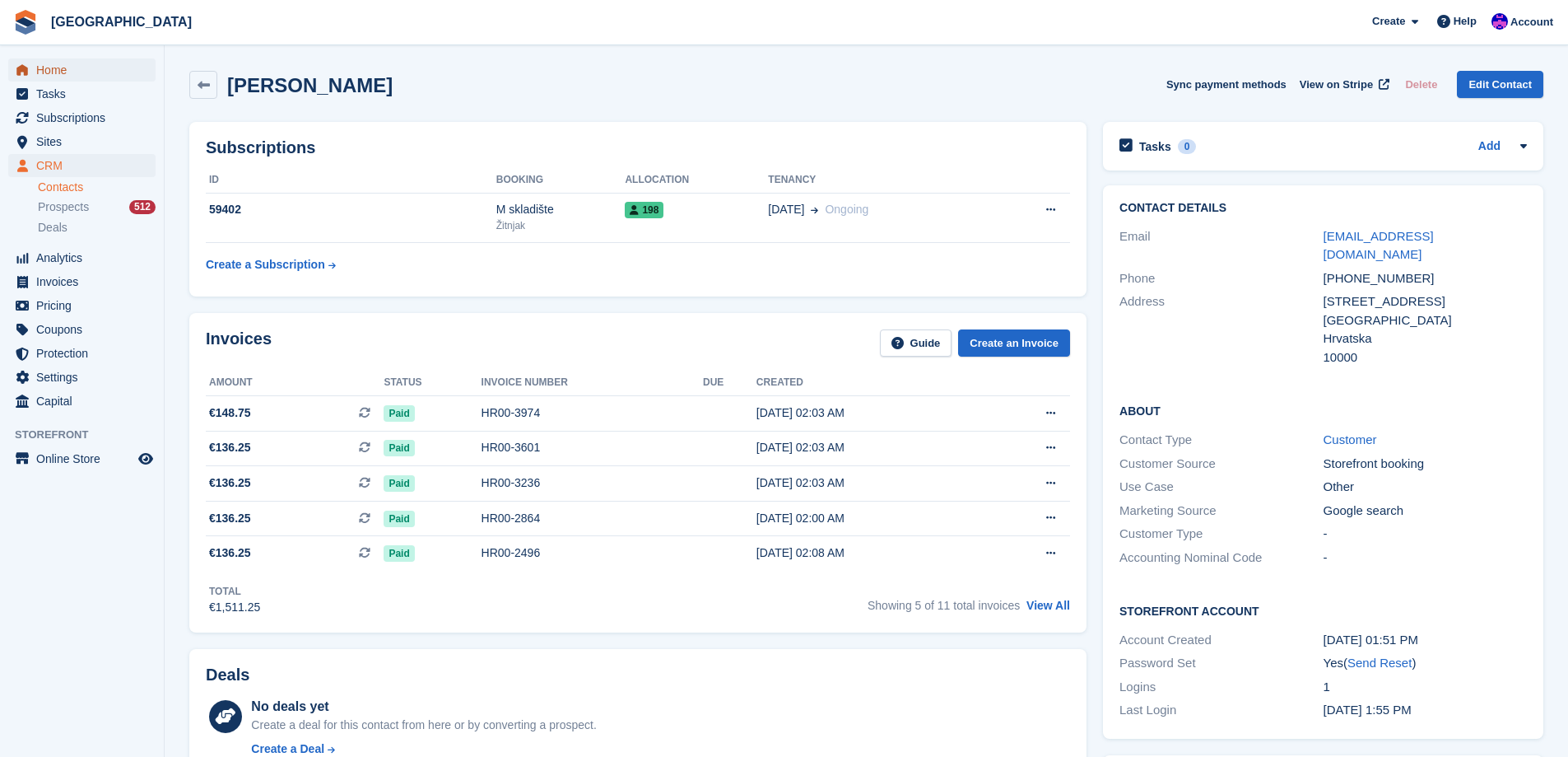
click at [103, 66] on span "Home" at bounding box center [86, 70] width 99 height 23
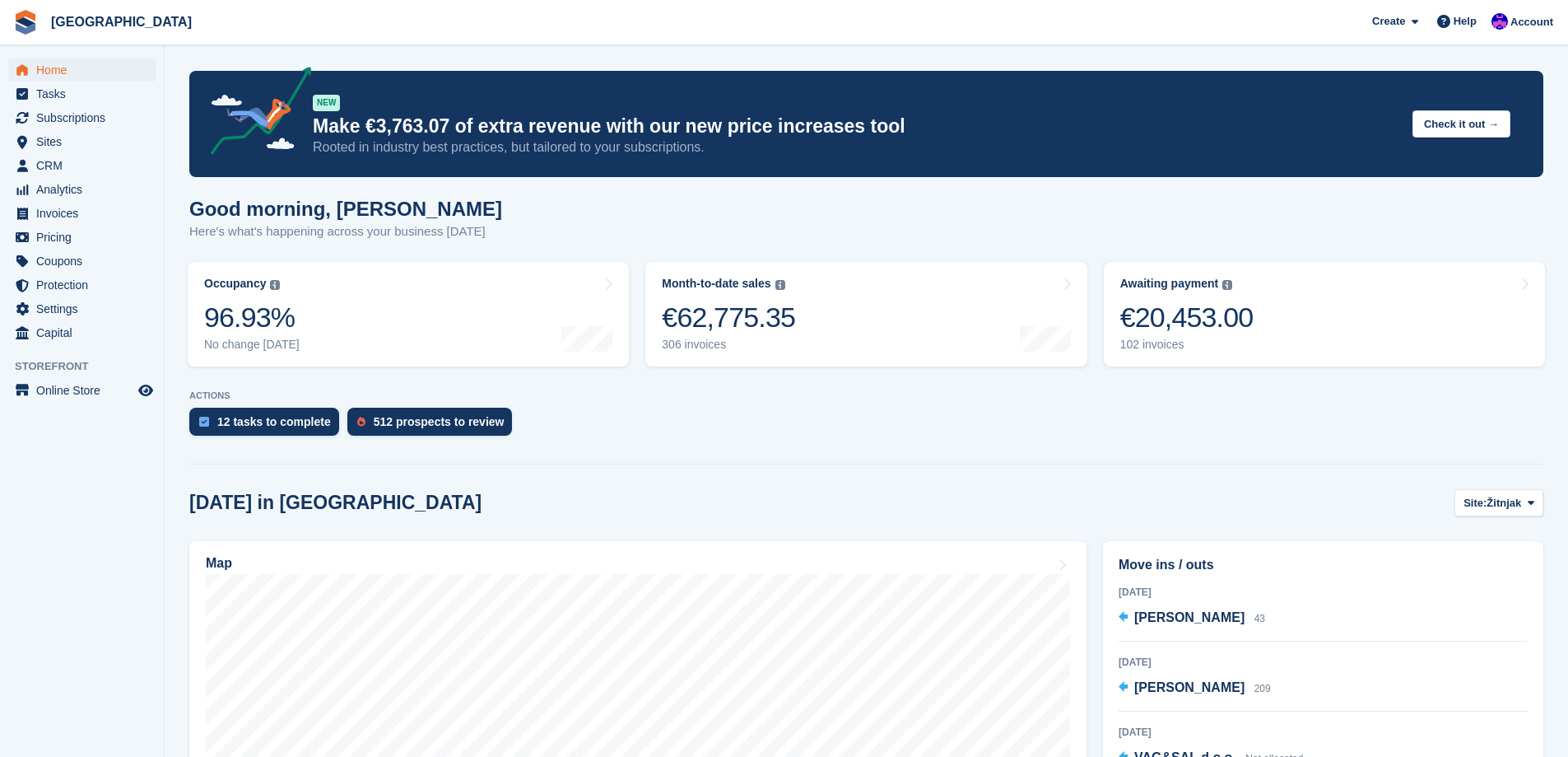
click at [767, 445] on section "NEW Make €3,763.07 of extra revenue with our new price increases tool Rooted in…" at bounding box center [866, 656] width 1404 height 1312
click at [479, 570] on div "Map" at bounding box center [637, 564] width 864 height 18
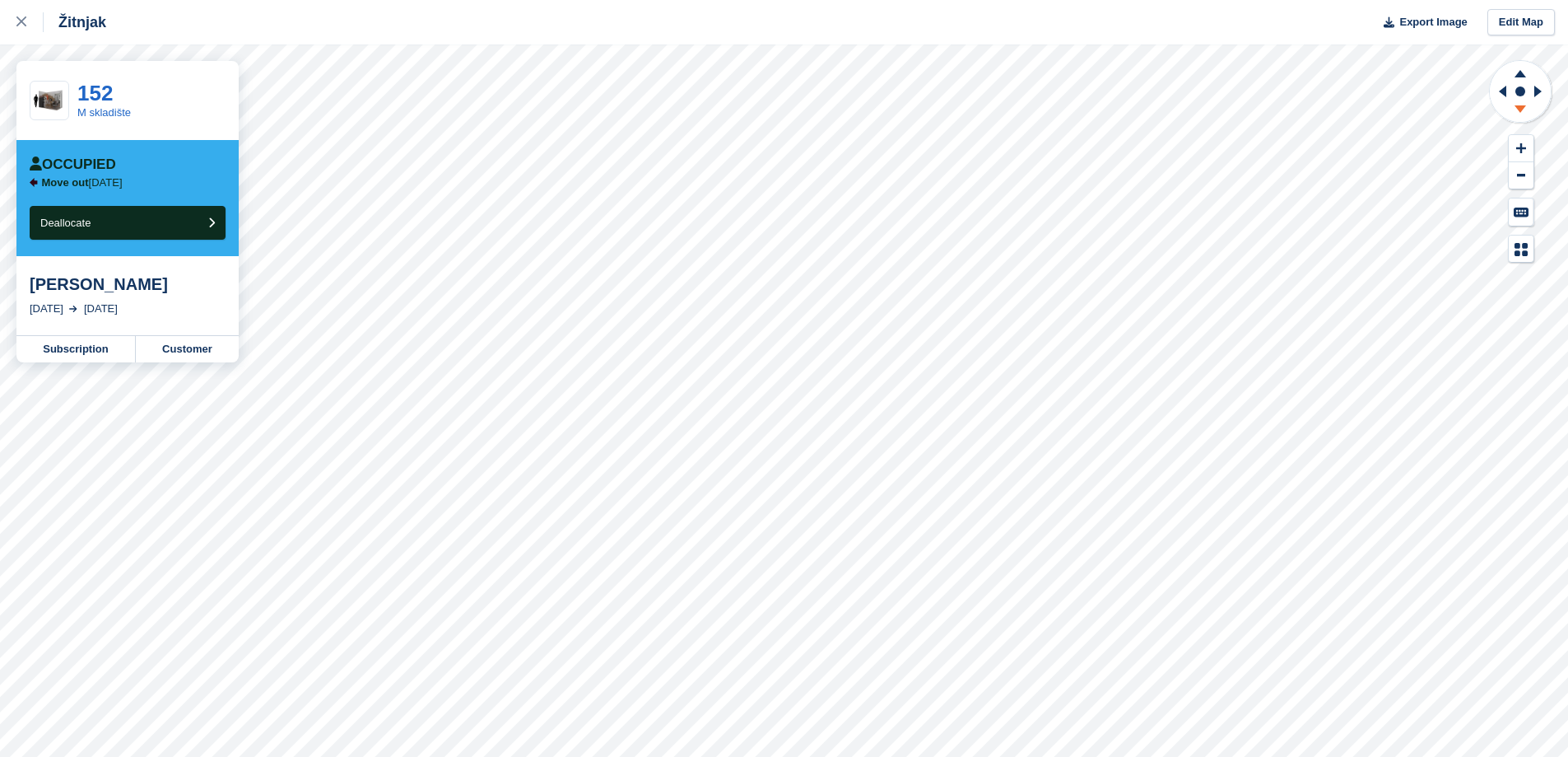
click at [1523, 107] on icon at bounding box center [1520, 109] width 11 height 7
click at [1521, 75] on icon at bounding box center [1520, 74] width 11 height 7
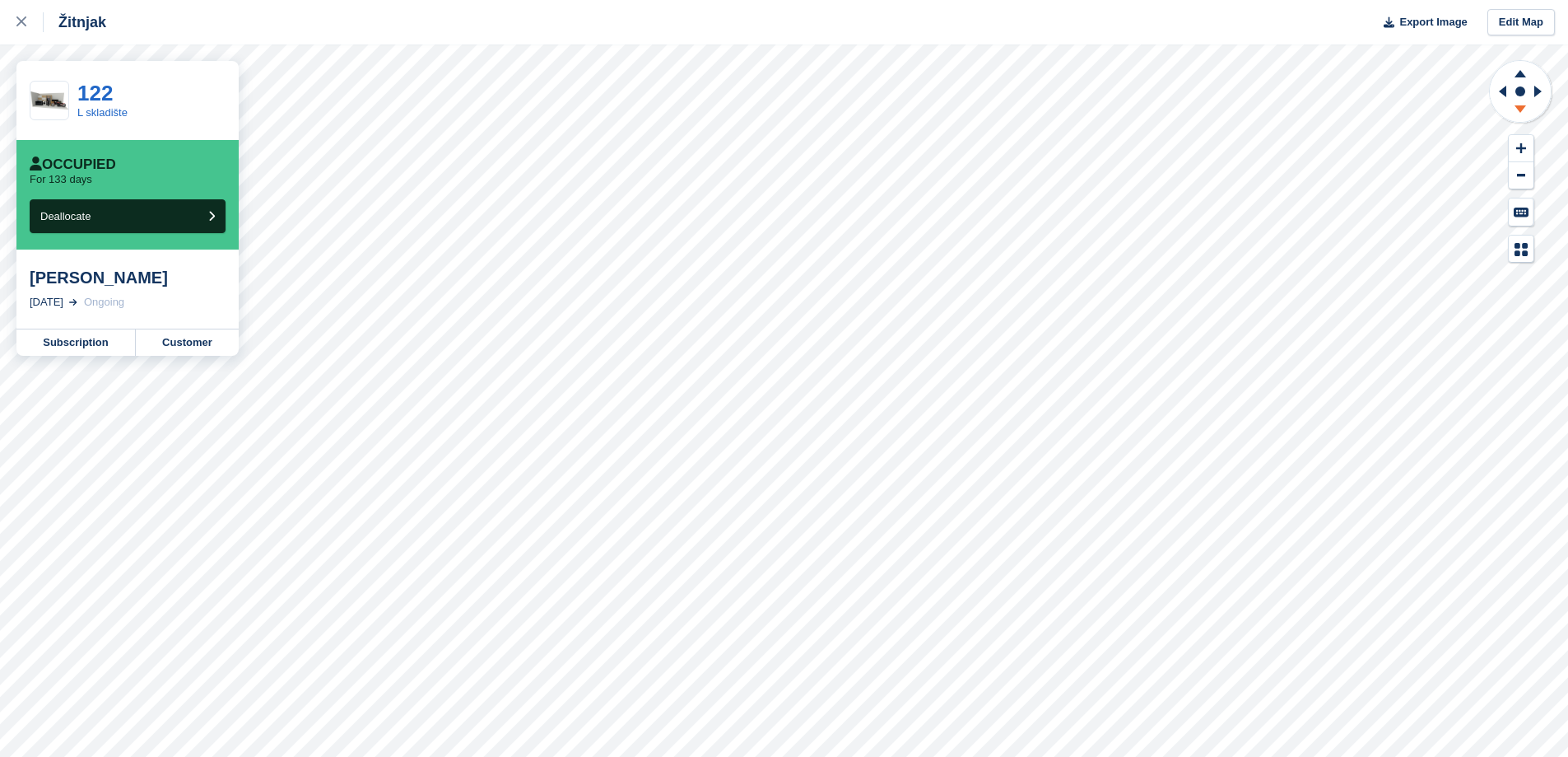
click at [1523, 107] on icon at bounding box center [1520, 109] width 11 height 7
click at [1525, 71] on icon at bounding box center [1520, 71] width 43 height 21
click at [1518, 114] on icon at bounding box center [1520, 111] width 43 height 21
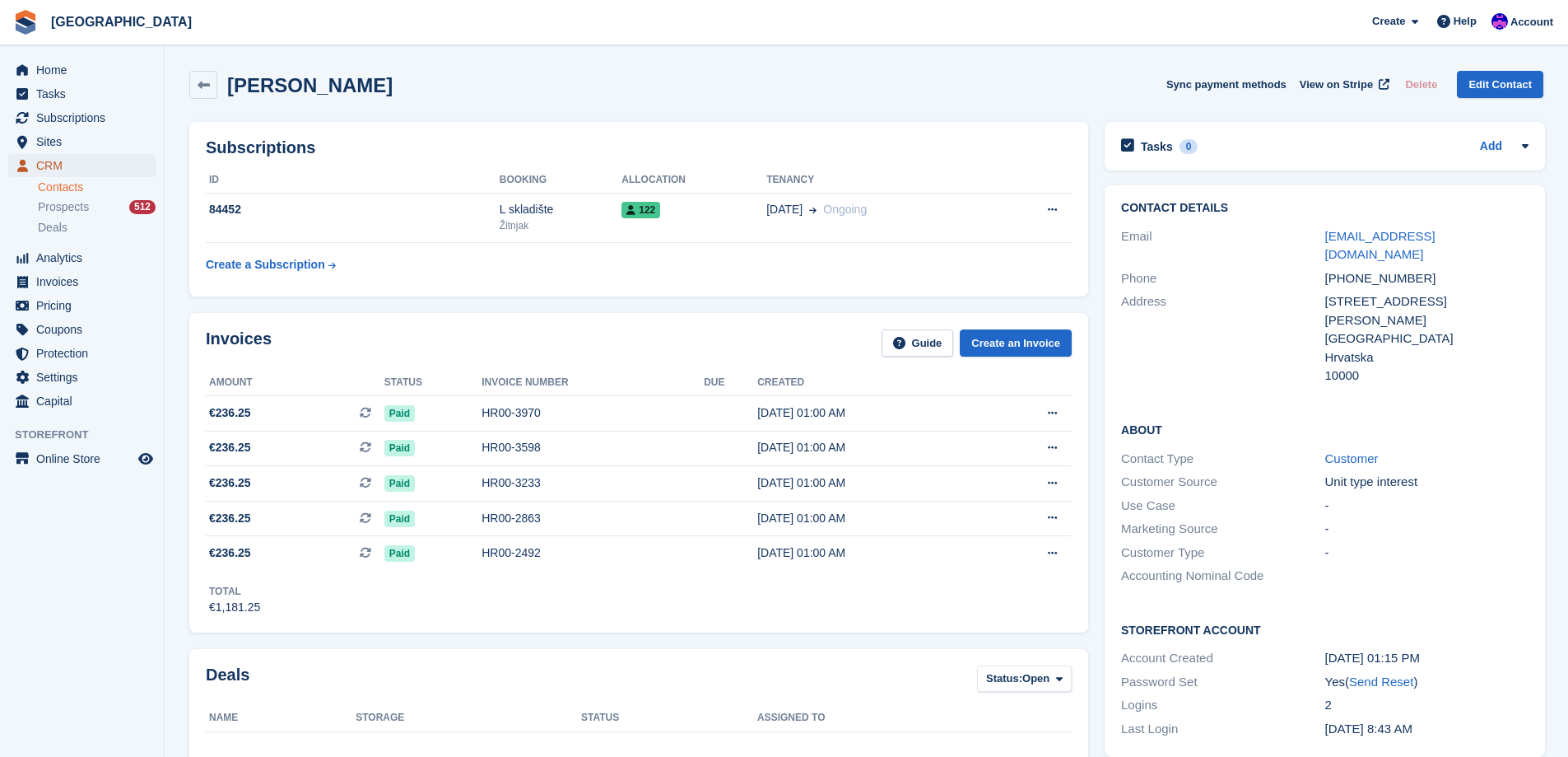
click at [55, 164] on span "CRM" at bounding box center [86, 165] width 99 height 23
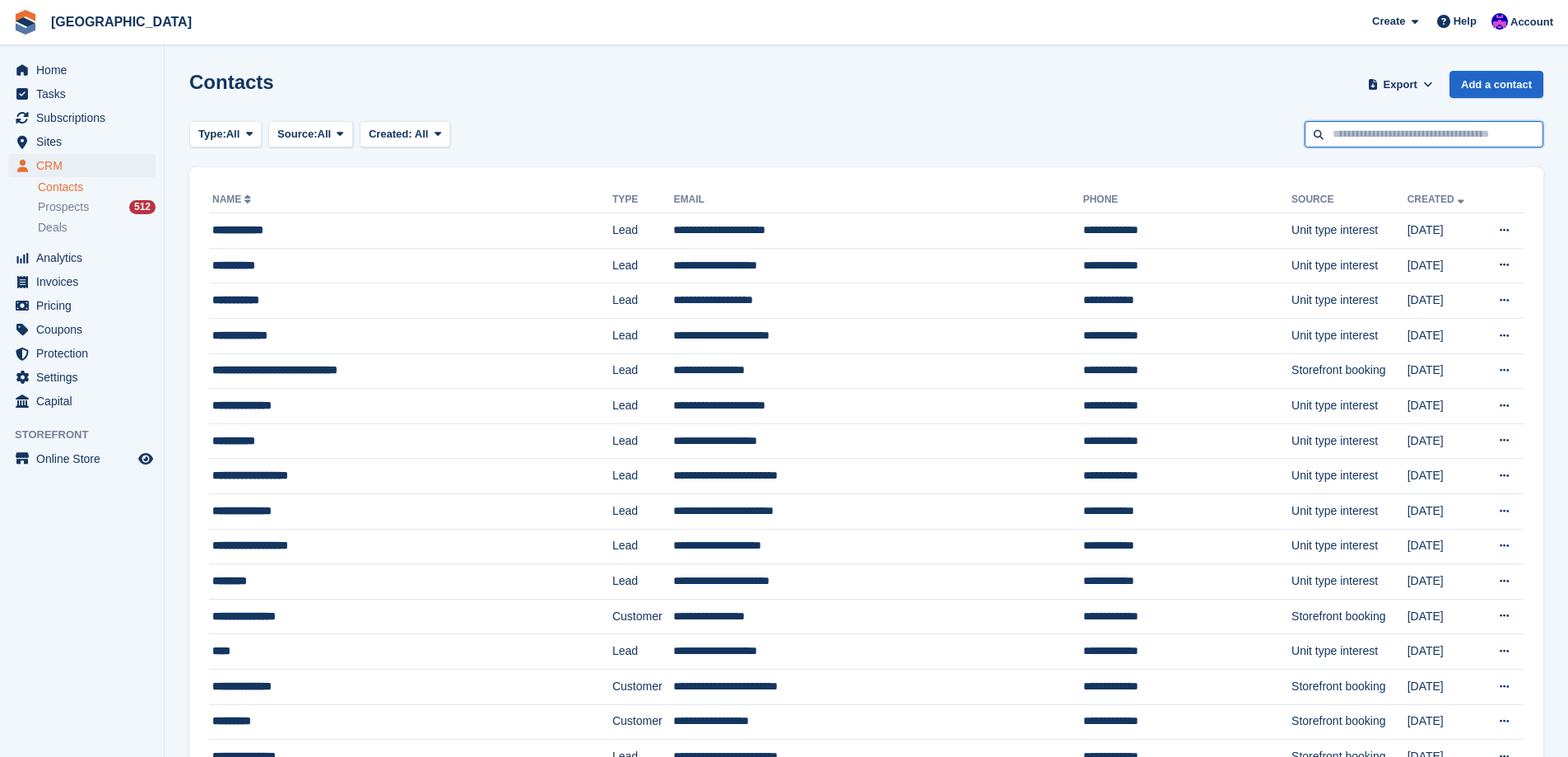
click at [1414, 137] on input "text" at bounding box center [1423, 134] width 238 height 27
type input "***"
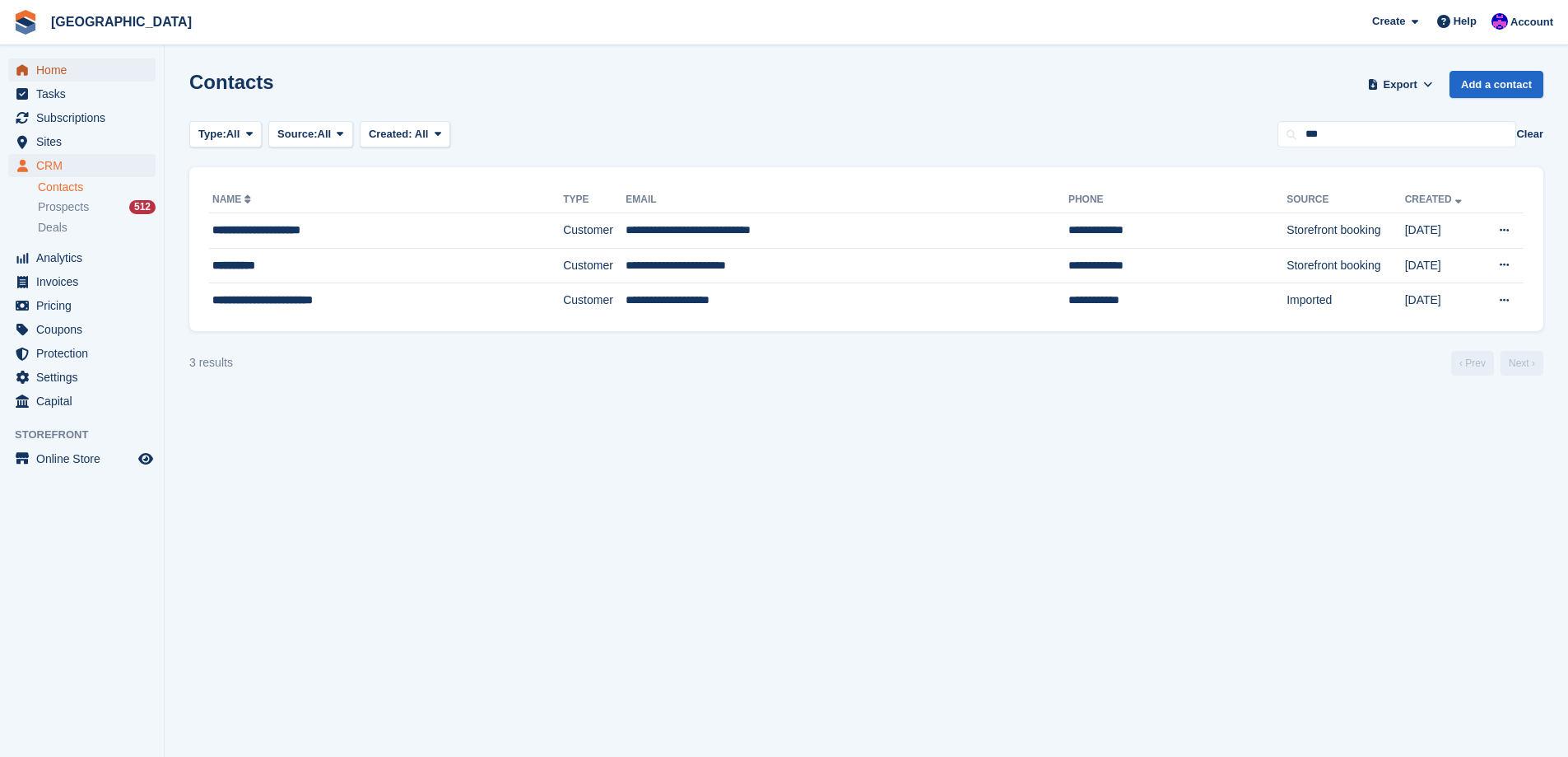
click at [74, 67] on span "Home" at bounding box center [86, 70] width 99 height 23
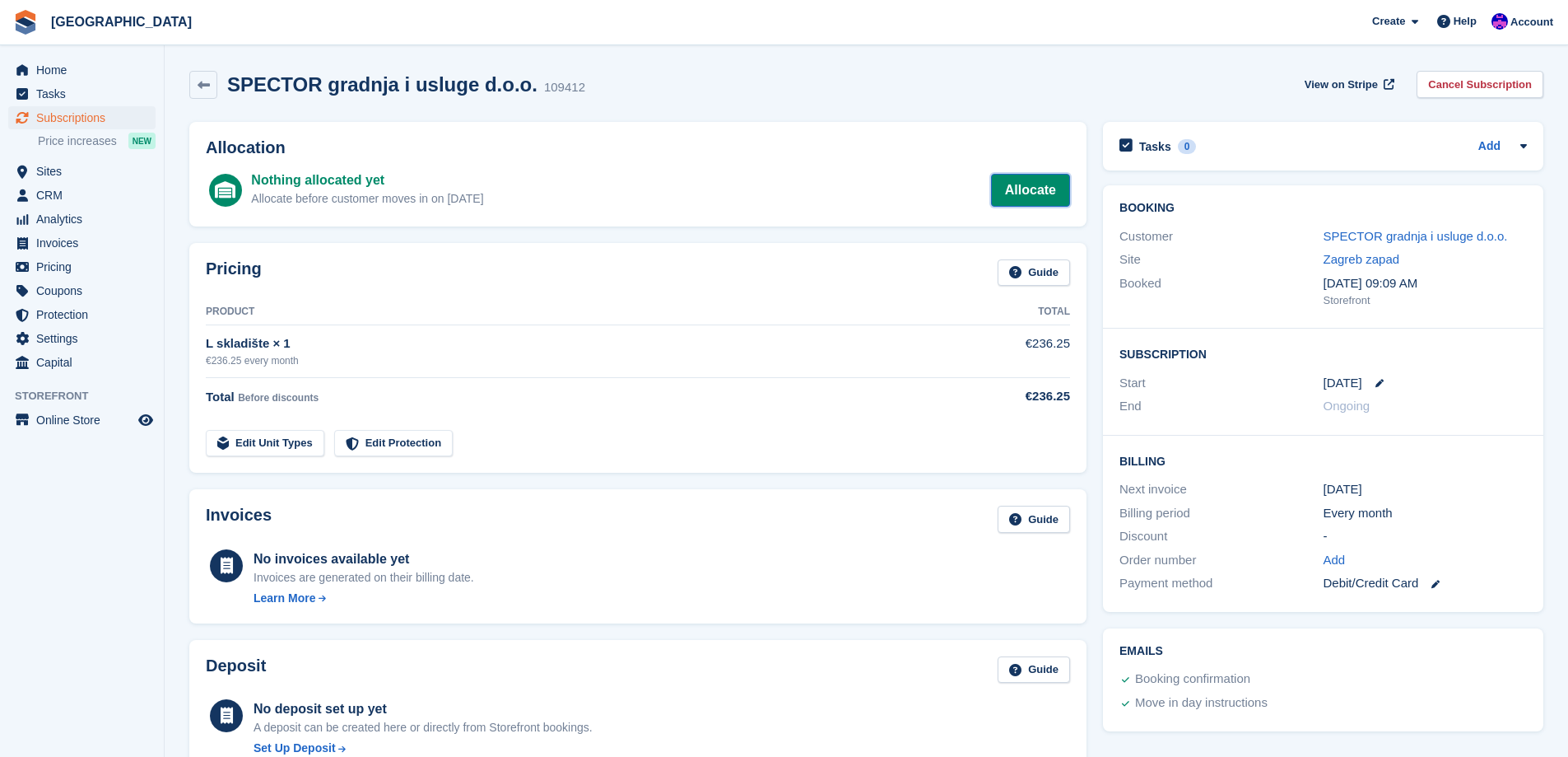
click at [1018, 186] on link "Allocate" at bounding box center [1031, 190] width 79 height 33
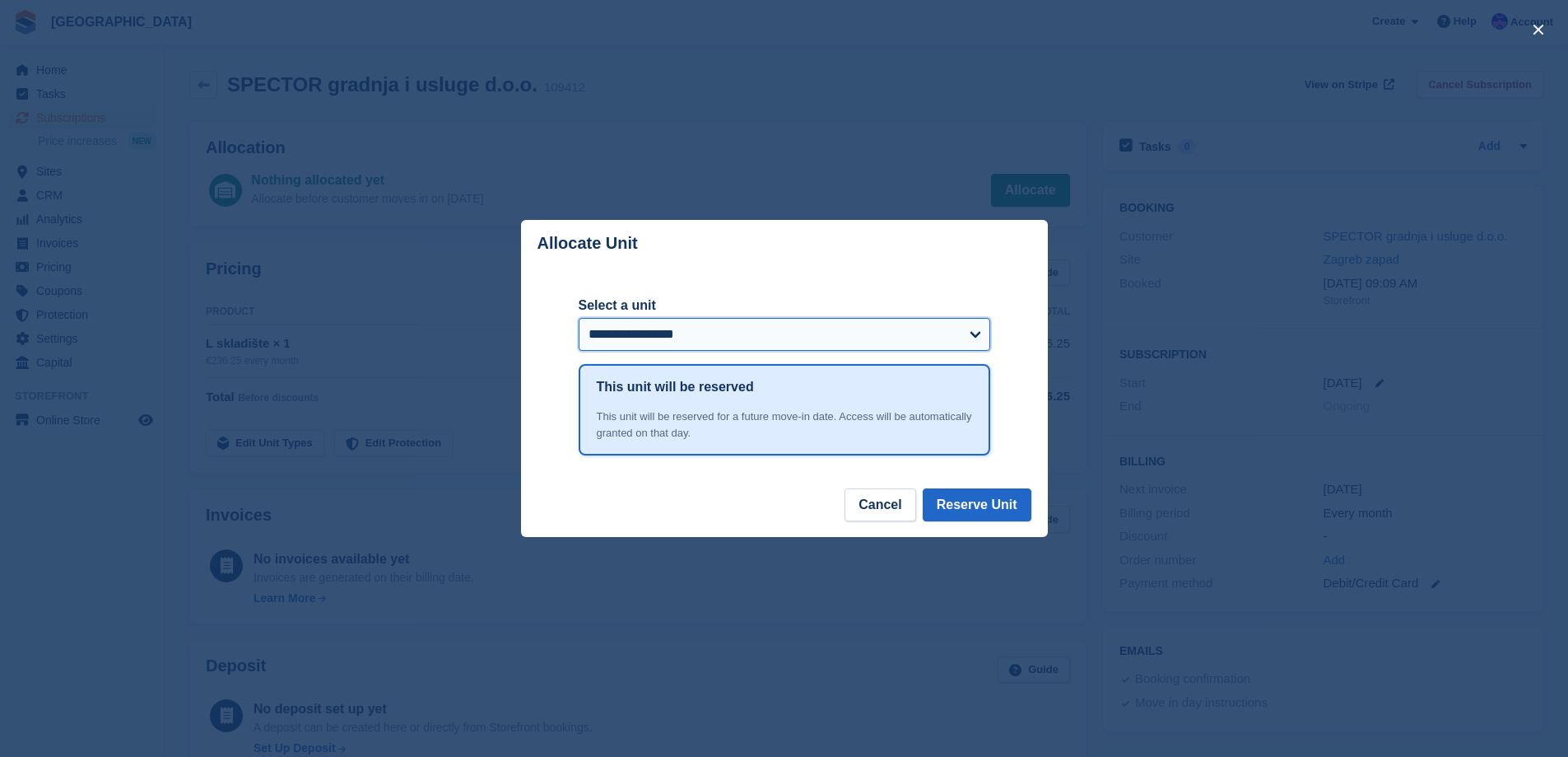
click at [792, 326] on select "**********" at bounding box center [784, 334] width 411 height 33
select select "*****"
click at [578, 320] on select "**********" at bounding box center [784, 334] width 411 height 33
click at [986, 507] on button "Reserve Unit" at bounding box center [977, 504] width 108 height 33
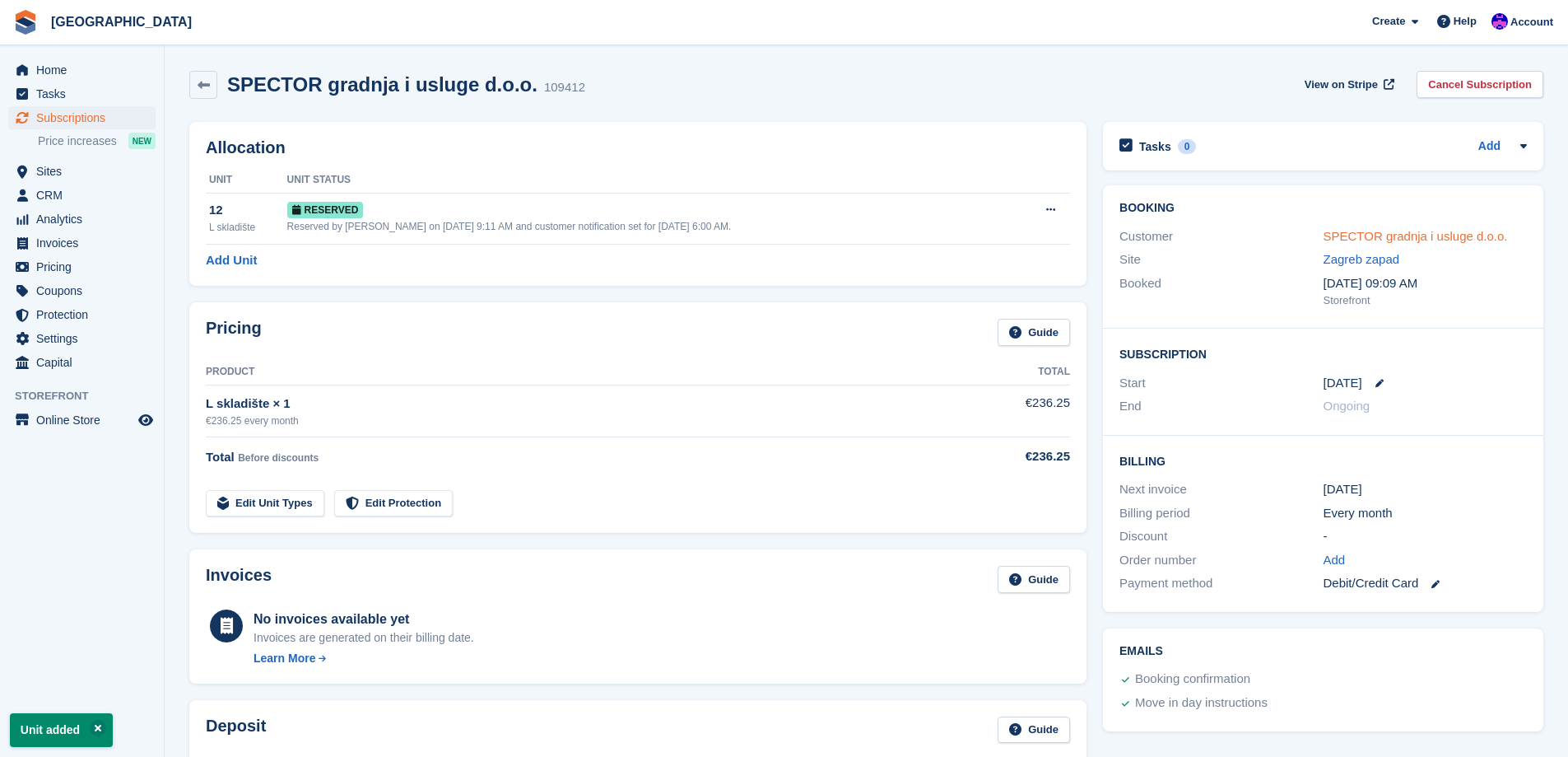
click at [1393, 234] on link "SPECTOR gradnja i usluge d.o.o." at bounding box center [1416, 236] width 184 height 14
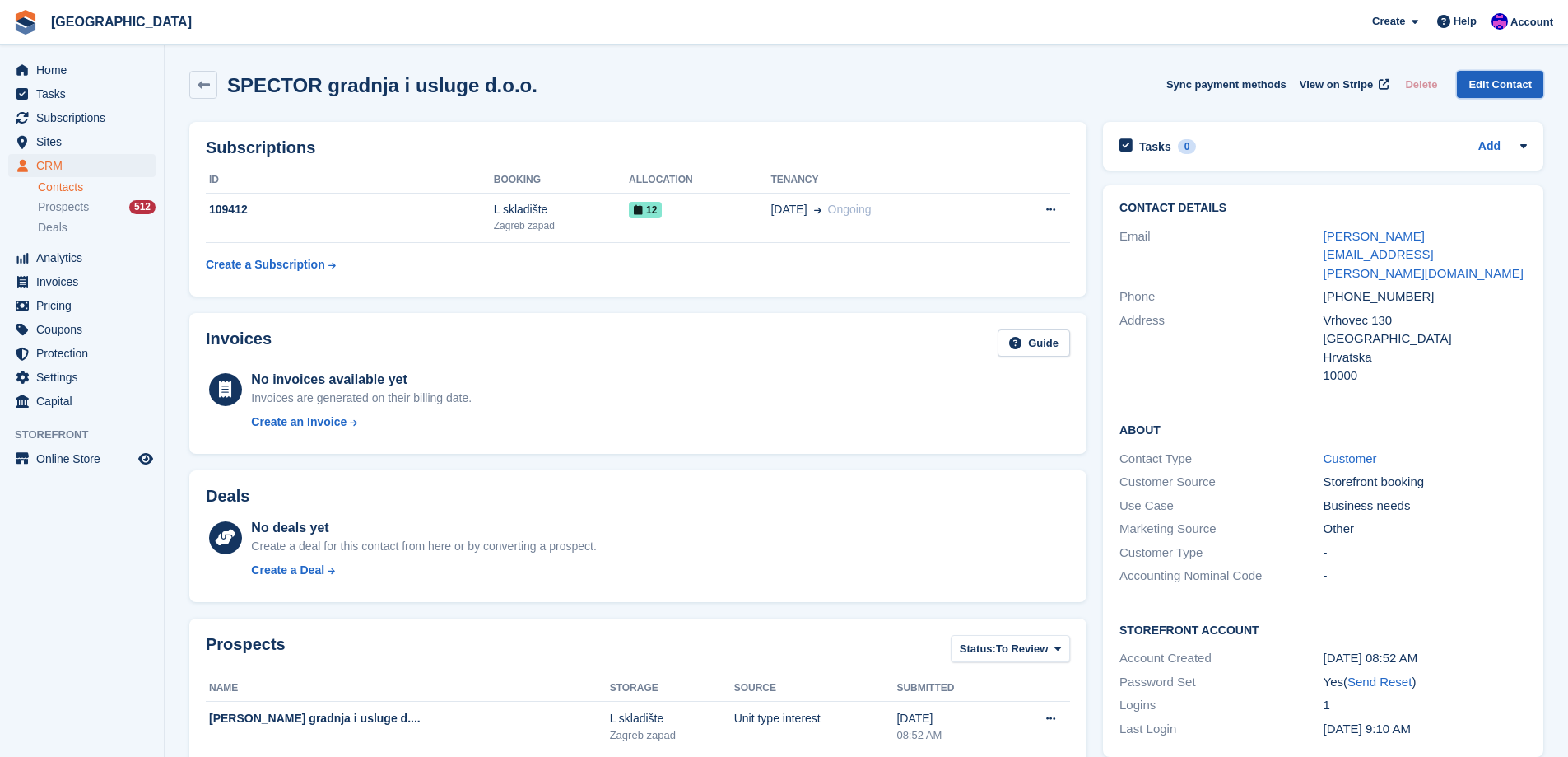
click at [1495, 79] on link "Edit Contact" at bounding box center [1500, 84] width 86 height 27
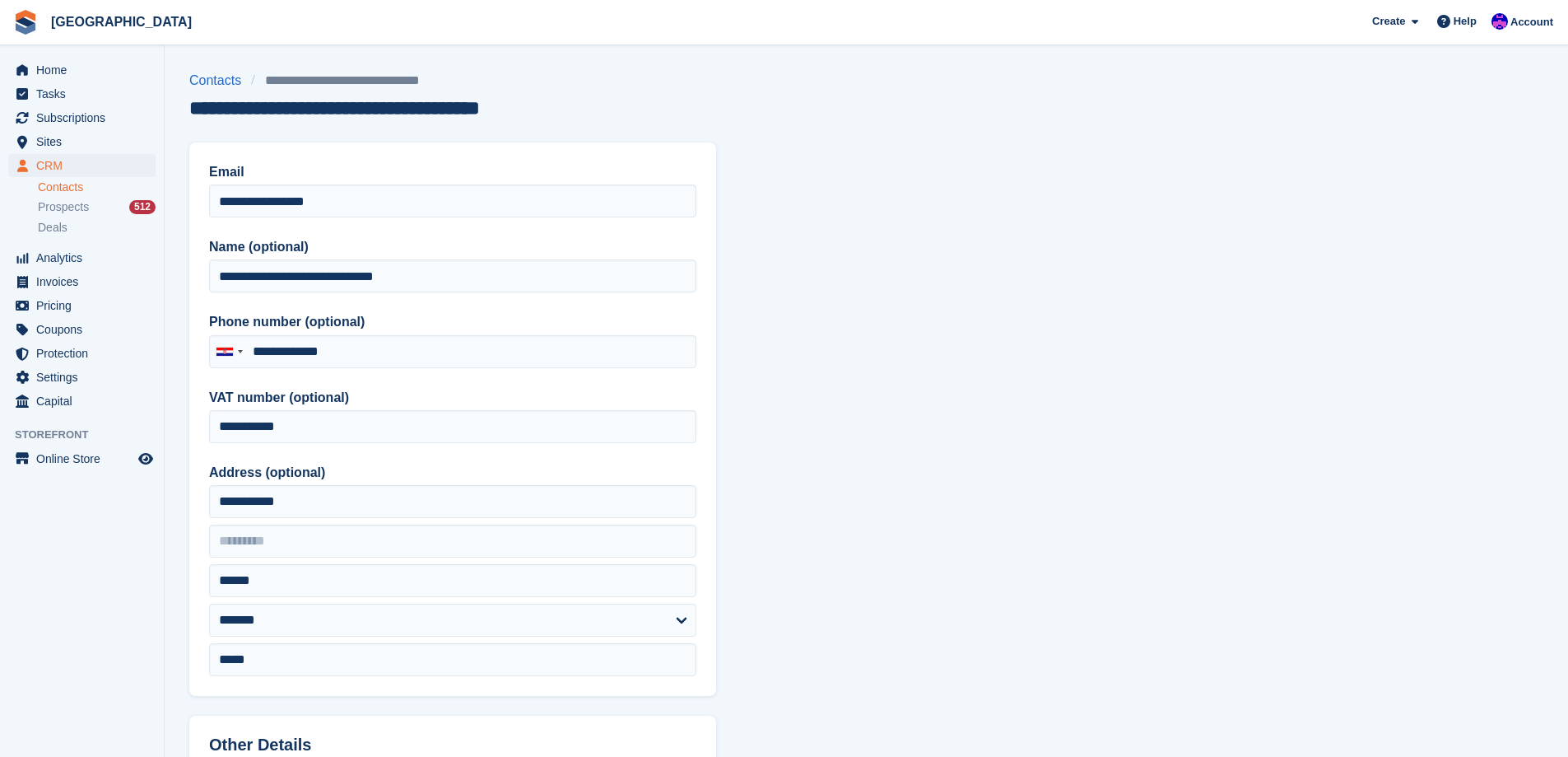
type input "**********"
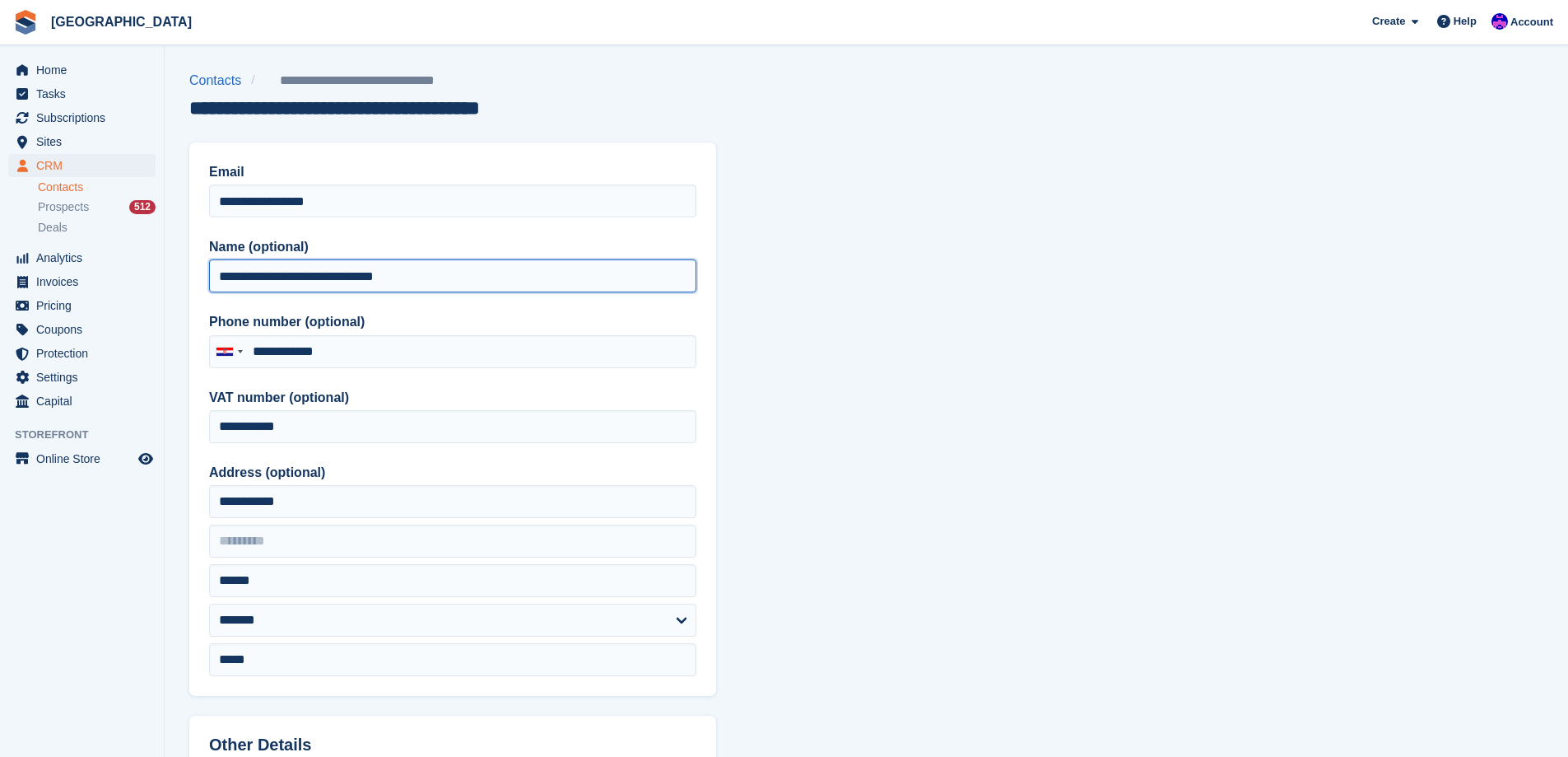
drag, startPoint x: 447, startPoint y: 285, endPoint x: 0, endPoint y: 278, distance: 447.1
click at [0, 278] on div "Home Tasks Subscriptions Subscriptions Subscriptions Price increases NEW Price …" at bounding box center [784, 701] width 1568 height 1403
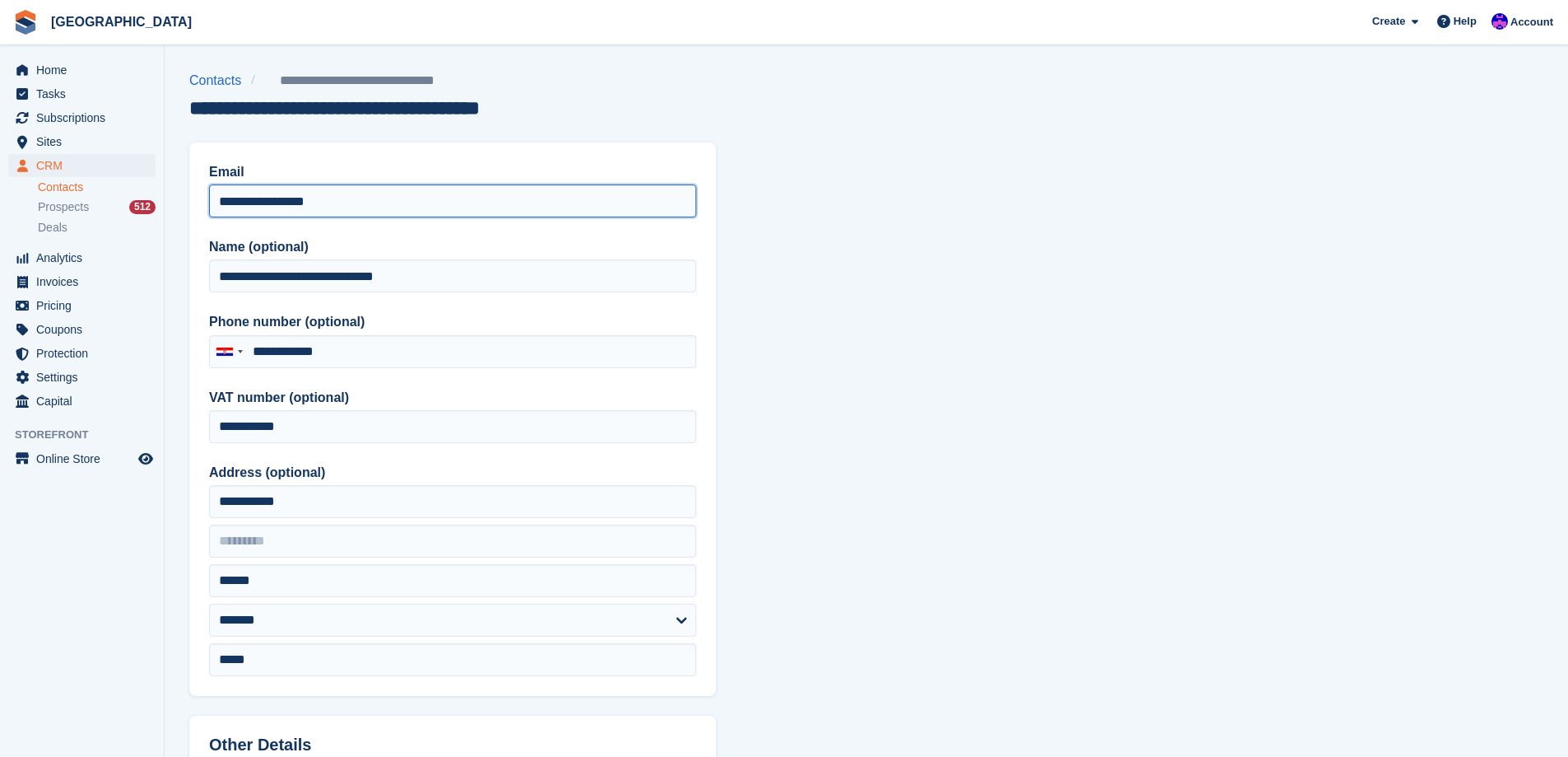
drag, startPoint x: 352, startPoint y: 208, endPoint x: 163, endPoint y: 208, distance: 189.0
click at [164, 208] on section "**********" at bounding box center [866, 701] width 1404 height 1403
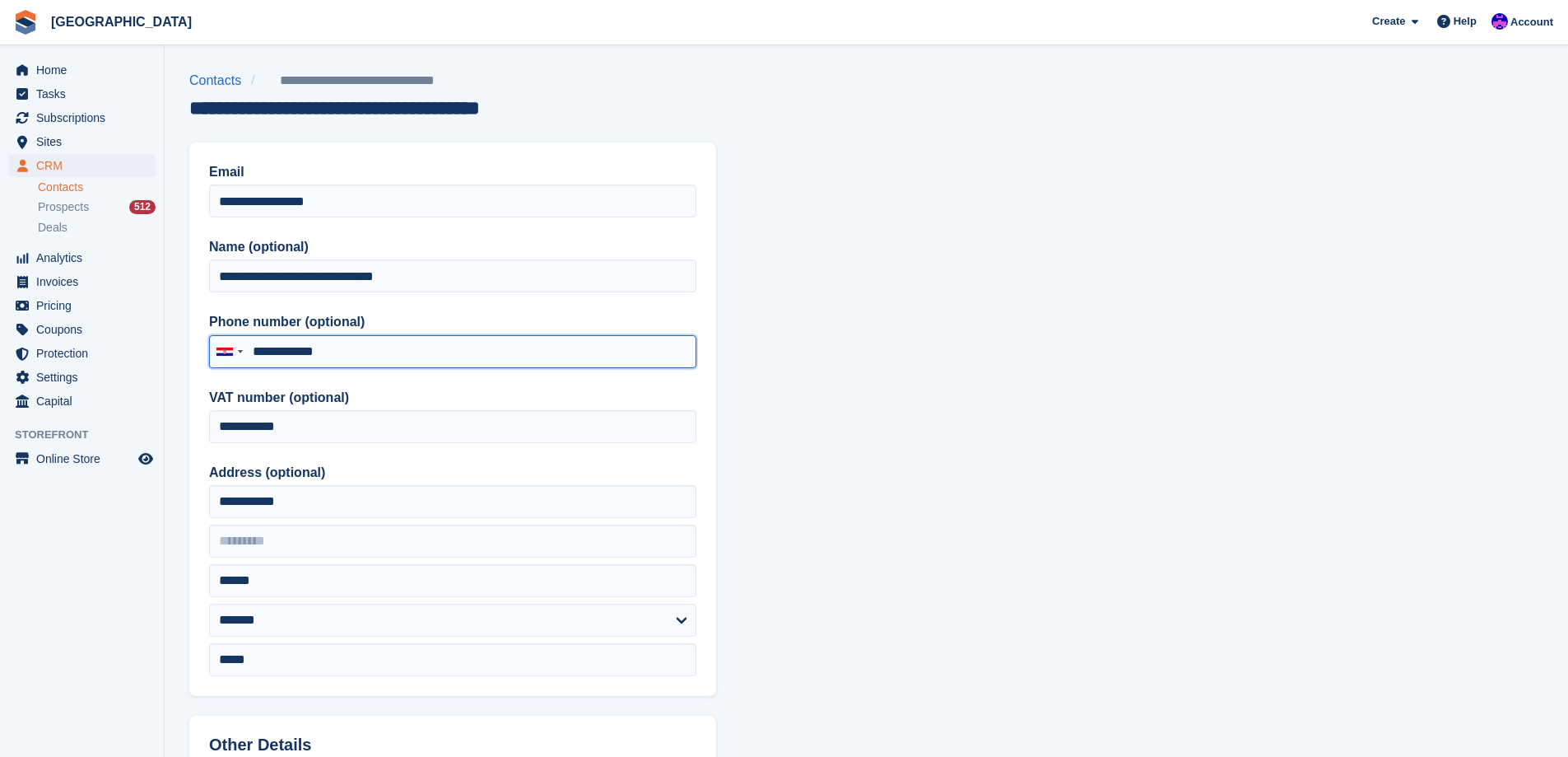
drag, startPoint x: 349, startPoint y: 358, endPoint x: 257, endPoint y: 356, distance: 92.0
click at [257, 356] on input "**********" at bounding box center [453, 351] width 488 height 33
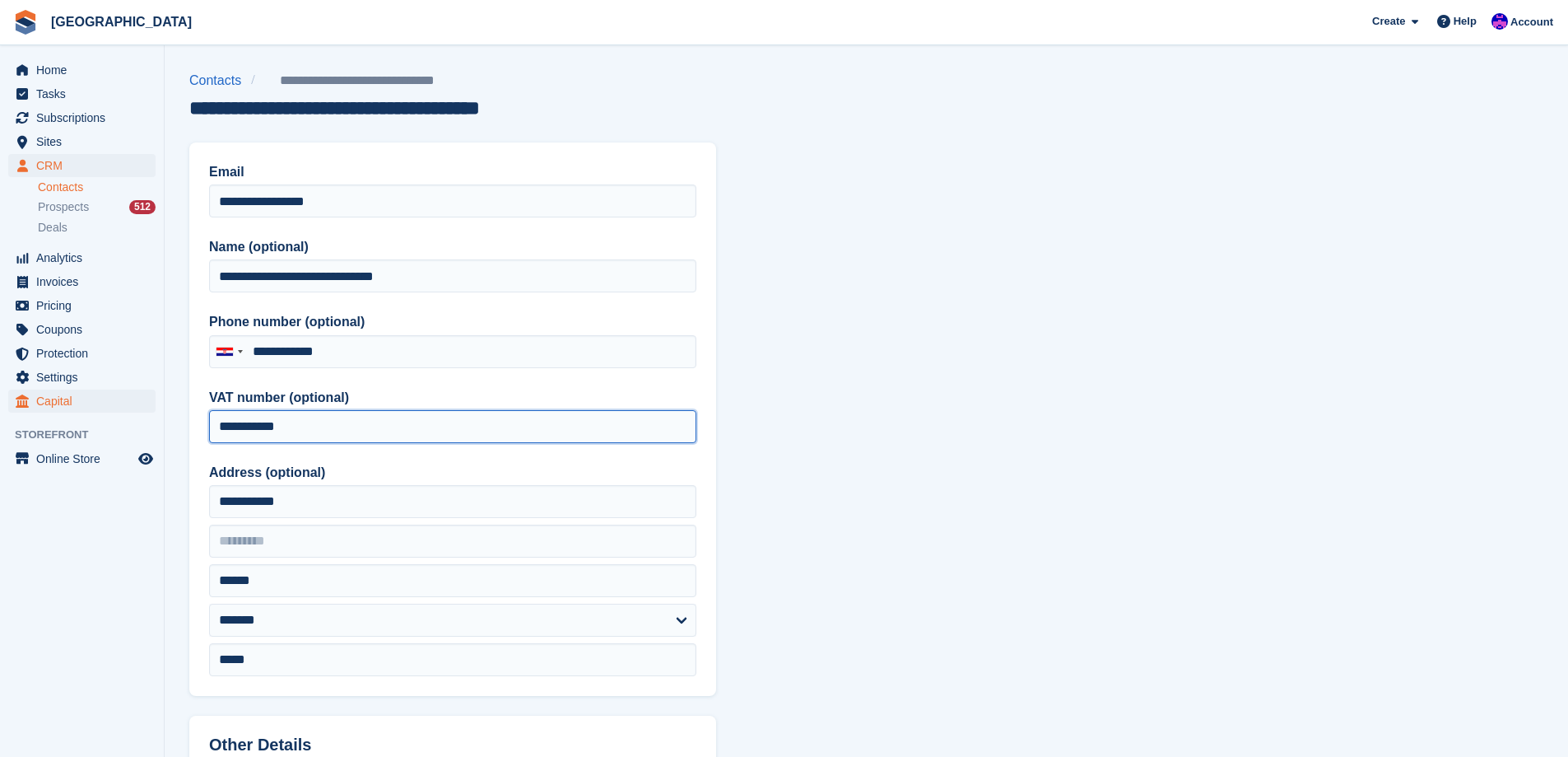
drag, startPoint x: 343, startPoint y: 425, endPoint x: 120, endPoint y: 405, distance: 223.9
click at [121, 410] on div "Home Tasks Subscriptions Subscriptions Subscriptions Price increases NEW Price …" at bounding box center [784, 701] width 1568 height 1403
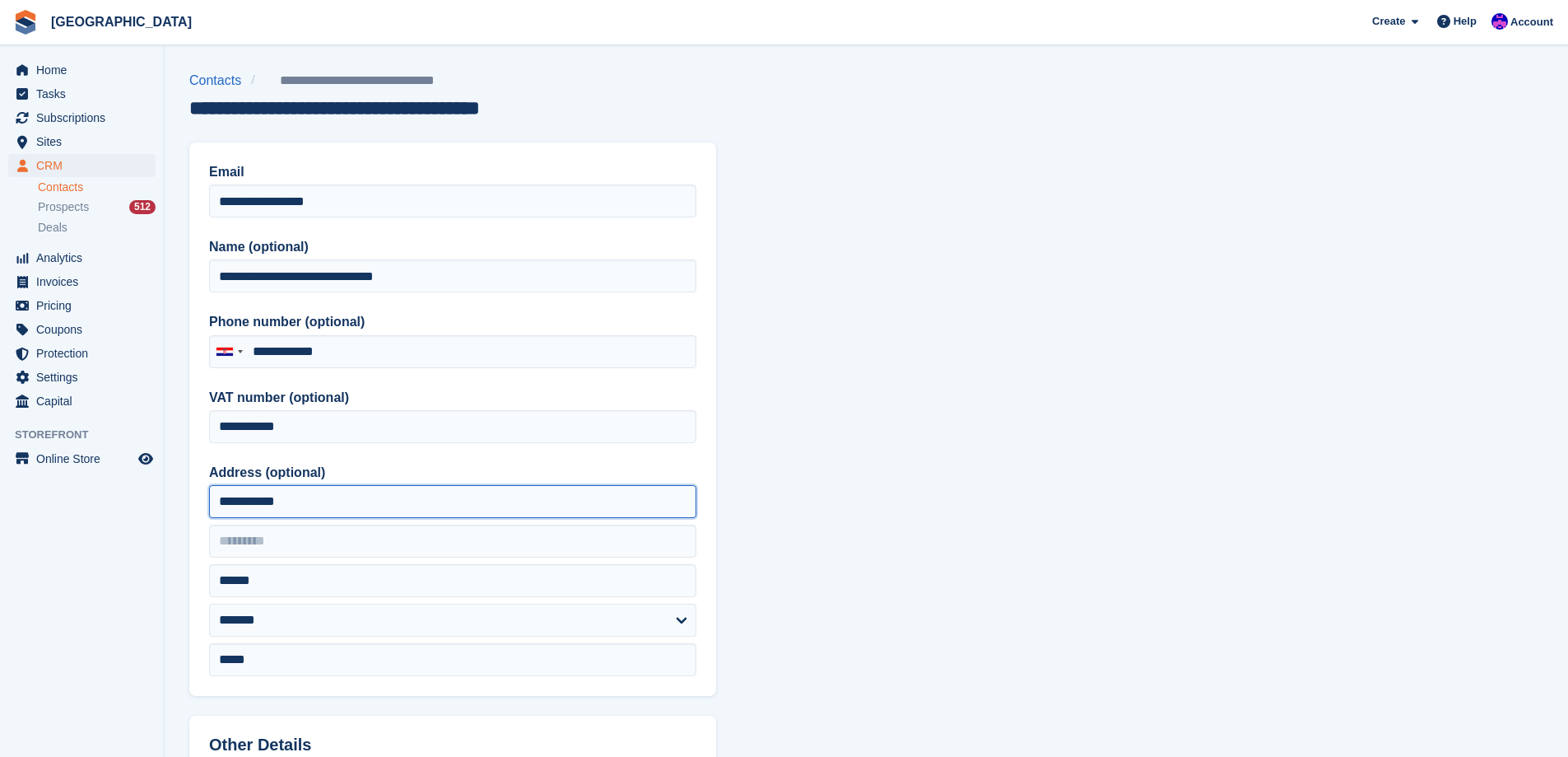
drag, startPoint x: 325, startPoint y: 496, endPoint x: 152, endPoint y: 505, distance: 173.2
click at [154, 505] on div "Home Tasks Subscriptions Subscriptions Subscriptions Price increases NEW Price …" at bounding box center [784, 701] width 1568 height 1403
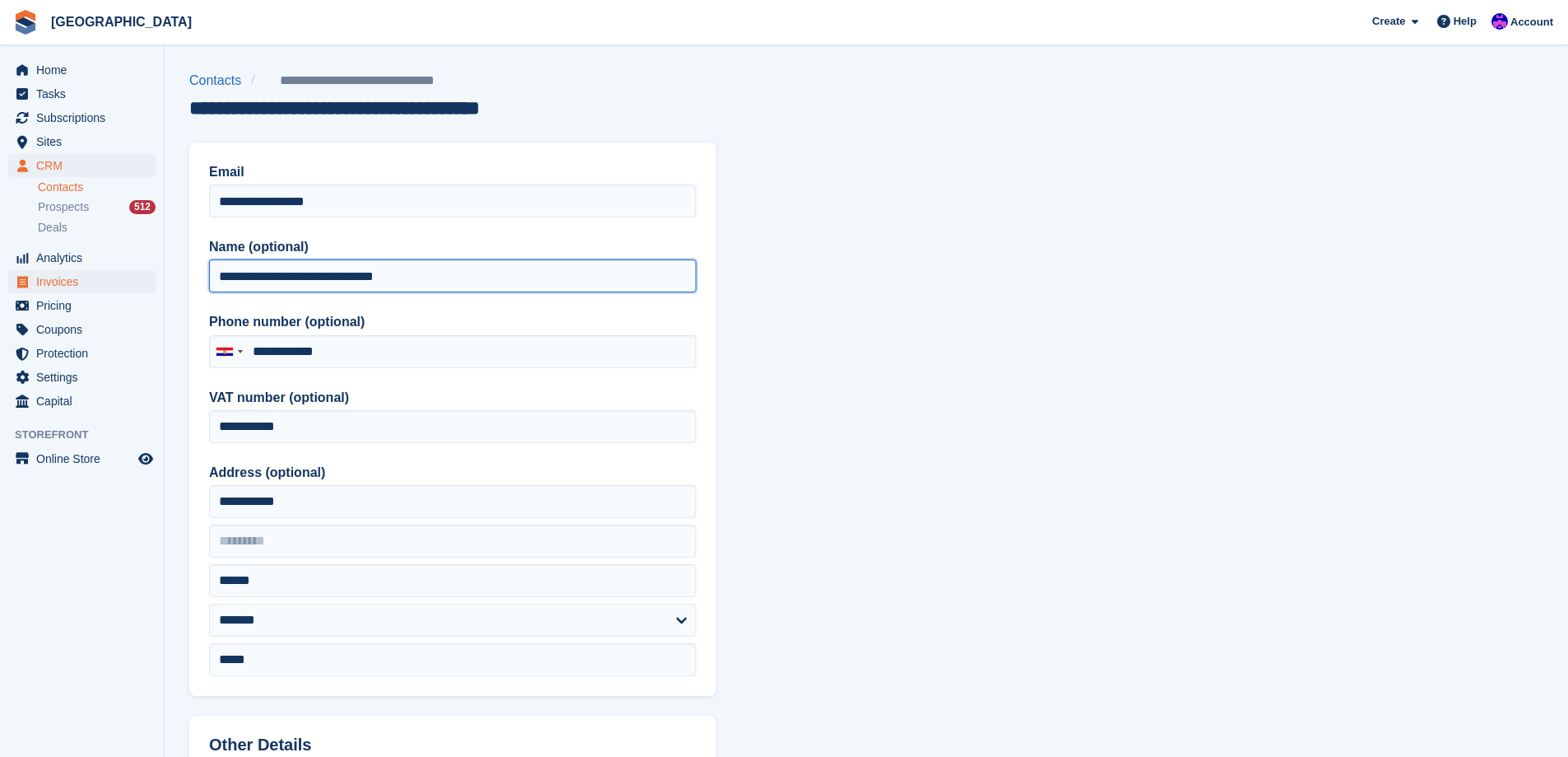
drag, startPoint x: 432, startPoint y: 278, endPoint x: 9, endPoint y: 277, distance: 423.0
click at [9, 277] on div "Home Tasks Subscriptions Subscriptions Subscriptions Price increases NEW Price …" at bounding box center [784, 701] width 1568 height 1403
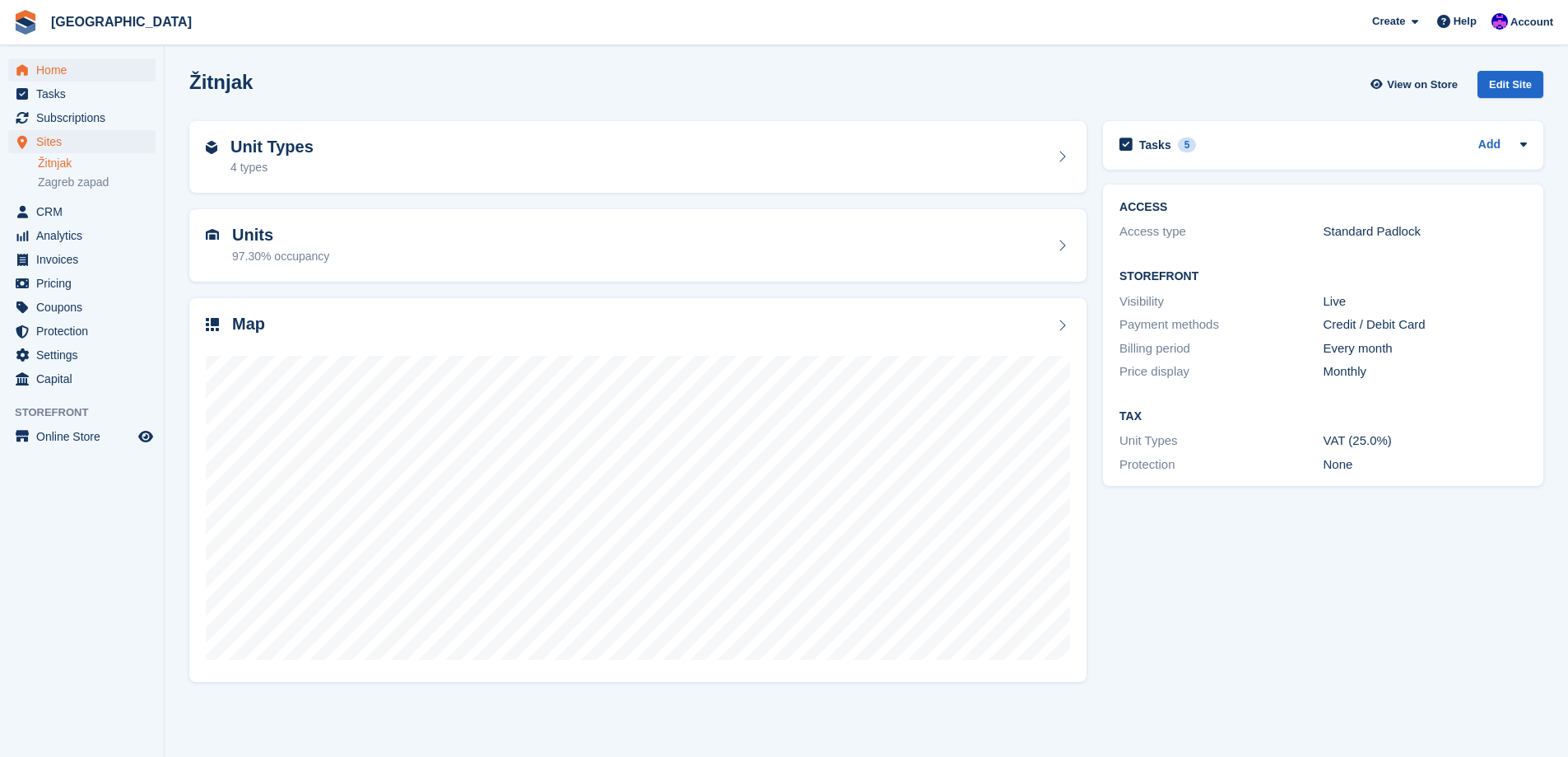
click at [65, 74] on span "Home" at bounding box center [86, 70] width 99 height 23
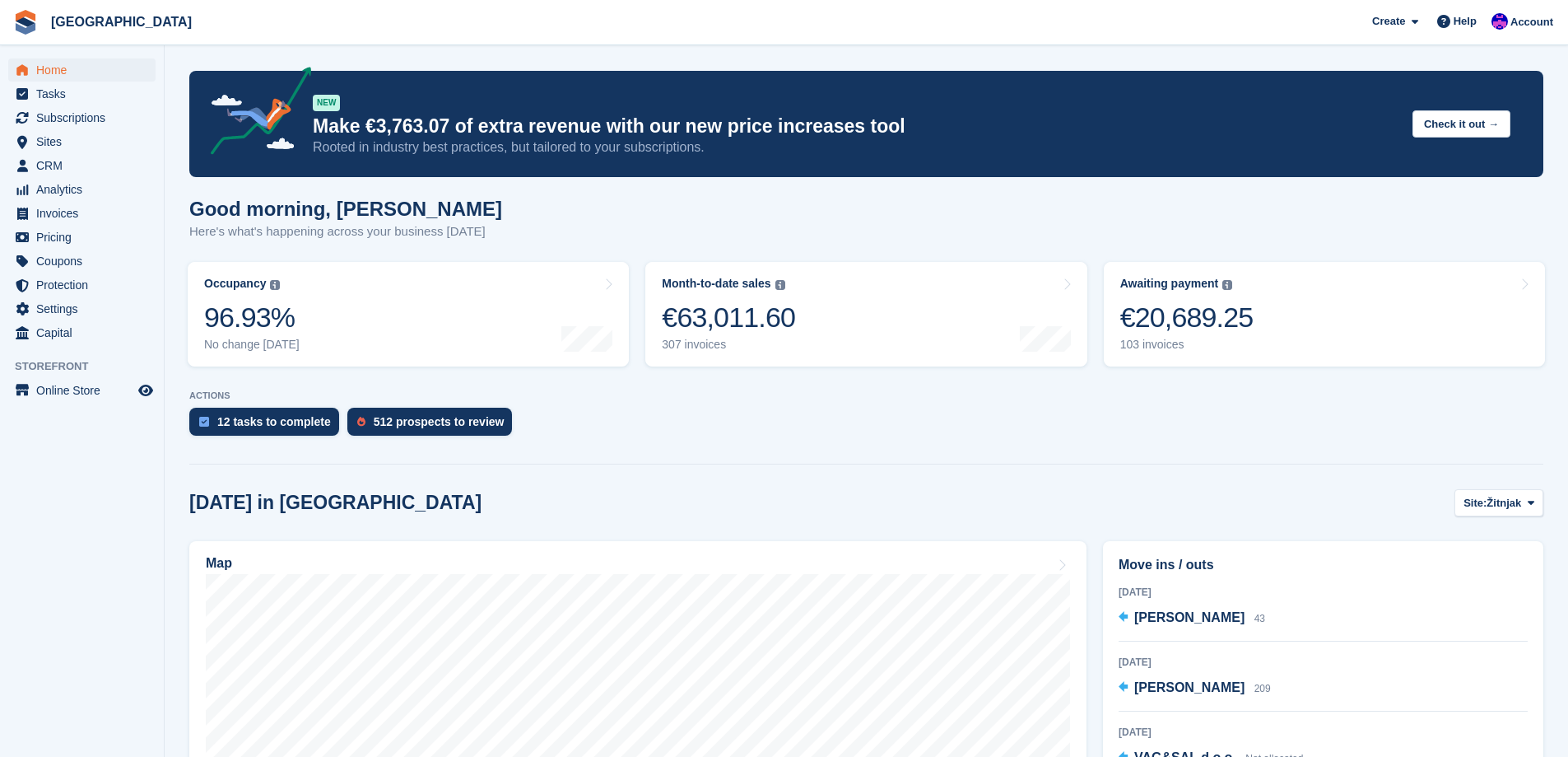
click at [1176, 443] on div "12 tasks to complete 512 prospects to review" at bounding box center [866, 425] width 1354 height 36
click at [1145, 311] on div "€20,689.25" at bounding box center [1187, 318] width 134 height 34
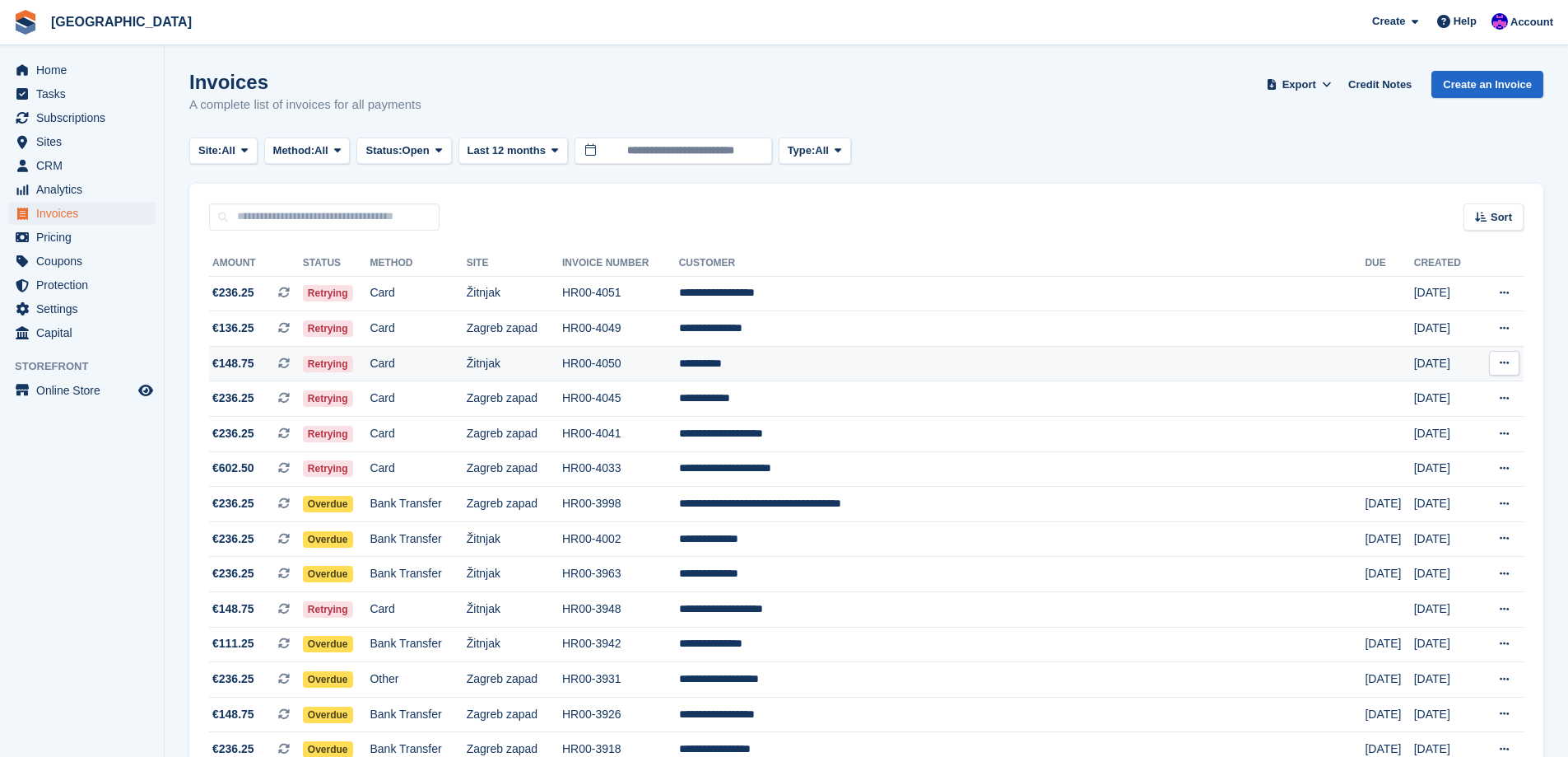
click at [563, 358] on td "Žitnjak" at bounding box center [514, 364] width 95 height 36
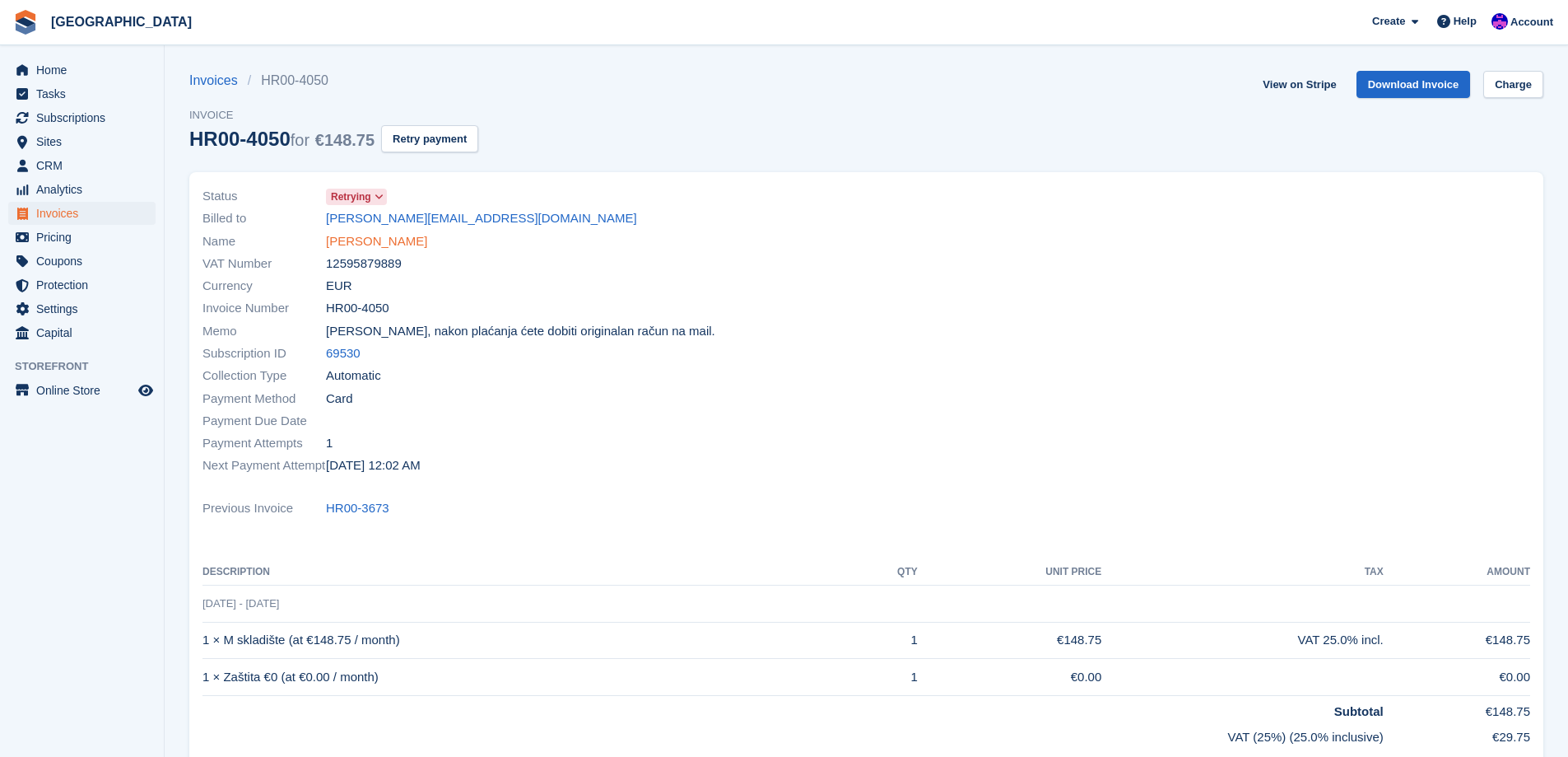
click at [359, 240] on link "[PERSON_NAME]" at bounding box center [377, 241] width 101 height 19
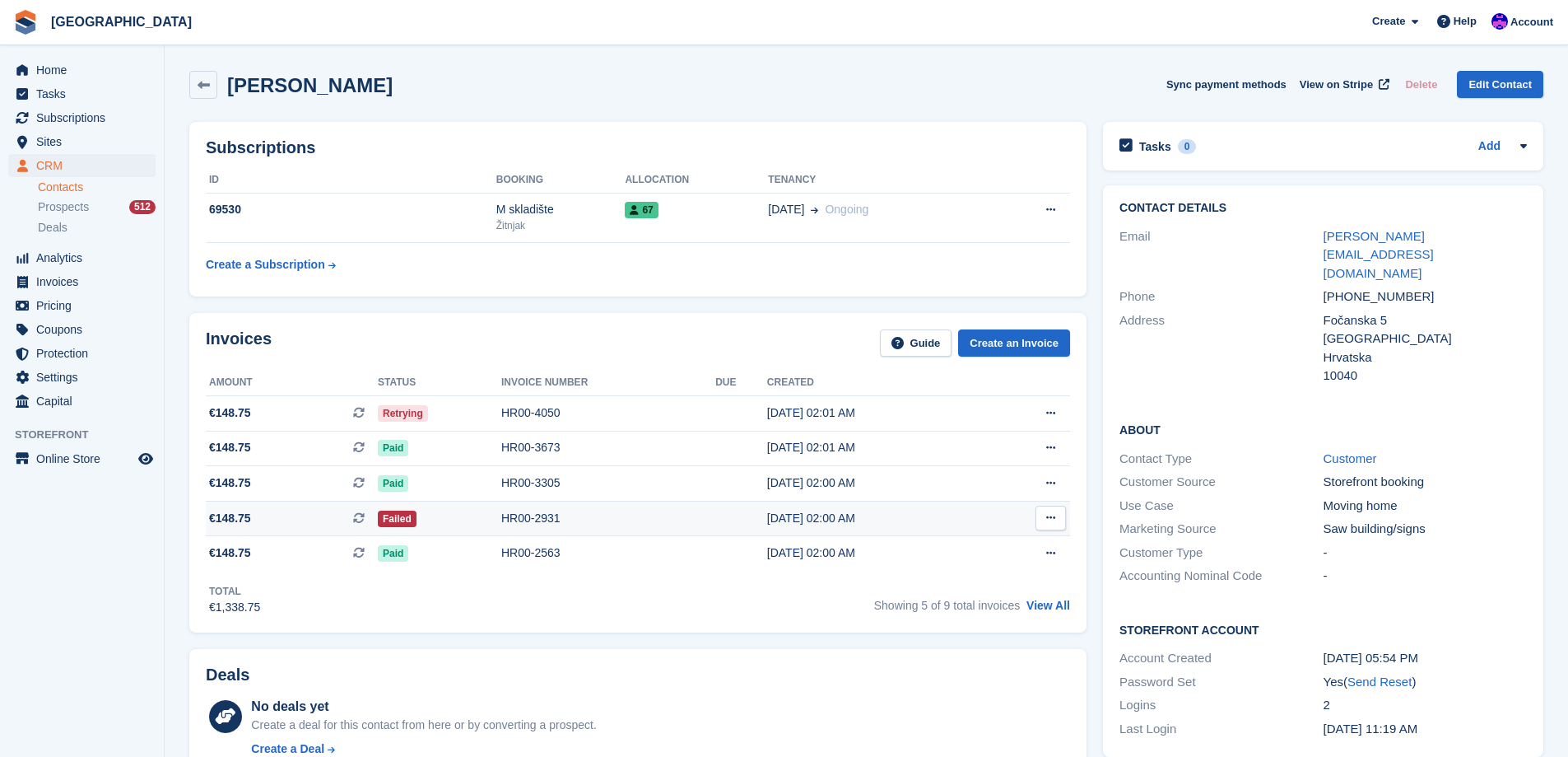
click at [640, 507] on td "HR00-2931" at bounding box center [607, 519] width 214 height 36
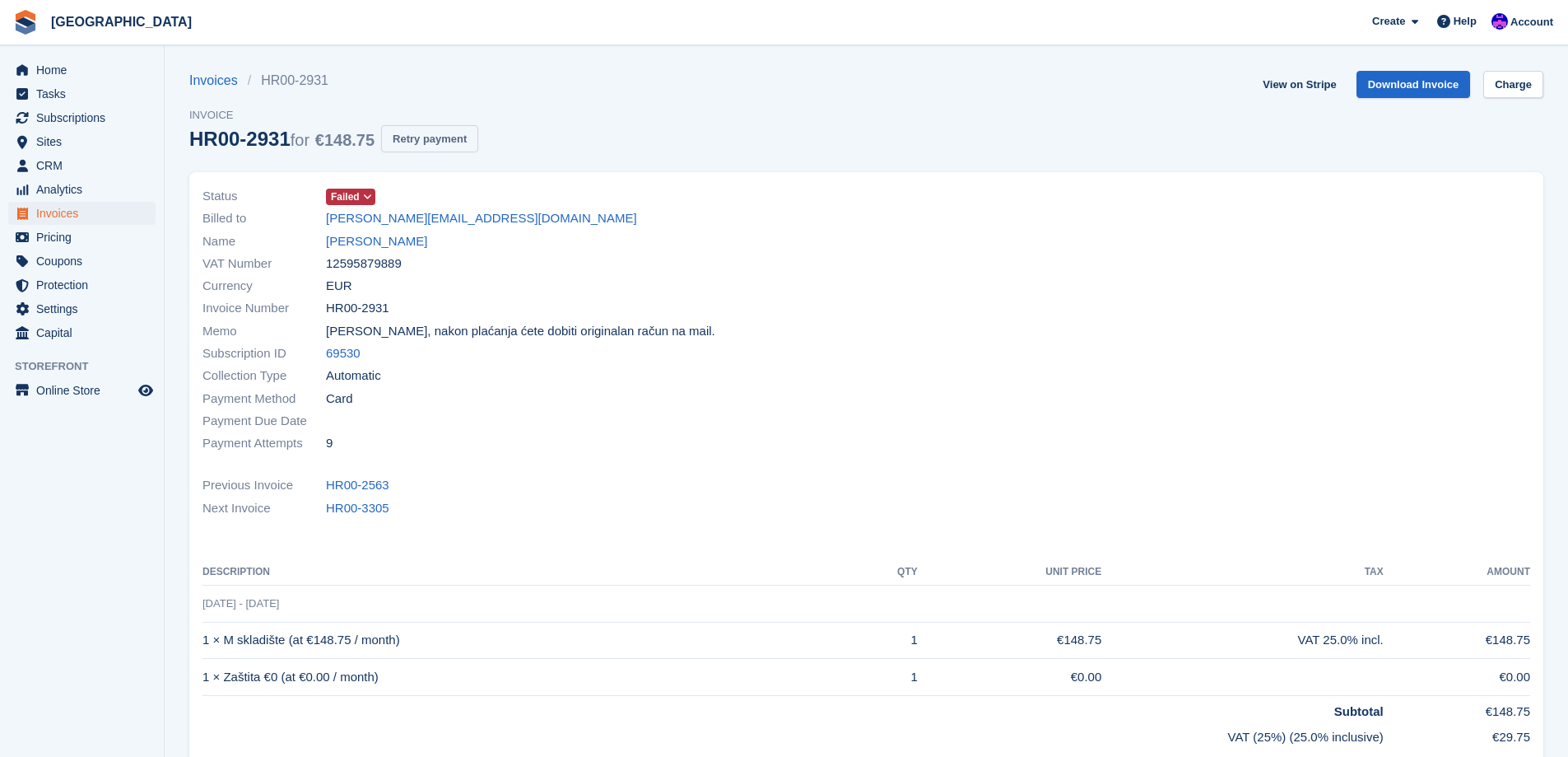
drag, startPoint x: 445, startPoint y: 136, endPoint x: 876, endPoint y: 49, distance: 439.7
click at [445, 135] on button "Retry payment" at bounding box center [430, 138] width 97 height 27
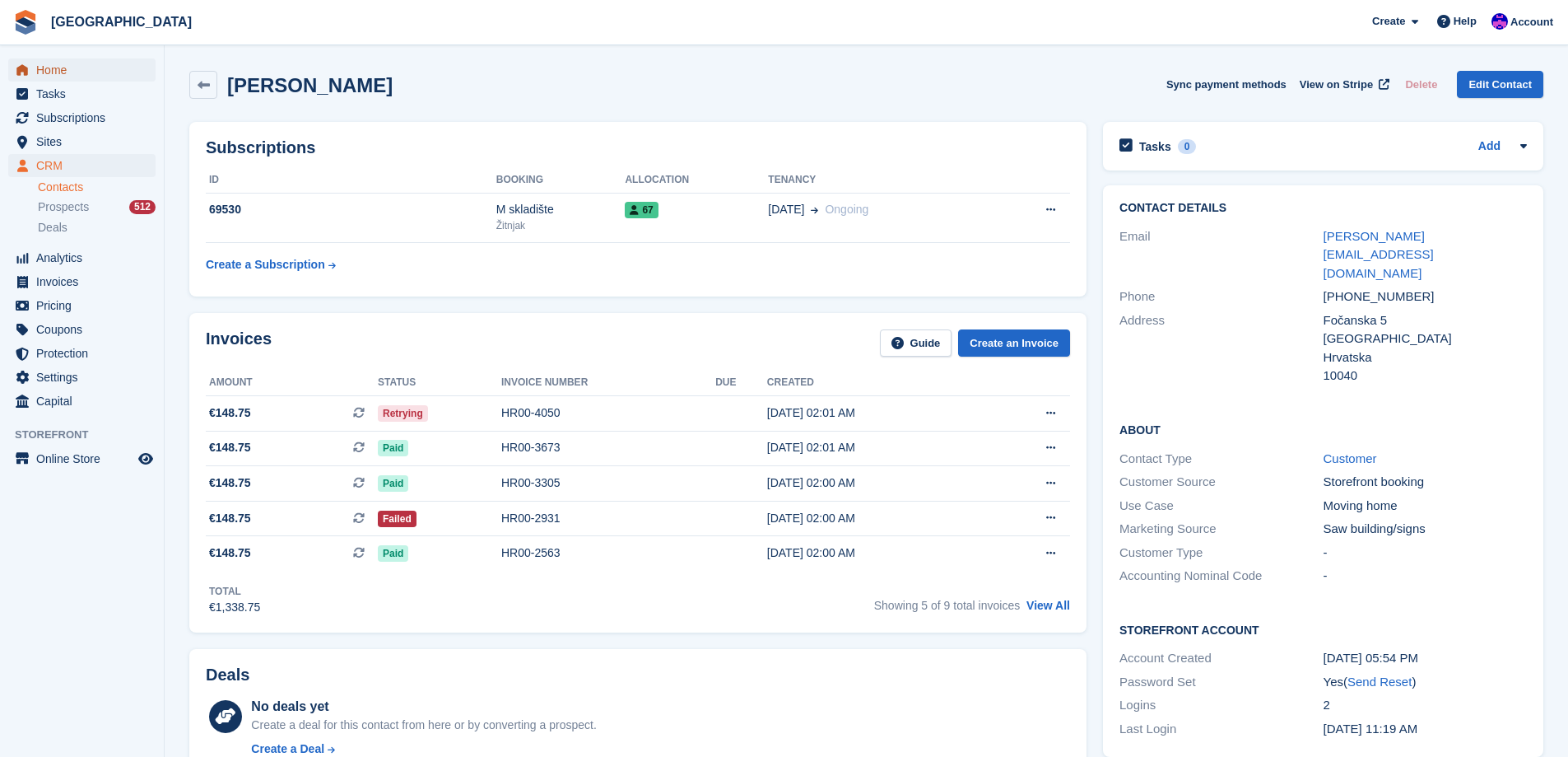
click at [74, 64] on span "Home" at bounding box center [86, 70] width 99 height 23
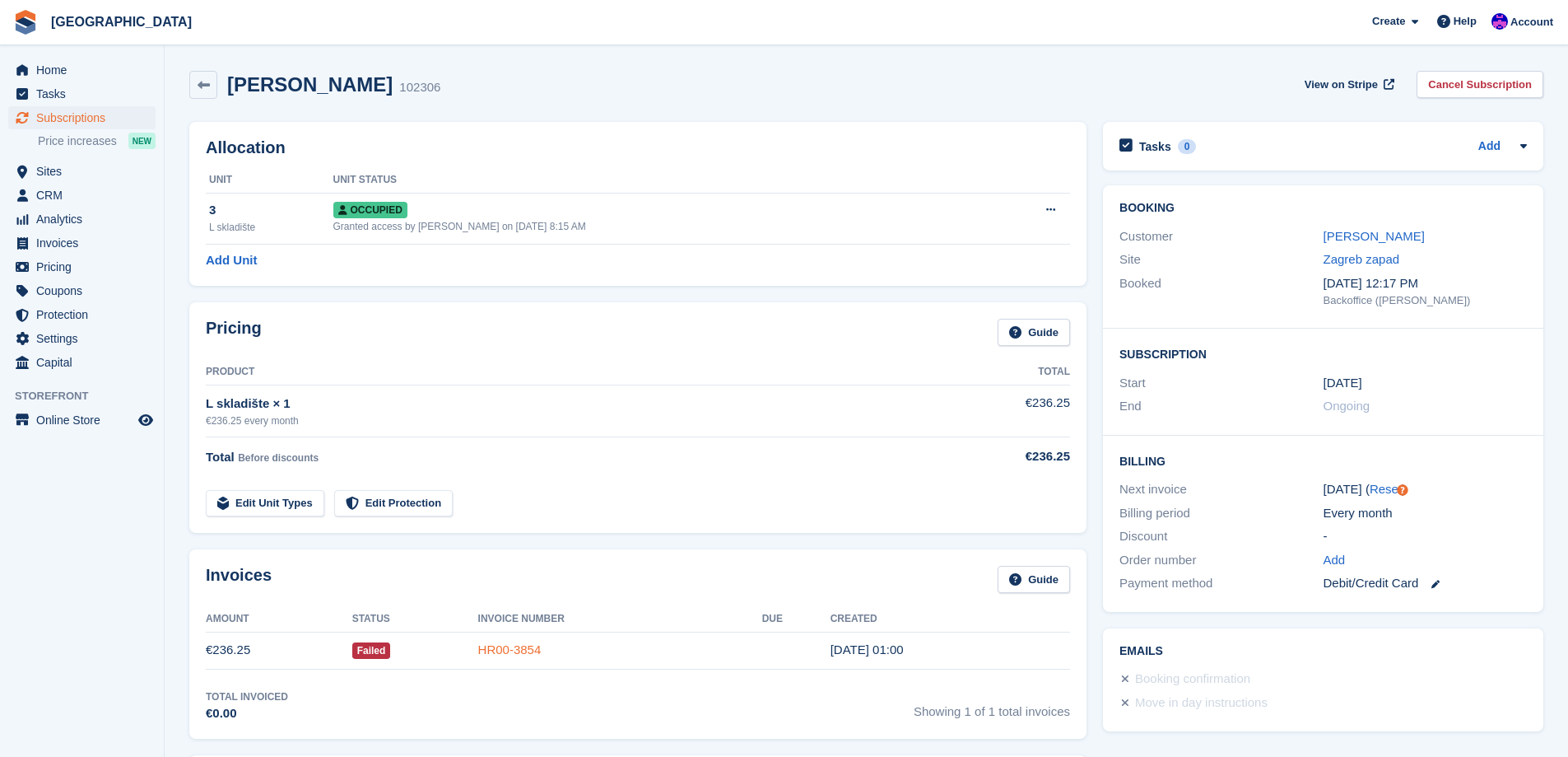
click at [542, 650] on link "HR00-3854" at bounding box center [510, 649] width 64 height 14
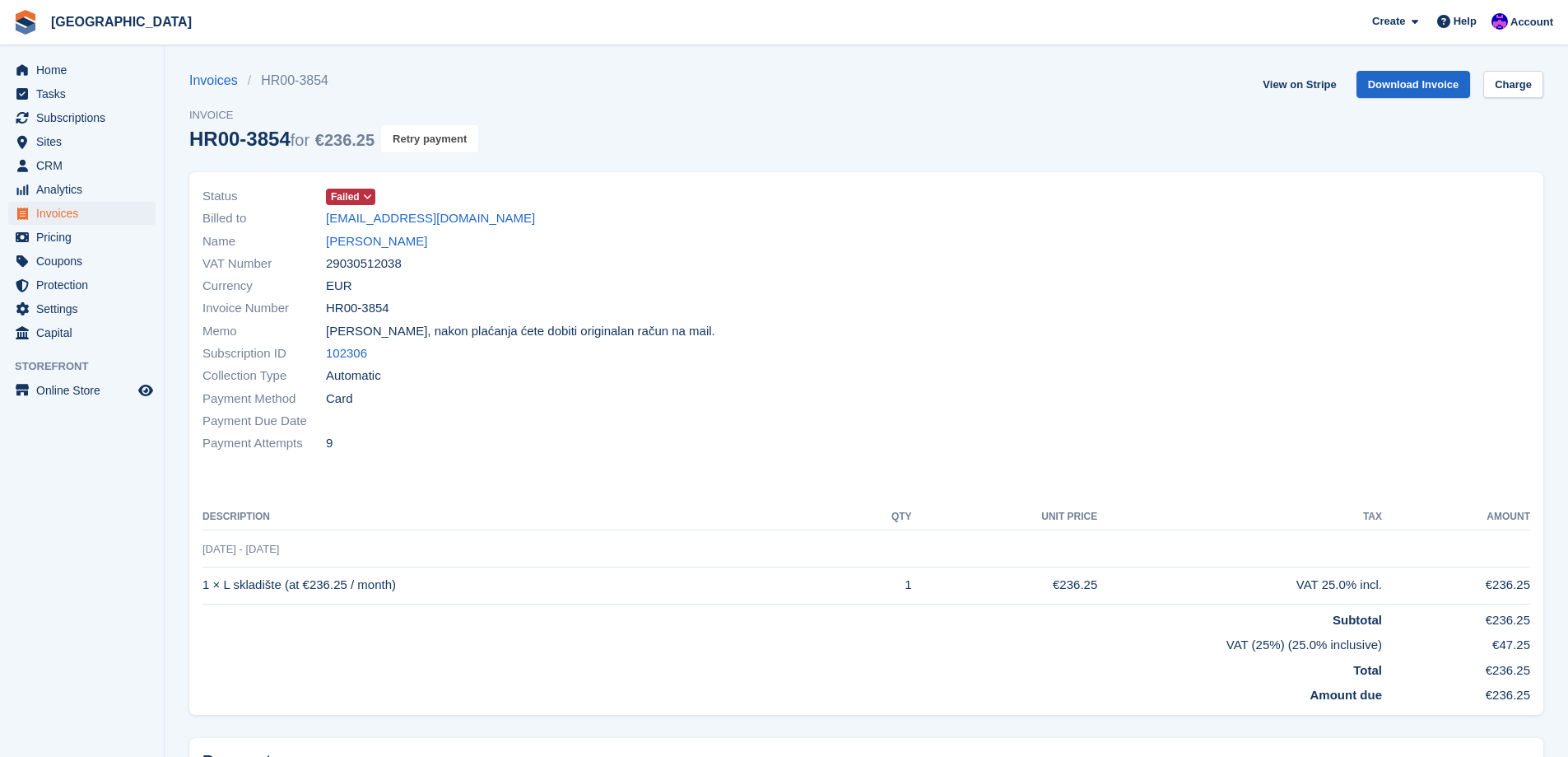
click at [444, 132] on button "Retry payment" at bounding box center [430, 138] width 97 height 27
click at [131, 64] on span "Home" at bounding box center [86, 70] width 99 height 23
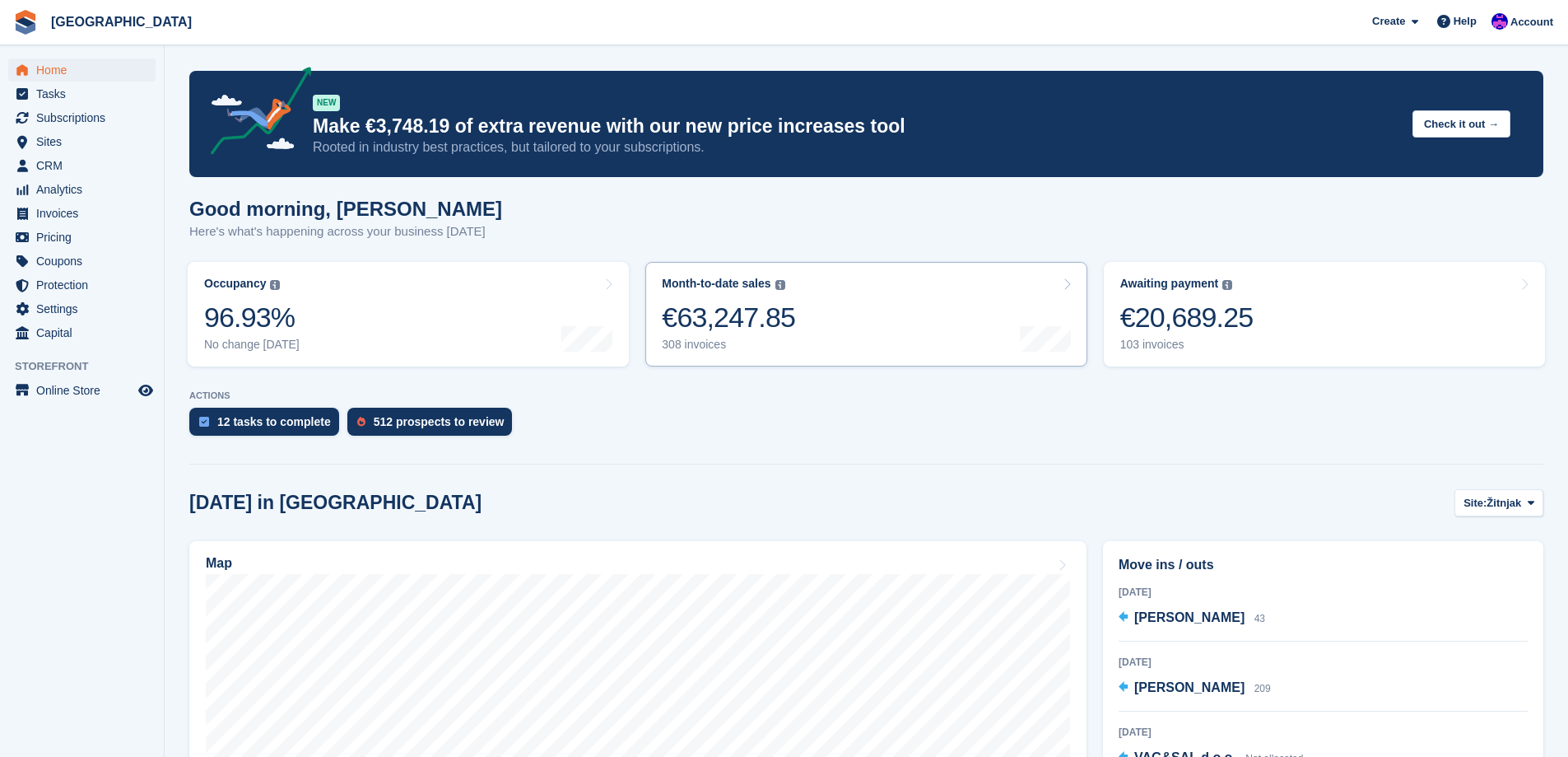
click at [758, 335] on div "€63,247.85" at bounding box center [728, 318] width 134 height 34
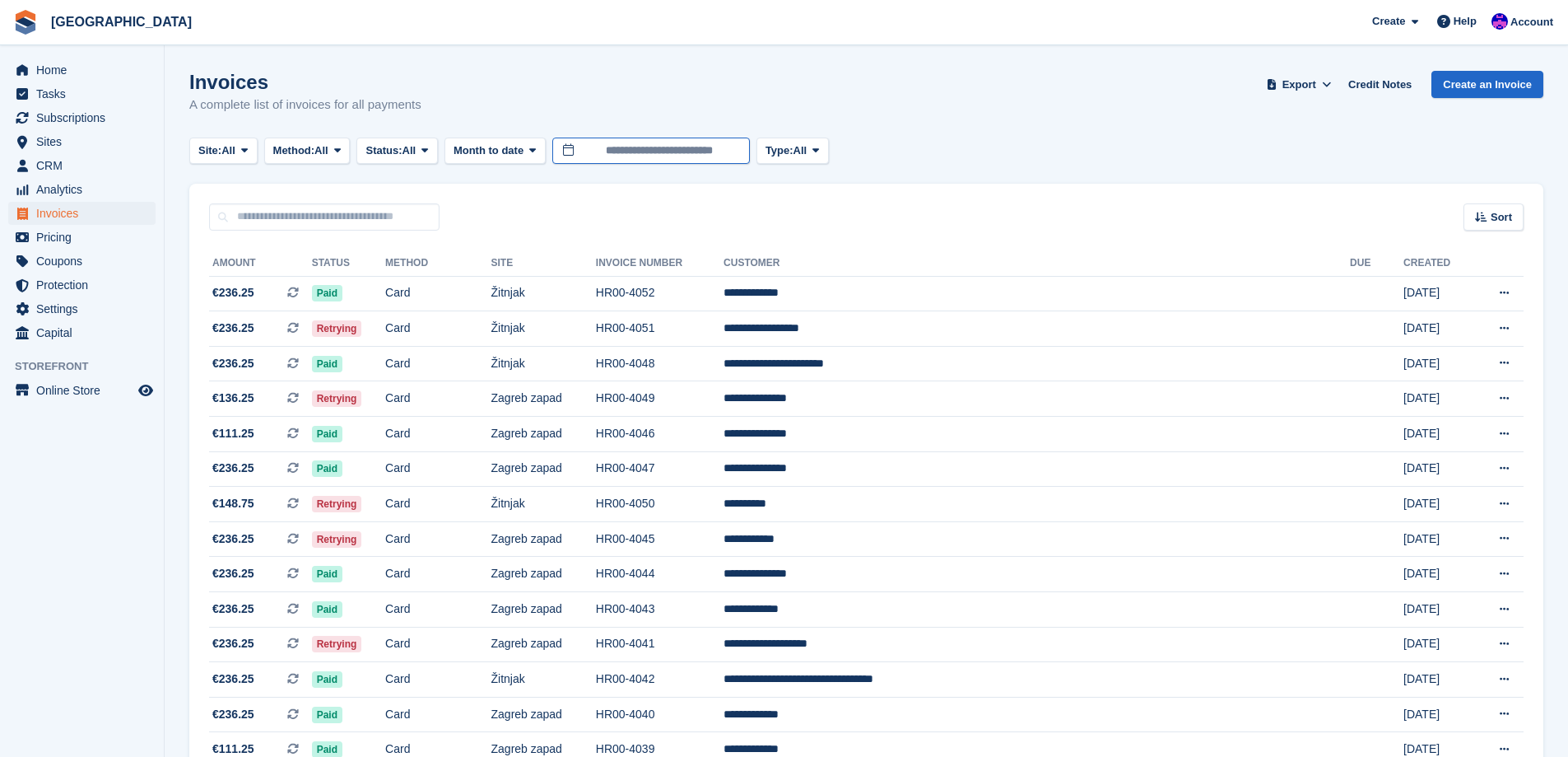
click at [720, 148] on input "**********" at bounding box center [650, 150] width 197 height 27
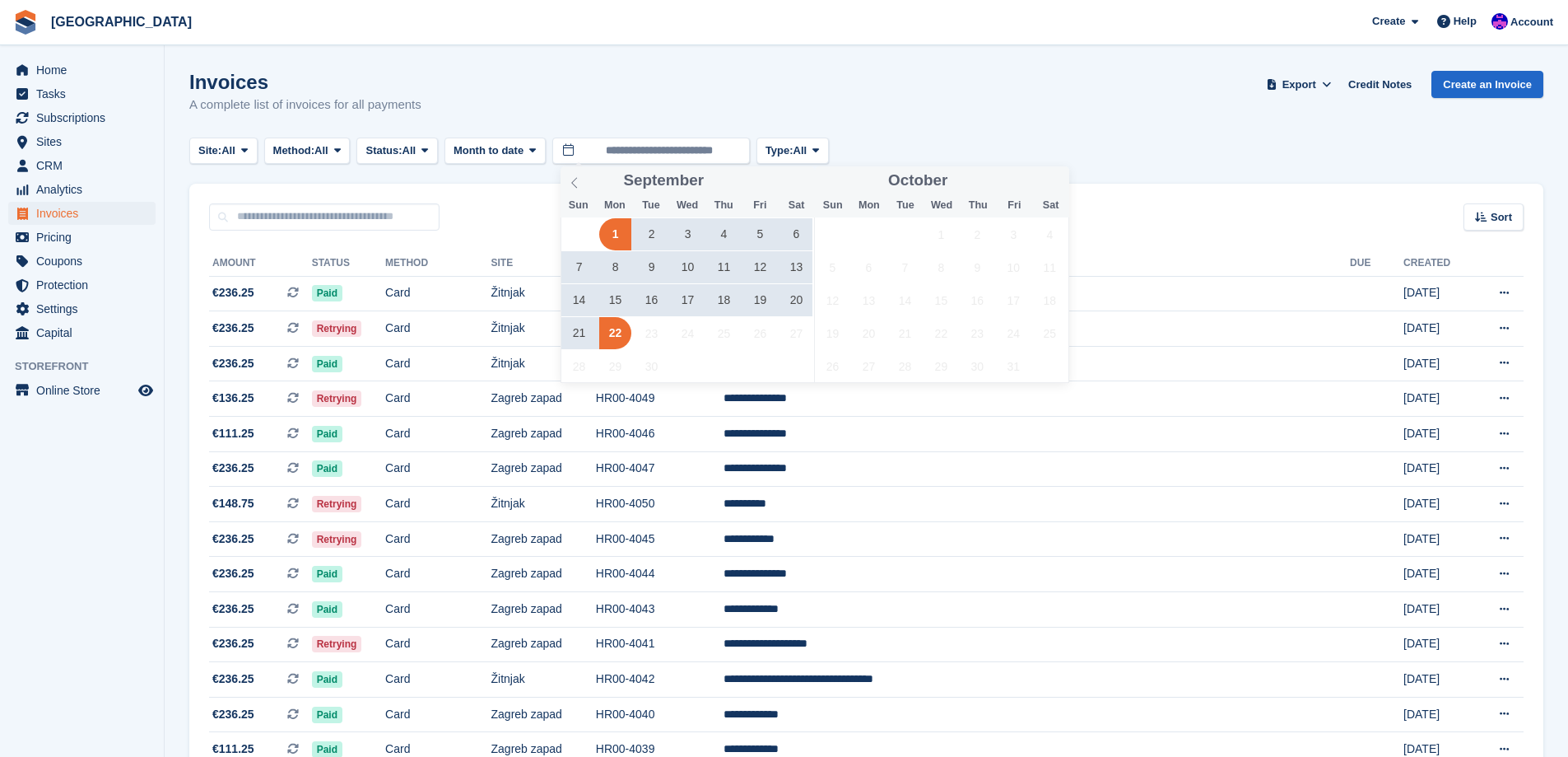
click at [610, 327] on span "22" at bounding box center [615, 333] width 32 height 32
type input "**********"
click at [572, 187] on icon at bounding box center [575, 182] width 11 height 11
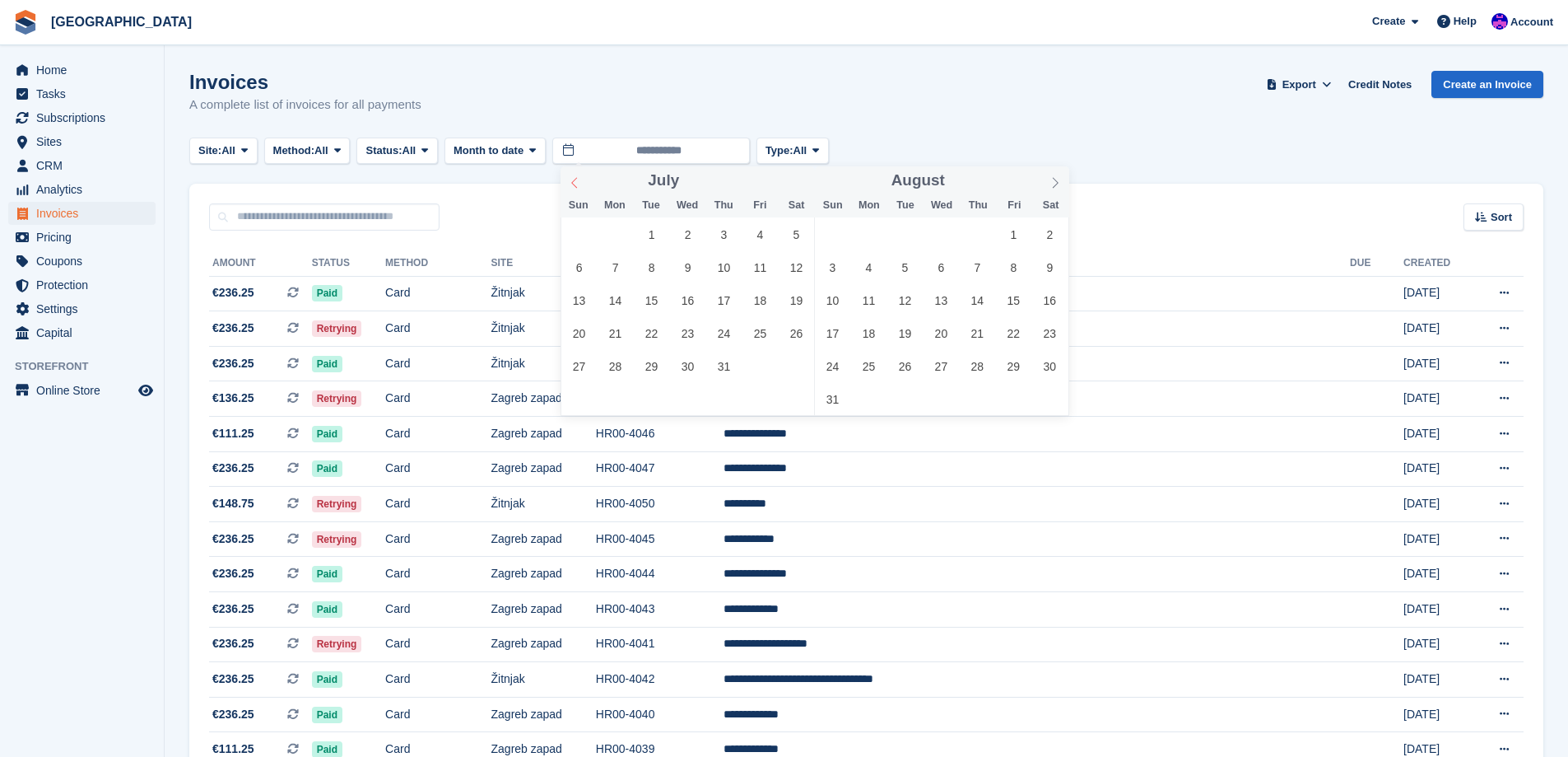
click at [572, 187] on icon at bounding box center [575, 182] width 11 height 11
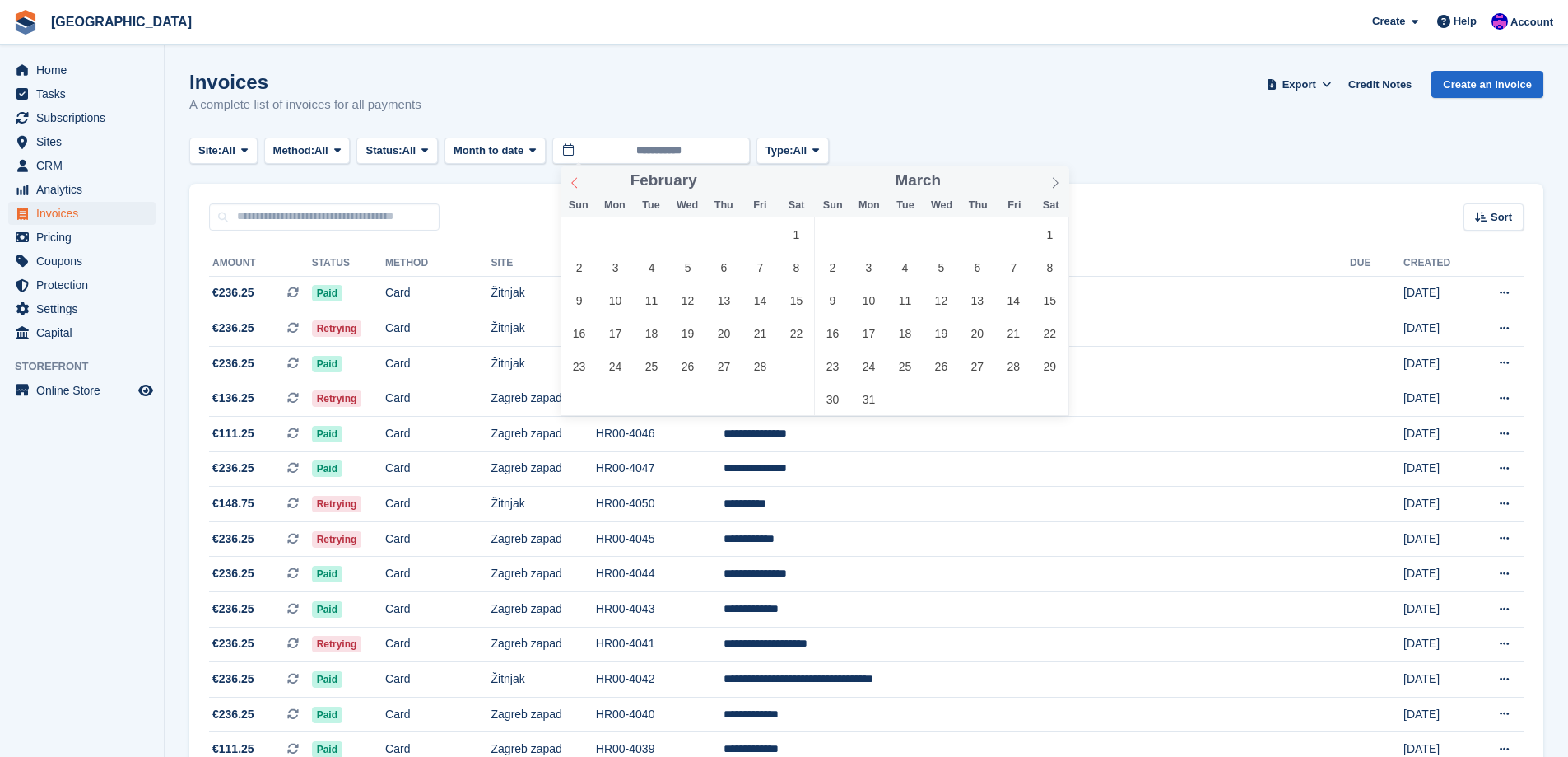
click at [572, 187] on icon at bounding box center [575, 182] width 11 height 11
type input "****"
click at [572, 187] on icon at bounding box center [575, 182] width 11 height 11
type input "****"
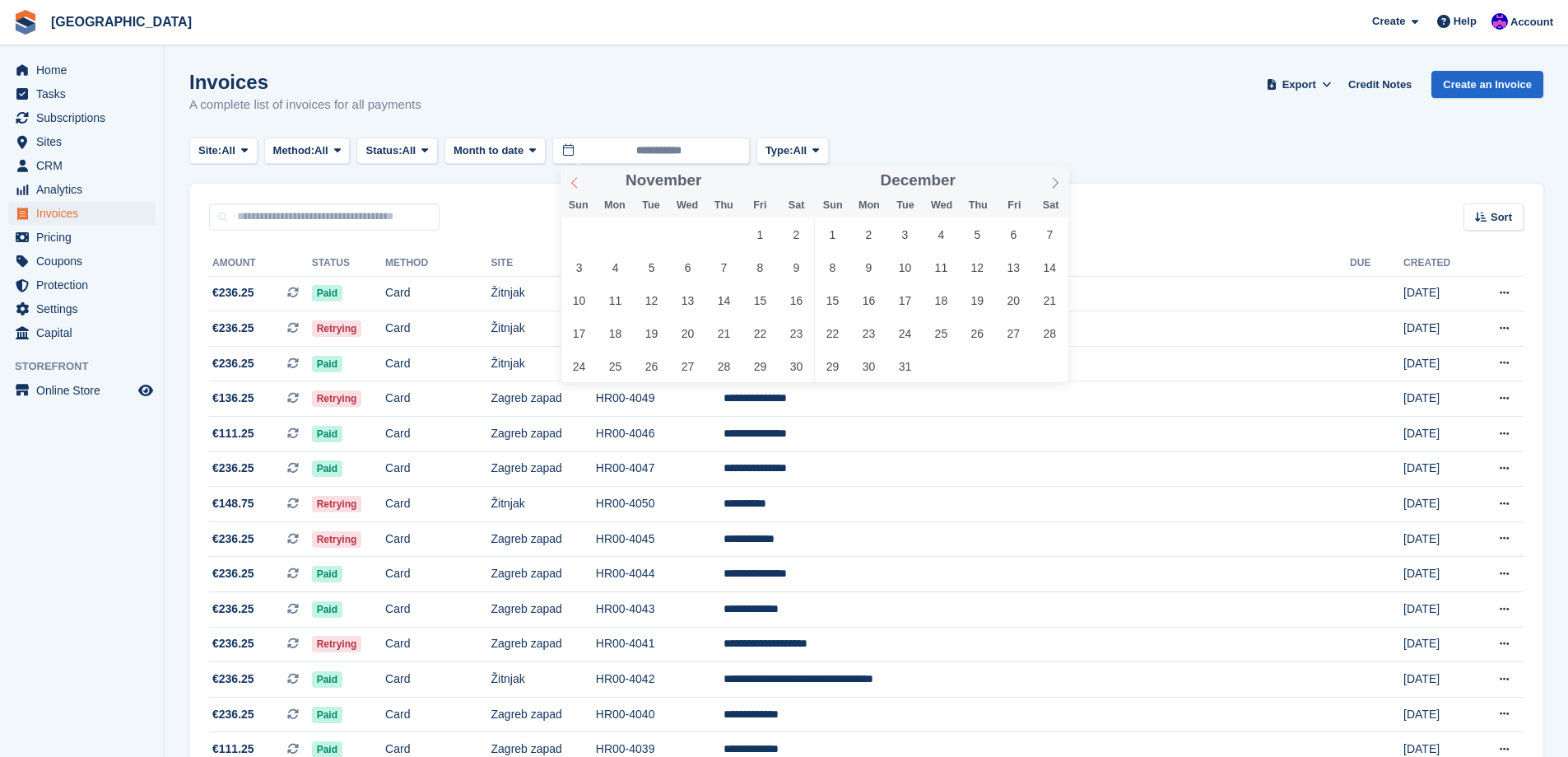
click at [572, 187] on icon at bounding box center [575, 182] width 11 height 11
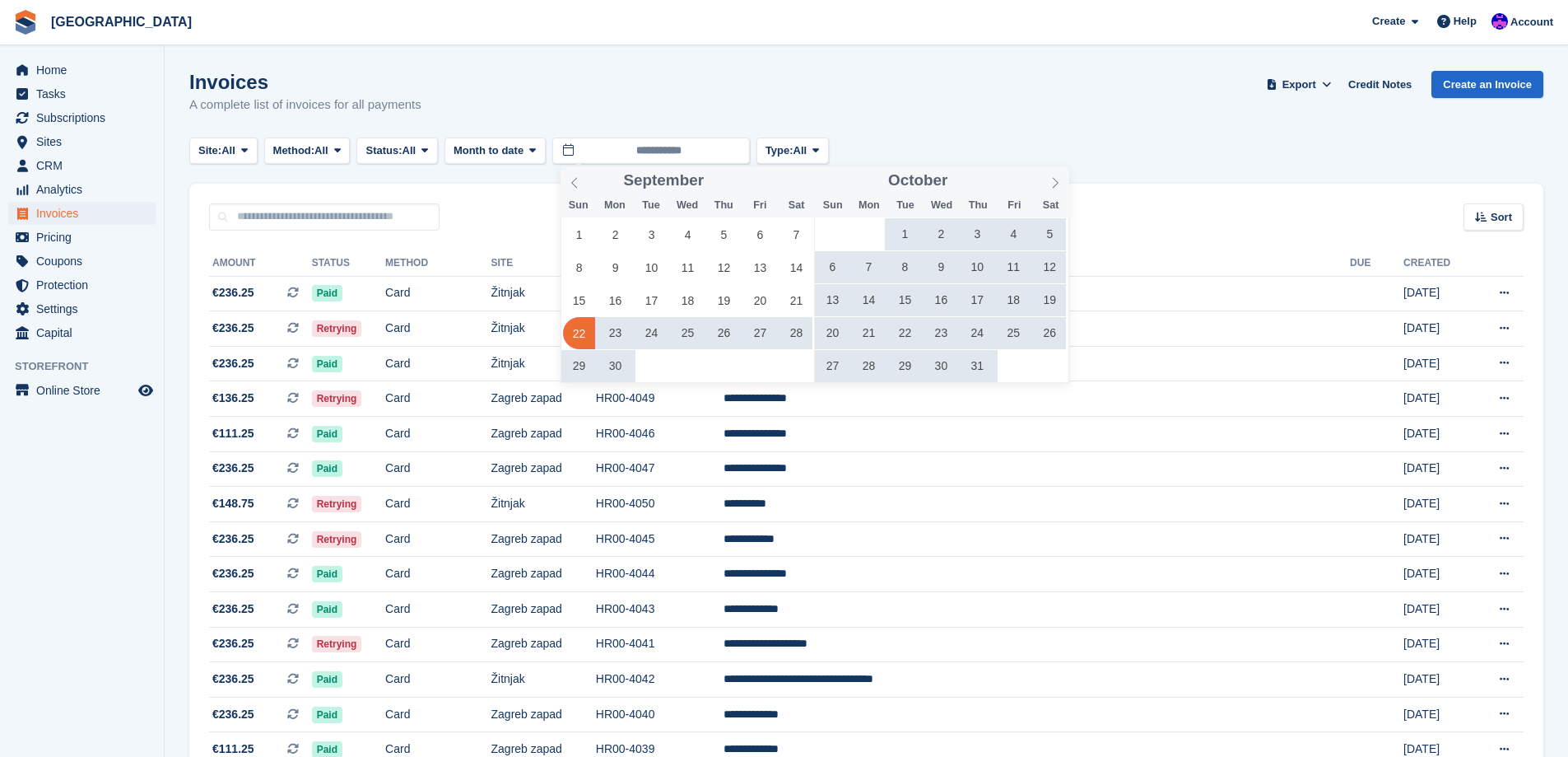
click at [582, 324] on span "22" at bounding box center [579, 333] width 32 height 32
type input "**********"
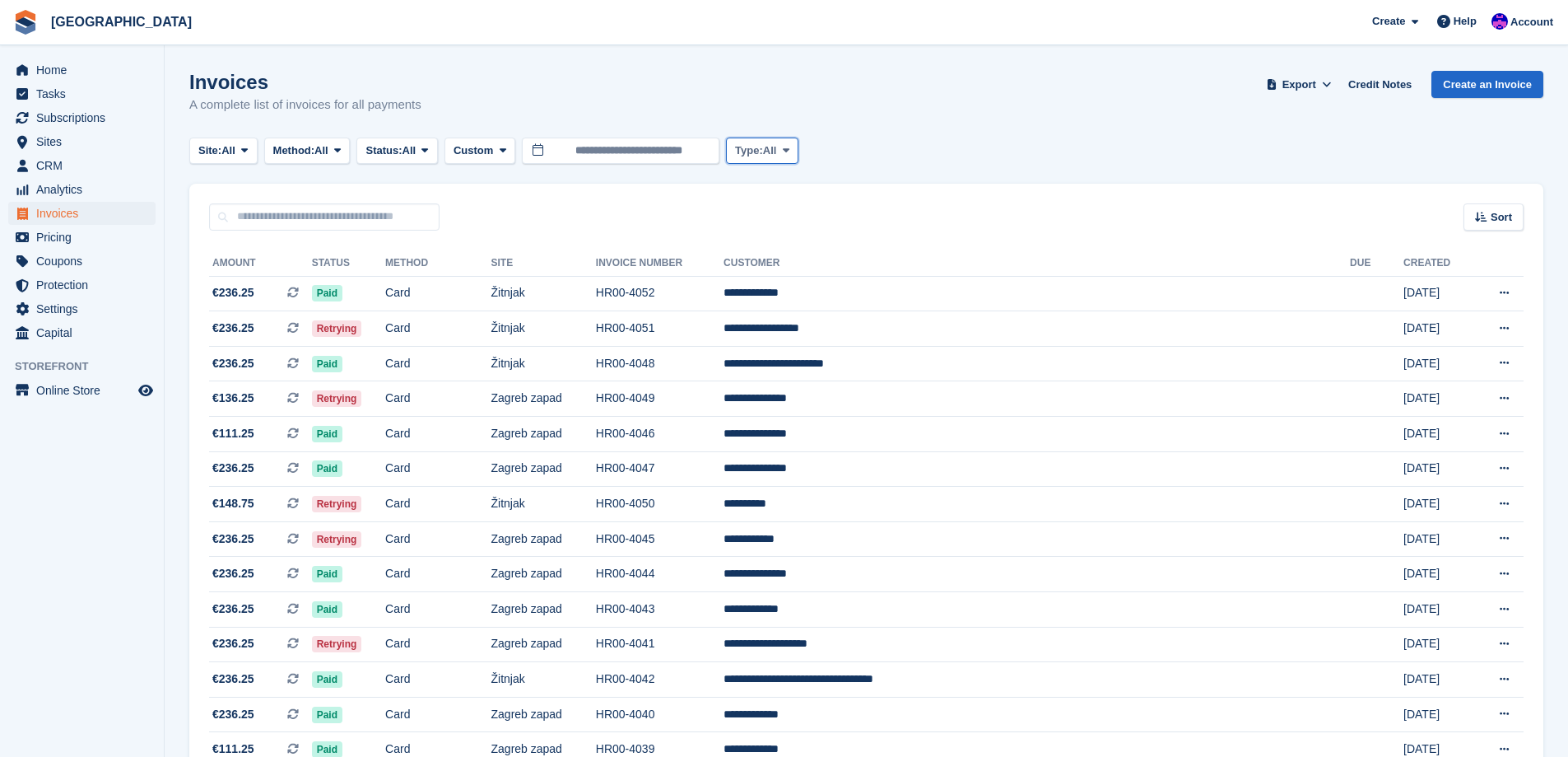
click at [788, 150] on span at bounding box center [786, 150] width 13 height 13
click at [777, 141] on button "Type: All" at bounding box center [763, 150] width 73 height 27
click at [777, 146] on span "All" at bounding box center [770, 150] width 14 height 17
click at [776, 146] on span "All" at bounding box center [770, 150] width 14 height 17
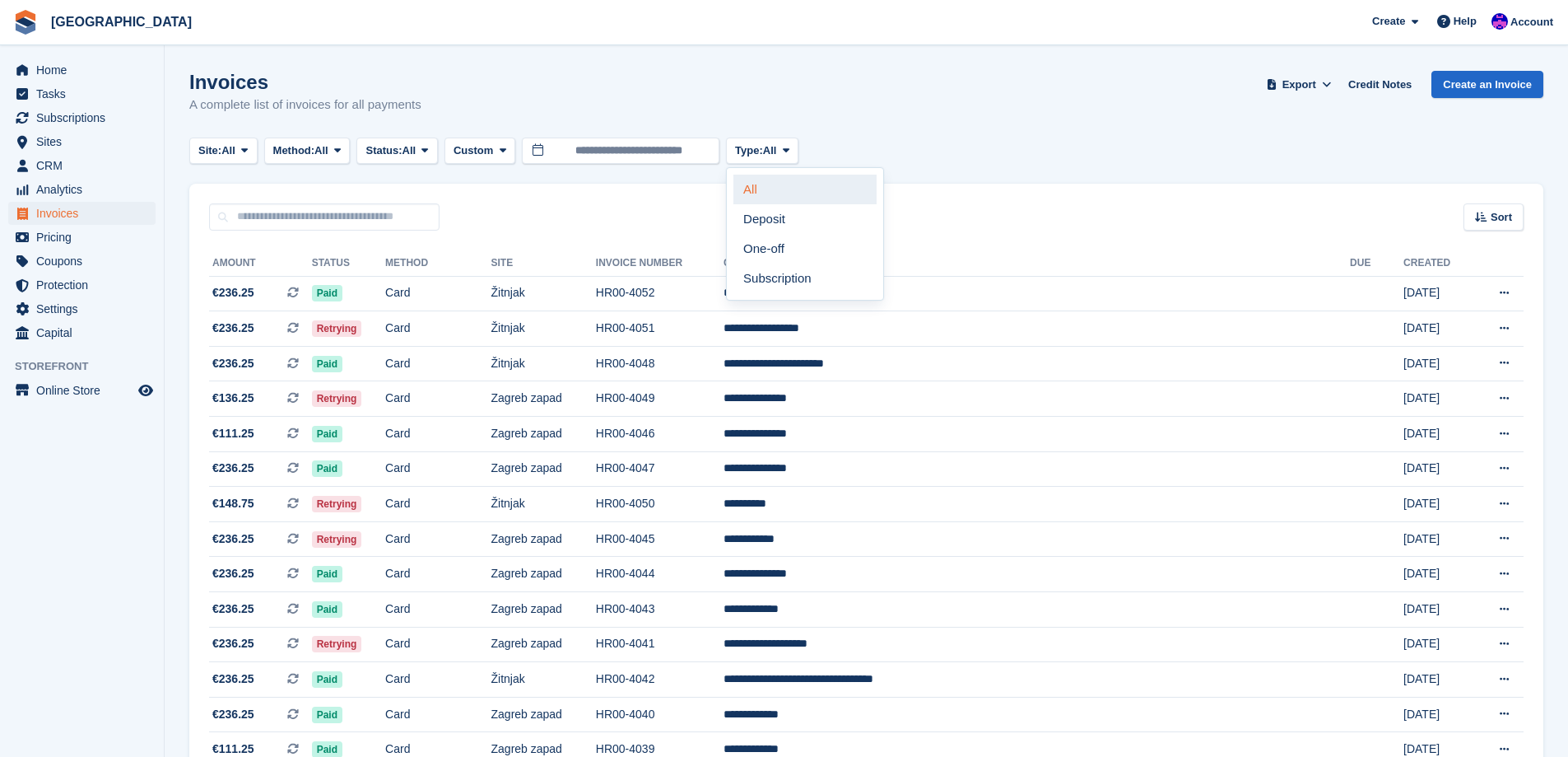
click at [757, 203] on link "All" at bounding box center [805, 190] width 143 height 30
click at [776, 154] on span "All" at bounding box center [770, 150] width 14 height 17
click at [765, 213] on link "Deposit" at bounding box center [805, 219] width 143 height 30
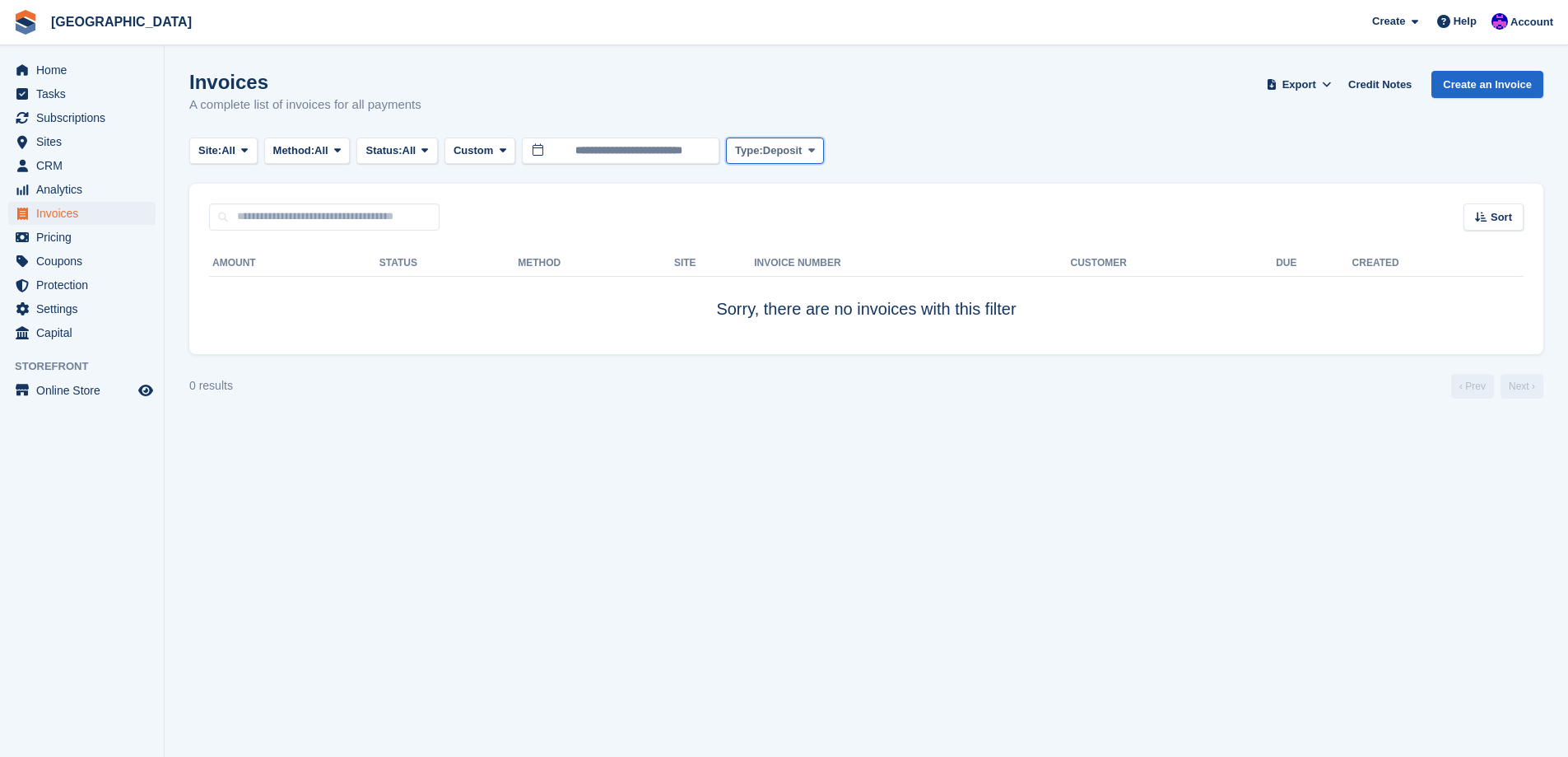
click at [791, 163] on button "Type: Deposit" at bounding box center [775, 150] width 98 height 27
click at [786, 241] on link "One-off" at bounding box center [805, 249] width 143 height 30
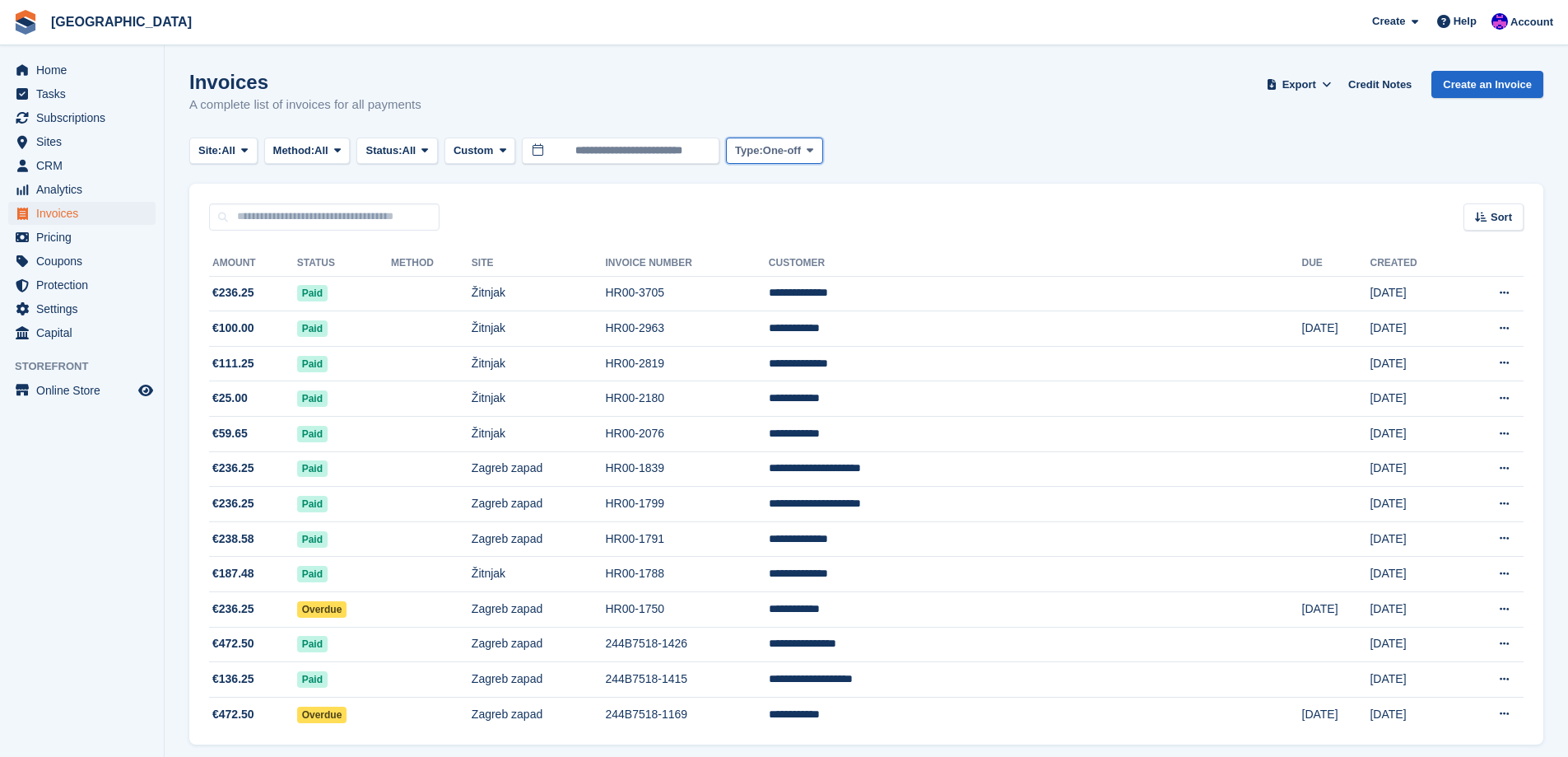
click at [795, 155] on span "One-off" at bounding box center [782, 150] width 38 height 17
click at [663, 204] on div "Sort Sort by Date created Created (oldest first) Created (newest first)" at bounding box center [866, 207] width 1354 height 47
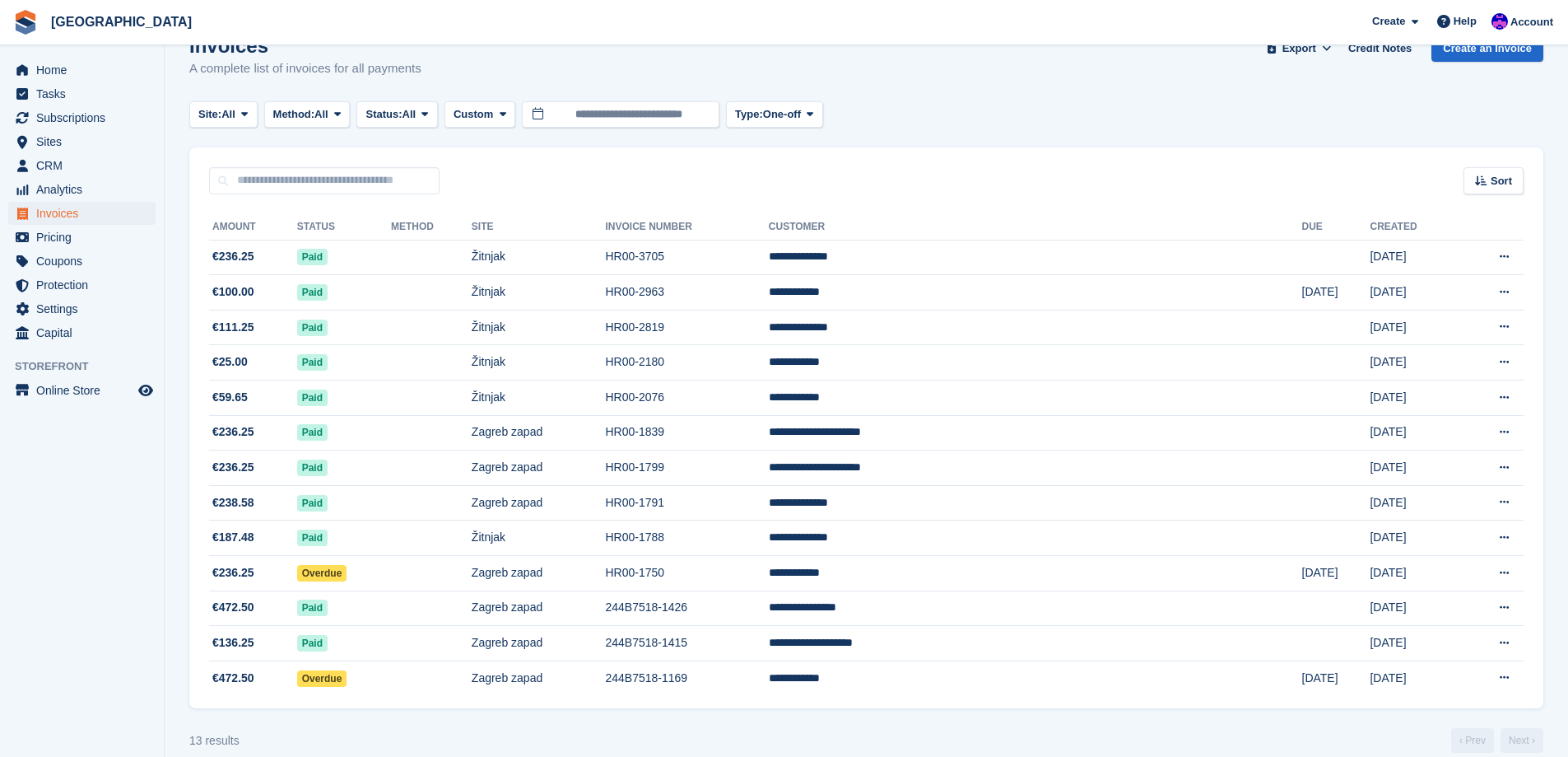
scroll to position [57, 0]
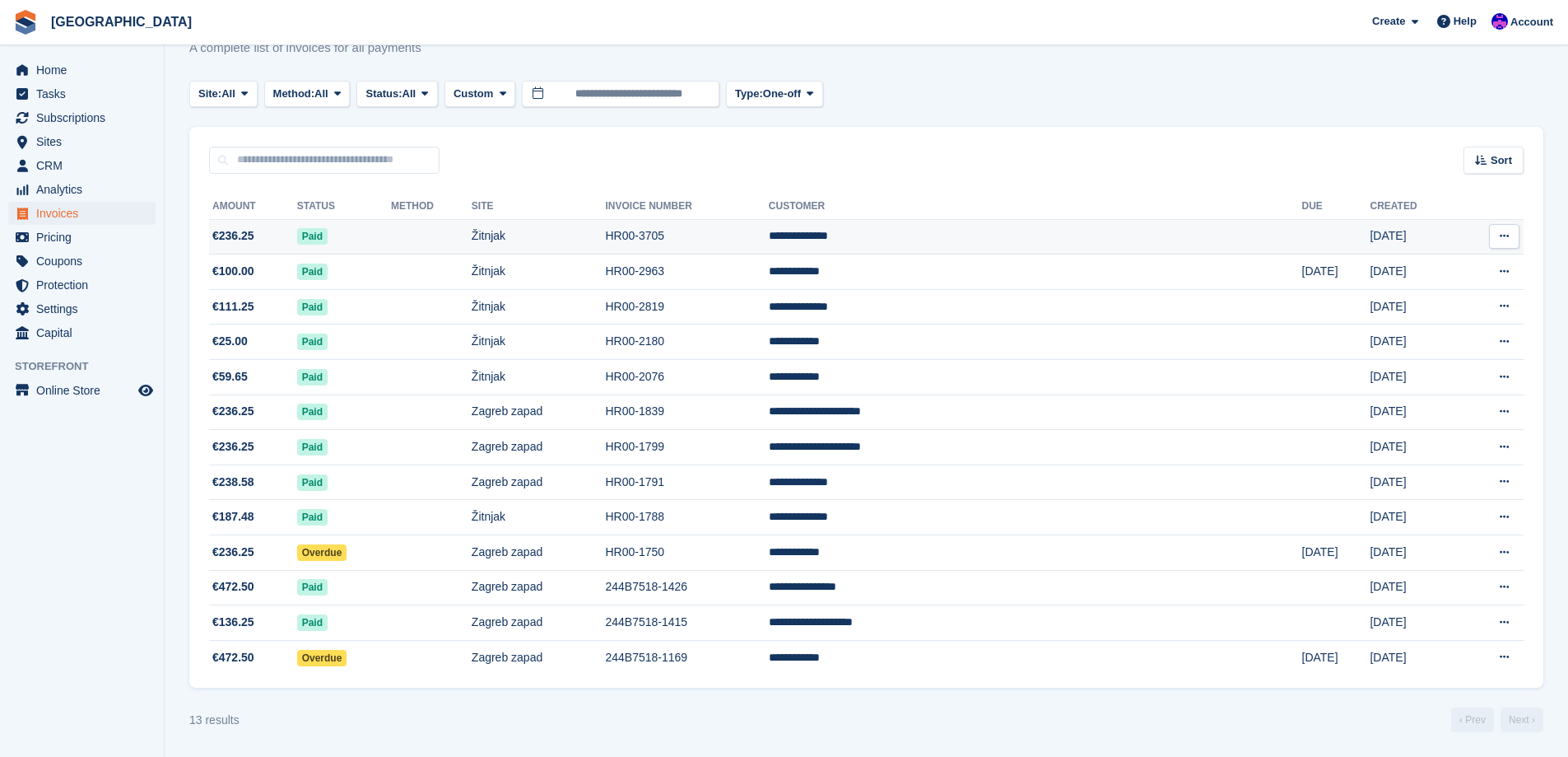
click at [606, 237] on td "Žitnjak" at bounding box center [539, 236] width 135 height 36
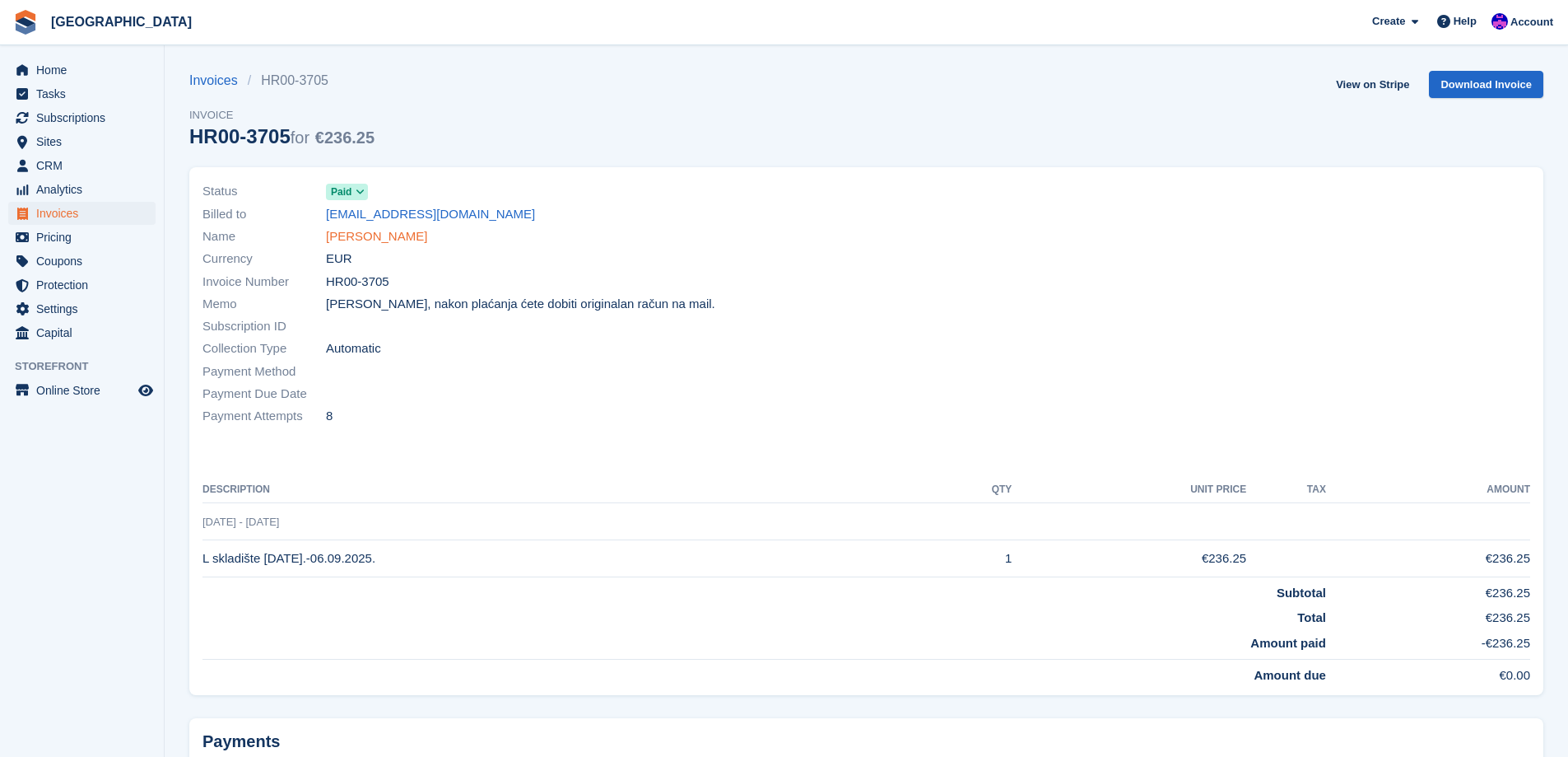
click at [382, 238] on link "[PERSON_NAME]" at bounding box center [377, 236] width 101 height 19
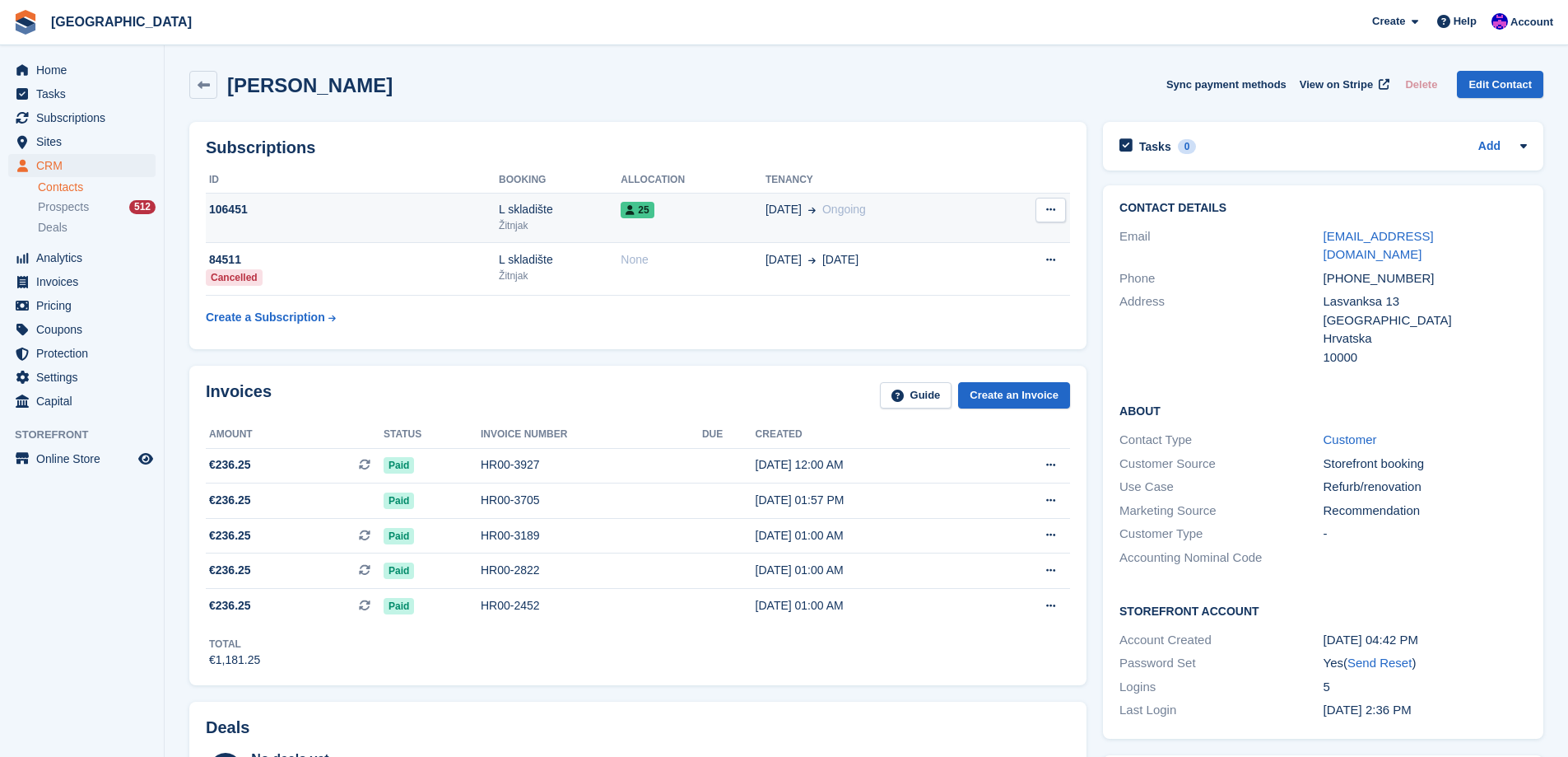
click at [827, 225] on td "[DATE] Ongoing" at bounding box center [878, 218] width 227 height 50
